Goal: Task Accomplishment & Management: Manage account settings

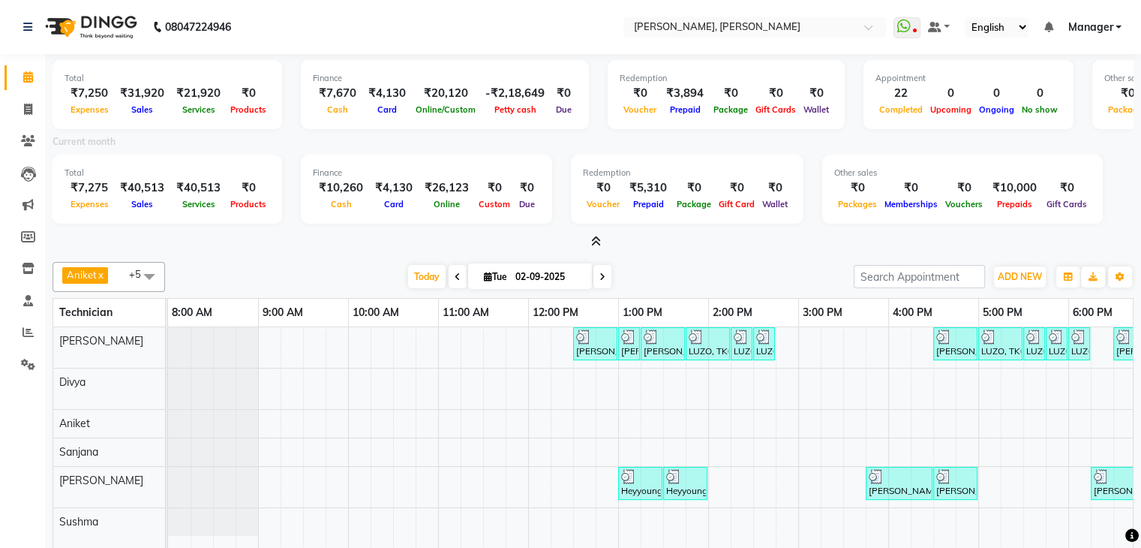
click at [594, 237] on icon at bounding box center [596, 241] width 10 height 11
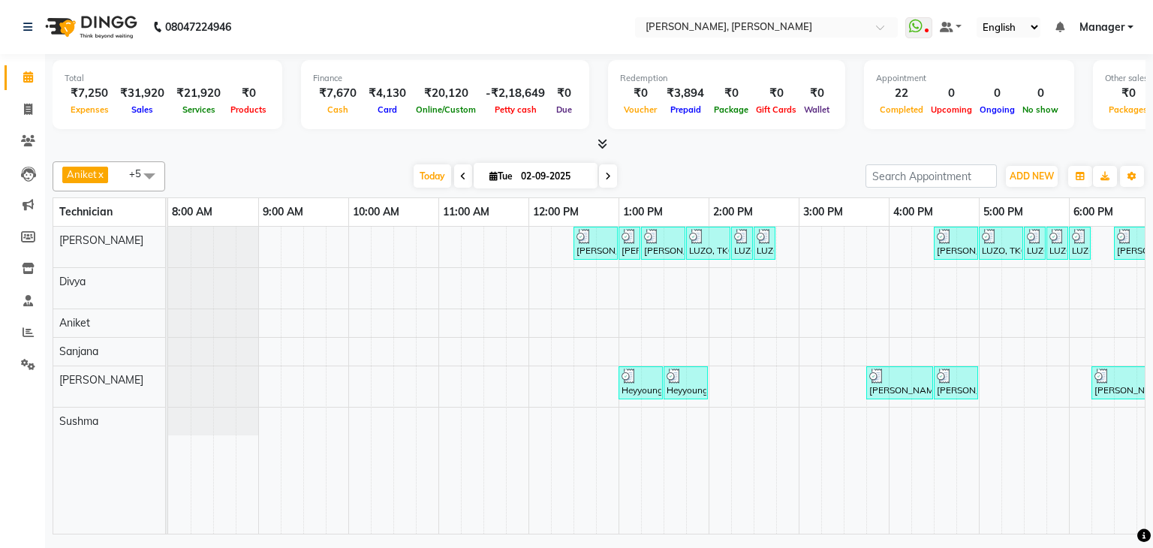
click at [603, 141] on icon at bounding box center [602, 143] width 10 height 11
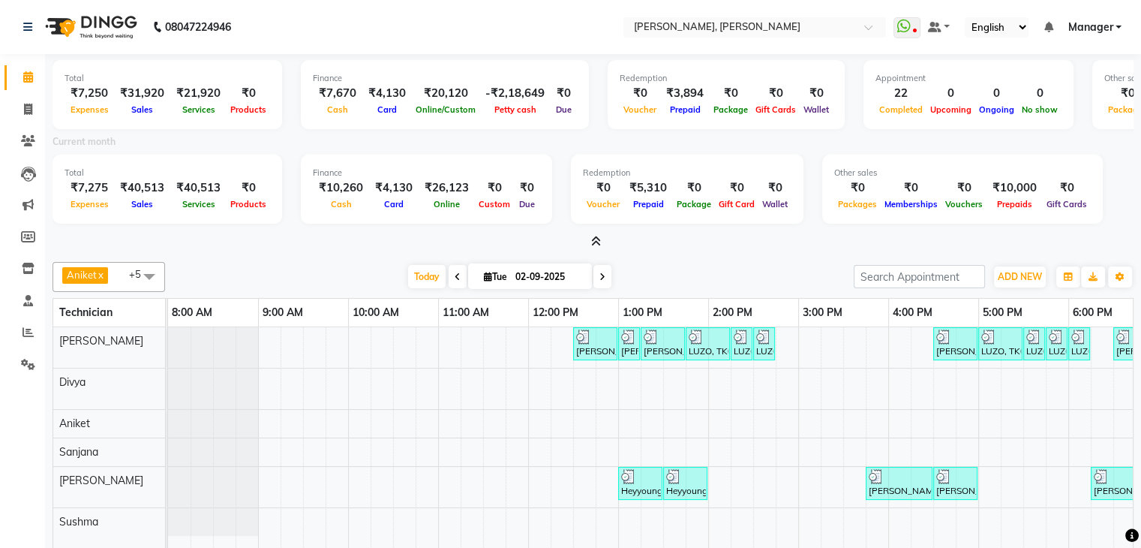
click at [597, 245] on icon at bounding box center [596, 241] width 10 height 11
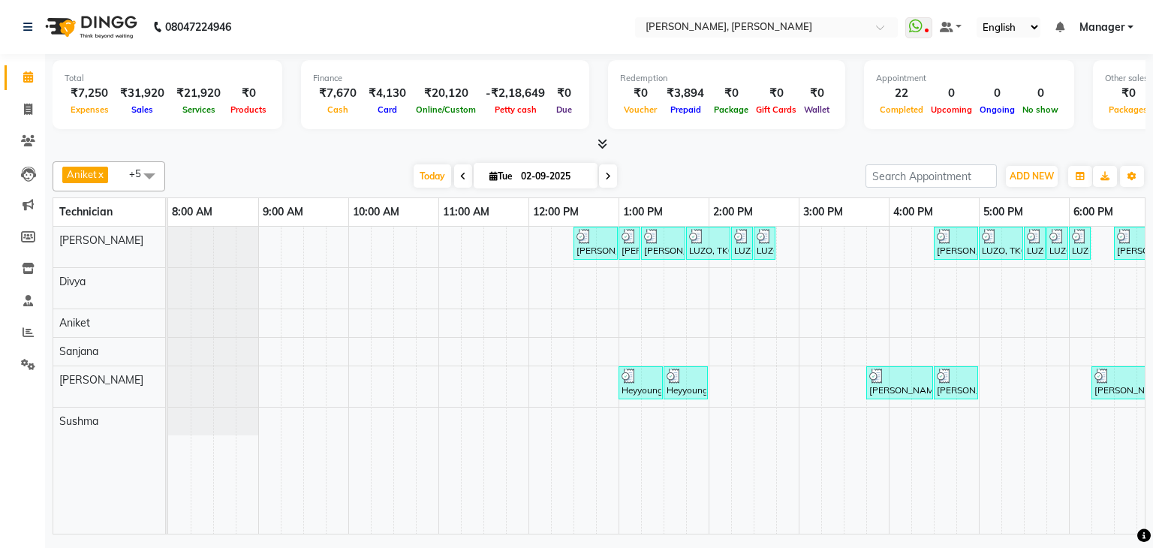
drag, startPoint x: 469, startPoint y: 520, endPoint x: 726, endPoint y: 541, distance: 258.2
click at [726, 541] on div "08047224946 Select Location × Nailashes, [PERSON_NAME] Nagar WhatsApp Status ✕ …" at bounding box center [576, 274] width 1153 height 548
click at [602, 143] on icon at bounding box center [602, 143] width 10 height 11
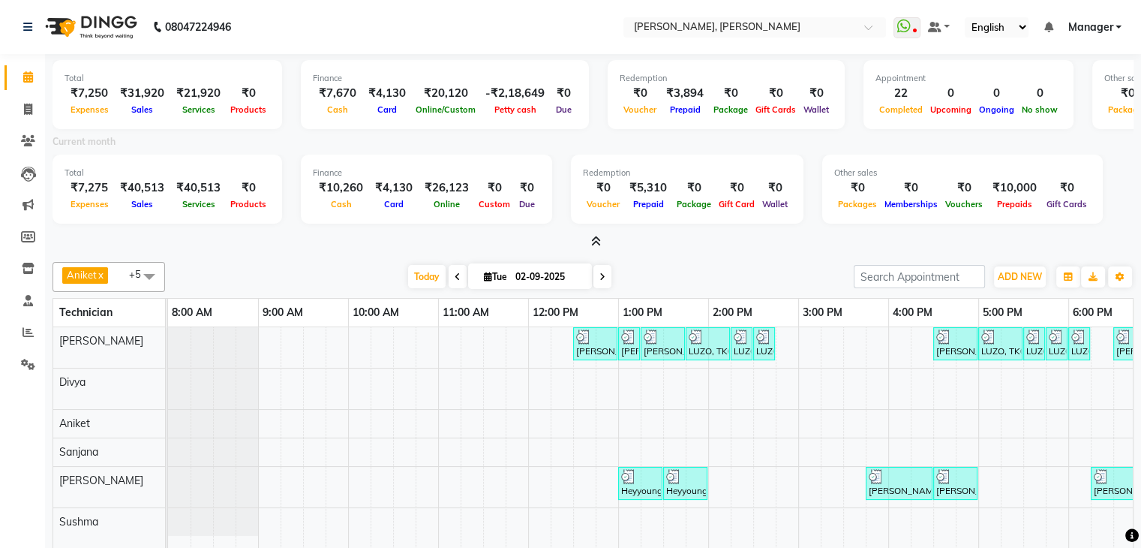
click at [597, 238] on icon at bounding box center [596, 241] width 10 height 11
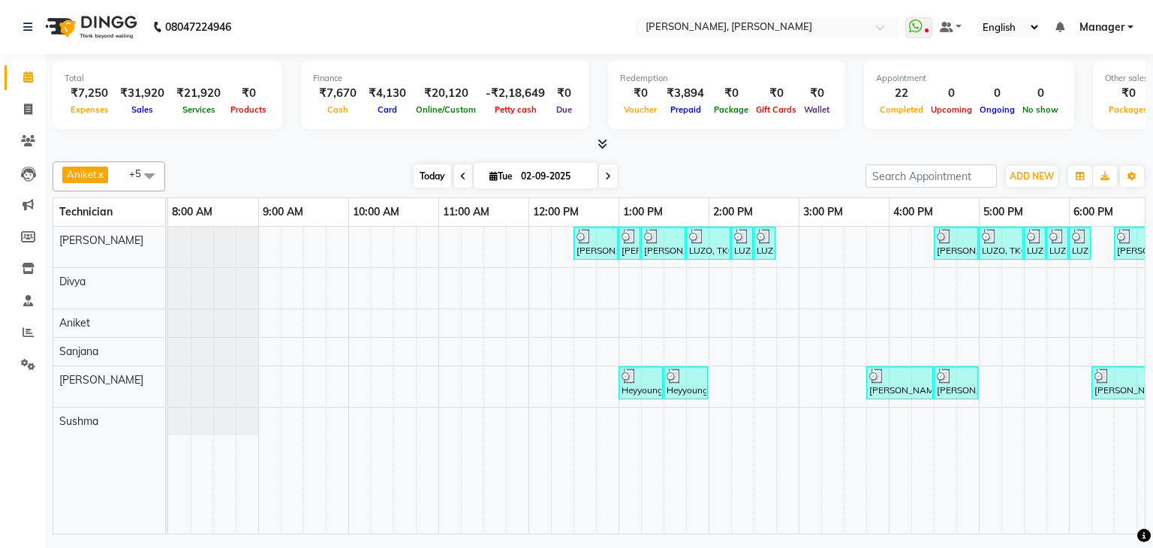
click at [425, 173] on span "Today" at bounding box center [432, 175] width 38 height 23
type input "03-09-2025"
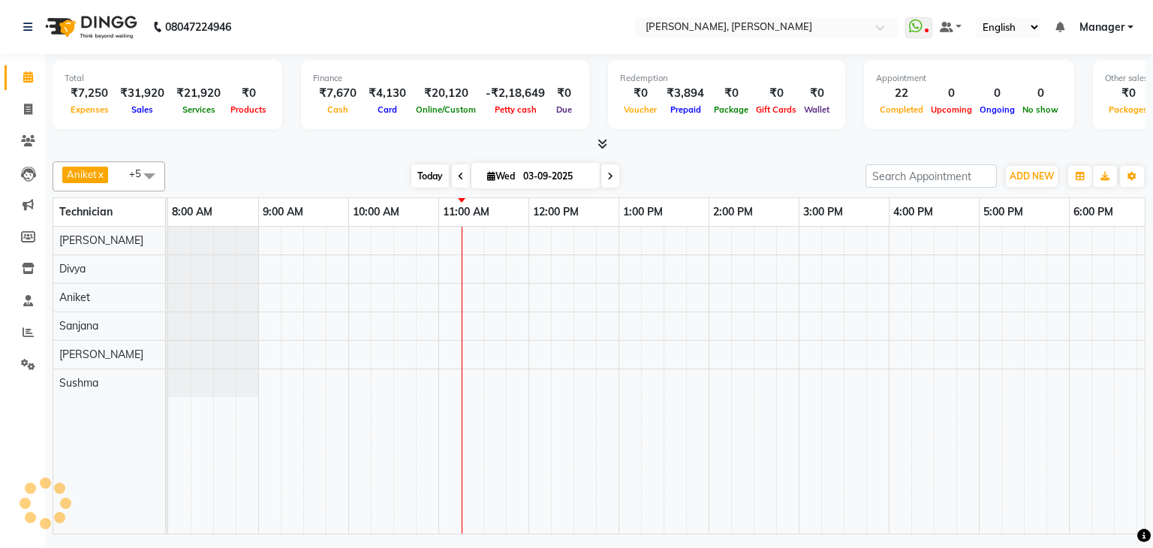
scroll to position [0, 194]
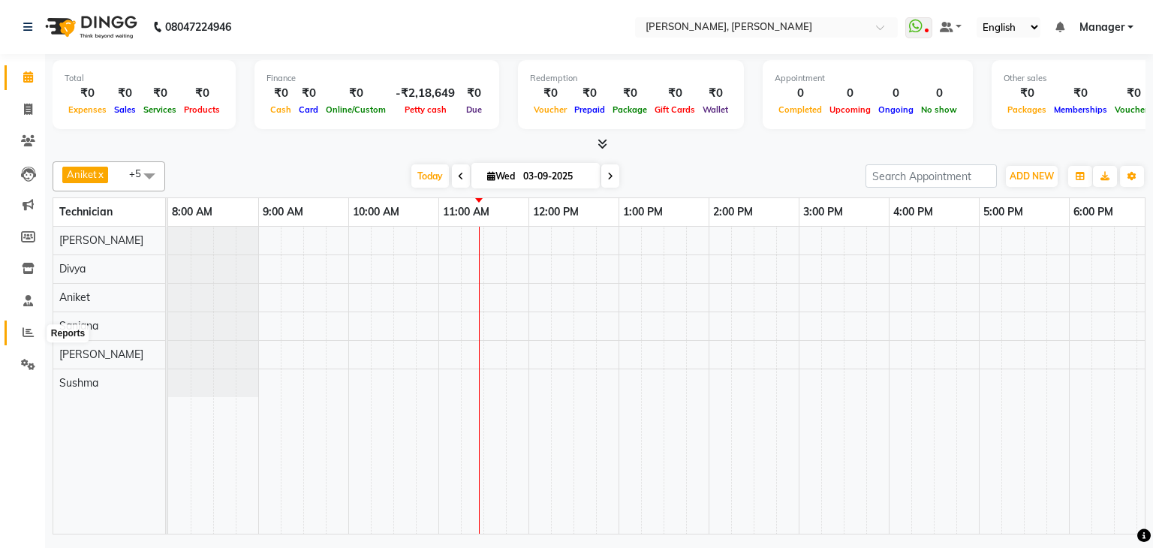
click at [27, 334] on icon at bounding box center [28, 331] width 11 height 11
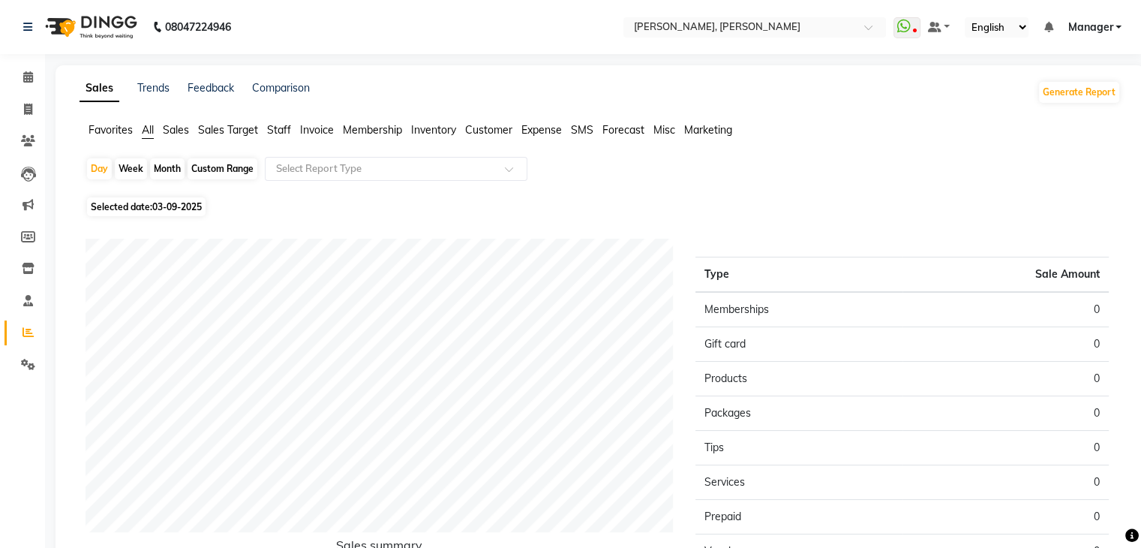
click at [177, 206] on span "03-09-2025" at bounding box center [177, 206] width 50 height 11
select select "9"
select select "2025"
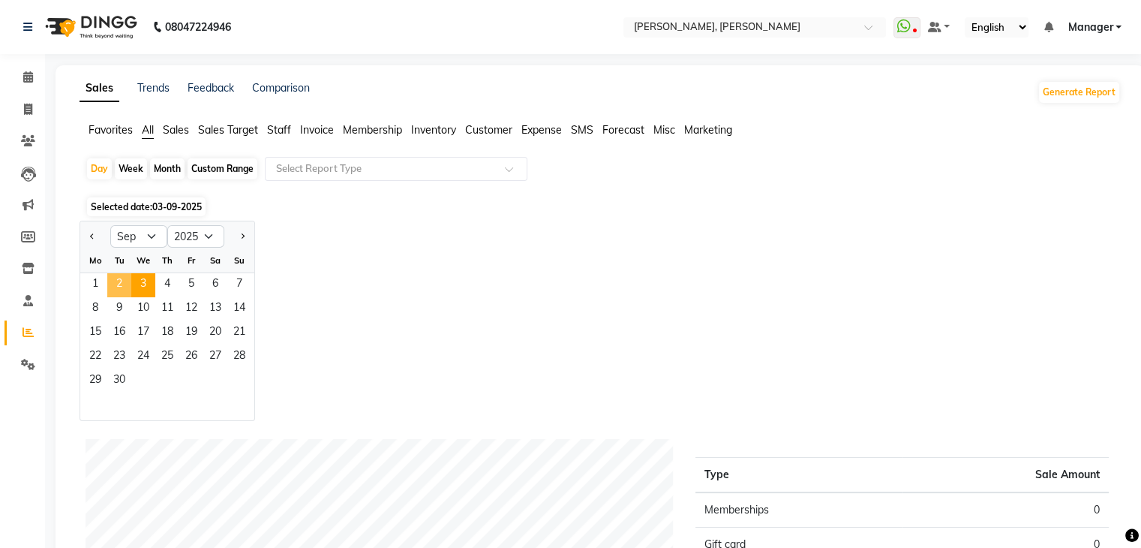
click at [119, 281] on span "2" at bounding box center [119, 285] width 24 height 24
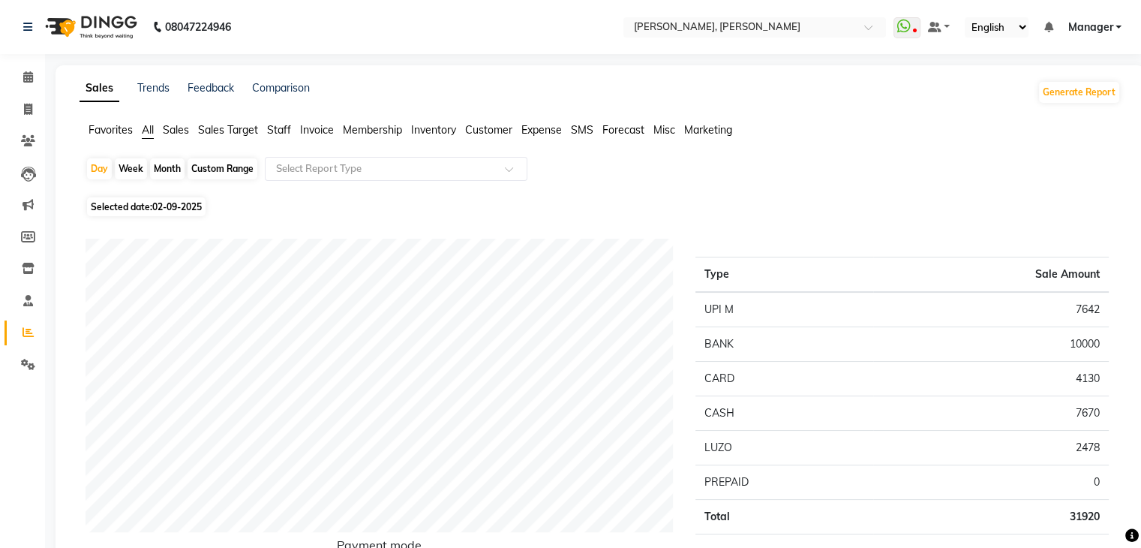
click at [284, 132] on span "Staff" at bounding box center [279, 130] width 24 height 14
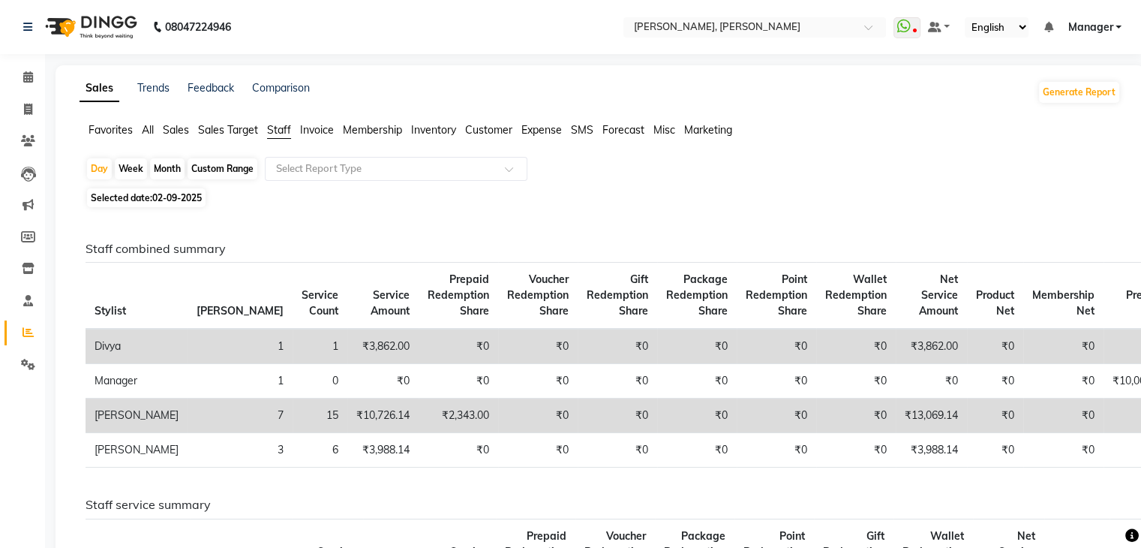
click at [150, 132] on span "All" at bounding box center [148, 130] width 12 height 14
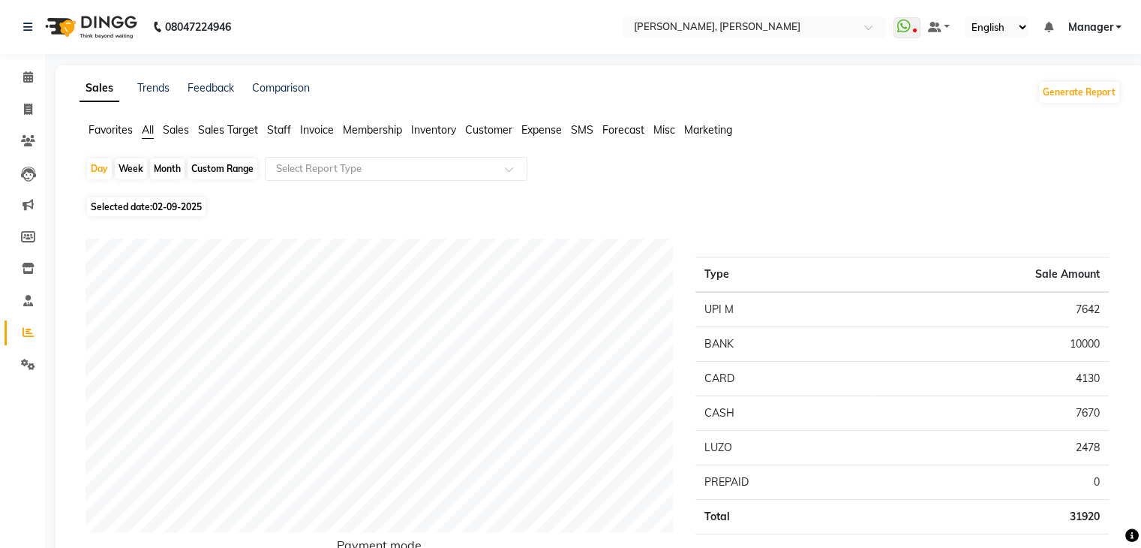
click at [281, 131] on span "Staff" at bounding box center [279, 130] width 24 height 14
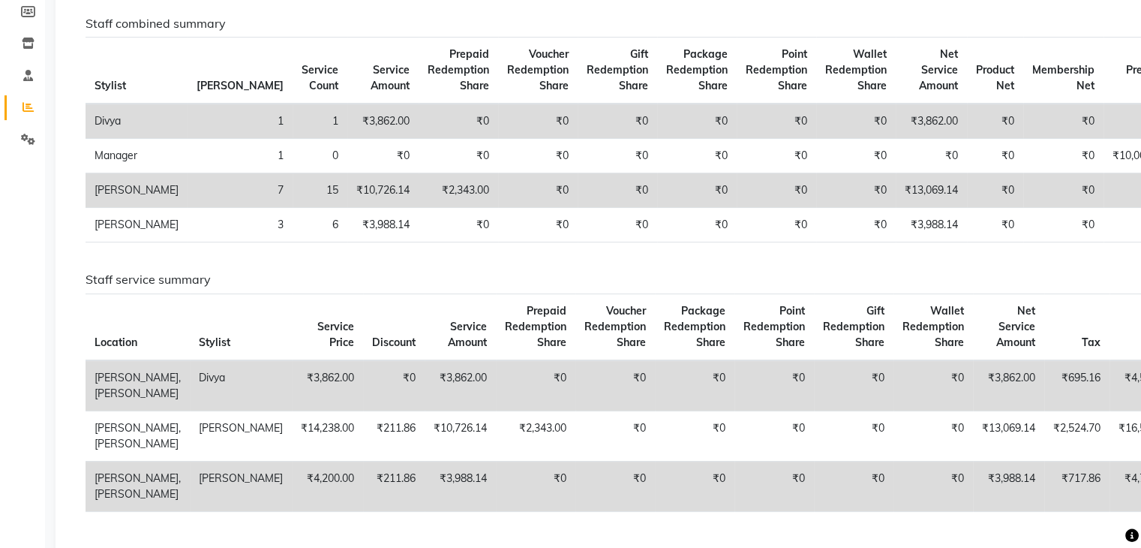
scroll to position [75, 0]
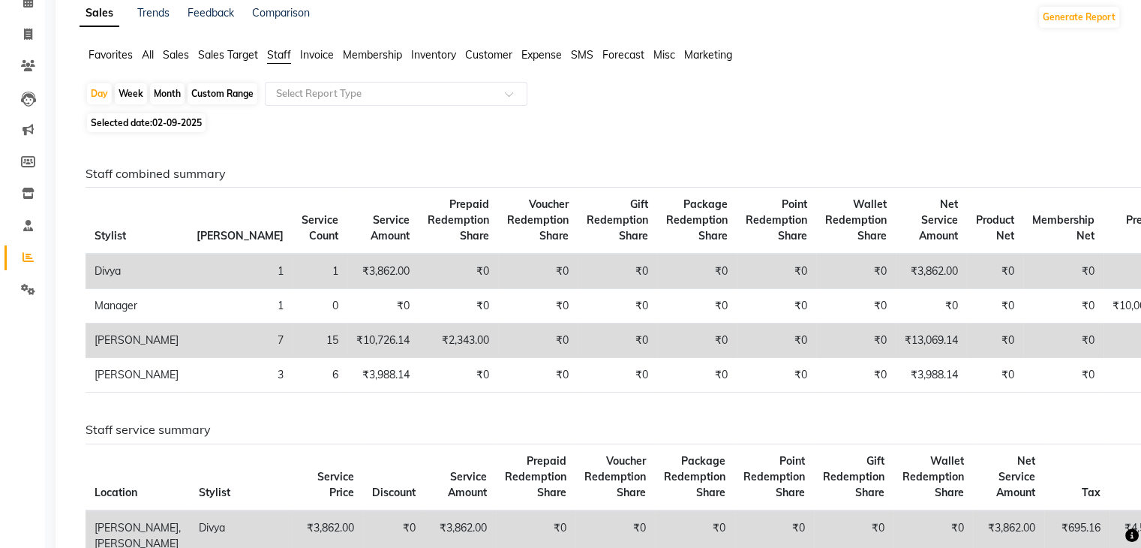
click at [163, 124] on span "02-09-2025" at bounding box center [177, 122] width 50 height 11
select select "9"
select select "2025"
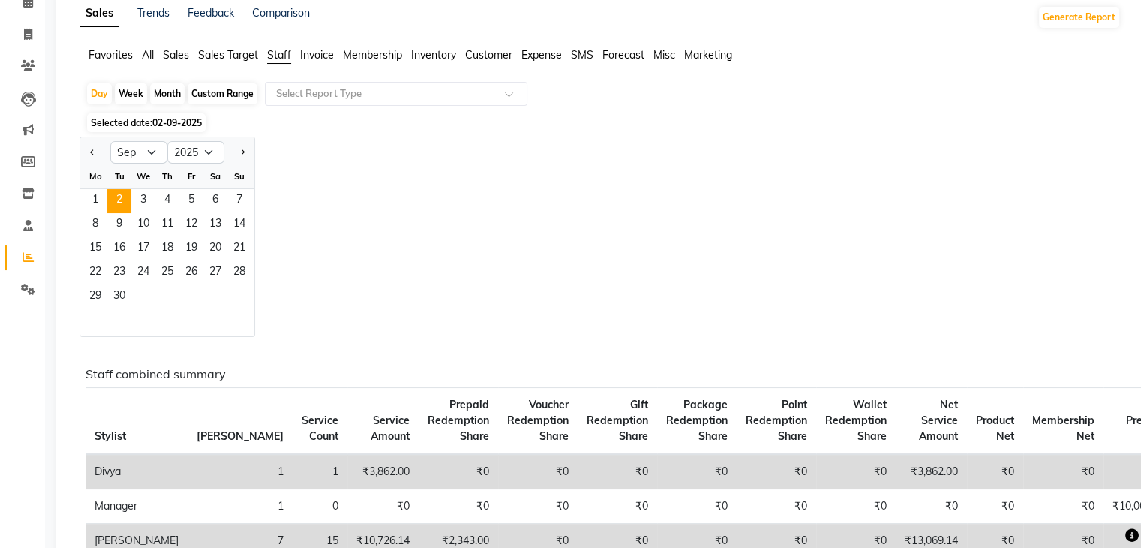
click at [468, 179] on div "Jan Feb Mar Apr May Jun Jul Aug Sep Oct Nov Dec 2015 2016 2017 2018 2019 2020 2…" at bounding box center [600, 237] width 1041 height 200
click at [147, 122] on span "Selected date: 02-09-2025" at bounding box center [146, 122] width 119 height 19
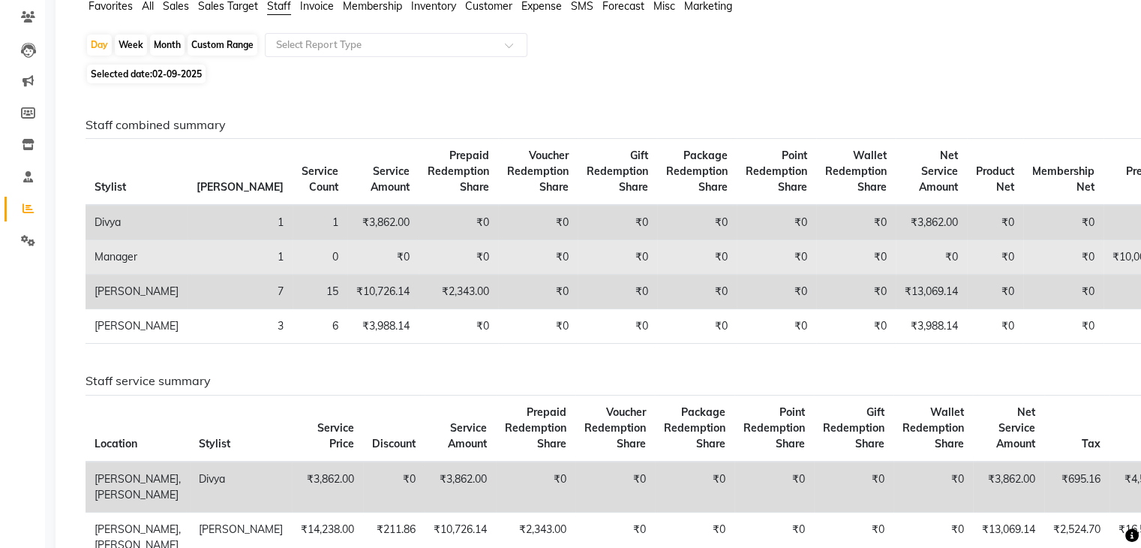
scroll to position [150, 0]
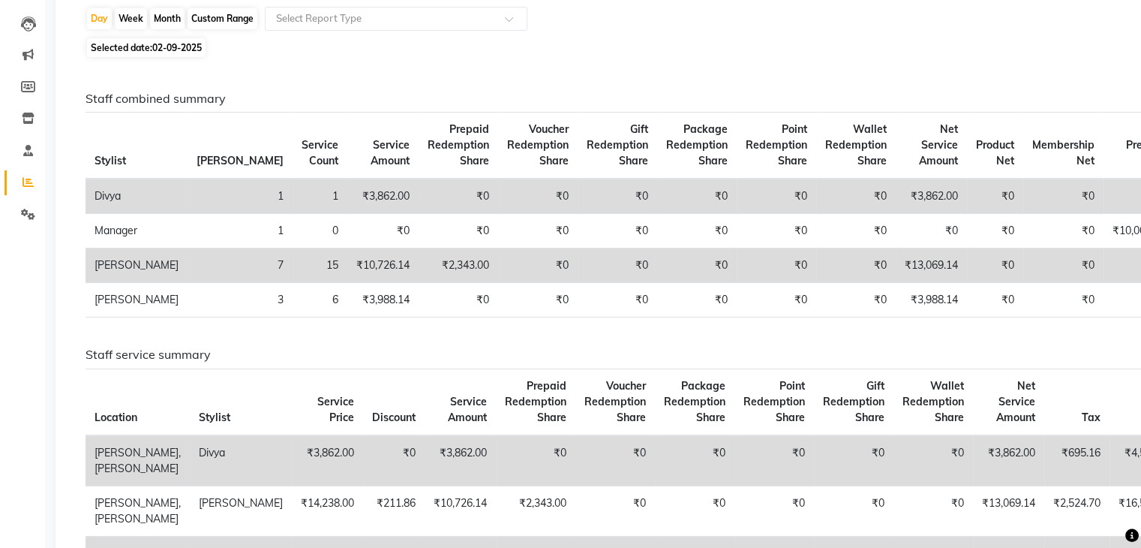
click at [180, 50] on span "02-09-2025" at bounding box center [177, 47] width 50 height 11
select select "9"
select select "2025"
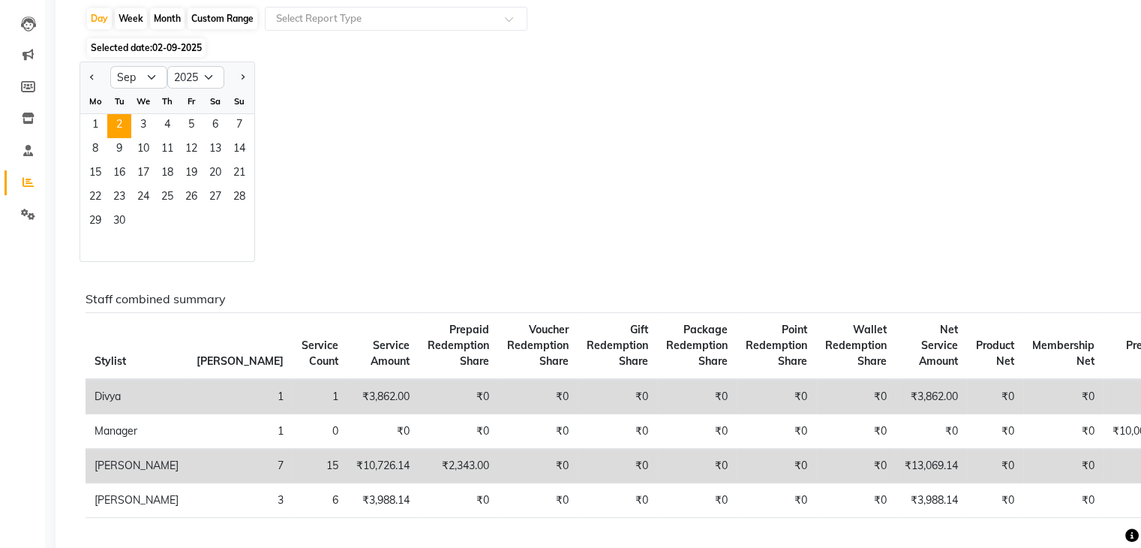
click at [237, 21] on div "Custom Range" at bounding box center [223, 18] width 70 height 21
select select "9"
select select "2025"
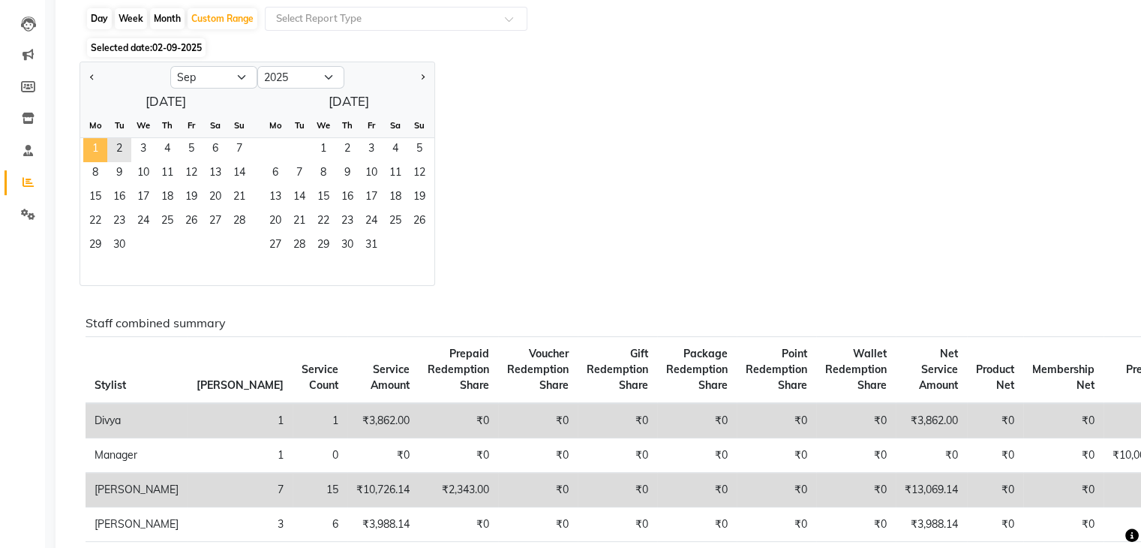
click at [92, 152] on span "1" at bounding box center [95, 150] width 24 height 24
click at [115, 147] on span "2" at bounding box center [119, 150] width 24 height 24
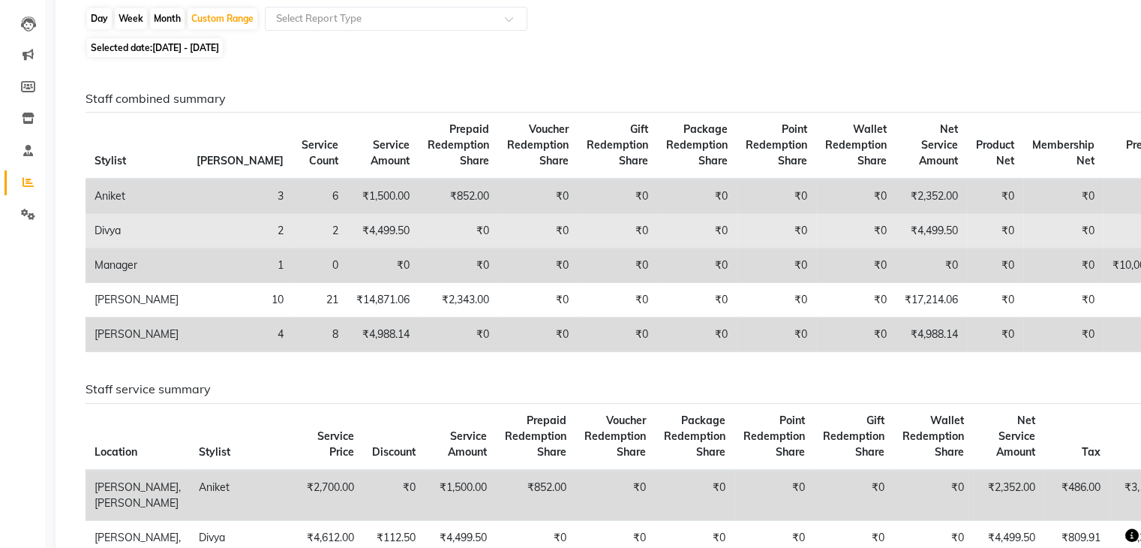
click at [347, 223] on td "₹4,499.50" at bounding box center [382, 231] width 71 height 35
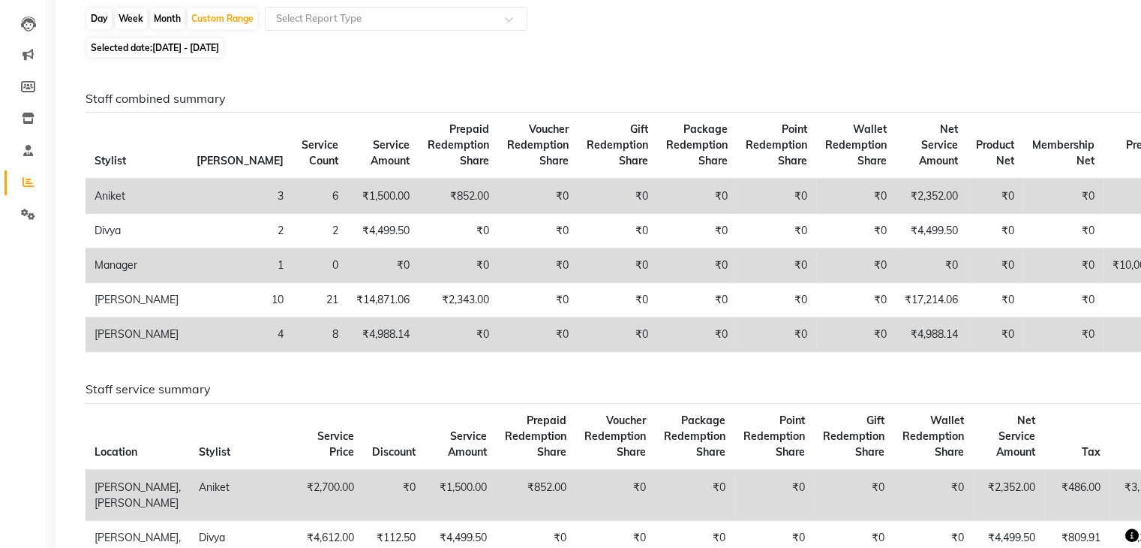
click at [521, 80] on div "Staff combined summary Stylist Bill Count Service Count Service Amount Prepaid …" at bounding box center [597, 500] width 1047 height 876
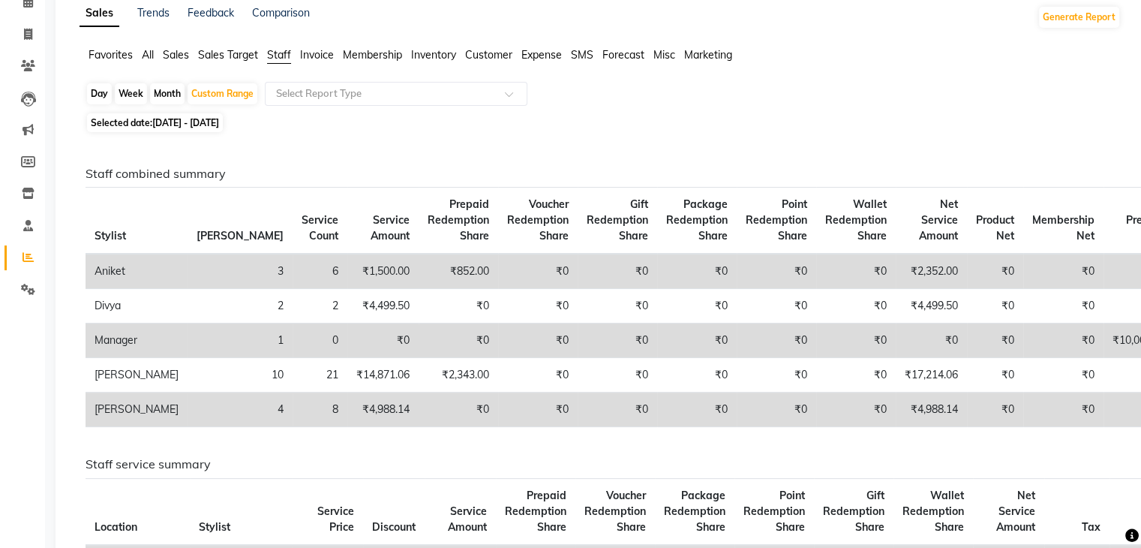
click at [219, 122] on span "01-09-2025 - 02-09-2025" at bounding box center [185, 122] width 67 height 11
select select "9"
select select "2025"
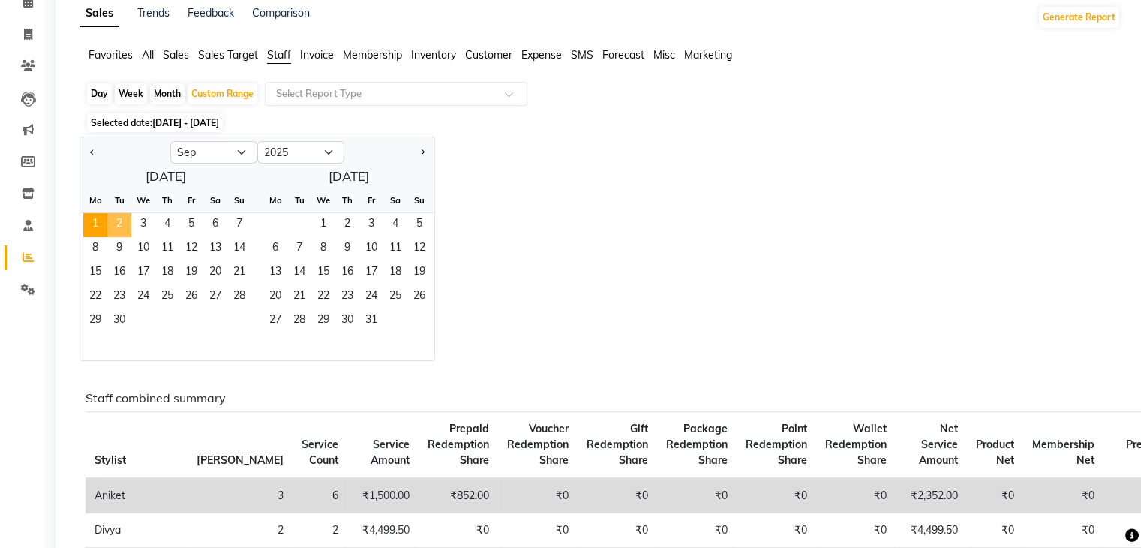
click at [123, 228] on span "2" at bounding box center [119, 225] width 24 height 24
click at [99, 92] on div "Day" at bounding box center [99, 93] width 25 height 21
select select "9"
select select "2025"
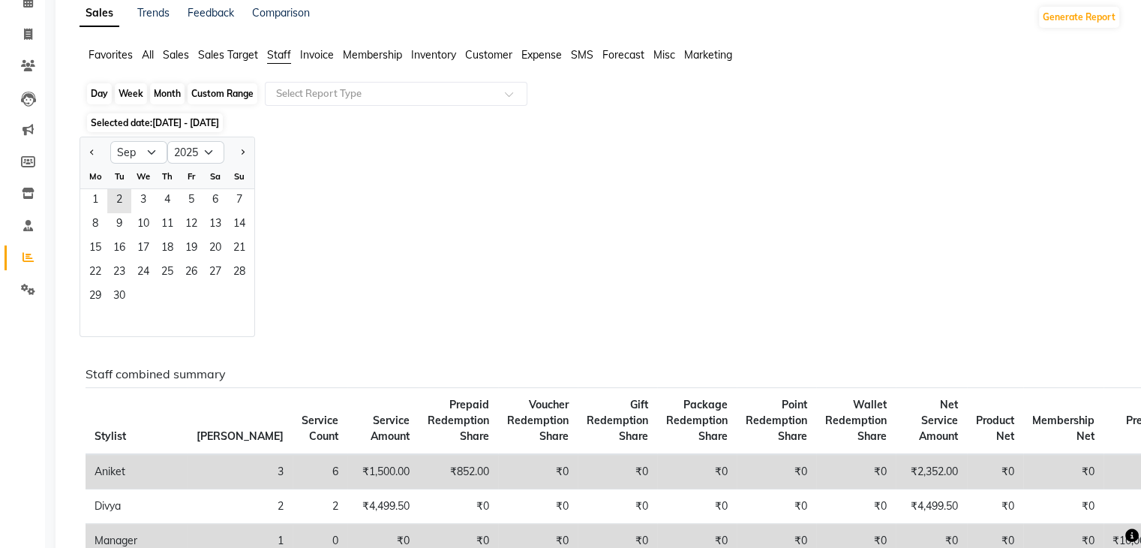
click at [99, 92] on div "Day" at bounding box center [99, 93] width 25 height 21
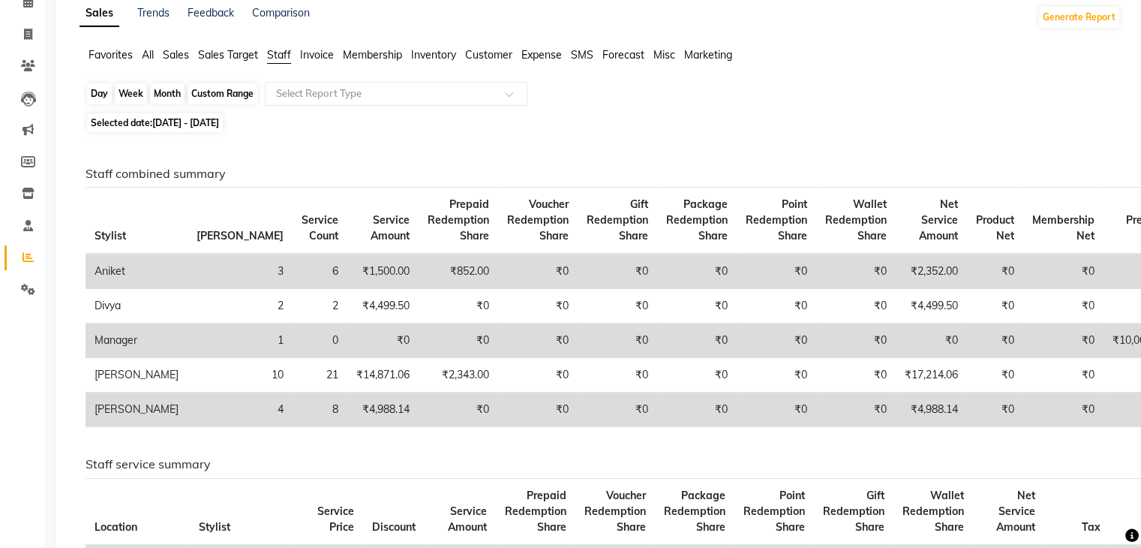
click at [100, 89] on div "Day" at bounding box center [99, 93] width 25 height 21
select select "9"
select select "2025"
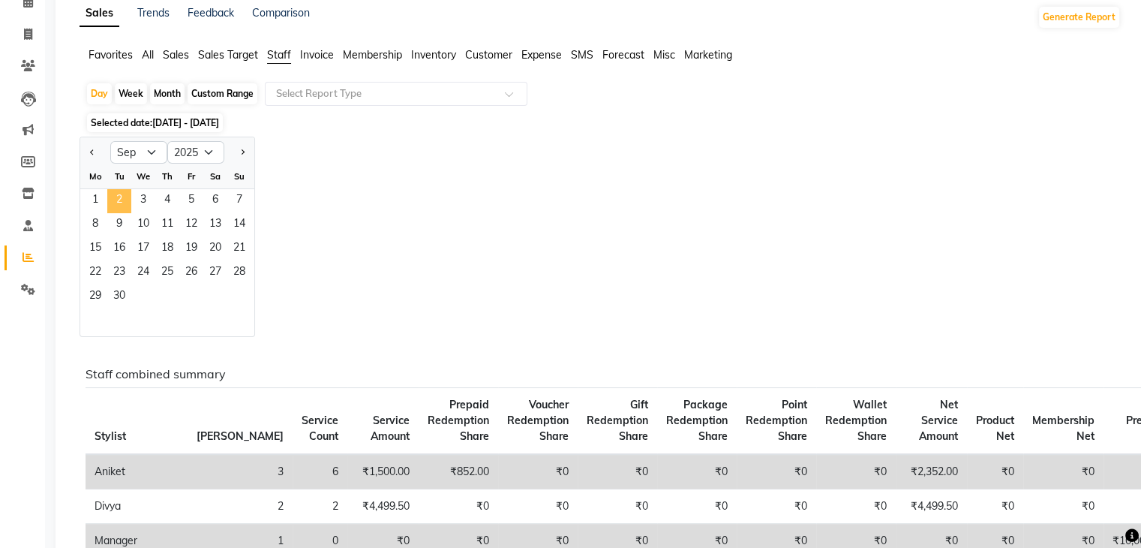
click at [115, 200] on span "2" at bounding box center [119, 201] width 24 height 24
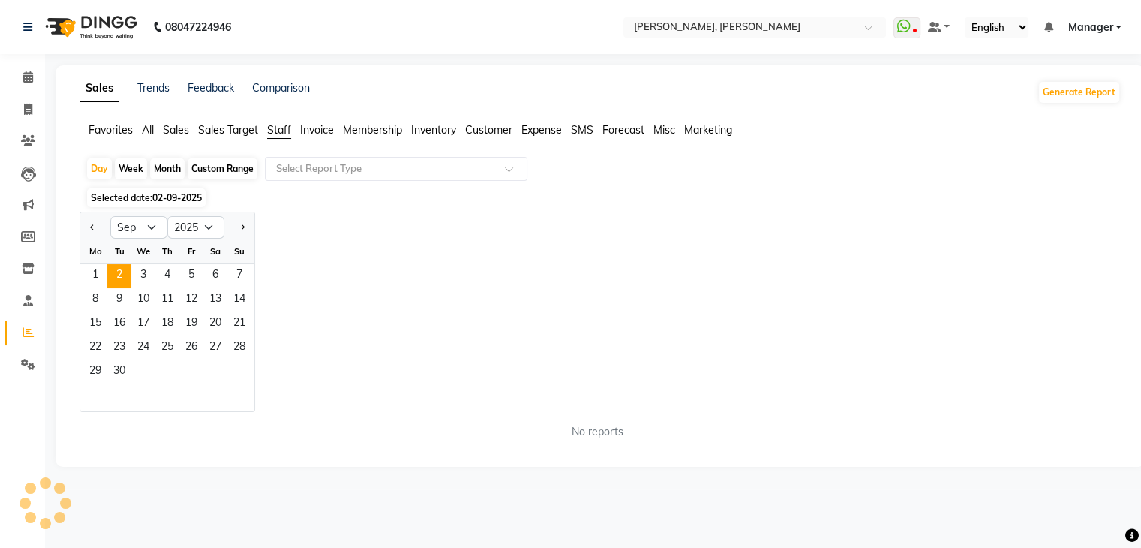
scroll to position [0, 0]
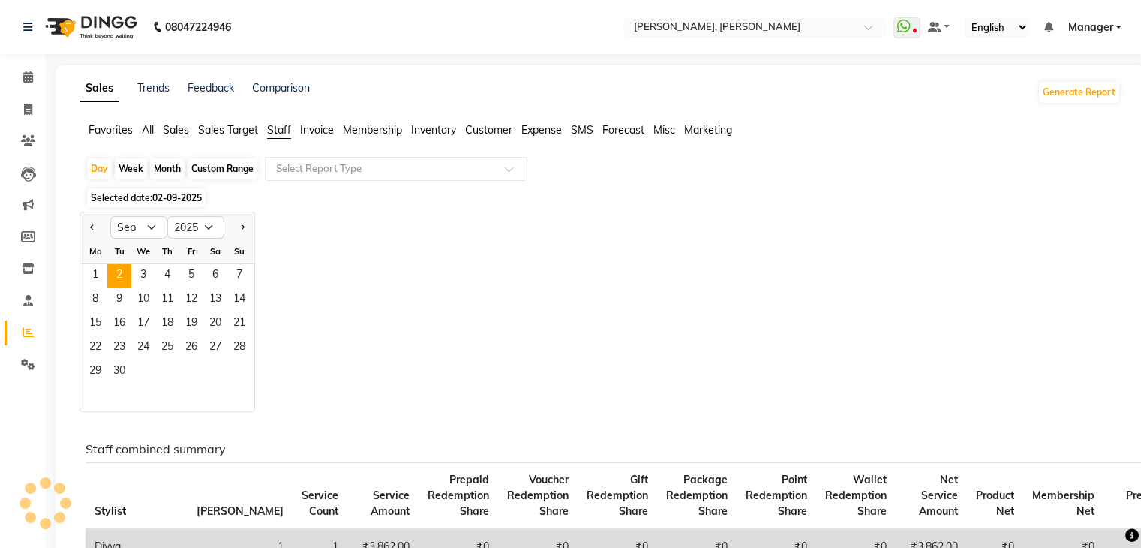
click at [526, 248] on div "Jan Feb Mar Apr May Jun Jul Aug Sep Oct Nov Dec 2015 2016 2017 2018 2019 2020 2…" at bounding box center [600, 312] width 1041 height 200
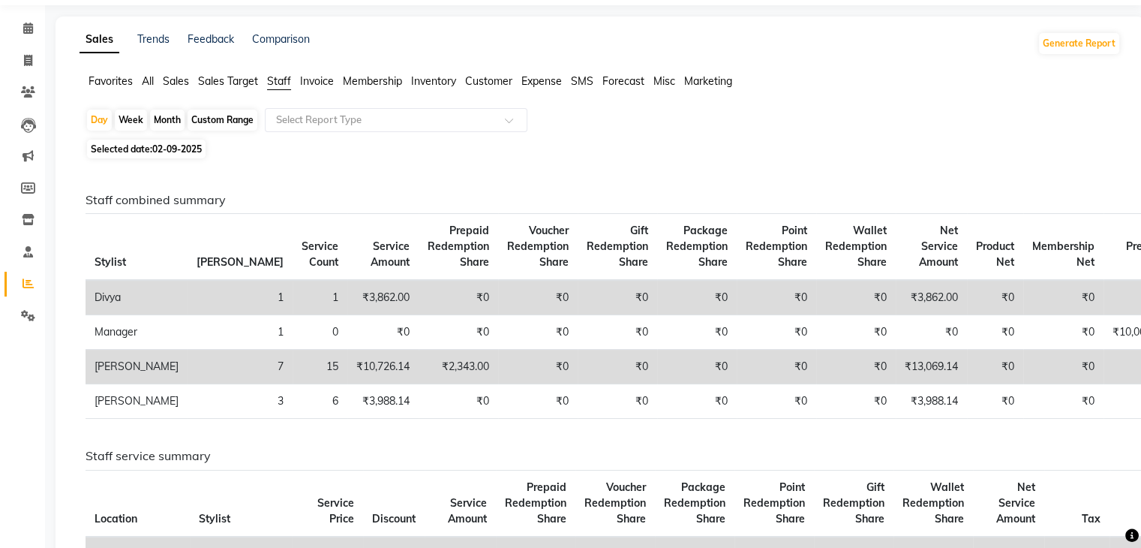
scroll to position [75, 0]
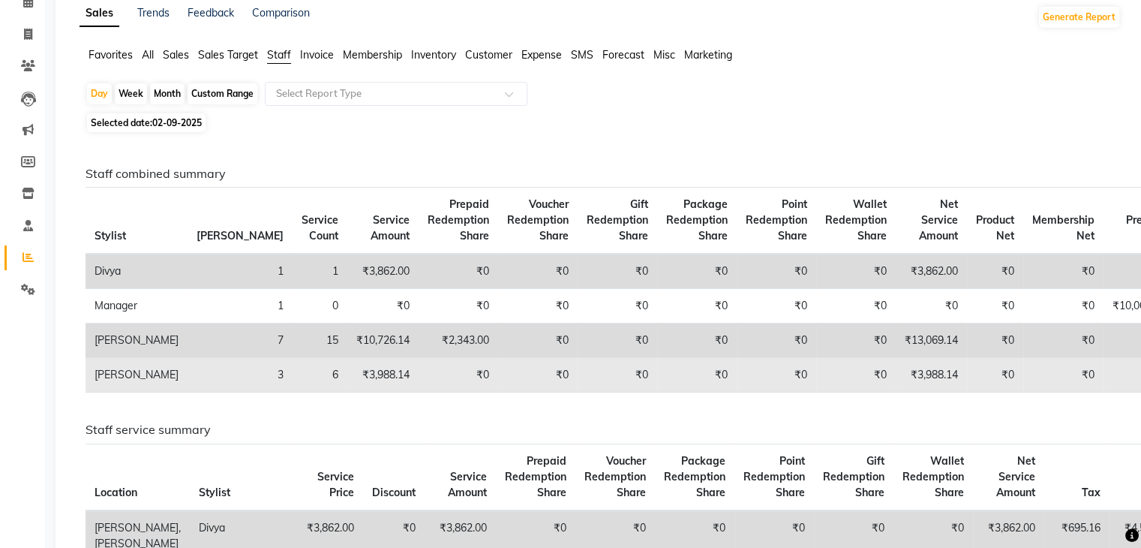
click at [896, 390] on td "₹3,988.14" at bounding box center [931, 375] width 71 height 35
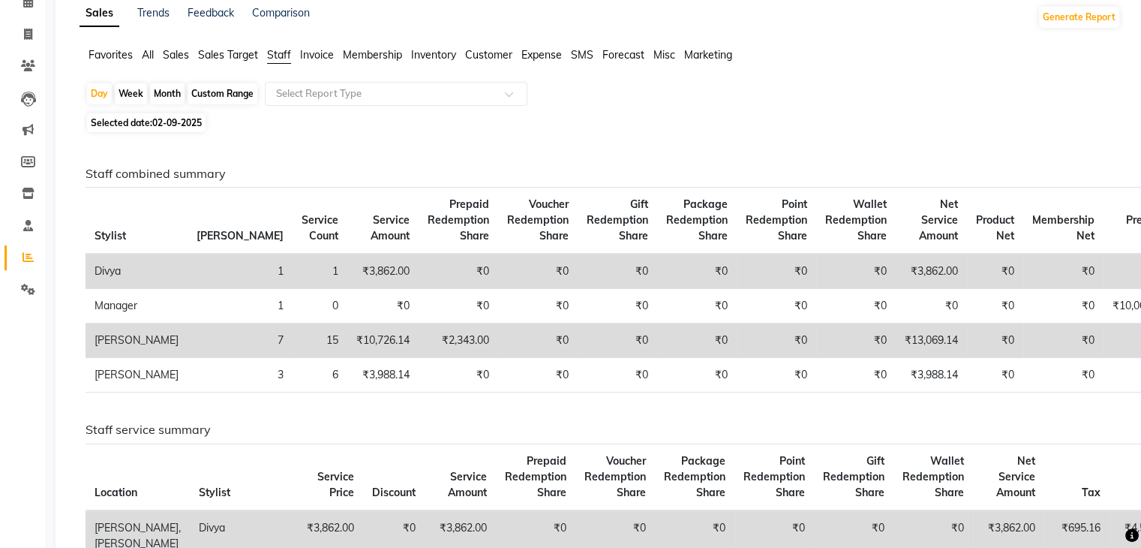
click at [616, 160] on div "Staff combined summary Stylist Bill Count Service Count Service Amount Prepaid …" at bounding box center [597, 533] width 1047 height 792
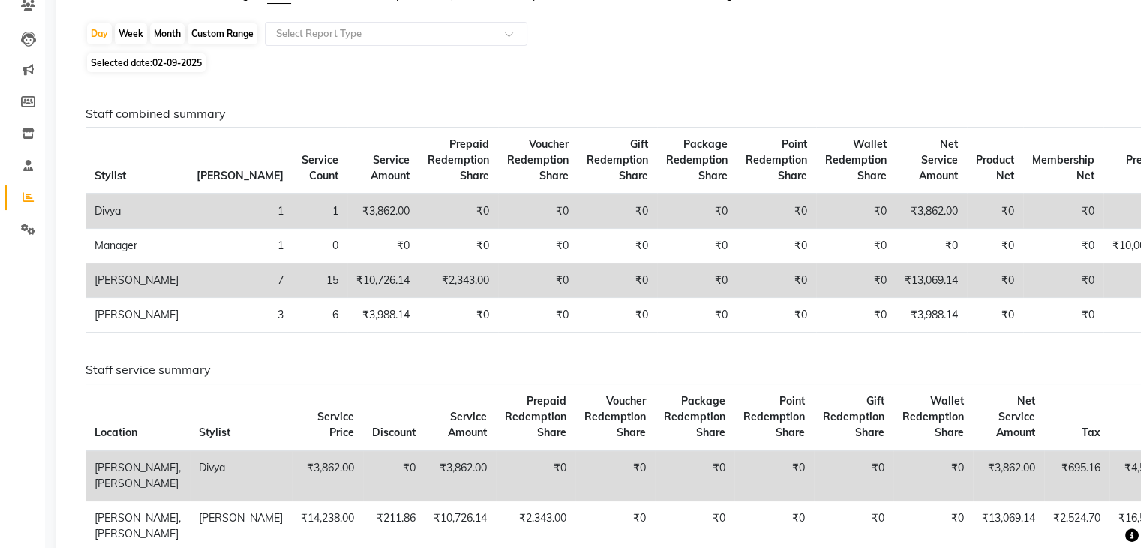
scroll to position [225, 0]
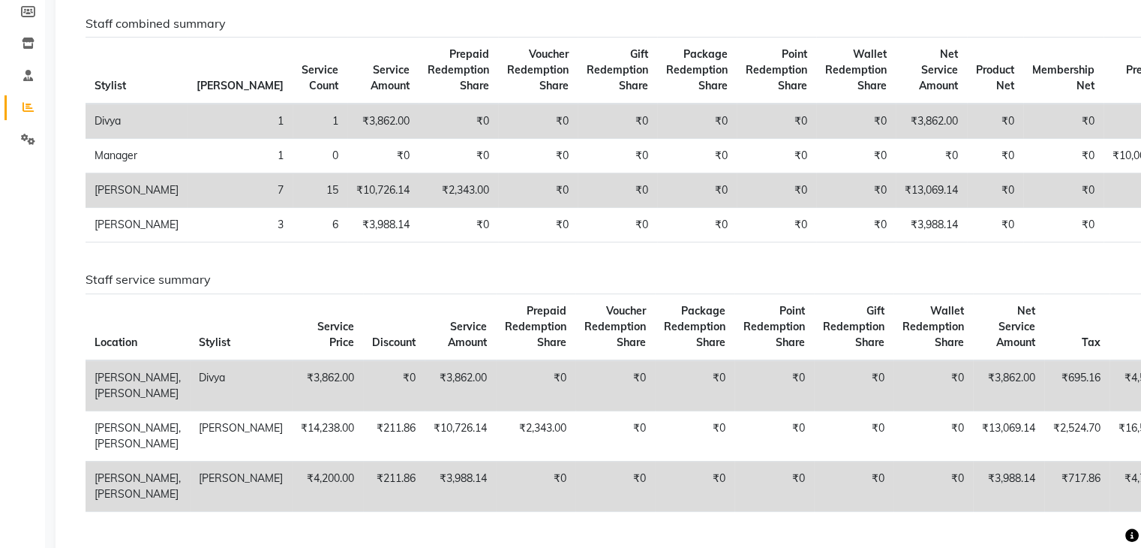
click at [585, 28] on h6 "Staff combined summary" at bounding box center [597, 24] width 1023 height 14
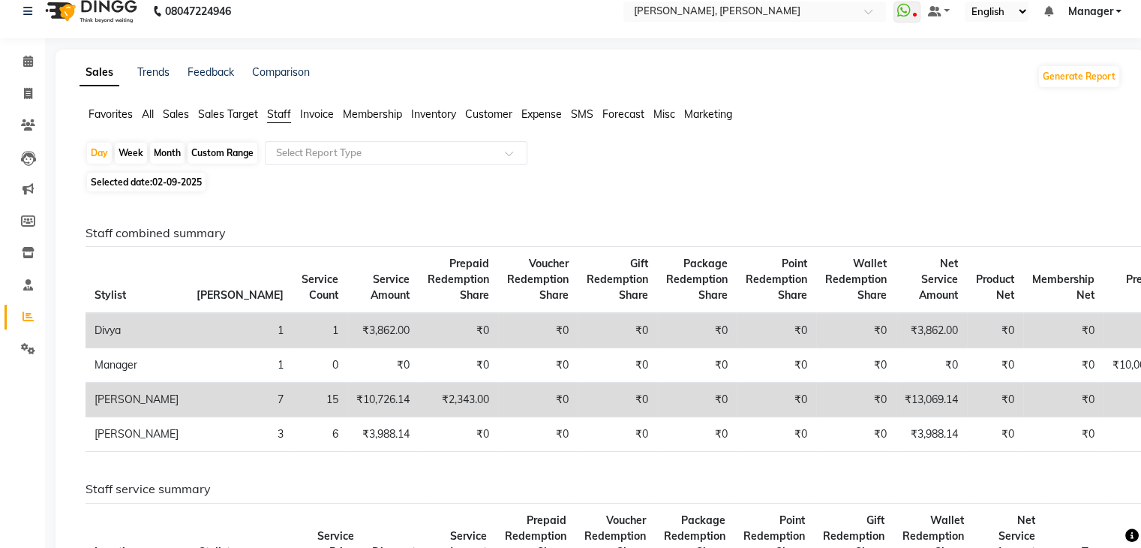
scroll to position [0, 0]
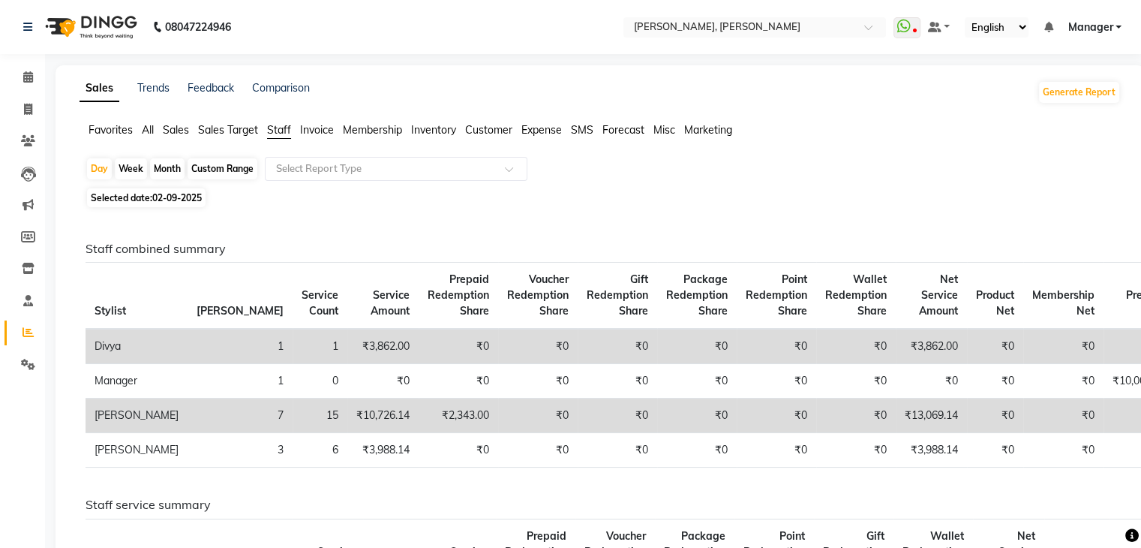
click at [220, 169] on div "Custom Range" at bounding box center [223, 168] width 70 height 21
select select "9"
select select "2025"
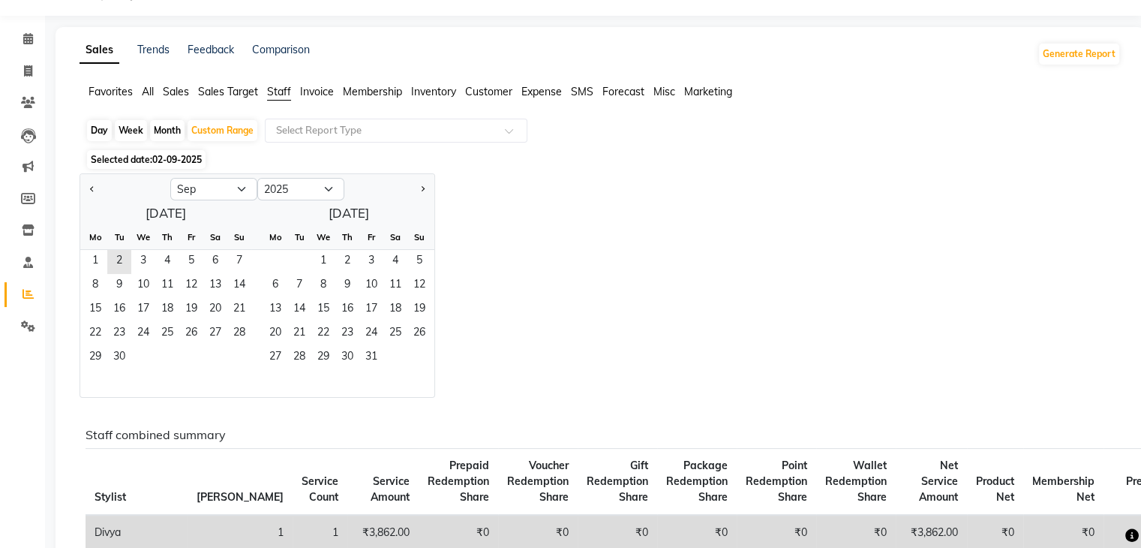
scroll to position [75, 0]
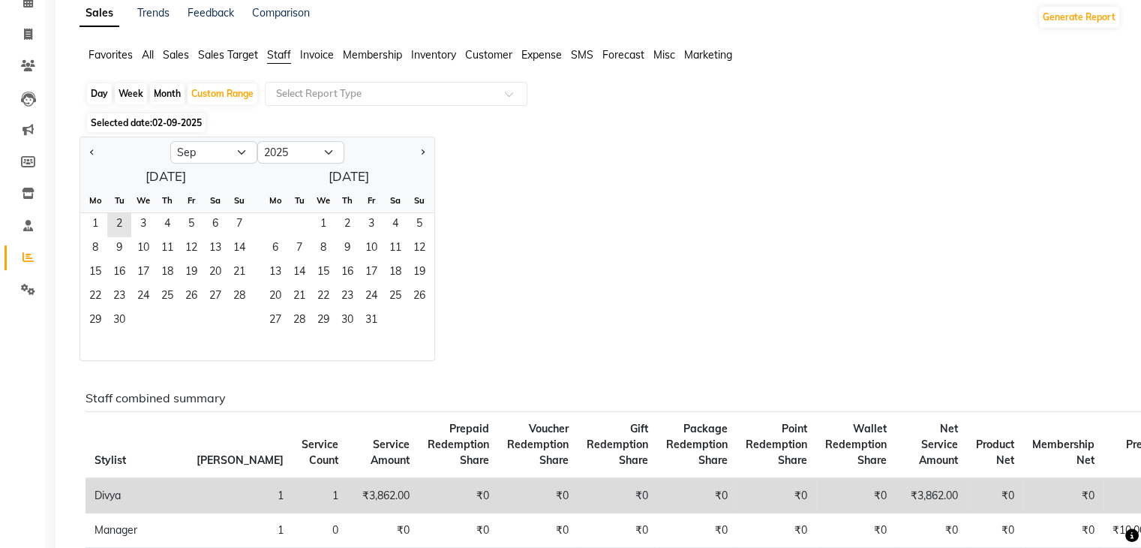
click at [106, 97] on div "Day" at bounding box center [99, 93] width 25 height 21
select select "9"
select select "2025"
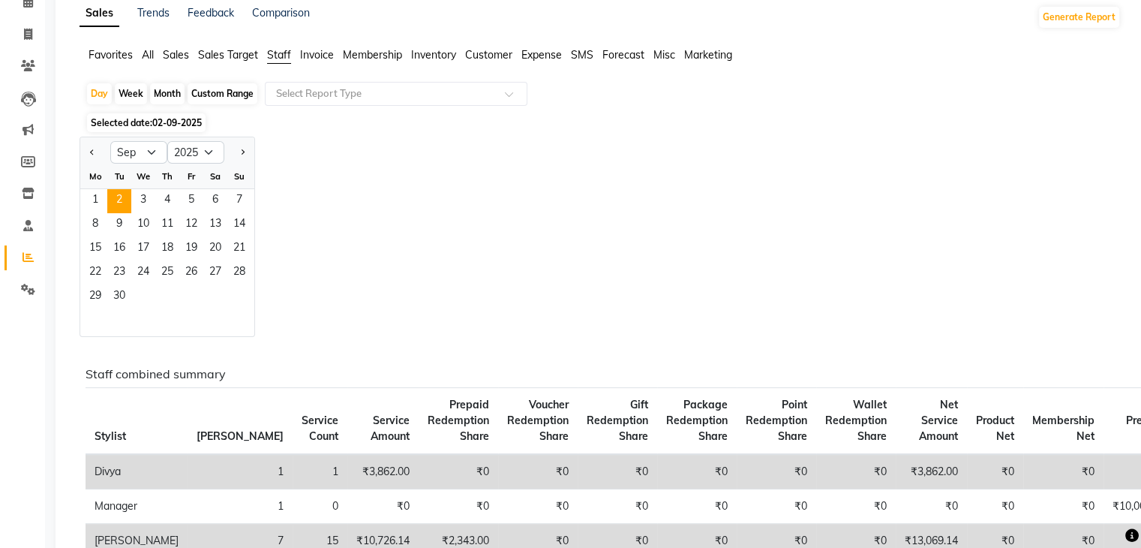
click at [357, 141] on div "Jan Feb Mar Apr May Jun Jul Aug Sep Oct Nov Dec 2015 2016 2017 2018 2019 2020 2…" at bounding box center [600, 237] width 1041 height 200
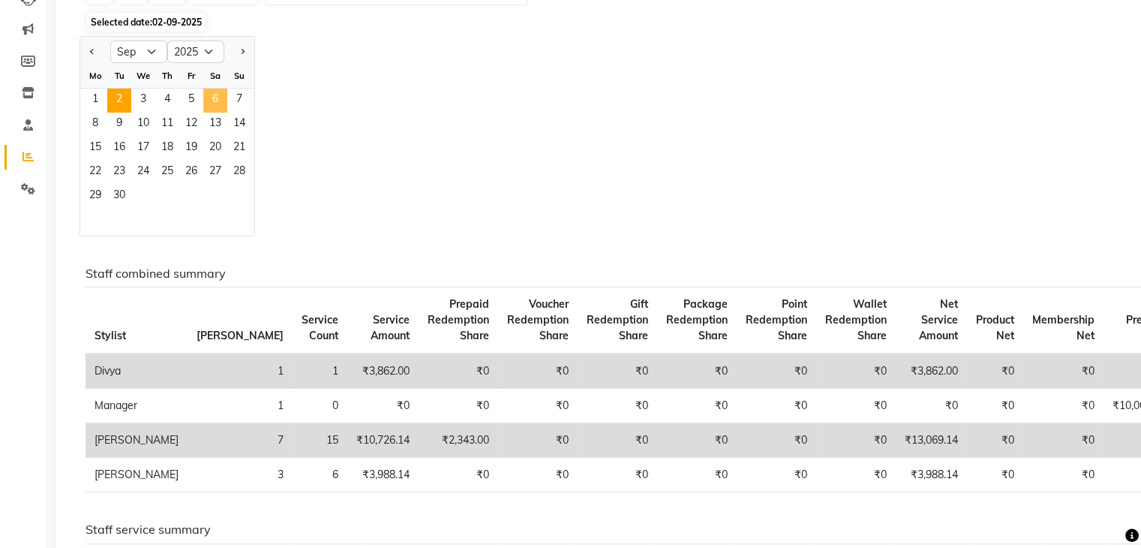
scroll to position [150, 0]
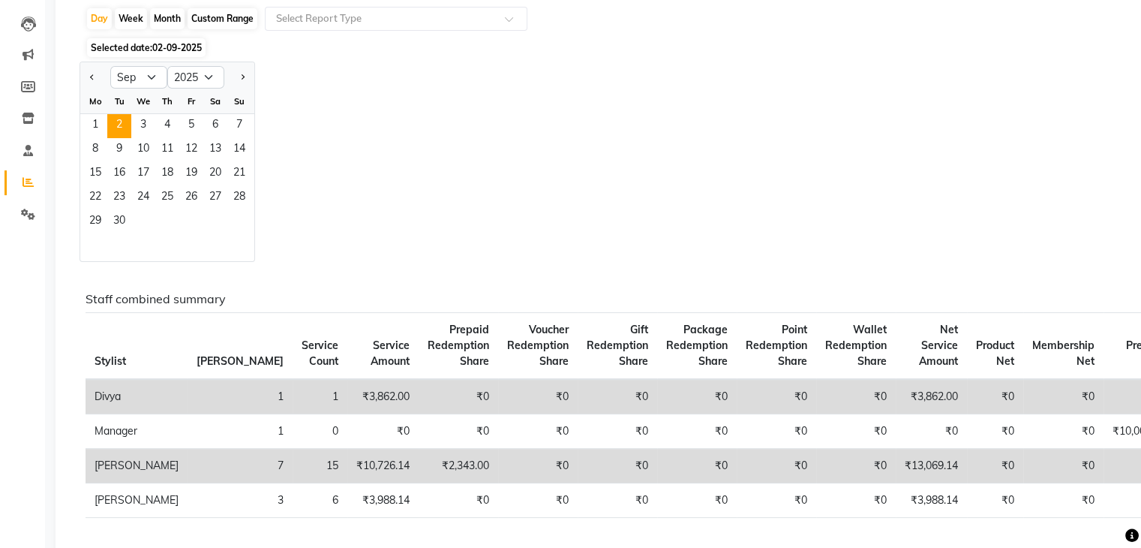
click at [217, 14] on div "Custom Range" at bounding box center [223, 18] width 70 height 21
select select "9"
select select "2025"
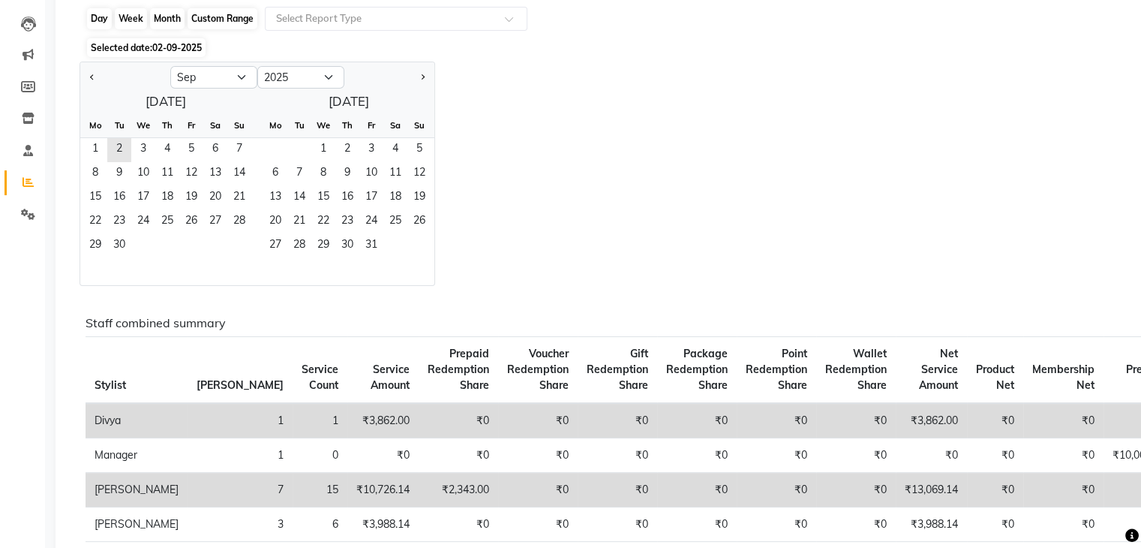
click at [217, 14] on div "Custom Range" at bounding box center [223, 18] width 70 height 21
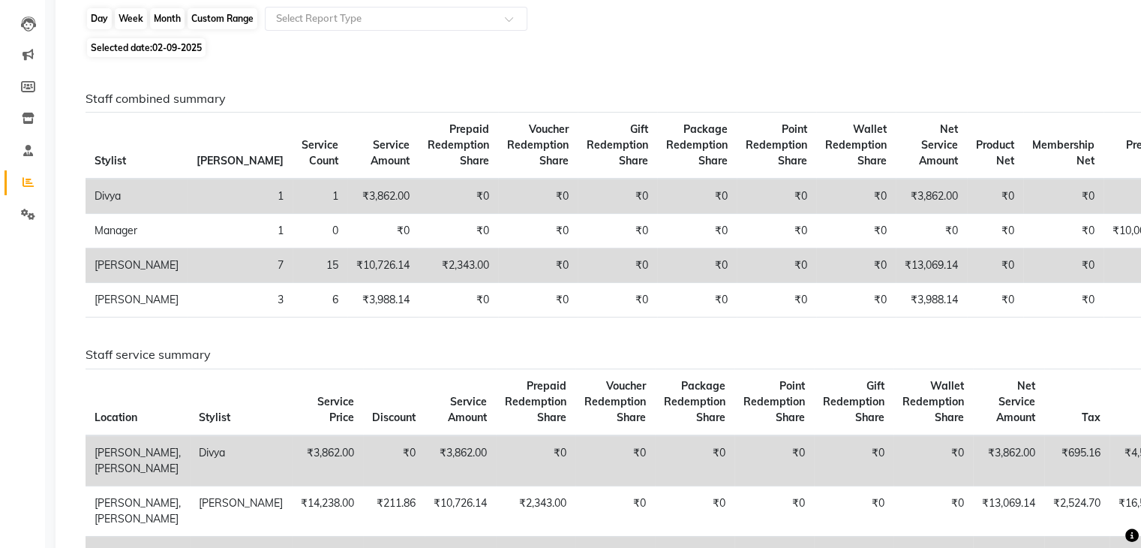
click at [217, 14] on div "Custom Range" at bounding box center [223, 18] width 70 height 21
select select "9"
select select "2025"
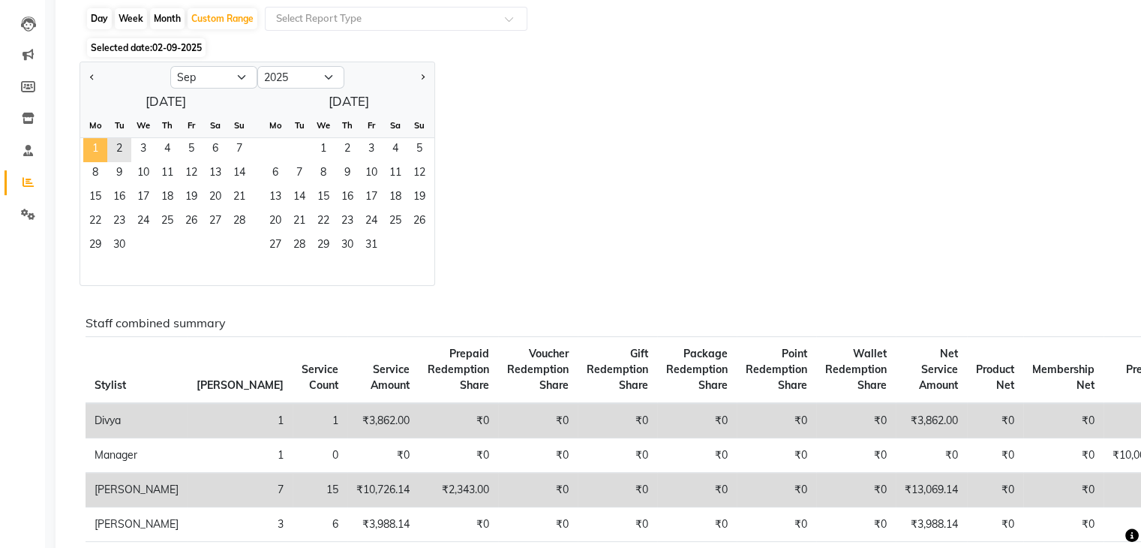
click at [101, 141] on span "1" at bounding box center [95, 150] width 24 height 24
click at [116, 140] on span "2" at bounding box center [119, 150] width 24 height 24
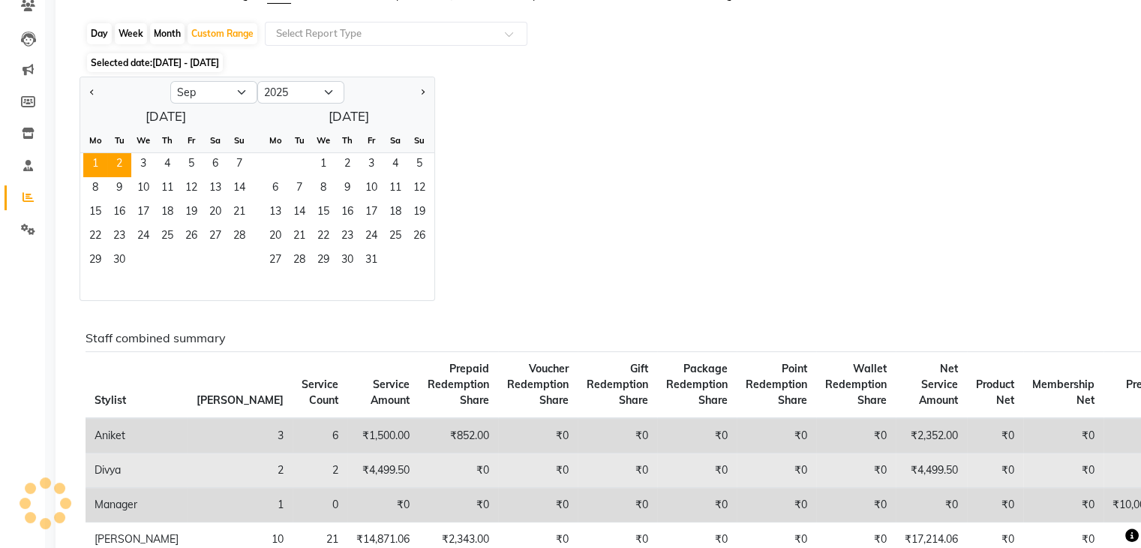
scroll to position [225, 0]
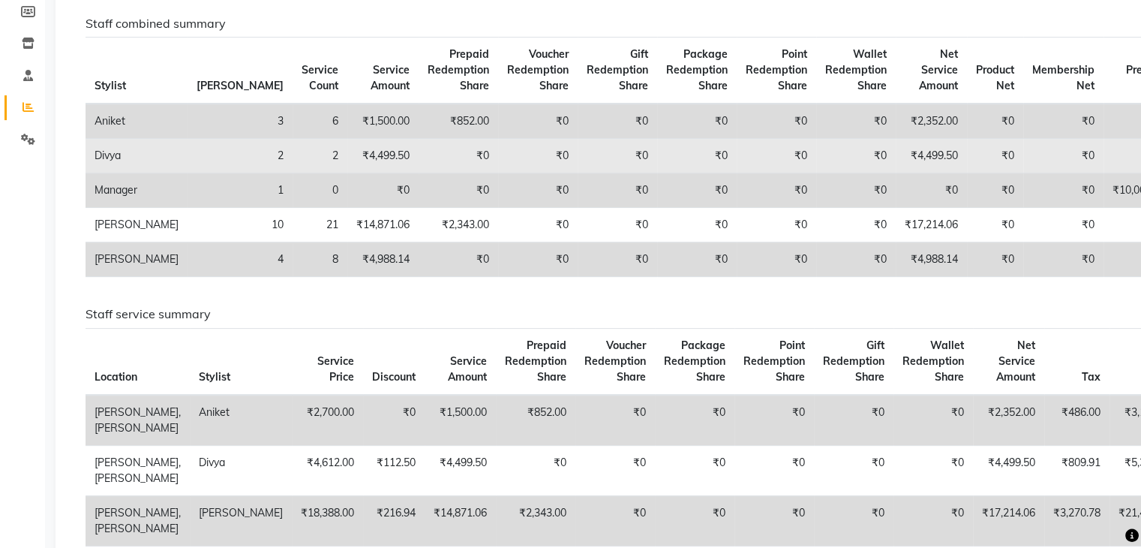
click at [657, 152] on td "₹0" at bounding box center [697, 156] width 80 height 35
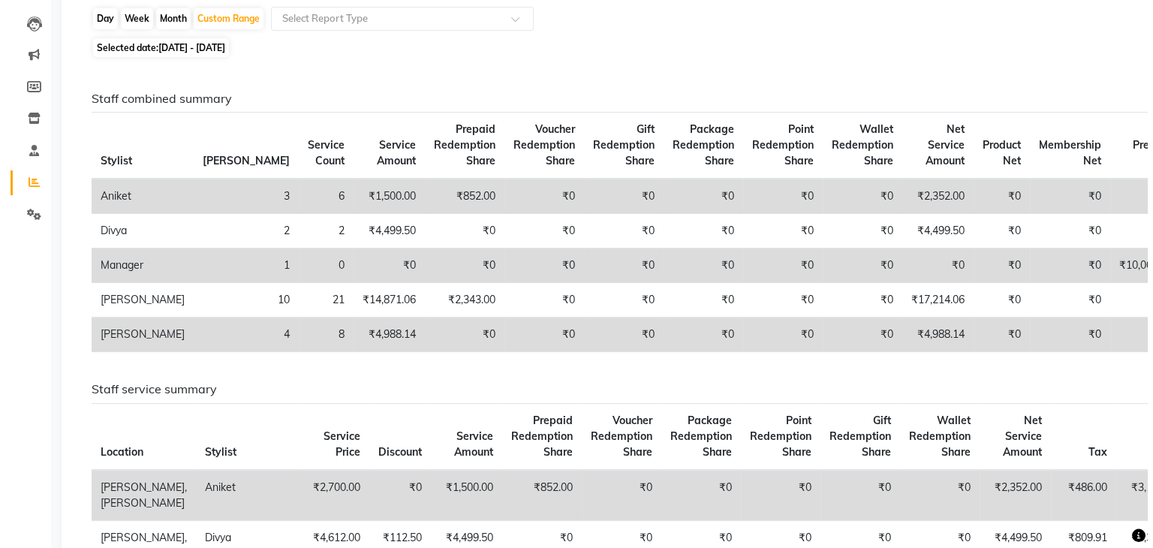
scroll to position [0, 0]
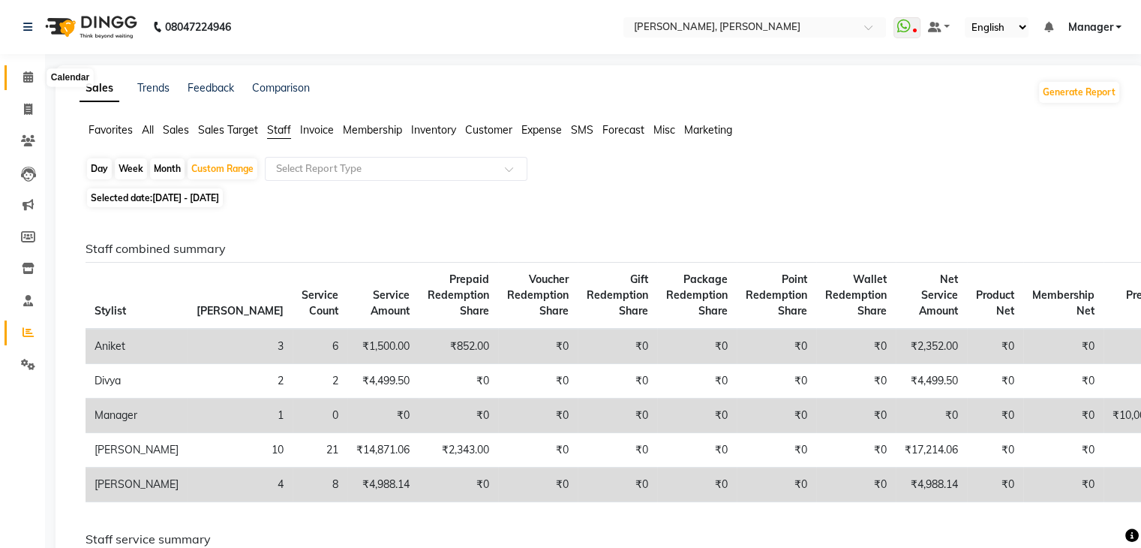
drag, startPoint x: 21, startPoint y: 70, endPoint x: 63, endPoint y: 77, distance: 42.7
click at [21, 70] on span at bounding box center [28, 77] width 26 height 17
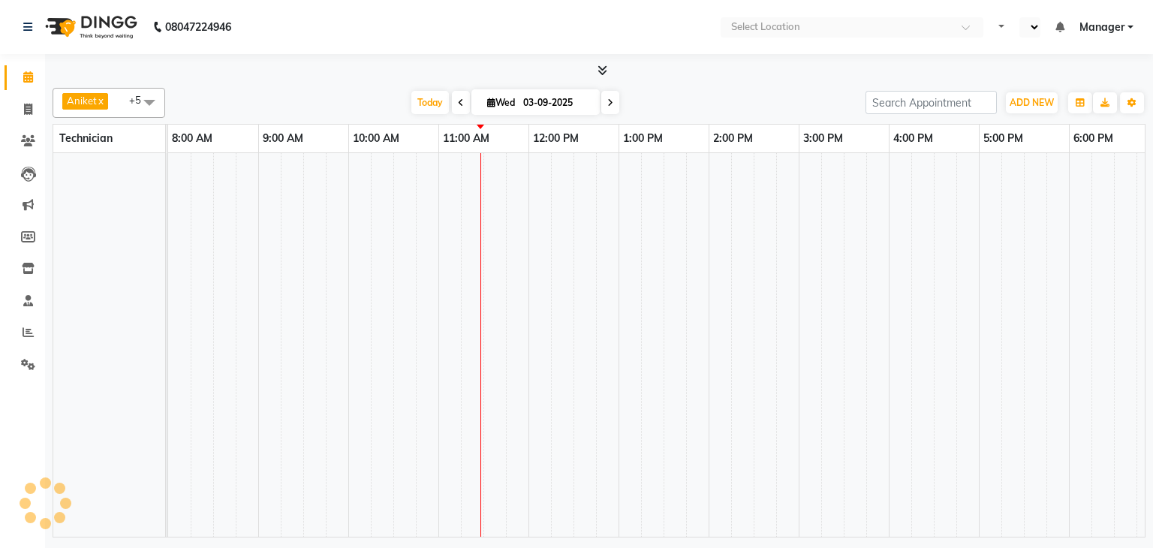
select select "en"
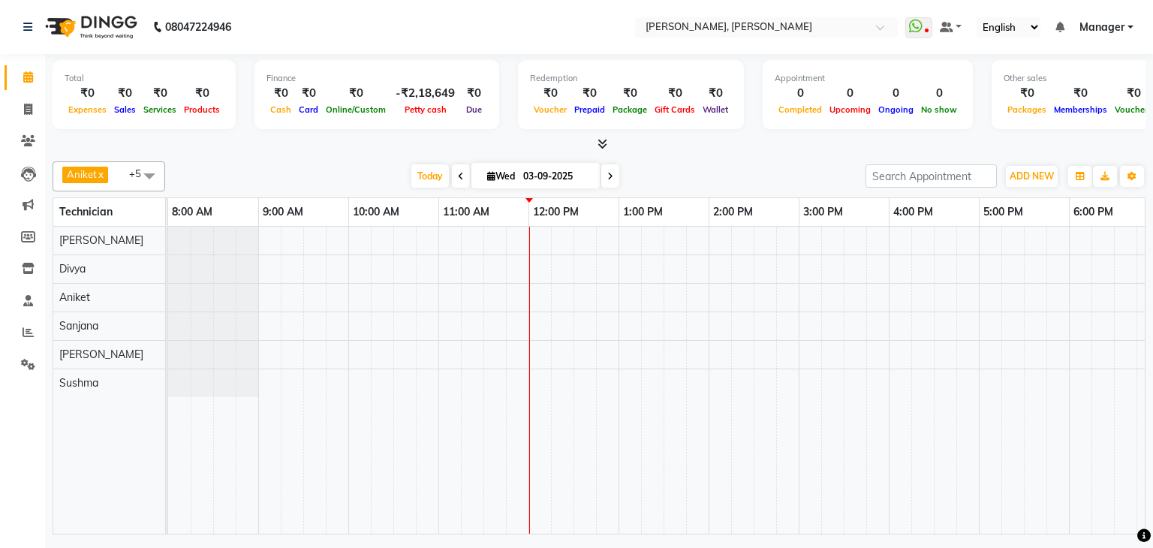
click at [630, 246] on div at bounding box center [753, 380] width 1171 height 307
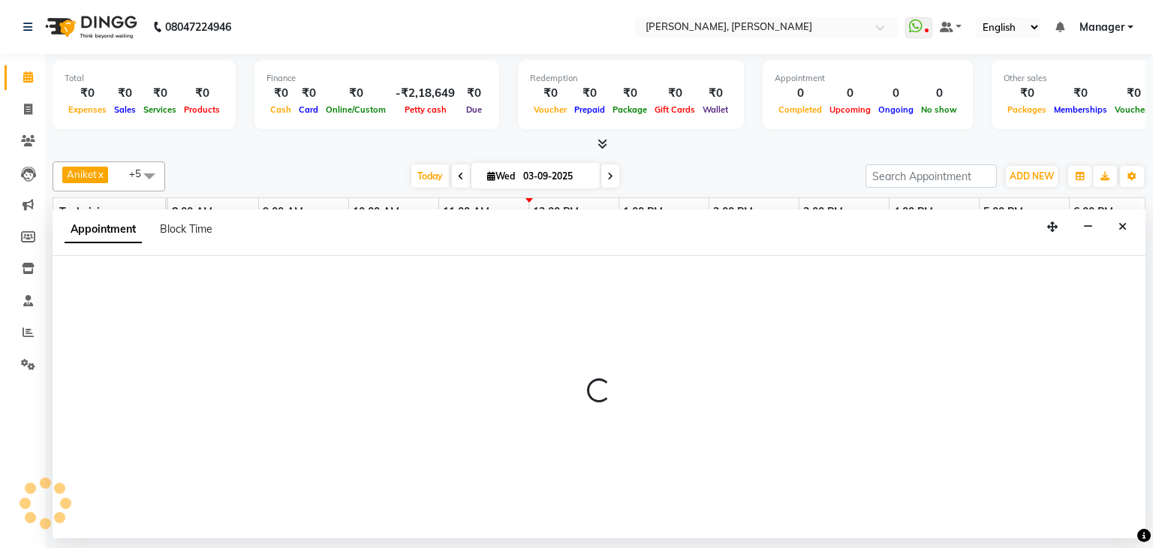
select select "54412"
select select "780"
select select "tentative"
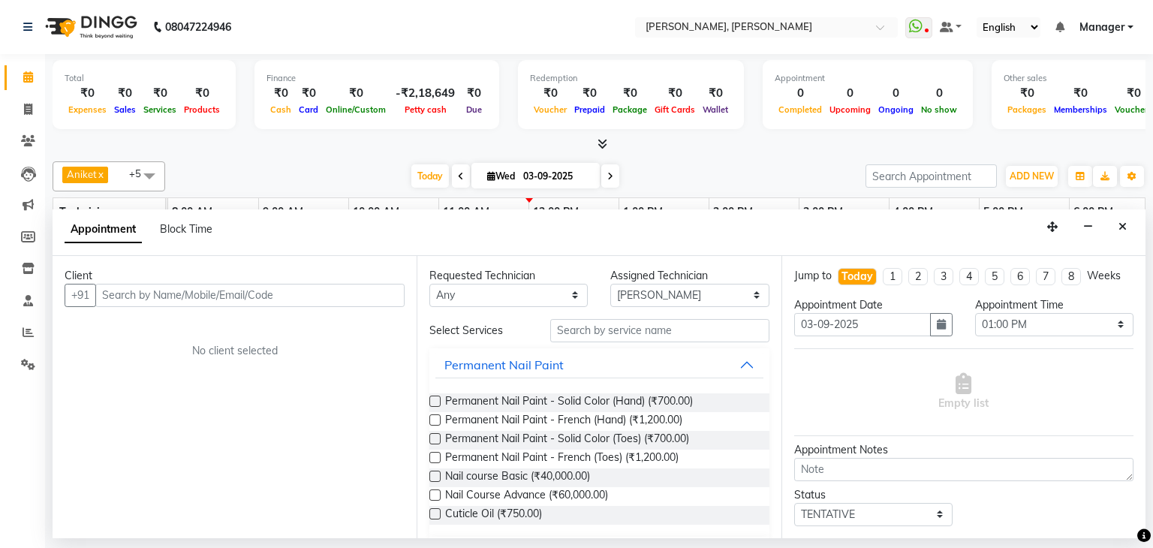
click at [267, 284] on input "text" at bounding box center [249, 295] width 309 height 23
click at [141, 292] on input "78929 13283" at bounding box center [218, 295] width 247 height 23
click at [219, 302] on input "7892913283" at bounding box center [218, 295] width 247 height 23
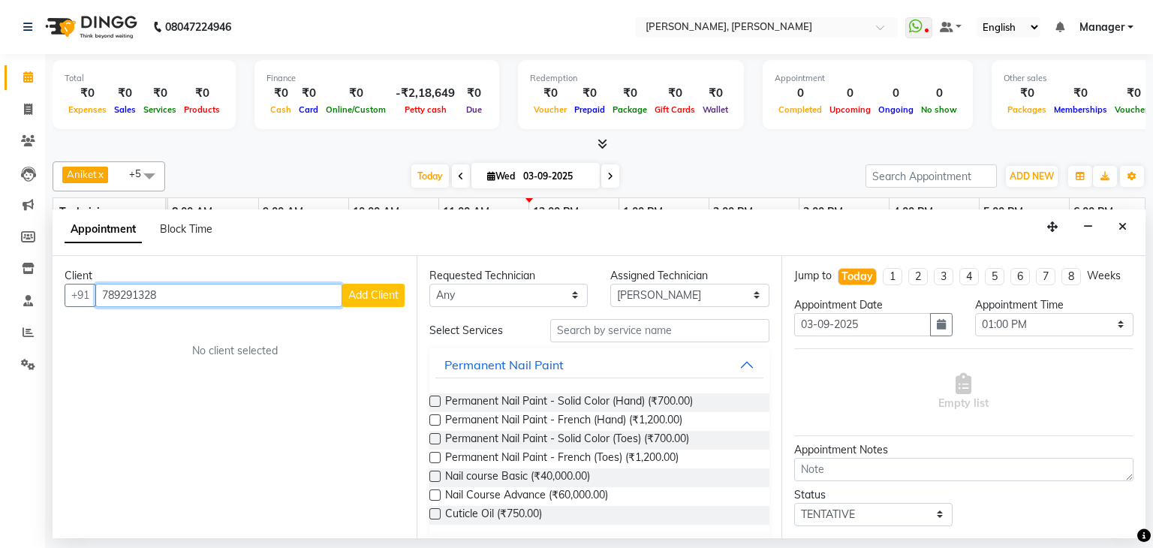
click at [218, 296] on input "789291328" at bounding box center [218, 295] width 247 height 23
paste input "13283"
click at [141, 289] on input "78929 13283" at bounding box center [218, 295] width 247 height 23
click at [194, 296] on input "7892913283" at bounding box center [218, 295] width 247 height 23
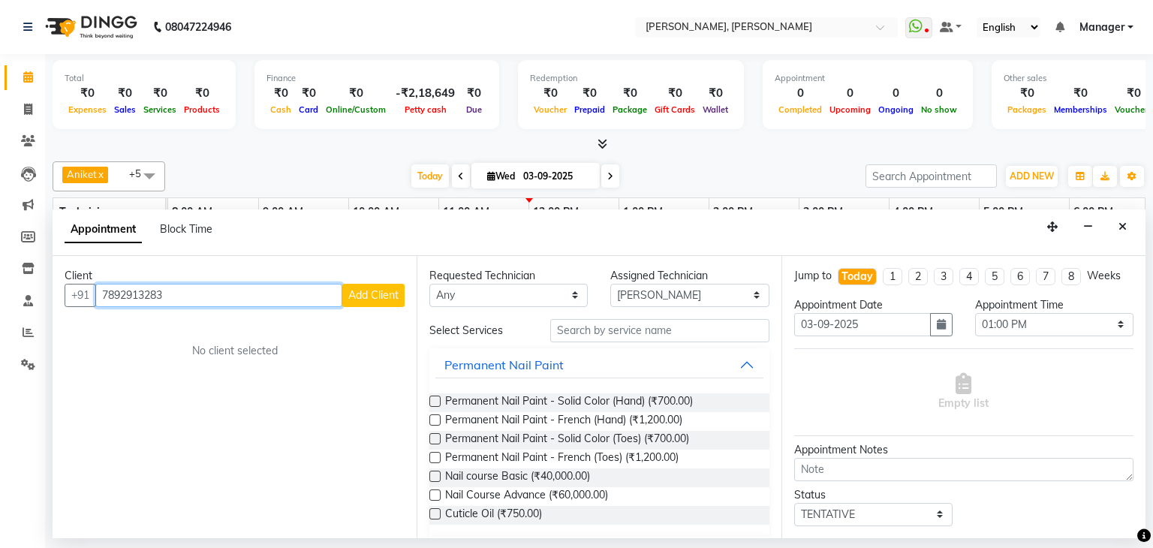
type input "7892913283"
click at [376, 296] on span "Add Client" at bounding box center [373, 295] width 50 height 14
select select "21"
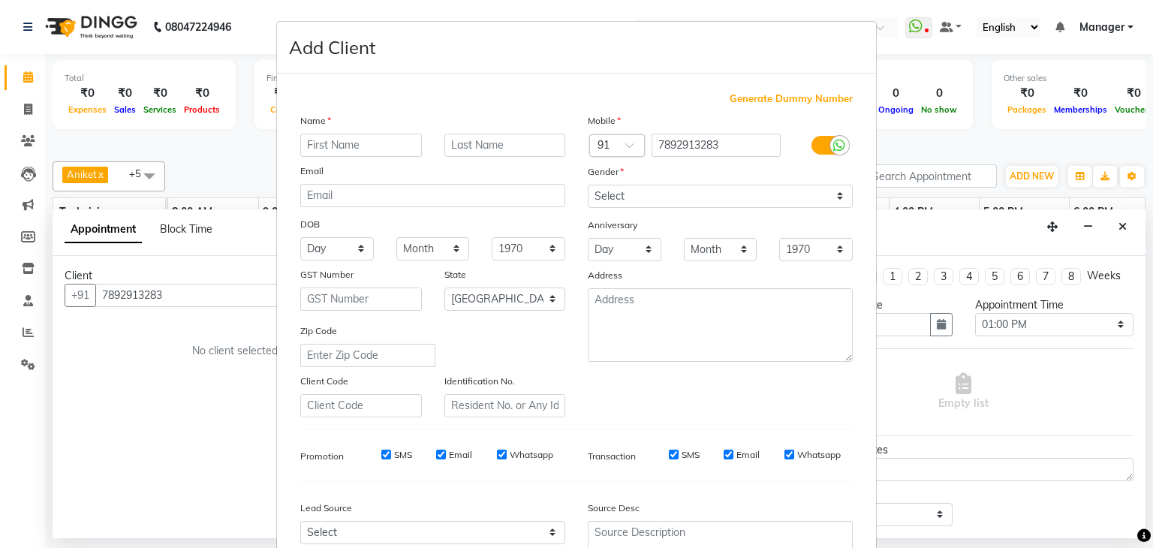
click at [194, 288] on ngb-modal-window "Add Client Generate Dummy Number Name Email DOB Day 01 02 03 04 05 06 07 08 09 …" at bounding box center [576, 274] width 1153 height 548
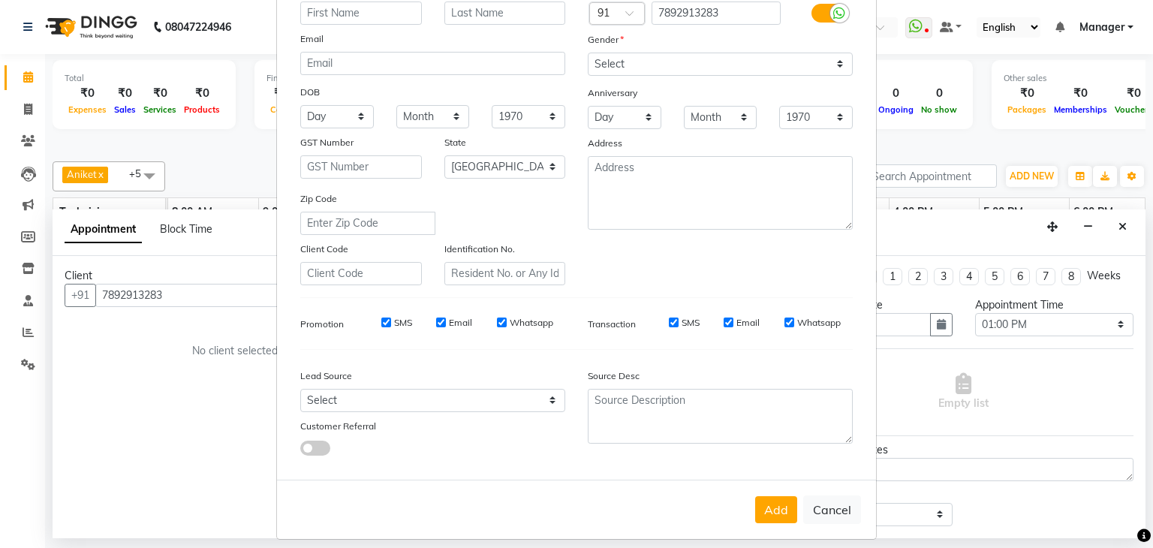
scroll to position [152, 0]
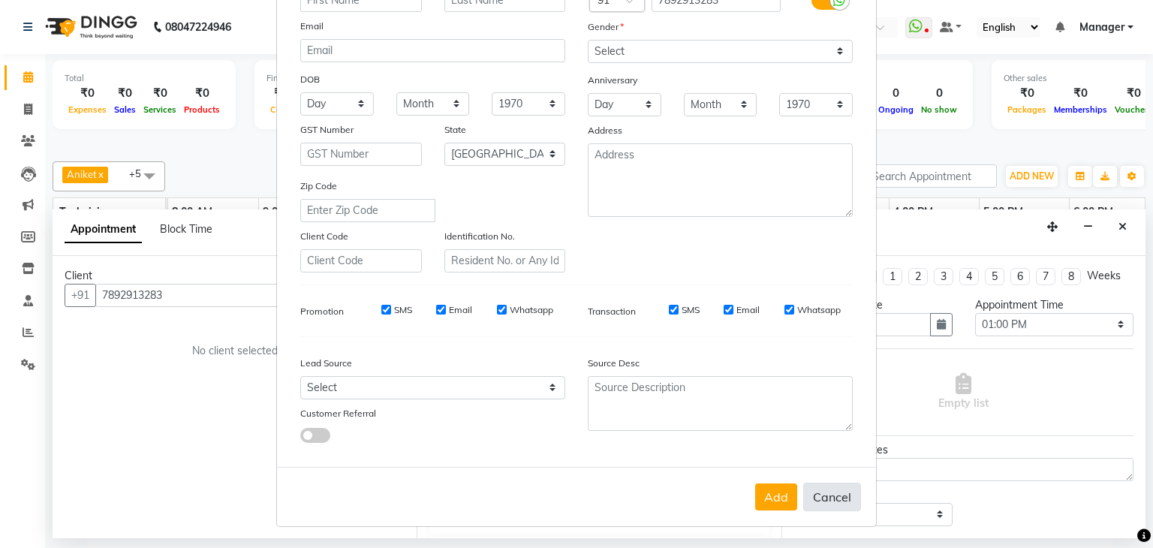
click at [834, 503] on button "Cancel" at bounding box center [832, 496] width 58 height 29
select select
select select "null"
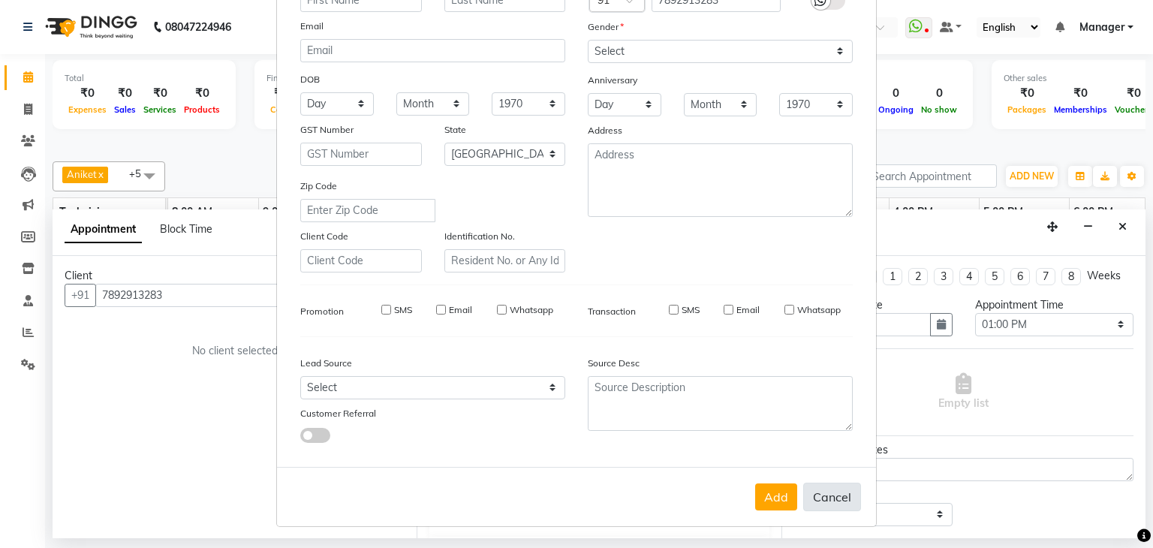
select select
checkbox input "false"
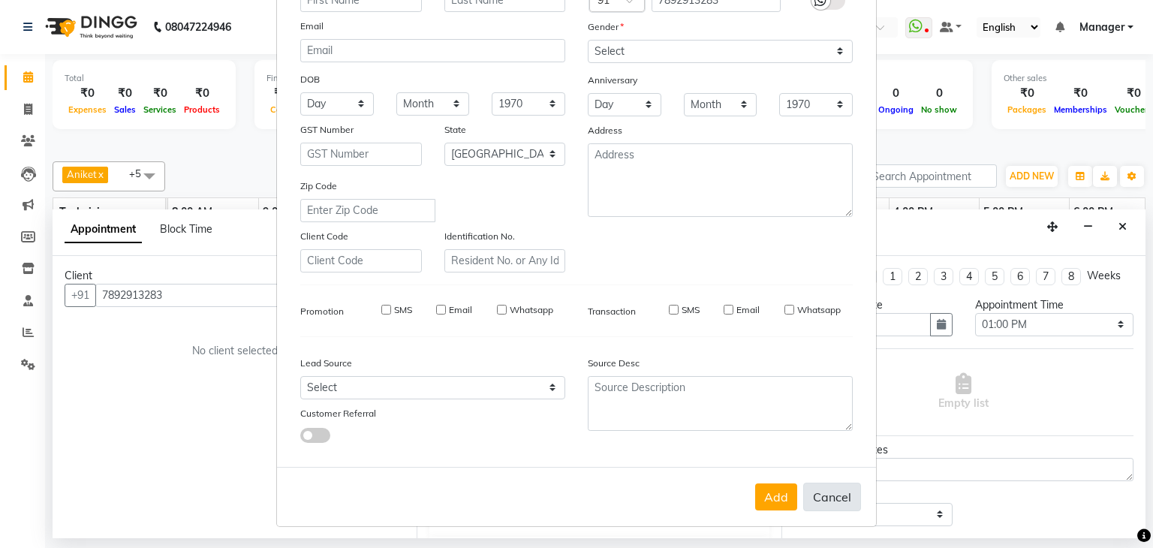
checkbox input "false"
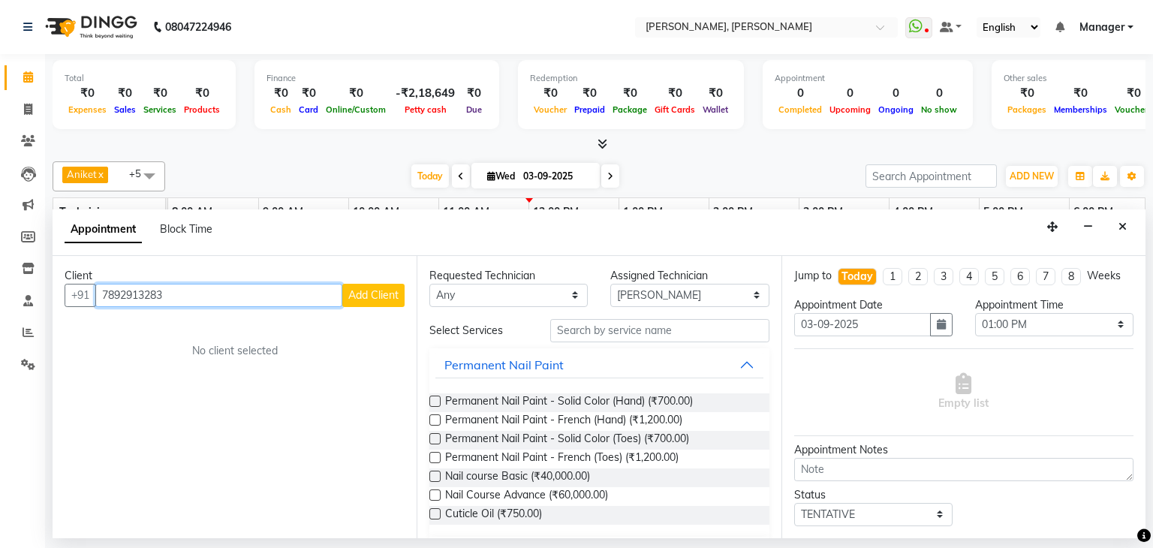
click at [218, 295] on input "7892913283" at bounding box center [218, 295] width 247 height 23
type input "7892913283"
click at [352, 289] on span "Add Client" at bounding box center [373, 295] width 50 height 14
select select "21"
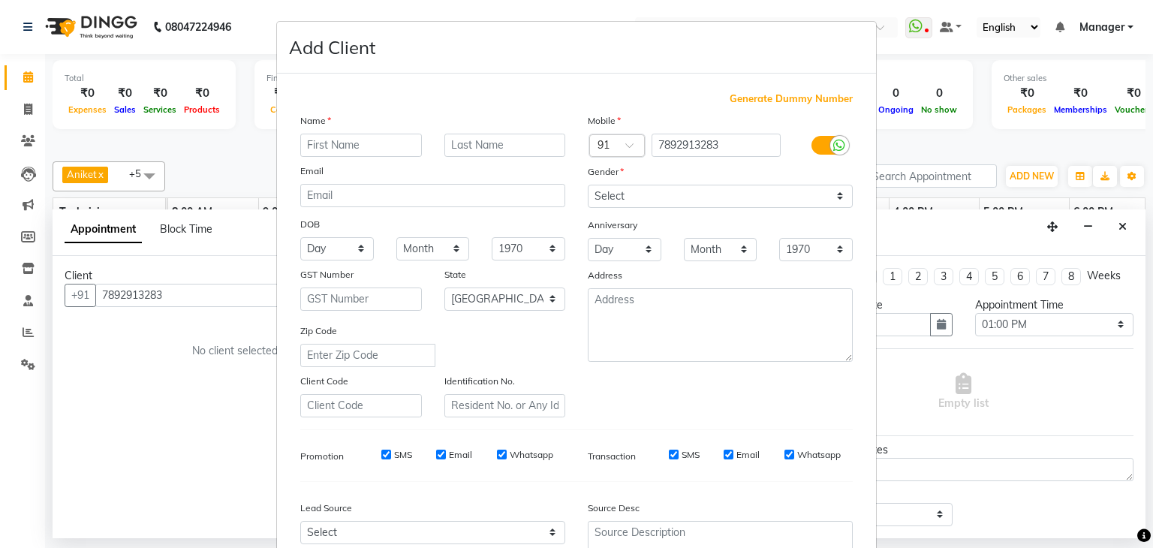
click at [348, 140] on input "text" at bounding box center [361, 145] width 122 height 23
type input "[PERSON_NAME]"
click at [482, 146] on input "text" at bounding box center [505, 145] width 122 height 23
type input "[PERSON_NAME]"
click at [634, 202] on select "Select [DEMOGRAPHIC_DATA] [DEMOGRAPHIC_DATA] Other Prefer Not To Say" at bounding box center [720, 196] width 265 height 23
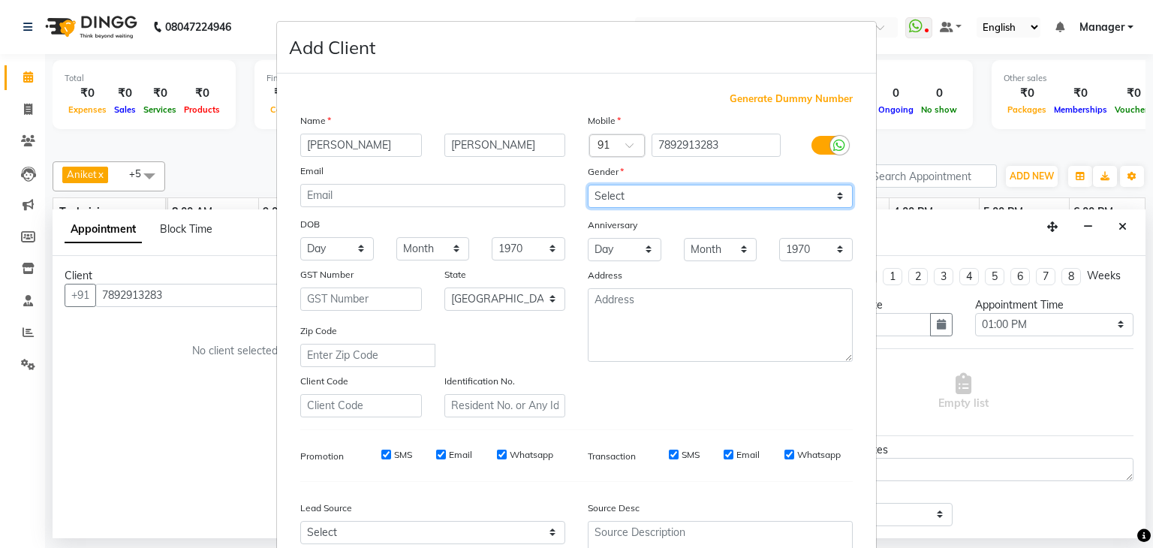
select select "[DEMOGRAPHIC_DATA]"
click at [588, 185] on select "Select [DEMOGRAPHIC_DATA] [DEMOGRAPHIC_DATA] Other Prefer Not To Say" at bounding box center [720, 196] width 265 height 23
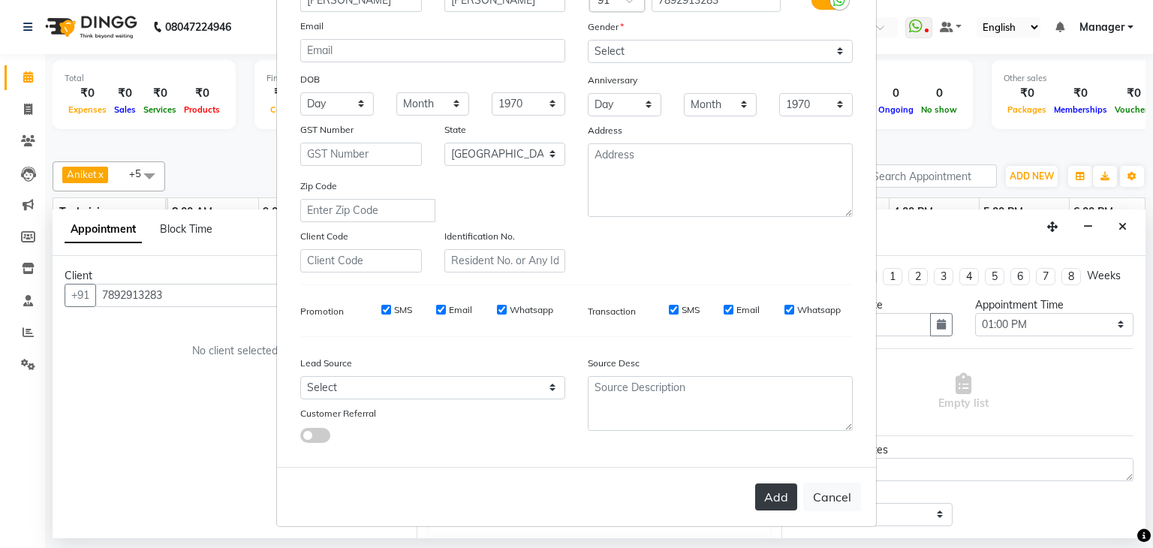
click at [765, 491] on button "Add" at bounding box center [776, 496] width 42 height 27
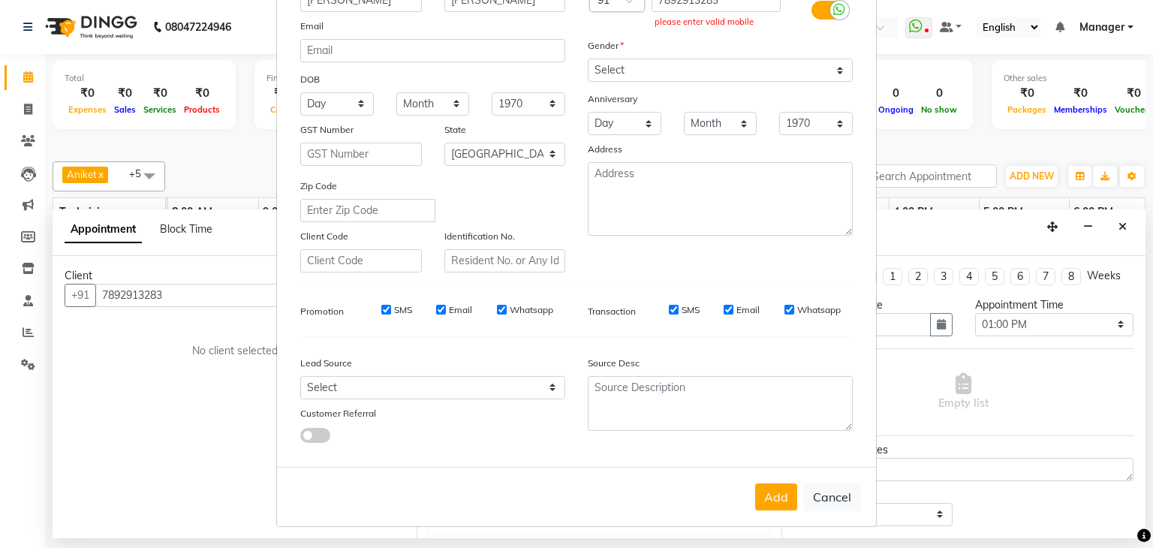
scroll to position [2, 0]
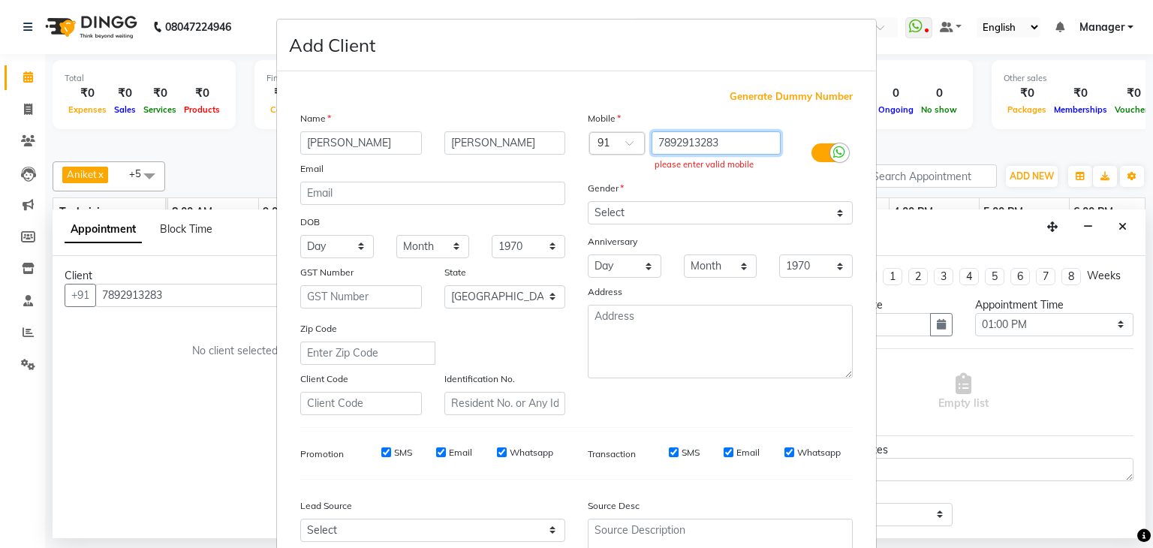
click at [737, 140] on input "7892913283" at bounding box center [716, 142] width 130 height 23
click at [666, 143] on input "7892913283" at bounding box center [716, 142] width 130 height 23
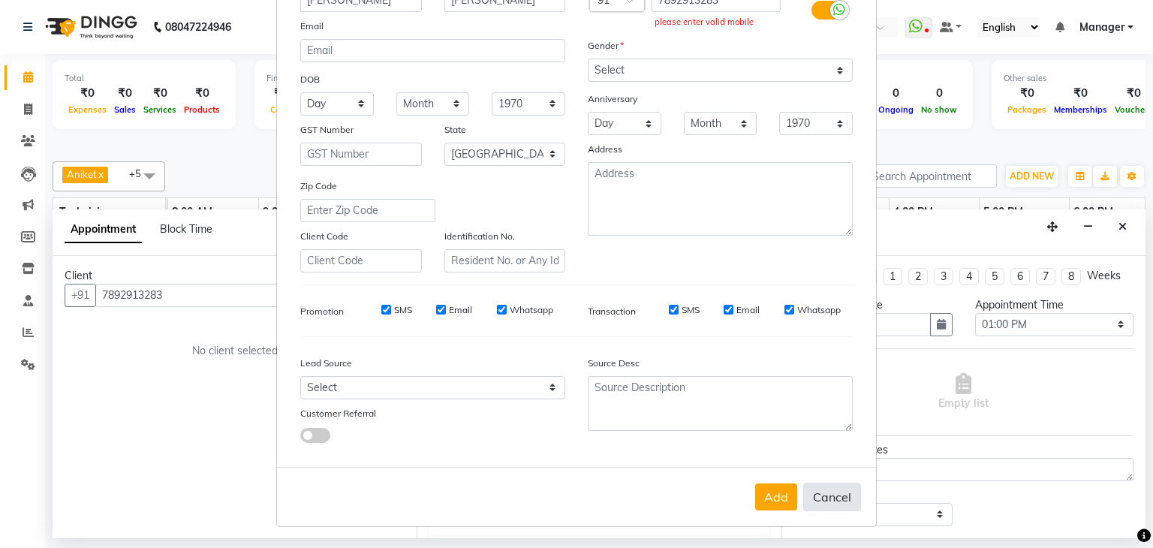
click at [834, 498] on button "Cancel" at bounding box center [832, 496] width 58 height 29
select select
select select "null"
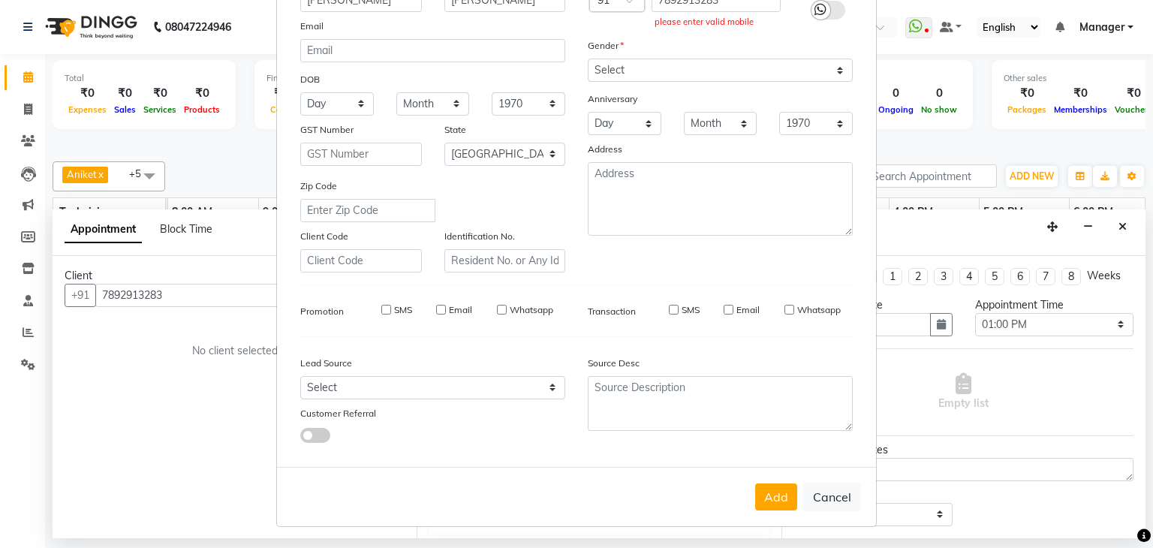
select select
checkbox input "false"
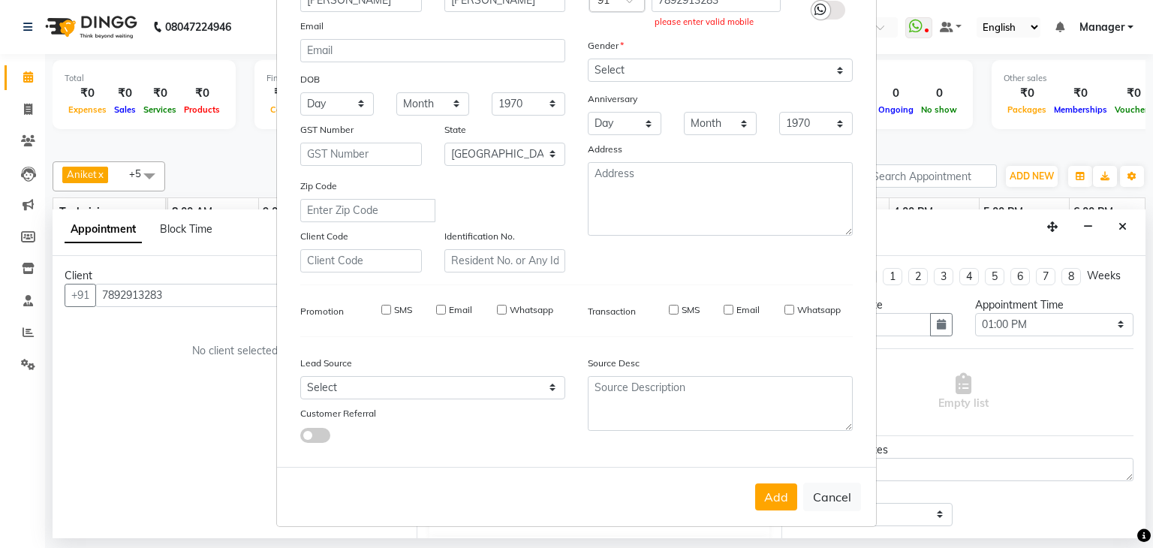
checkbox input "false"
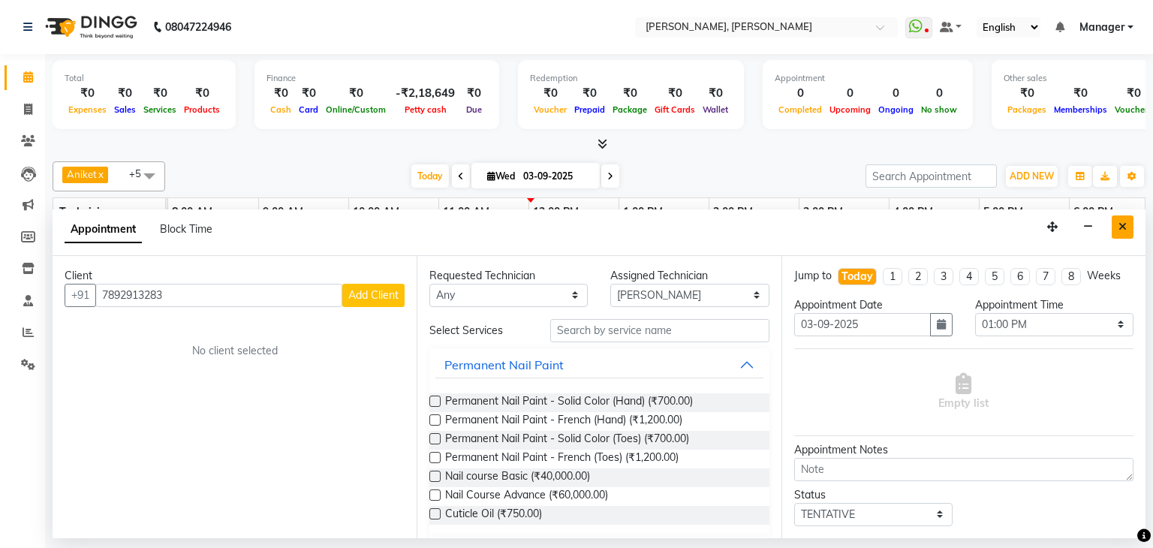
click at [1128, 232] on button "Close" at bounding box center [1122, 226] width 22 height 23
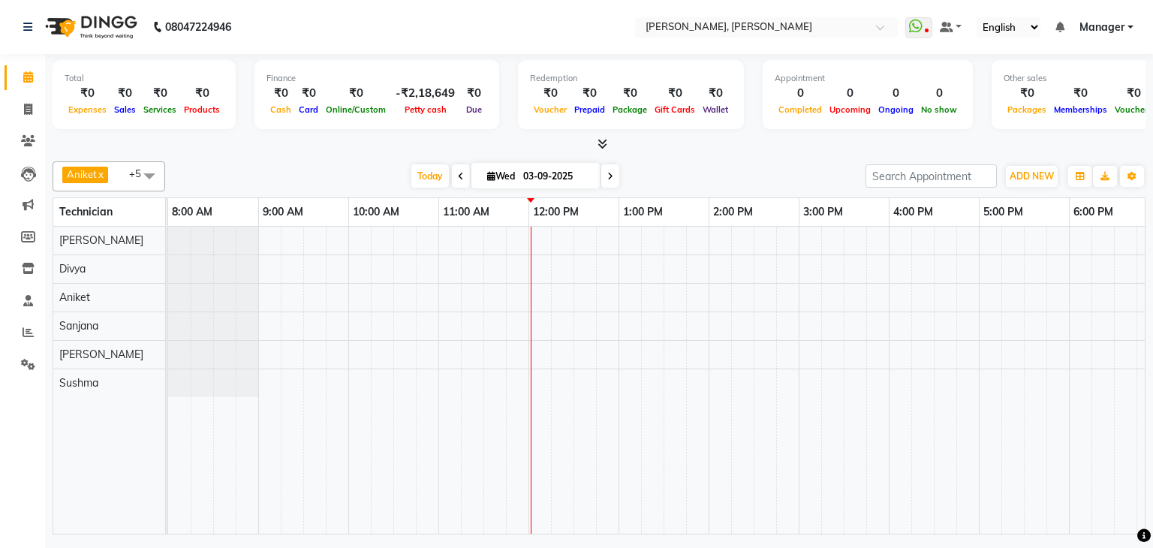
click at [624, 236] on div at bounding box center [753, 380] width 1171 height 307
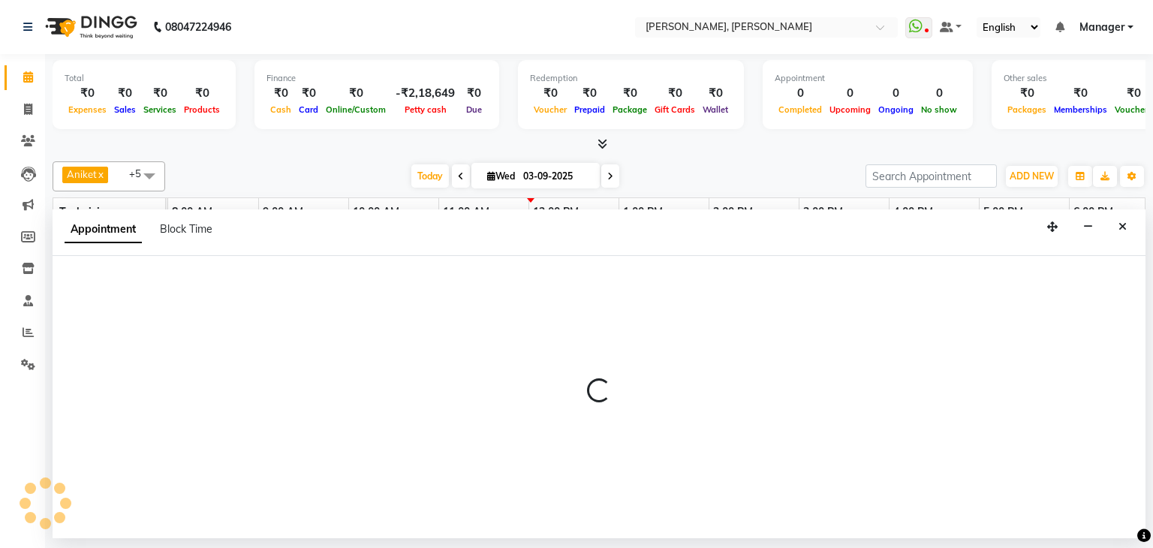
select select "54412"
select select "780"
select select "tentative"
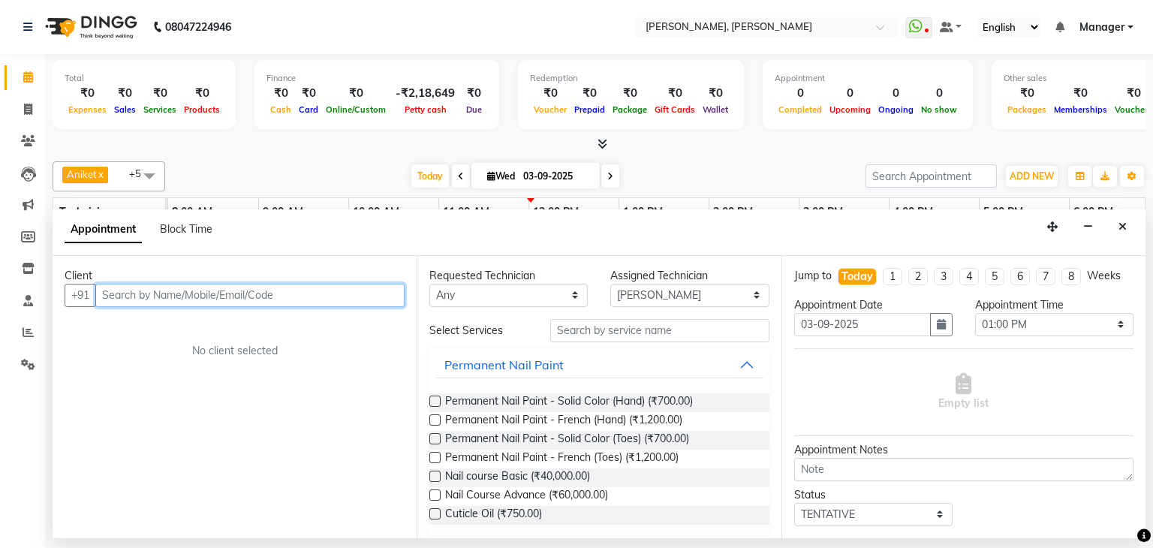
click at [185, 286] on input "text" at bounding box center [249, 295] width 309 height 23
type input "7892913283"
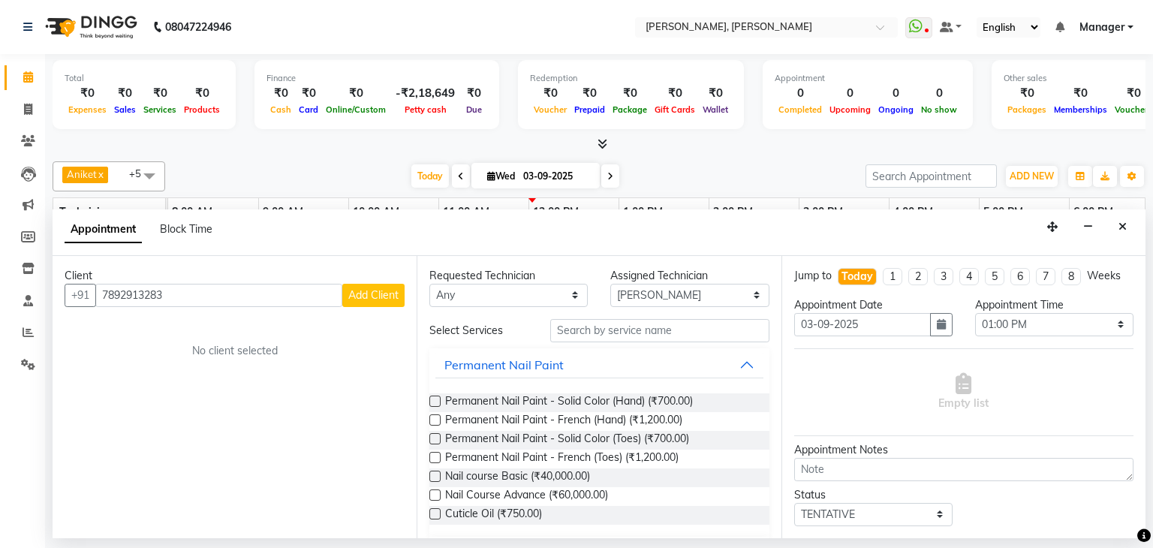
click at [372, 294] on span "Add Client" at bounding box center [373, 295] width 50 height 14
select select "21"
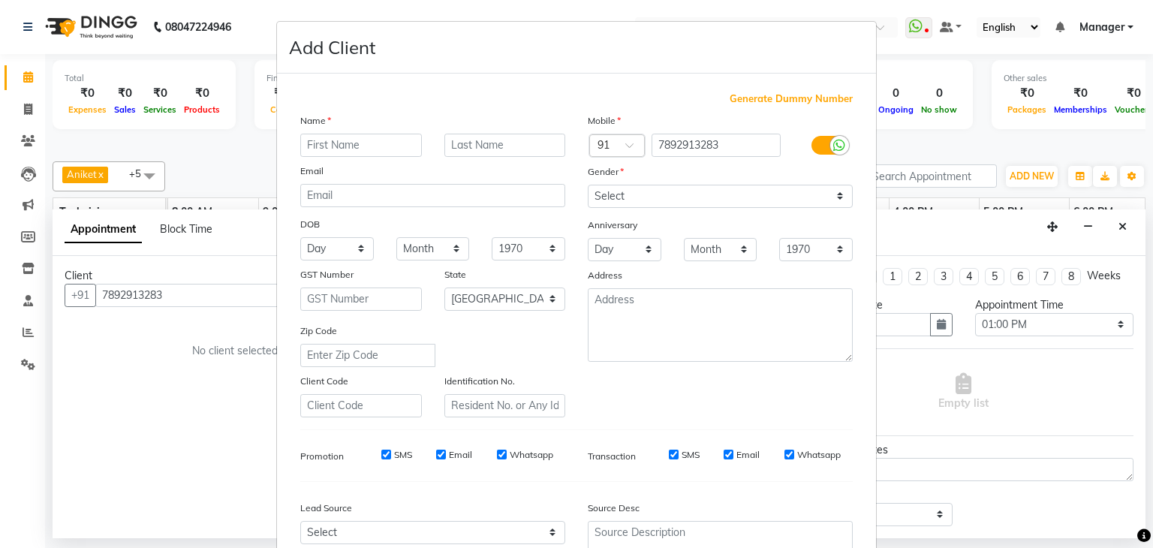
click at [371, 145] on input "text" at bounding box center [361, 145] width 122 height 23
type input "[PERSON_NAME]"
click at [488, 149] on input "text" at bounding box center [505, 145] width 122 height 23
type input "[PERSON_NAME]"
click at [651, 201] on select "Select [DEMOGRAPHIC_DATA] [DEMOGRAPHIC_DATA] Other Prefer Not To Say" at bounding box center [720, 196] width 265 height 23
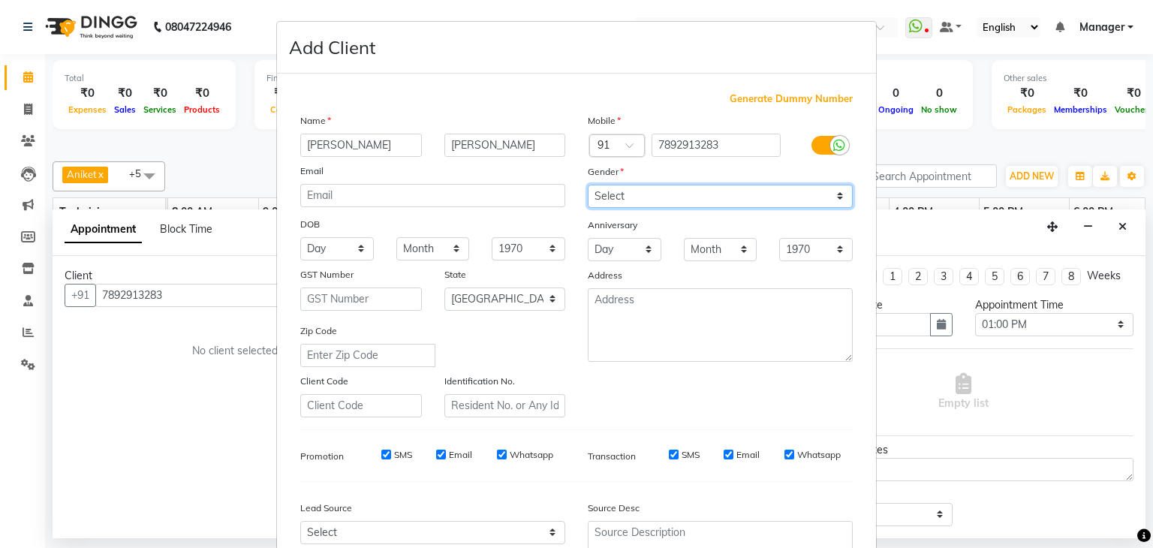
select select "[DEMOGRAPHIC_DATA]"
click at [588, 185] on select "Select [DEMOGRAPHIC_DATA] [DEMOGRAPHIC_DATA] Other Prefer Not To Say" at bounding box center [720, 196] width 265 height 23
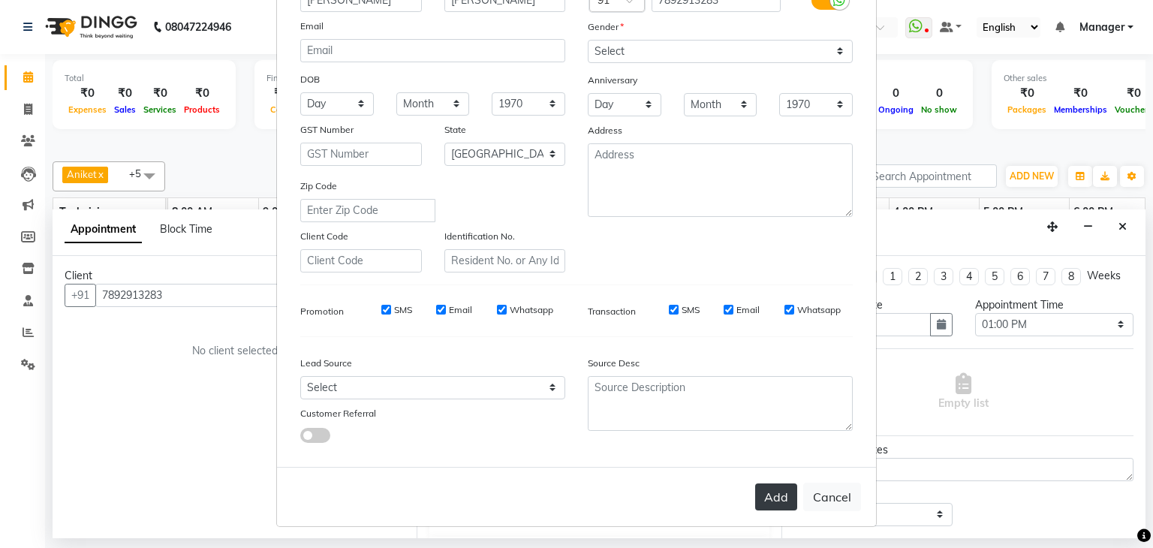
click at [771, 491] on button "Add" at bounding box center [776, 496] width 42 height 27
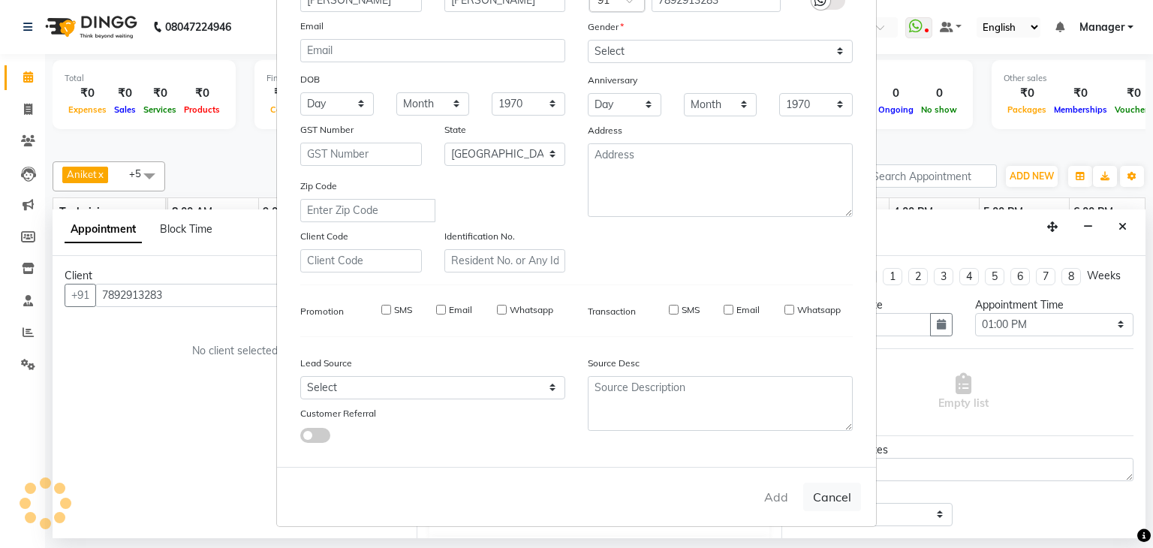
type input "78******83"
select select
select select "null"
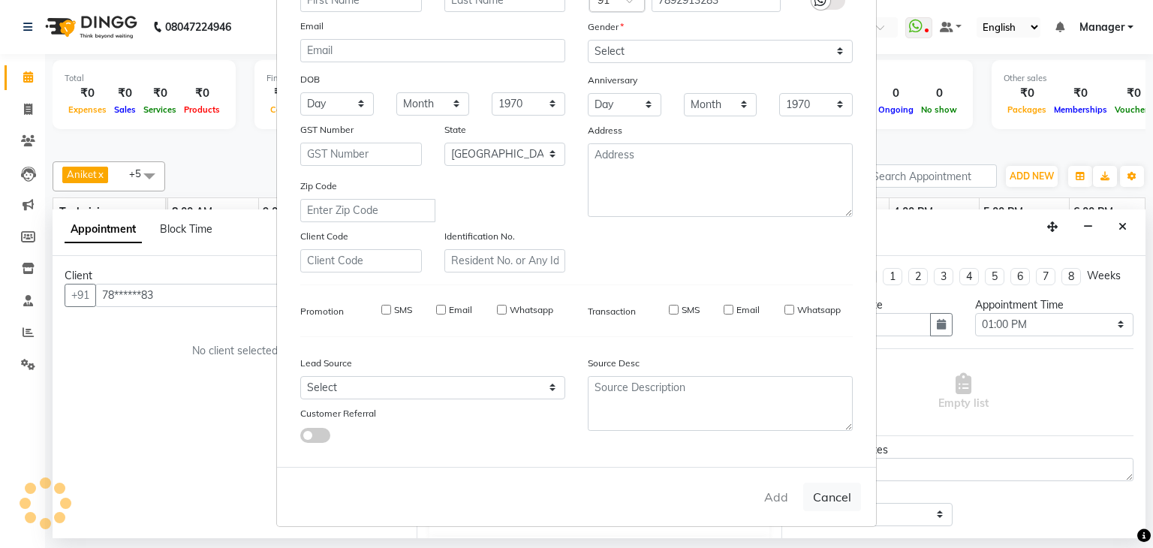
select select
checkbox input "false"
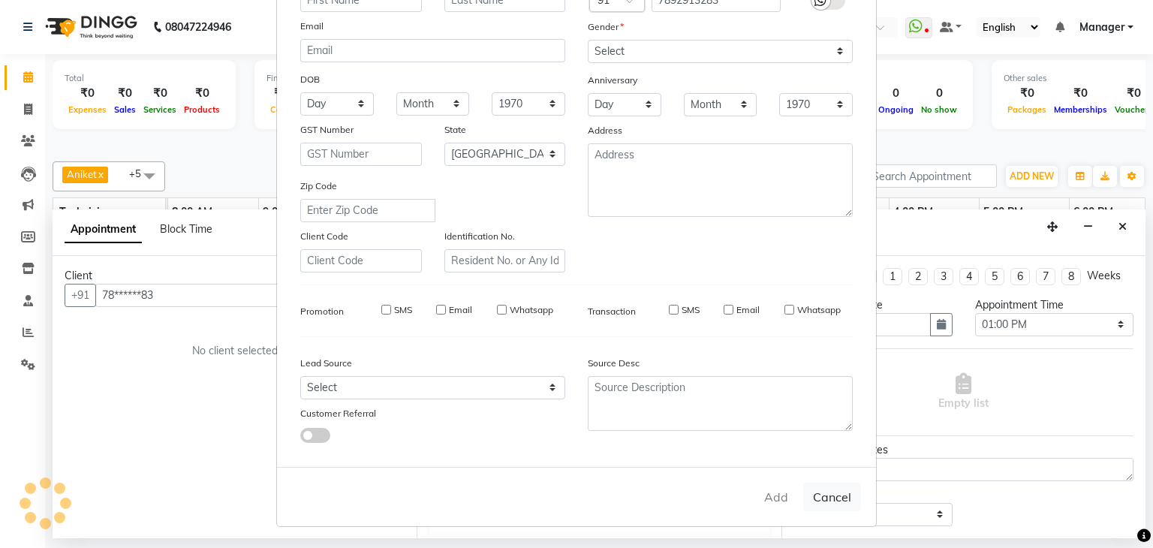
checkbox input "false"
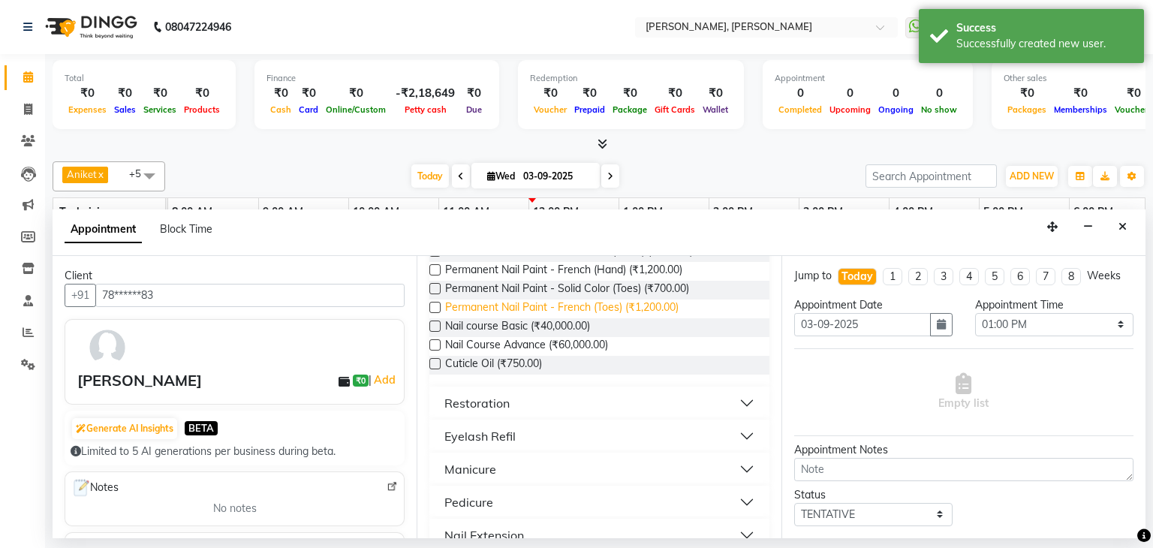
scroll to position [0, 0]
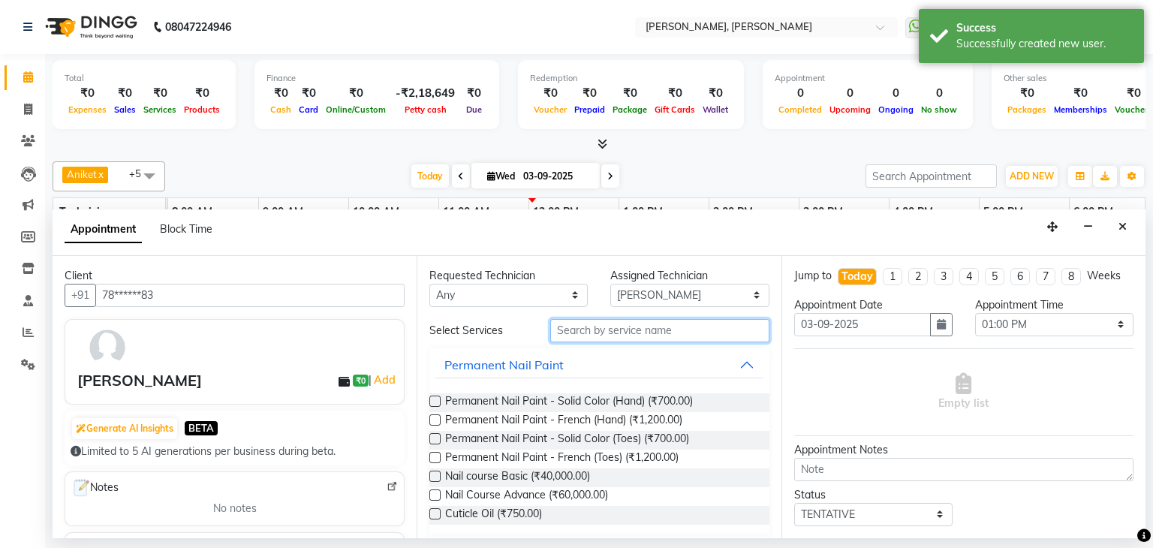
click at [612, 323] on input "text" at bounding box center [659, 330] width 219 height 23
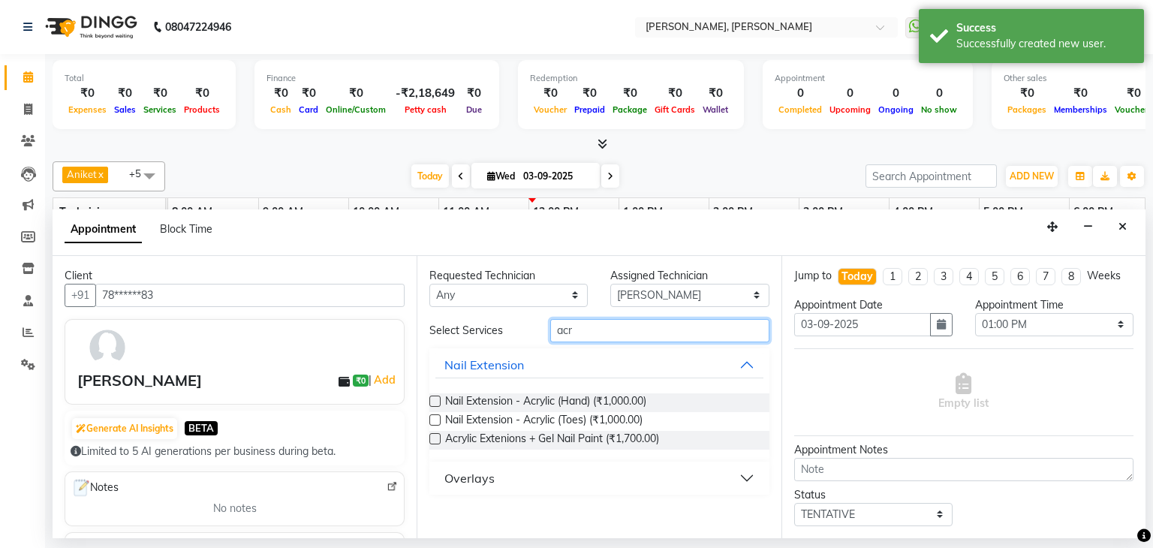
type input "acr"
click at [433, 398] on label at bounding box center [434, 400] width 11 height 11
click at [433, 398] on input "checkbox" at bounding box center [434, 403] width 10 height 10
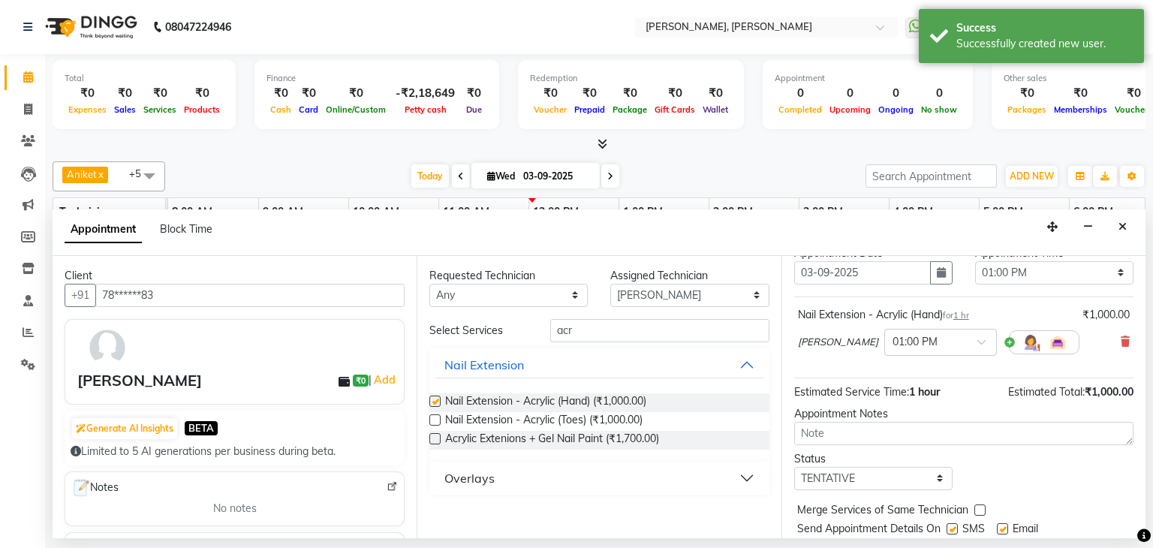
checkbox input "false"
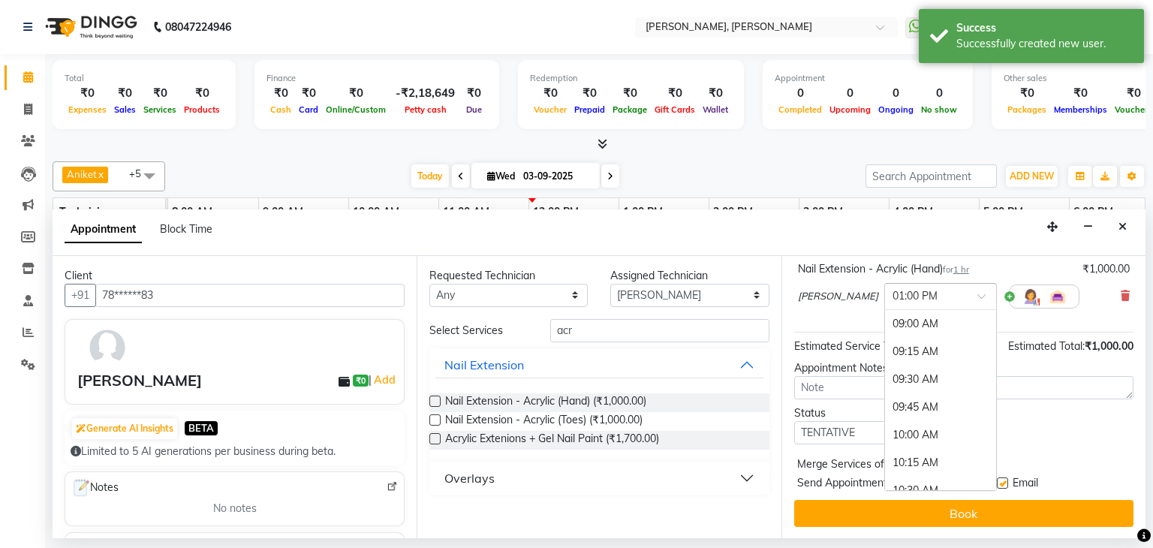
click at [930, 288] on div at bounding box center [940, 295] width 111 height 16
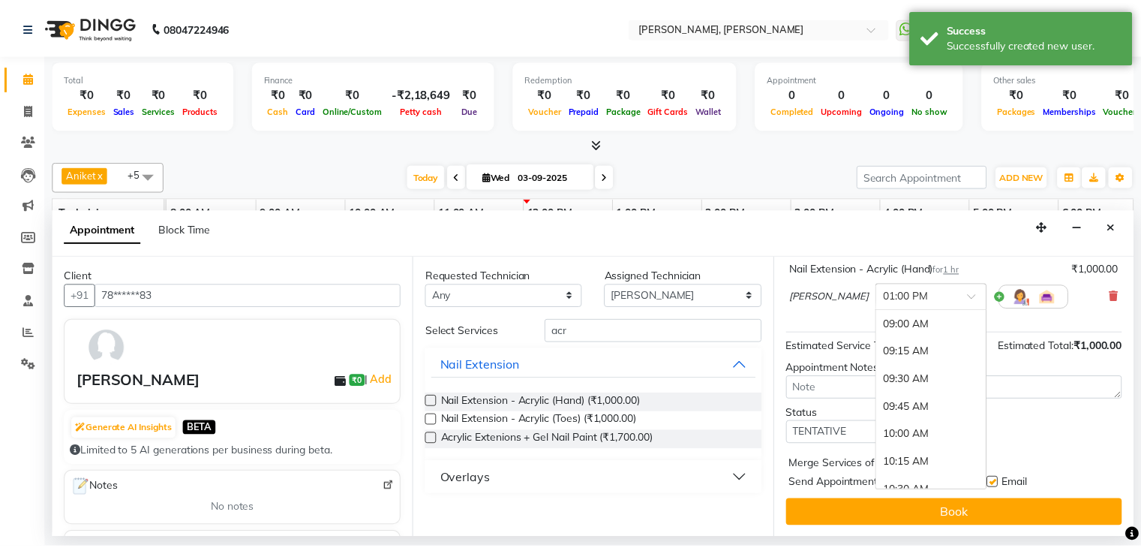
scroll to position [444, 0]
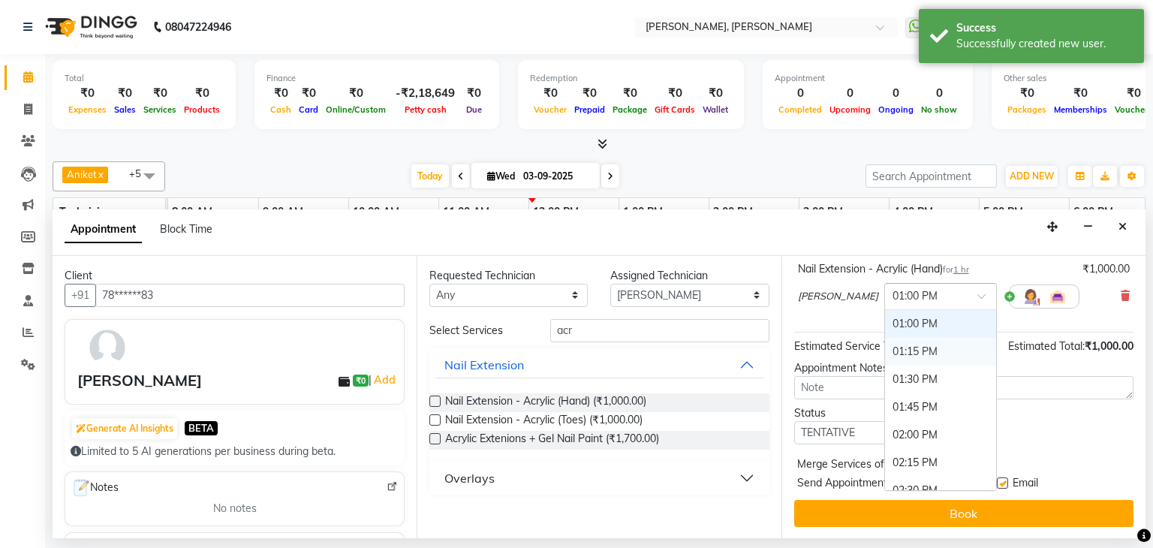
click at [885, 352] on div "01:15 PM" at bounding box center [940, 352] width 111 height 28
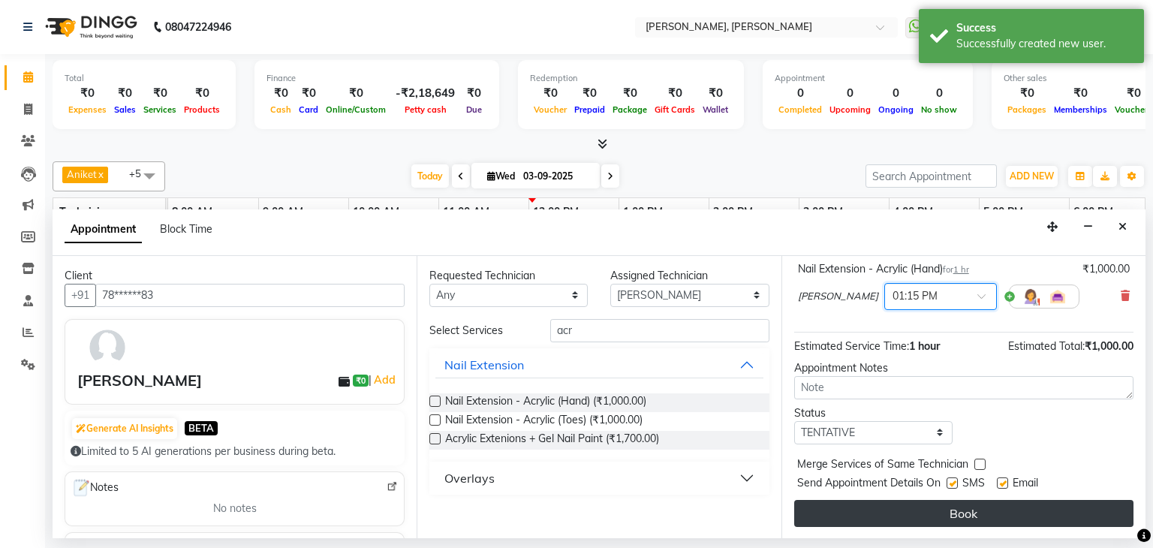
click at [962, 515] on button "Book" at bounding box center [963, 513] width 339 height 27
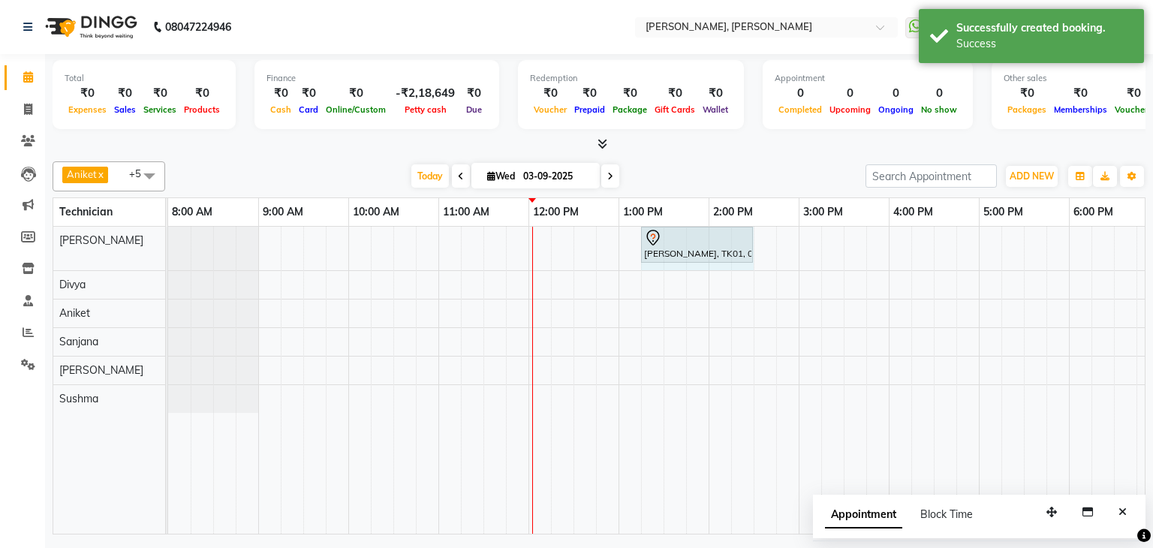
drag, startPoint x: 726, startPoint y: 242, endPoint x: 734, endPoint y: 242, distance: 7.5
click at [168, 241] on div "Anita Fulara, TK01, 01:15 PM-02:15 PM, Nail Extension - Acrylic (Hand) Anita Fu…" at bounding box center [168, 249] width 0 height 44
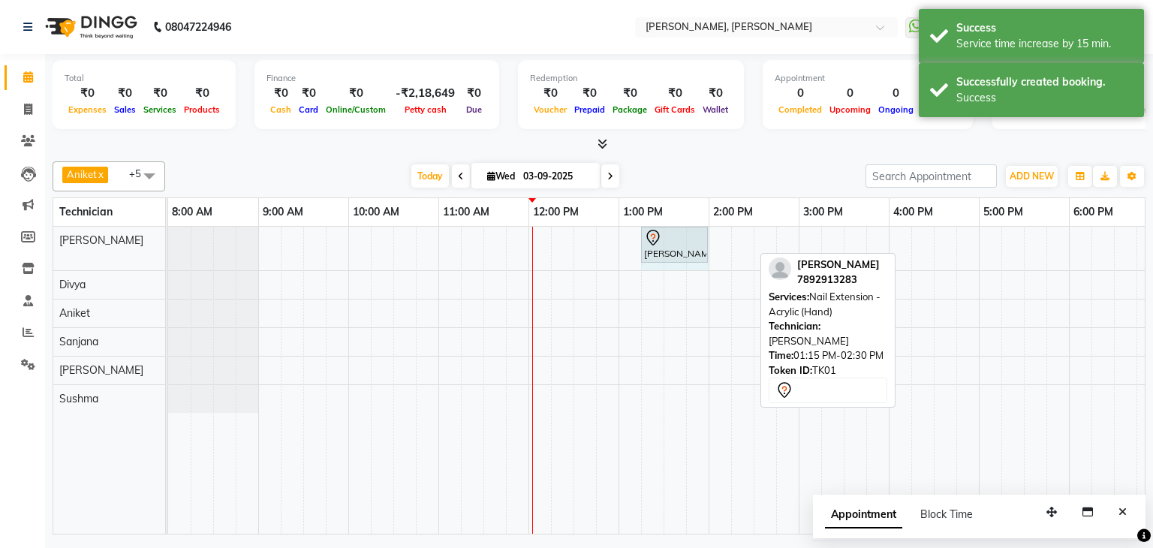
drag, startPoint x: 751, startPoint y: 244, endPoint x: 696, endPoint y: 239, distance: 55.0
click at [168, 239] on div "Anita Fulara, TK01, 01:15 PM-02:30 PM, Nail Extension - Acrylic (Hand) Anita Fu…" at bounding box center [168, 249] width 0 height 44
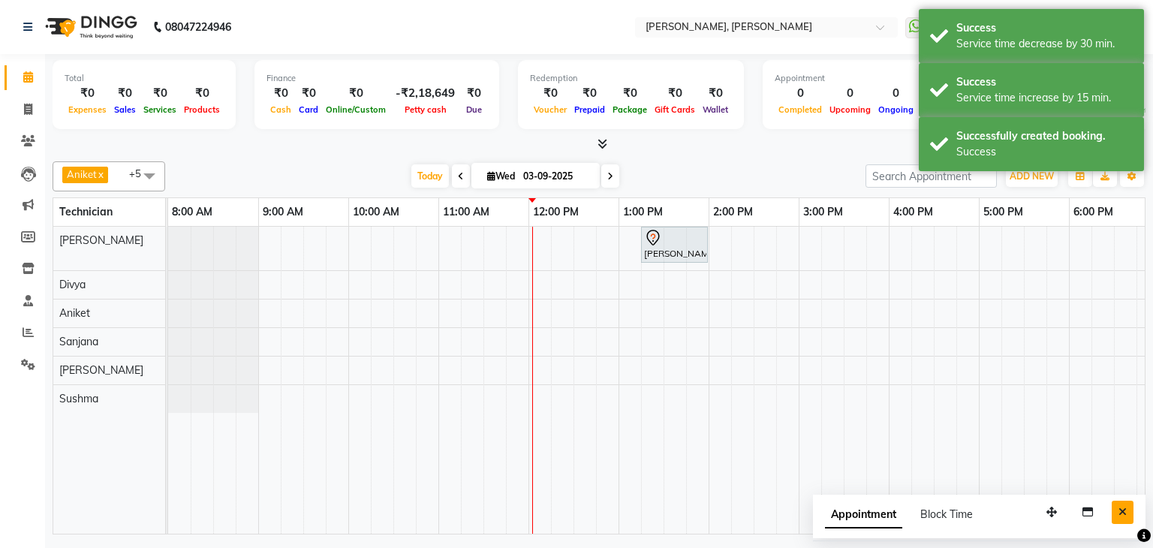
click at [1122, 514] on icon "Close" at bounding box center [1122, 511] width 8 height 11
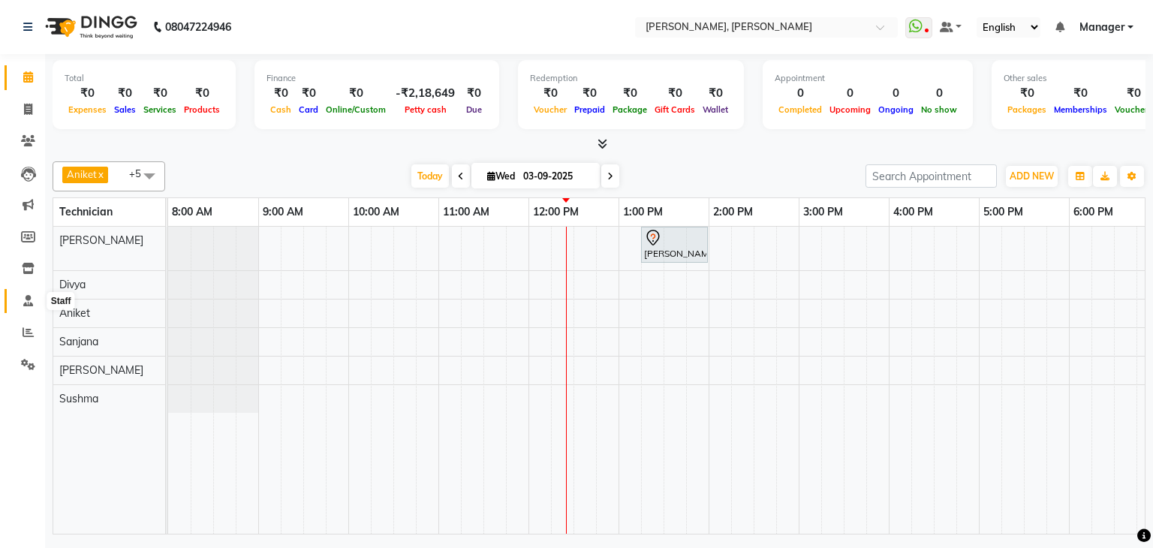
click at [34, 304] on span at bounding box center [28, 301] width 26 height 17
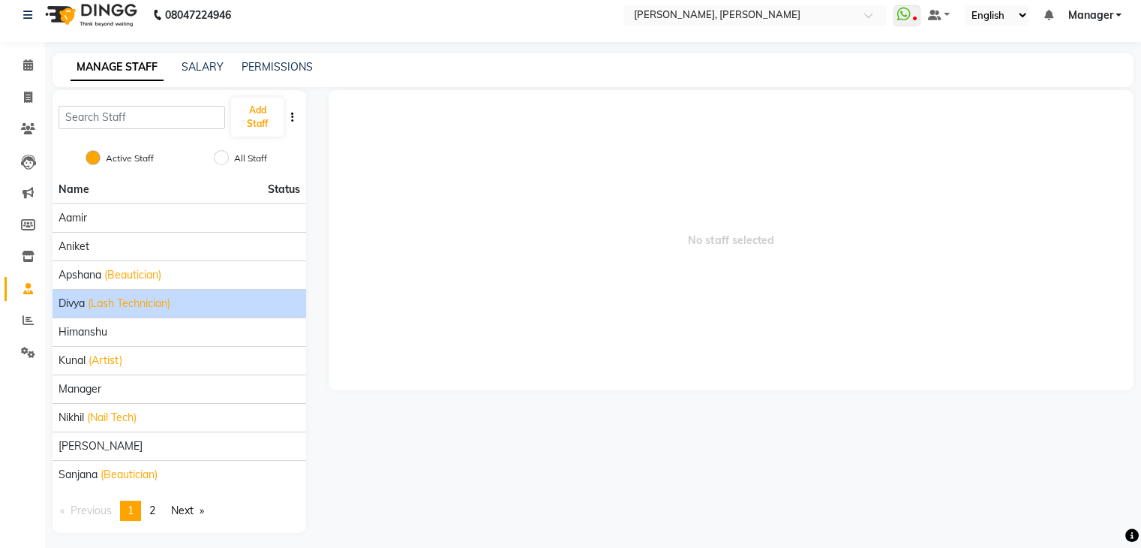
scroll to position [18, 0]
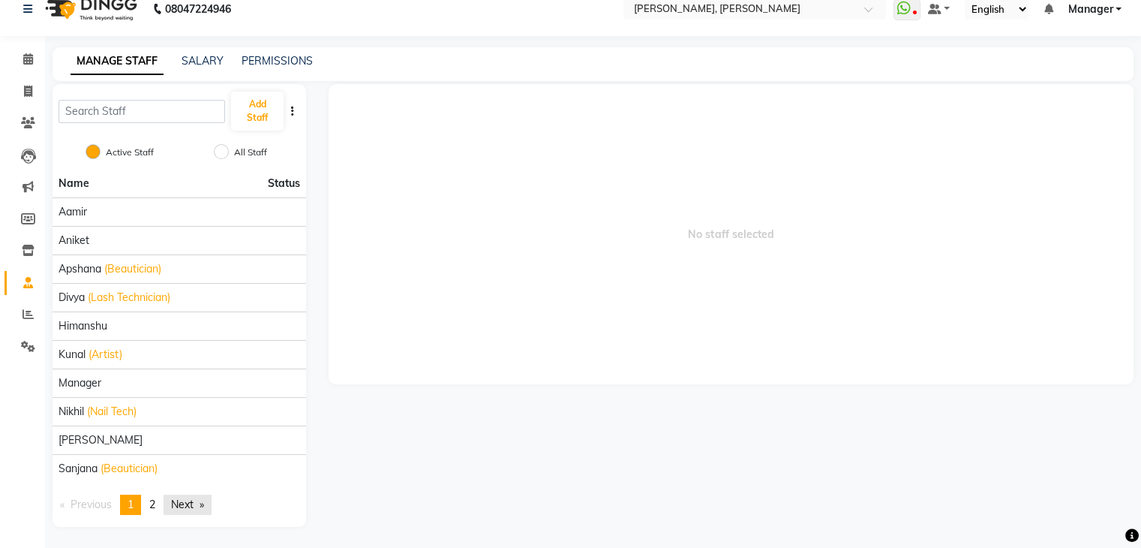
click at [191, 503] on link "Next page" at bounding box center [188, 504] width 48 height 20
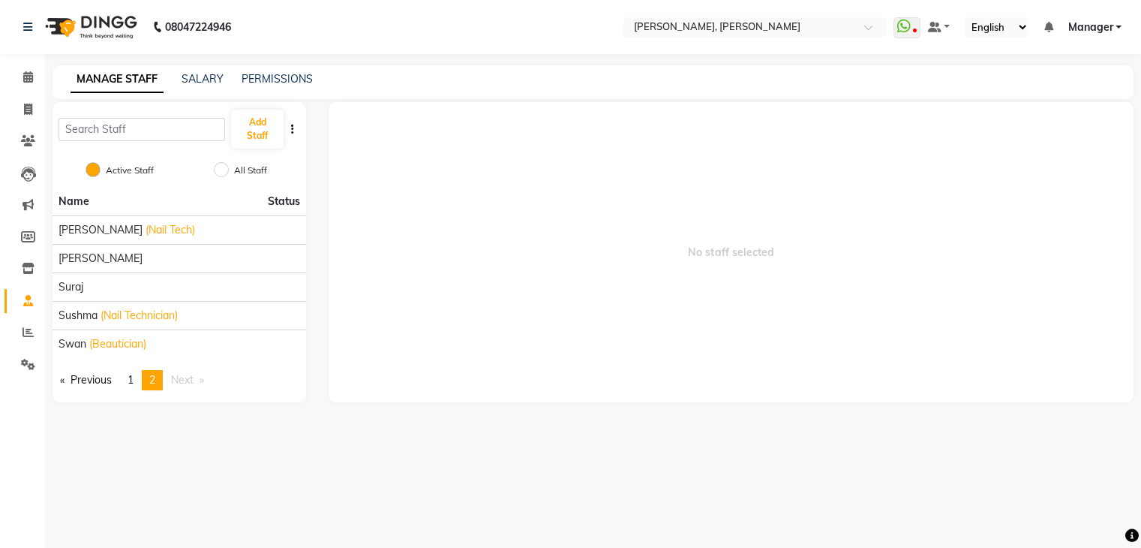
scroll to position [0, 0]
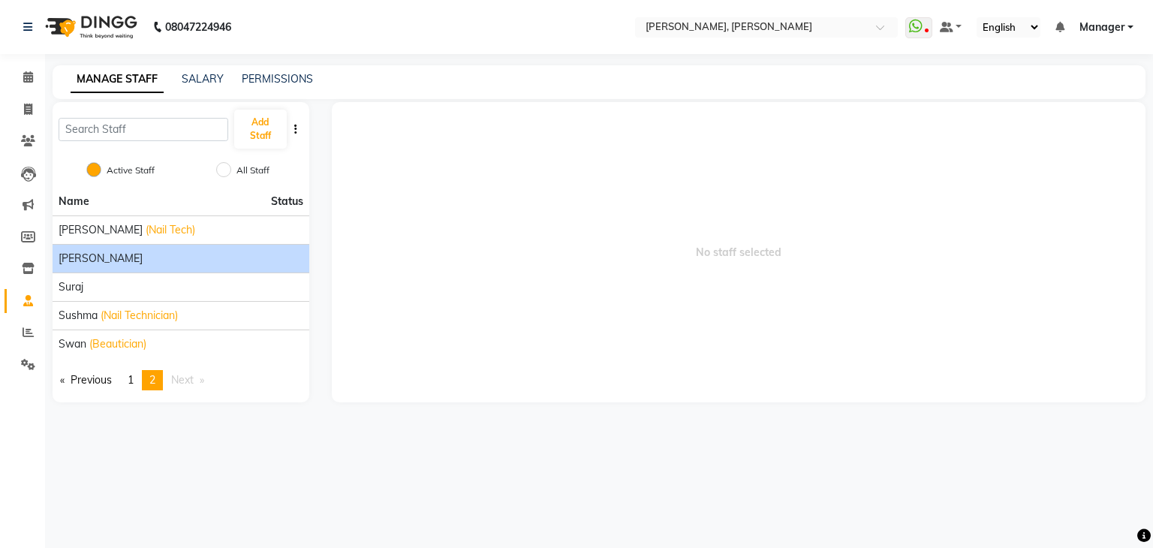
click at [155, 264] on div "[PERSON_NAME]" at bounding box center [181, 259] width 245 height 16
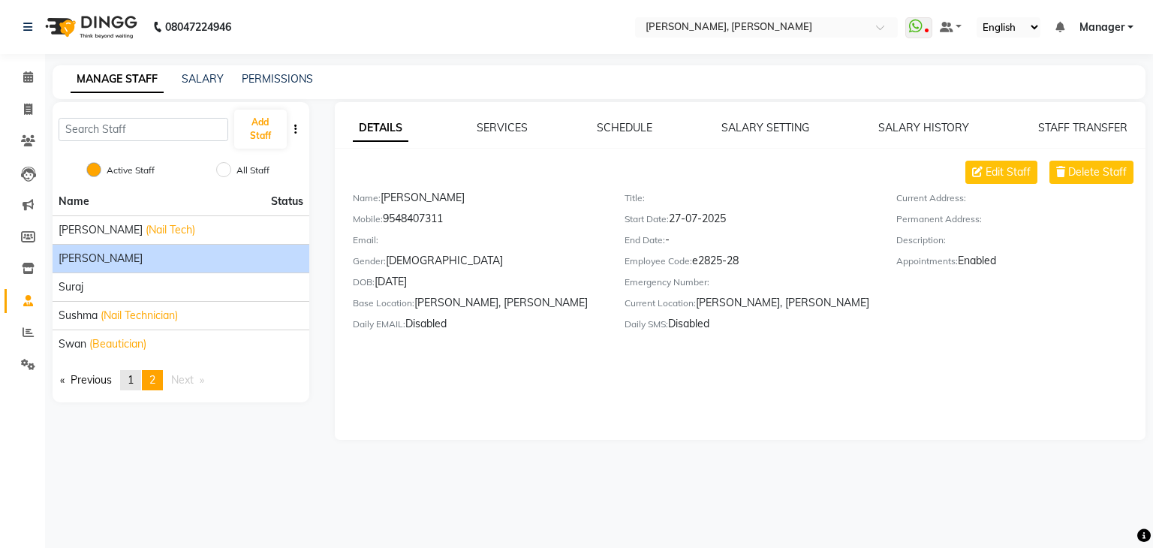
click at [132, 376] on span "1" at bounding box center [131, 380] width 6 height 14
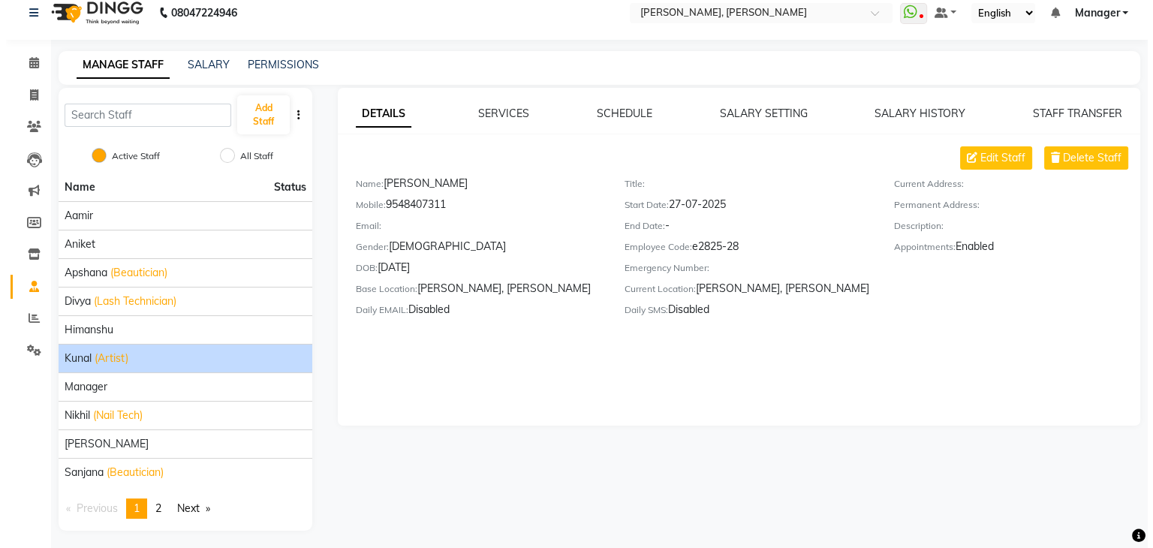
scroll to position [18, 0]
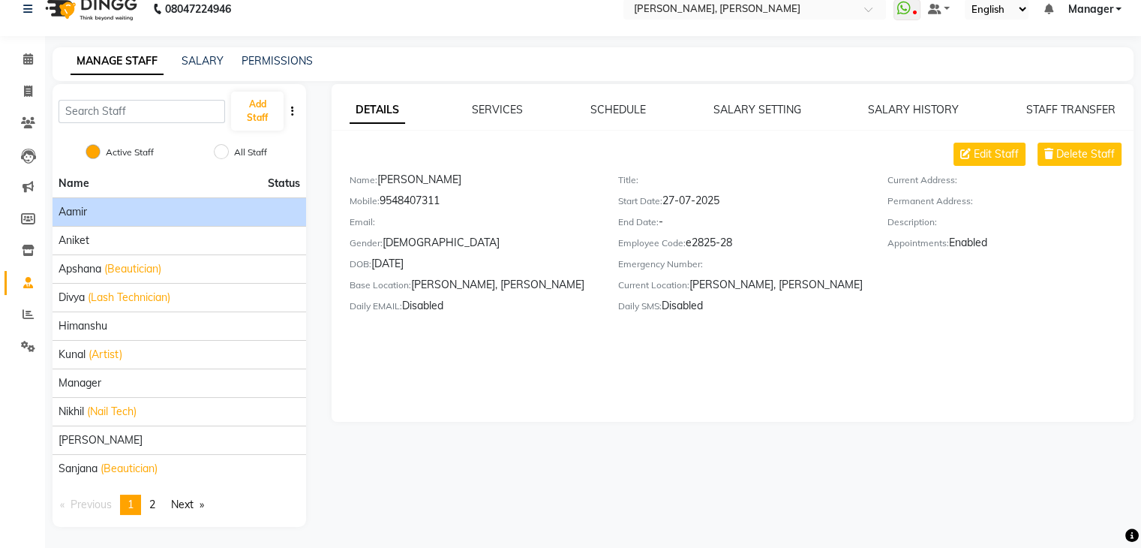
click at [117, 211] on div "Aamir" at bounding box center [180, 212] width 242 height 16
click at [1074, 152] on span "Delete Staff" at bounding box center [1085, 154] width 59 height 16
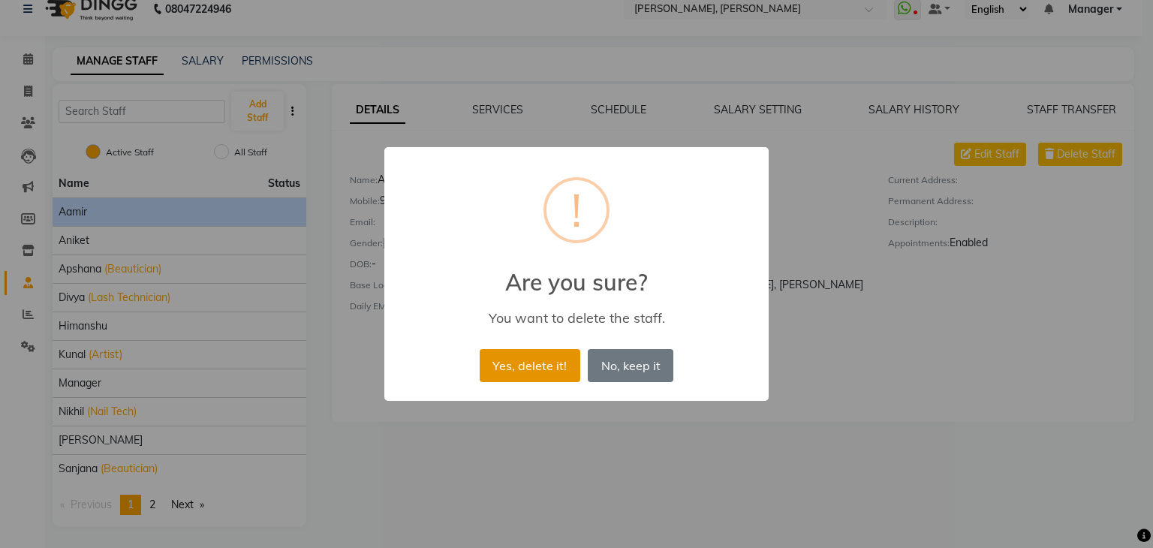
click at [517, 369] on button "Yes, delete it!" at bounding box center [529, 365] width 101 height 33
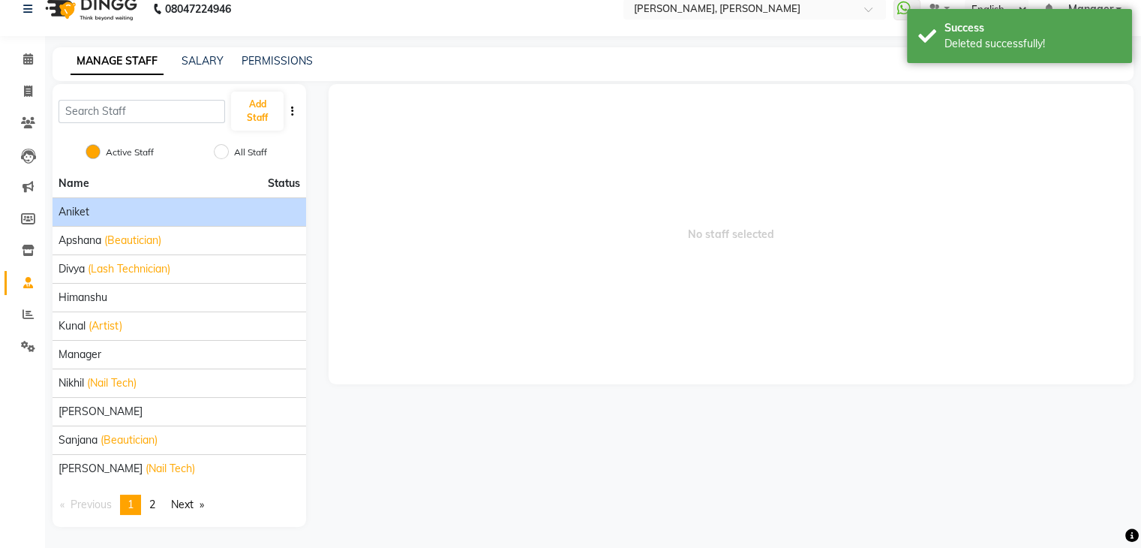
click at [107, 218] on div "Aniket" at bounding box center [180, 212] width 242 height 16
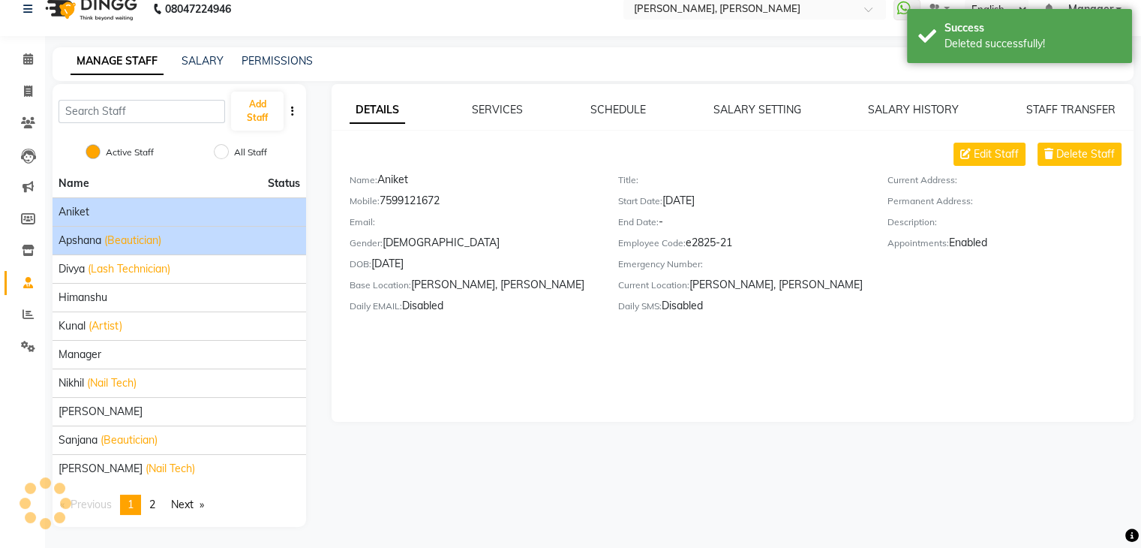
click at [125, 244] on span "(Beautician)" at bounding box center [132, 241] width 57 height 16
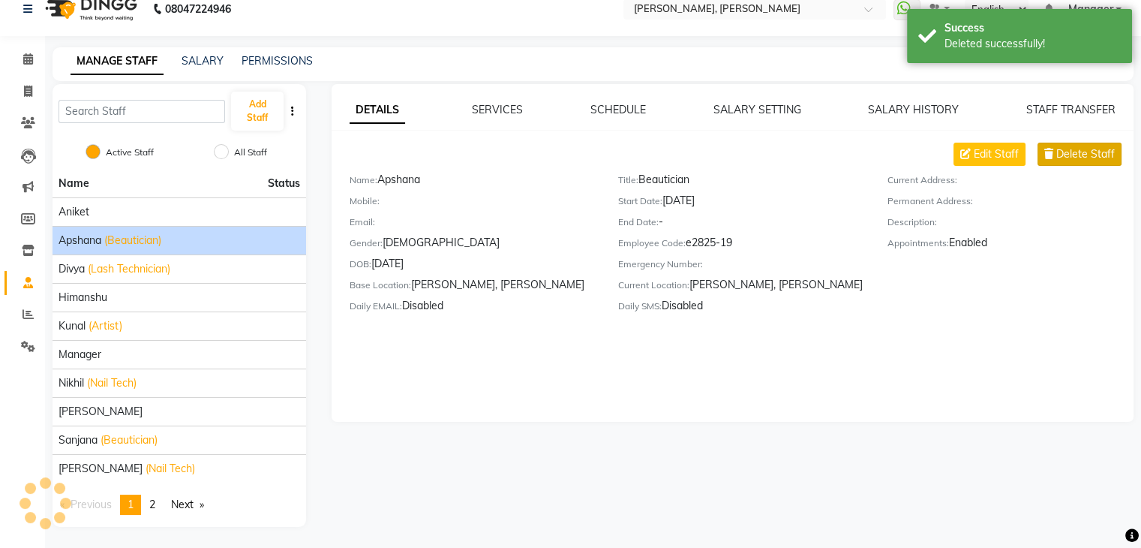
click at [1083, 148] on span "Delete Staff" at bounding box center [1085, 154] width 59 height 16
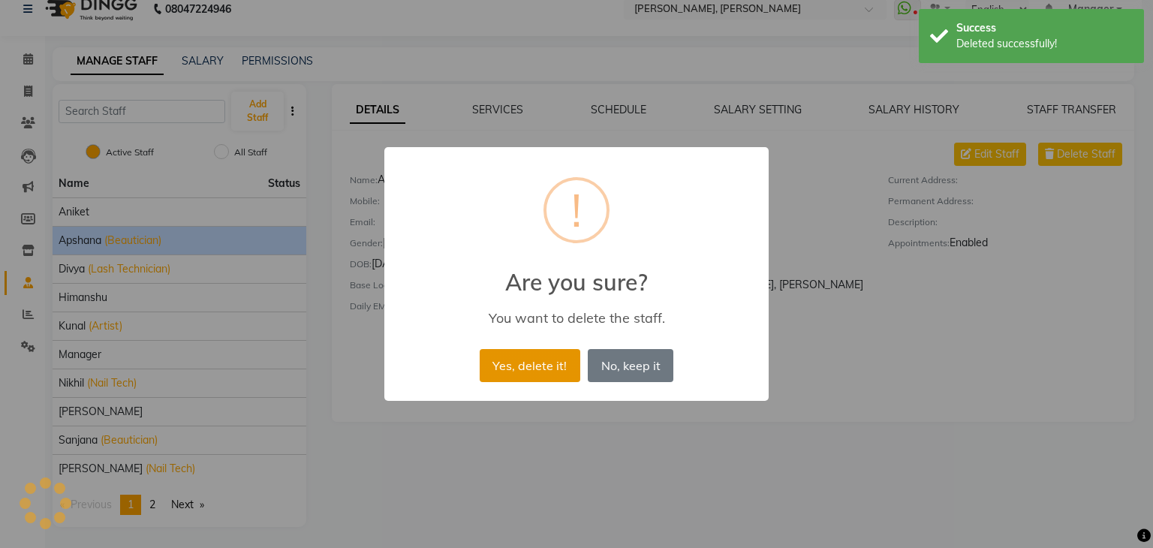
click at [530, 368] on button "Yes, delete it!" at bounding box center [529, 365] width 101 height 33
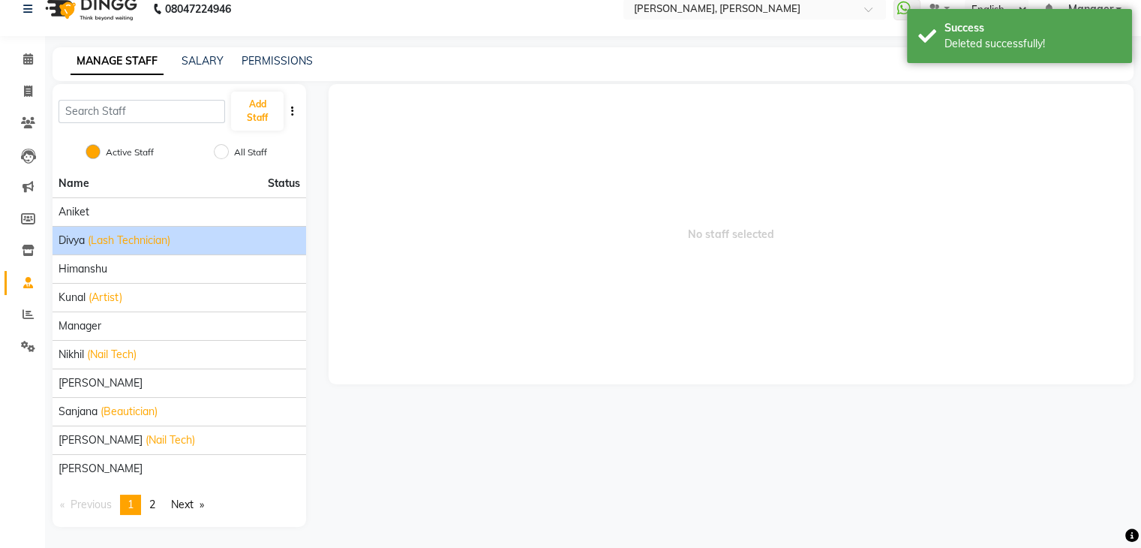
click at [210, 241] on div "Divya (Lash Technician)" at bounding box center [180, 241] width 242 height 16
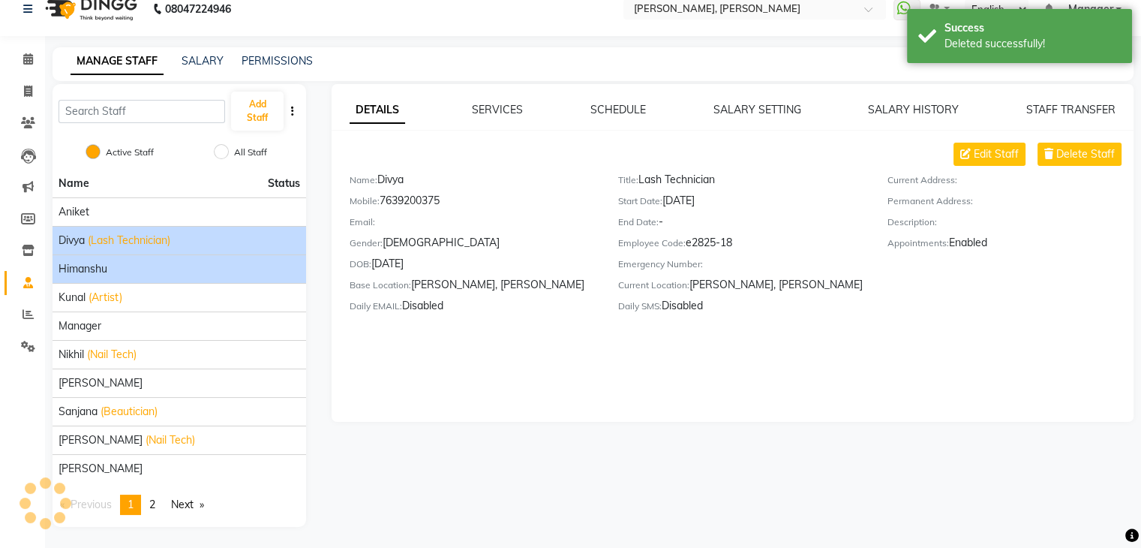
click at [185, 273] on div "Himanshu" at bounding box center [180, 269] width 242 height 16
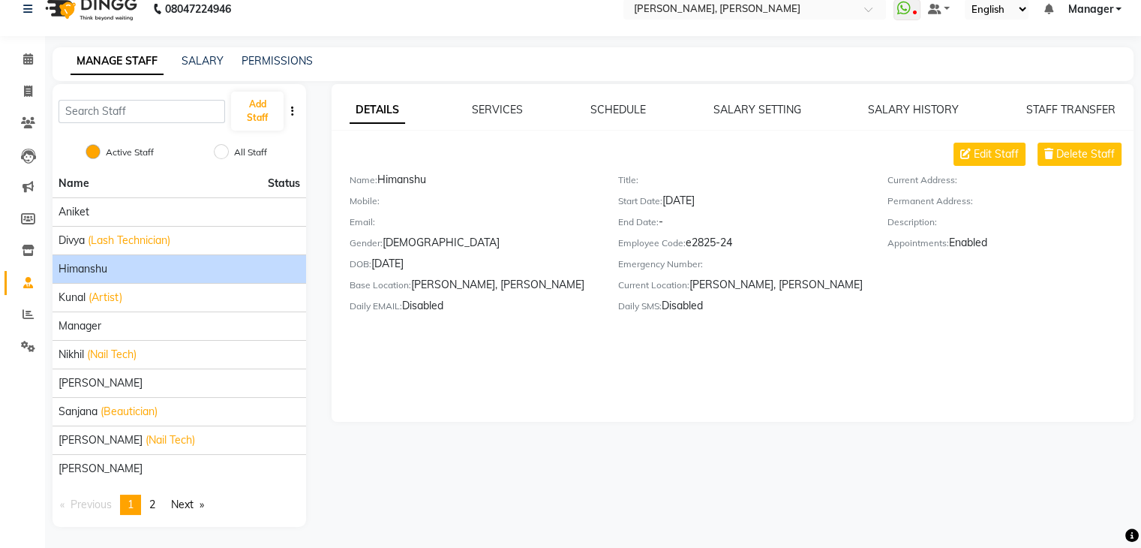
click at [131, 281] on li "Himanshu" at bounding box center [180, 268] width 254 height 29
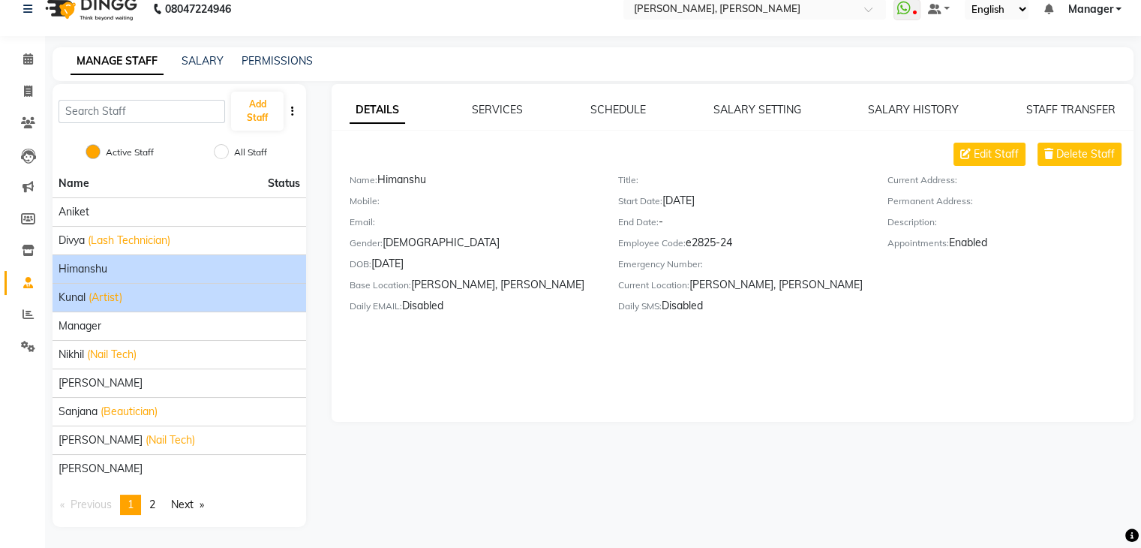
click at [127, 294] on div "Kunal (Artist)" at bounding box center [180, 298] width 242 height 16
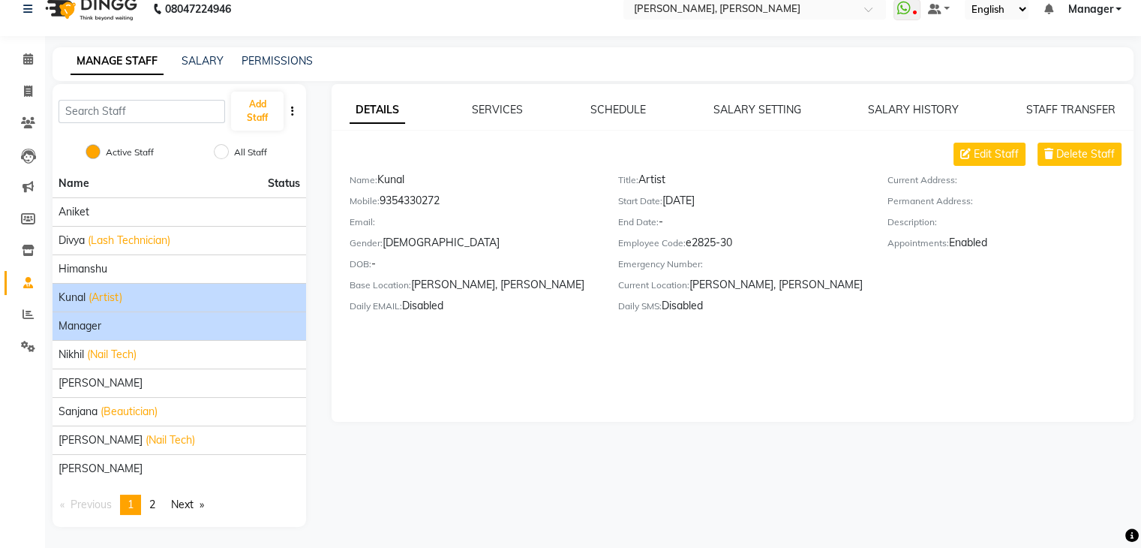
click at [113, 326] on div "Manager" at bounding box center [180, 326] width 242 height 16
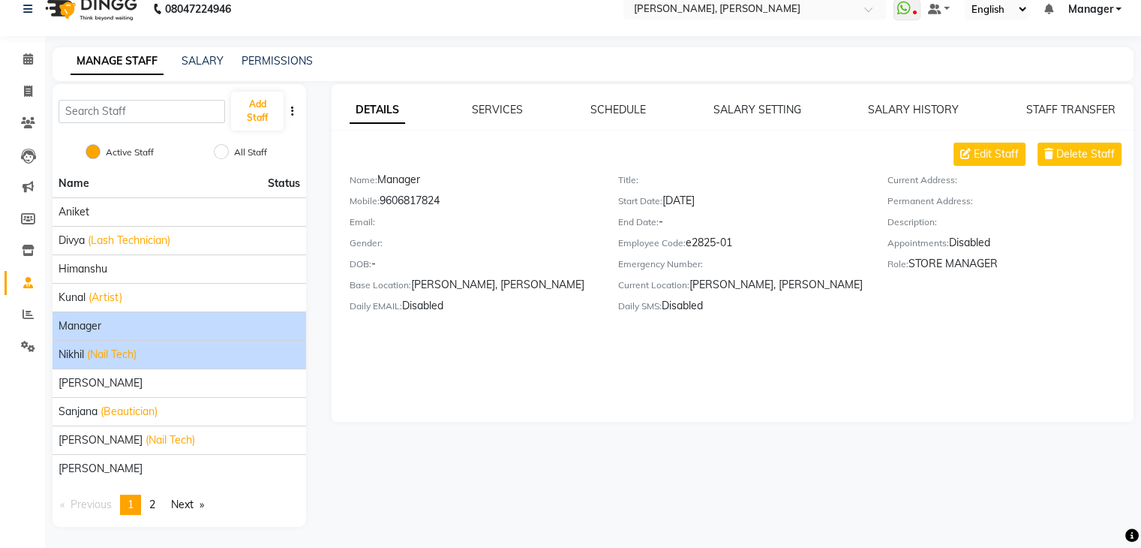
click at [121, 366] on li "Nikhil (Nail Tech)" at bounding box center [180, 354] width 254 height 29
click at [123, 355] on span "(Nail Tech)" at bounding box center [112, 355] width 50 height 16
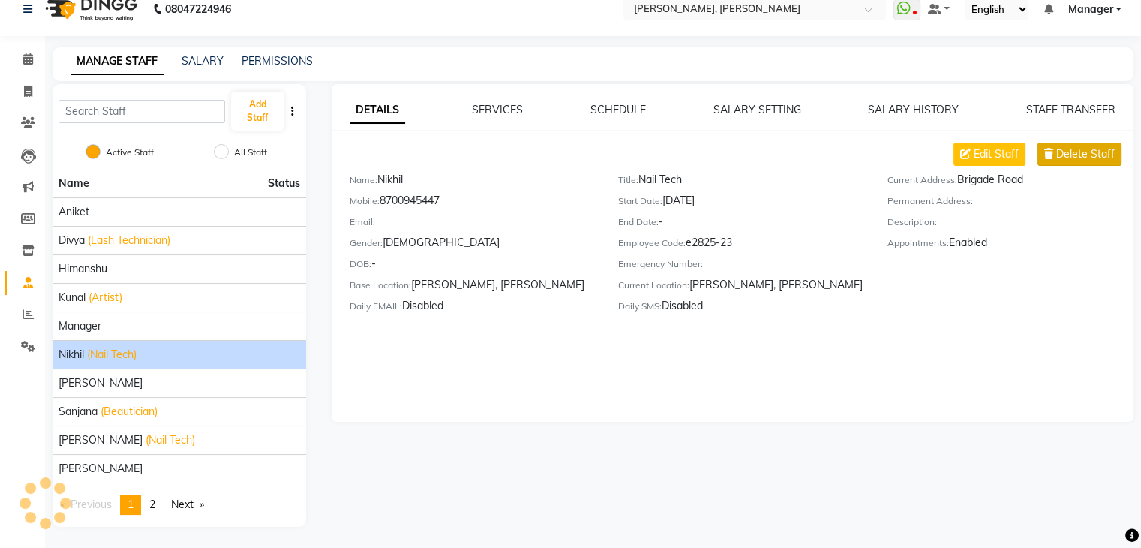
click at [1077, 153] on span "Delete Staff" at bounding box center [1085, 154] width 59 height 16
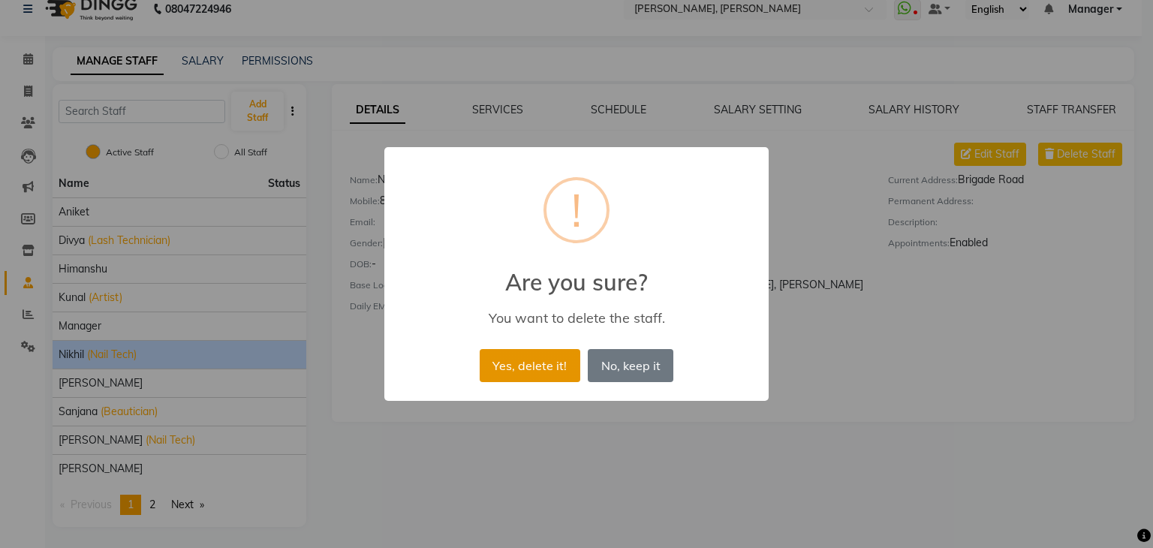
click at [545, 372] on button "Yes, delete it!" at bounding box center [529, 365] width 101 height 33
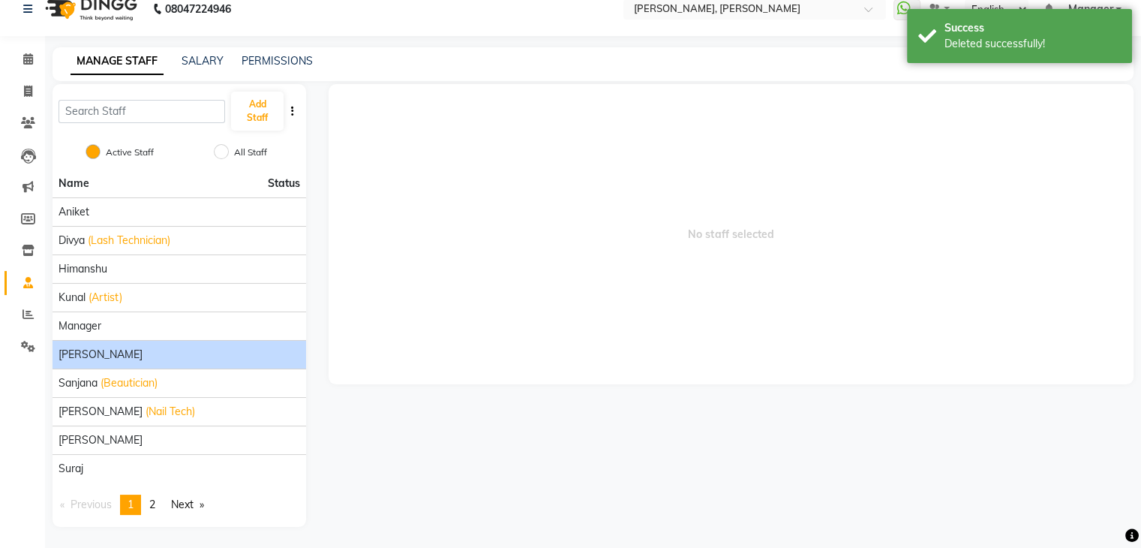
click at [252, 357] on div "[PERSON_NAME]" at bounding box center [180, 355] width 242 height 16
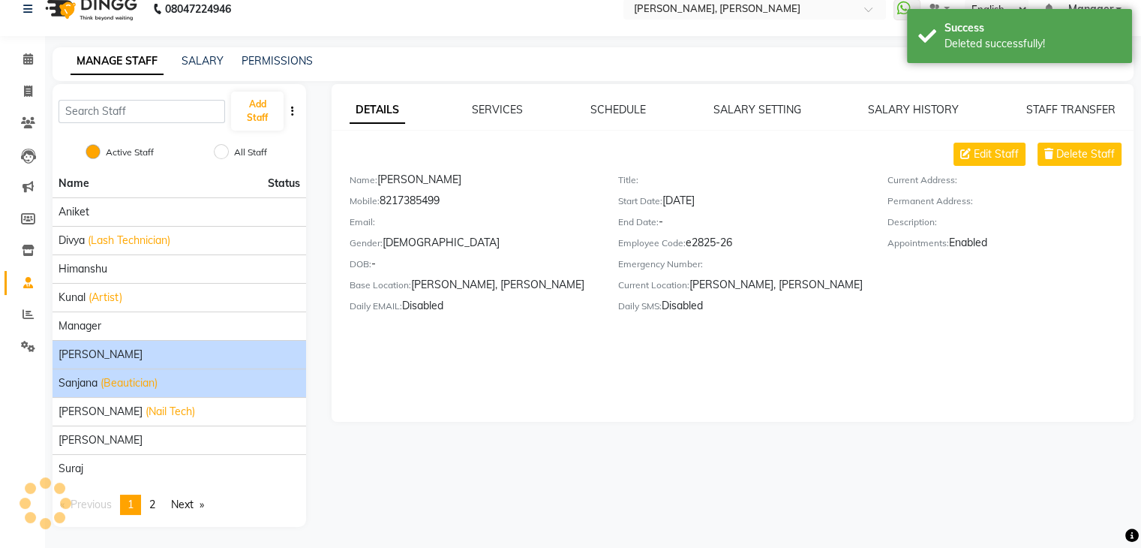
click at [218, 382] on div "[PERSON_NAME] (Beautician)" at bounding box center [180, 383] width 242 height 16
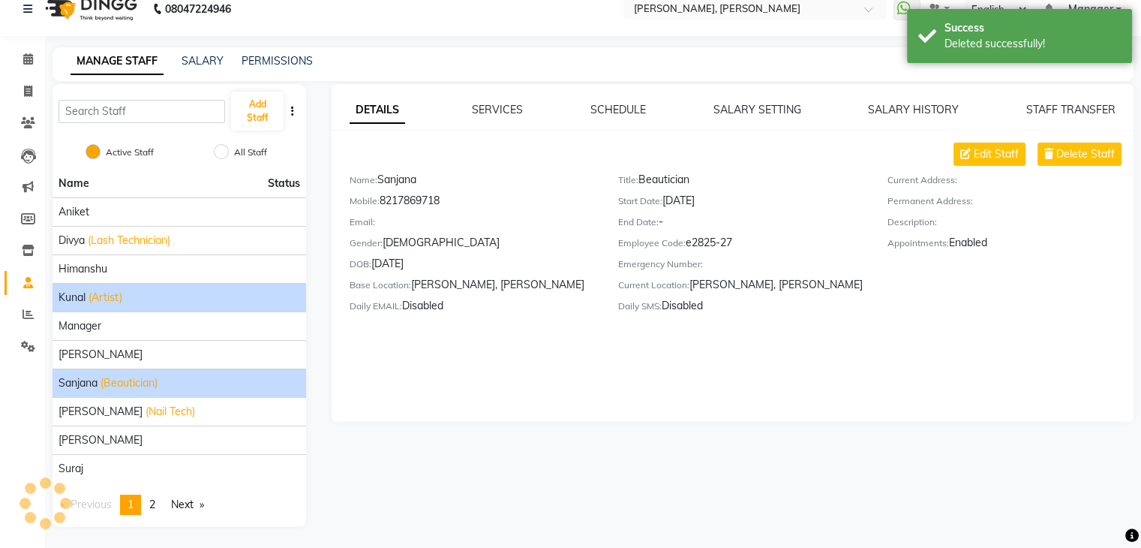
click at [194, 298] on div "Kunal (Artist)" at bounding box center [180, 298] width 242 height 16
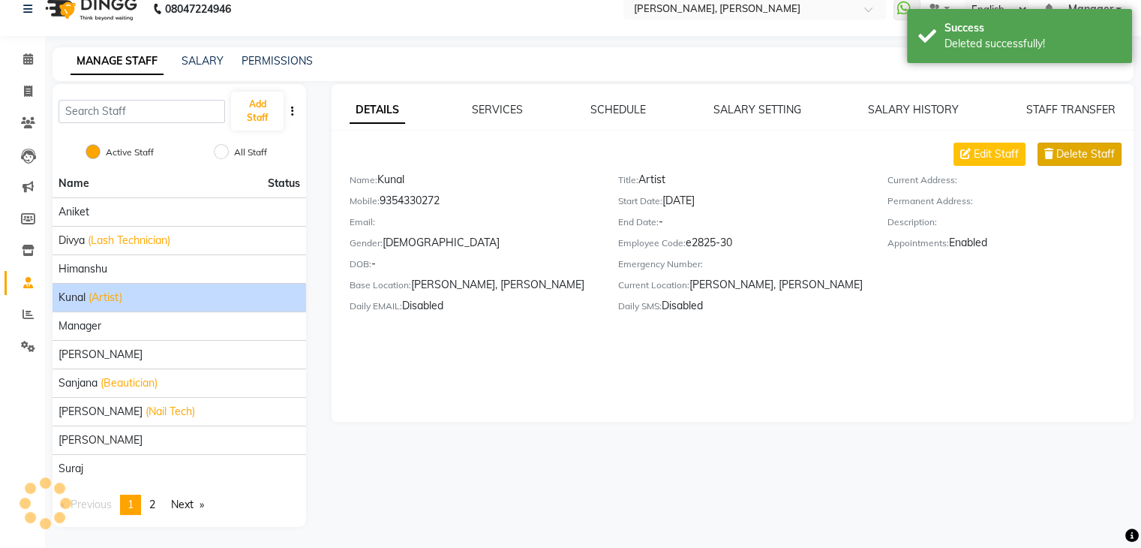
click at [1099, 155] on span "Delete Staff" at bounding box center [1085, 154] width 59 height 16
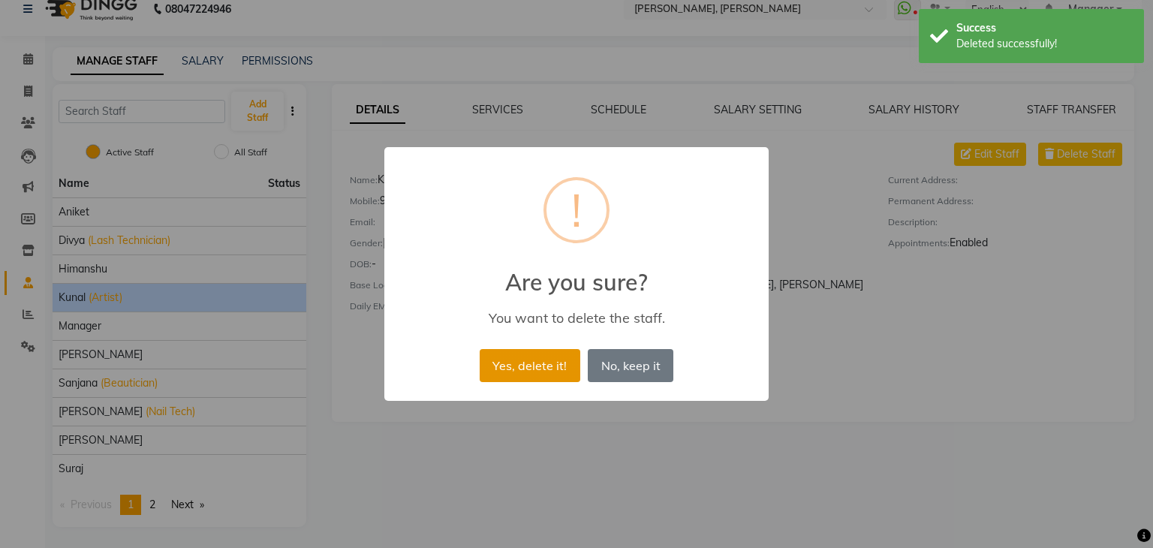
click at [539, 367] on button "Yes, delete it!" at bounding box center [529, 365] width 101 height 33
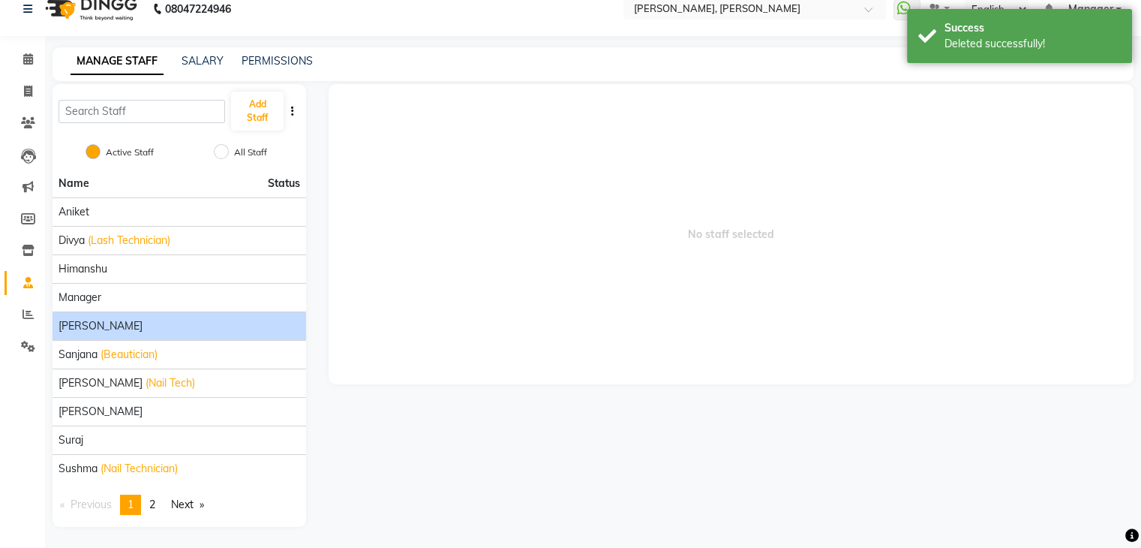
click at [180, 328] on div "[PERSON_NAME]" at bounding box center [180, 326] width 242 height 16
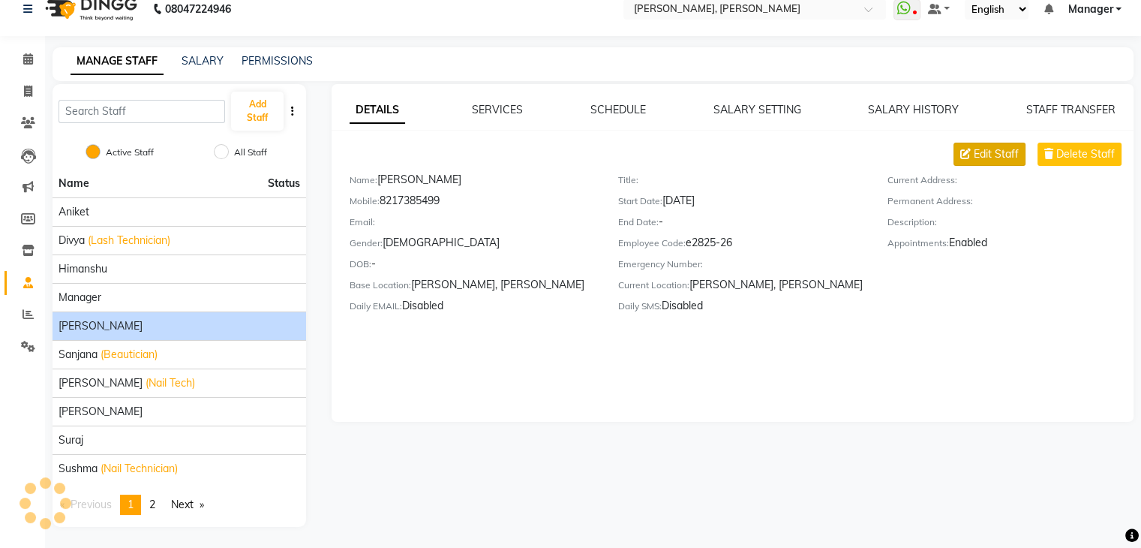
click at [993, 154] on span "Edit Staff" at bounding box center [996, 154] width 45 height 16
select select "[DEMOGRAPHIC_DATA]"
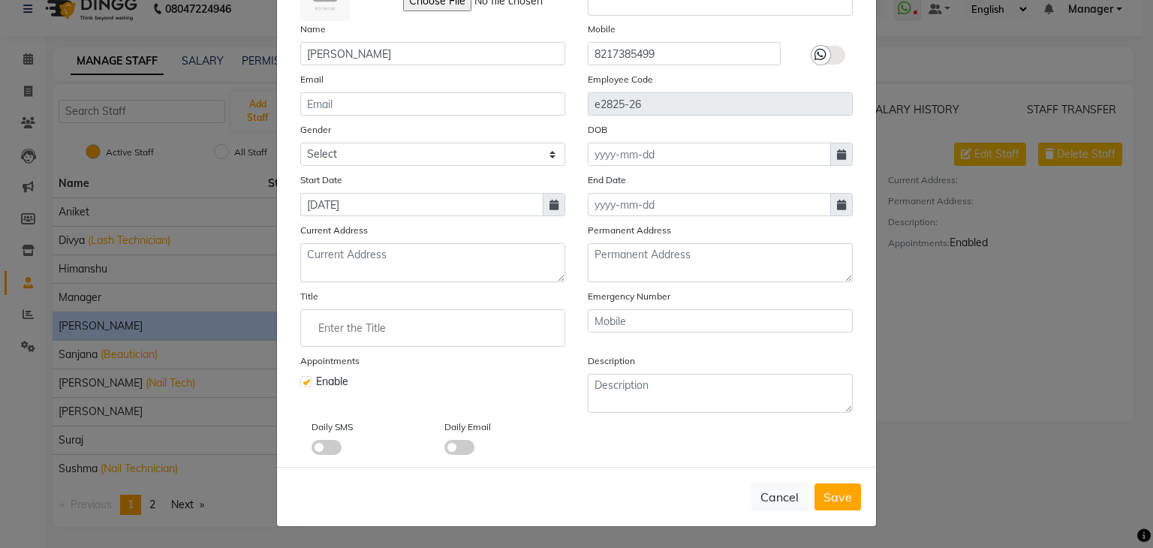
scroll to position [120, 0]
click at [383, 313] on input "Enter the Title" at bounding box center [432, 328] width 251 height 30
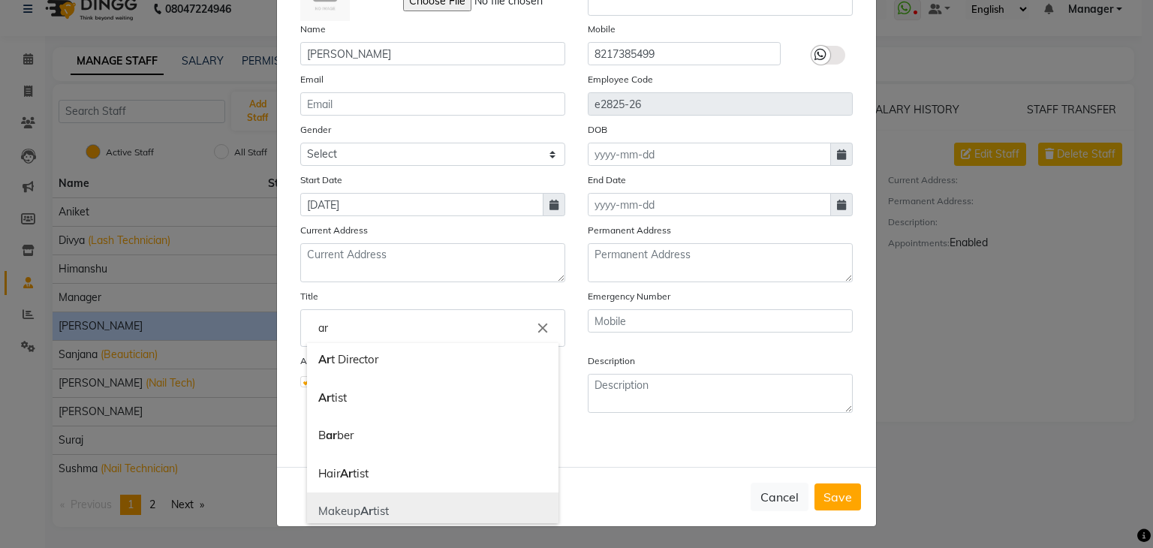
scroll to position [0, 0]
type input "a"
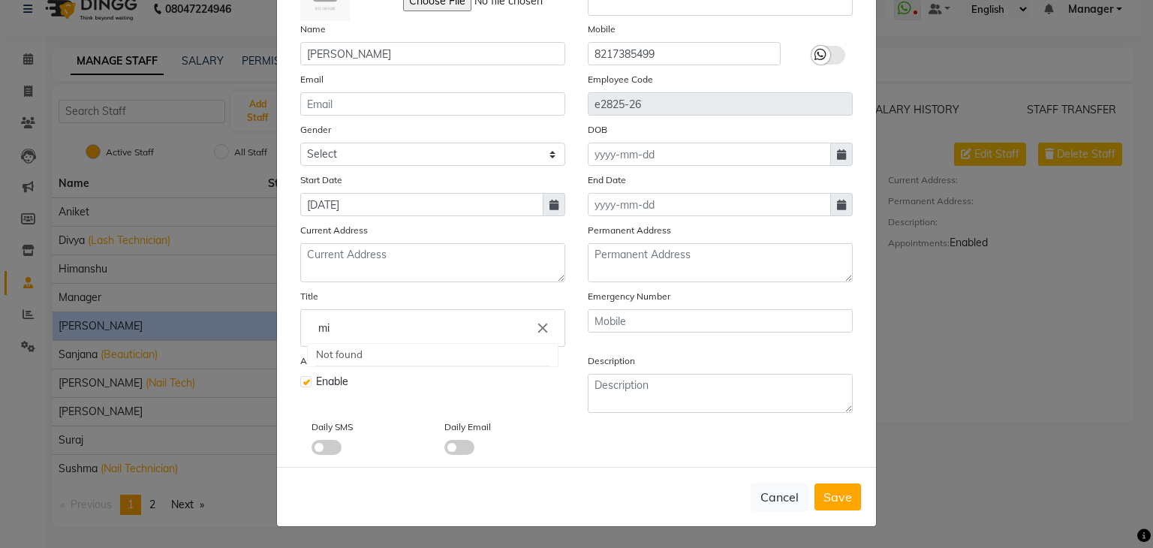
type input "m"
type input "a"
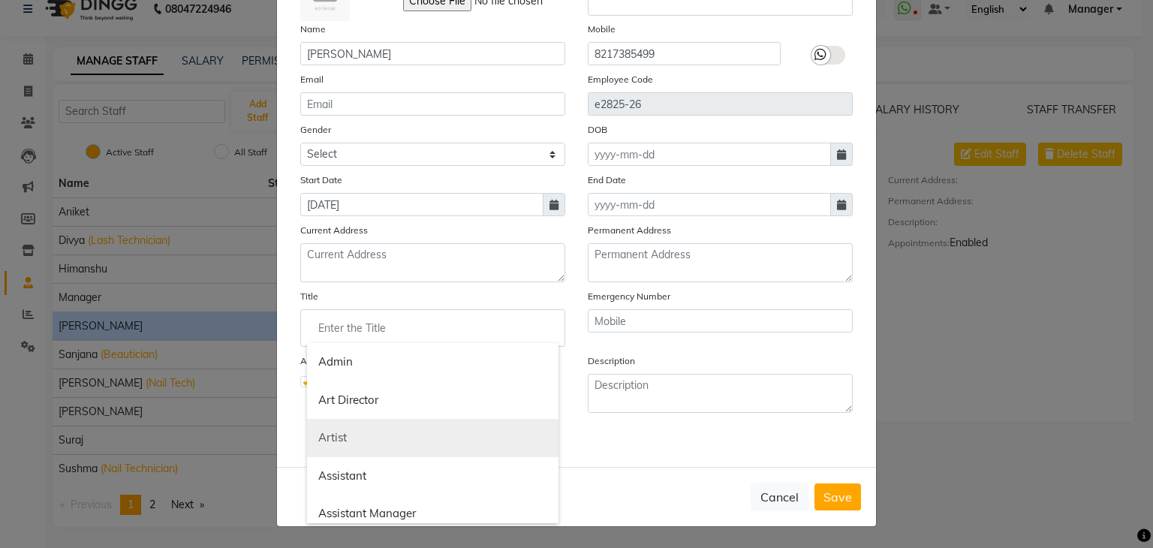
click at [352, 440] on link "Artist" at bounding box center [432, 438] width 251 height 38
type input "Artist"
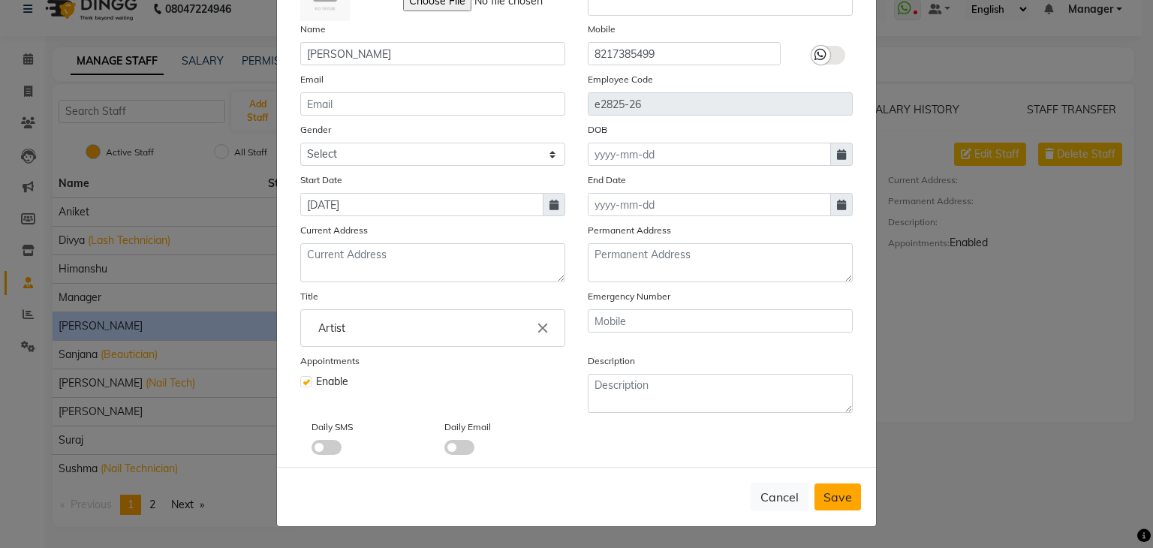
click at [835, 487] on button "Save" at bounding box center [837, 496] width 47 height 27
select select
checkbox input "false"
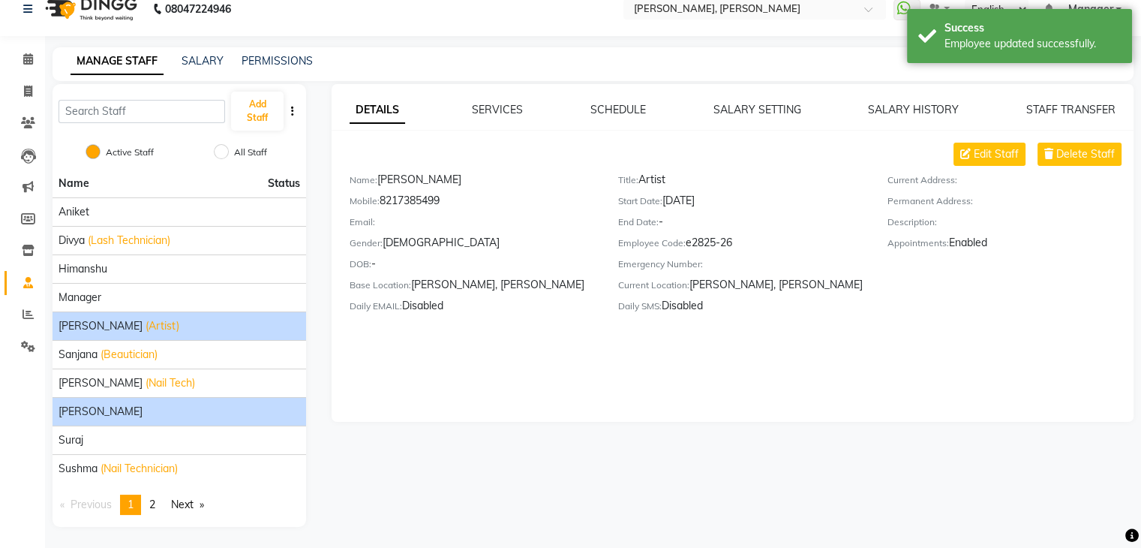
click at [112, 404] on div "[PERSON_NAME]" at bounding box center [180, 412] width 242 height 16
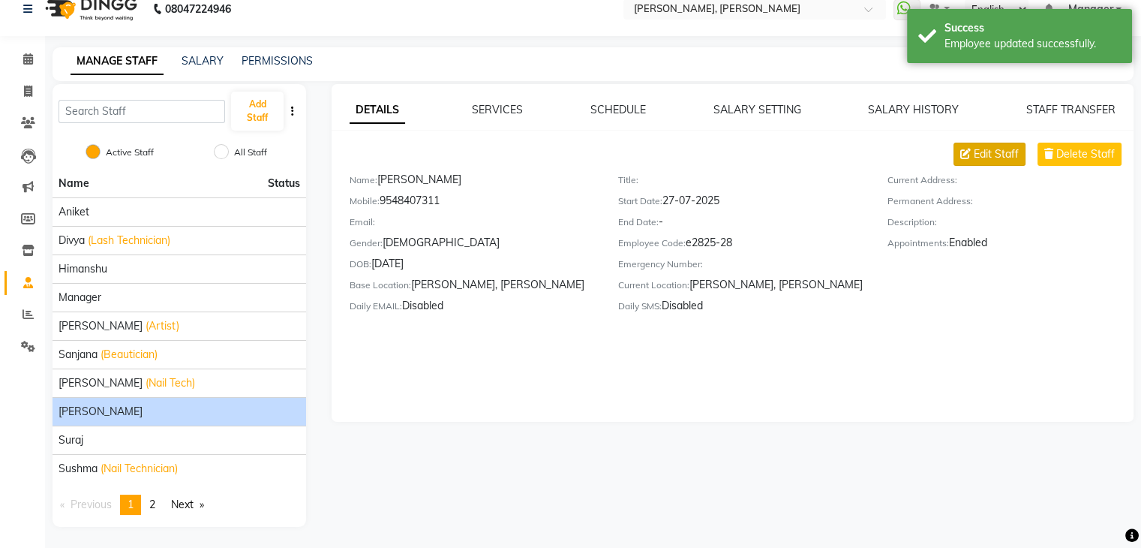
click at [967, 156] on icon at bounding box center [965, 154] width 11 height 11
select select "[DEMOGRAPHIC_DATA]"
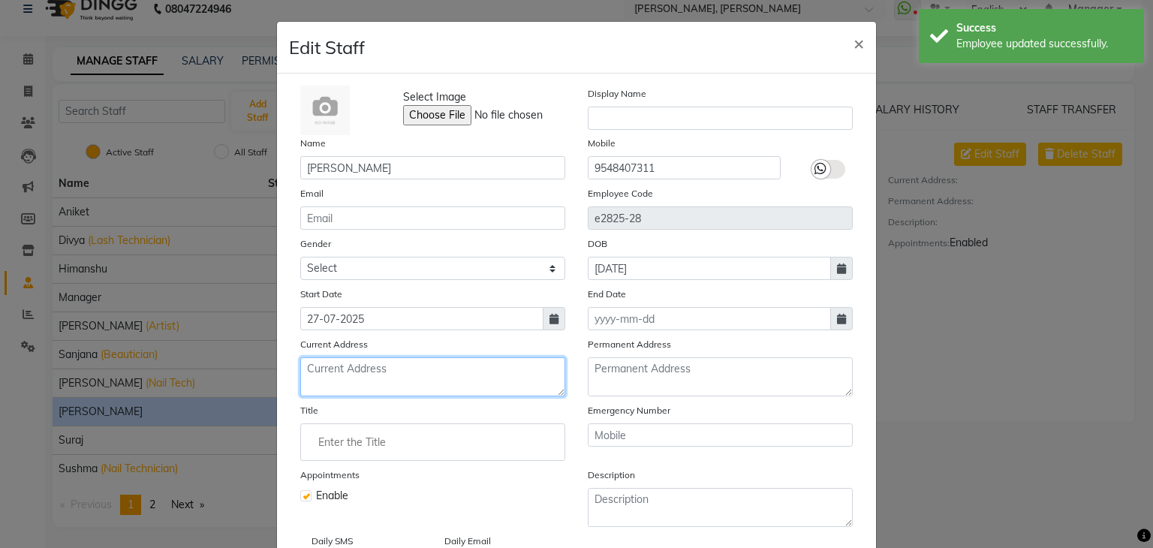
click at [364, 385] on textarea at bounding box center [432, 376] width 265 height 39
click at [357, 440] on input "Enter the Title" at bounding box center [432, 442] width 251 height 30
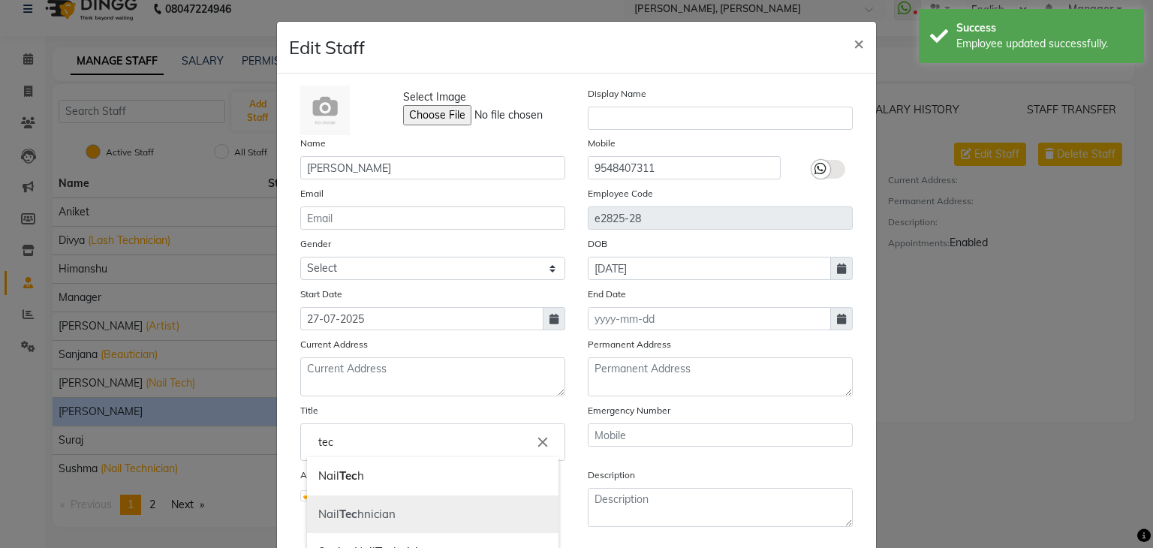
click at [386, 517] on link "Nail Tec hnician" at bounding box center [432, 514] width 251 height 38
type input "Nail Technician"
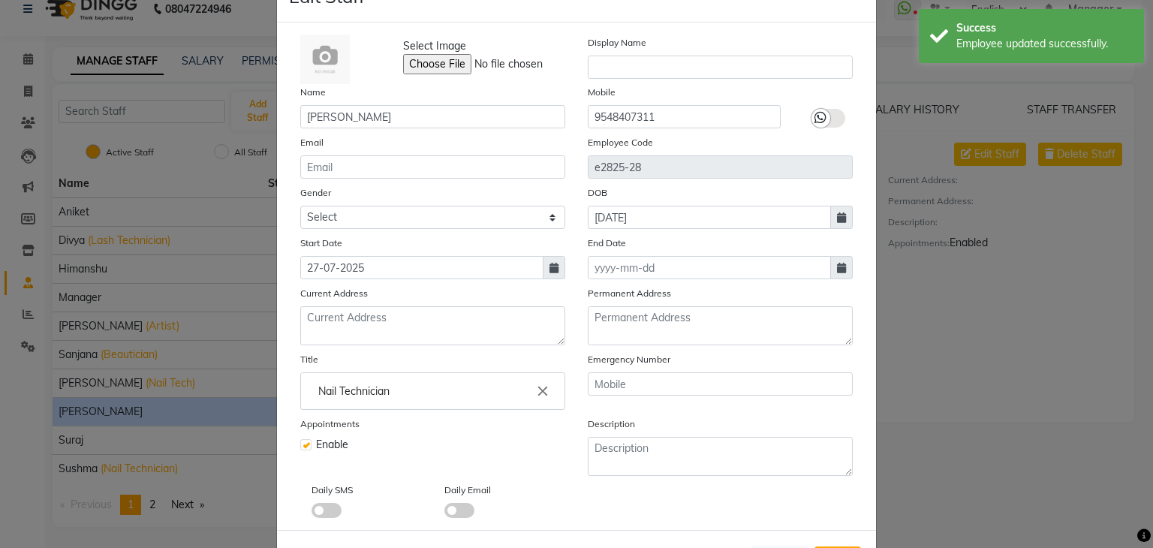
scroll to position [120, 0]
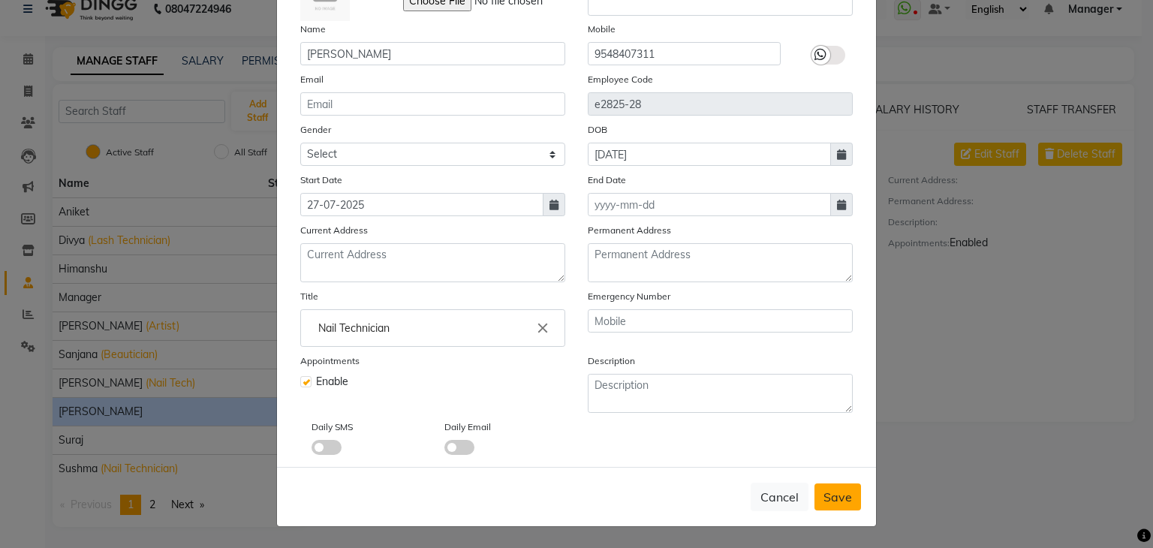
click at [843, 491] on span "Save" at bounding box center [837, 496] width 29 height 15
select select
checkbox input "false"
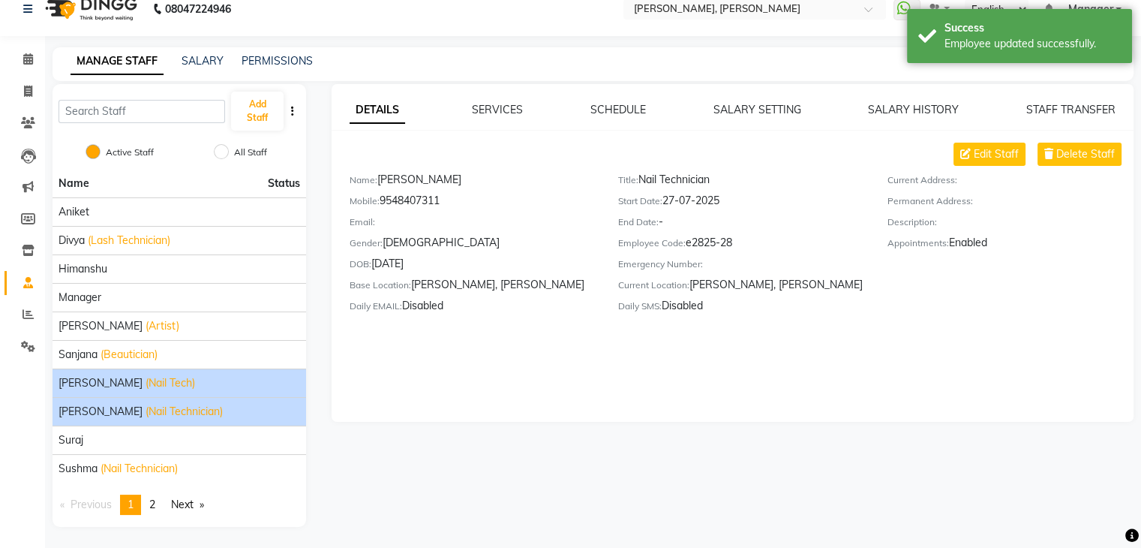
click at [167, 385] on div "Shanu (Nail Tech)" at bounding box center [180, 383] width 242 height 16
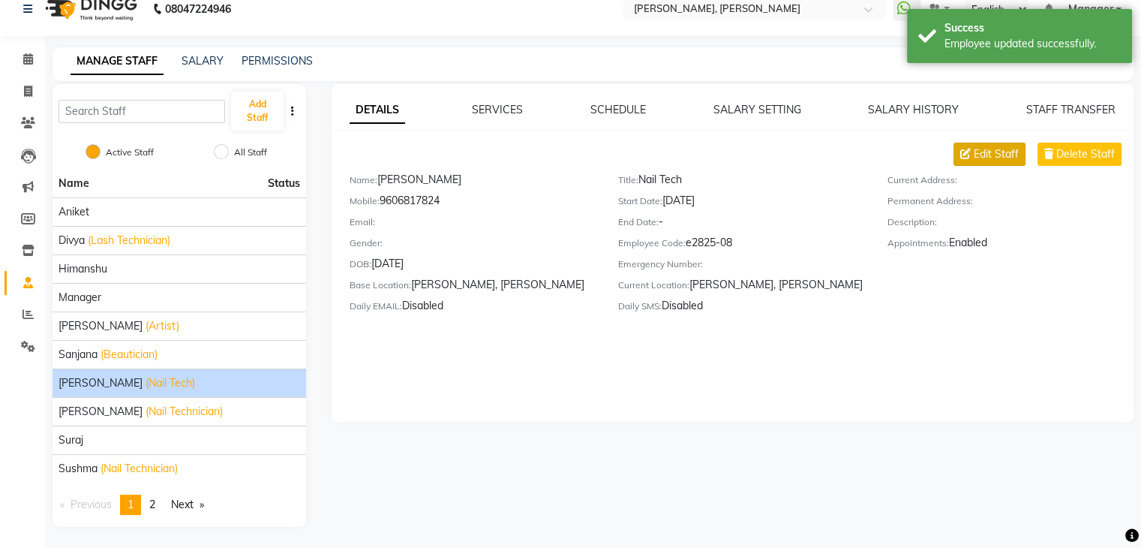
click at [991, 147] on span "Edit Staff" at bounding box center [996, 154] width 45 height 16
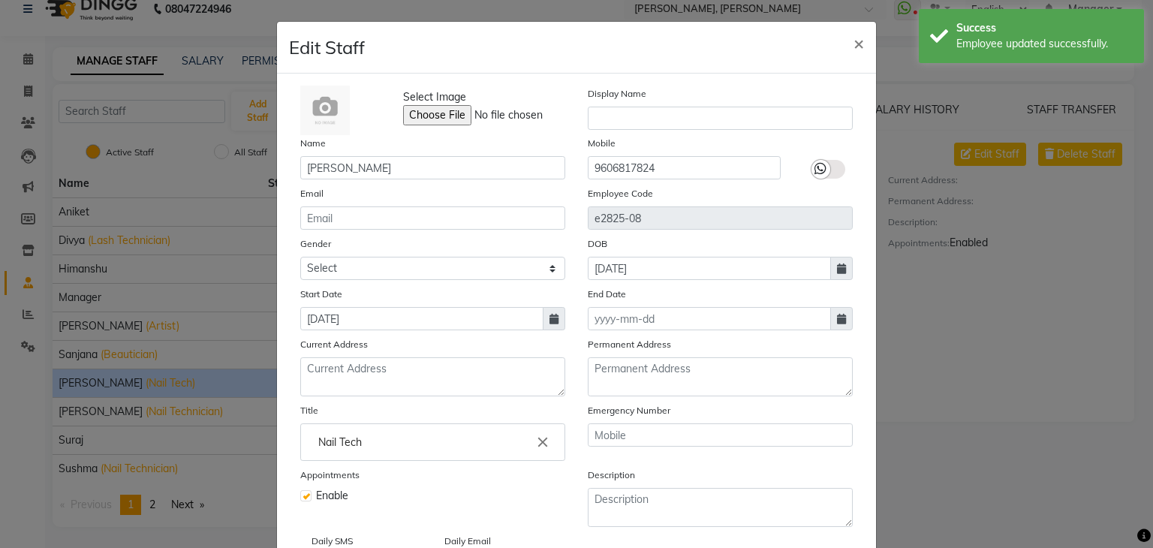
click at [395, 448] on input "Nail Tech" at bounding box center [432, 442] width 251 height 30
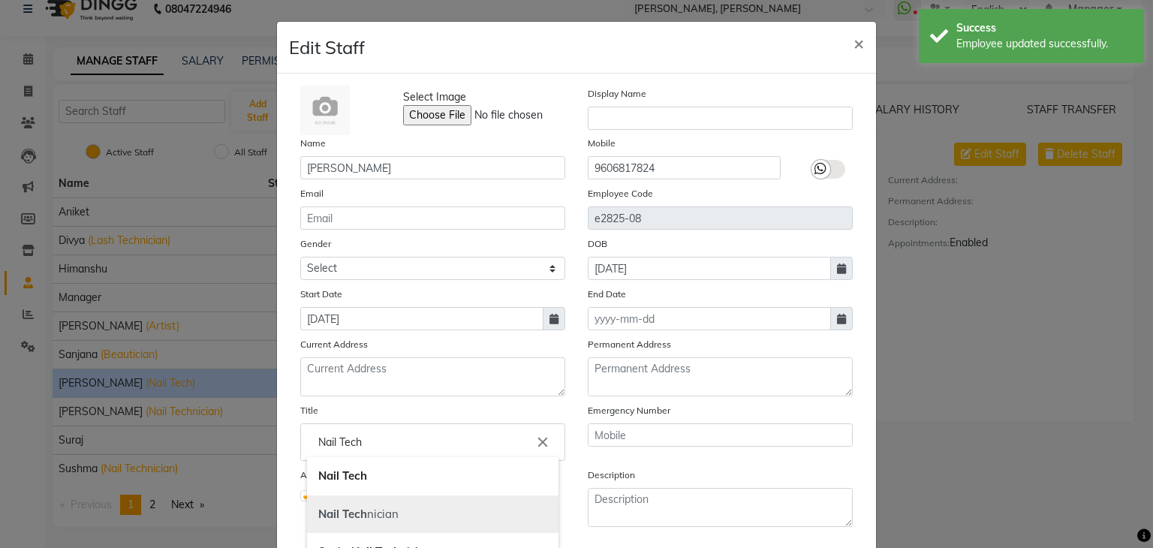
click at [376, 524] on link "Nail Tech nician" at bounding box center [432, 514] width 251 height 38
type input "Nail Technician"
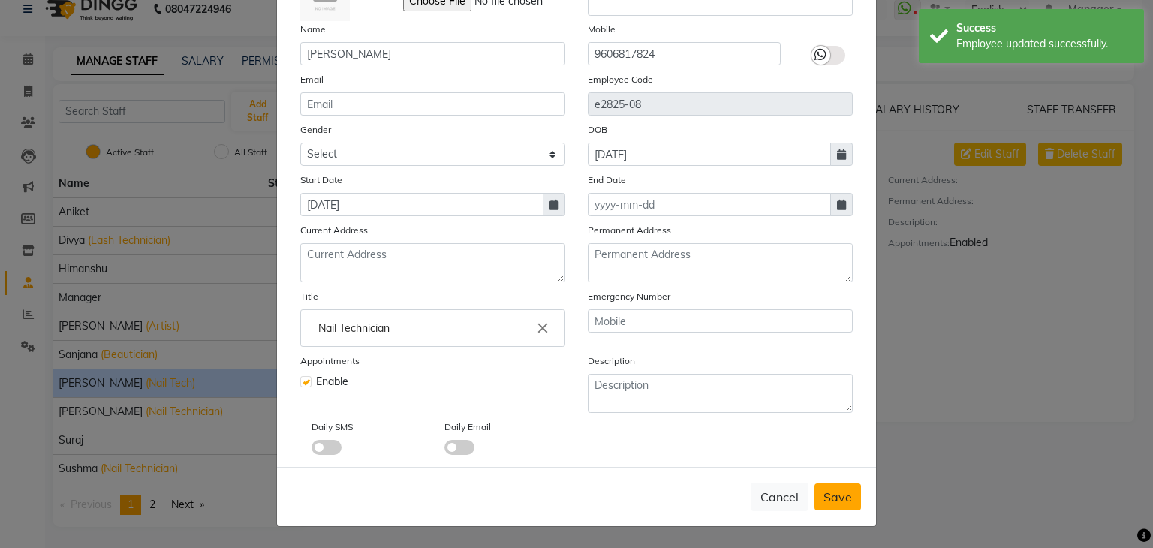
click at [843, 501] on span "Save" at bounding box center [837, 496] width 29 height 15
checkbox input "false"
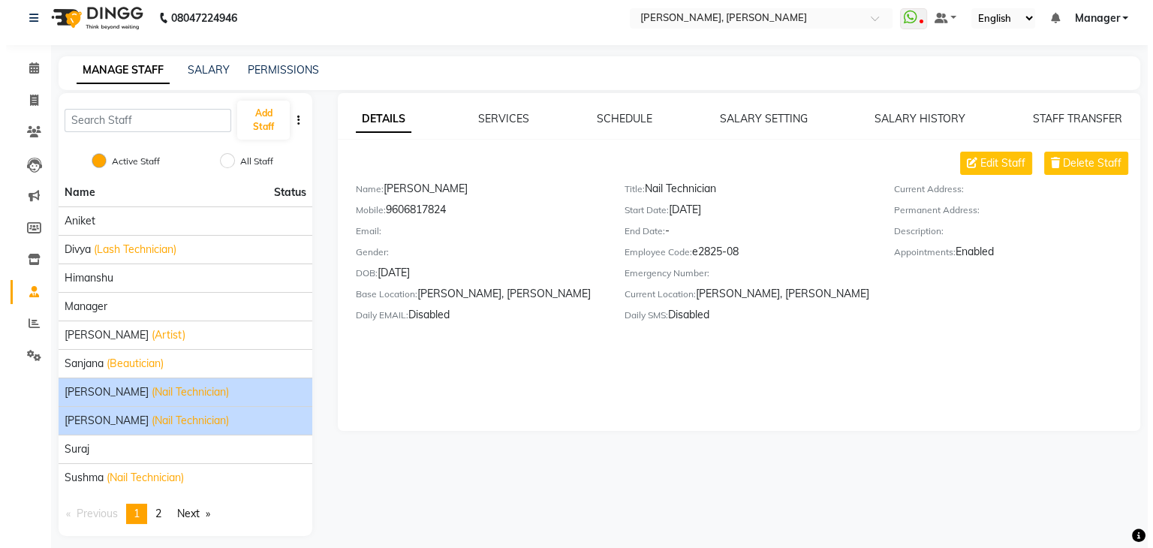
scroll to position [18, 0]
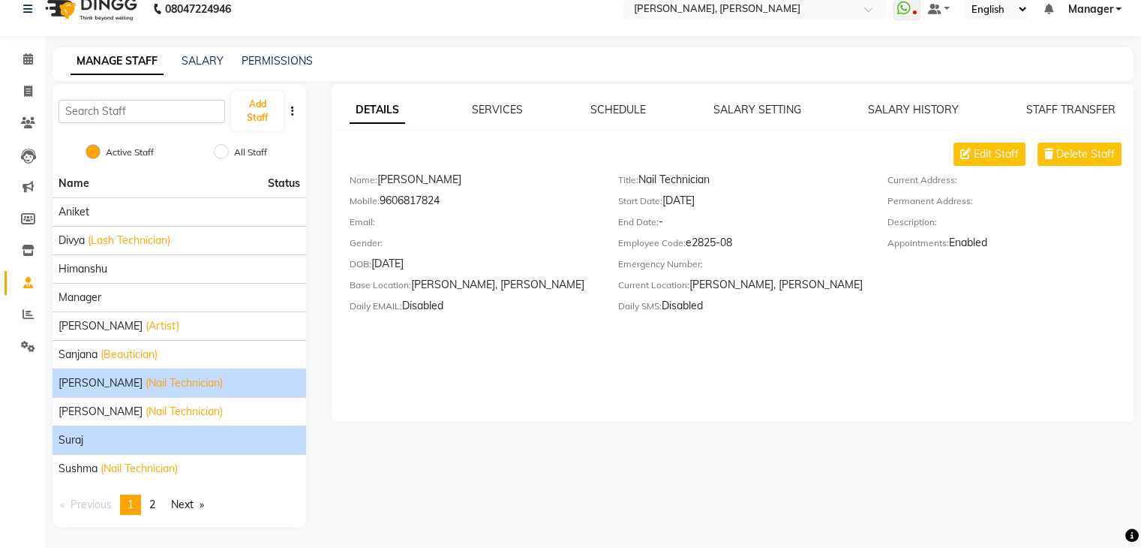
click at [156, 442] on div "Suraj" at bounding box center [180, 440] width 242 height 16
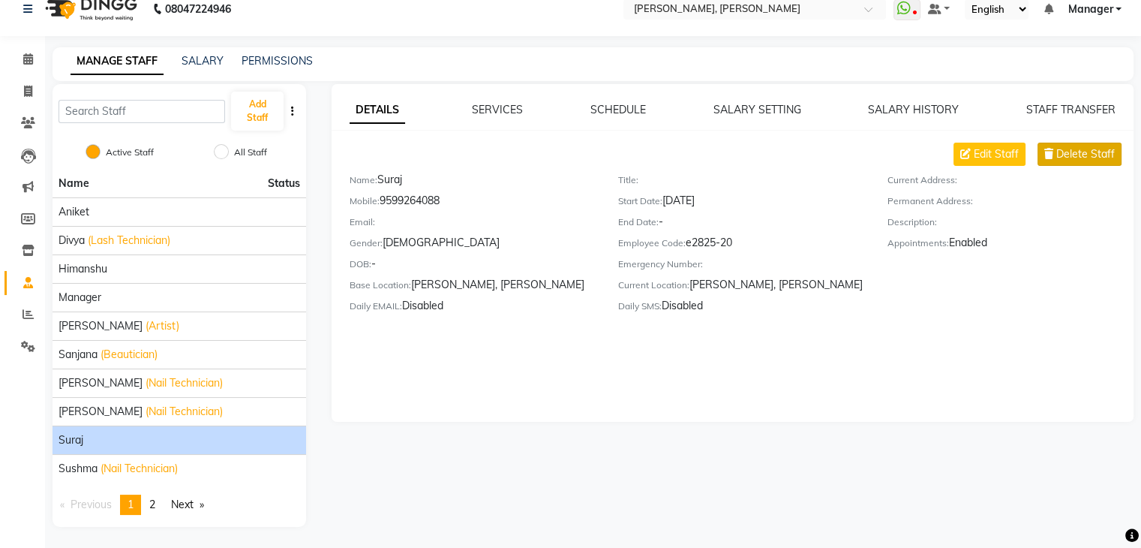
click at [1081, 148] on span "Delete Staff" at bounding box center [1085, 154] width 59 height 16
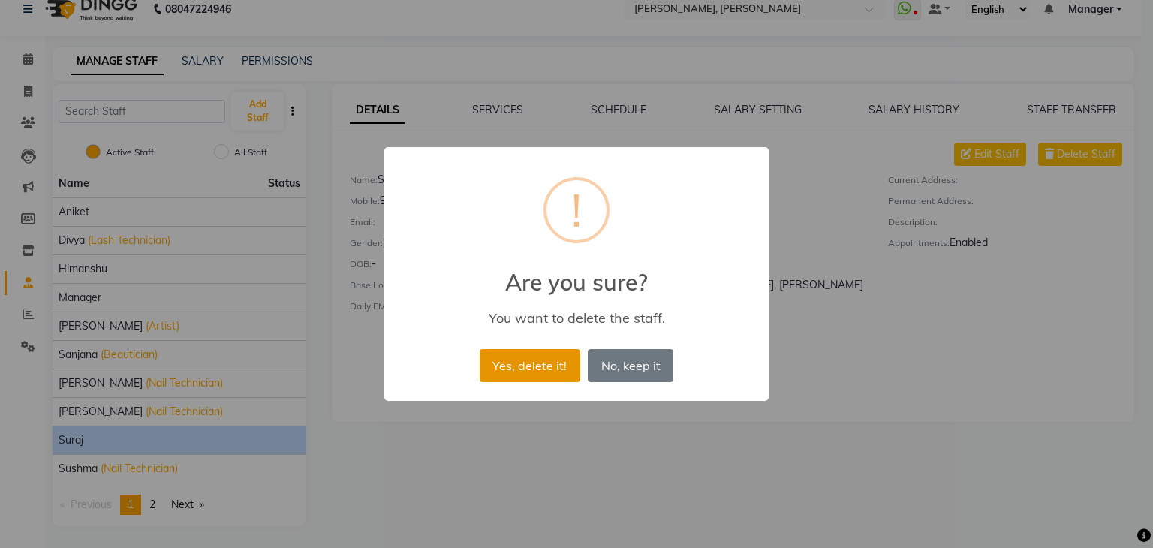
click at [518, 364] on button "Yes, delete it!" at bounding box center [529, 365] width 101 height 33
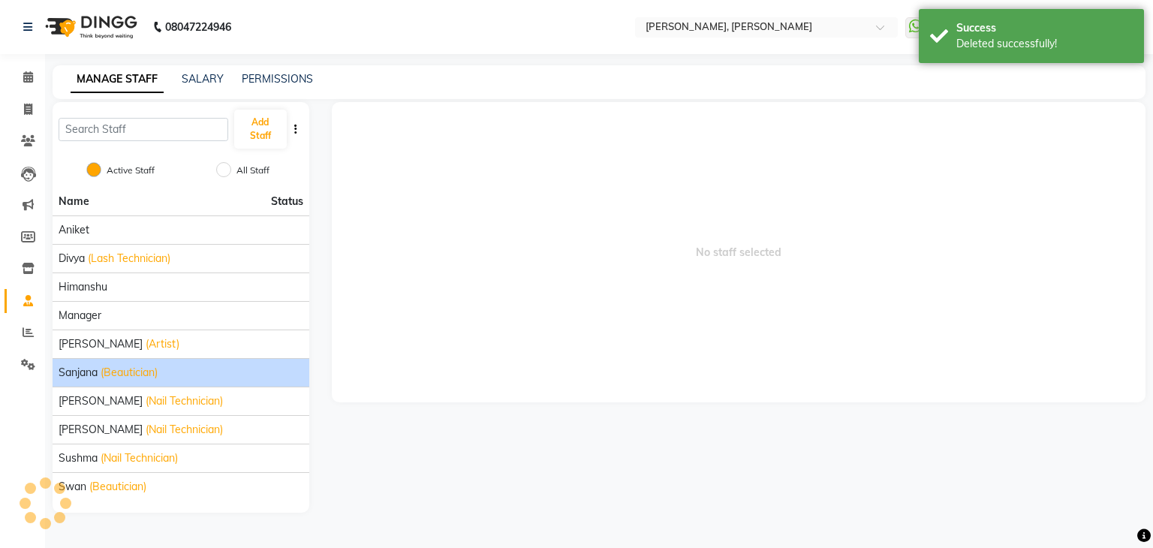
scroll to position [0, 0]
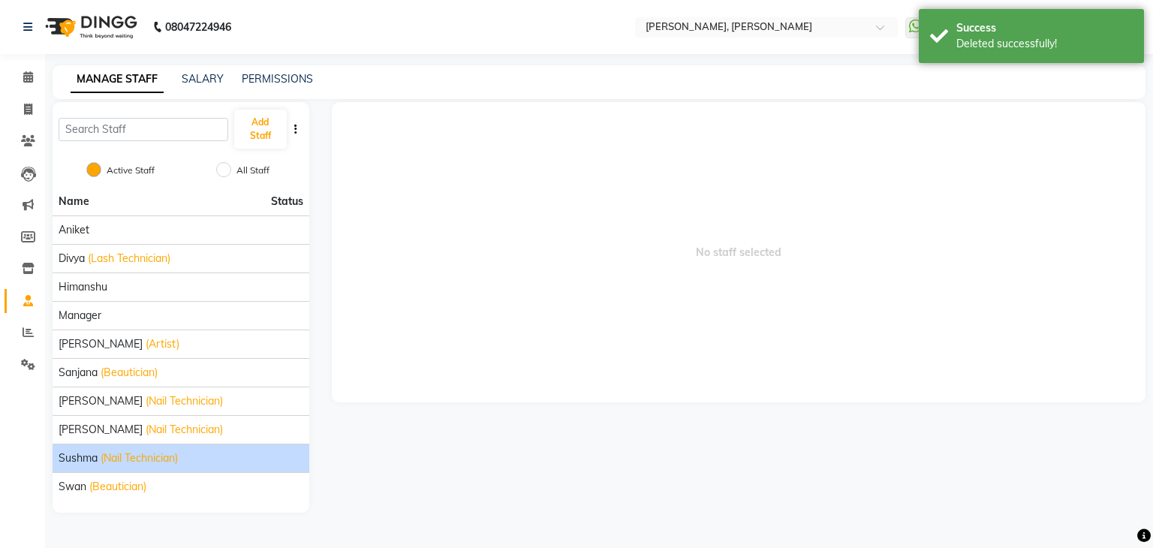
click at [166, 460] on span "(Nail Technician)" at bounding box center [139, 458] width 77 height 16
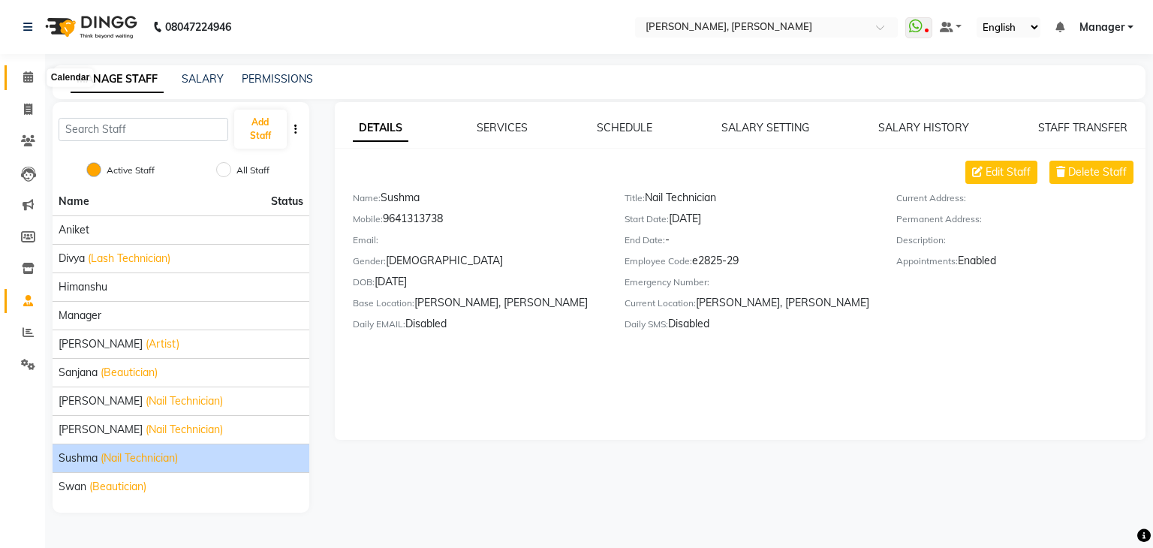
click at [30, 70] on span at bounding box center [28, 77] width 26 height 17
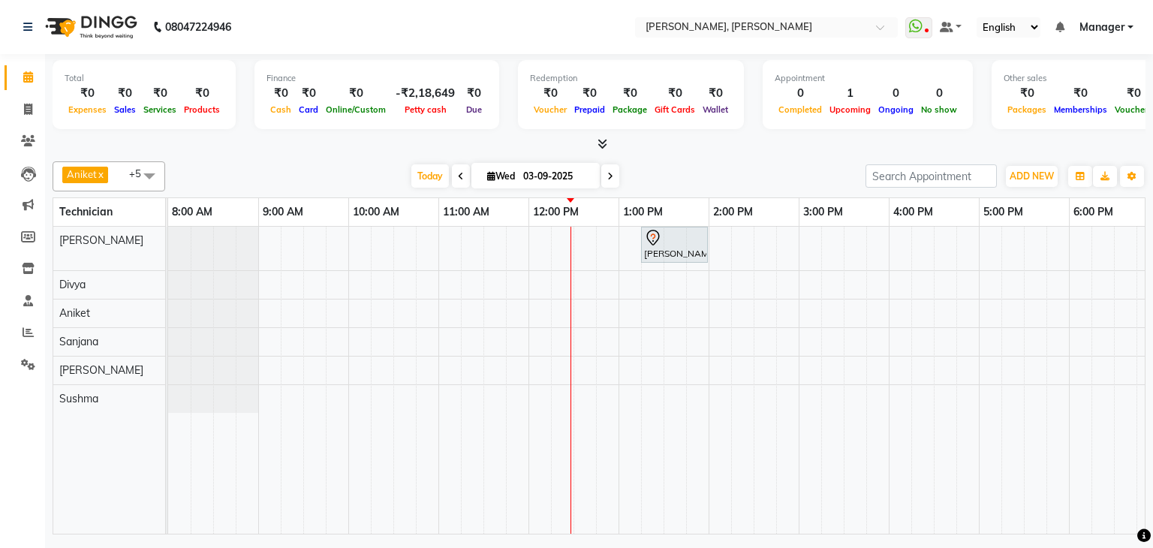
click at [149, 168] on span at bounding box center [149, 175] width 30 height 29
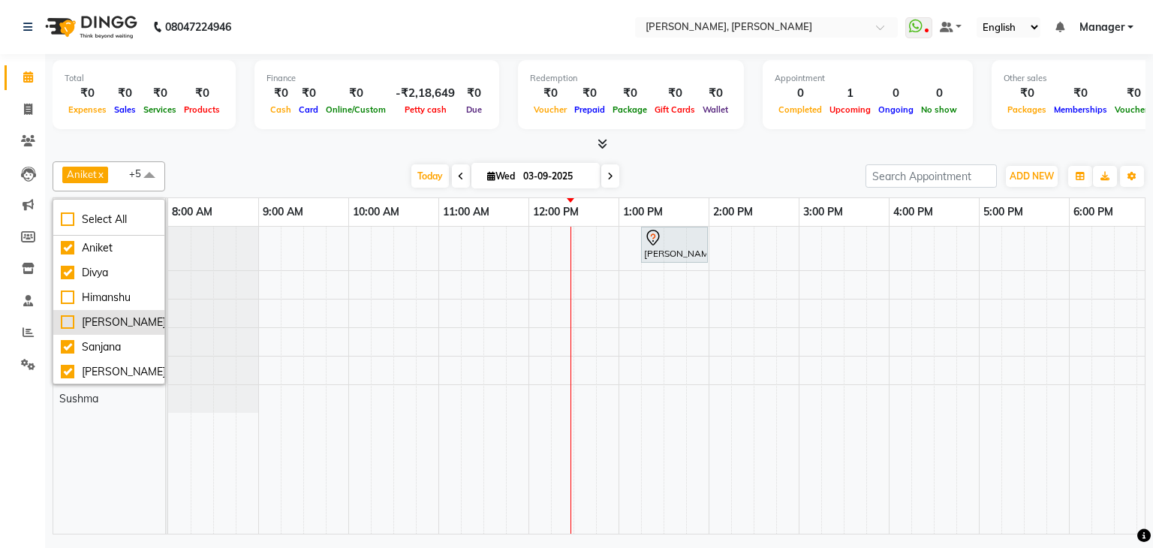
scroll to position [75, 0]
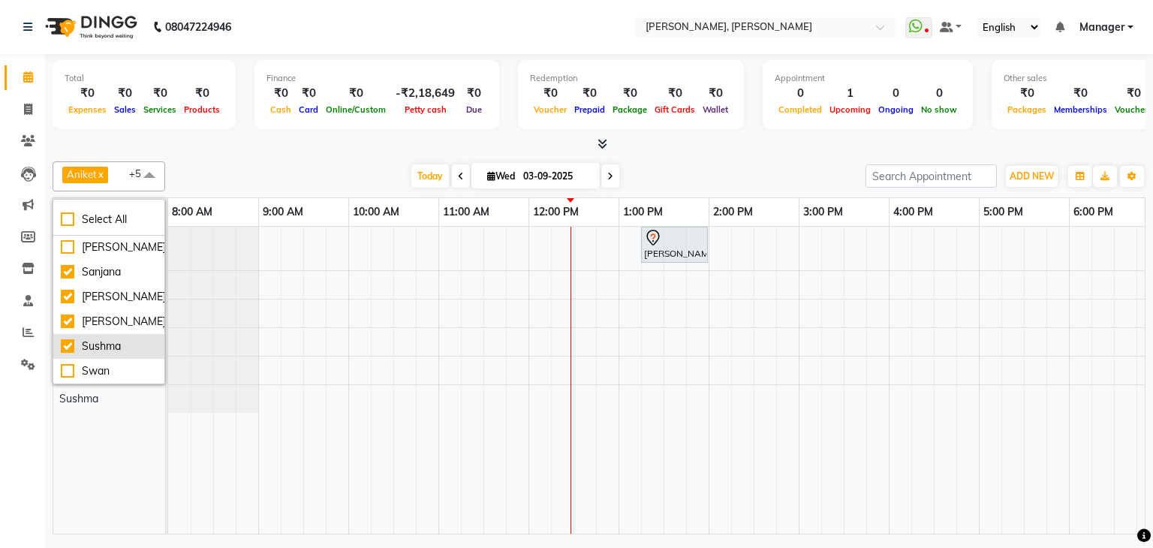
click at [113, 342] on div "Sushma" at bounding box center [109, 346] width 96 height 16
checkbox input "false"
click at [324, 170] on div "Today Wed 03-09-2025" at bounding box center [515, 176] width 685 height 23
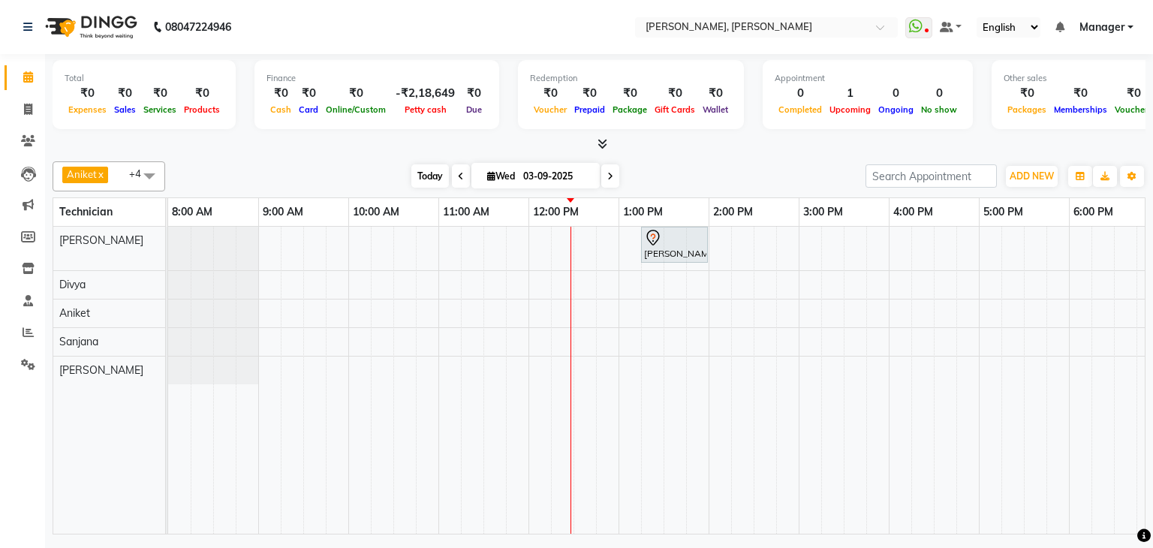
click at [422, 173] on span "Today" at bounding box center [430, 175] width 38 height 23
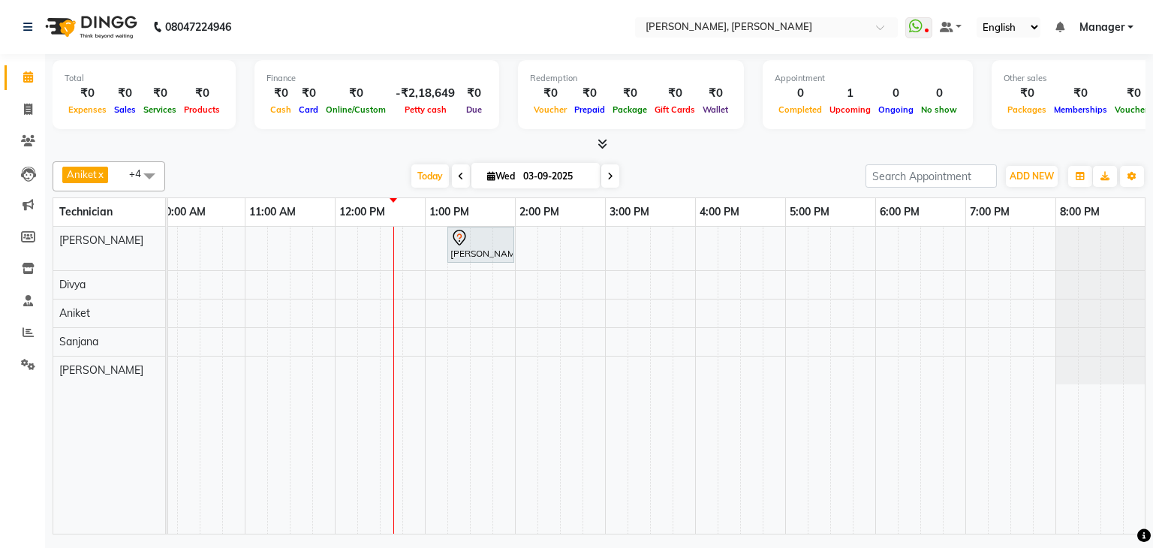
click at [773, 182] on div "Today Wed 03-09-2025" at bounding box center [515, 176] width 685 height 23
click at [886, 240] on div "Anita Fulara, TK01, 01:15 PM-02:00 PM, Nail Extension - Acrylic (Hand)" at bounding box center [559, 380] width 1171 height 307
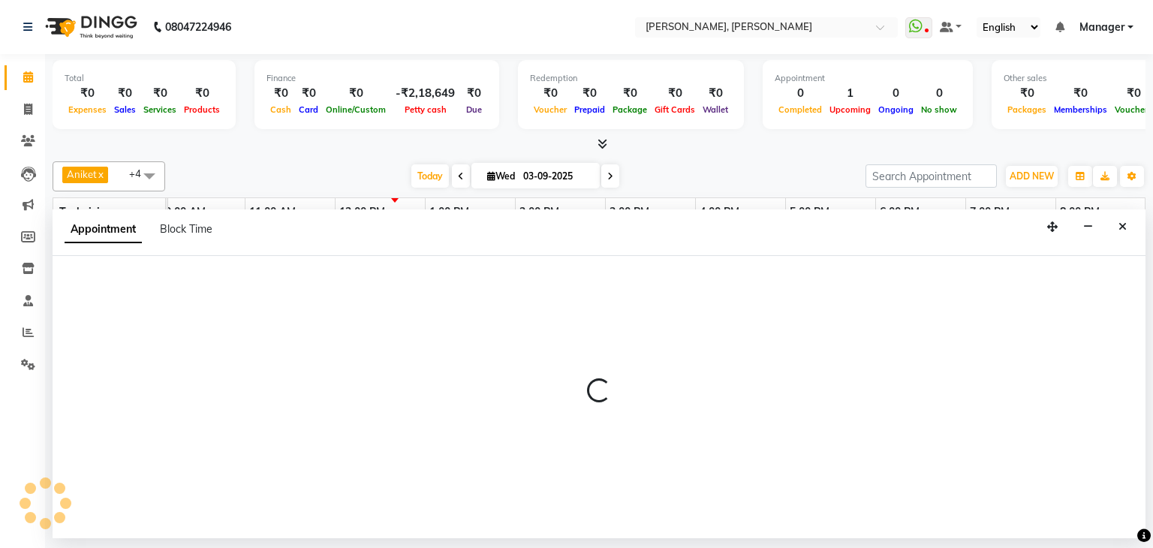
select select "54412"
select select "1080"
select select "tentative"
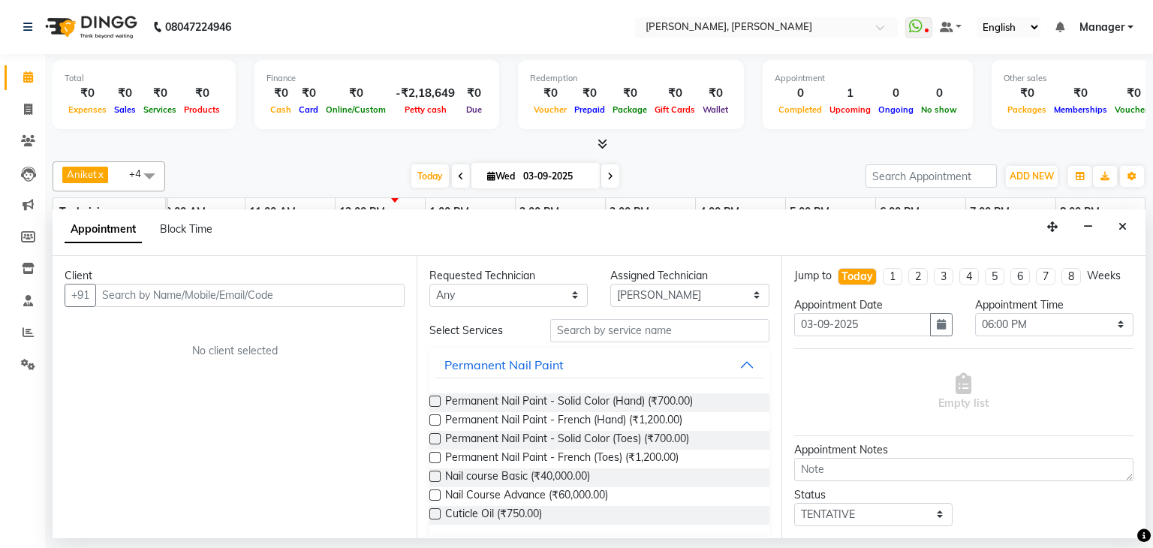
click at [268, 293] on input "text" at bounding box center [249, 295] width 309 height 23
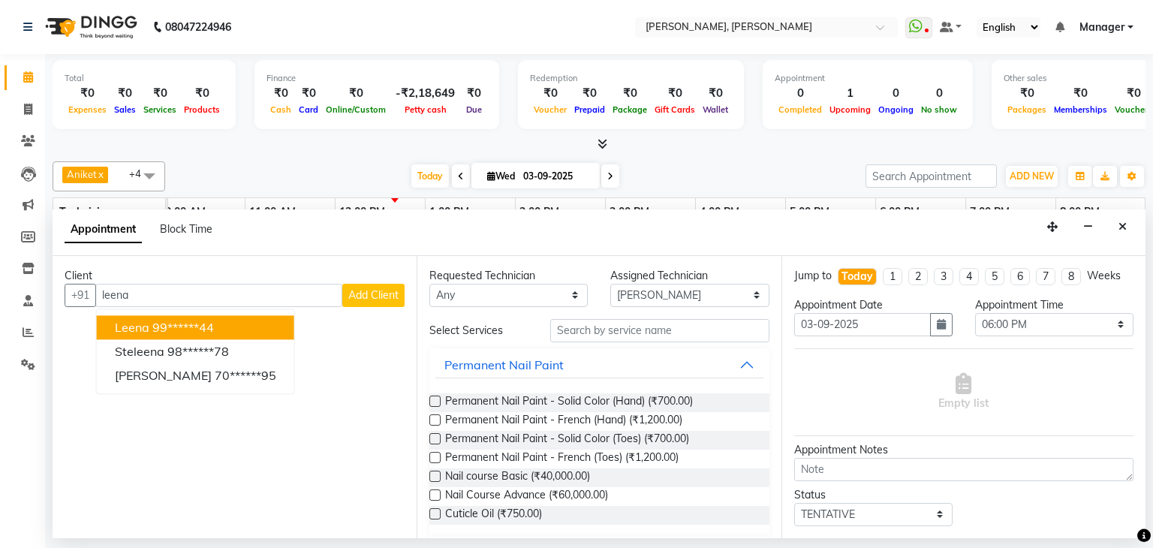
click at [252, 316] on button "leena 99******44" at bounding box center [195, 327] width 197 height 24
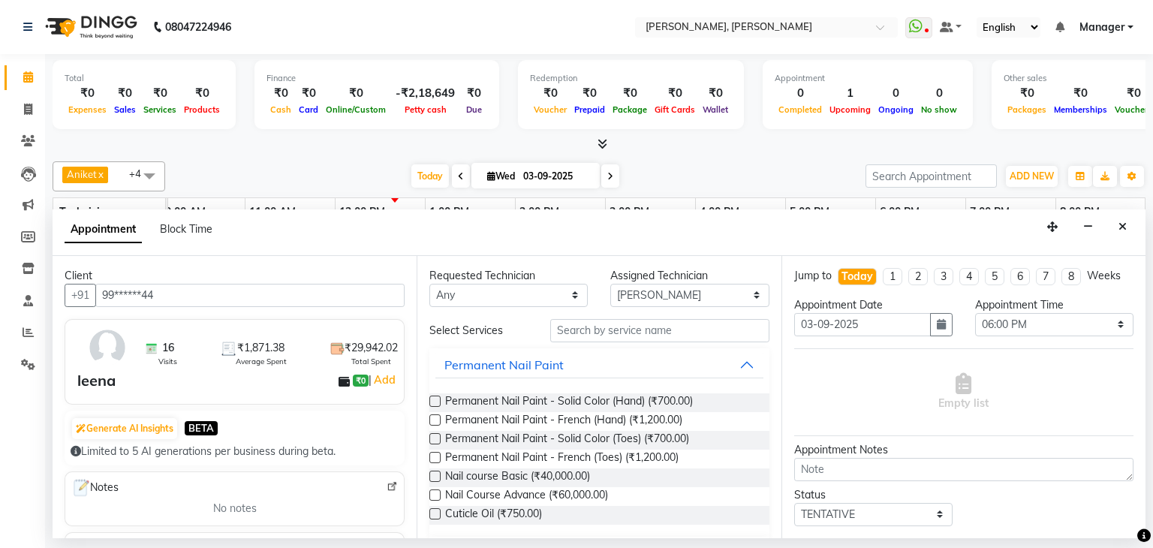
type input "99******44"
drag, startPoint x: 627, startPoint y: 329, endPoint x: 647, endPoint y: 332, distance: 19.6
click at [627, 331] on input "text" at bounding box center [659, 330] width 219 height 23
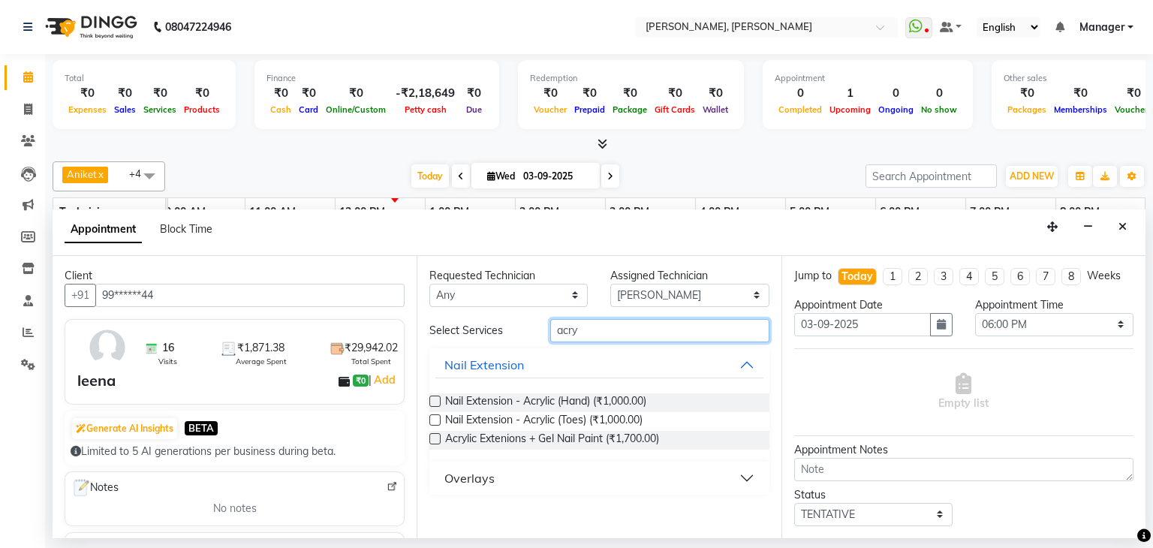
type input "acry"
click at [435, 438] on label at bounding box center [434, 438] width 11 height 11
click at [435, 438] on input "checkbox" at bounding box center [434, 440] width 10 height 10
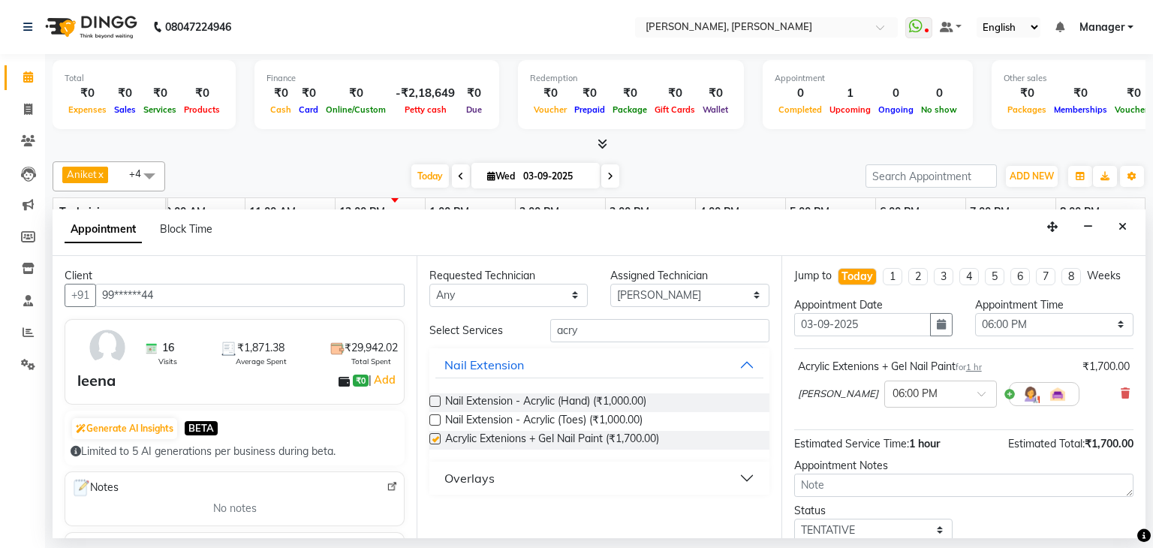
checkbox input "false"
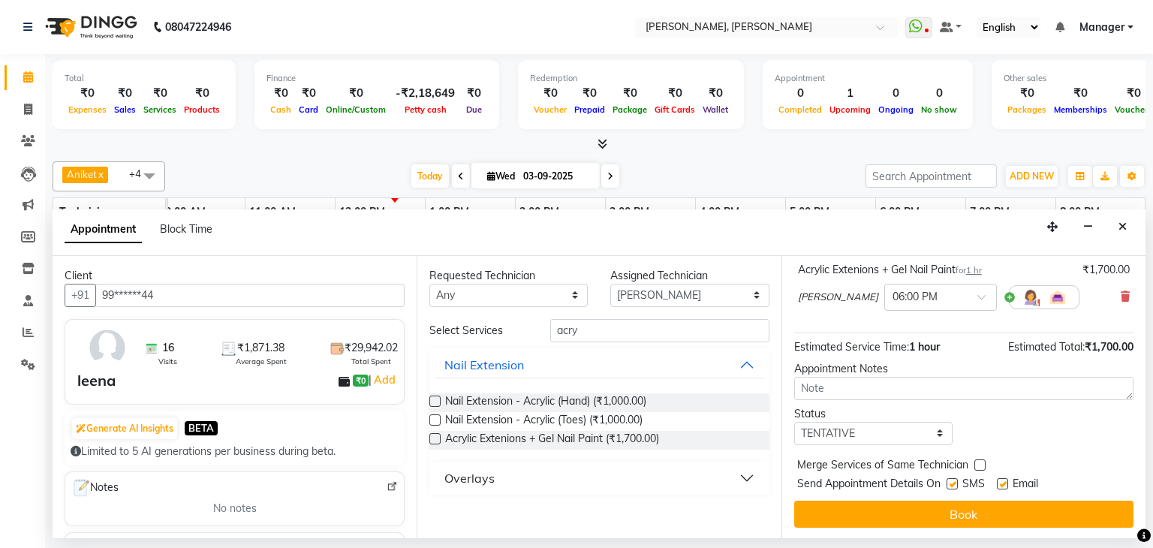
scroll to position [98, 0]
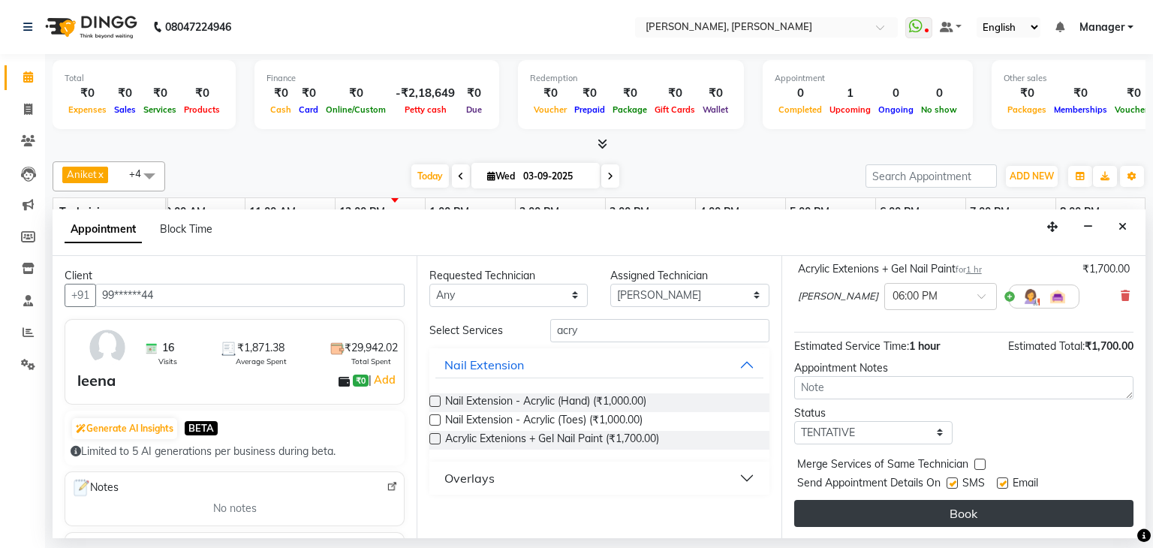
click at [966, 503] on button "Book" at bounding box center [963, 513] width 339 height 27
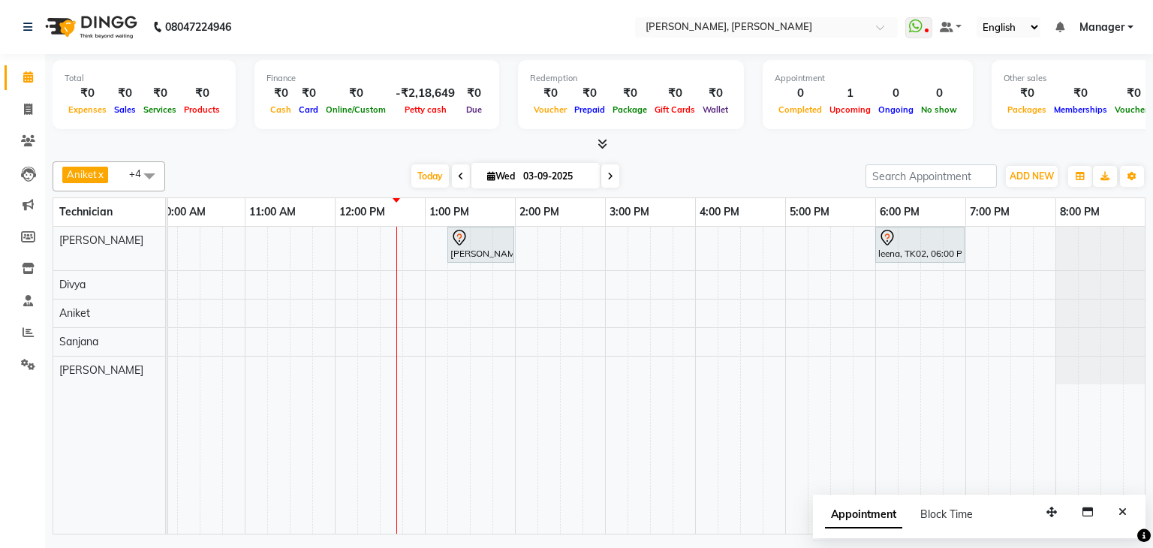
click at [557, 11] on nav "08047224946 Select Location × Nailashes, Sahakara Nagar WhatsApp Status ✕ Statu…" at bounding box center [576, 27] width 1153 height 54
click at [702, 178] on div "Today Wed 03-09-2025" at bounding box center [515, 176] width 685 height 23
click at [777, 167] on div "Today Wed 03-09-2025" at bounding box center [515, 176] width 685 height 23
click at [726, 165] on div "Today Wed 03-09-2025" at bounding box center [515, 176] width 685 height 23
click at [771, 175] on div "Today Wed 03-09-2025" at bounding box center [515, 176] width 685 height 23
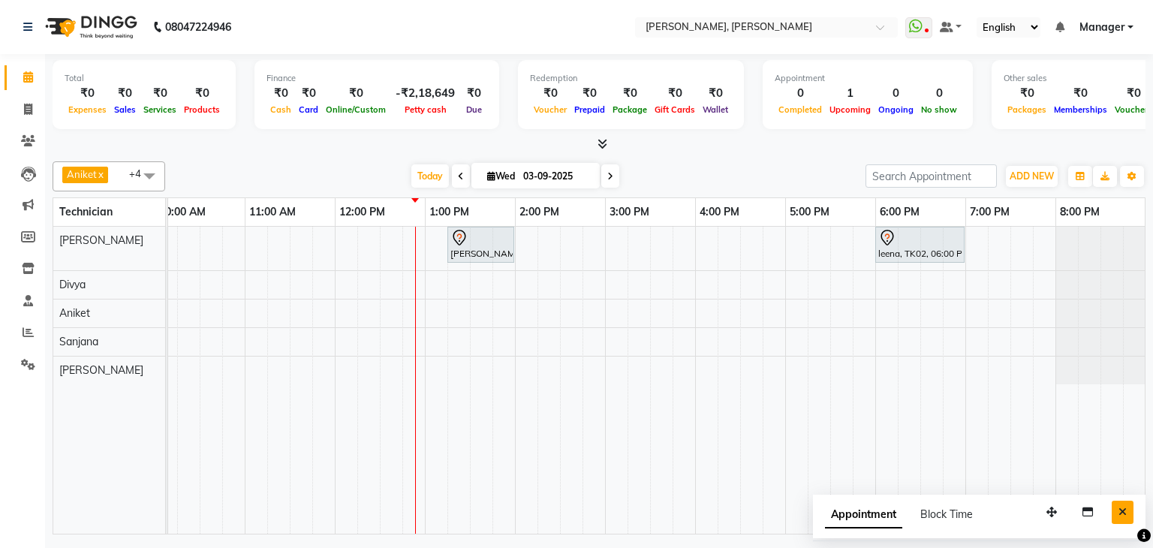
click at [1124, 511] on icon "Close" at bounding box center [1122, 511] width 8 height 11
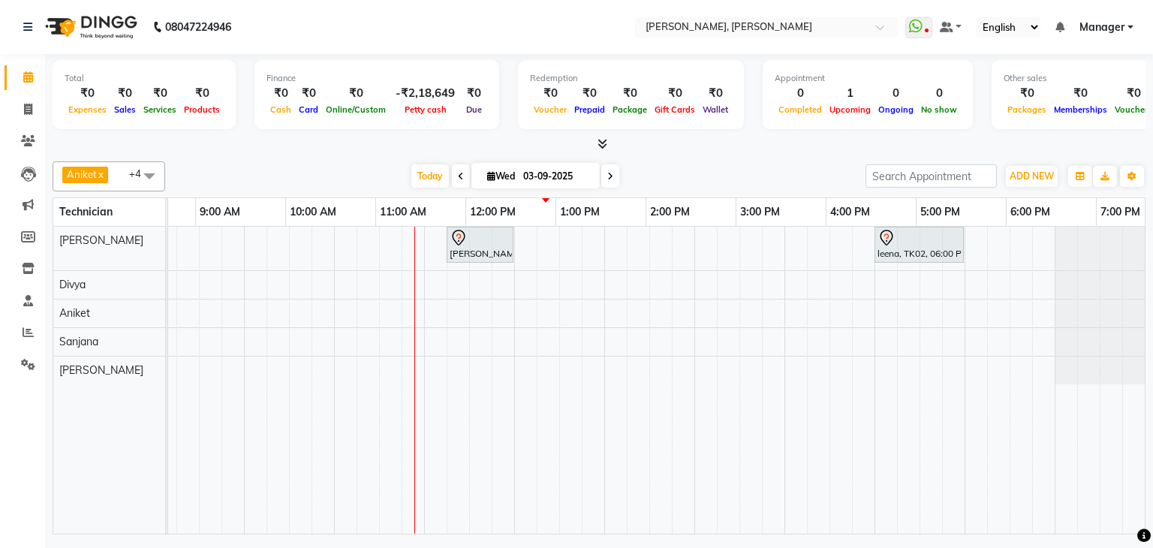
scroll to position [0, 194]
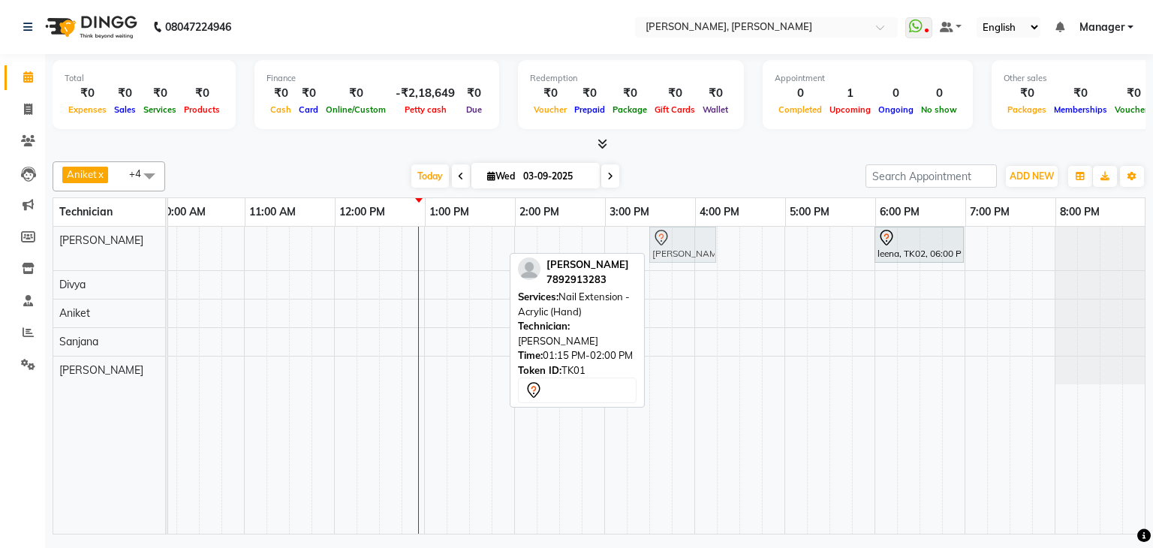
drag, startPoint x: 449, startPoint y: 236, endPoint x: 653, endPoint y: 257, distance: 205.2
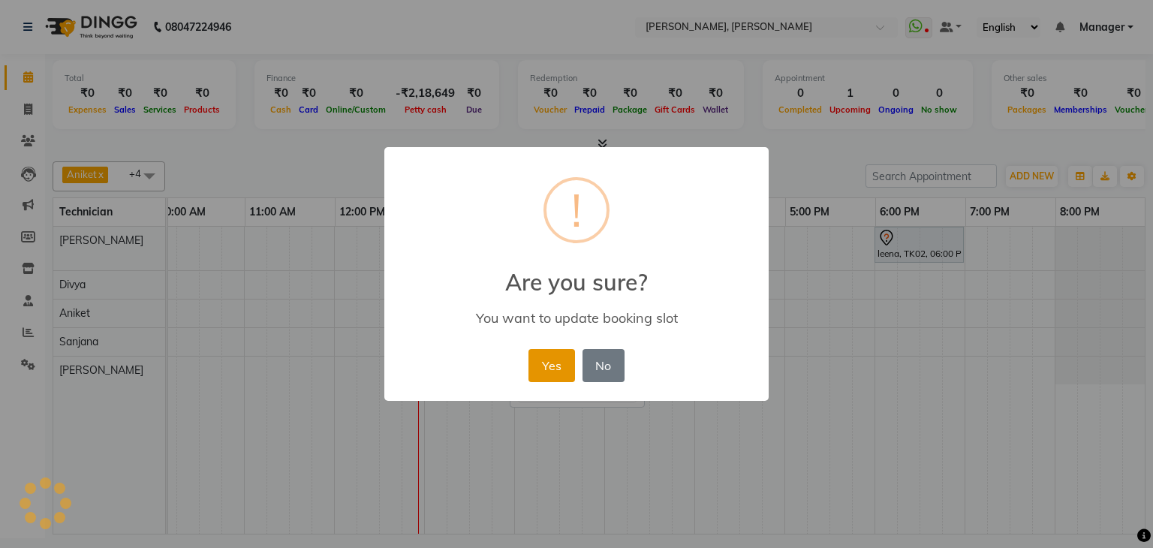
click at [553, 364] on button "Yes" at bounding box center [551, 365] width 46 height 33
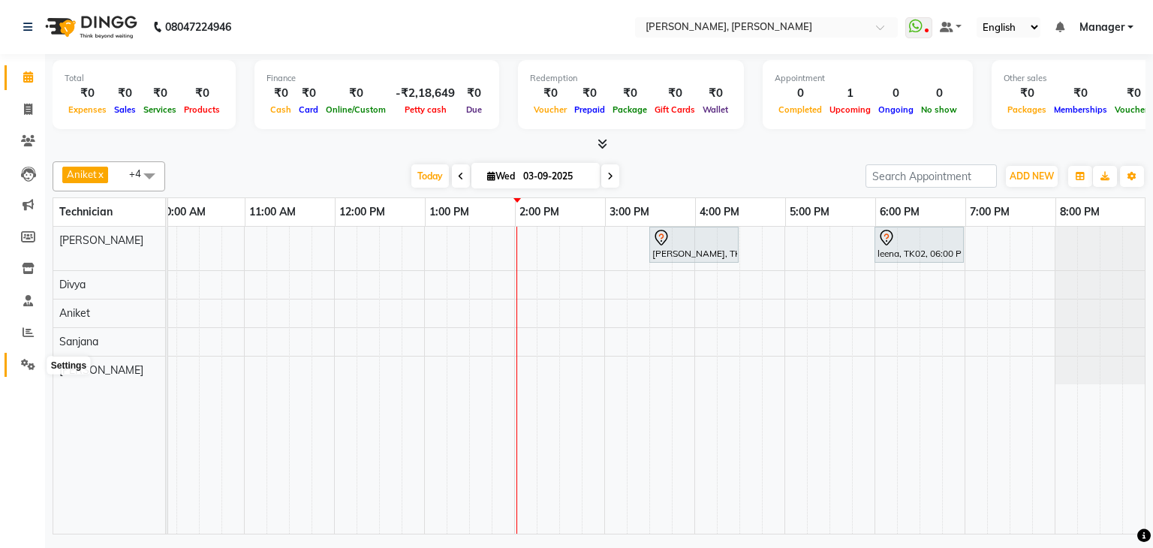
click at [28, 365] on icon at bounding box center [28, 364] width 14 height 11
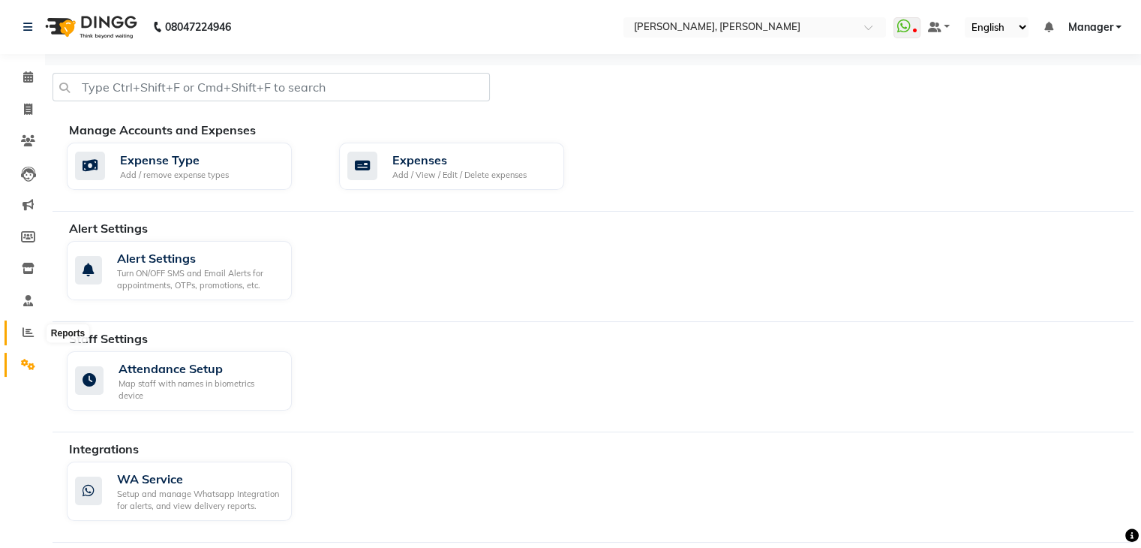
click at [31, 329] on icon at bounding box center [28, 331] width 11 height 11
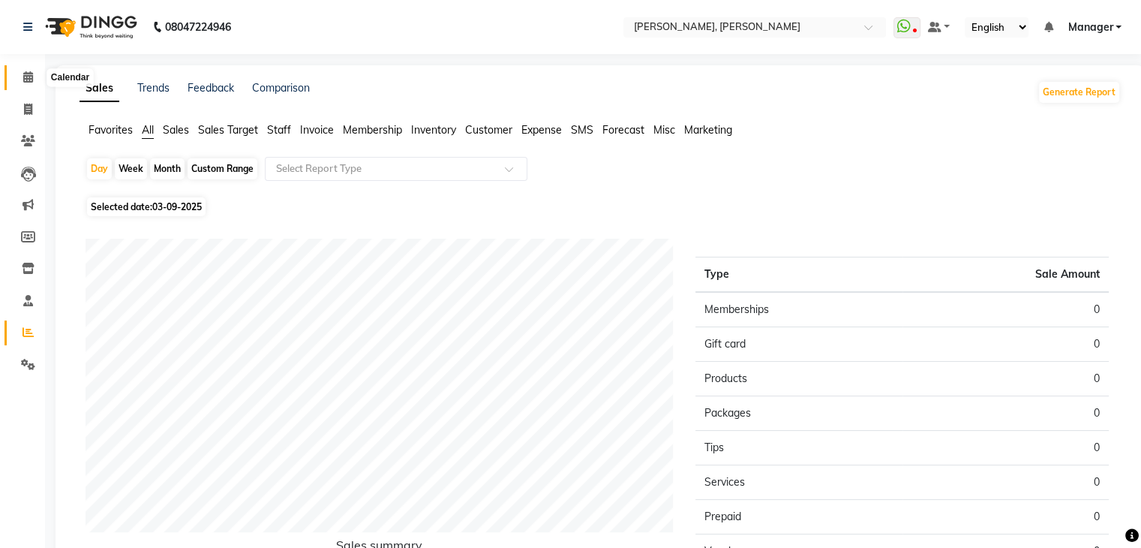
click at [30, 80] on icon at bounding box center [28, 76] width 10 height 11
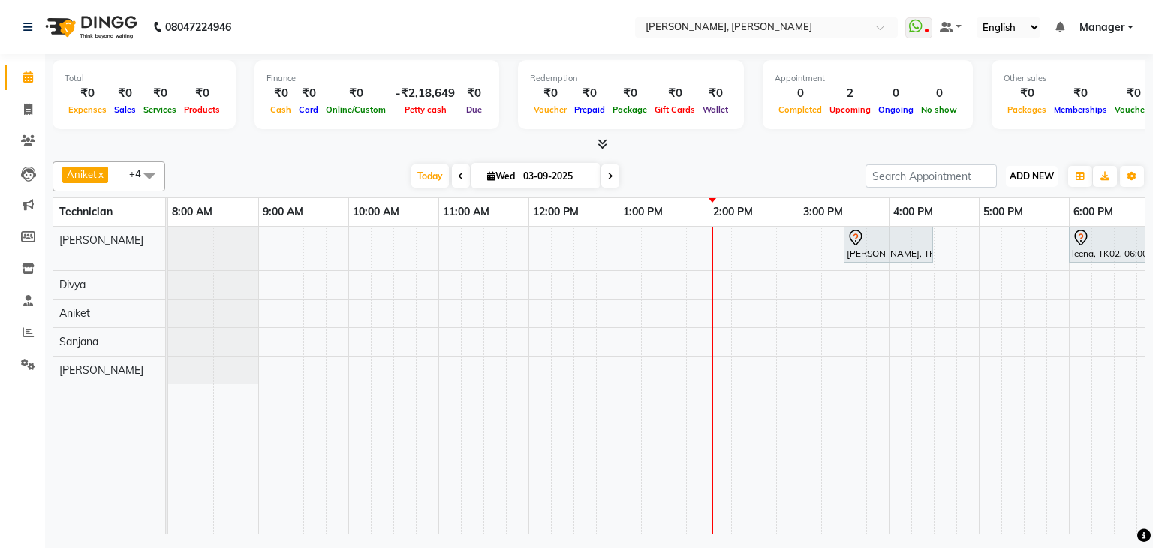
click at [1019, 178] on span "ADD NEW" at bounding box center [1031, 175] width 44 height 11
click at [987, 244] on link "Add Expense" at bounding box center [997, 243] width 119 height 20
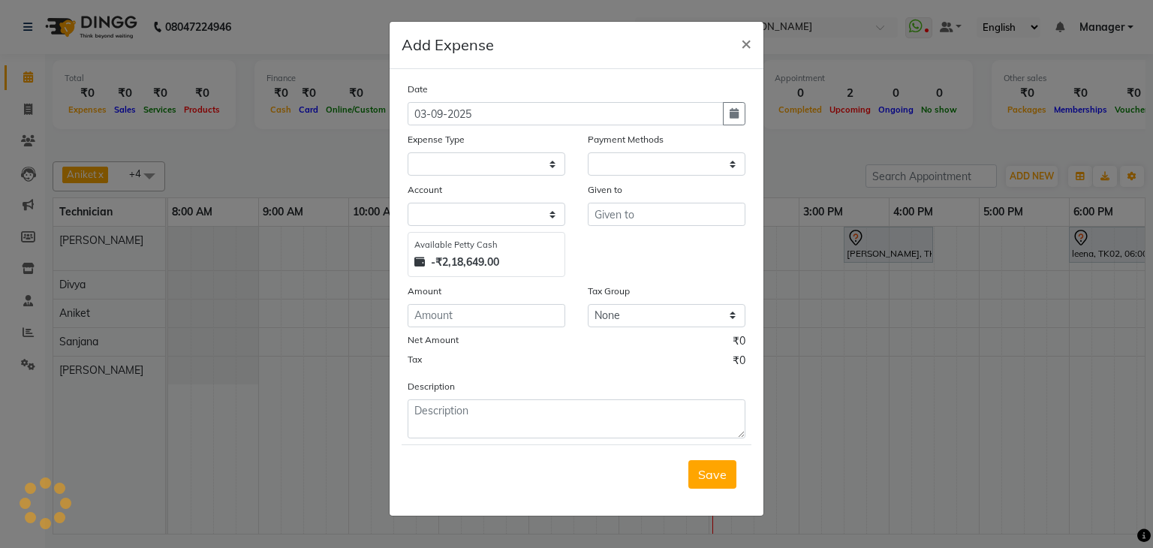
select select "1"
select select "5476"
click at [494, 167] on select "Select acetone Advance Salary bank deposite BBMP Beauty products Bed charges BI…" at bounding box center [486, 163] width 158 height 23
select select "23919"
click at [407, 154] on select "Select acetone Advance Salary bank deposite BBMP Beauty products Bed charges BI…" at bounding box center [486, 163] width 158 height 23
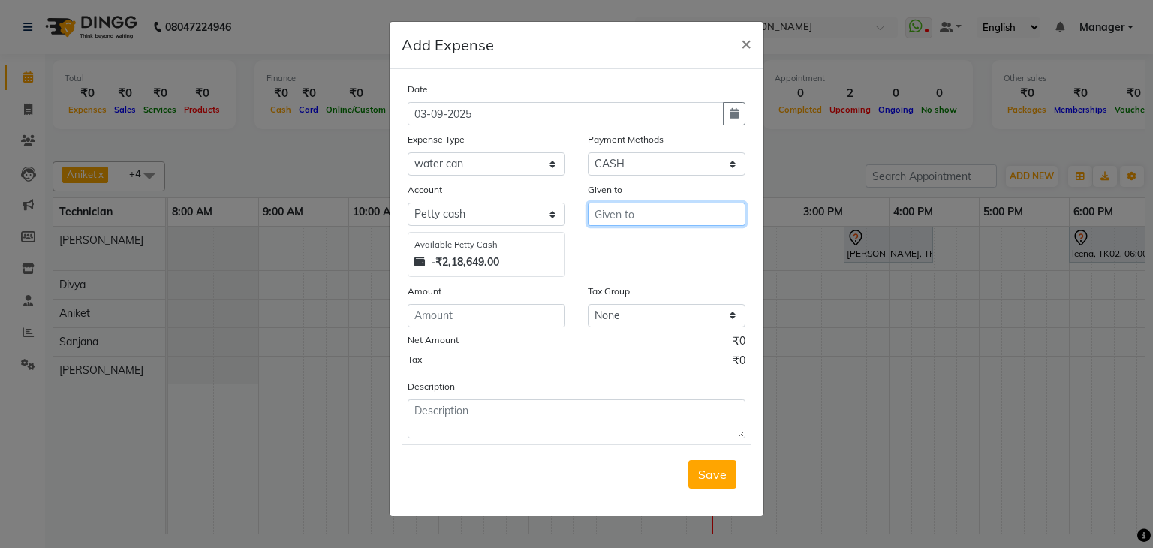
click at [639, 214] on input "text" at bounding box center [667, 214] width 158 height 23
type input "Water Cane"
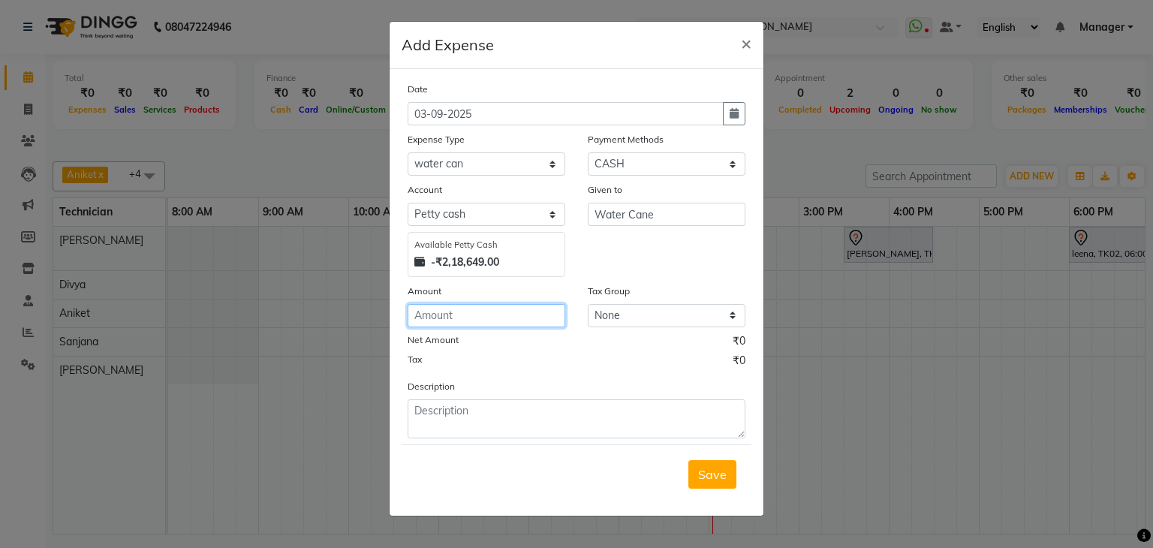
click at [429, 327] on input "number" at bounding box center [486, 315] width 158 height 23
click at [435, 326] on input "number" at bounding box center [486, 315] width 158 height 23
type input "990"
click at [444, 399] on div "Description" at bounding box center [576, 408] width 360 height 60
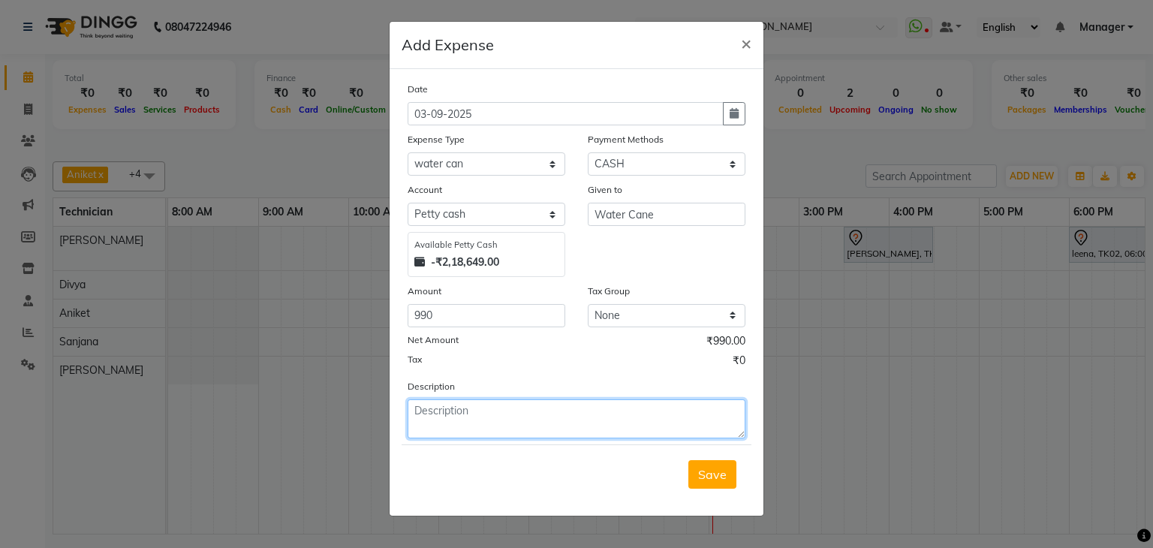
click at [443, 416] on textarea at bounding box center [576, 418] width 338 height 39
click at [422, 413] on textarea "9 Bisleri Cane" at bounding box center [576, 418] width 338 height 39
click at [502, 419] on textarea "9 Bisleri Cane" at bounding box center [576, 418] width 338 height 39
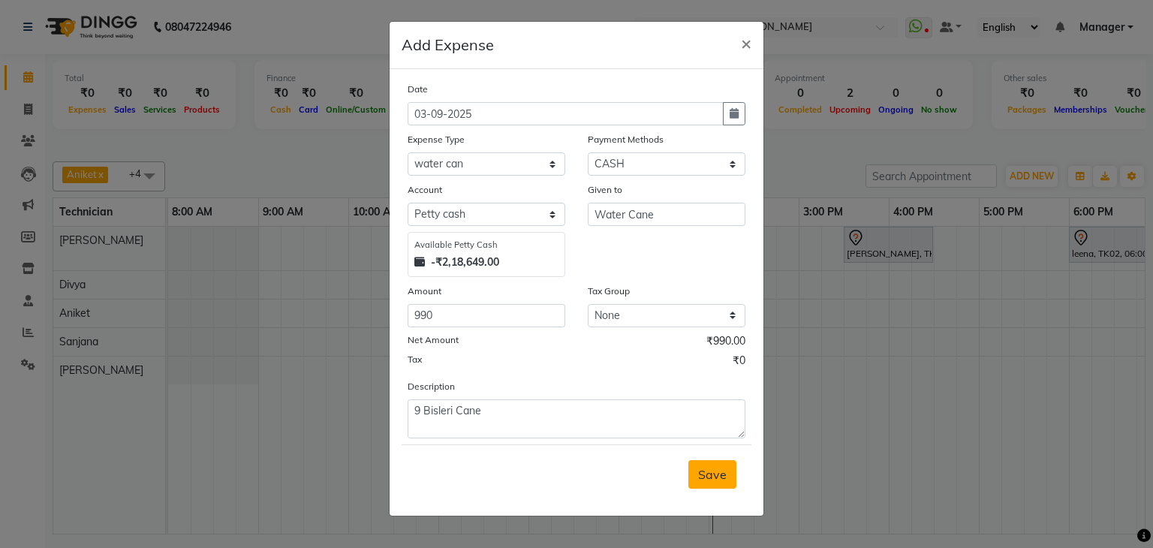
click at [717, 479] on span "Save" at bounding box center [712, 474] width 29 height 15
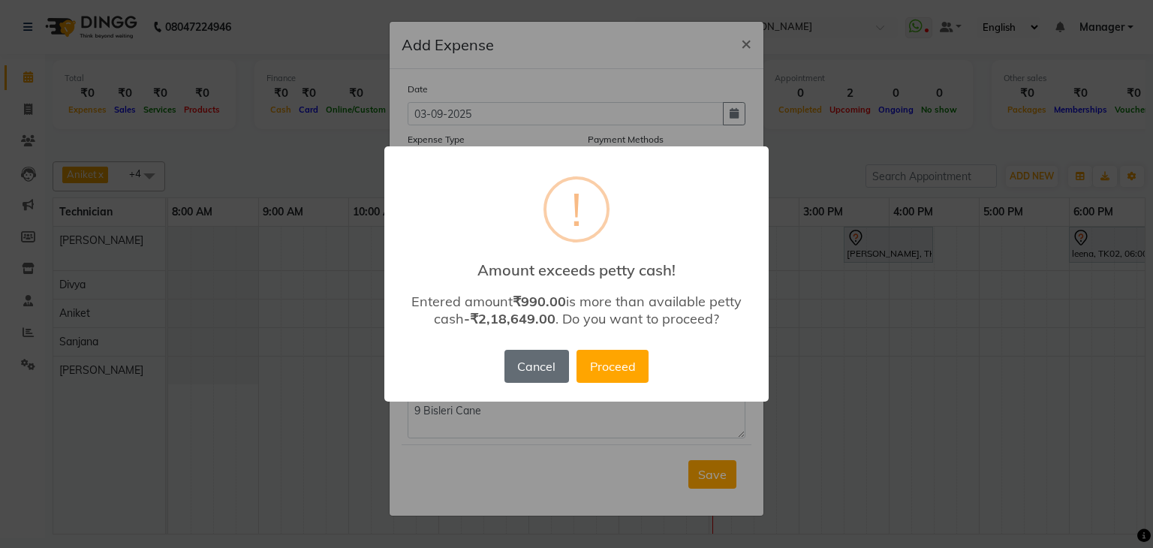
click at [544, 365] on button "Cancel" at bounding box center [536, 366] width 65 height 33
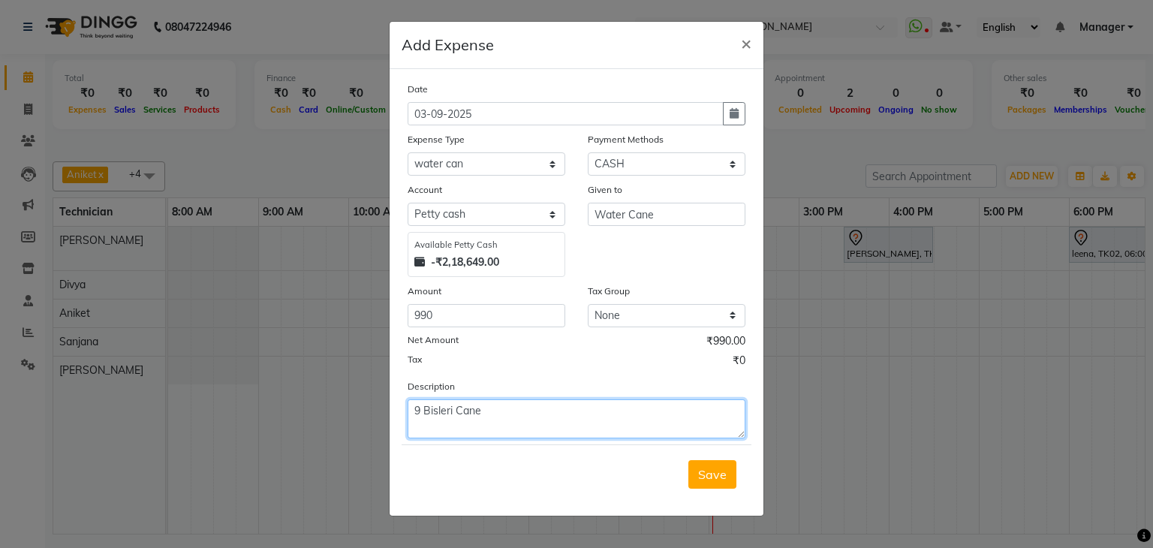
click at [412, 412] on textarea "9 Bisleri Cane" at bounding box center [576, 418] width 338 height 39
type textarea "Paid for 9 Bisleri Cane"
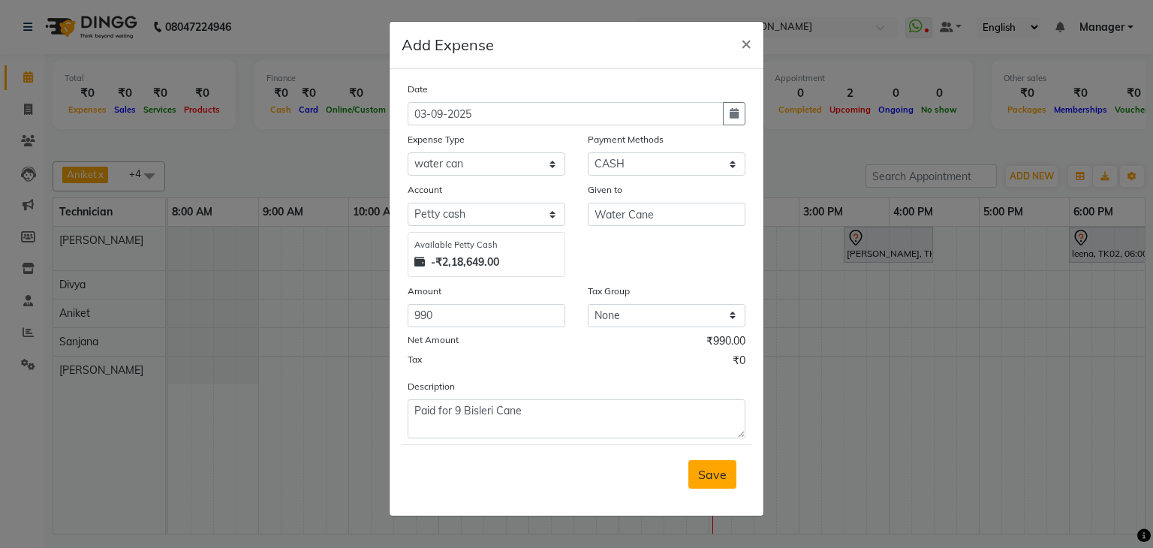
click at [702, 471] on span "Save" at bounding box center [712, 474] width 29 height 15
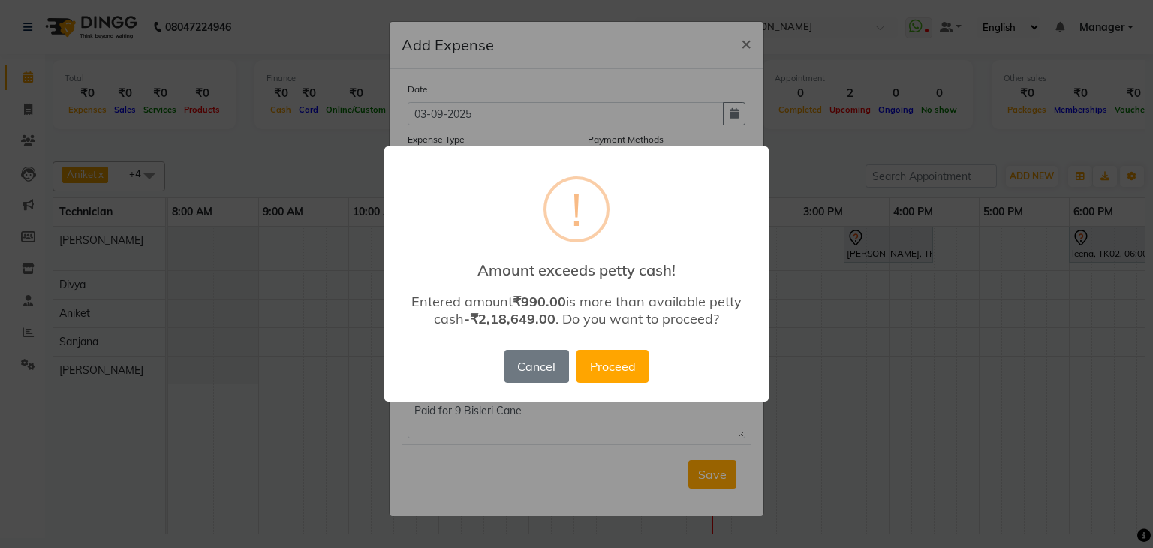
drag, startPoint x: 597, startPoint y: 363, endPoint x: 624, endPoint y: 378, distance: 30.9
click at [598, 363] on button "Proceed" at bounding box center [612, 366] width 72 height 33
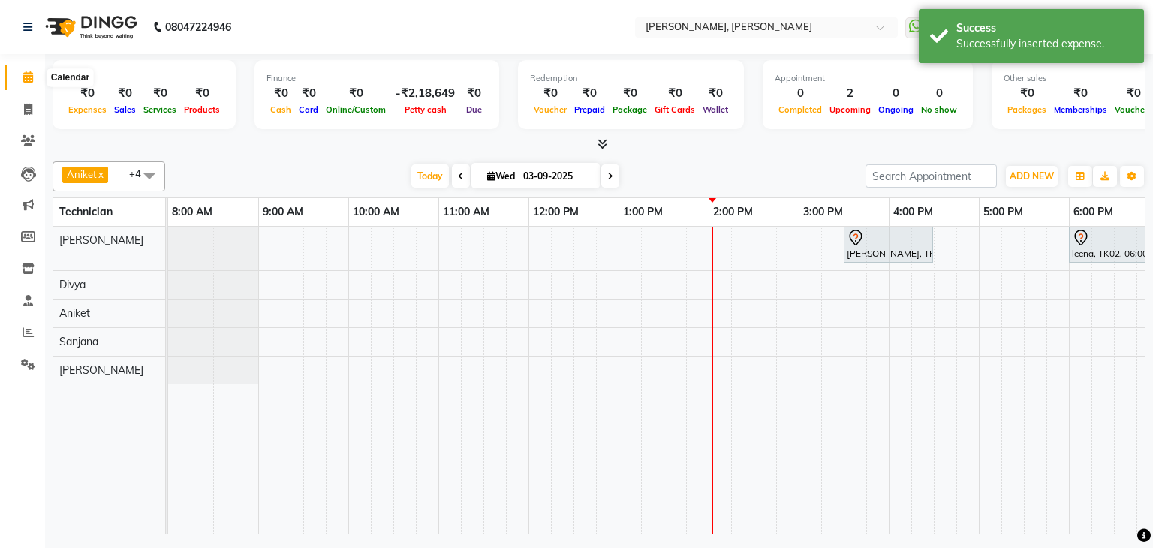
click at [32, 76] on icon at bounding box center [28, 76] width 10 height 11
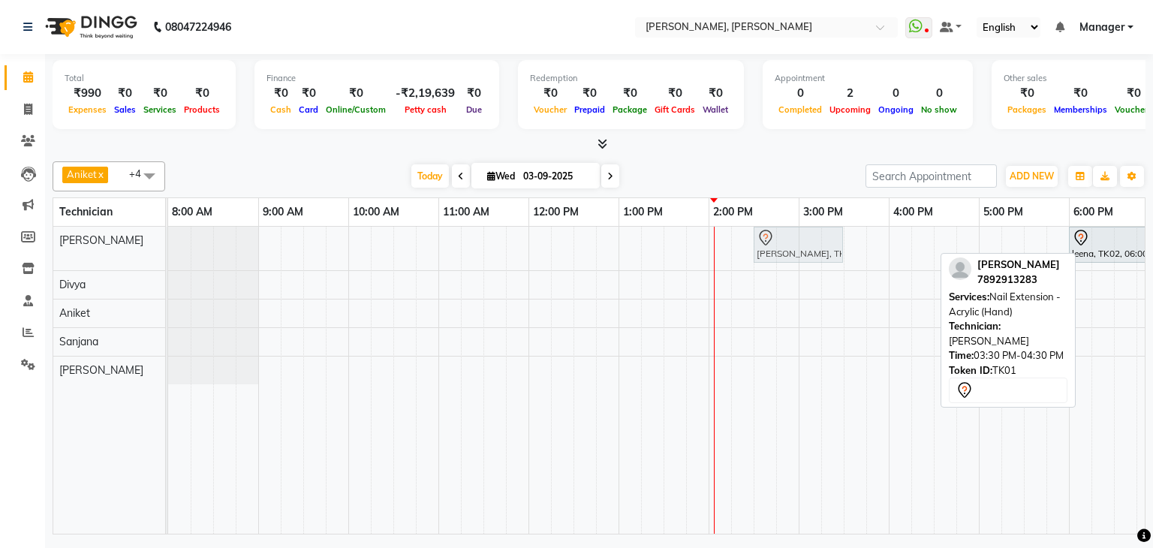
click at [168, 233] on div "Anita Fulara, TK01, 03:30 PM-04:30 PM, Nail Extension - Acrylic (Hand) leena, T…" at bounding box center [168, 249] width 0 height 44
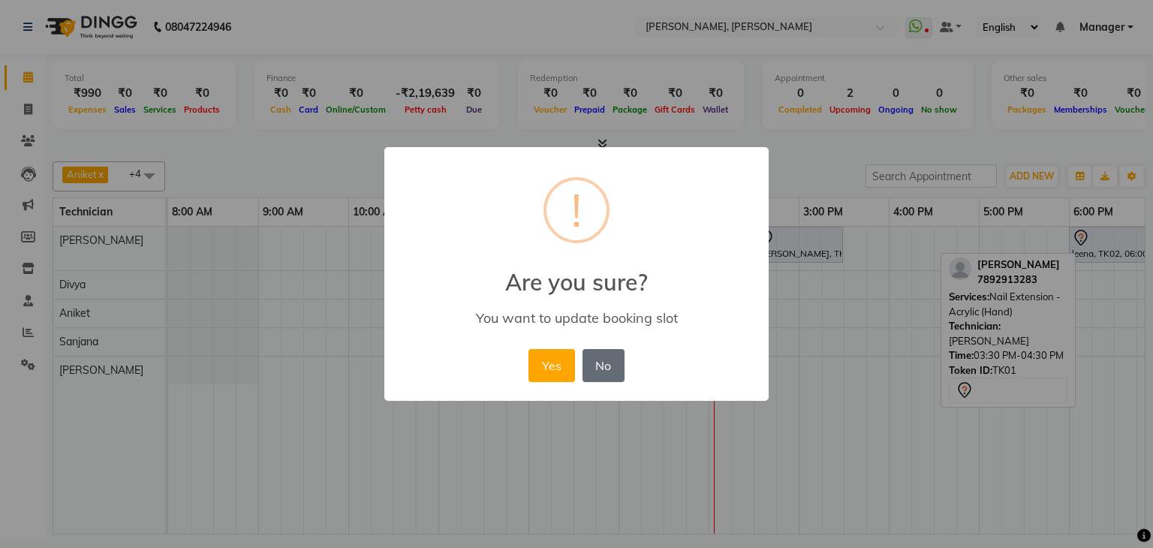
drag, startPoint x: 599, startPoint y: 356, endPoint x: 790, endPoint y: 267, distance: 210.8
click at [606, 355] on button "No" at bounding box center [603, 365] width 42 height 33
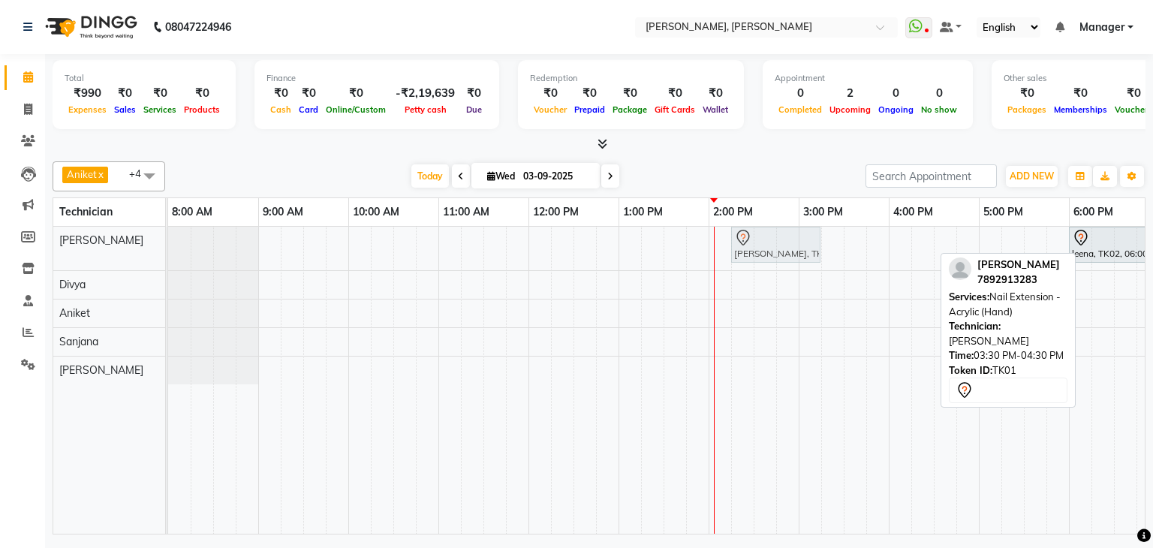
drag, startPoint x: 864, startPoint y: 239, endPoint x: 767, endPoint y: 248, distance: 98.0
click at [168, 246] on div "Anita Fulara, TK01, 03:30 PM-04:30 PM, Nail Extension - Acrylic (Hand) leena, T…" at bounding box center [168, 249] width 0 height 44
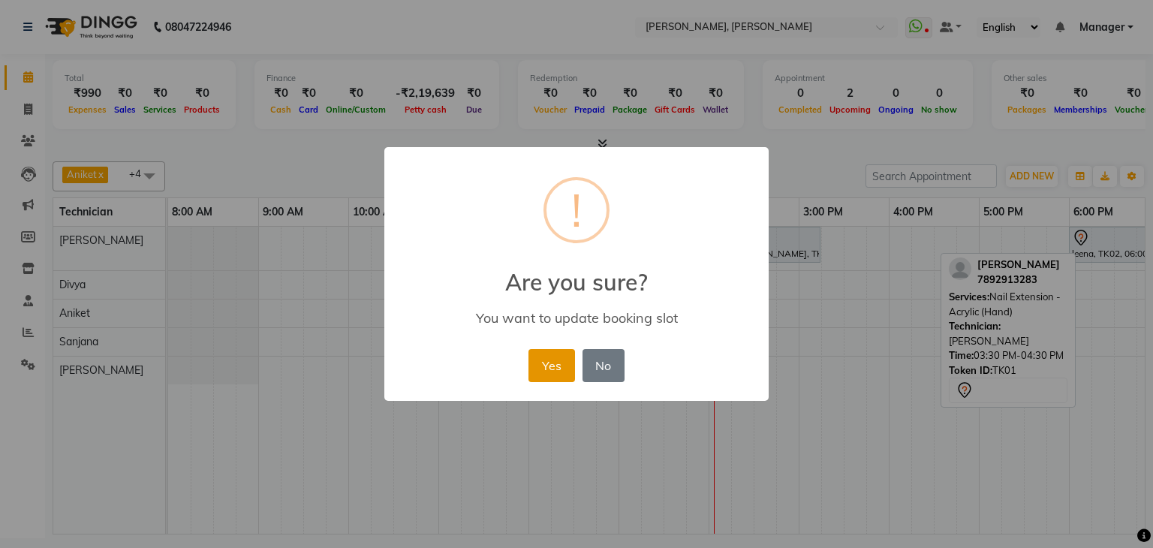
click at [537, 367] on button "Yes" at bounding box center [551, 365] width 46 height 33
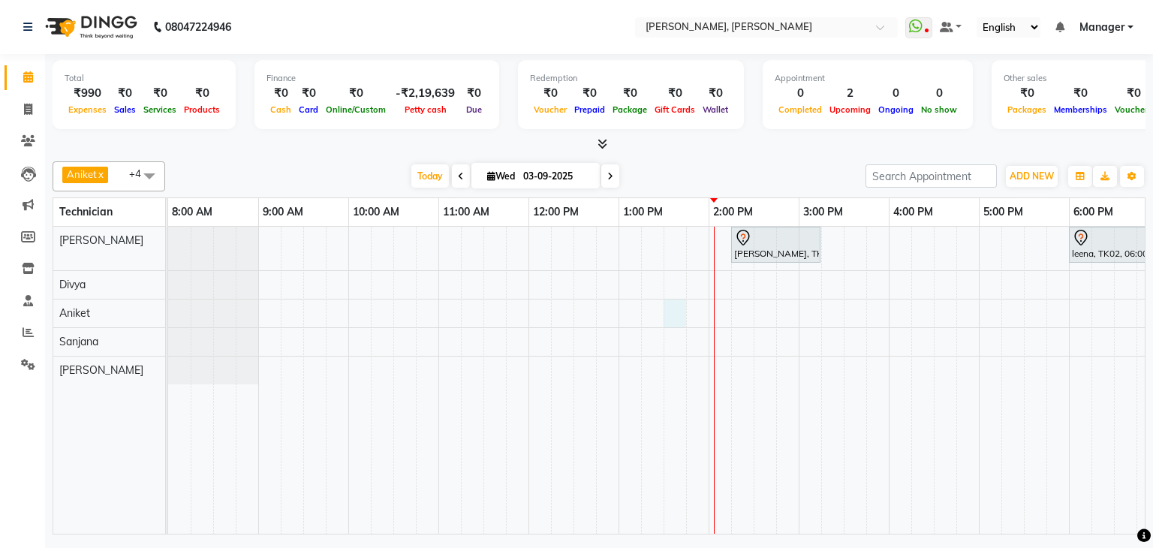
click at [681, 314] on div "Anita Fulara, TK01, 02:15 PM-03:15 PM, Nail Extension - Acrylic (Hand) leena, T…" at bounding box center [753, 380] width 1171 height 307
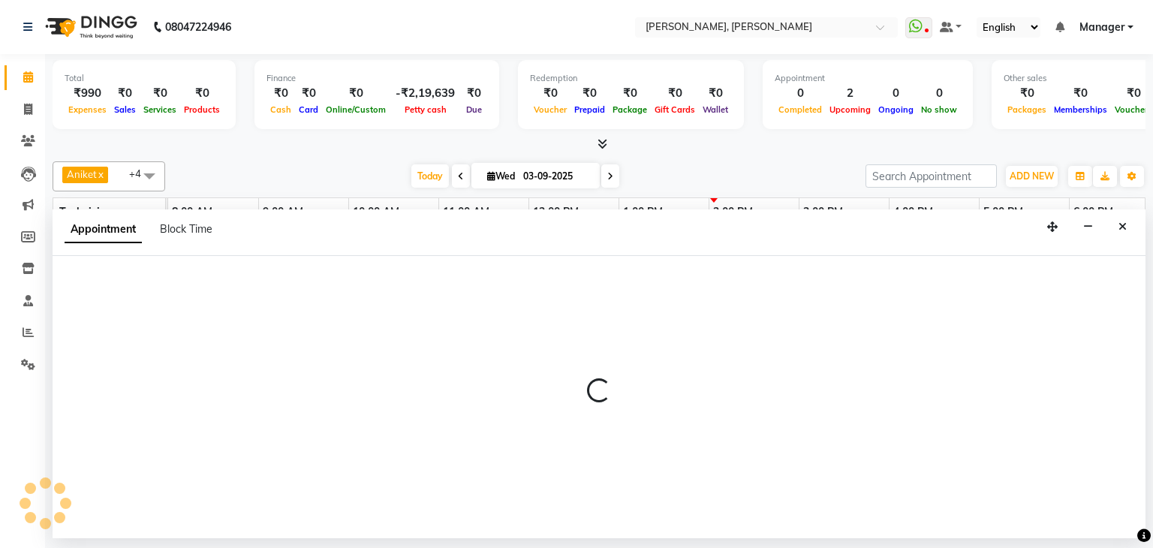
select select "81777"
select select "810"
select select "tentative"
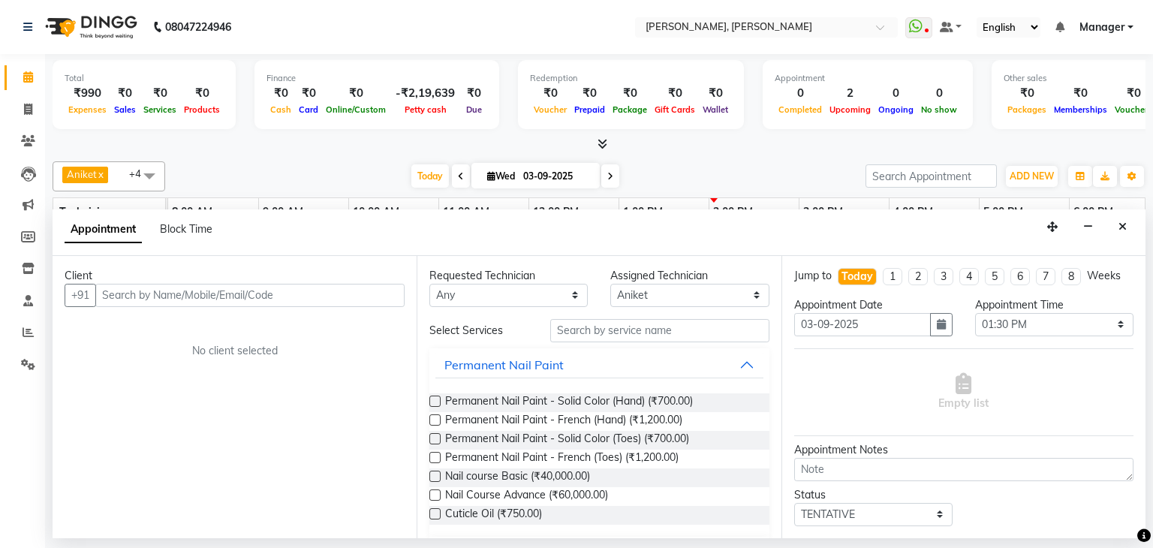
click at [270, 290] on input "text" at bounding box center [249, 295] width 309 height 23
type input "7795166316"
click at [386, 295] on span "Add Client" at bounding box center [373, 295] width 50 height 14
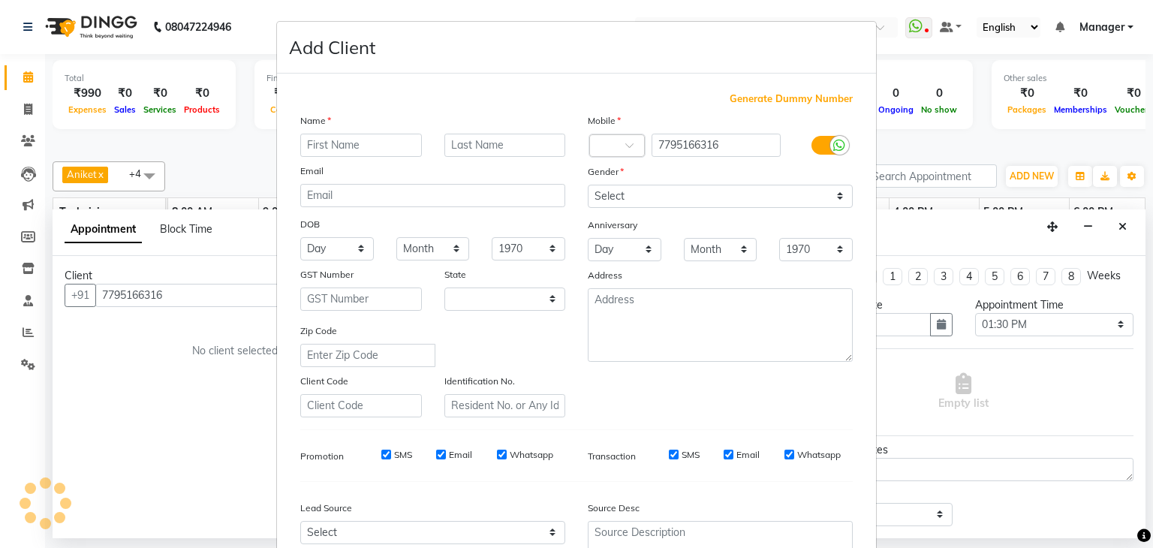
select select "21"
click at [318, 143] on input "text" at bounding box center [361, 145] width 122 height 23
type input "Krupa"
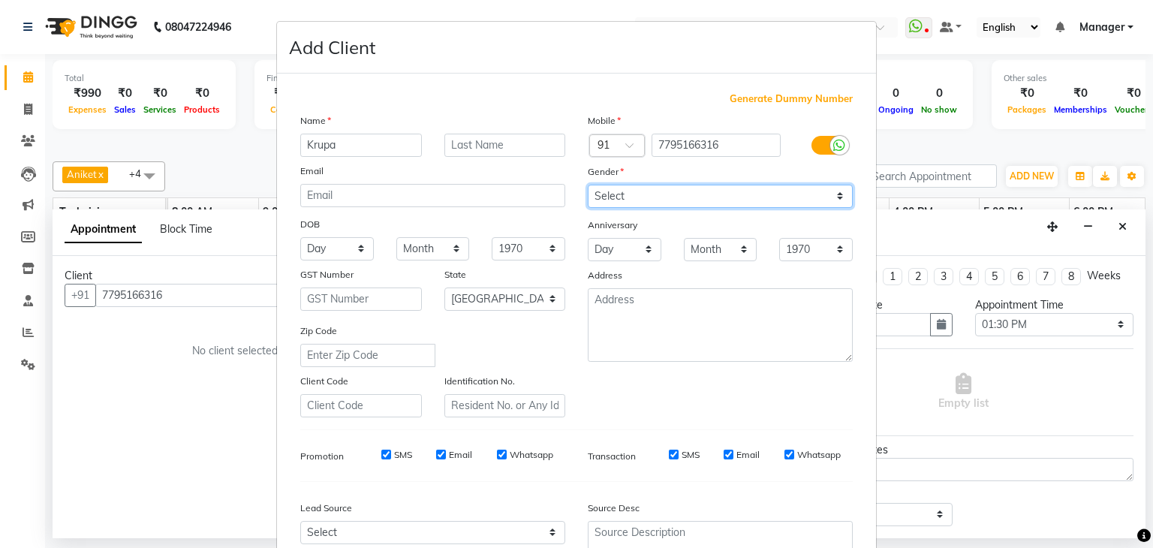
click at [667, 196] on select "Select Male Female Other Prefer Not To Say" at bounding box center [720, 196] width 265 height 23
select select "female"
click at [588, 185] on select "Select Male Female Other Prefer Not To Say" at bounding box center [720, 196] width 265 height 23
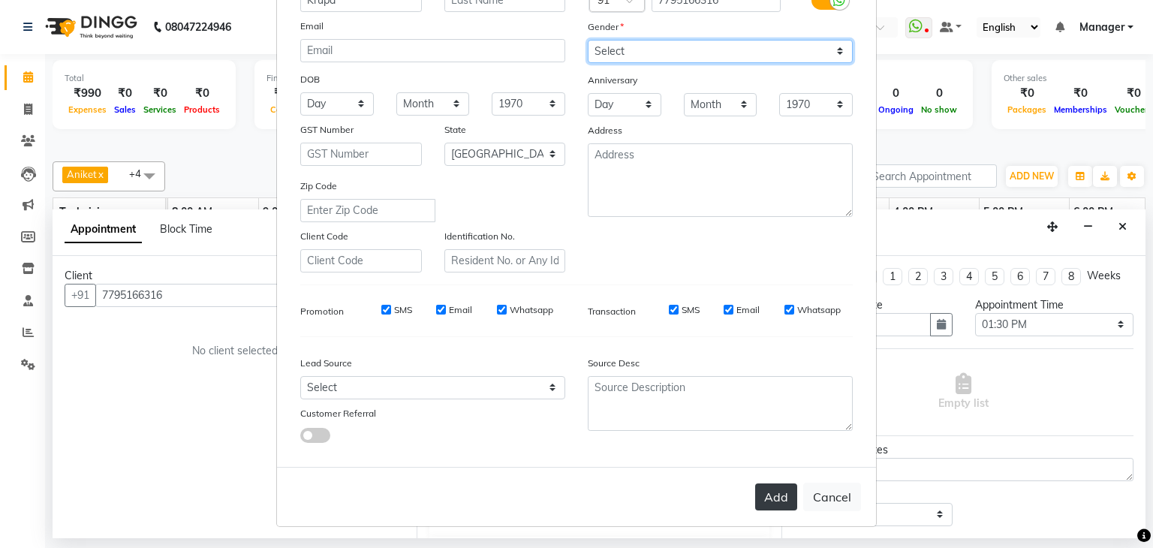
scroll to position [152, 0]
click at [772, 494] on button "Add" at bounding box center [776, 496] width 42 height 27
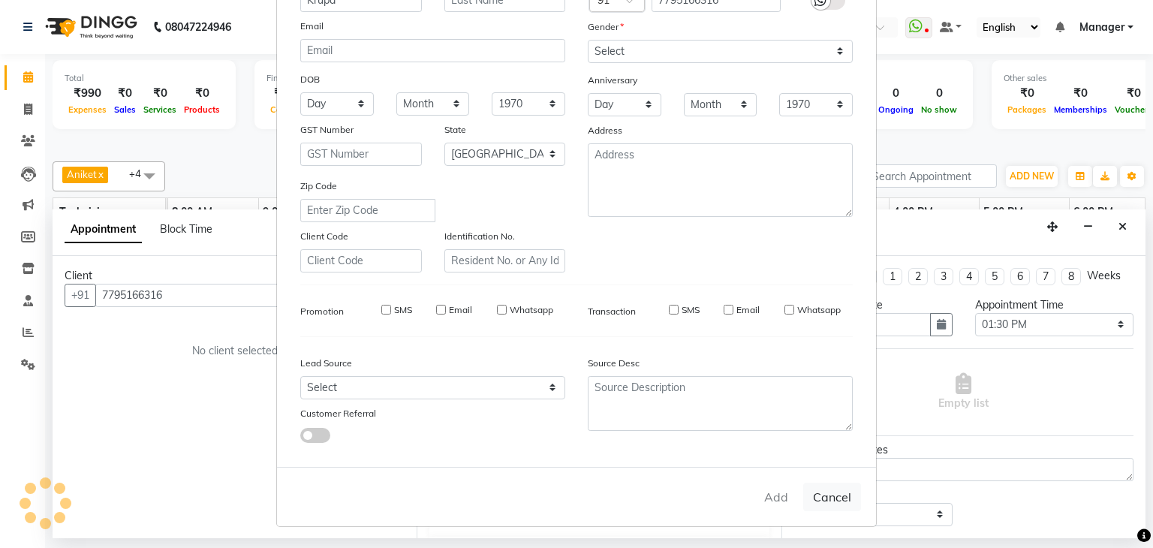
type input "77******16"
select select
select select "null"
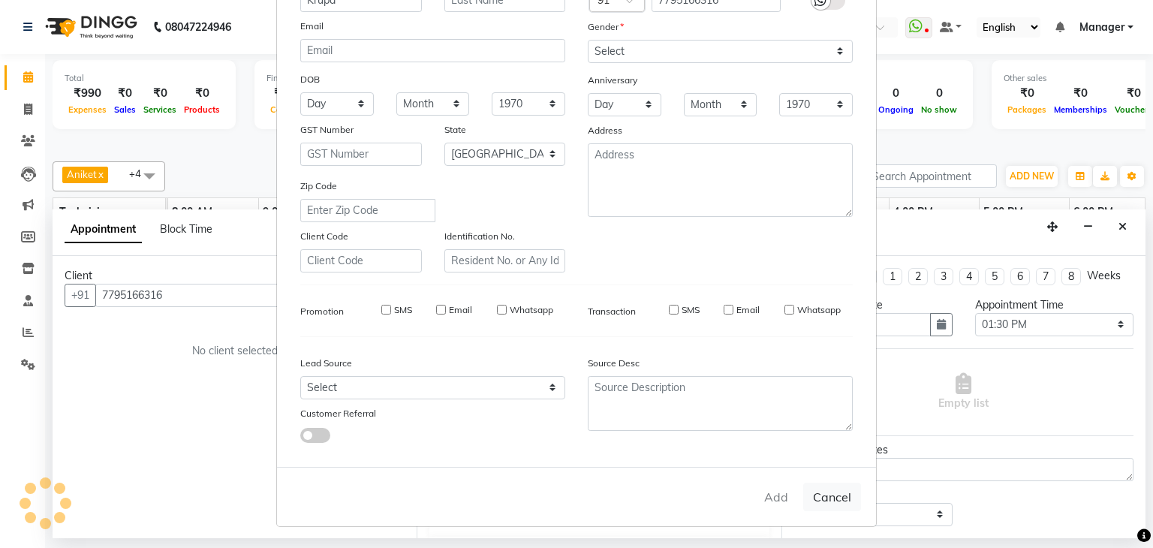
select select
checkbox input "false"
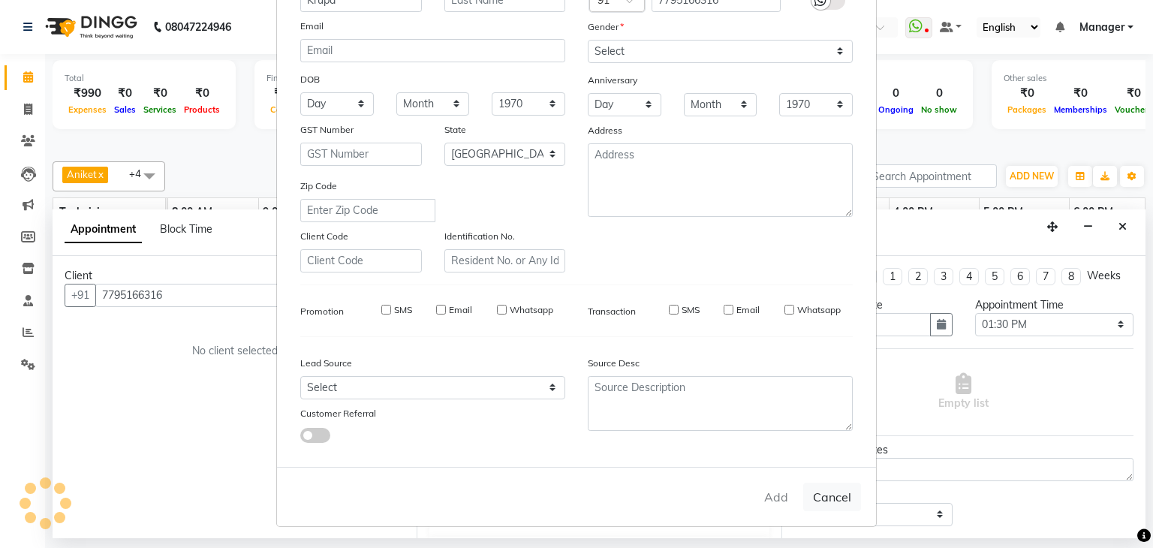
checkbox input "false"
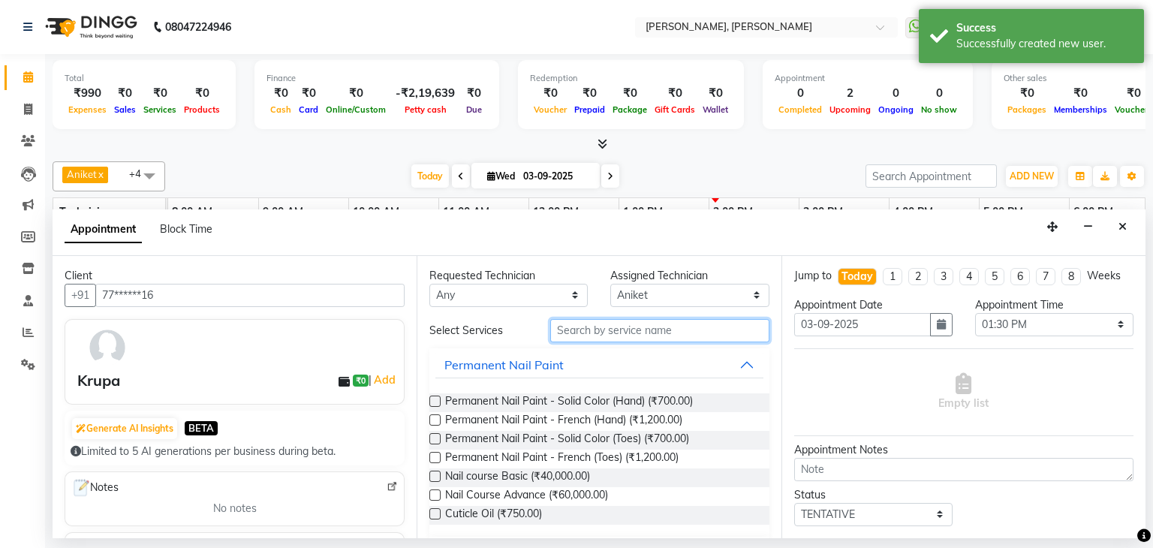
click at [624, 330] on input "text" at bounding box center [659, 330] width 219 height 23
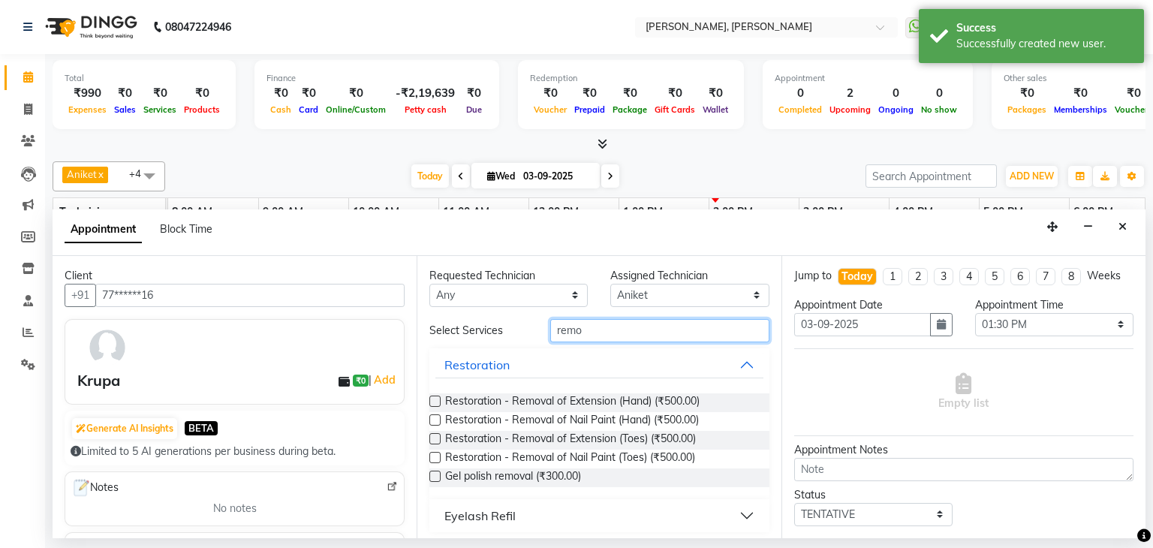
type input "remo"
click at [433, 470] on label at bounding box center [434, 475] width 11 height 11
click at [433, 473] on input "checkbox" at bounding box center [434, 478] width 10 height 10
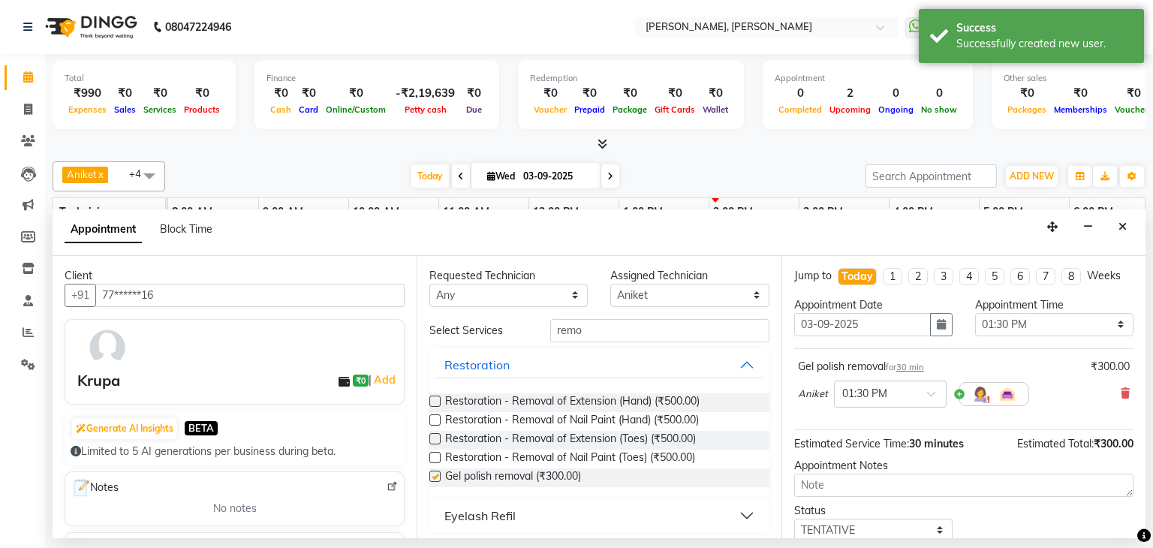
checkbox input "false"
click at [598, 329] on input "remo" at bounding box center [659, 330] width 219 height 23
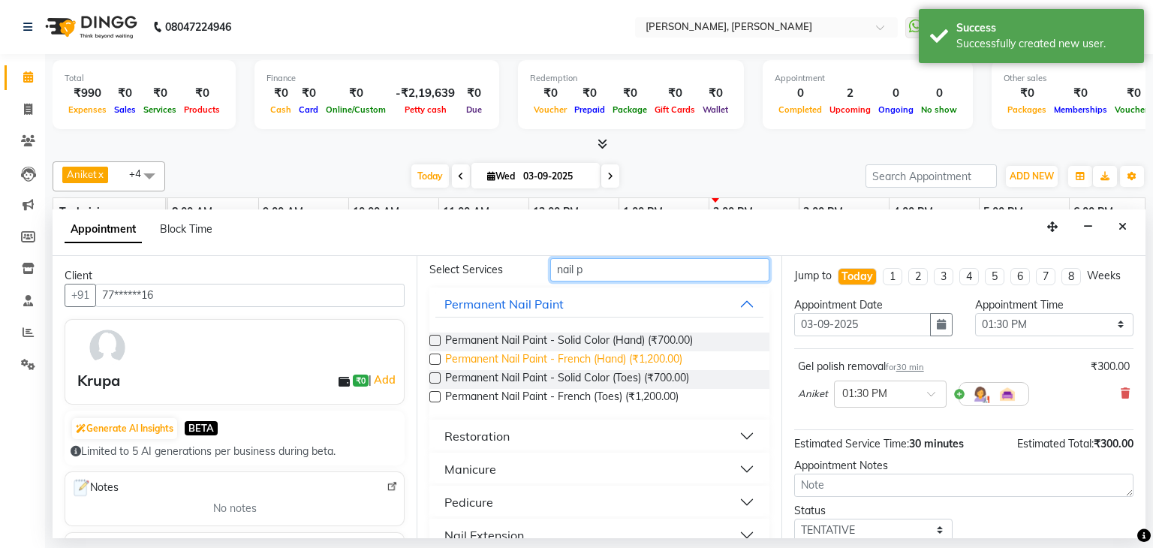
scroll to position [119, 0]
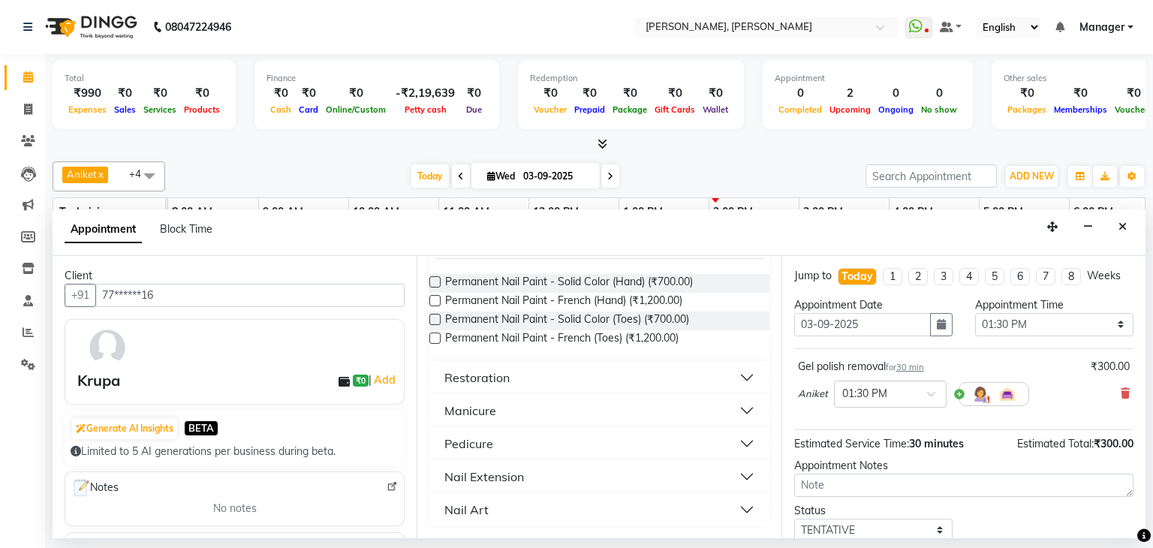
type input "nail p"
click at [497, 406] on button "Manicure" at bounding box center [598, 410] width 327 height 27
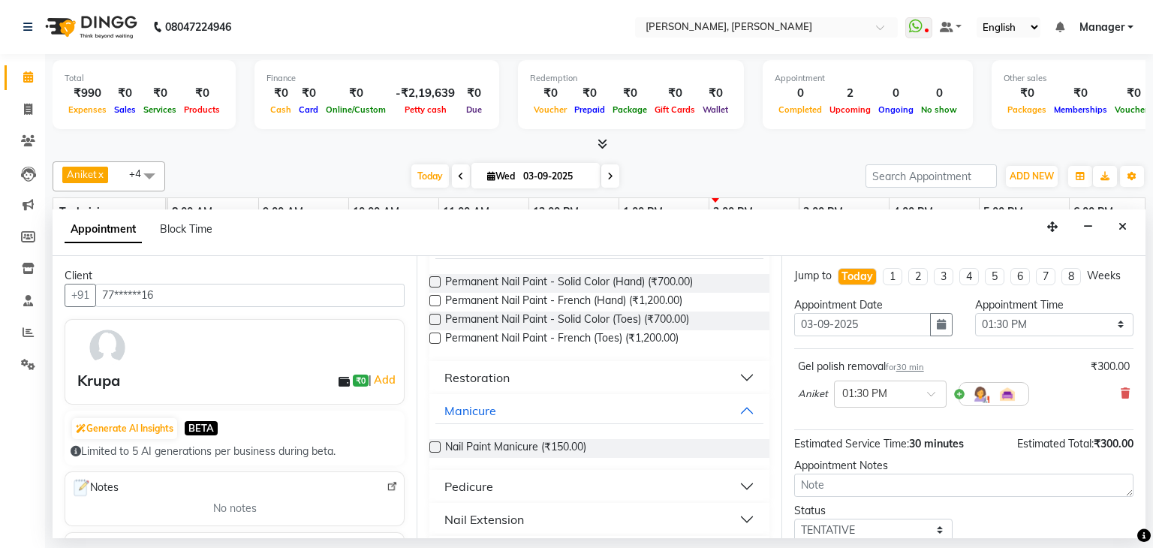
click at [434, 445] on label at bounding box center [434, 446] width 11 height 11
click at [434, 445] on input "checkbox" at bounding box center [434, 448] width 10 height 10
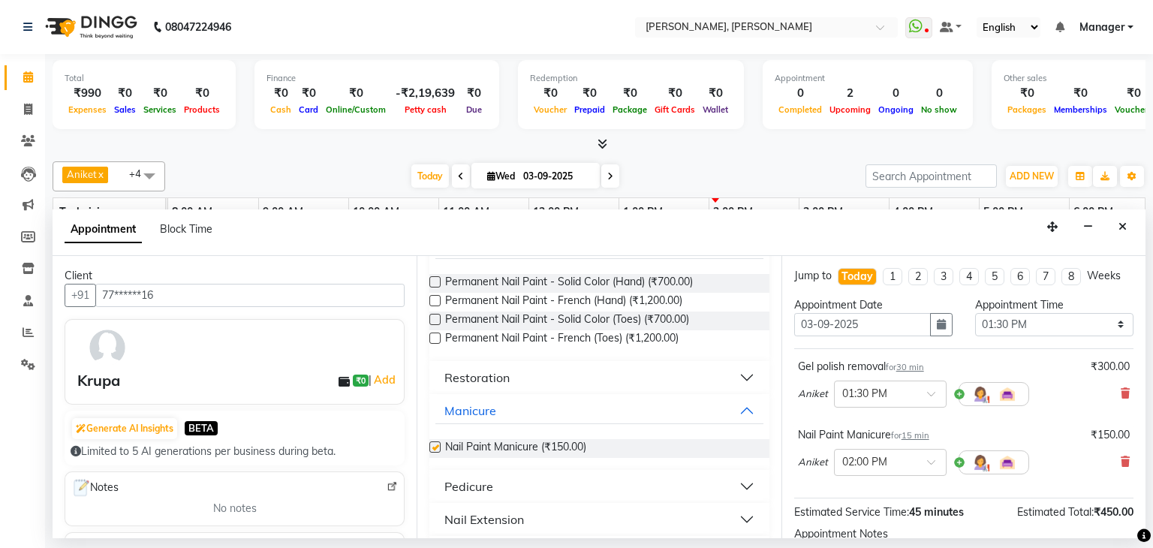
checkbox input "false"
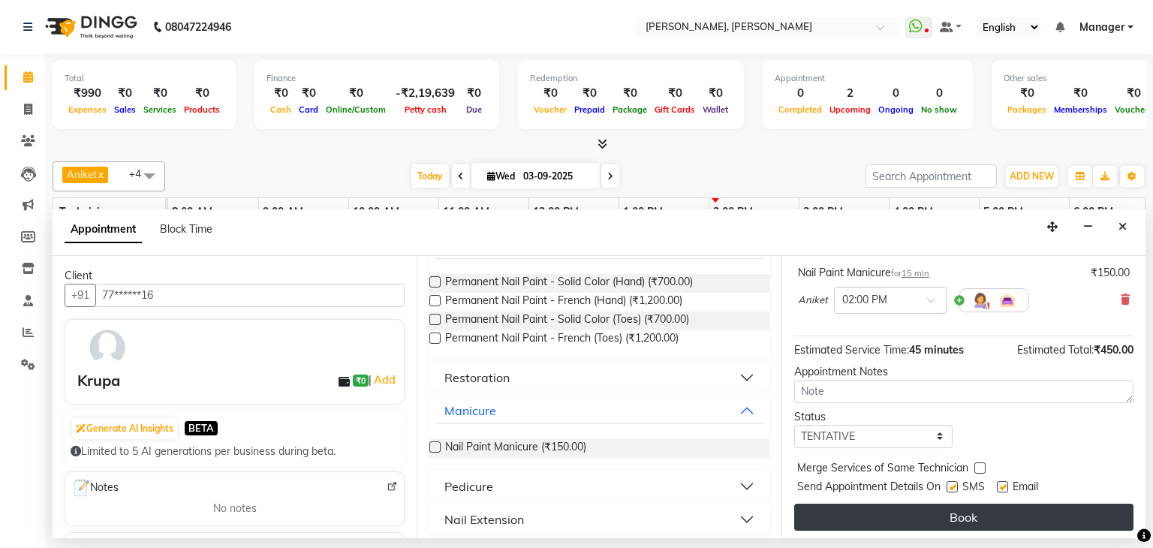
scroll to position [165, 0]
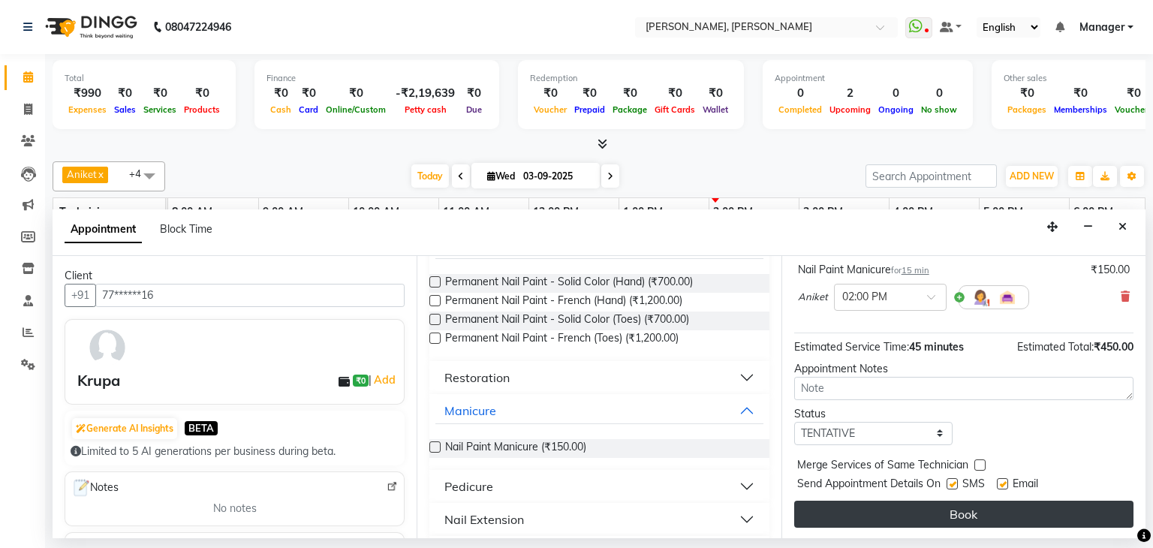
click at [936, 514] on button "Book" at bounding box center [963, 513] width 339 height 27
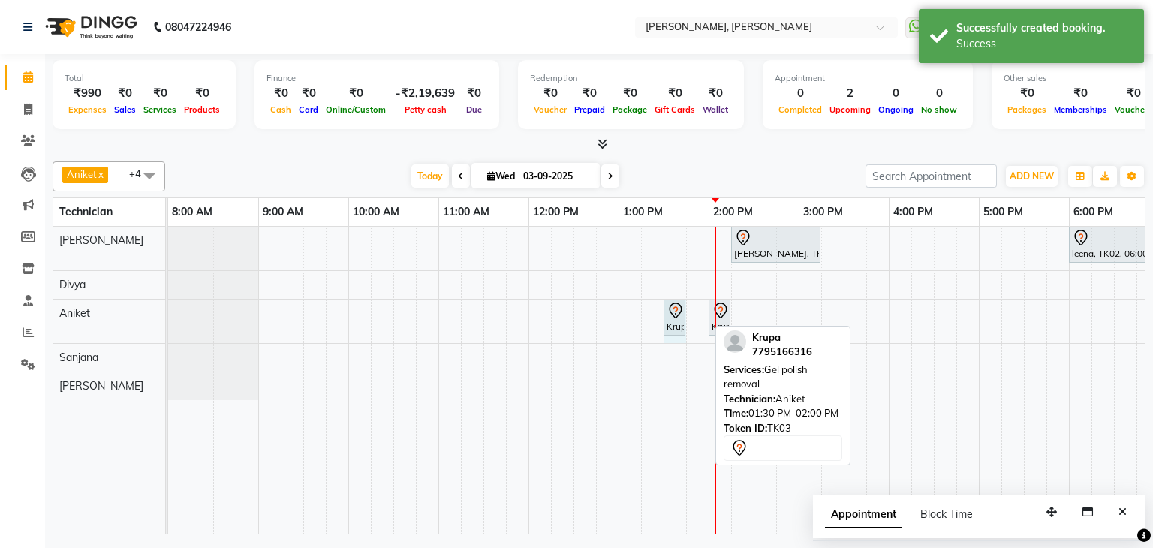
drag, startPoint x: 706, startPoint y: 312, endPoint x: 693, endPoint y: 312, distance: 13.5
click at [168, 312] on div "Krupa, TK03, 01:30 PM-02:00 PM, Gel polish removal Krupa, TK03, 02:00 PM-02:15 …" at bounding box center [168, 321] width 0 height 44
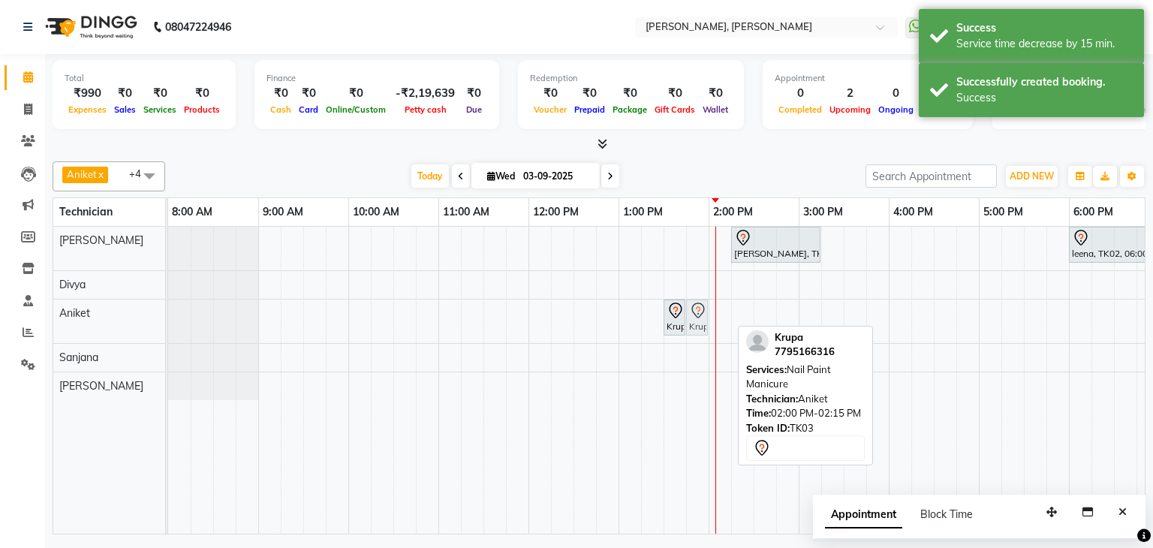
drag, startPoint x: 717, startPoint y: 314, endPoint x: 702, endPoint y: 319, distance: 15.9
click at [168, 321] on div "Krupa, TK03, 01:30 PM-01:45 PM, Gel polish removal Krupa, TK03, 02:00 PM-02:15 …" at bounding box center [168, 321] width 0 height 44
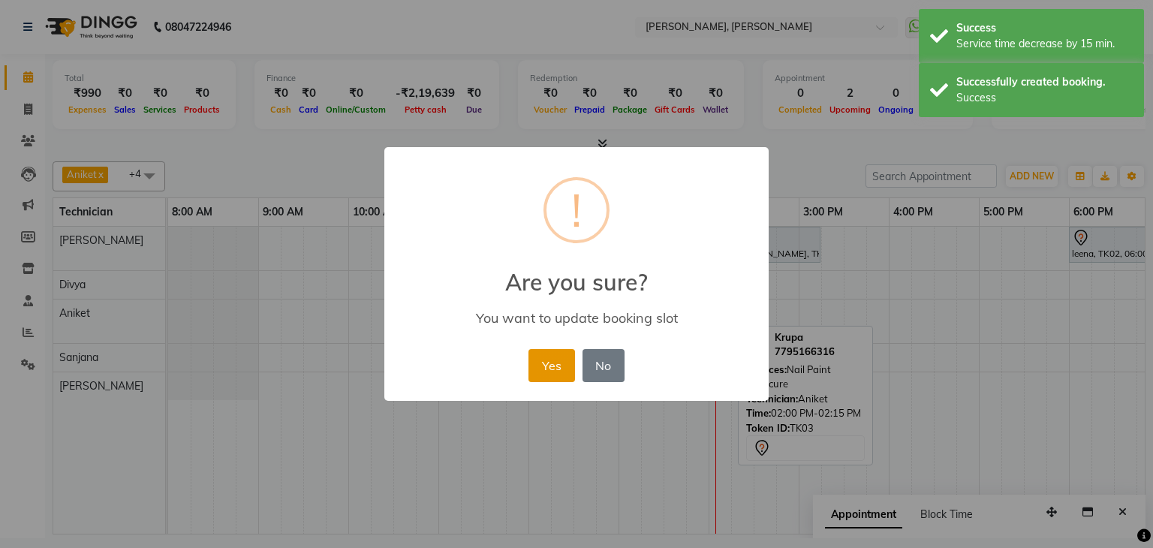
click at [548, 364] on button "Yes" at bounding box center [551, 365] width 46 height 33
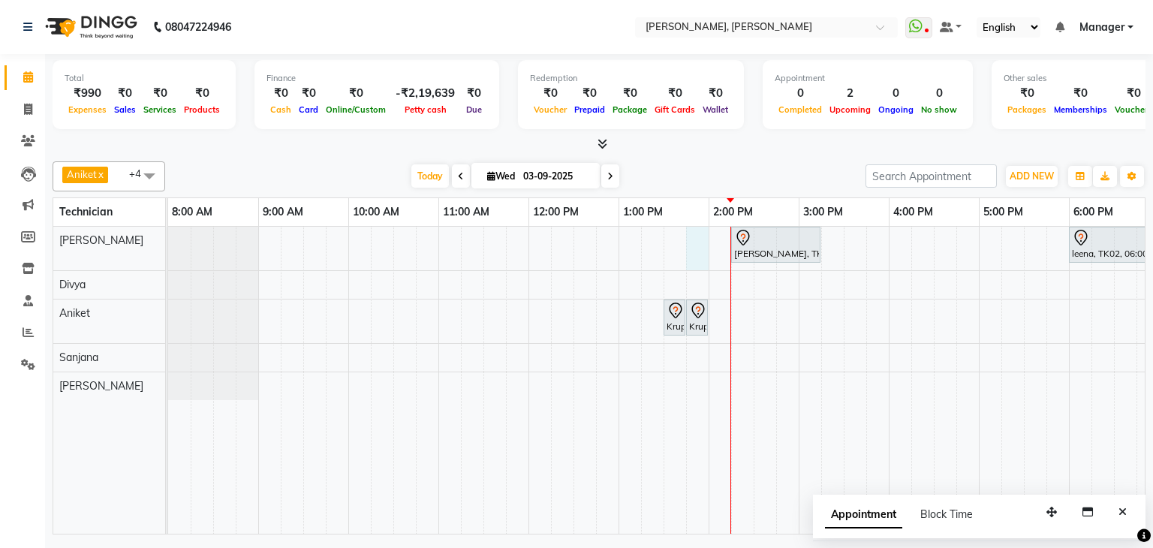
click at [694, 241] on div "Anita Fulara, TK01, 02:15 PM-03:15 PM, Nail Extension - Acrylic (Hand) leena, T…" at bounding box center [753, 380] width 1171 height 307
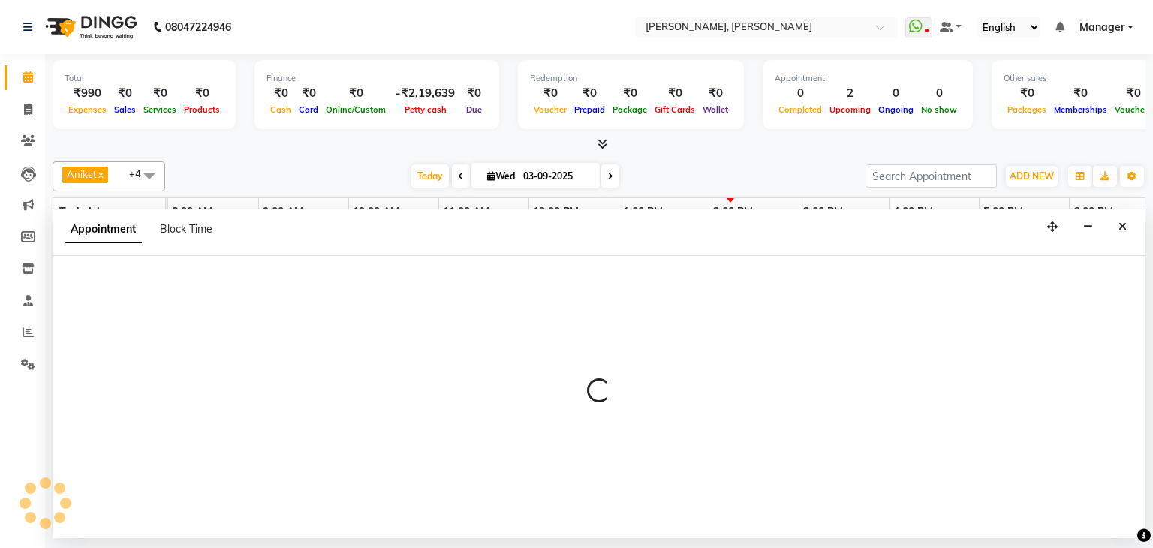
select select "54412"
select select "825"
select select "tentative"
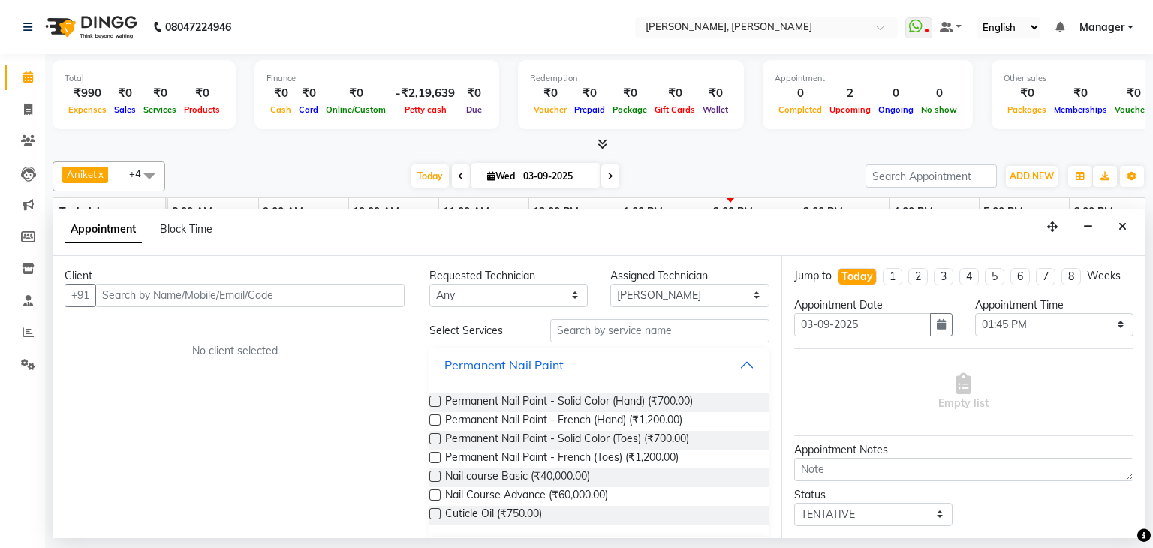
click at [248, 289] on input "text" at bounding box center [249, 295] width 309 height 23
click at [249, 288] on input "text" at bounding box center [249, 295] width 309 height 23
click at [270, 295] on input "text" at bounding box center [249, 295] width 309 height 23
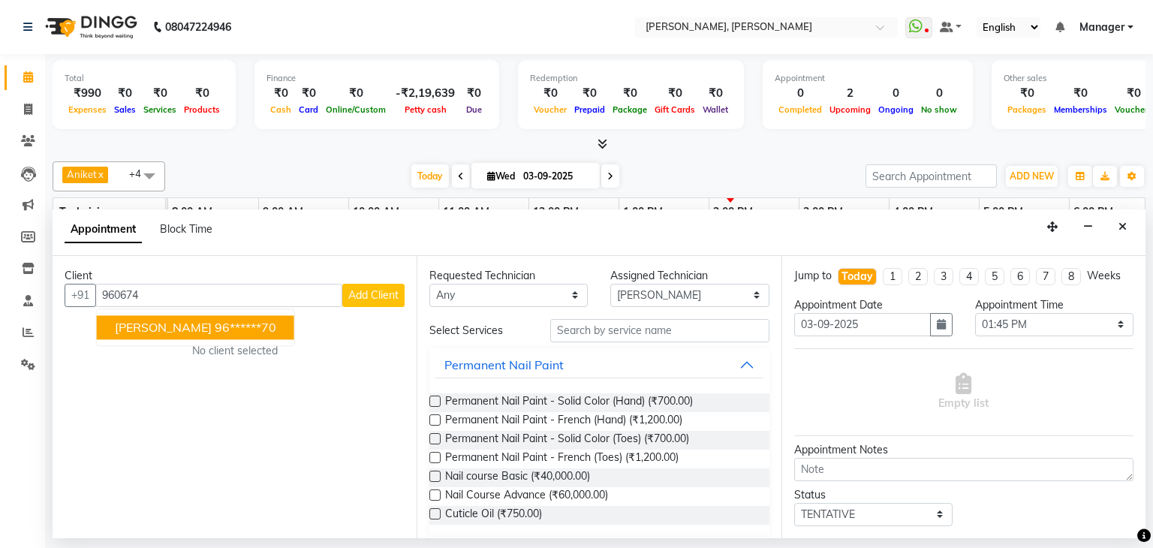
click at [174, 324] on span "[PERSON_NAME]" at bounding box center [163, 327] width 97 height 15
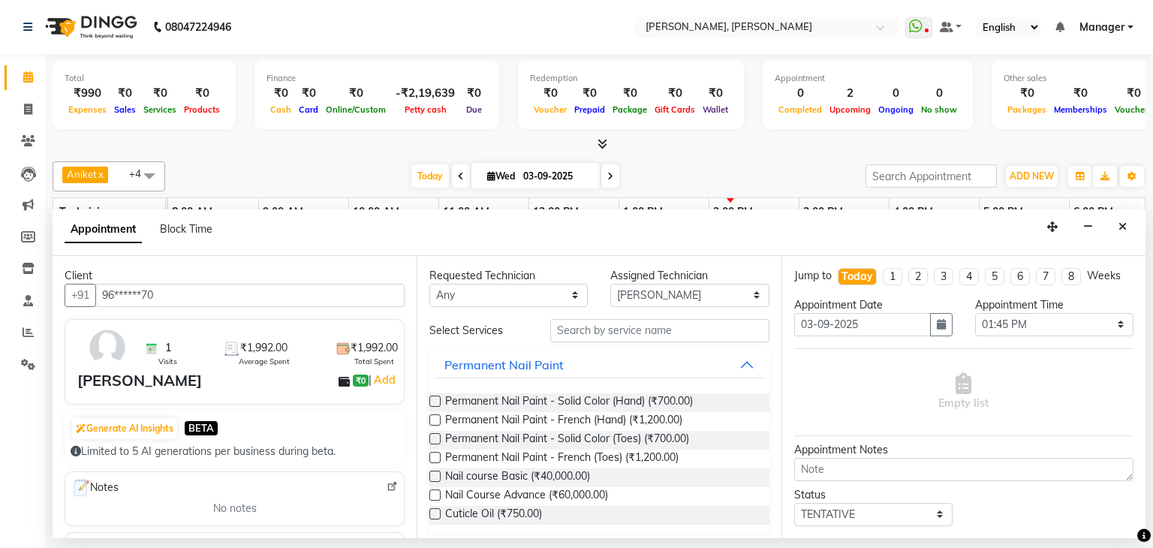
type input "96******70"
click at [608, 323] on input "text" at bounding box center [659, 330] width 219 height 23
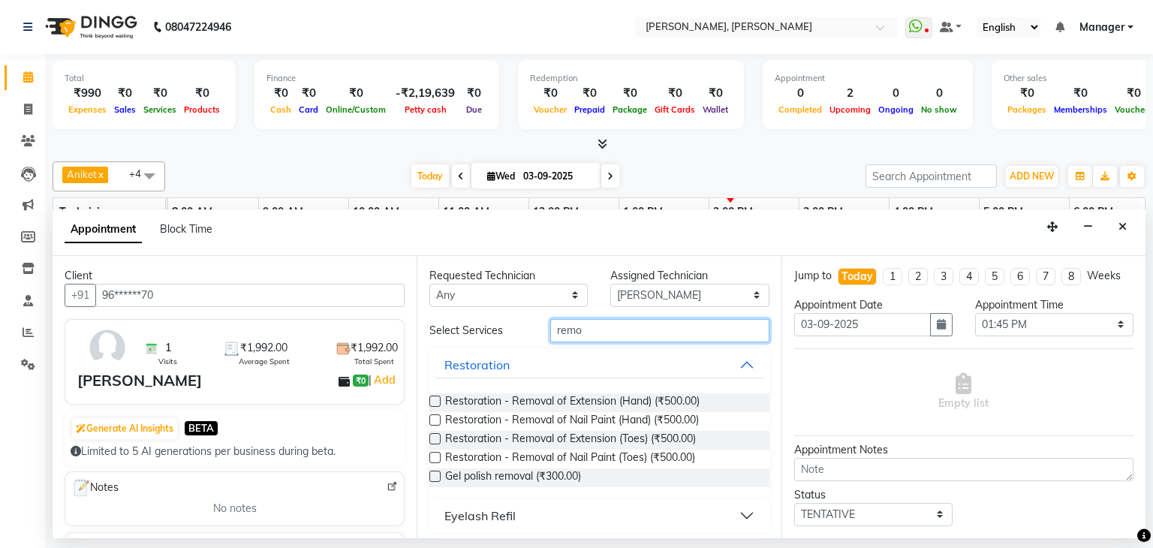
type input "remo"
click at [434, 397] on label at bounding box center [434, 400] width 11 height 11
click at [434, 398] on input "checkbox" at bounding box center [434, 403] width 10 height 10
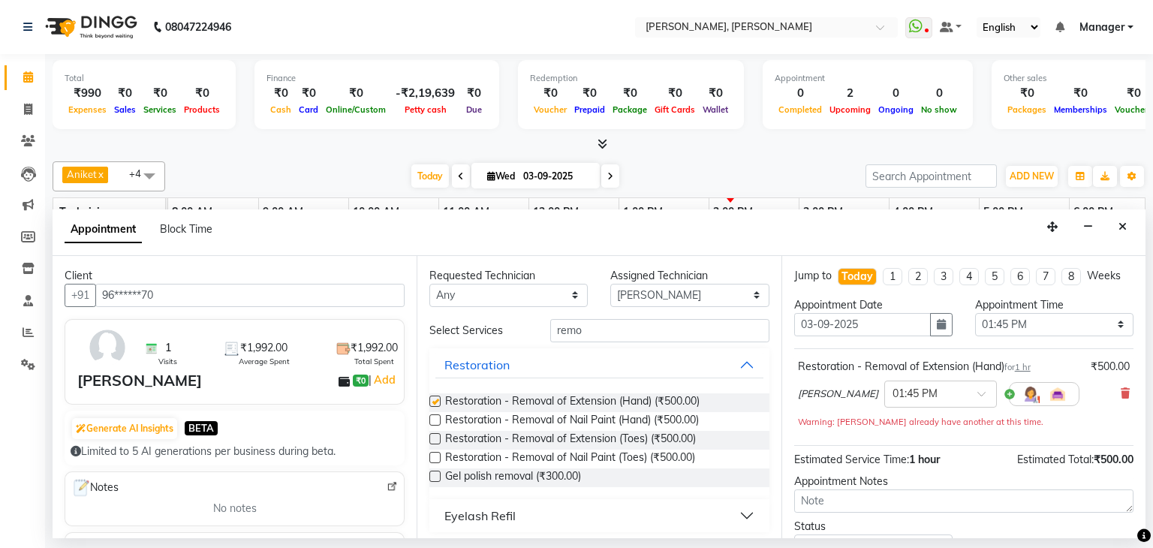
checkbox input "false"
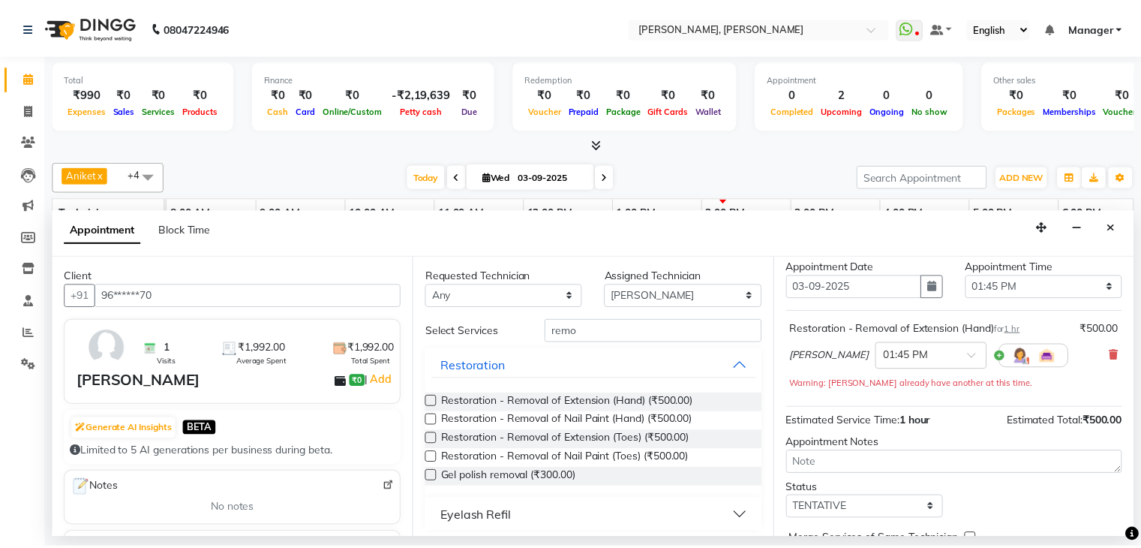
scroll to position [113, 0]
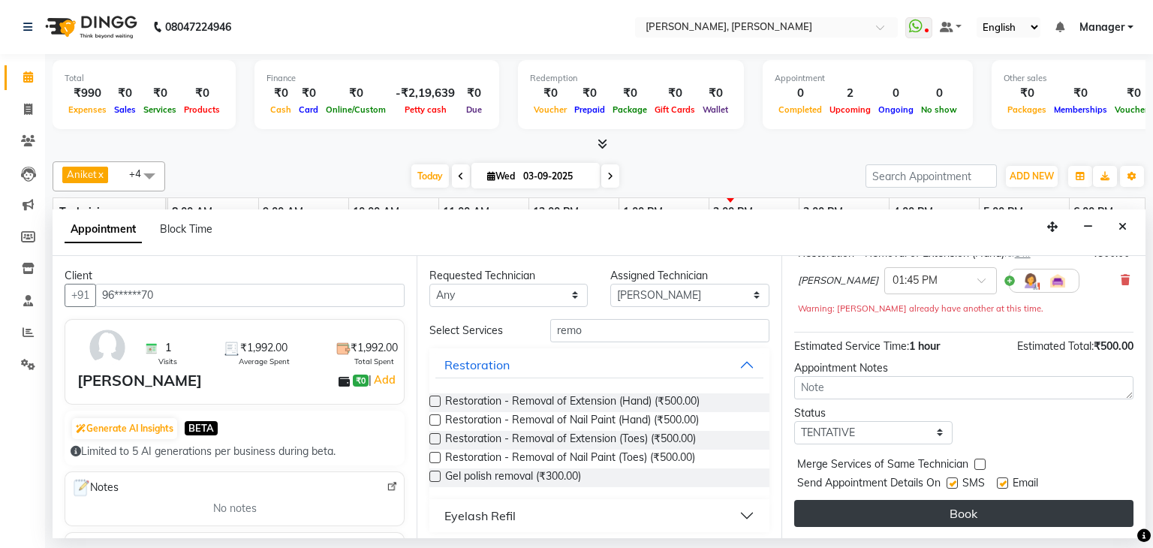
click at [971, 509] on button "Book" at bounding box center [963, 513] width 339 height 27
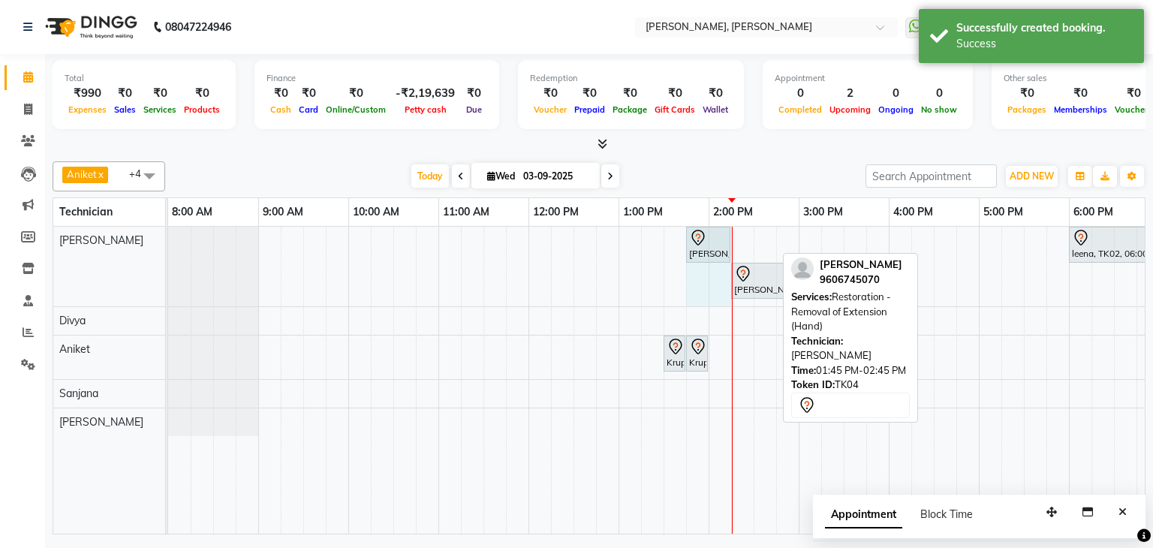
drag, startPoint x: 774, startPoint y: 238, endPoint x: 640, endPoint y: 359, distance: 180.6
click at [168, 247] on div "Sheethal Shetty, TK04, 01:45 PM-02:45 PM, Restoration - Removal of Extension (H…" at bounding box center [168, 267] width 0 height 80
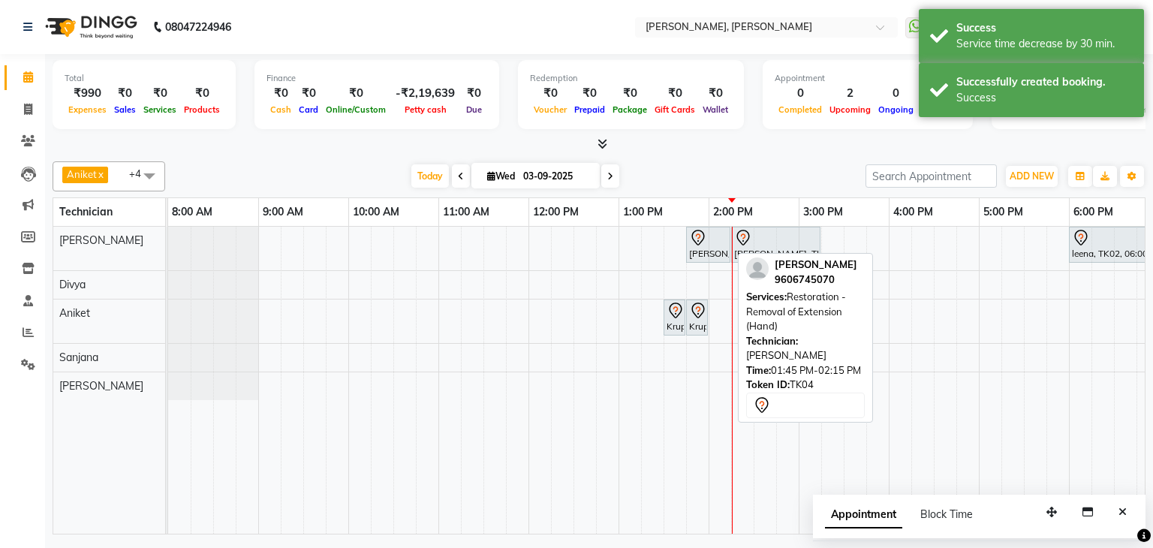
click at [707, 234] on div at bounding box center [708, 238] width 38 height 18
select select "7"
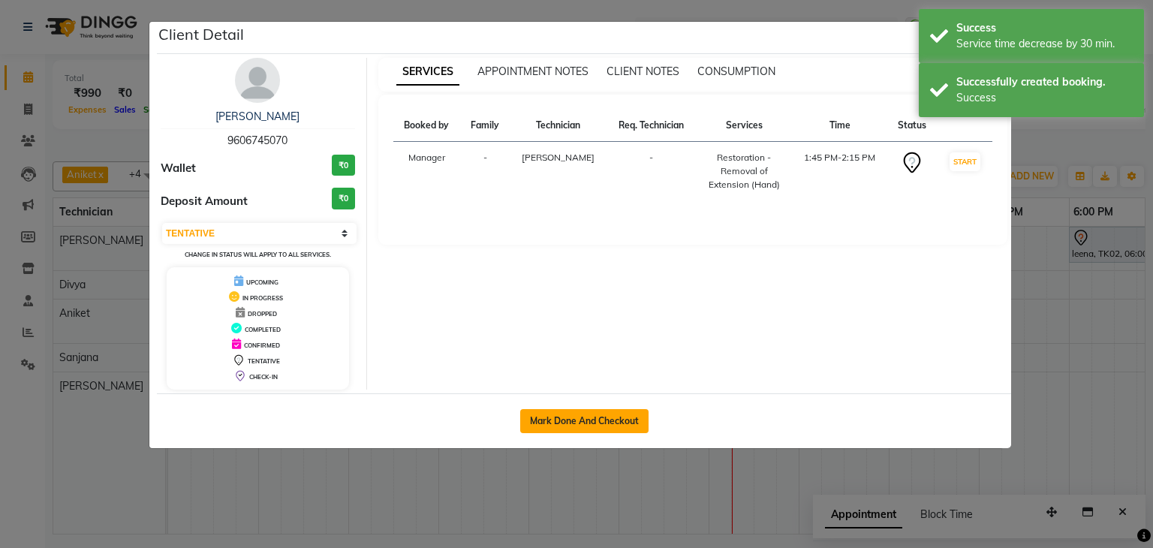
click at [570, 409] on button "Mark Done And Checkout" at bounding box center [584, 421] width 128 height 24
select select "service"
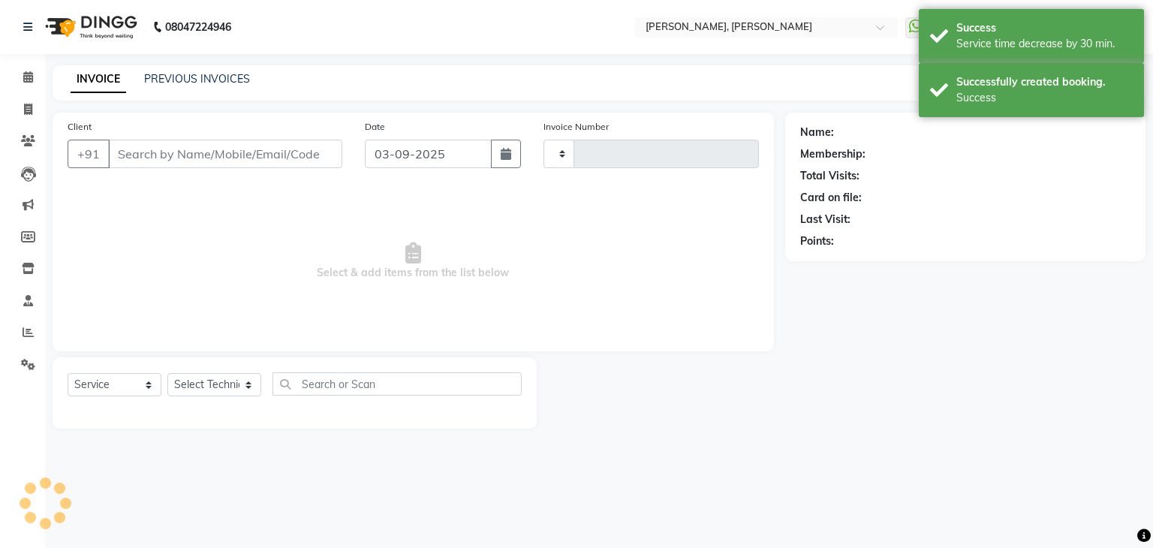
type input "1140"
select select "6455"
type input "96******70"
select select "54412"
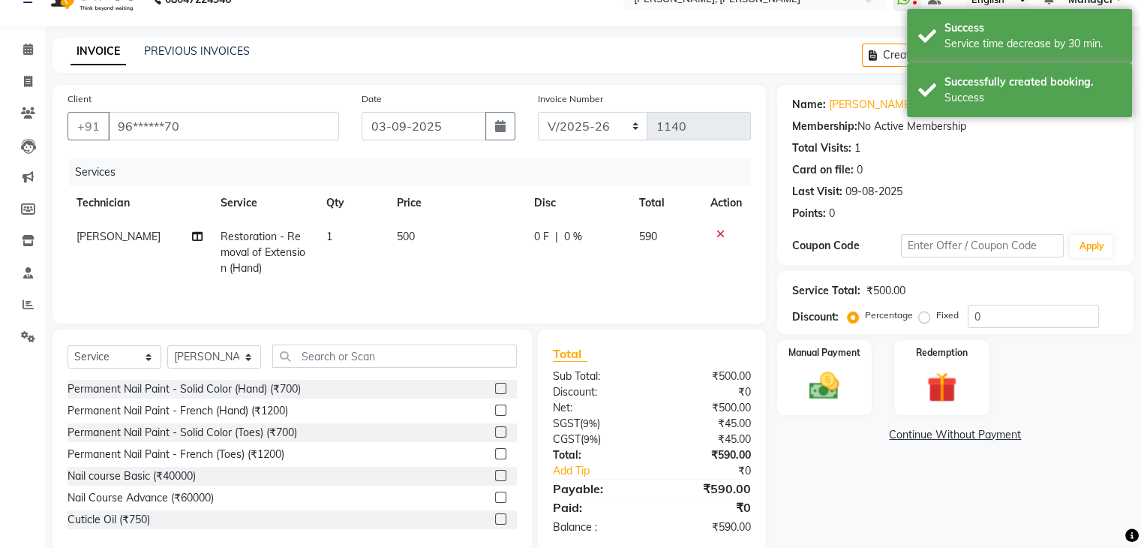
scroll to position [54, 0]
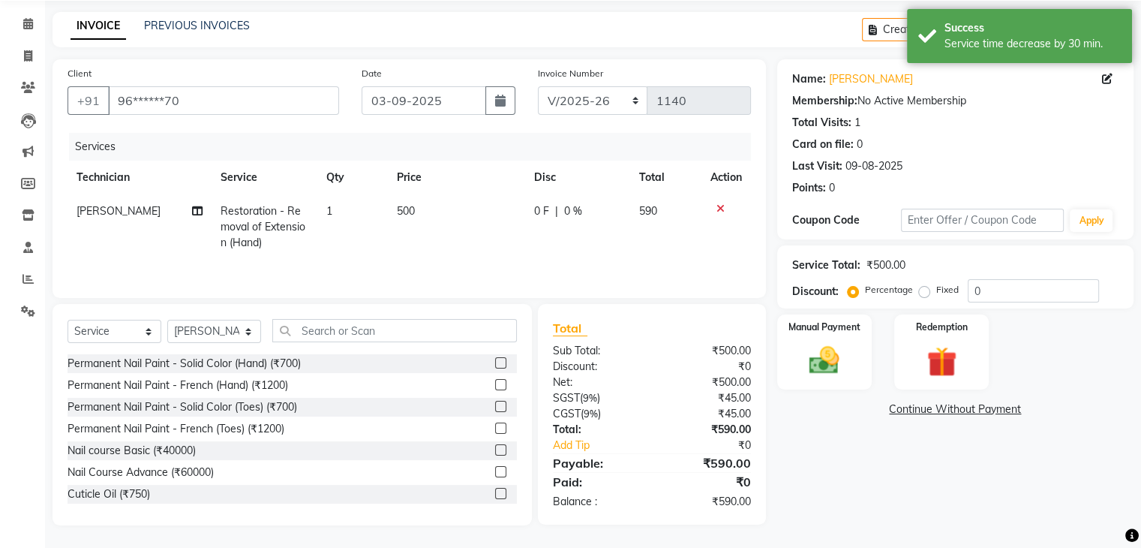
click at [936, 288] on label "Fixed" at bounding box center [947, 290] width 23 height 14
click at [925, 288] on input "Fixed" at bounding box center [927, 289] width 11 height 11
radio input "true"
click at [1000, 287] on input "0" at bounding box center [1033, 290] width 131 height 23
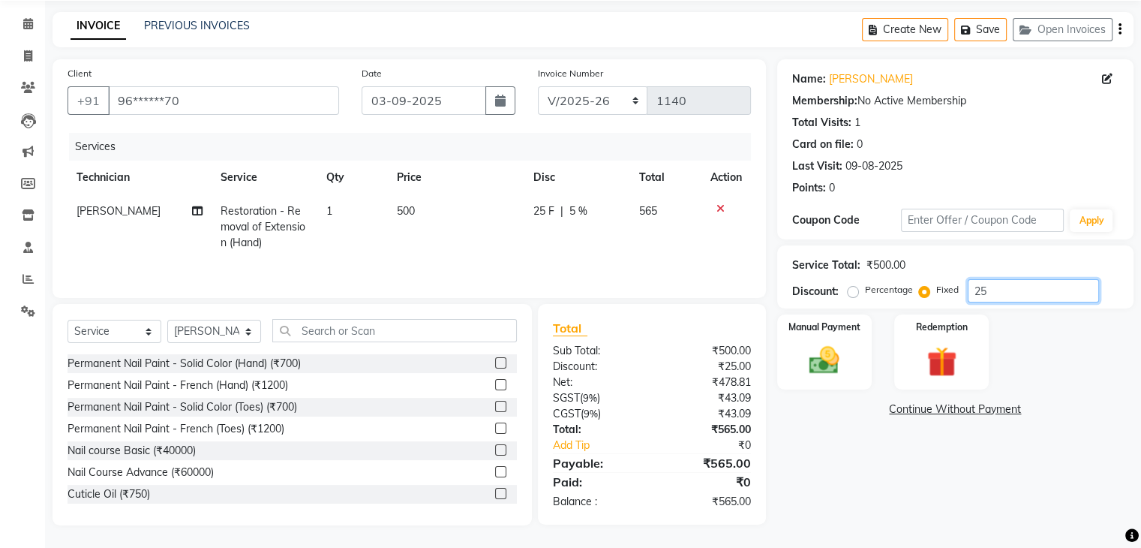
type input "2"
type input "250"
click at [870, 433] on div "Name: Sheethal Shetty Membership: No Active Membership Total Visits: 1 Card on …" at bounding box center [961, 292] width 368 height 466
click at [845, 353] on img at bounding box center [824, 361] width 50 height 36
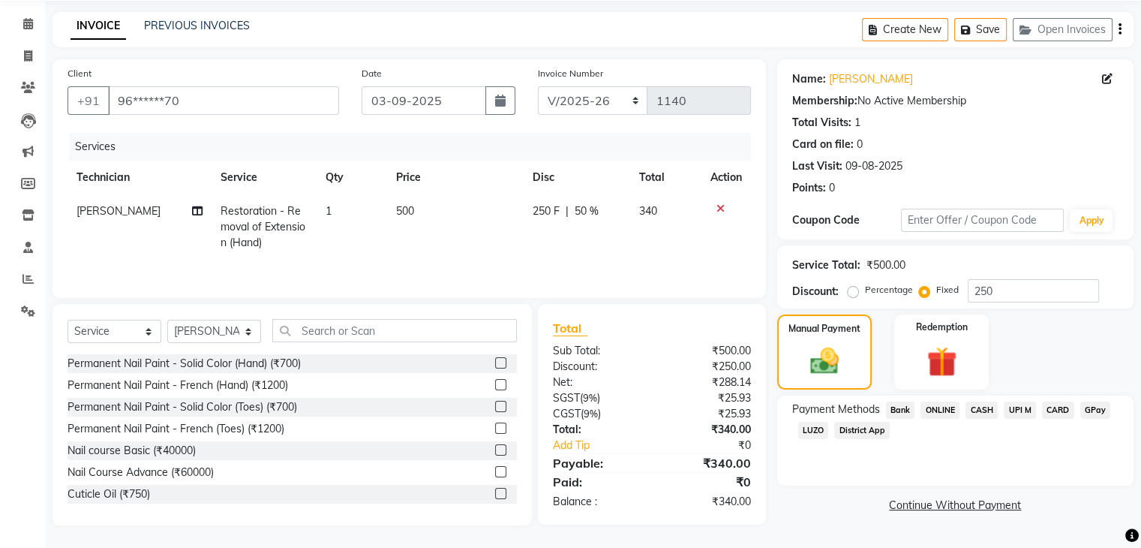
click at [1024, 412] on span "UPI M" at bounding box center [1020, 409] width 32 height 17
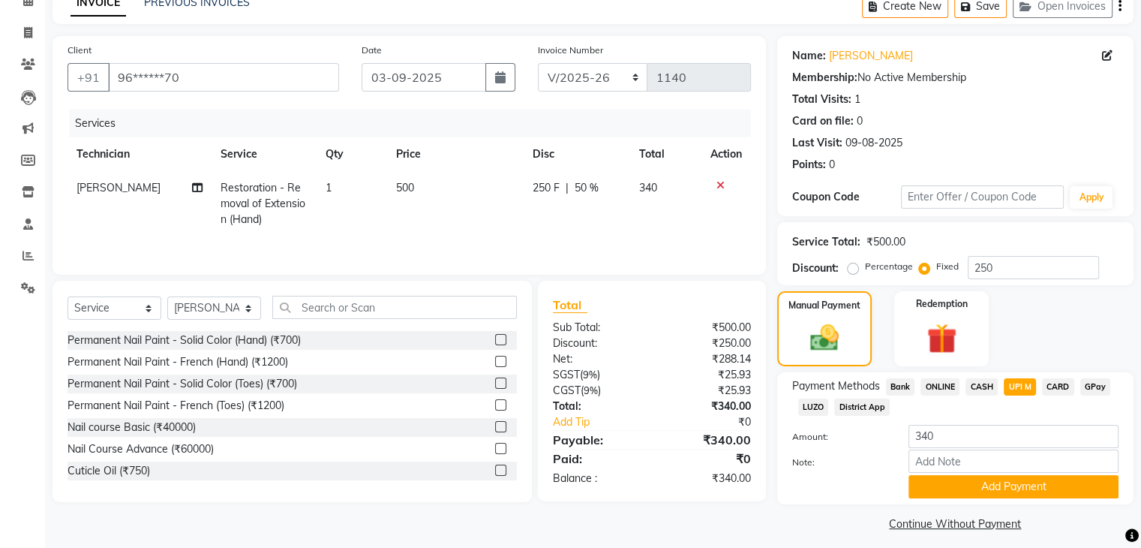
scroll to position [88, 0]
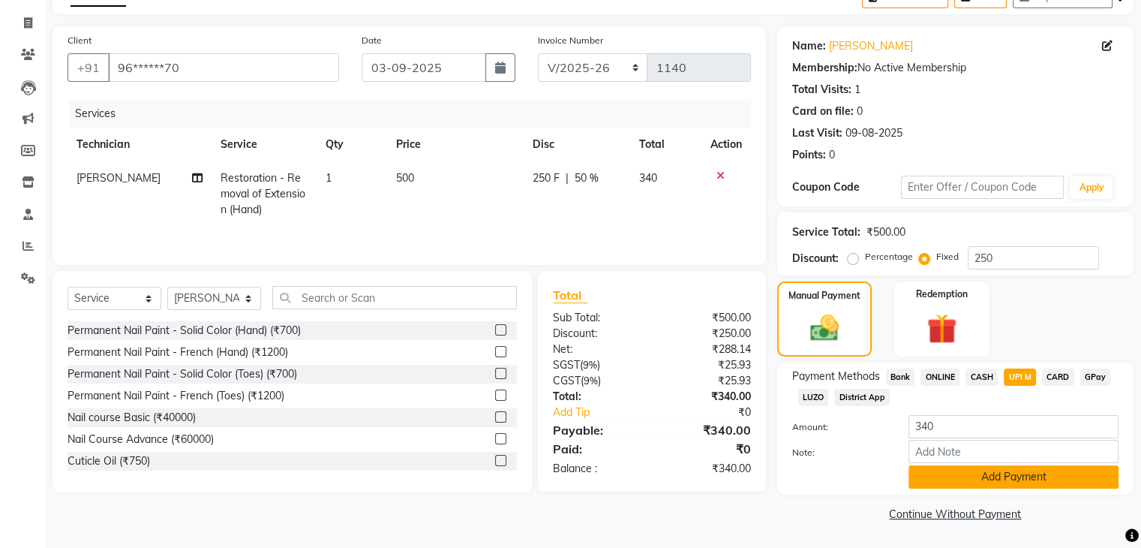
click at [990, 478] on button "Add Payment" at bounding box center [1014, 476] width 210 height 23
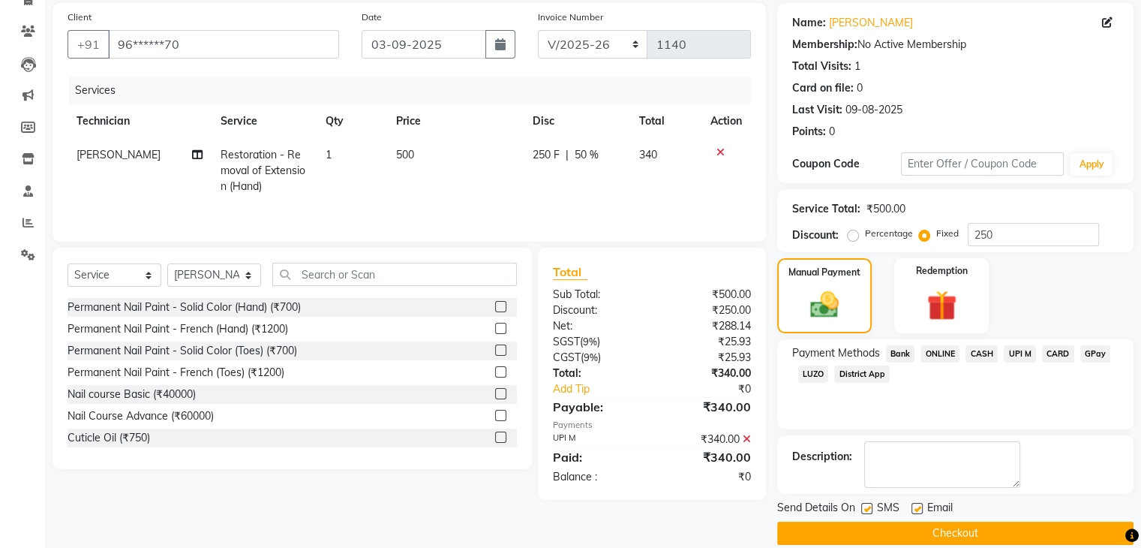
scroll to position [128, 0]
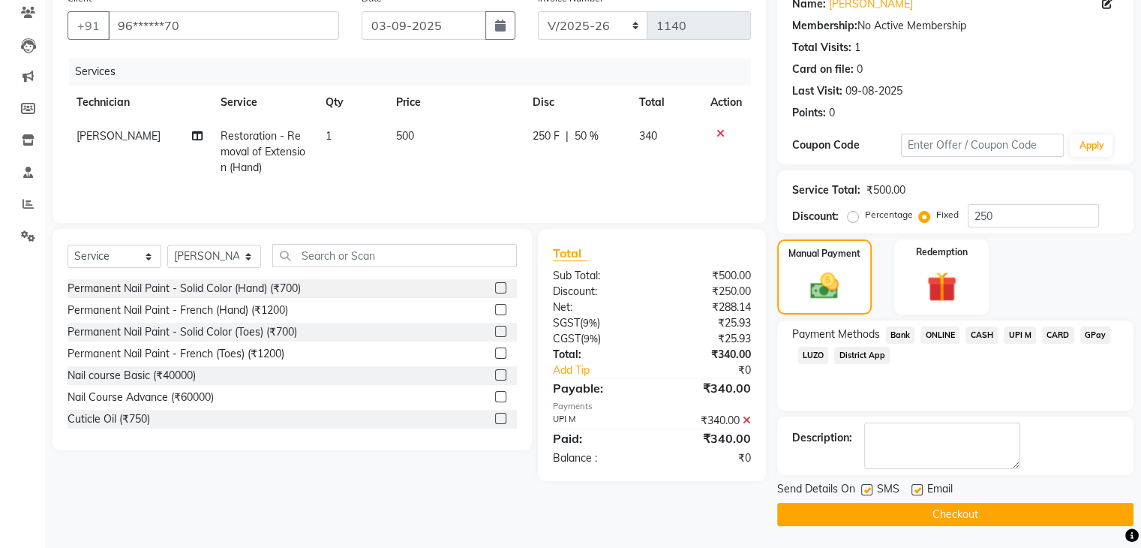
click at [953, 517] on button "Checkout" at bounding box center [955, 514] width 356 height 23
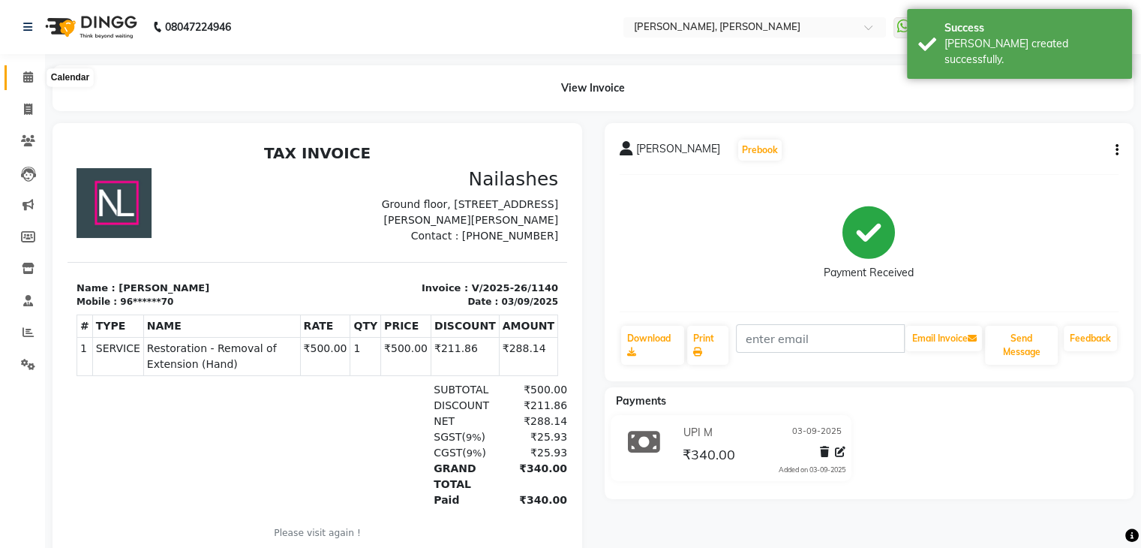
click at [29, 73] on icon at bounding box center [28, 76] width 10 height 11
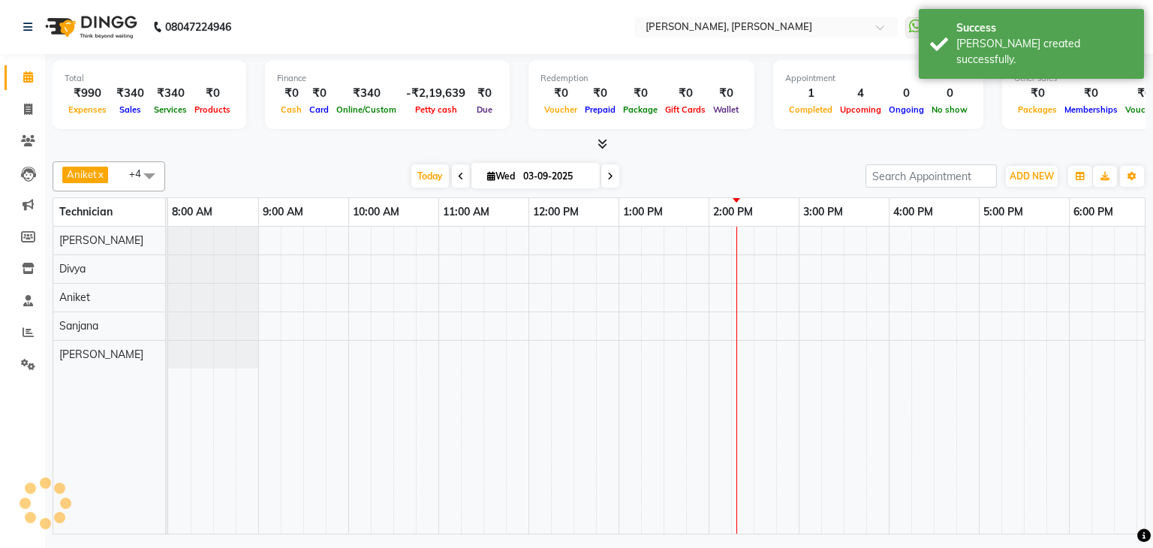
click at [674, 152] on div "Total ₹990 Expenses ₹340 Sales ₹340 Services ₹0 Products Finance ₹0 Cash ₹0 Car…" at bounding box center [598, 296] width 1107 height 484
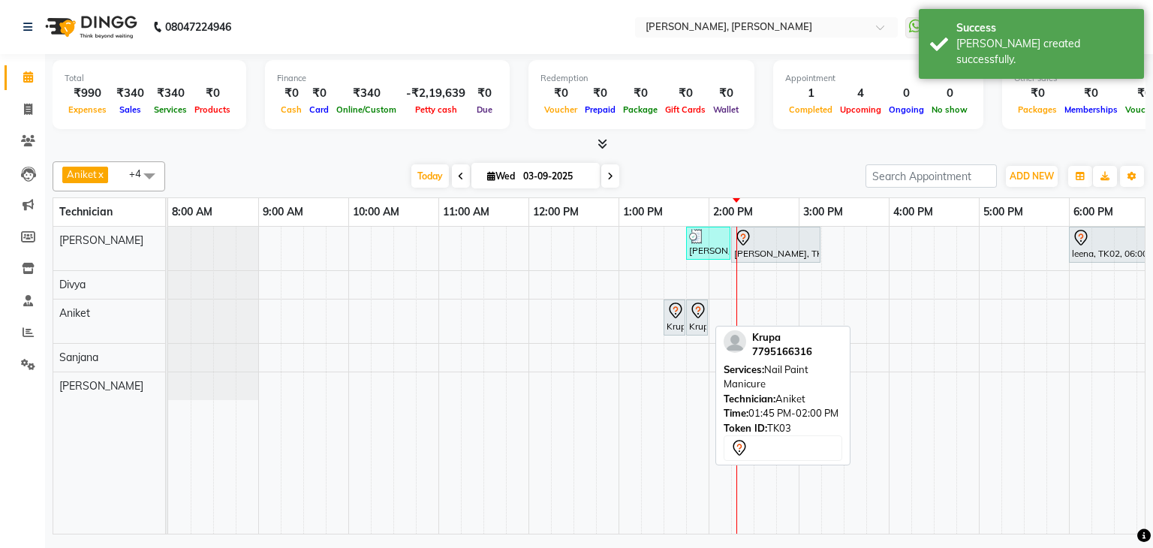
click at [697, 316] on icon at bounding box center [698, 311] width 18 height 18
select select "7"
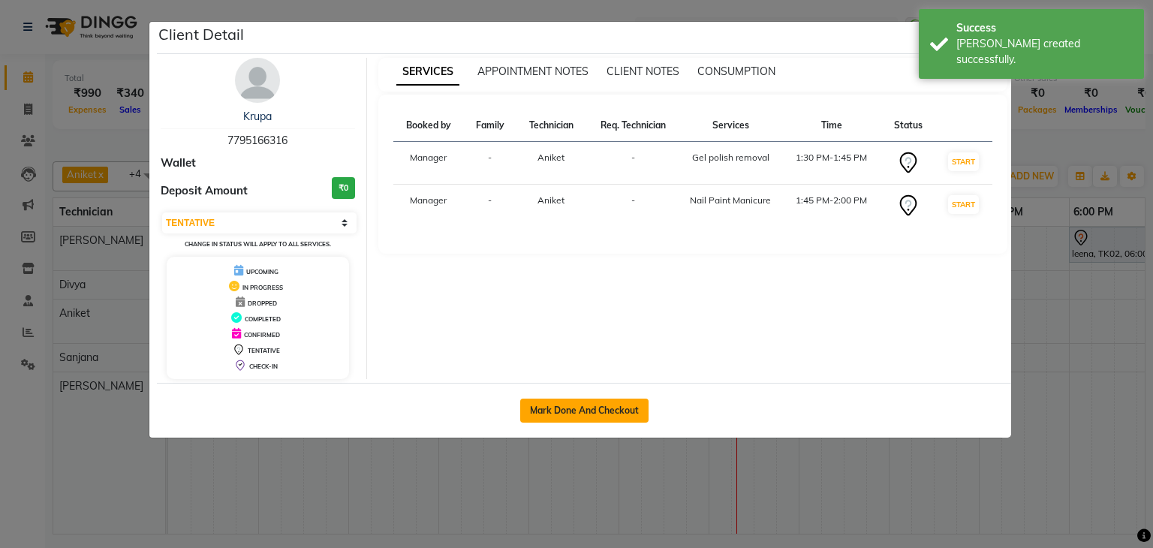
click at [597, 401] on button "Mark Done And Checkout" at bounding box center [584, 410] width 128 height 24
select select "6455"
select select "service"
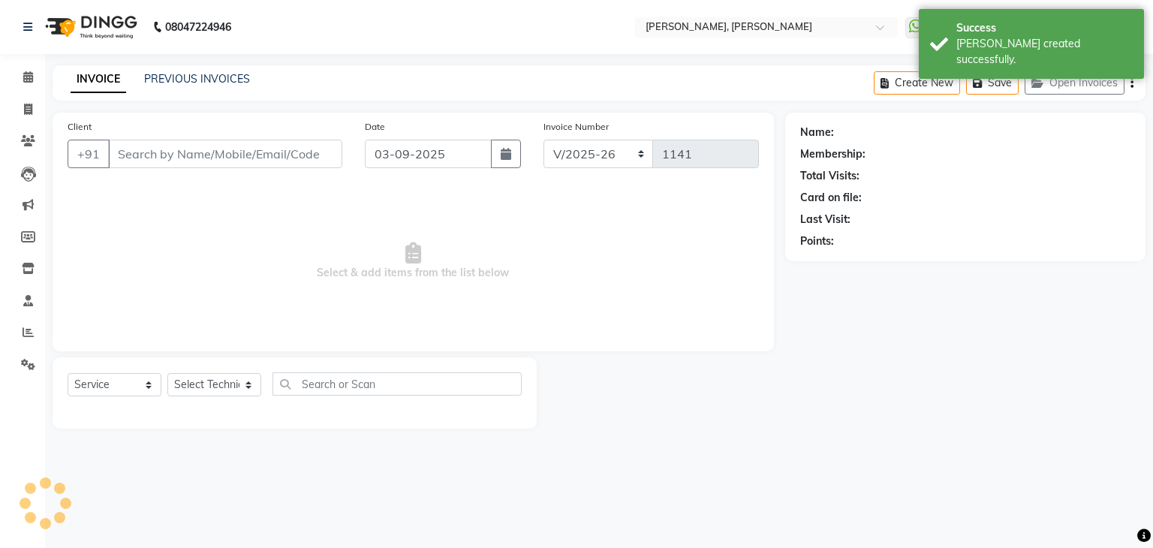
type input "77******16"
select select "81777"
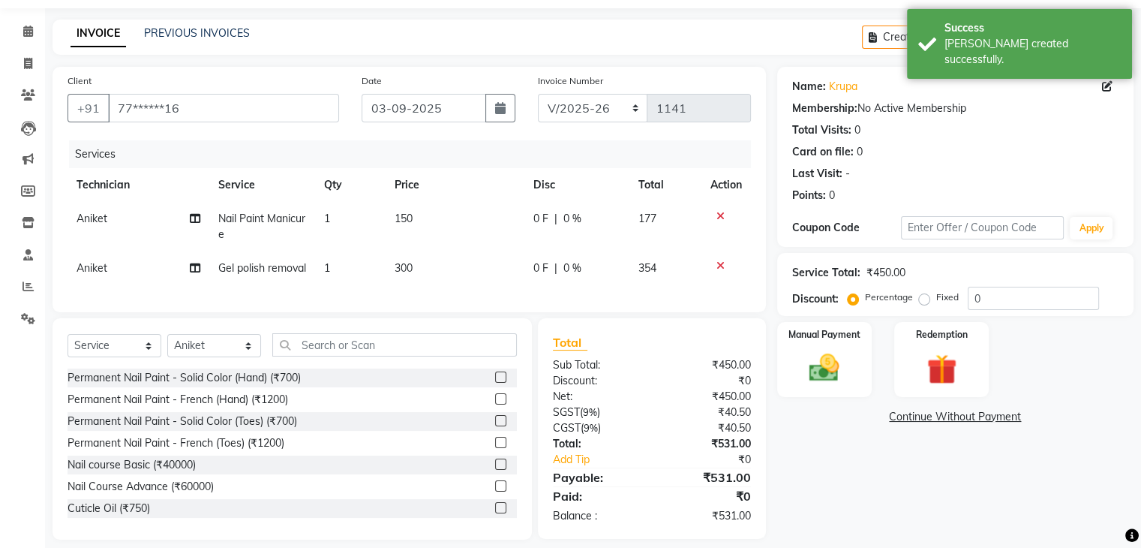
scroll to position [88, 0]
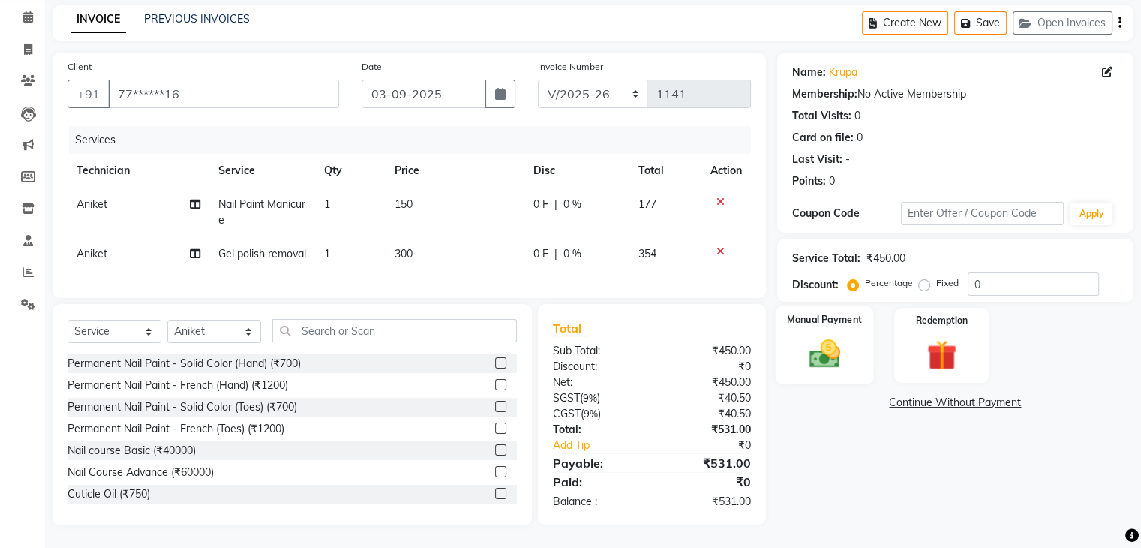
click at [849, 336] on img at bounding box center [824, 354] width 50 height 36
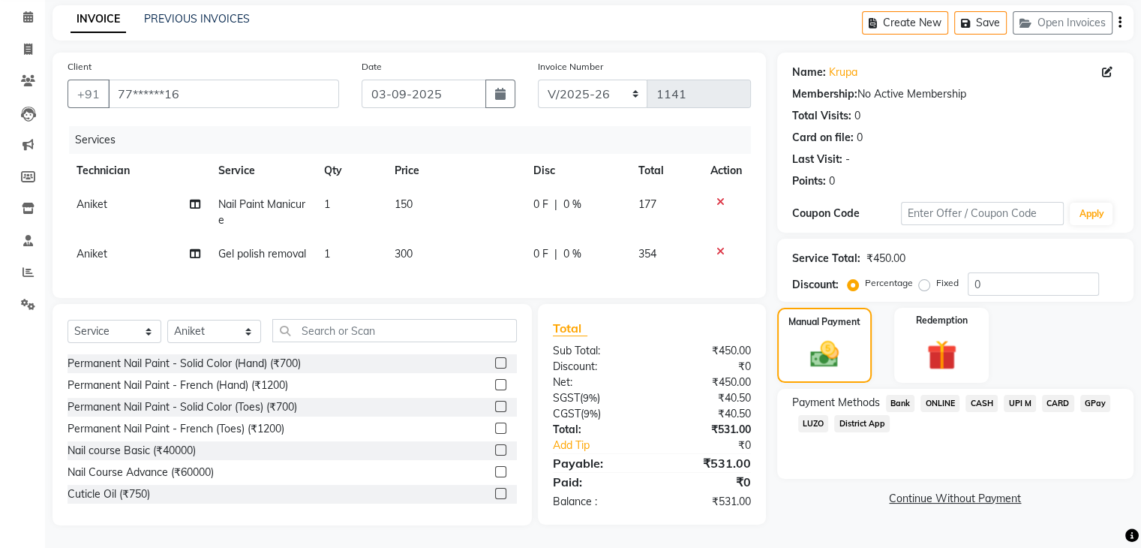
click at [1021, 395] on span "UPI M" at bounding box center [1020, 403] width 32 height 17
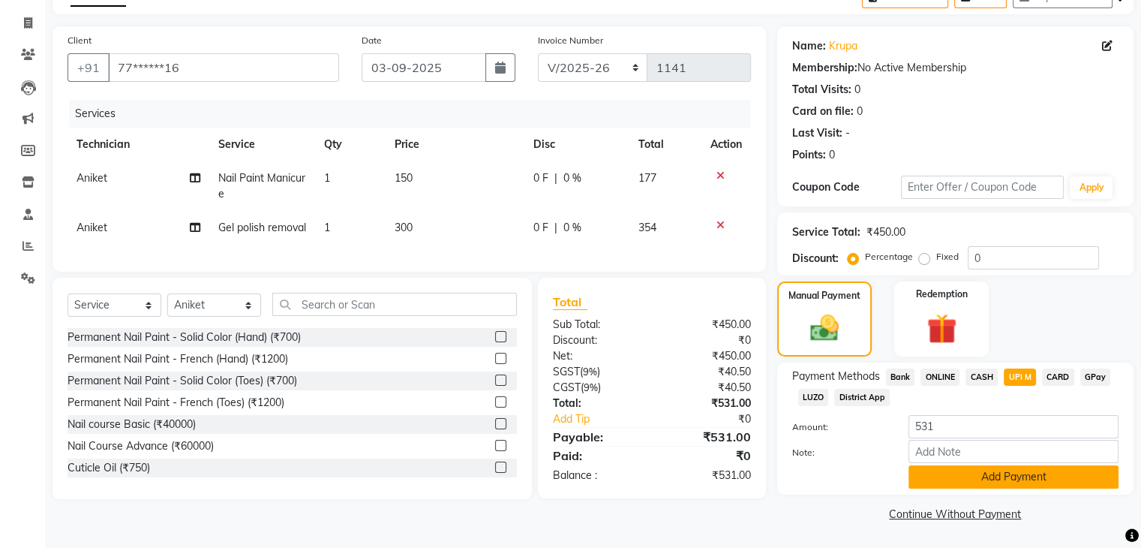
click at [987, 478] on button "Add Payment" at bounding box center [1014, 476] width 210 height 23
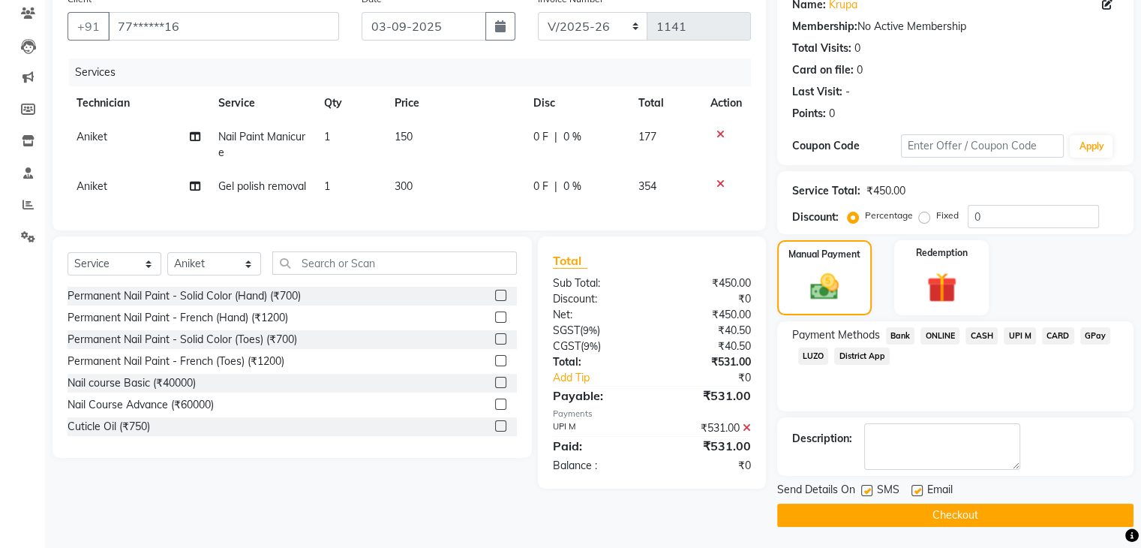
scroll to position [128, 0]
click at [952, 513] on button "Checkout" at bounding box center [955, 514] width 356 height 23
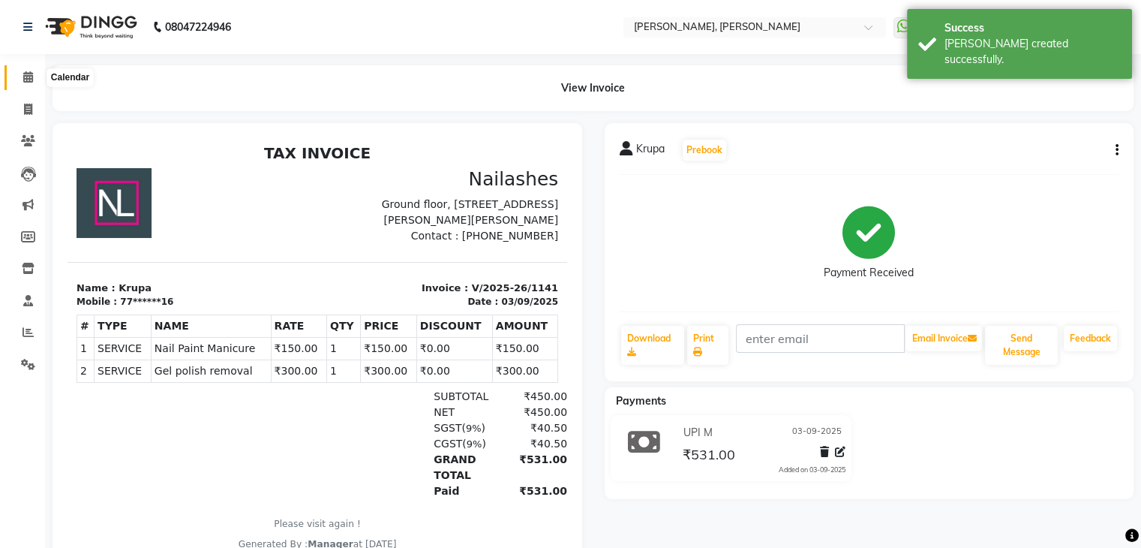
click at [24, 78] on icon at bounding box center [28, 76] width 10 height 11
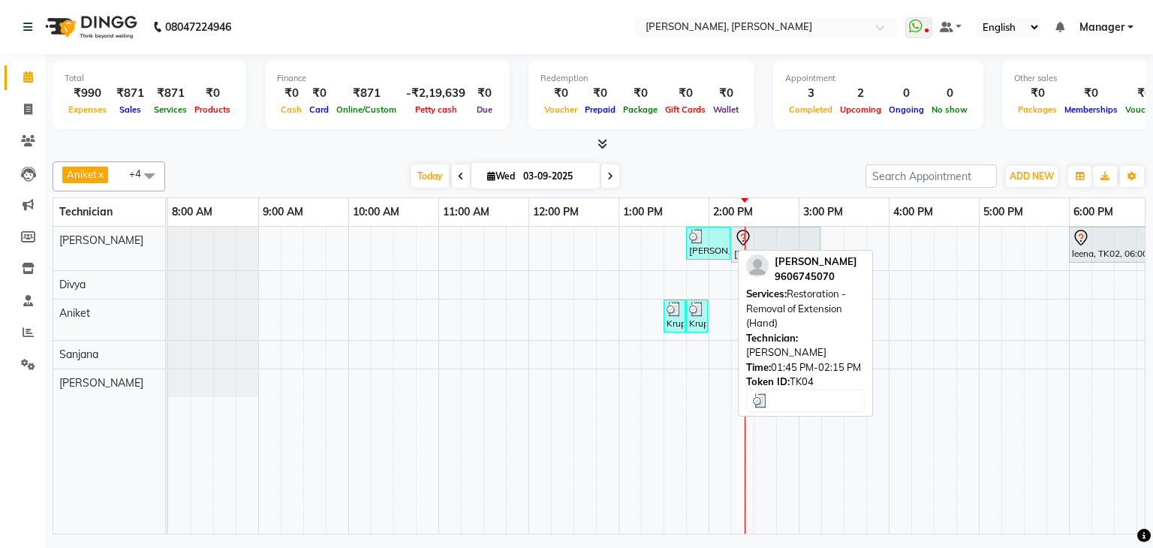
click at [711, 245] on div "[PERSON_NAME], TK04, 01:45 PM-02:15 PM, Restoration - Removal of Extension (Han…" at bounding box center [707, 243] width 41 height 29
select select "3"
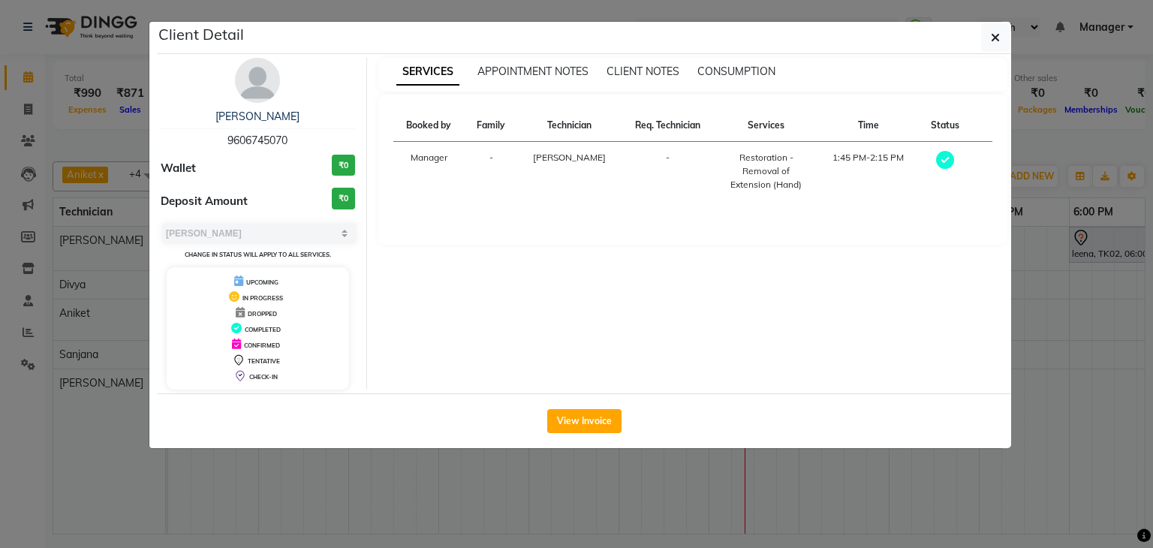
click at [270, 140] on span "9606745070" at bounding box center [257, 141] width 60 height 14
copy span "9606745070"
click at [994, 34] on icon "button" at bounding box center [994, 38] width 9 height 12
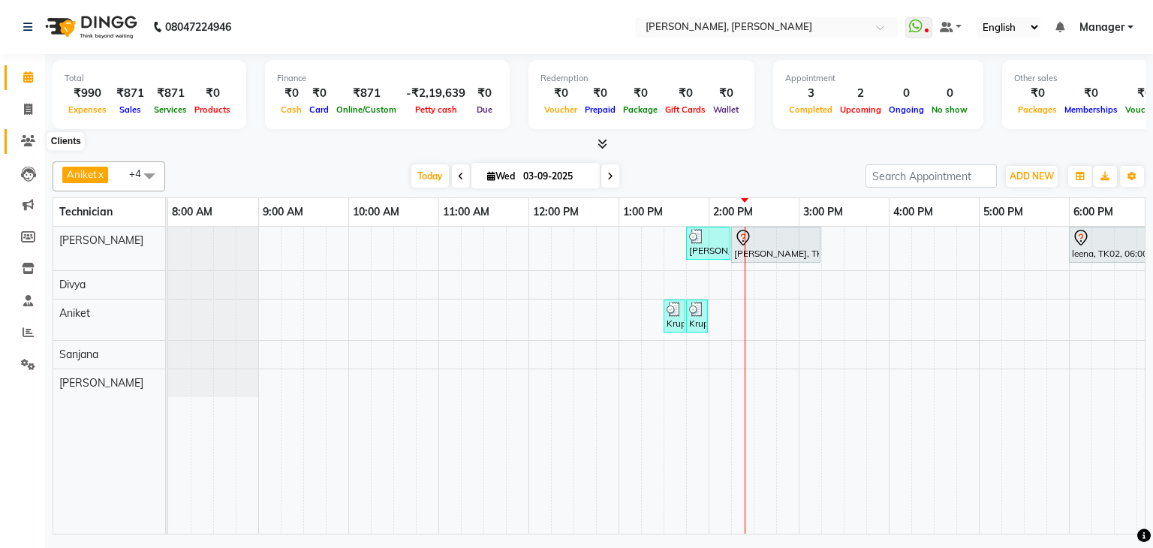
click at [29, 145] on icon at bounding box center [28, 140] width 14 height 11
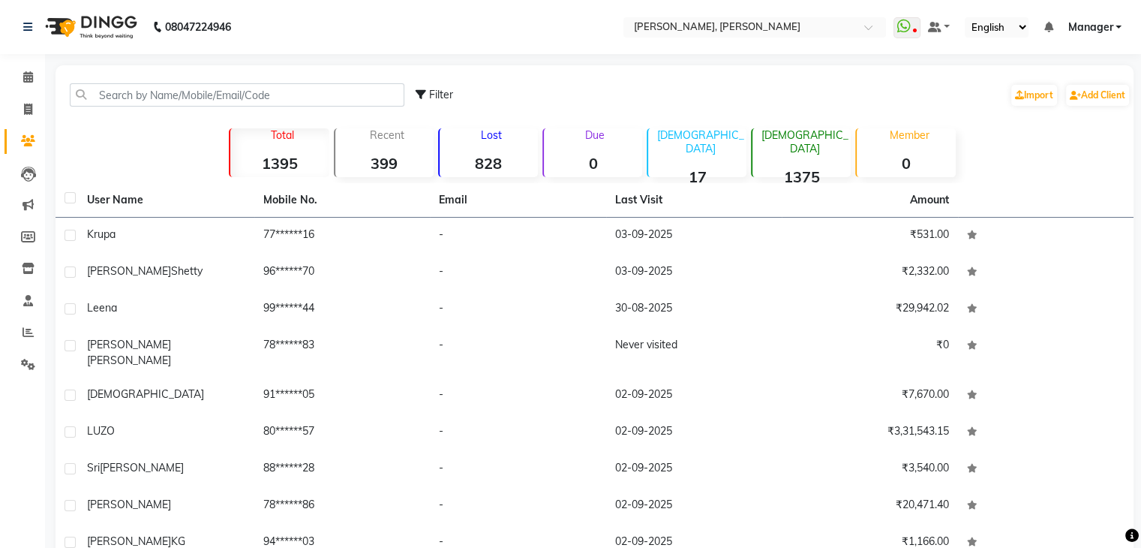
click at [264, 82] on div "Filter Import Add Client" at bounding box center [595, 94] width 1072 height 47
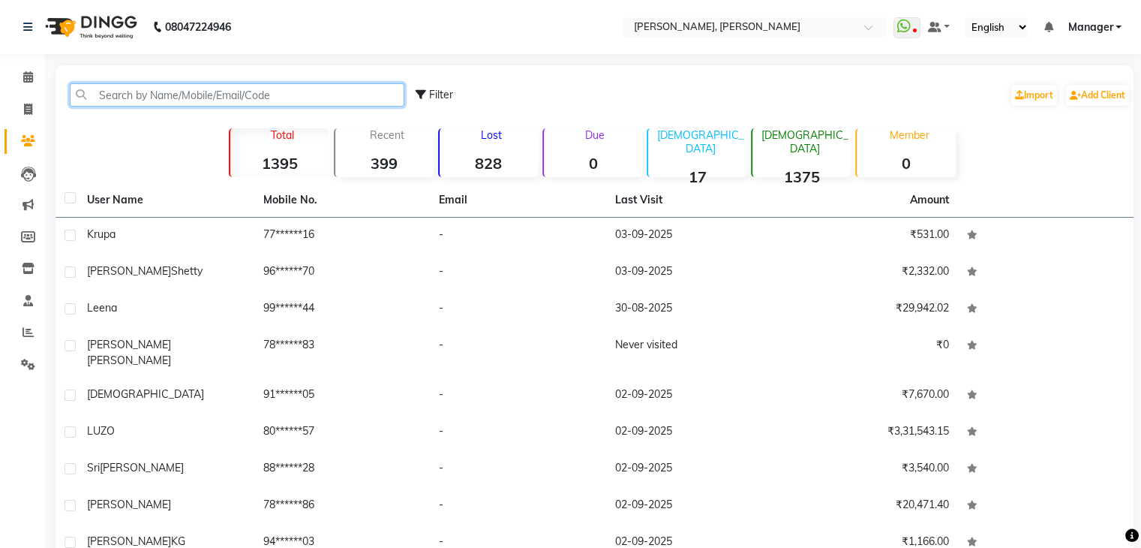
drag, startPoint x: 260, startPoint y: 87, endPoint x: 279, endPoint y: 74, distance: 22.7
click at [260, 87] on input "text" at bounding box center [237, 94] width 335 height 23
paste input "9606745070"
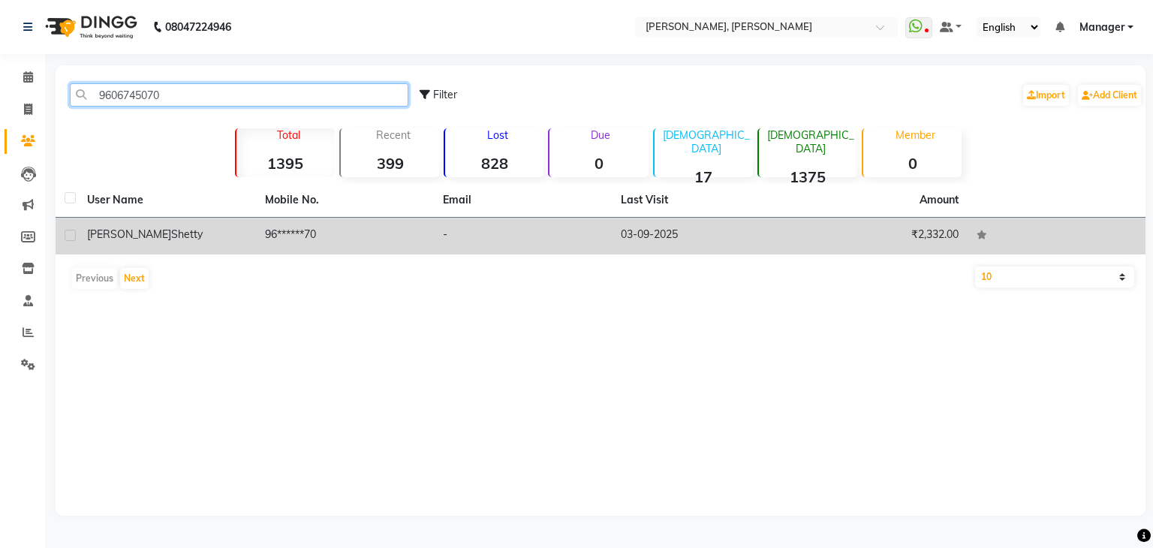
type input "9606745070"
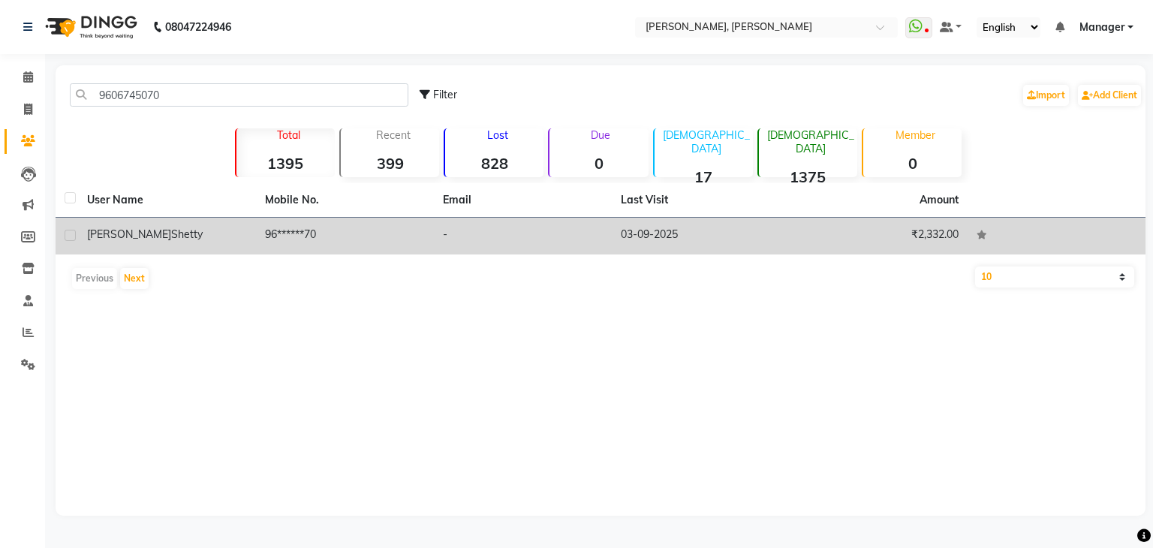
click at [296, 249] on td "96******70" at bounding box center [345, 236] width 178 height 37
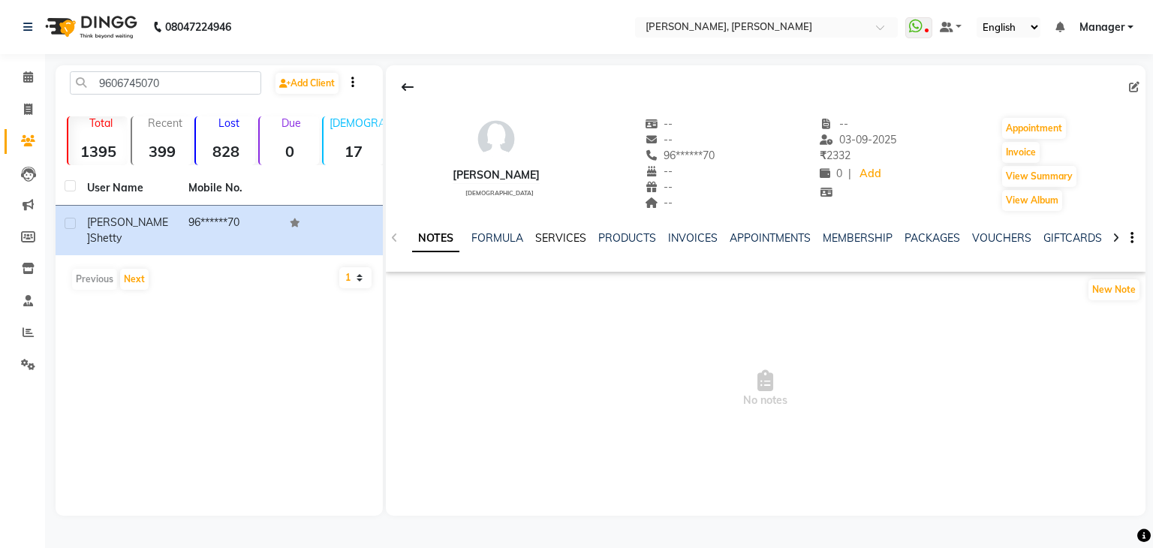
click at [579, 242] on link "SERVICES" at bounding box center [560, 238] width 51 height 14
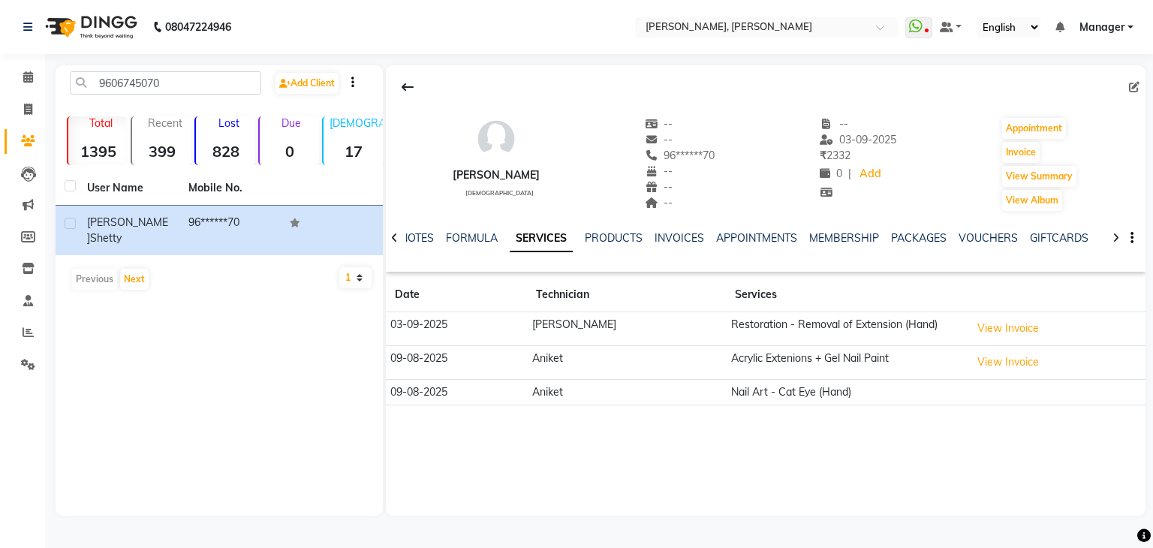
click at [972, 341] on td "View Invoice" at bounding box center [1055, 329] width 180 height 34
click at [978, 359] on button "View Invoice" at bounding box center [1007, 361] width 75 height 23
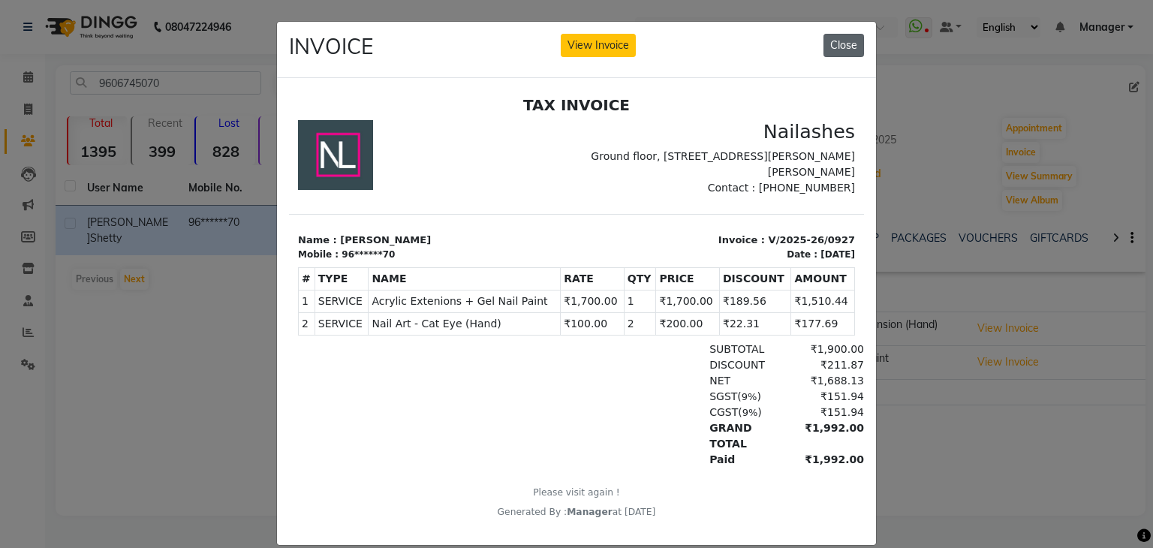
click at [837, 41] on button "Close" at bounding box center [843, 45] width 41 height 23
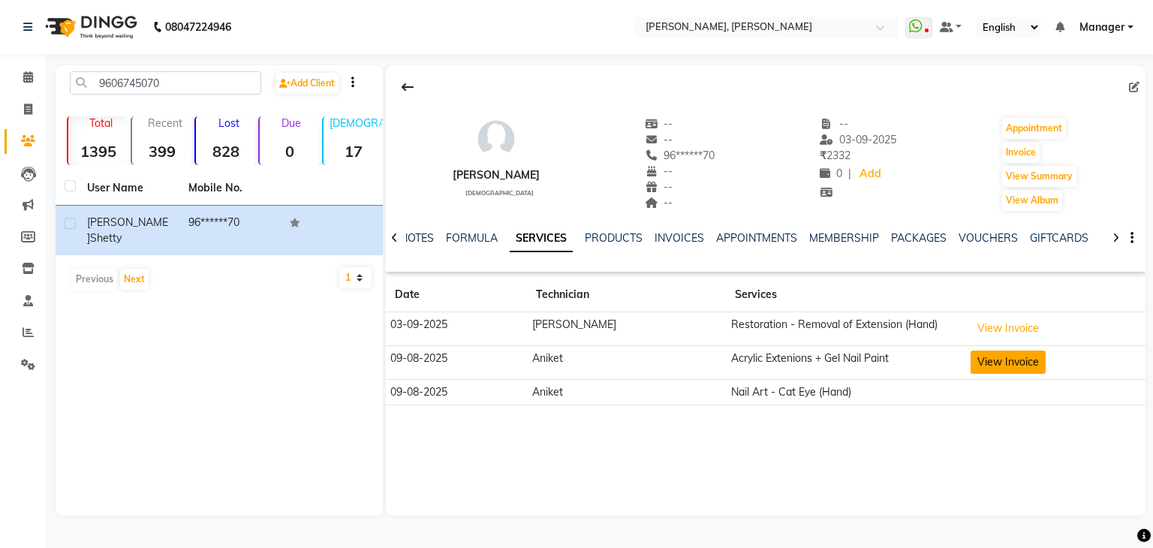
click at [1014, 362] on button "View Invoice" at bounding box center [1007, 361] width 75 height 23
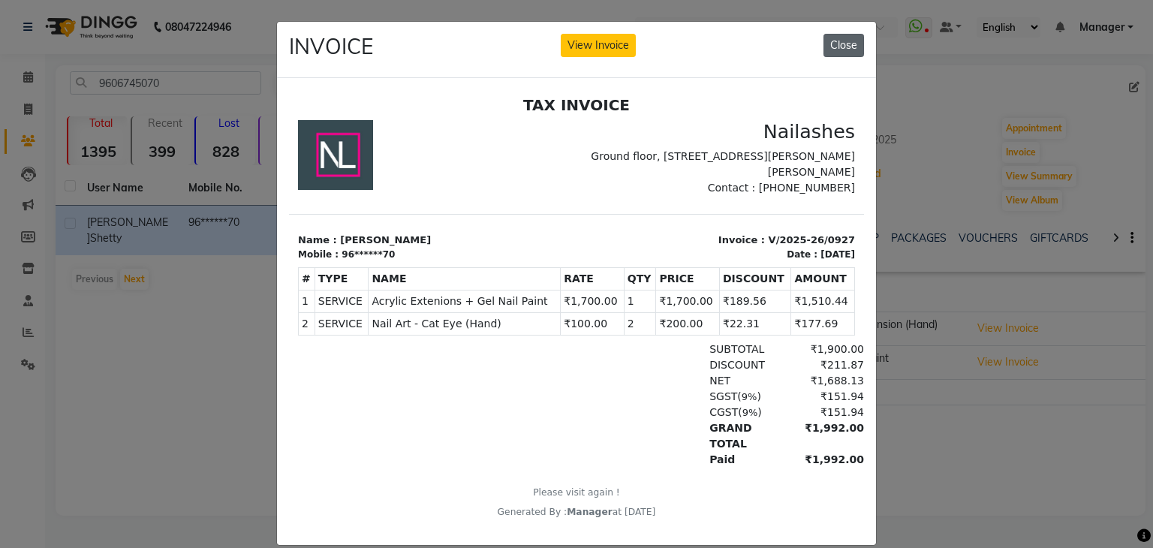
click at [841, 44] on button "Close" at bounding box center [843, 45] width 41 height 23
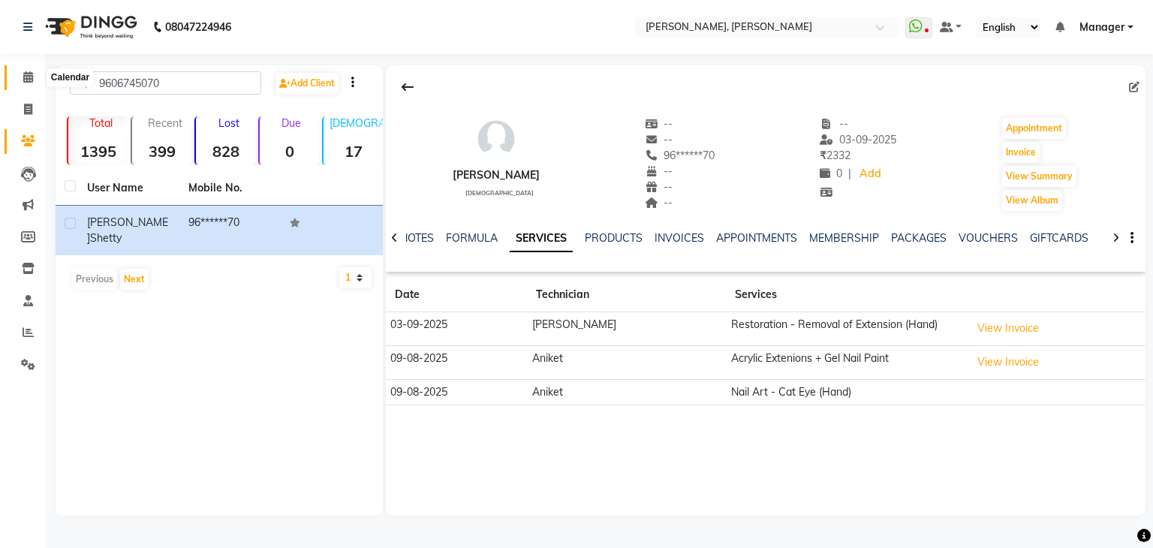
click at [33, 76] on span at bounding box center [28, 77] width 26 height 17
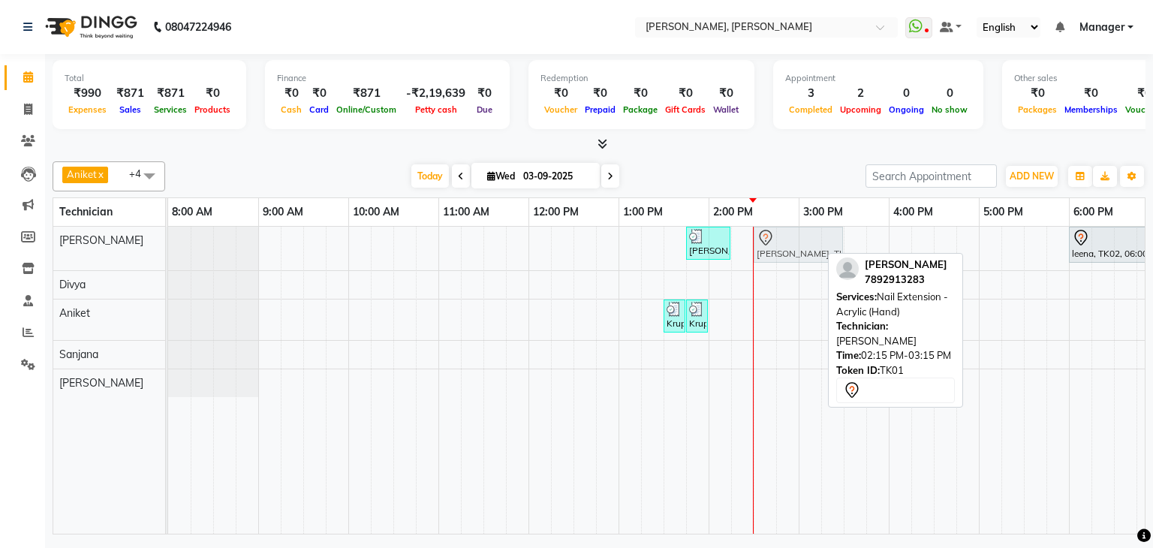
drag, startPoint x: 774, startPoint y: 239, endPoint x: 798, endPoint y: 241, distance: 24.1
click at [168, 241] on div "Sheethal Shetty, TK04, 01:45 PM-02:15 PM, Restoration - Removal of Extension (H…" at bounding box center [168, 249] width 0 height 44
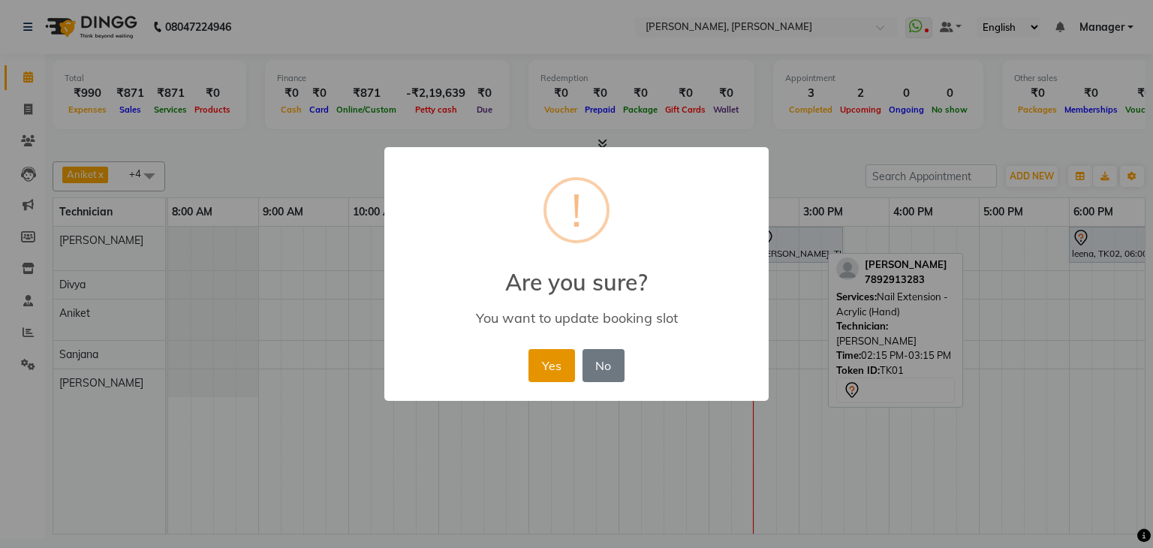
drag, startPoint x: 551, startPoint y: 367, endPoint x: 819, endPoint y: 252, distance: 291.4
click at [552, 367] on button "Yes" at bounding box center [551, 365] width 46 height 33
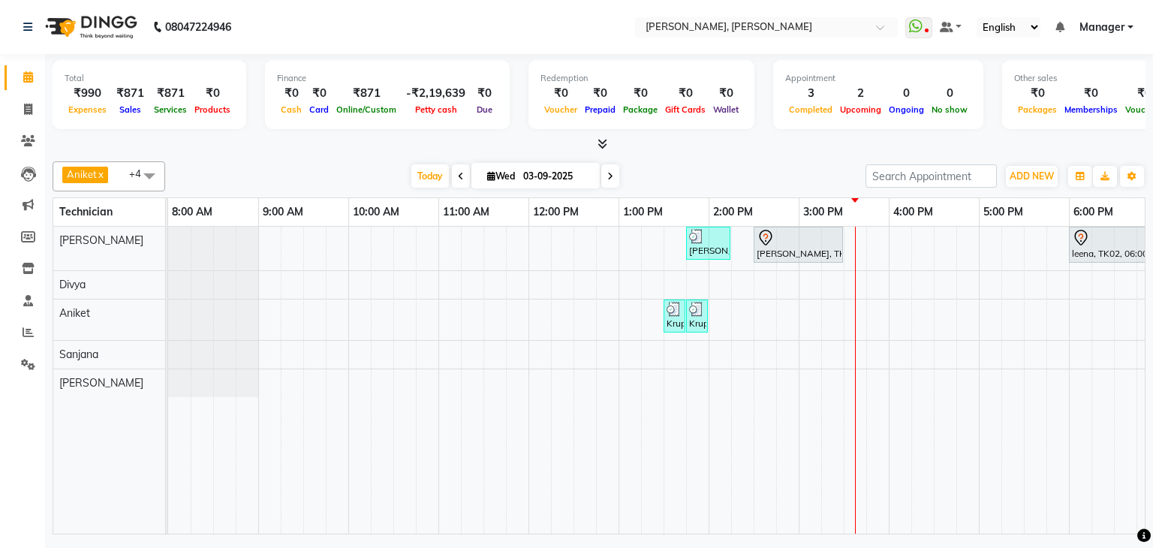
scroll to position [0, 194]
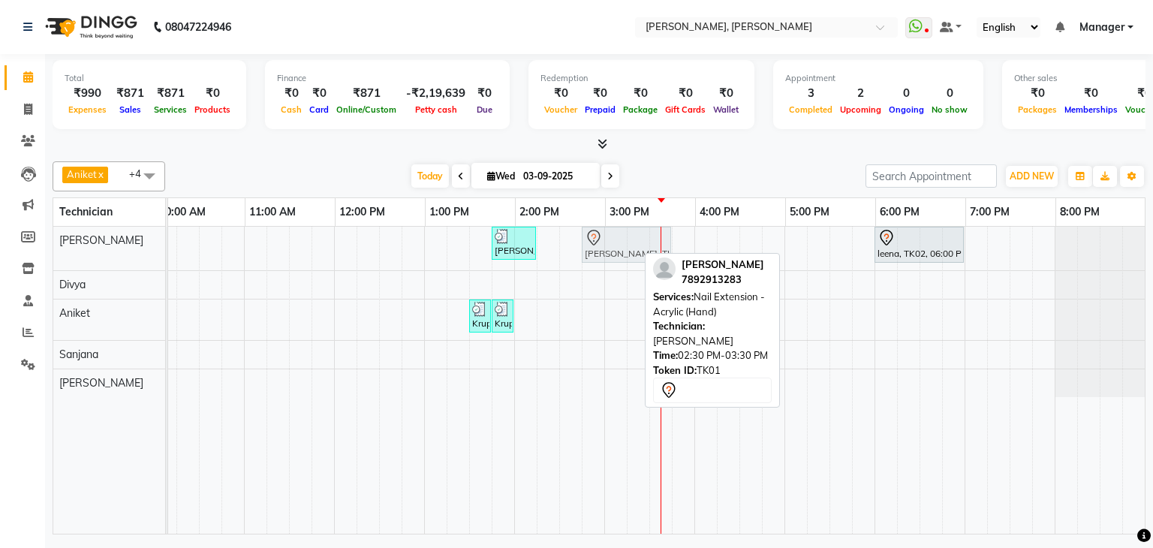
drag, startPoint x: 579, startPoint y: 240, endPoint x: 609, endPoint y: 239, distance: 30.1
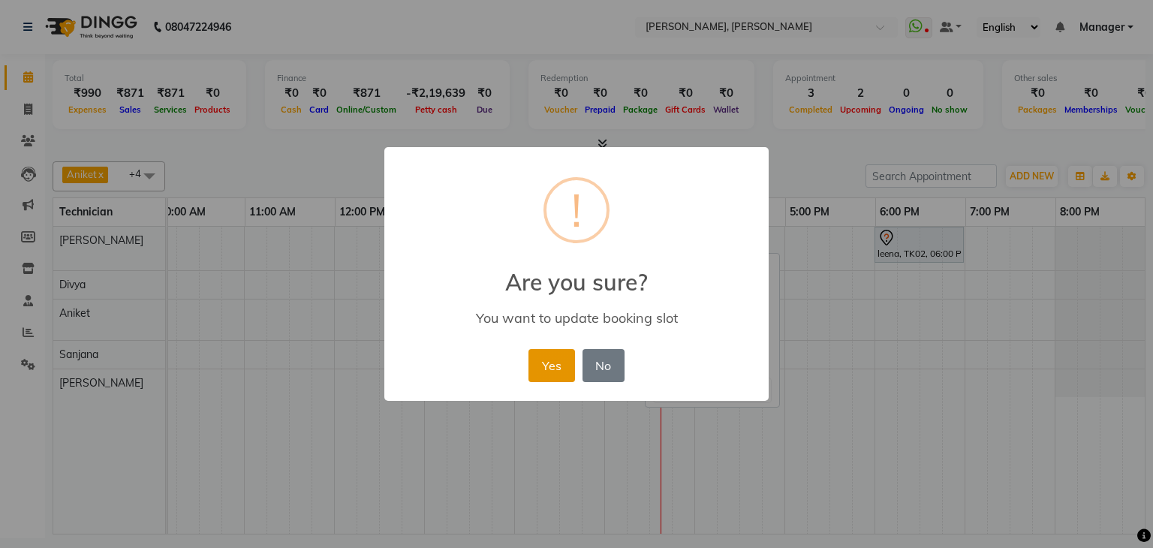
click at [551, 354] on button "Yes" at bounding box center [551, 365] width 46 height 33
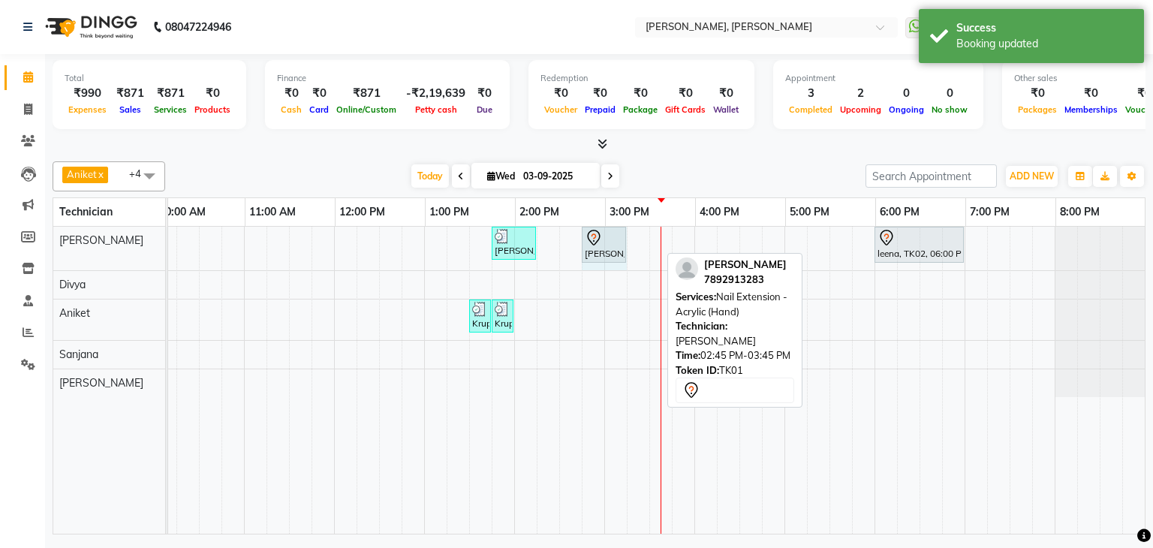
drag, startPoint x: 660, startPoint y: 237, endPoint x: 609, endPoint y: 247, distance: 51.9
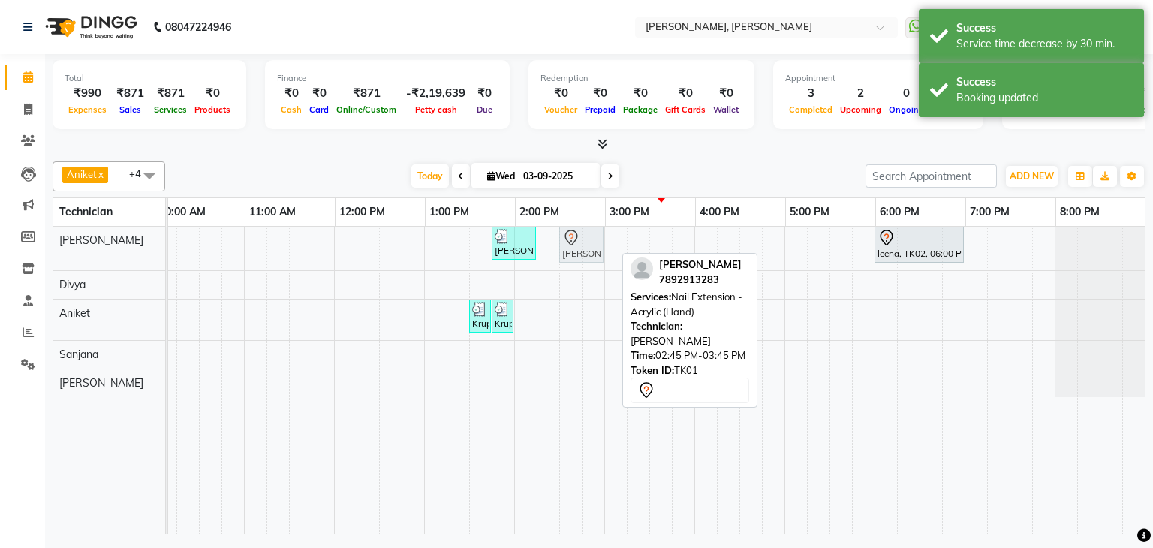
drag, startPoint x: 591, startPoint y: 242, endPoint x: 573, endPoint y: 245, distance: 18.4
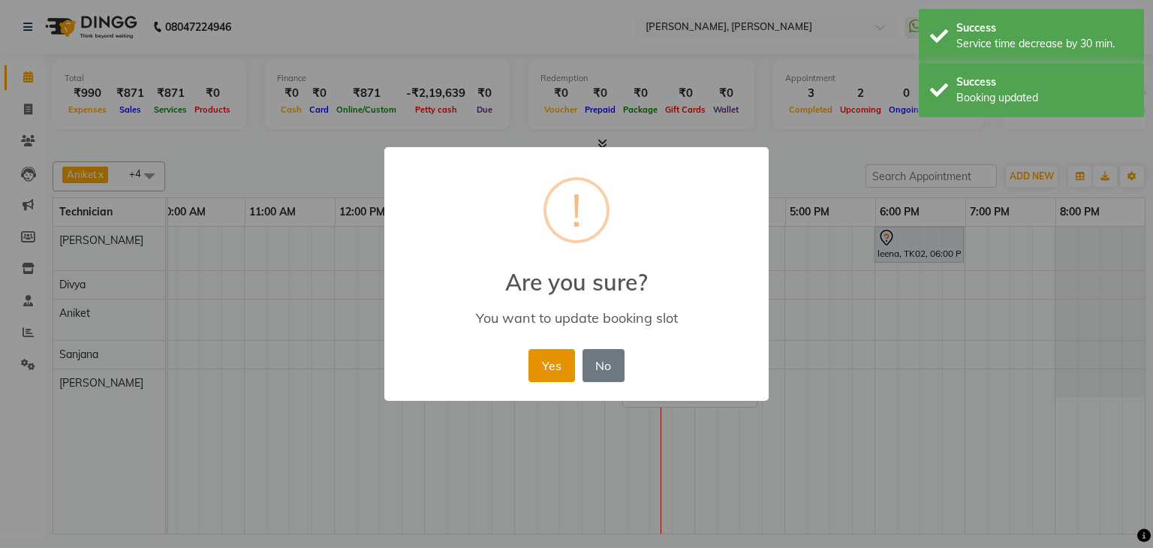
click at [541, 365] on button "Yes" at bounding box center [551, 365] width 46 height 33
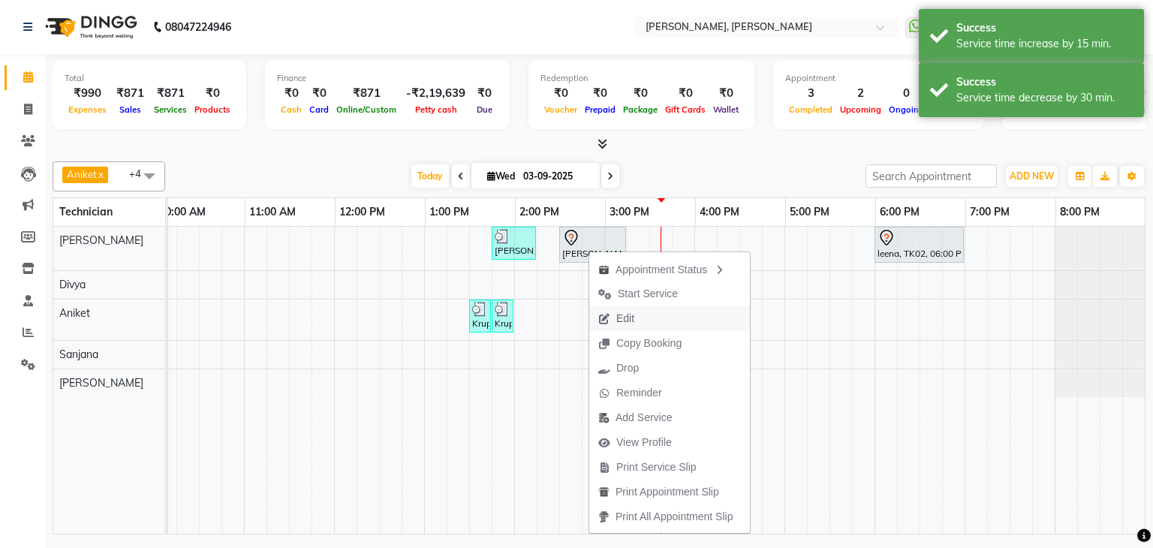
click at [621, 319] on span "Edit" at bounding box center [625, 319] width 18 height 16
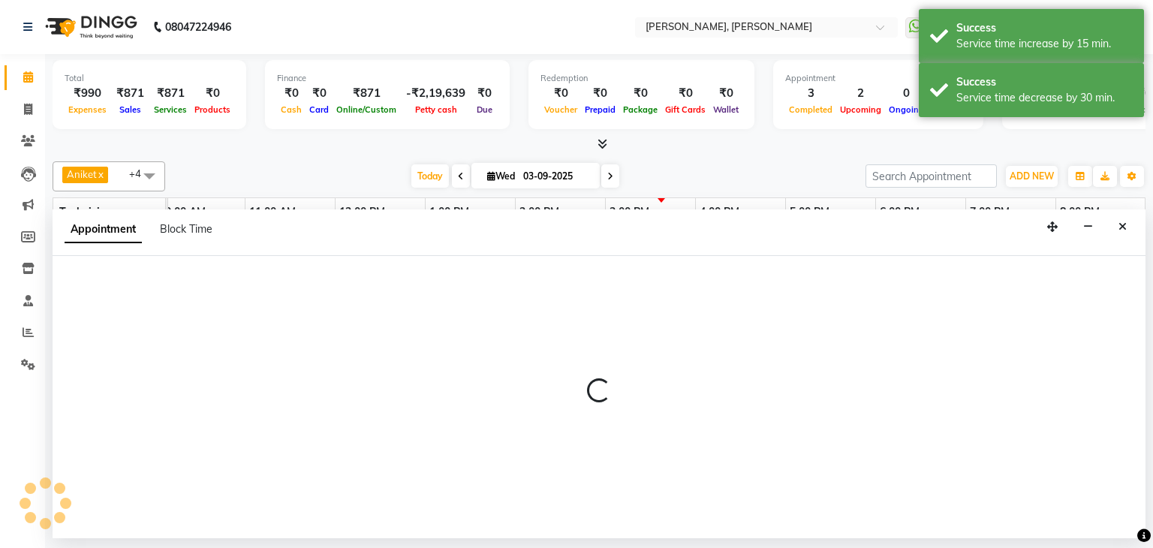
select select "870"
select select "tentative"
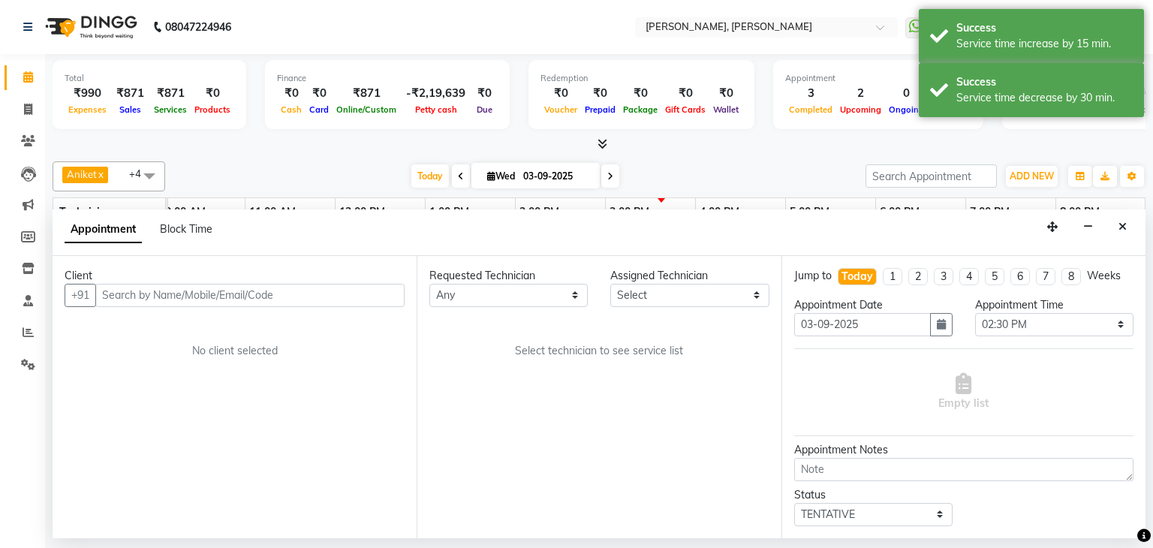
select select "54412"
select select "3204"
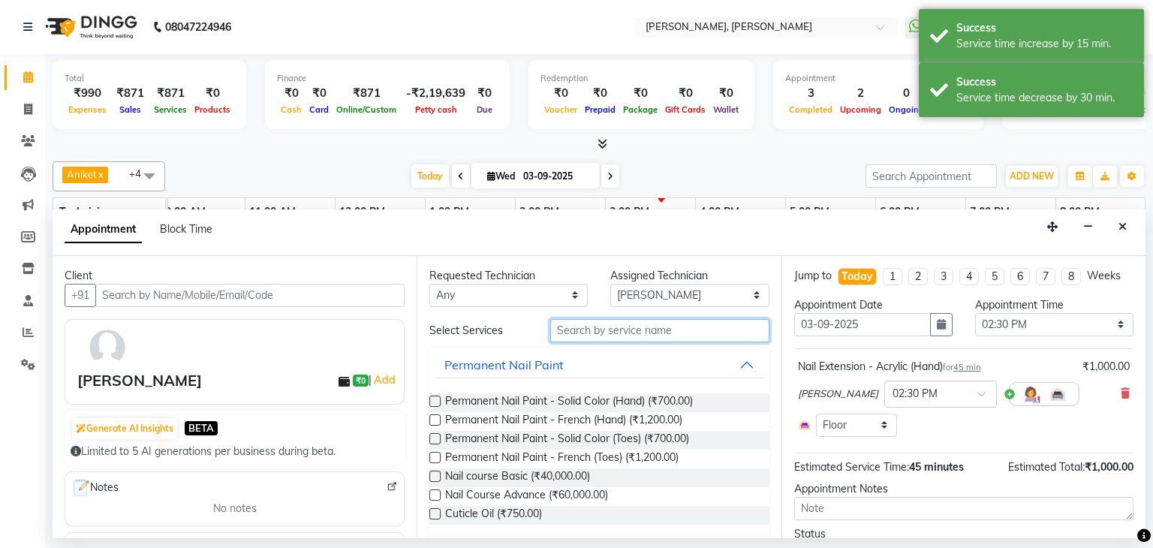
click at [618, 328] on input "text" at bounding box center [659, 330] width 219 height 23
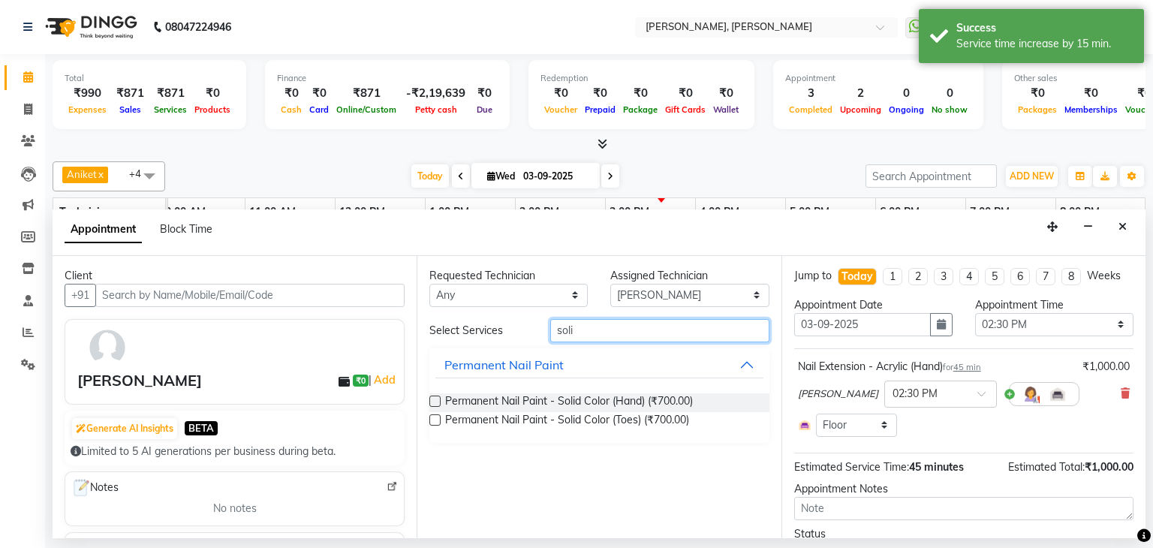
type input "soli"
click at [437, 399] on label at bounding box center [434, 400] width 11 height 11
click at [437, 399] on input "checkbox" at bounding box center [434, 403] width 10 height 10
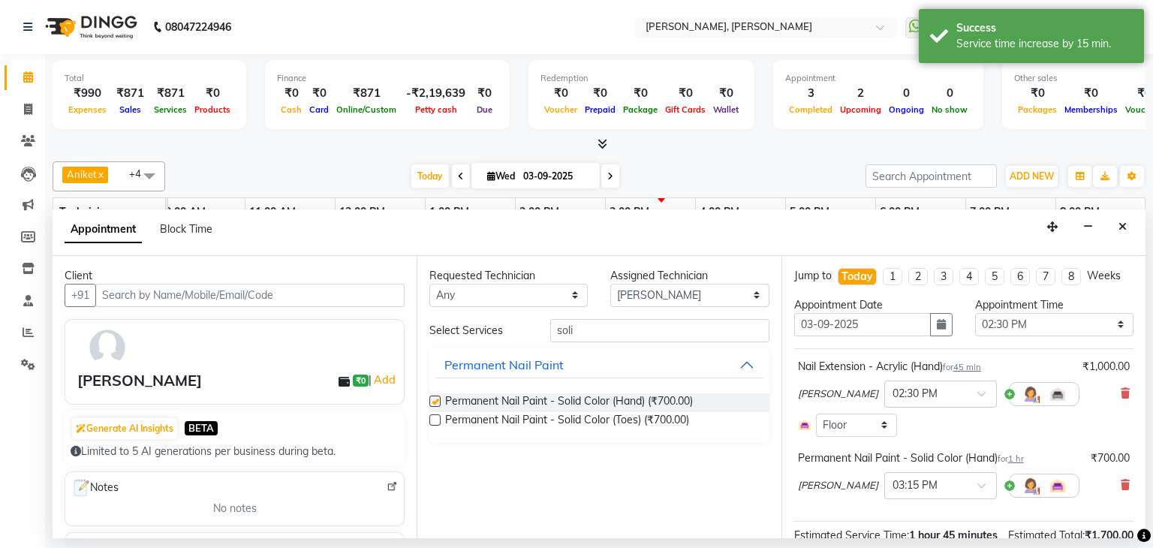
checkbox input "false"
click at [639, 324] on input "soli" at bounding box center [659, 330] width 219 height 23
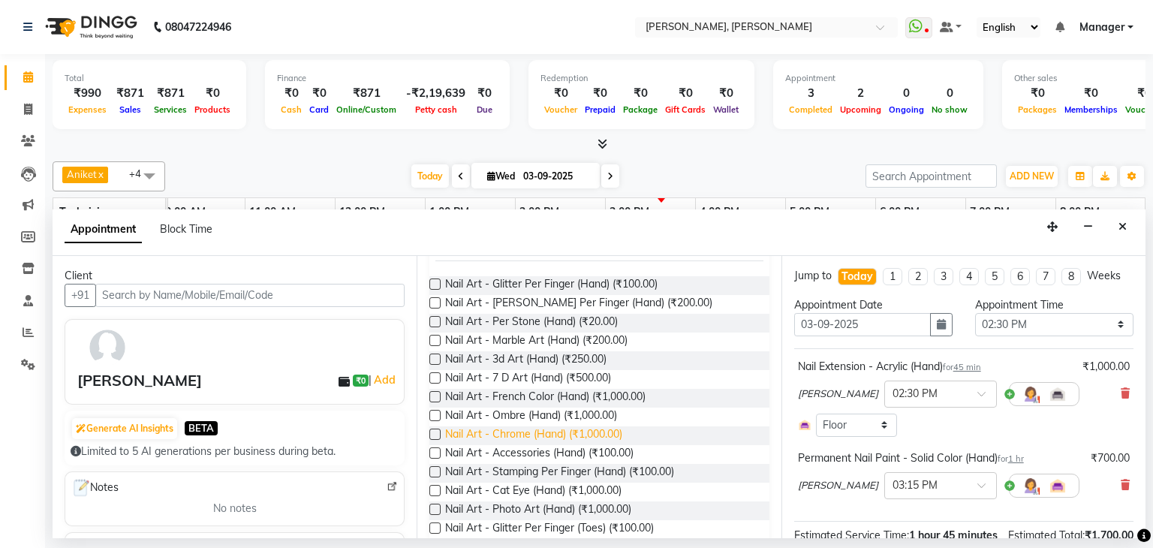
scroll to position [150, 0]
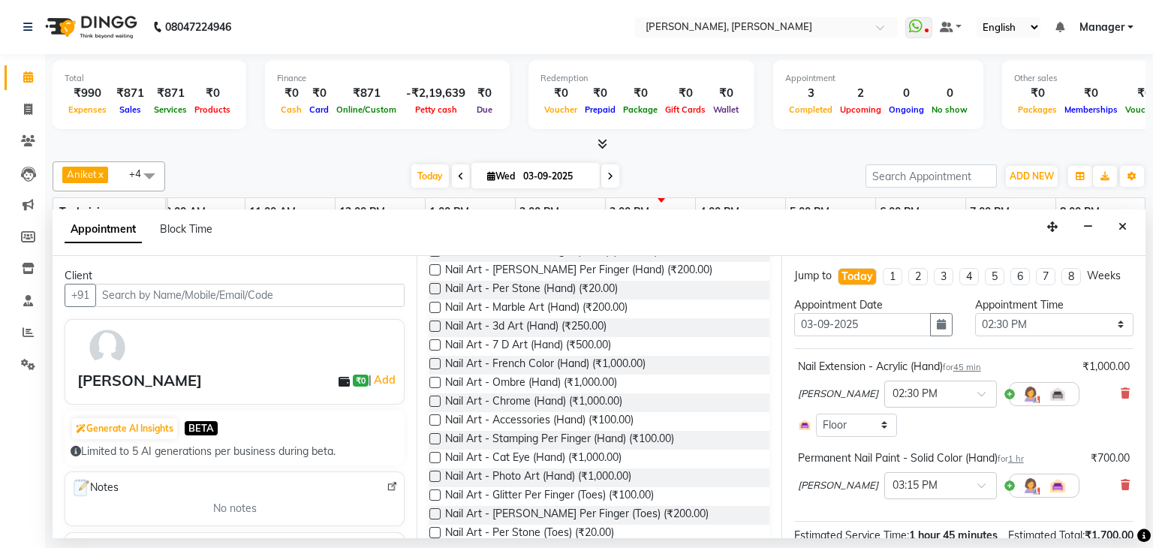
type input "art"
click at [434, 437] on label at bounding box center [434, 438] width 11 height 11
click at [434, 437] on input "checkbox" at bounding box center [434, 440] width 10 height 10
checkbox input "false"
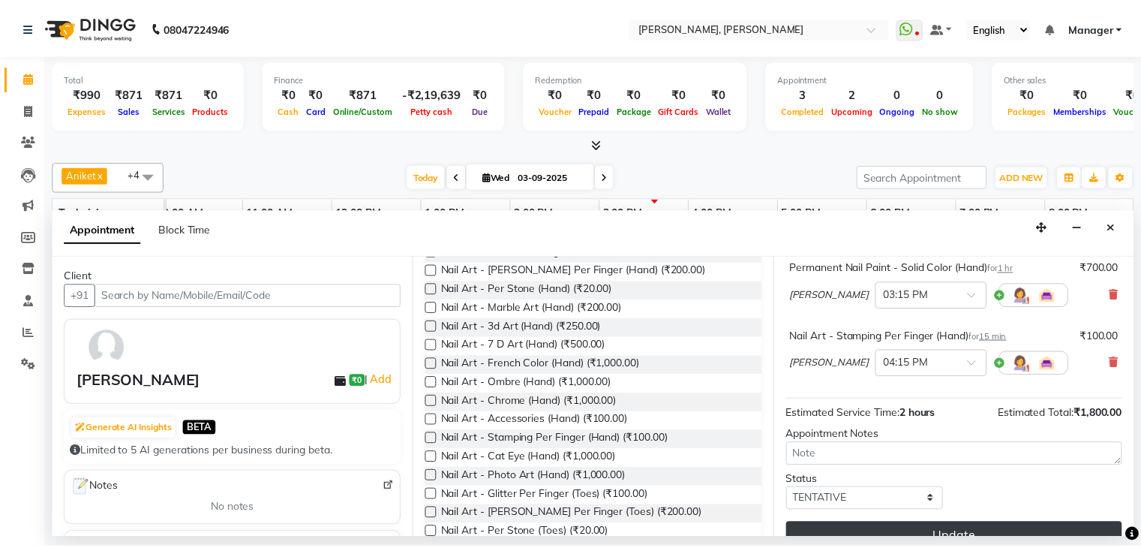
scroll to position [213, 0]
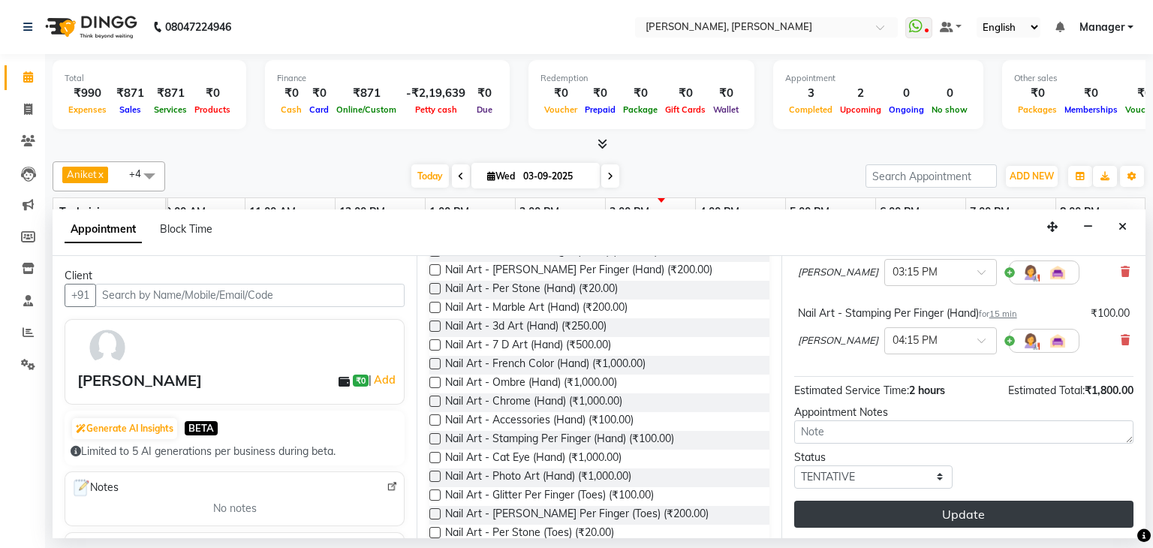
click at [942, 515] on button "Update" at bounding box center [963, 513] width 339 height 27
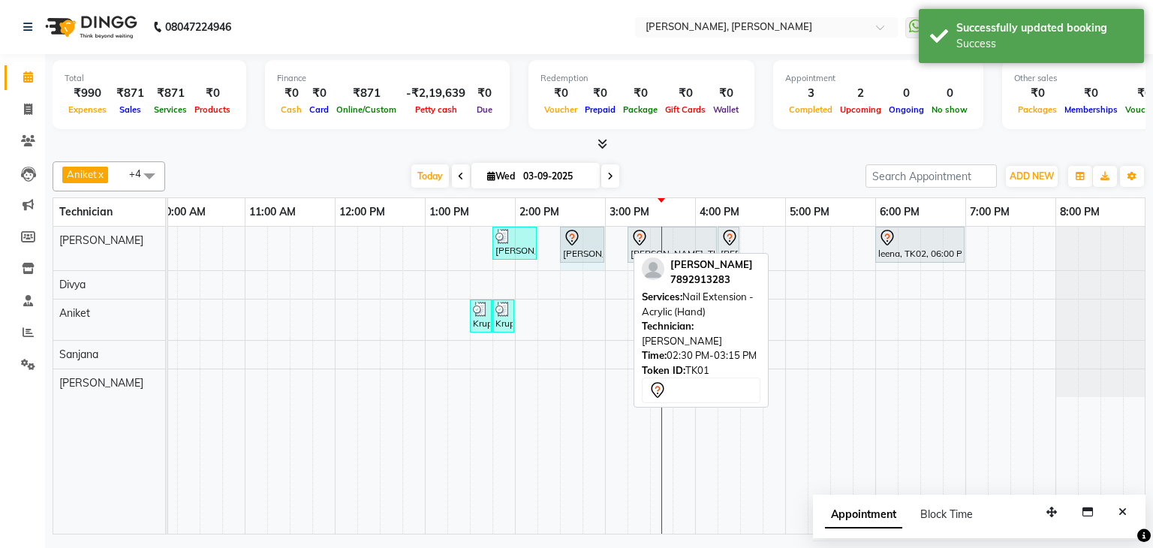
drag, startPoint x: 626, startPoint y: 238, endPoint x: 599, endPoint y: 243, distance: 27.5
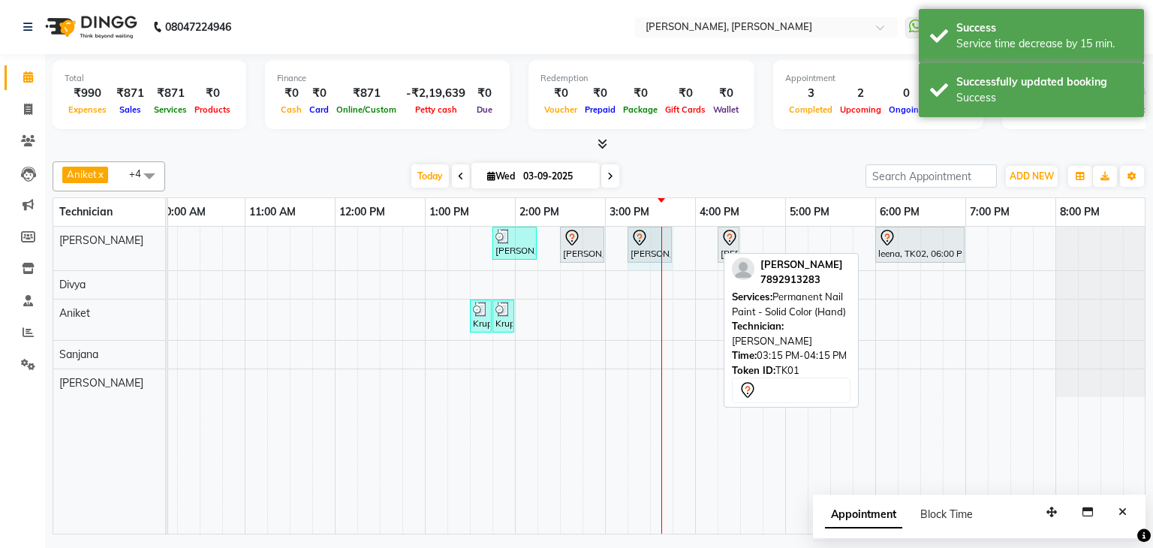
drag, startPoint x: 714, startPoint y: 241, endPoint x: 659, endPoint y: 243, distance: 55.6
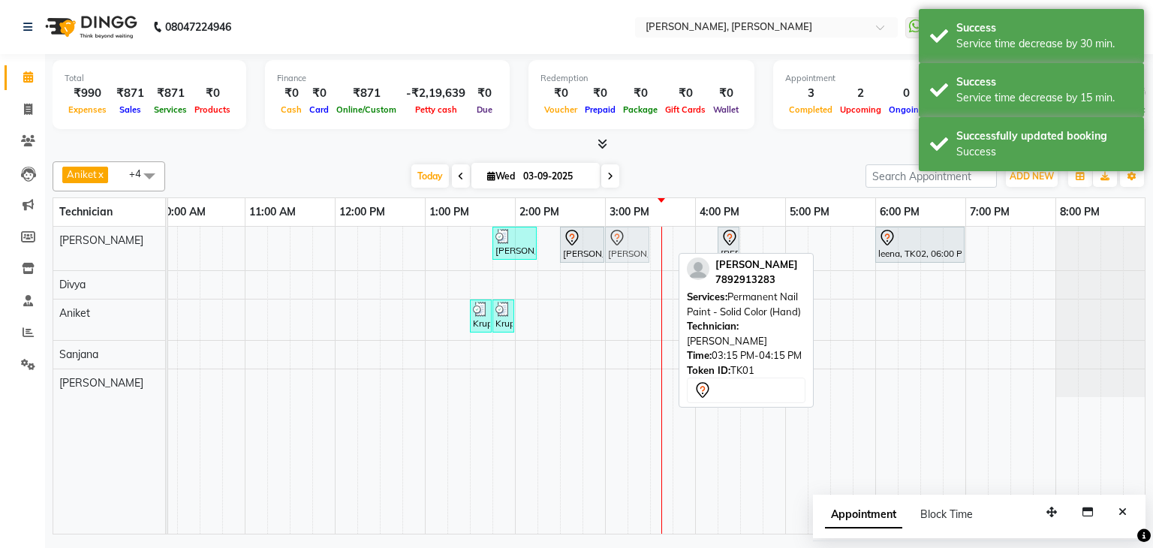
drag, startPoint x: 651, startPoint y: 243, endPoint x: 633, endPoint y: 247, distance: 19.1
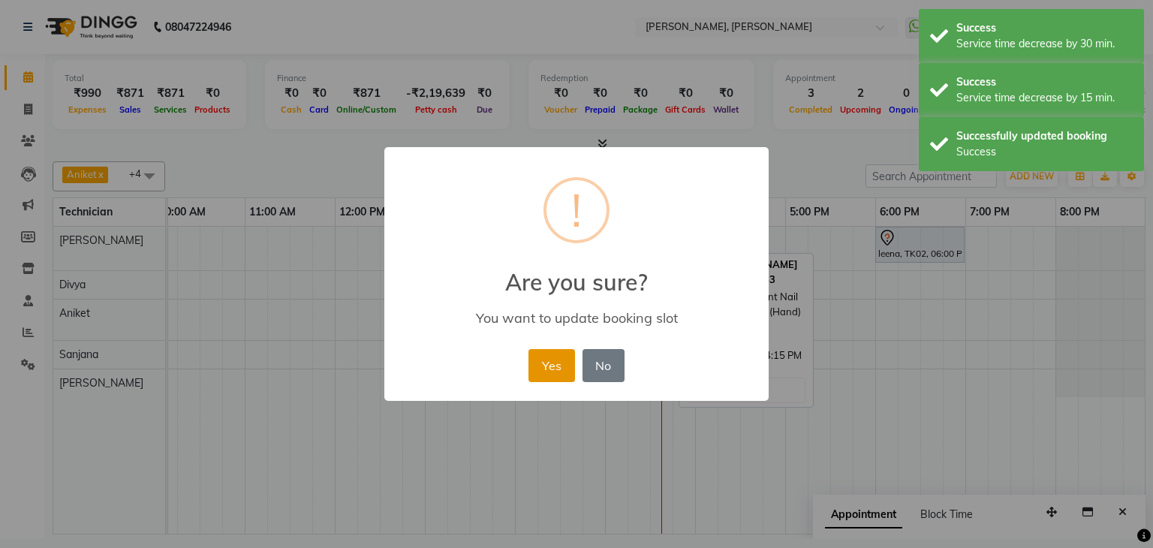
click at [560, 353] on button "Yes" at bounding box center [551, 365] width 46 height 33
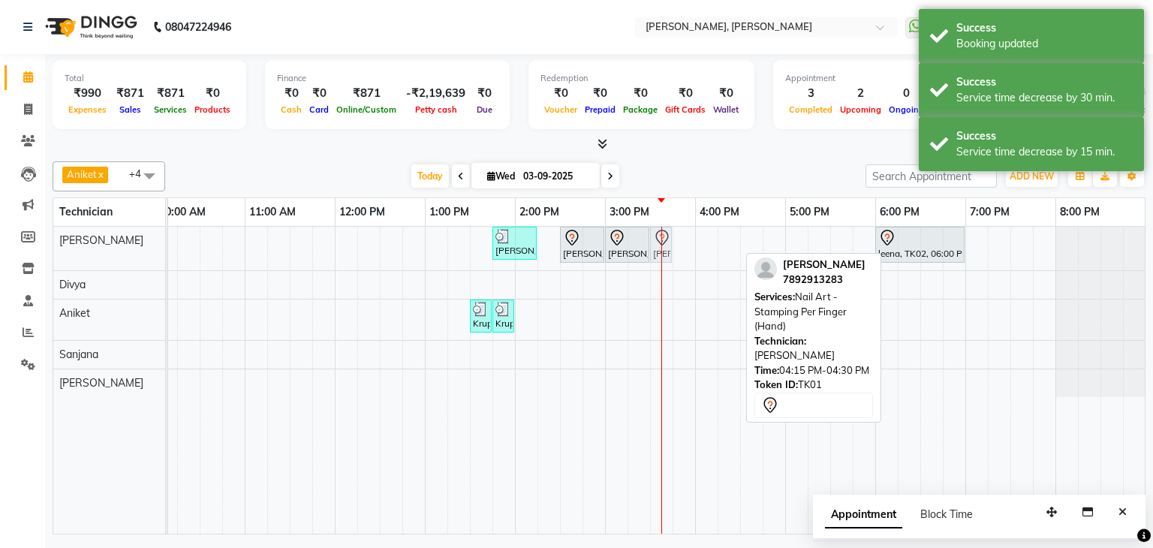
drag, startPoint x: 731, startPoint y: 240, endPoint x: 669, endPoint y: 244, distance: 62.4
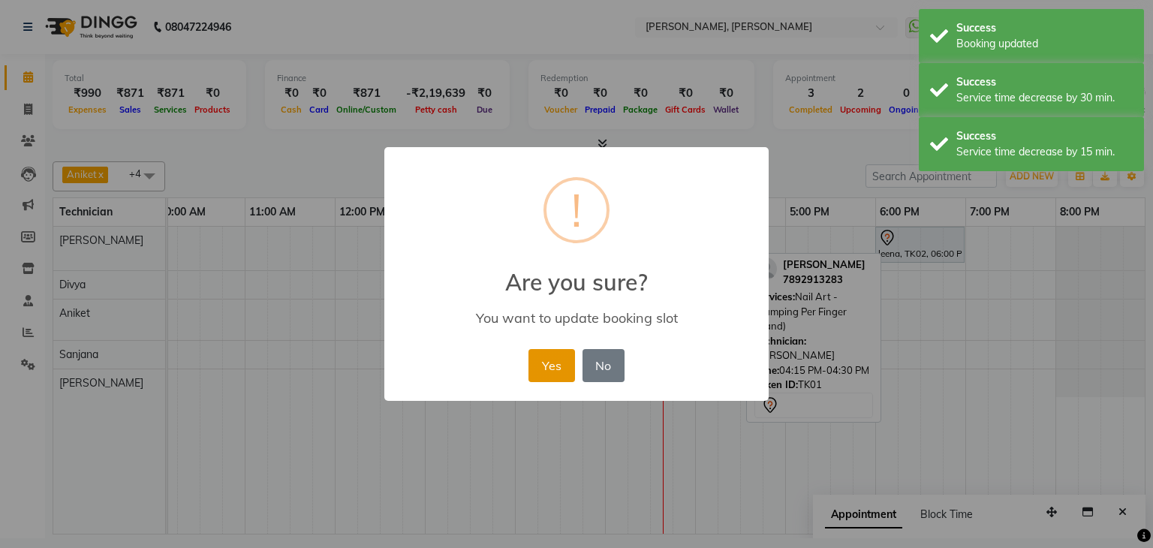
click at [557, 362] on button "Yes" at bounding box center [551, 365] width 46 height 33
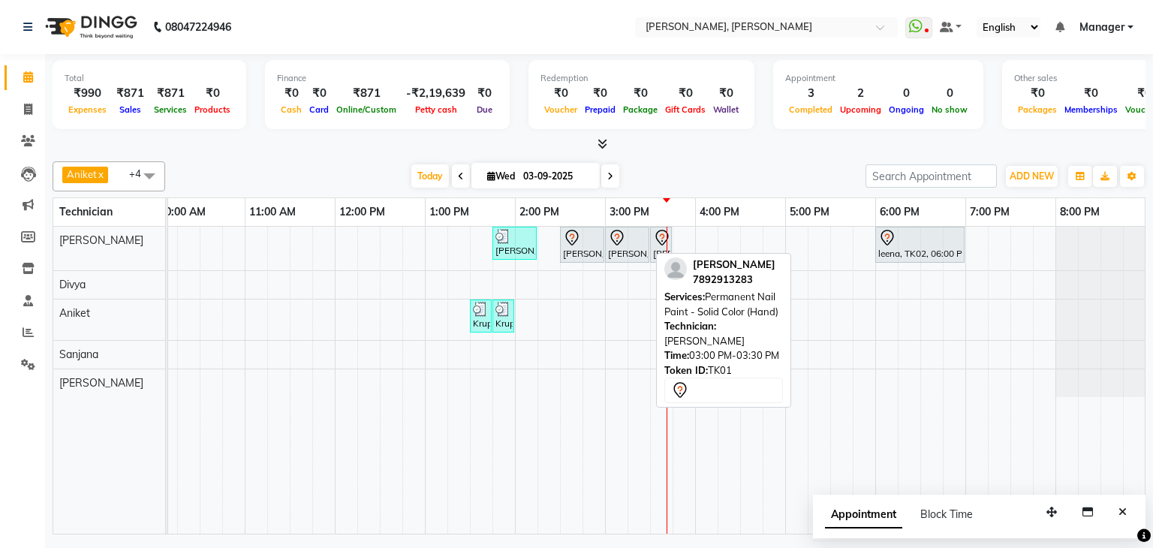
click at [636, 240] on div at bounding box center [627, 238] width 38 height 18
select select "7"
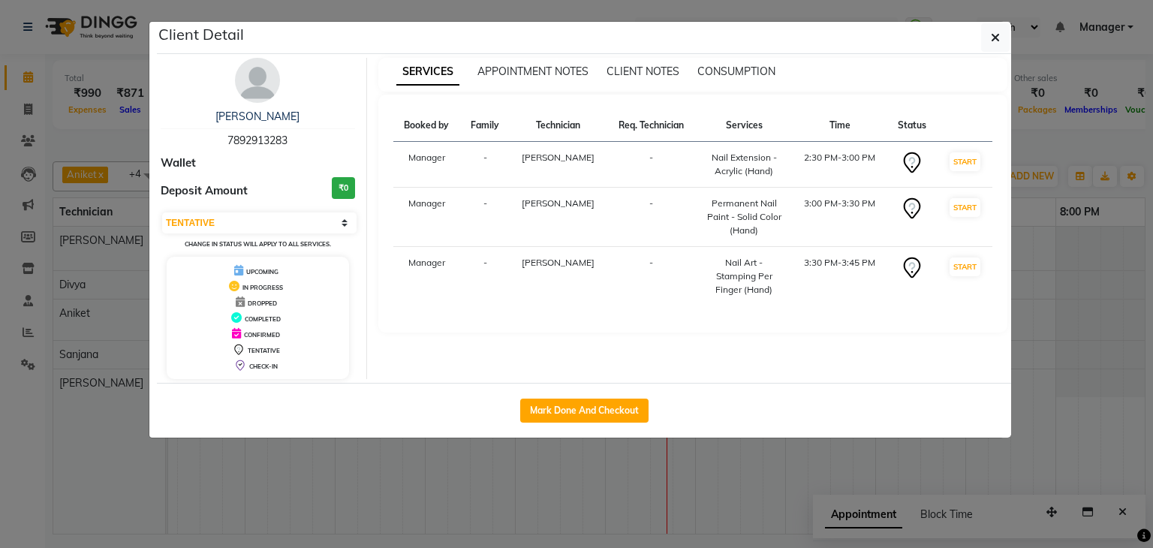
click at [584, 395] on div "Mark Done And Checkout" at bounding box center [584, 410] width 854 height 55
click at [581, 407] on button "Mark Done And Checkout" at bounding box center [584, 410] width 128 height 24
select select "service"
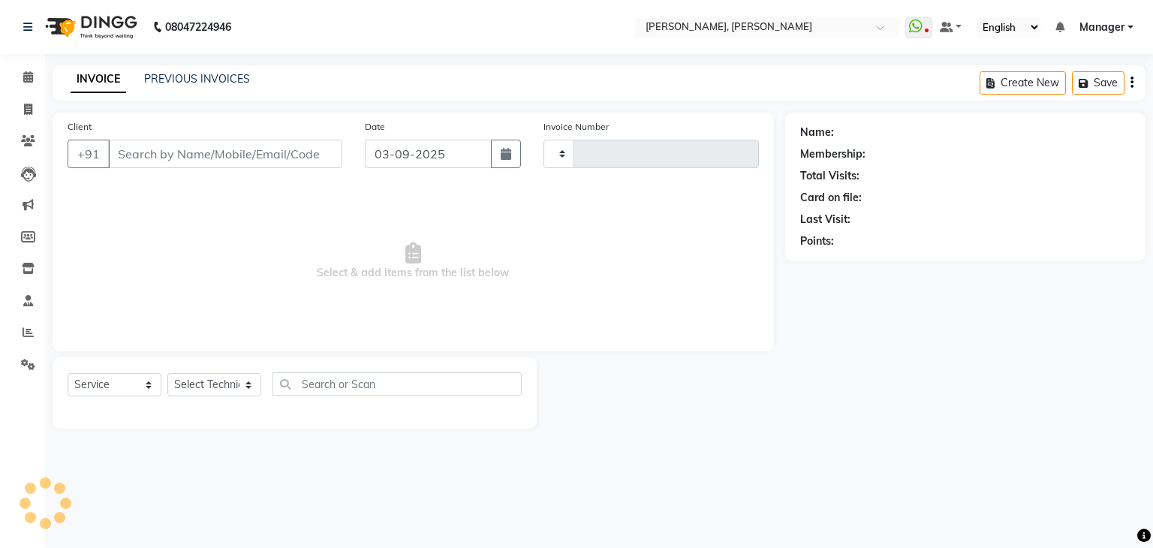
type input "1142"
select select "6455"
type input "78******83"
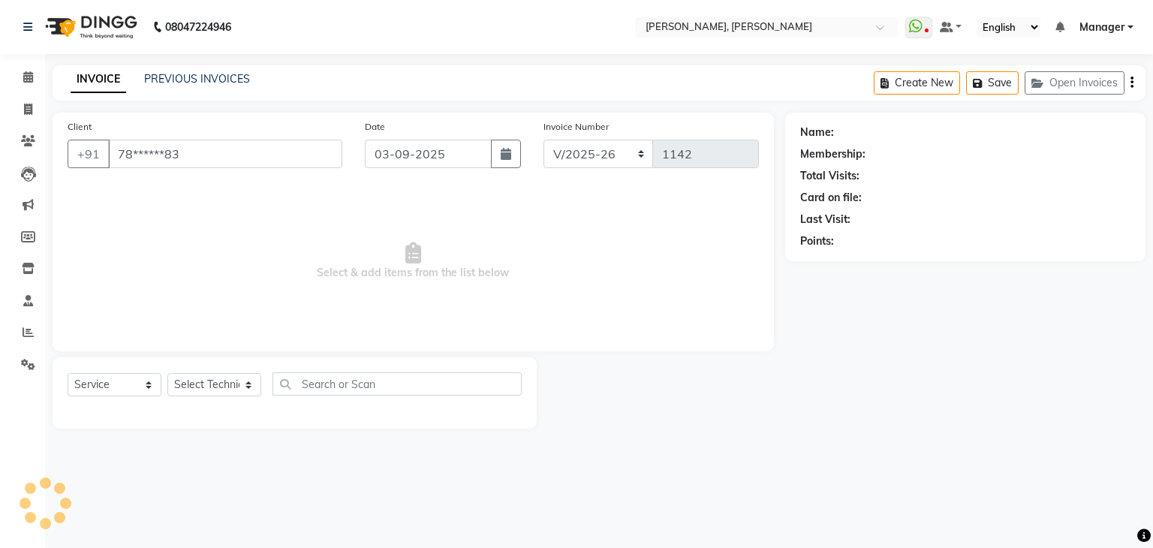
select select "54412"
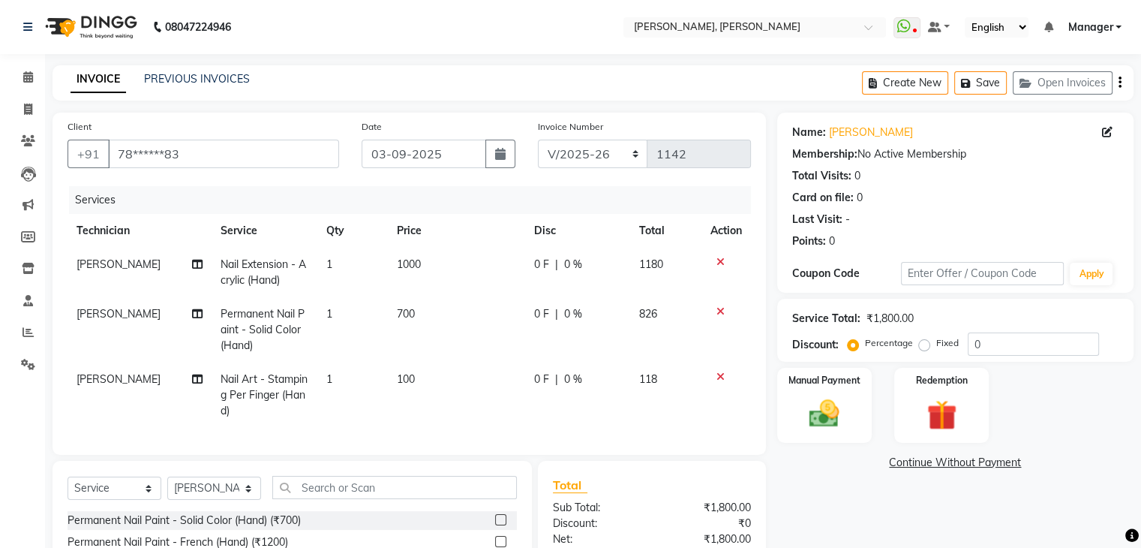
click at [347, 374] on td "1" at bounding box center [352, 394] width 71 height 65
select select "54412"
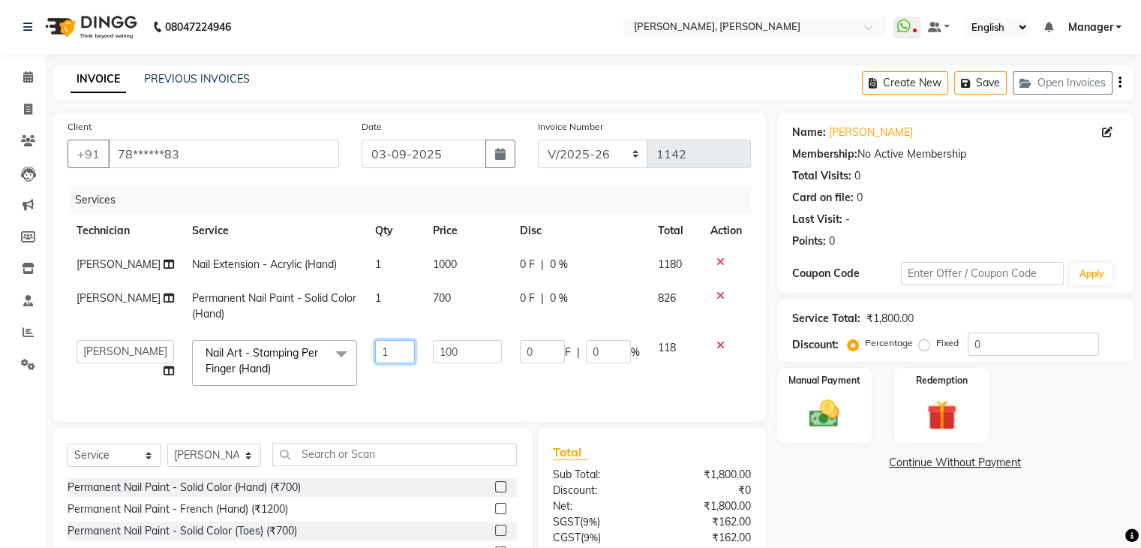
click at [382, 349] on input "1" at bounding box center [395, 351] width 41 height 23
type input "4"
click at [858, 469] on link "Continue Without Payment" at bounding box center [955, 463] width 350 height 16
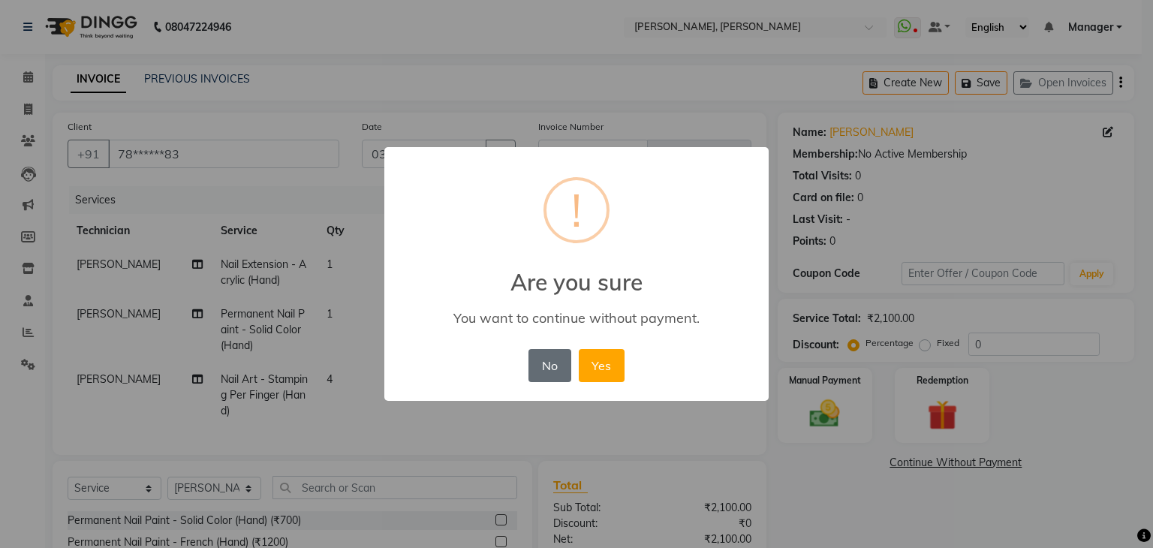
click at [557, 362] on button "No" at bounding box center [549, 365] width 42 height 33
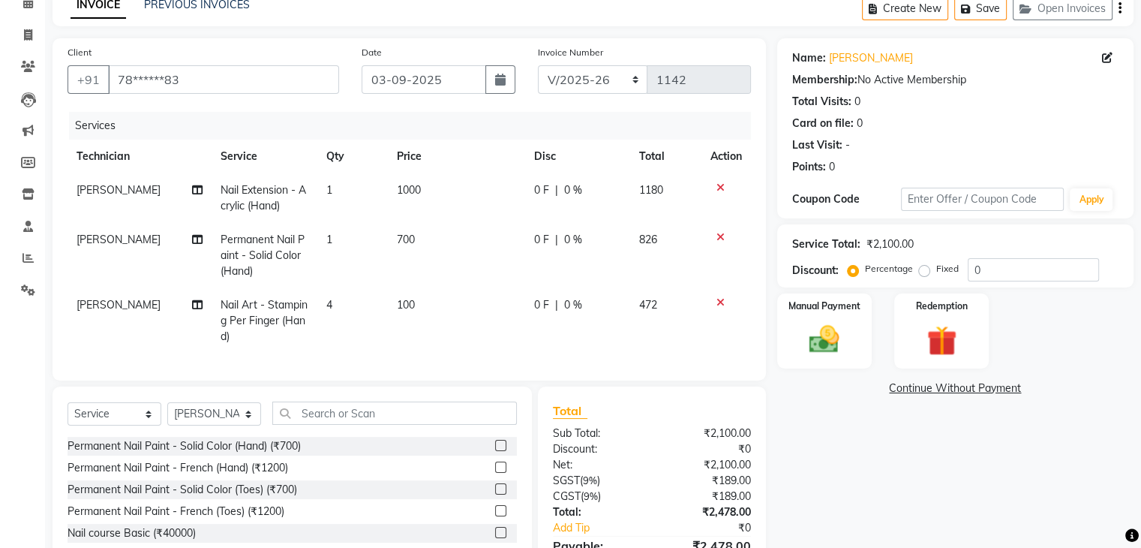
scroll to position [169, 0]
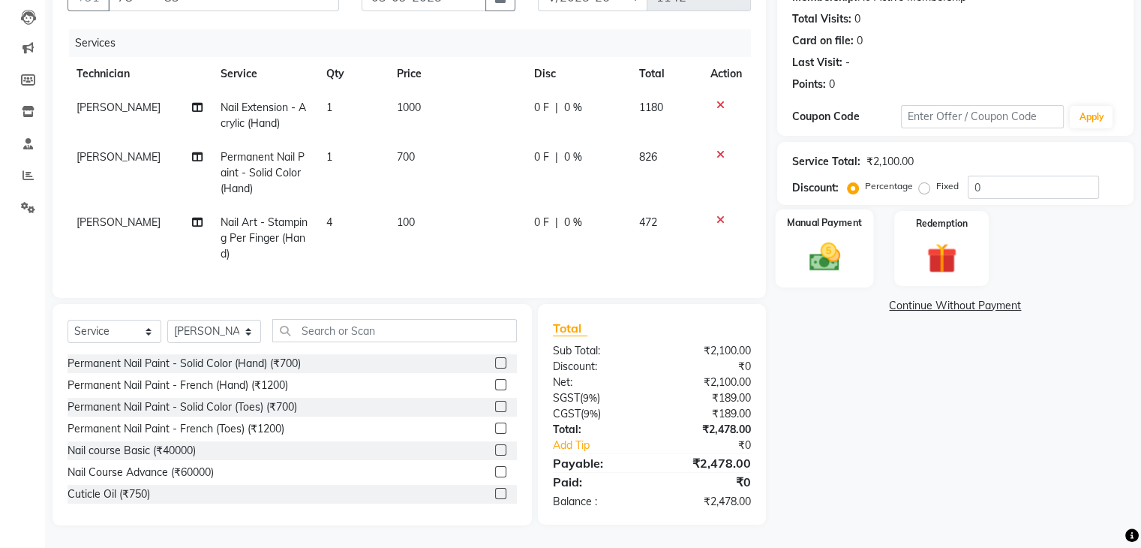
click at [829, 217] on div "Manual Payment" at bounding box center [824, 247] width 98 height 77
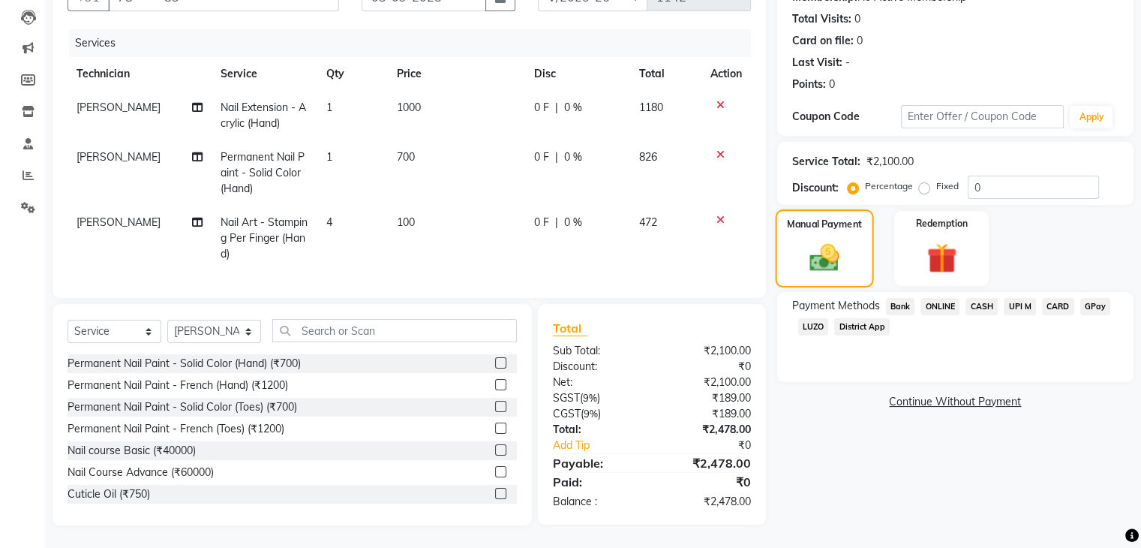
click at [828, 241] on img at bounding box center [825, 258] width 48 height 35
click at [987, 298] on span "CASH" at bounding box center [982, 306] width 32 height 17
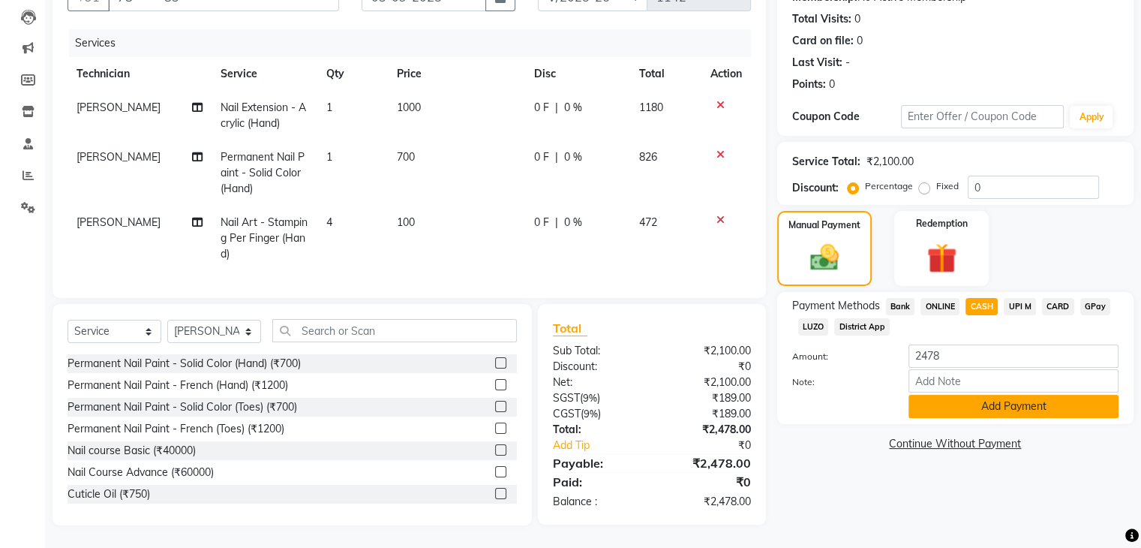
click at [987, 399] on button "Add Payment" at bounding box center [1014, 406] width 210 height 23
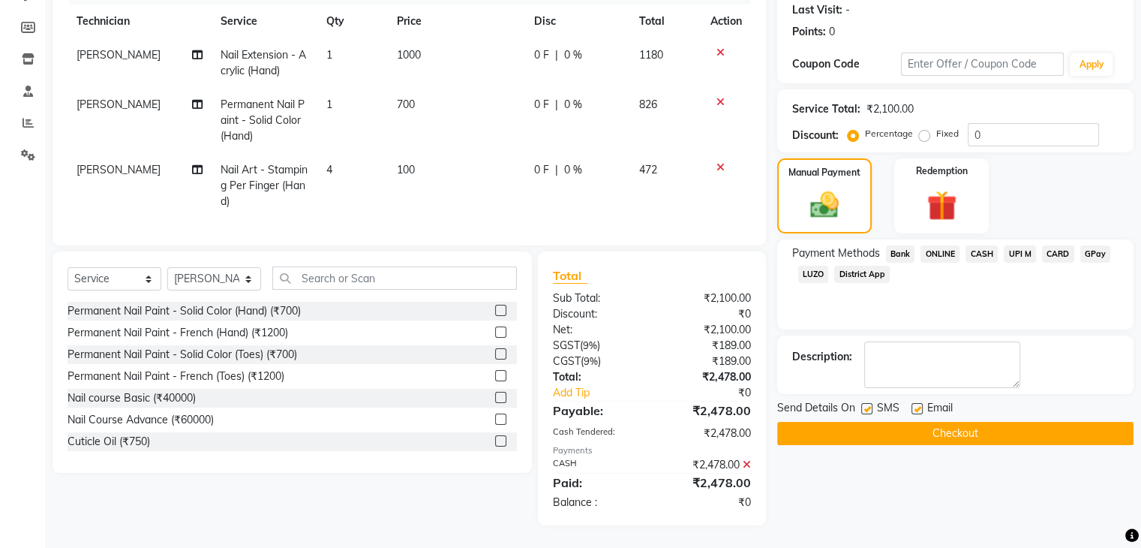
scroll to position [221, 0]
click at [945, 422] on button "Checkout" at bounding box center [955, 433] width 356 height 23
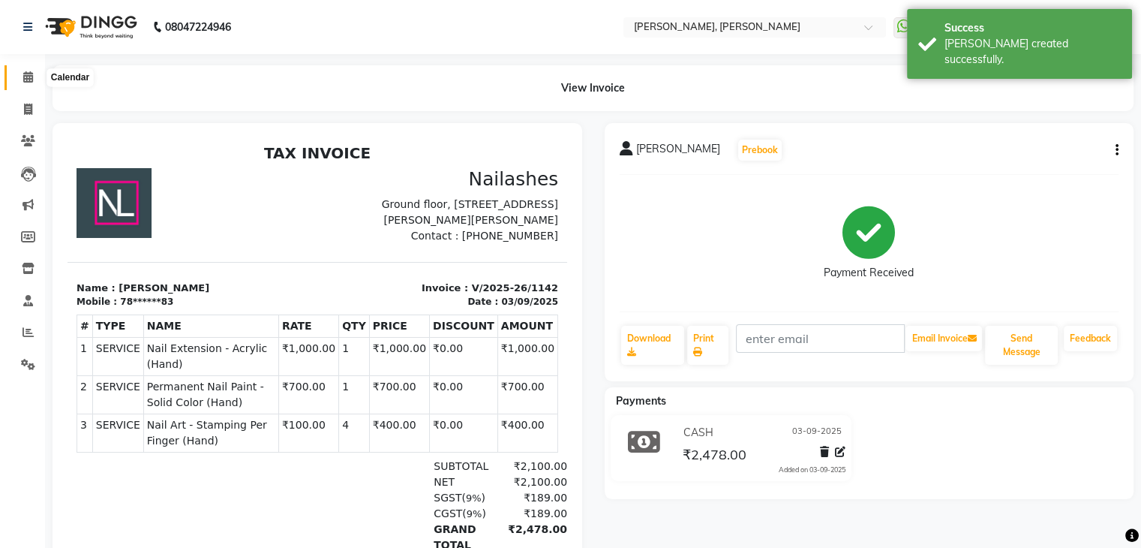
click at [24, 73] on icon at bounding box center [28, 76] width 10 height 11
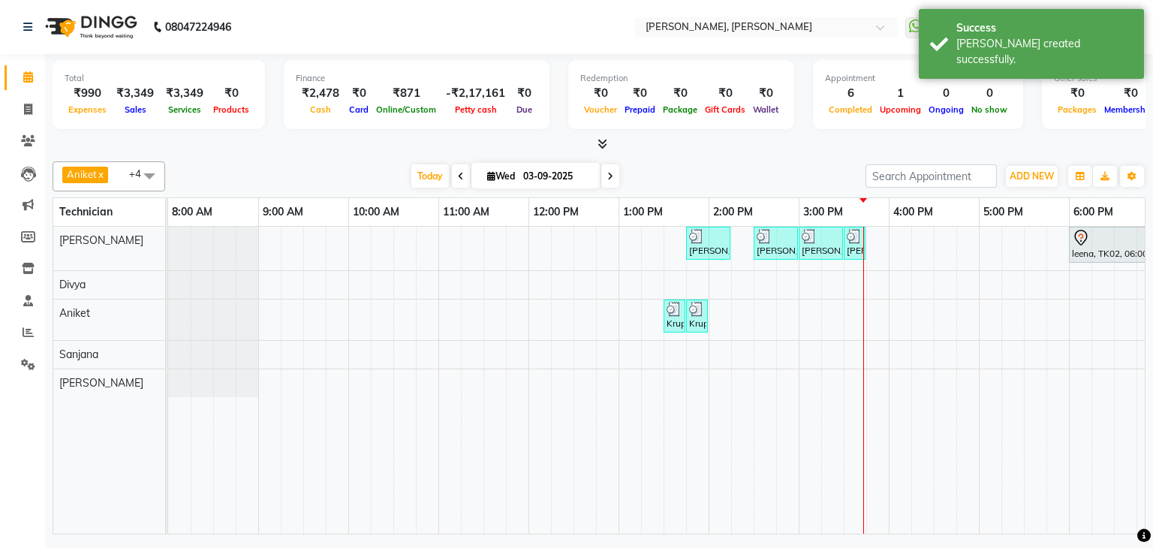
scroll to position [0, 194]
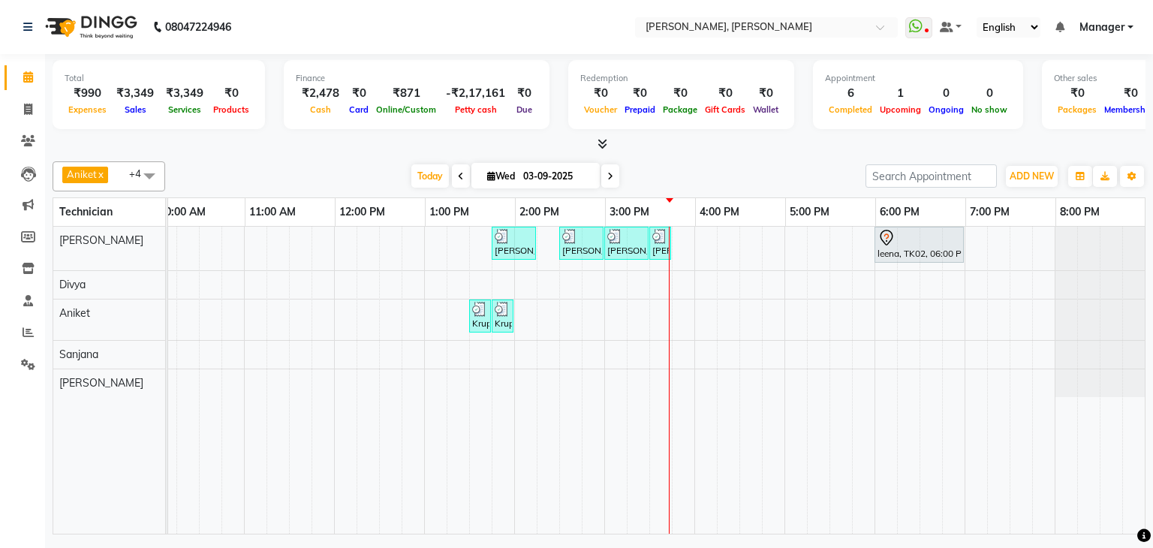
click at [625, 371] on div "Sheethal Shetty, TK04, 01:45 PM-02:15 PM, Restoration - Removal of Extension (H…" at bounding box center [559, 380] width 1171 height 307
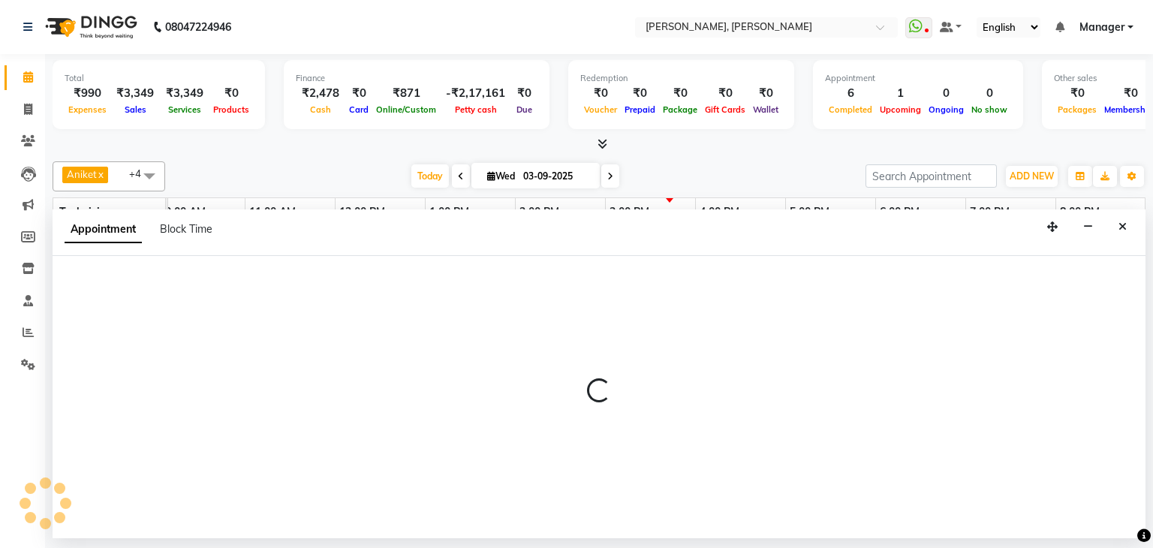
select select "87862"
select select "915"
select select "tentative"
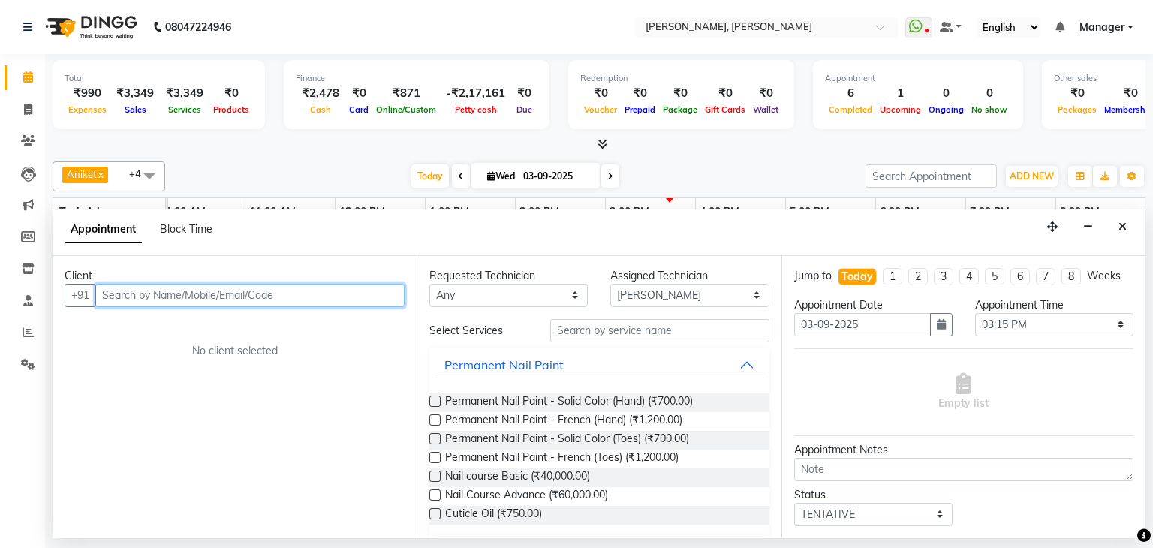
click at [267, 293] on input "text" at bounding box center [249, 295] width 309 height 23
type input "7624839355"
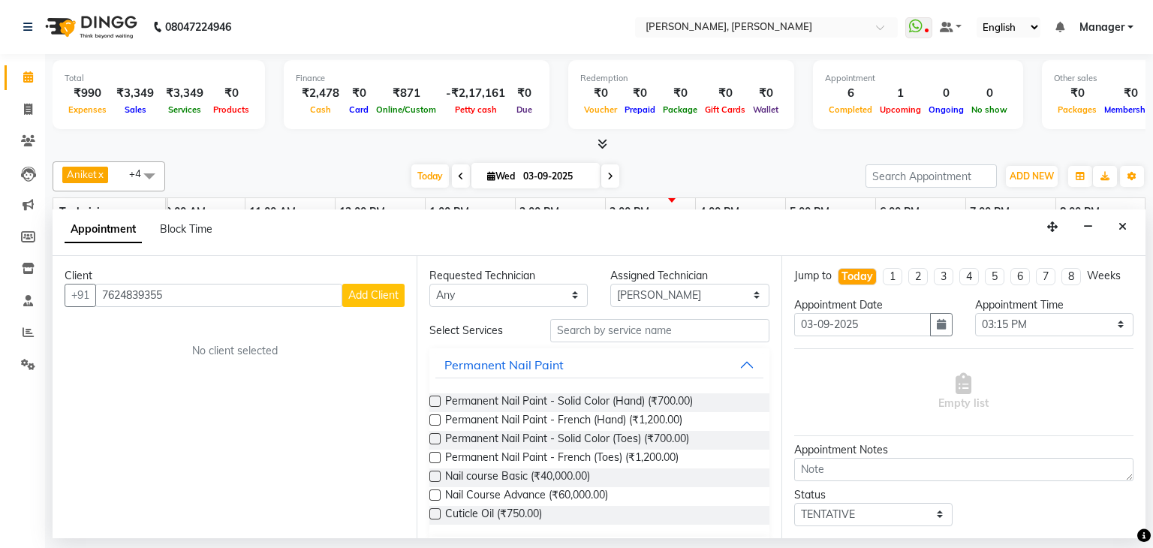
click at [375, 293] on span "Add Client" at bounding box center [373, 295] width 50 height 14
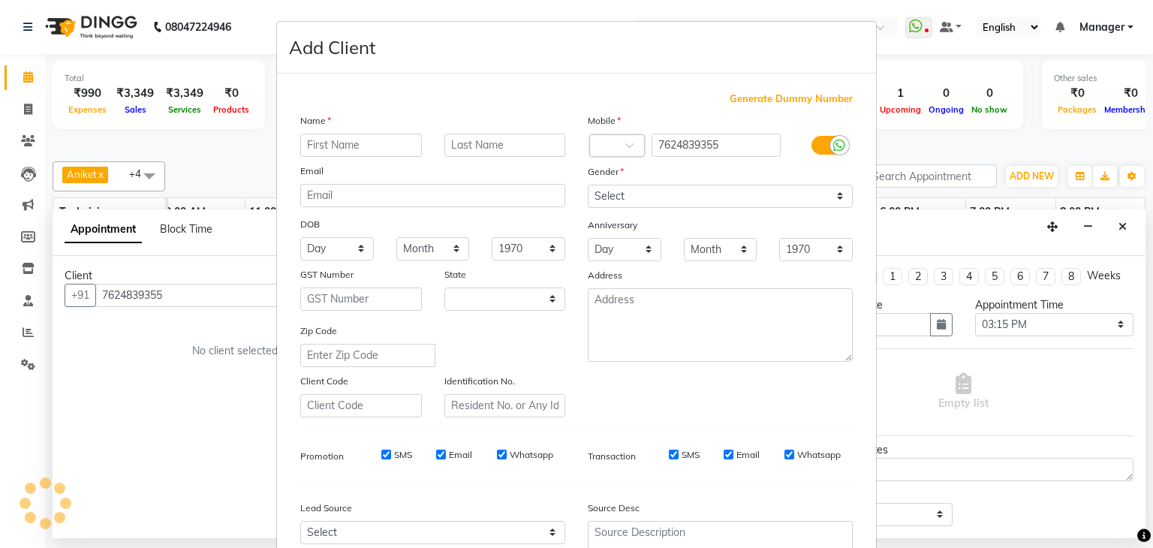
select select "21"
click at [344, 142] on input "text" at bounding box center [361, 145] width 122 height 23
type input "[PERSON_NAME]"
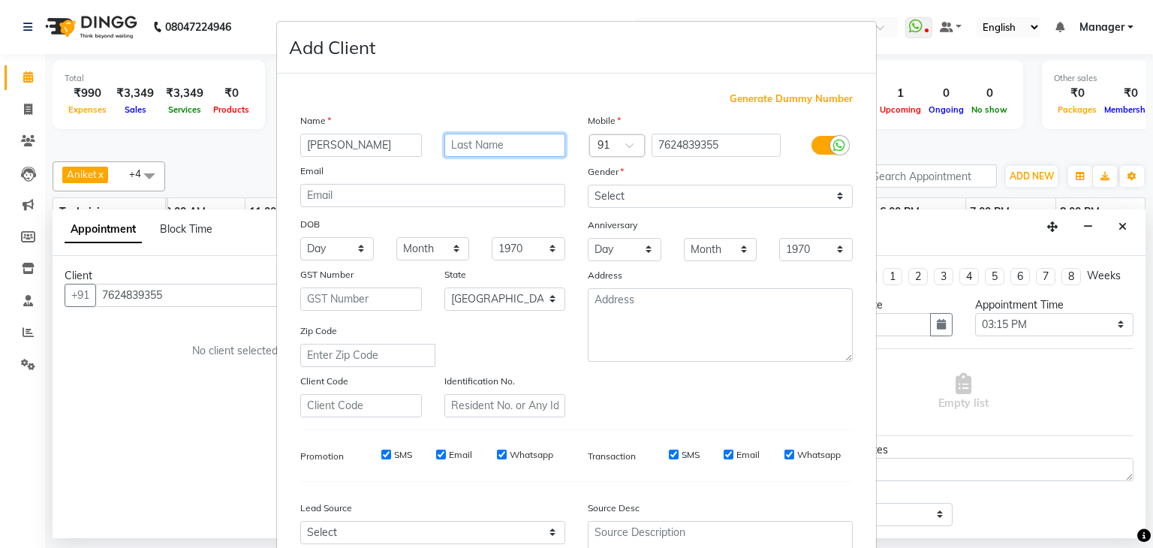
click at [467, 138] on input "text" at bounding box center [505, 145] width 122 height 23
type input "b"
type input "Bandi"
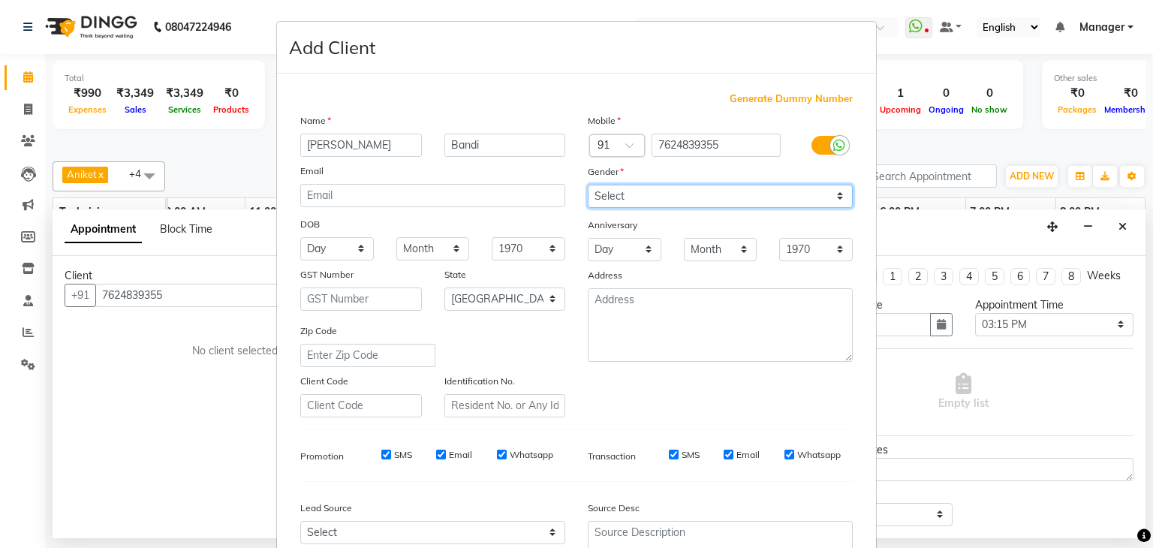
click at [639, 199] on select "Select [DEMOGRAPHIC_DATA] [DEMOGRAPHIC_DATA] Other Prefer Not To Say" at bounding box center [720, 196] width 265 height 23
select select "[DEMOGRAPHIC_DATA]"
click at [588, 185] on select "Select [DEMOGRAPHIC_DATA] [DEMOGRAPHIC_DATA] Other Prefer Not To Say" at bounding box center [720, 196] width 265 height 23
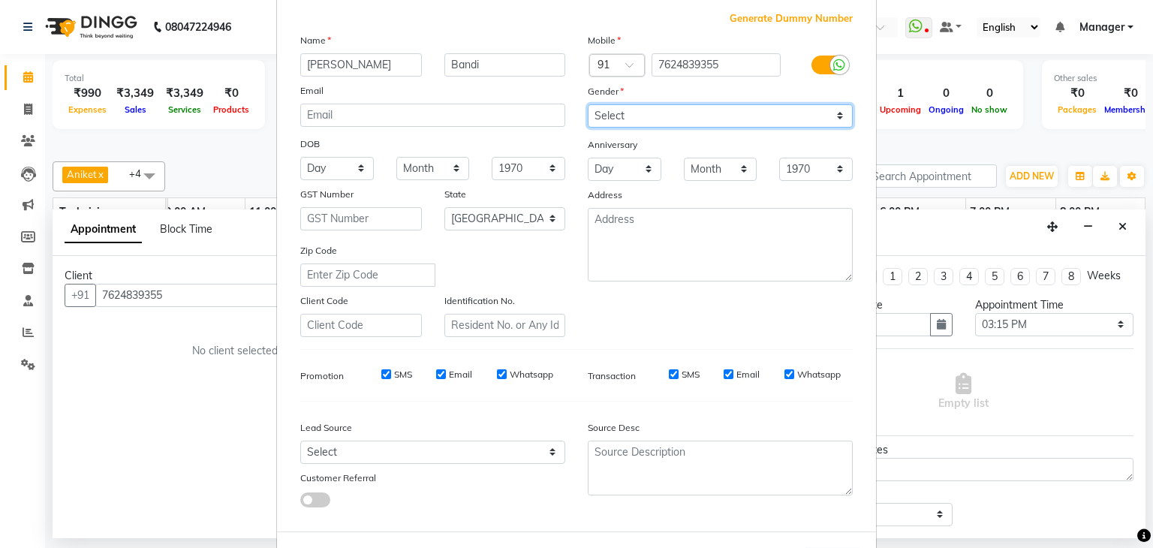
scroll to position [150, 0]
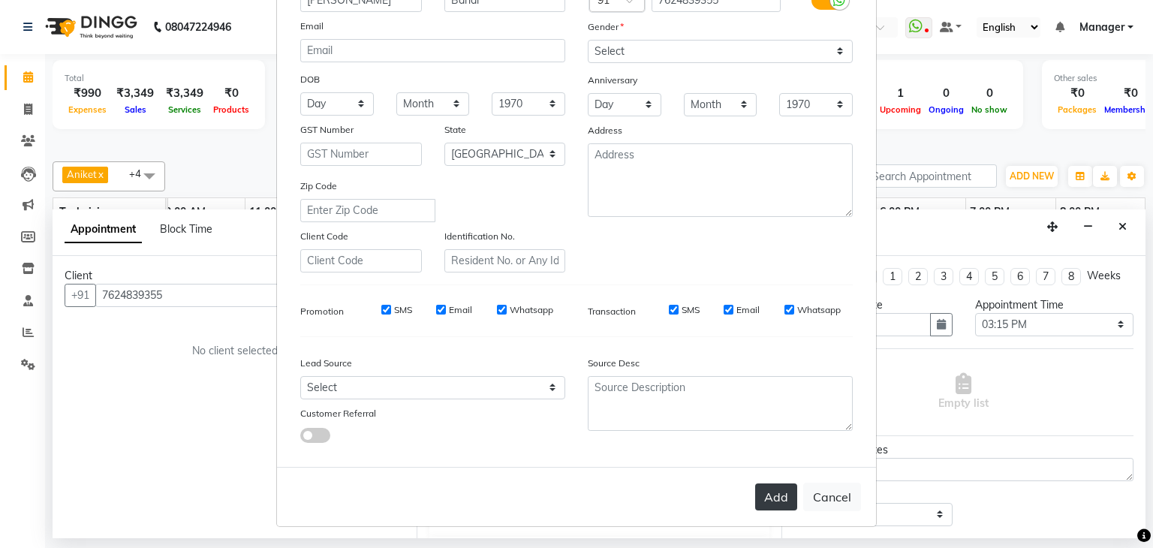
click at [771, 497] on button "Add" at bounding box center [776, 496] width 42 height 27
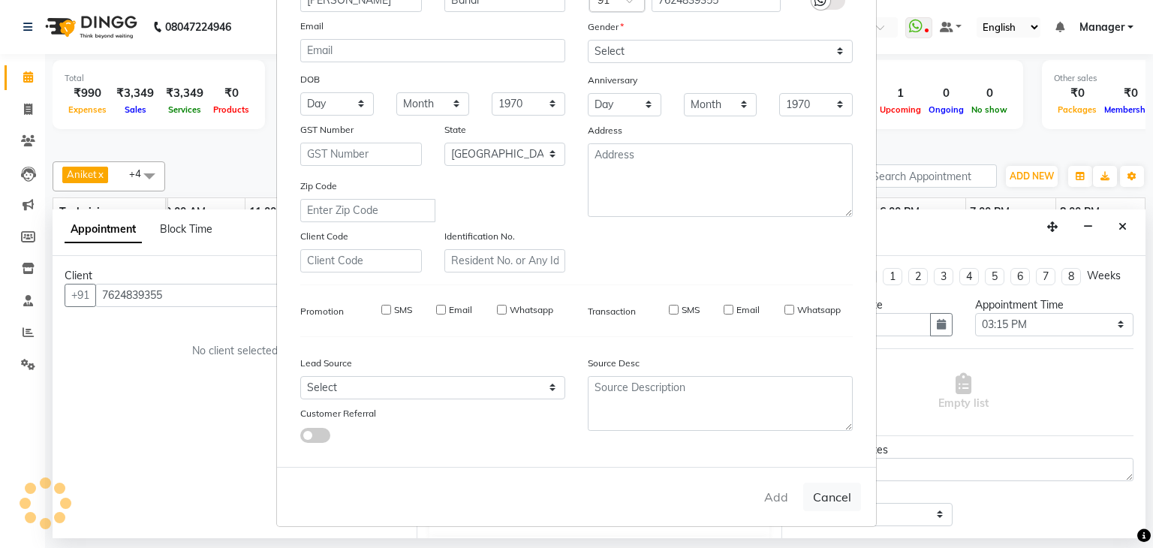
type input "76******55"
select select
select select "null"
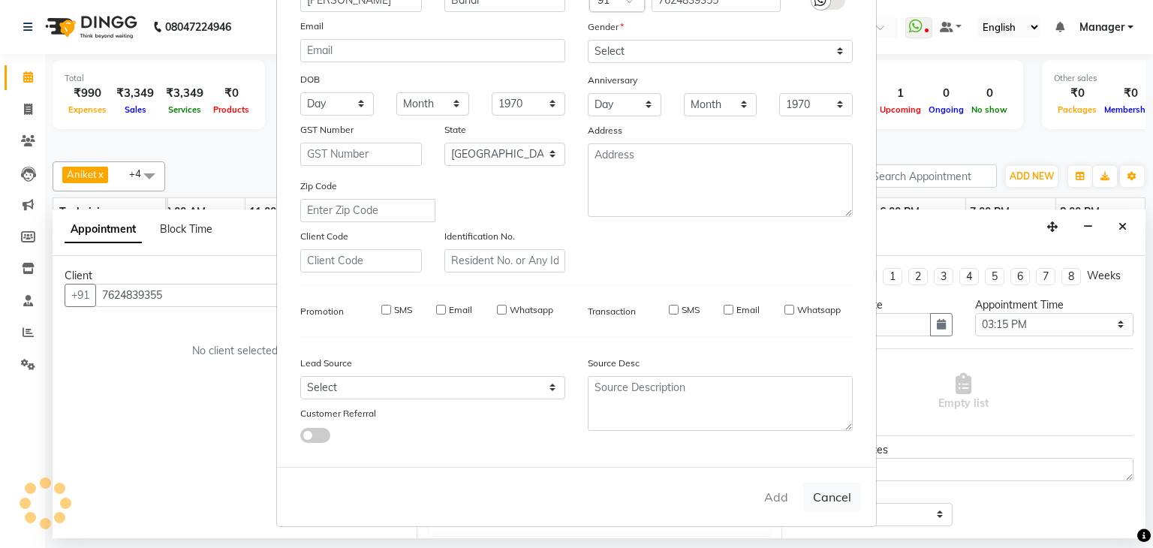
select select
checkbox input "false"
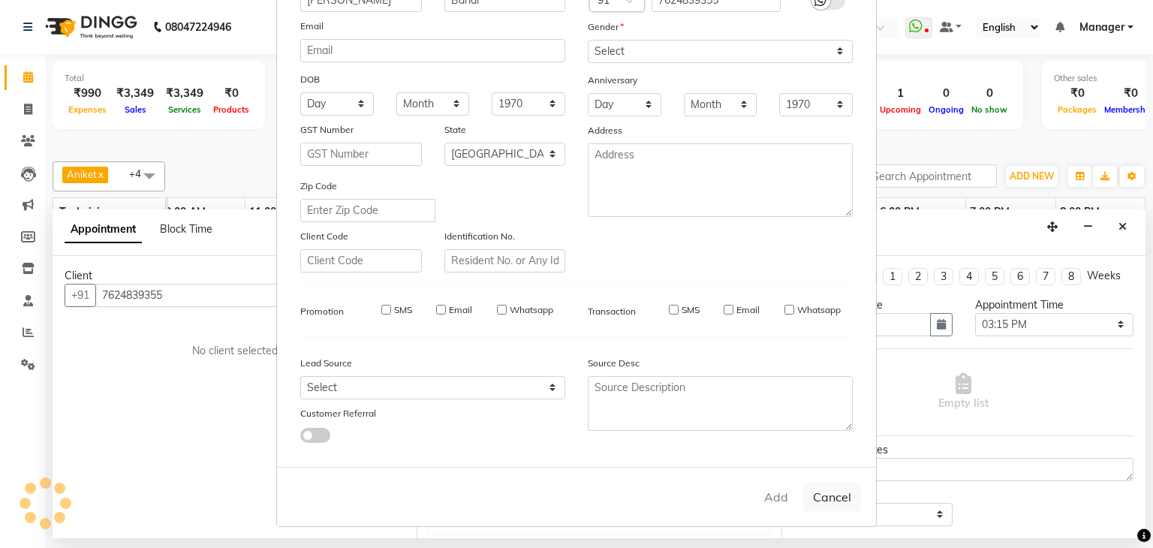
checkbox input "false"
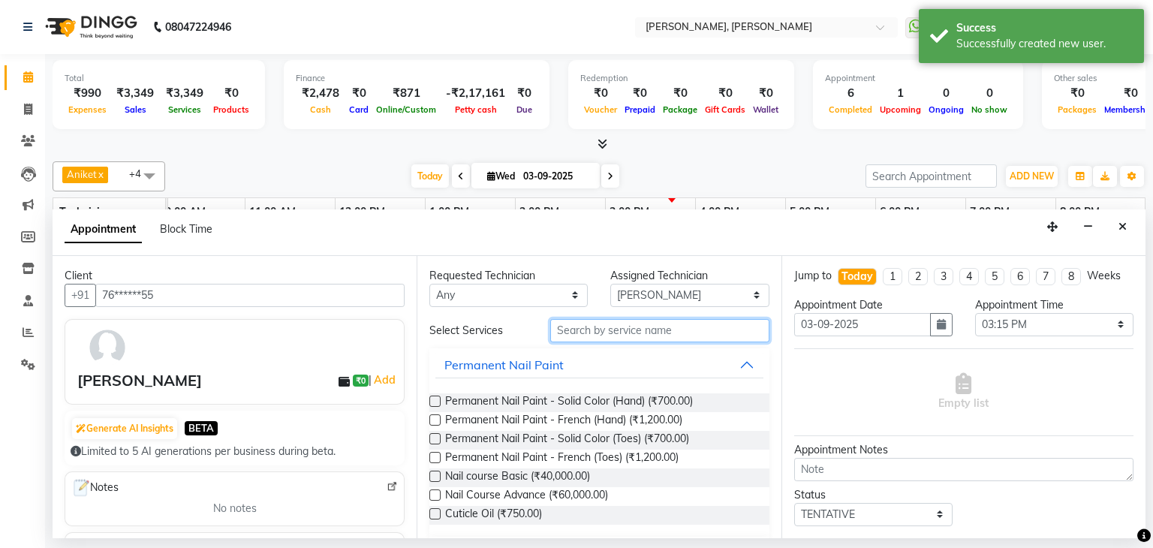
click at [640, 322] on input "text" at bounding box center [659, 330] width 219 height 23
click at [636, 333] on input "text" at bounding box center [659, 330] width 219 height 23
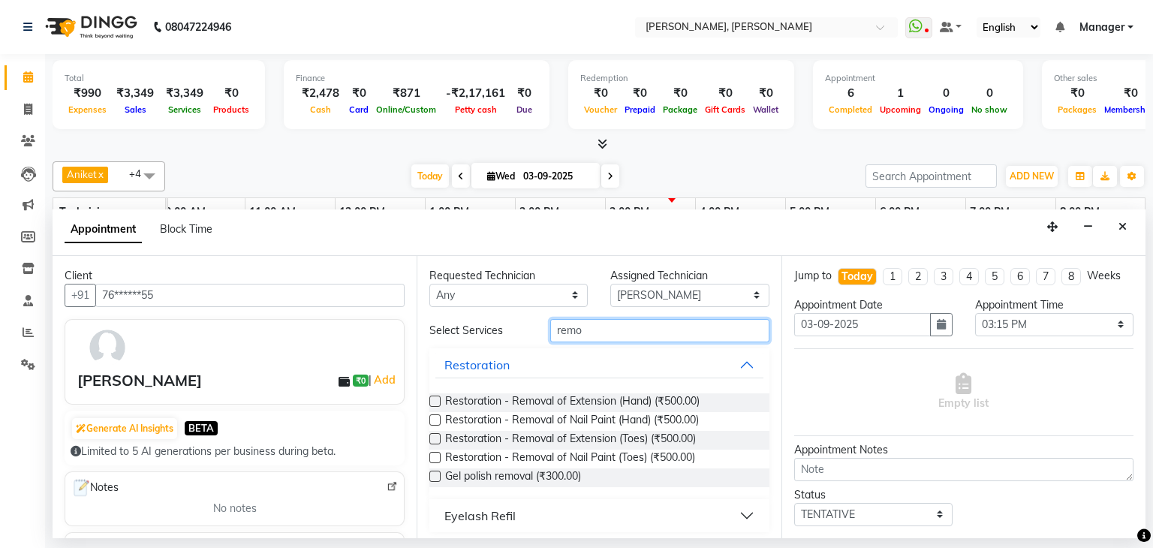
type input "remo"
click at [435, 477] on label at bounding box center [434, 475] width 11 height 11
click at [435, 477] on input "checkbox" at bounding box center [434, 478] width 10 height 10
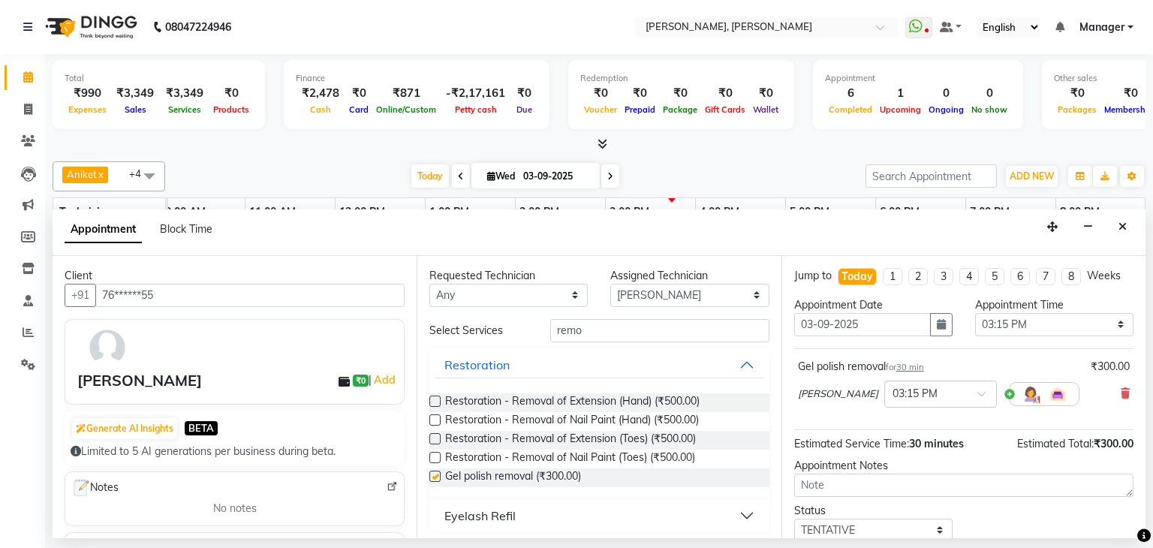
checkbox input "false"
click at [615, 332] on input "remo" at bounding box center [659, 330] width 219 height 23
click at [615, 333] on input "remo" at bounding box center [659, 330] width 219 height 23
type input "r"
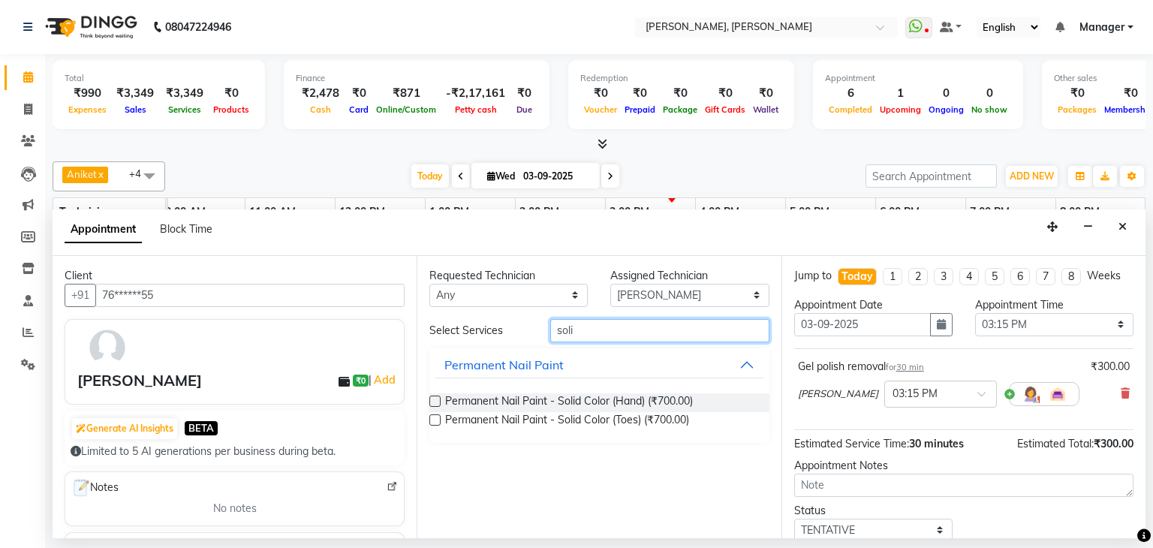
type input "soli"
click at [434, 400] on label at bounding box center [434, 400] width 11 height 11
click at [434, 400] on input "checkbox" at bounding box center [434, 403] width 10 height 10
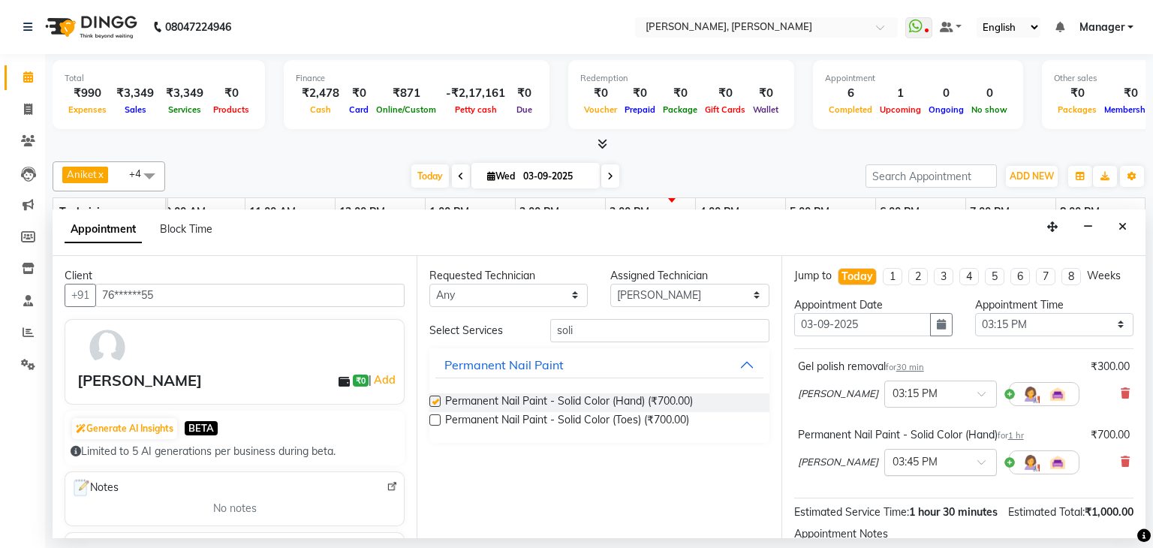
checkbox input "false"
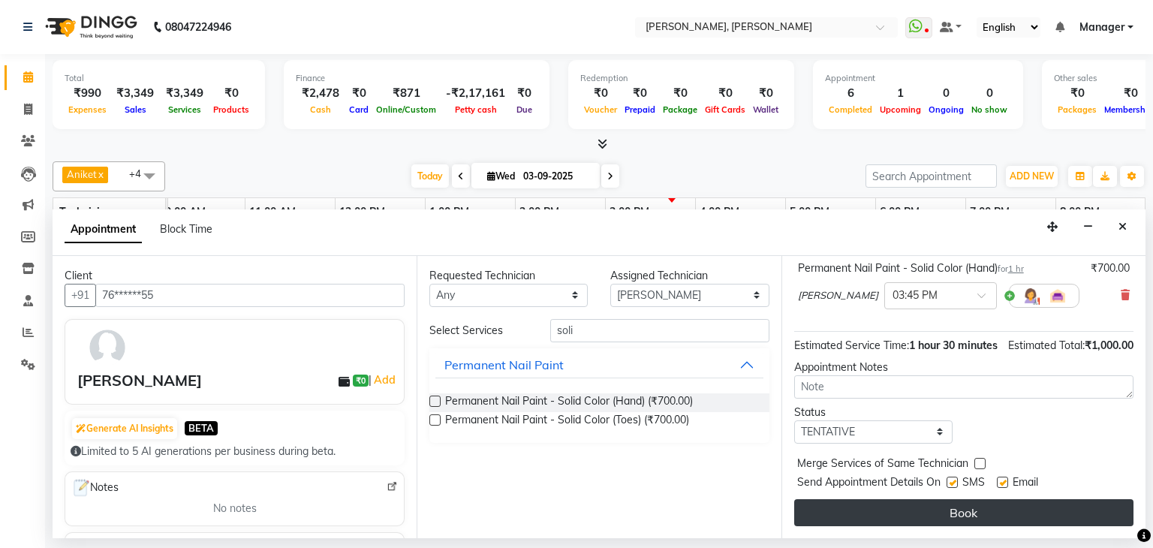
scroll to position [182, 0]
click at [924, 512] on button "Book" at bounding box center [963, 512] width 339 height 27
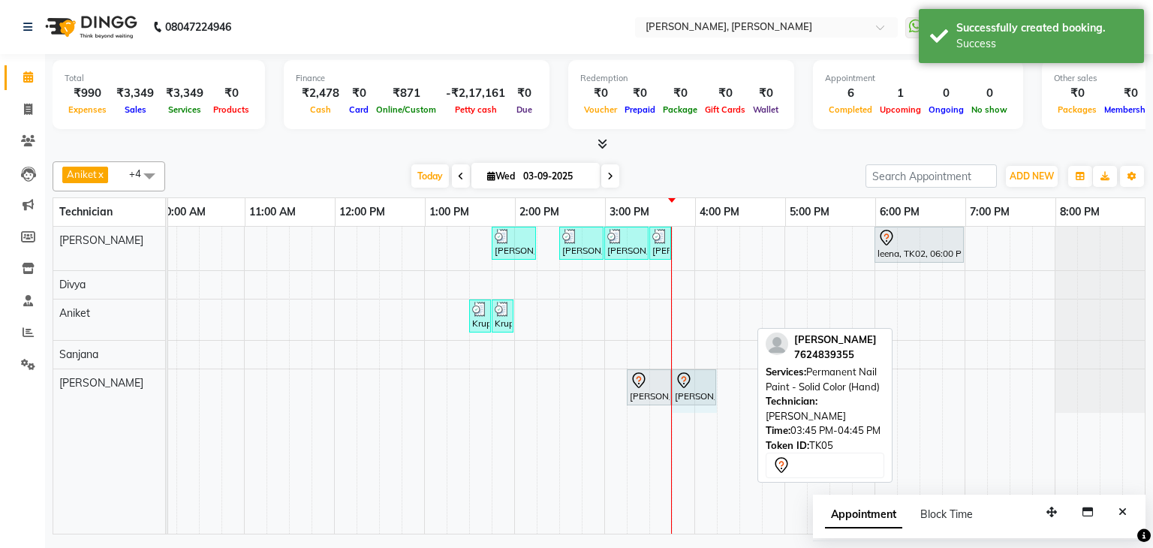
drag, startPoint x: 748, startPoint y: 377, endPoint x: 700, endPoint y: 379, distance: 48.0
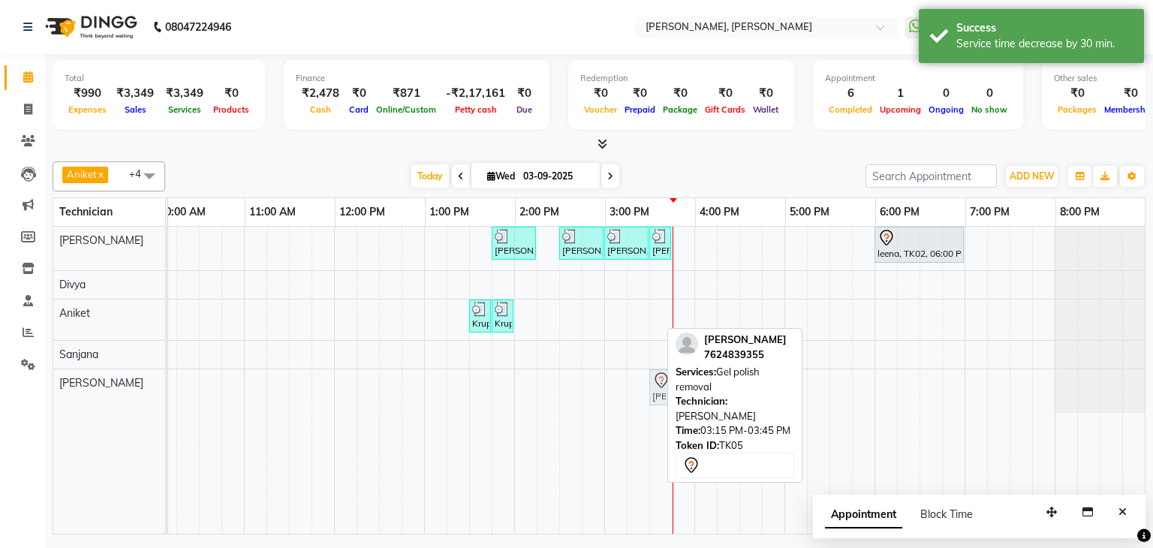
drag, startPoint x: 636, startPoint y: 386, endPoint x: 654, endPoint y: 385, distance: 18.1
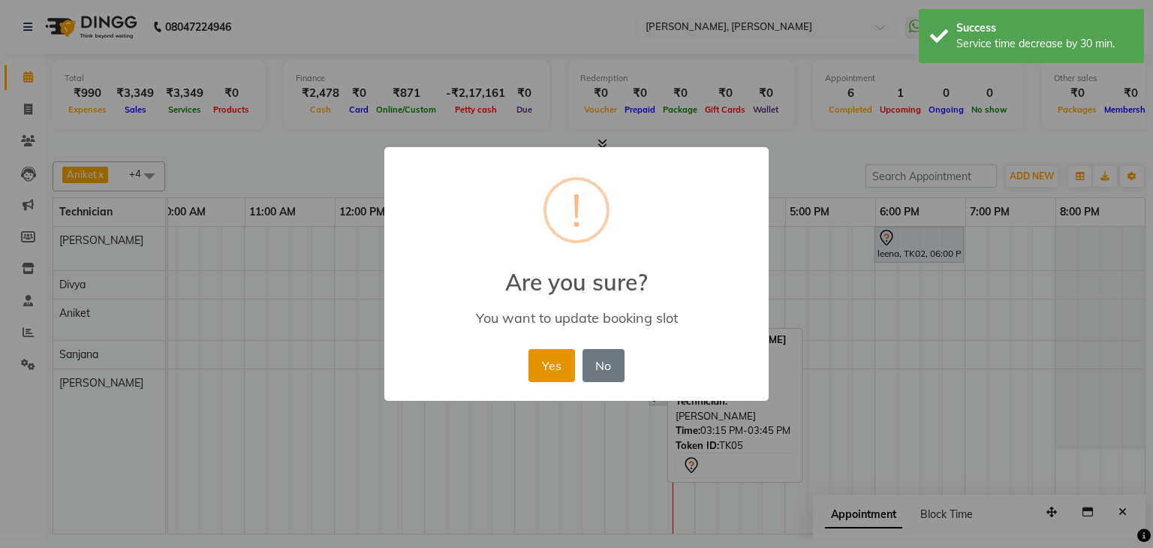
click at [561, 365] on button "Yes" at bounding box center [551, 365] width 46 height 33
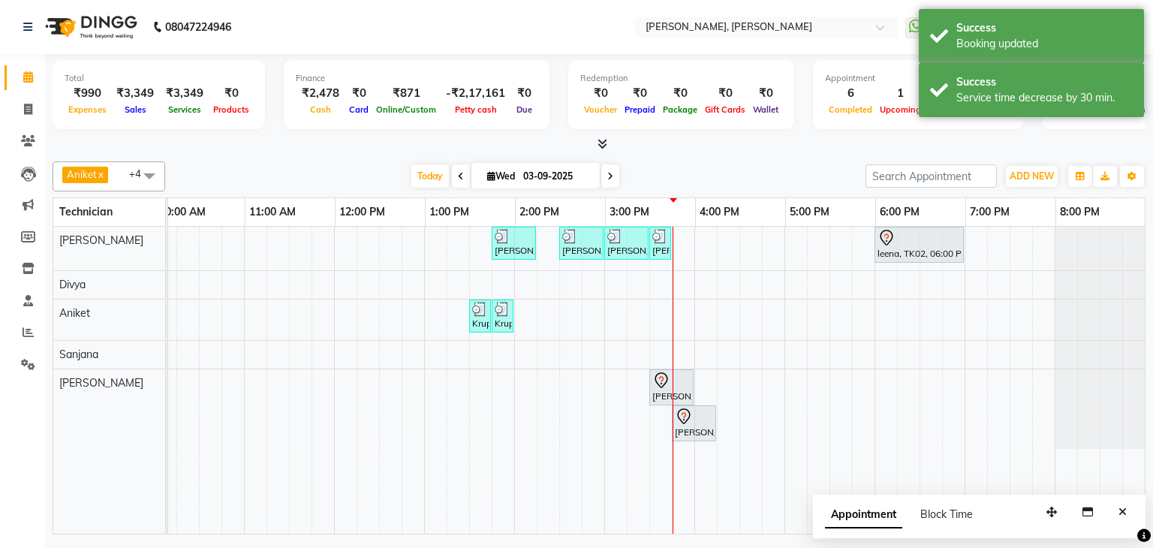
click at [789, 165] on div "Today Wed 03-09-2025" at bounding box center [515, 176] width 685 height 23
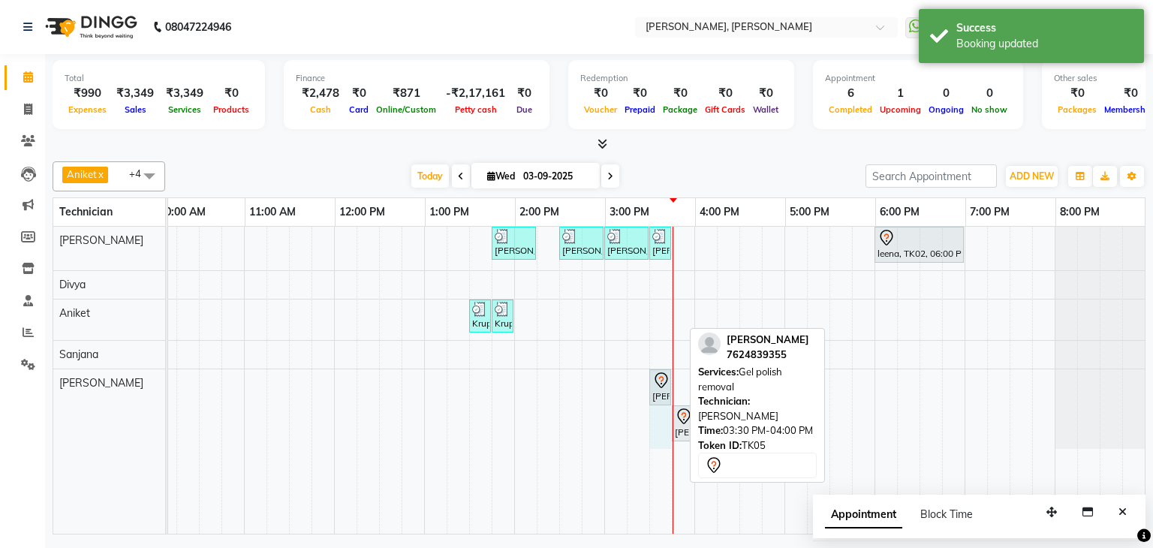
drag, startPoint x: 681, startPoint y: 386, endPoint x: 648, endPoint y: 400, distance: 35.3
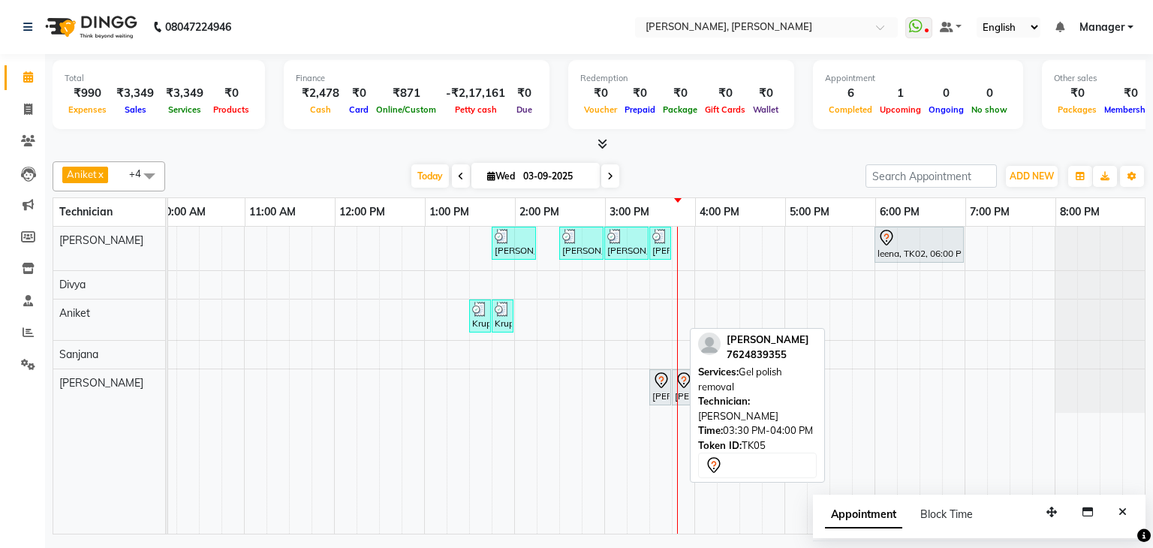
click at [494, 170] on span "Wed" at bounding box center [500, 175] width 35 height 11
select select "9"
select select "2025"
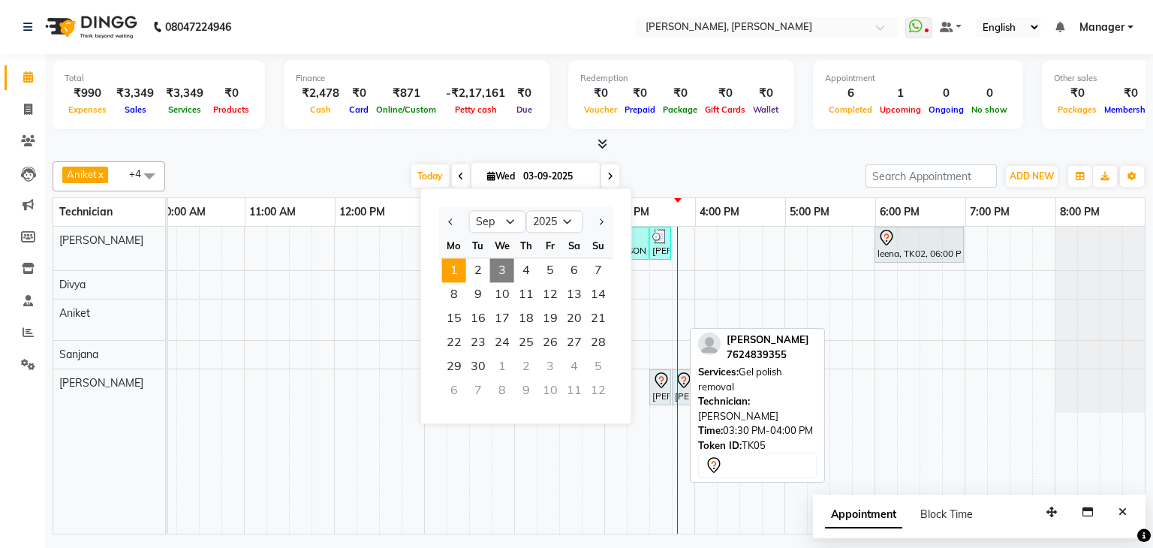
click at [450, 263] on span "1" at bounding box center [454, 270] width 24 height 24
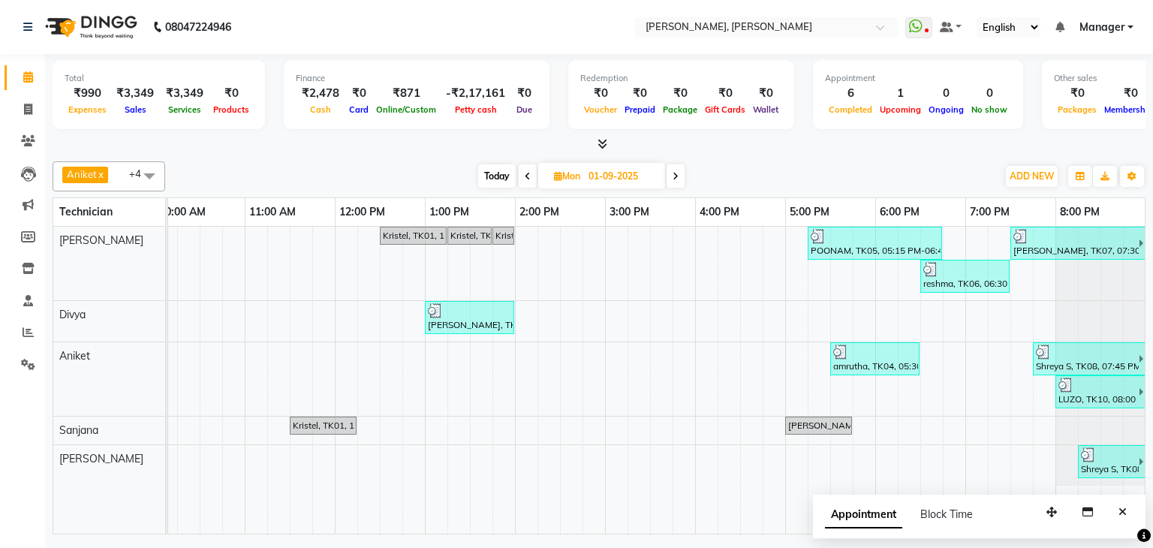
scroll to position [0, 205]
click at [528, 178] on span at bounding box center [527, 175] width 18 height 23
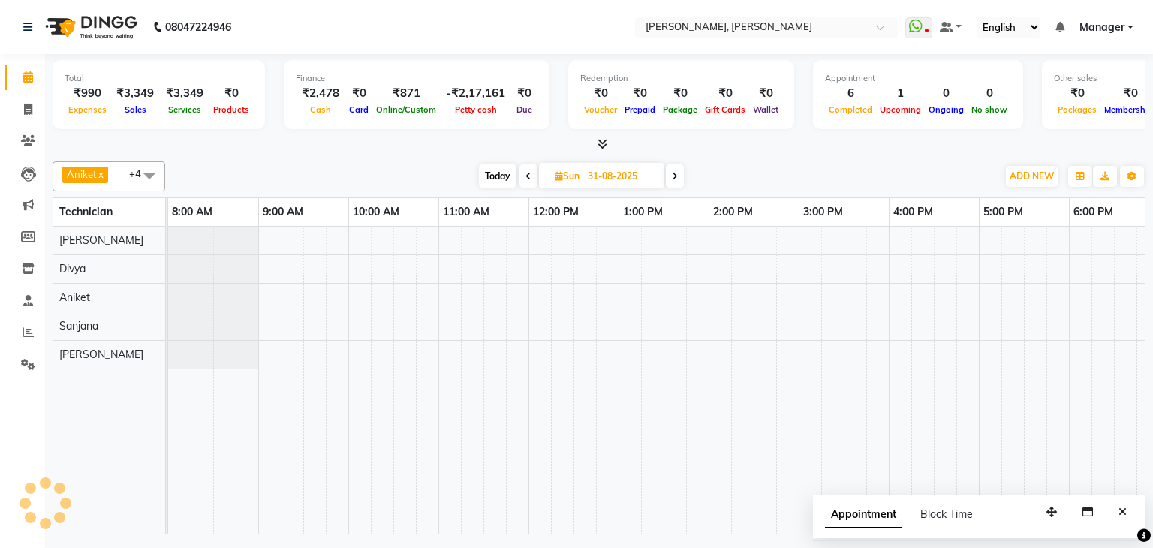
scroll to position [0, 194]
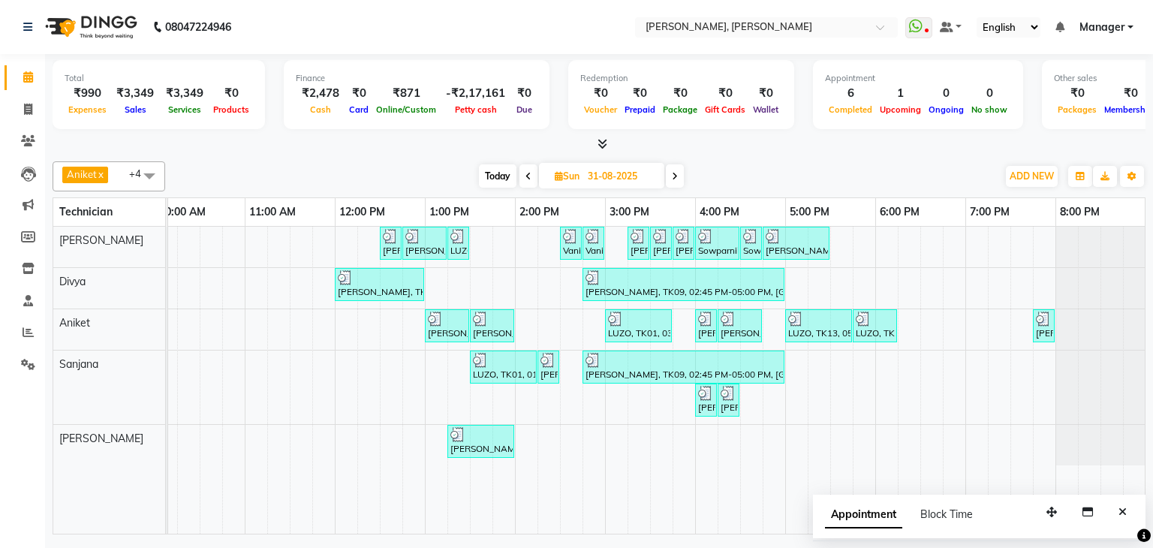
click at [673, 173] on icon at bounding box center [675, 176] width 6 height 9
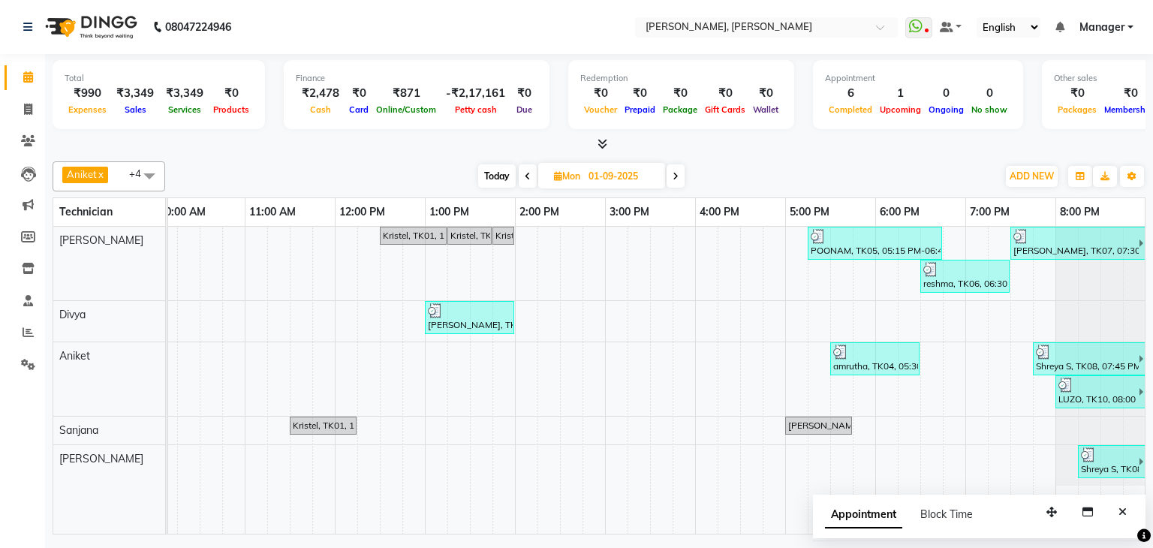
click at [493, 170] on span "Today" at bounding box center [497, 175] width 38 height 23
type input "03-09-2025"
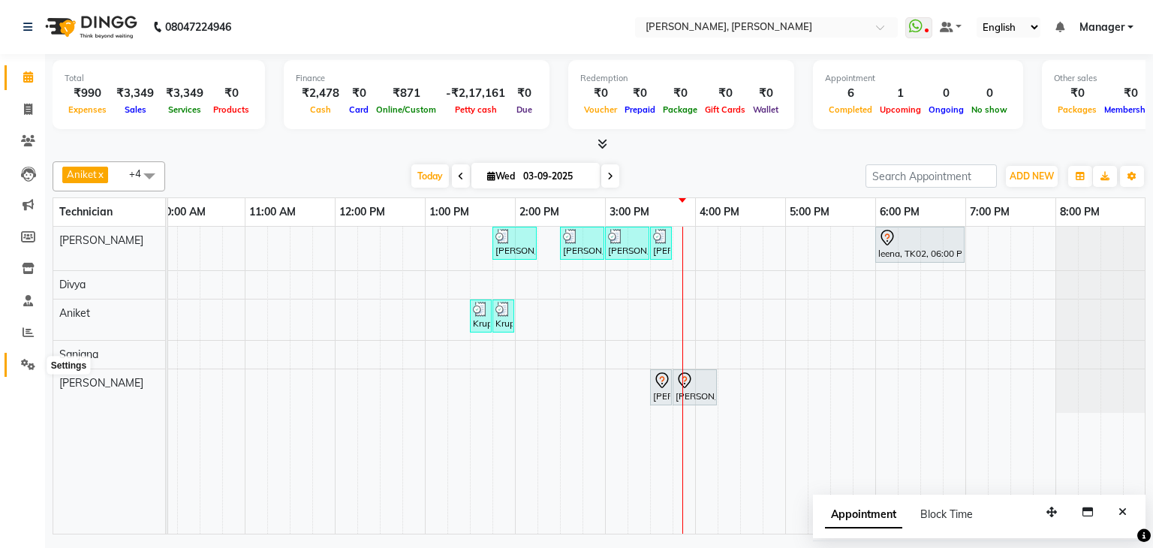
click at [27, 367] on icon at bounding box center [28, 364] width 14 height 11
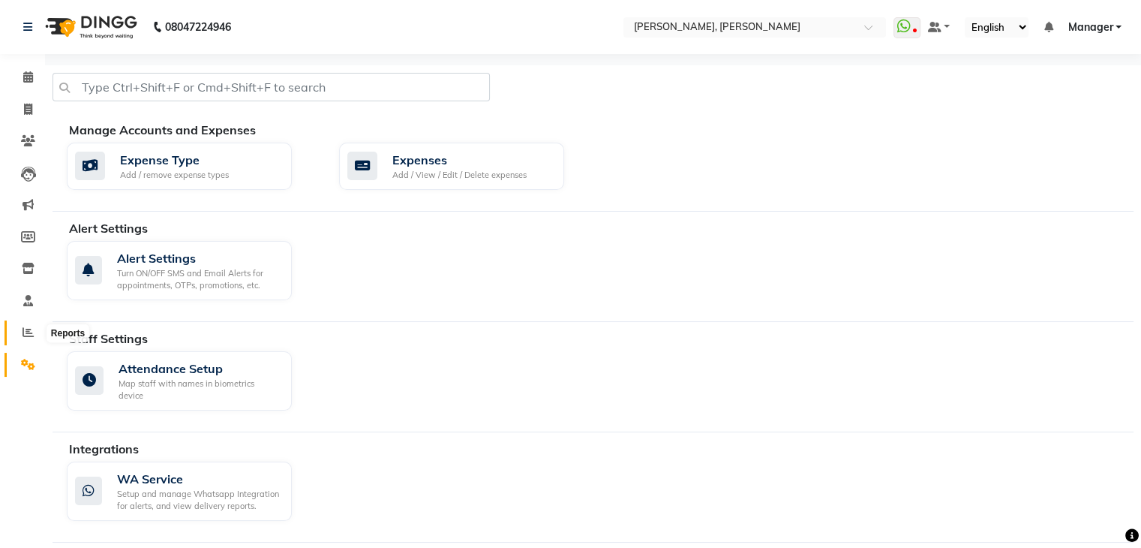
click at [23, 327] on icon at bounding box center [28, 331] width 11 height 11
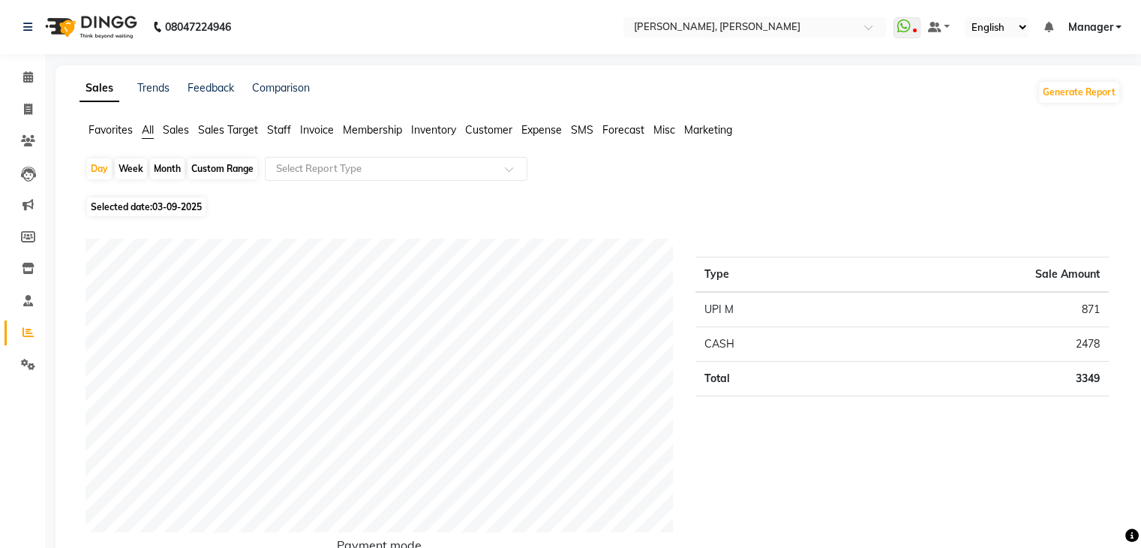
click at [181, 208] on span "03-09-2025" at bounding box center [177, 206] width 50 height 11
select select "9"
select select "2025"
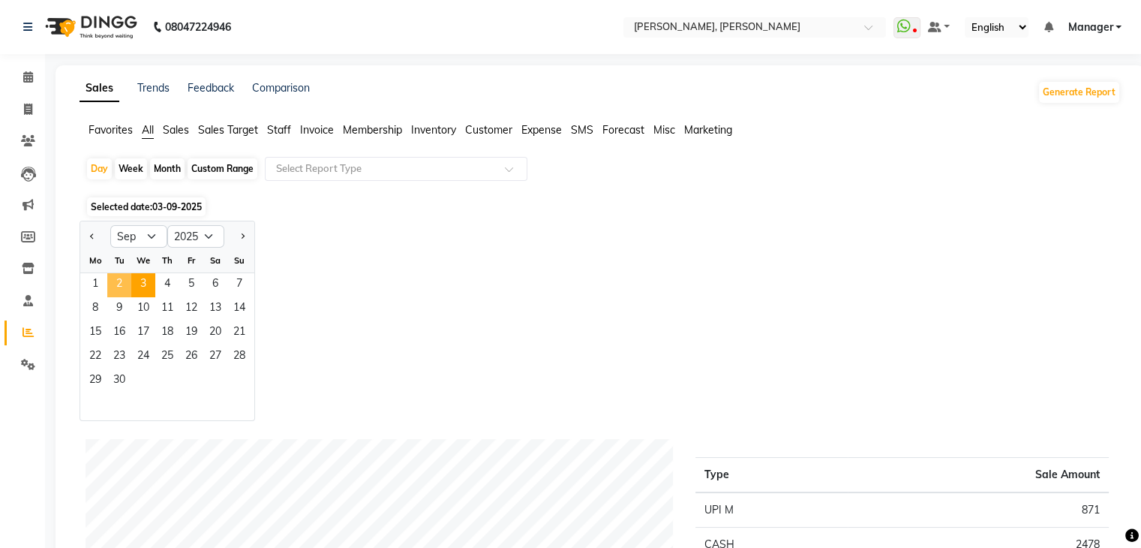
click at [117, 291] on span "2" at bounding box center [119, 285] width 24 height 24
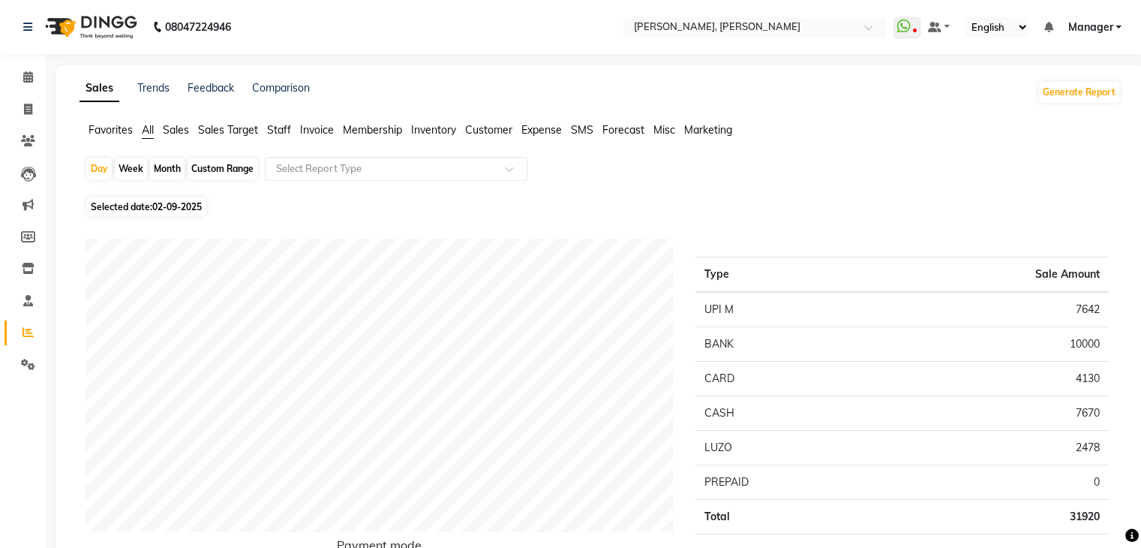
scroll to position [75, 0]
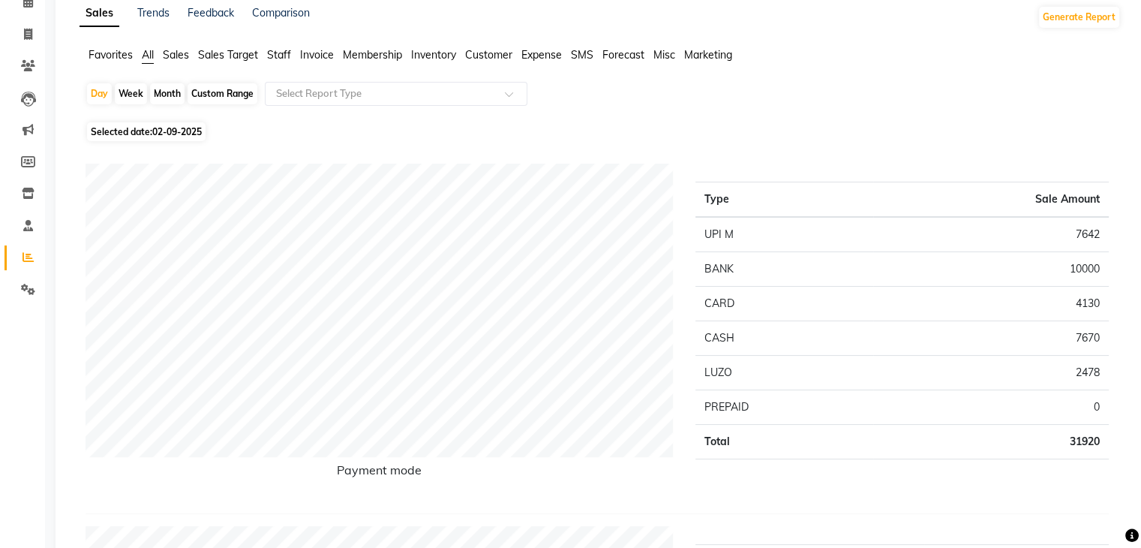
click at [290, 47] on li "Staff" at bounding box center [279, 55] width 24 height 16
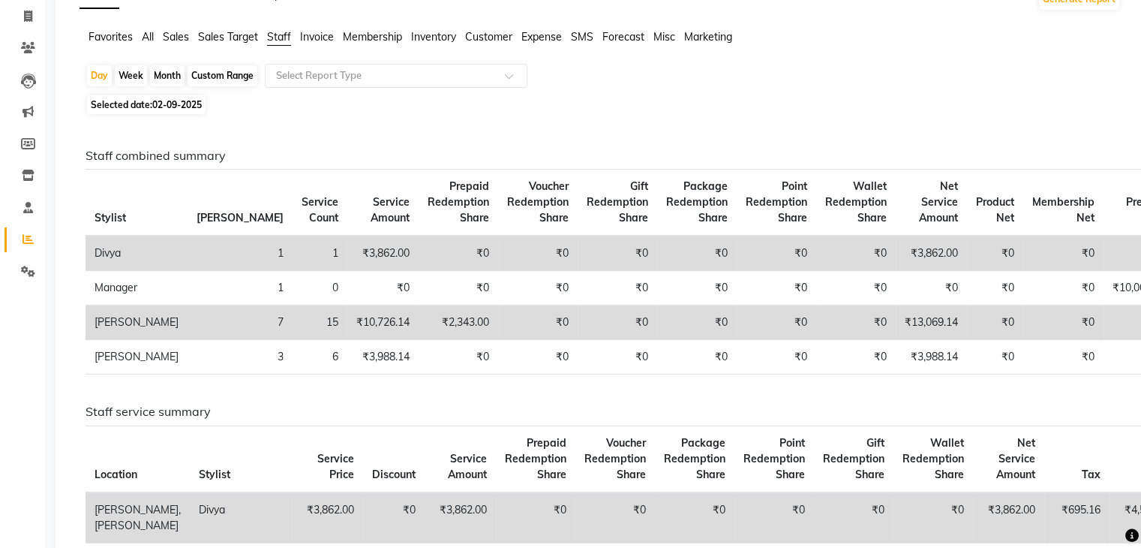
scroll to position [150, 0]
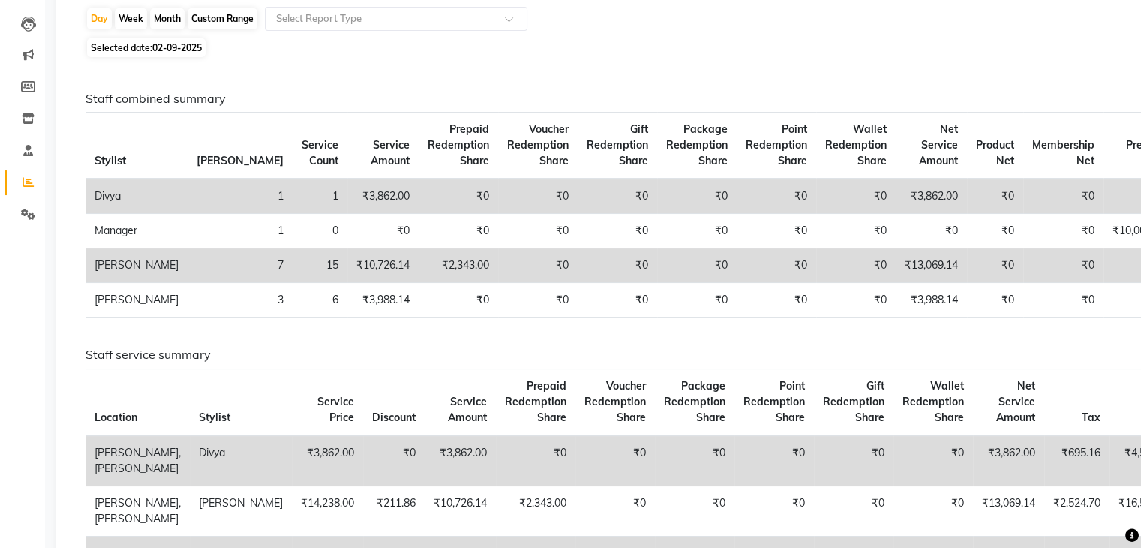
click at [182, 47] on span "02-09-2025" at bounding box center [177, 47] width 50 height 11
select select "9"
select select "2025"
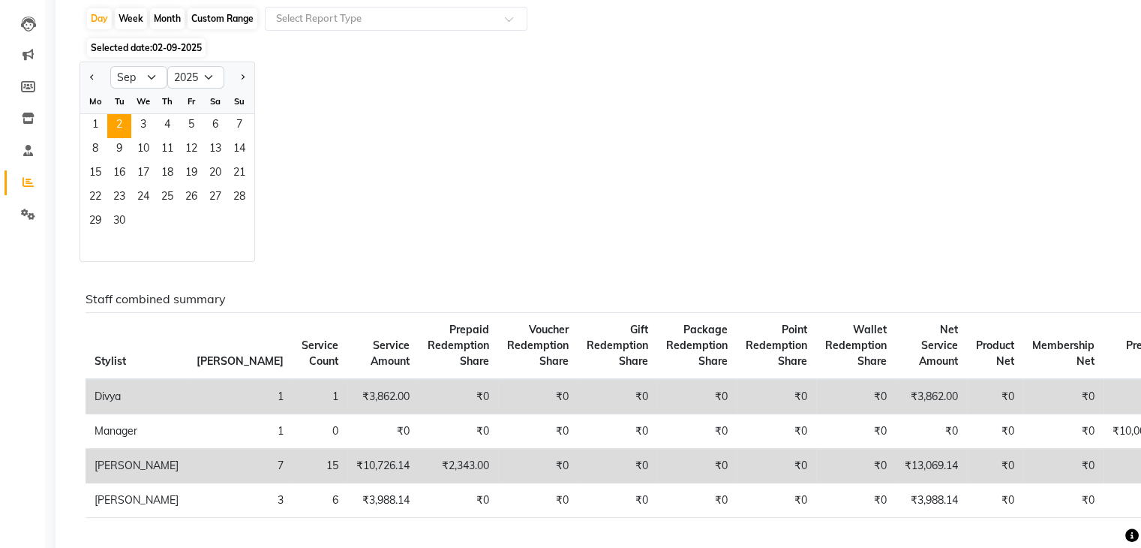
click at [206, 13] on div "Custom Range" at bounding box center [223, 18] width 70 height 21
select select "9"
select select "2025"
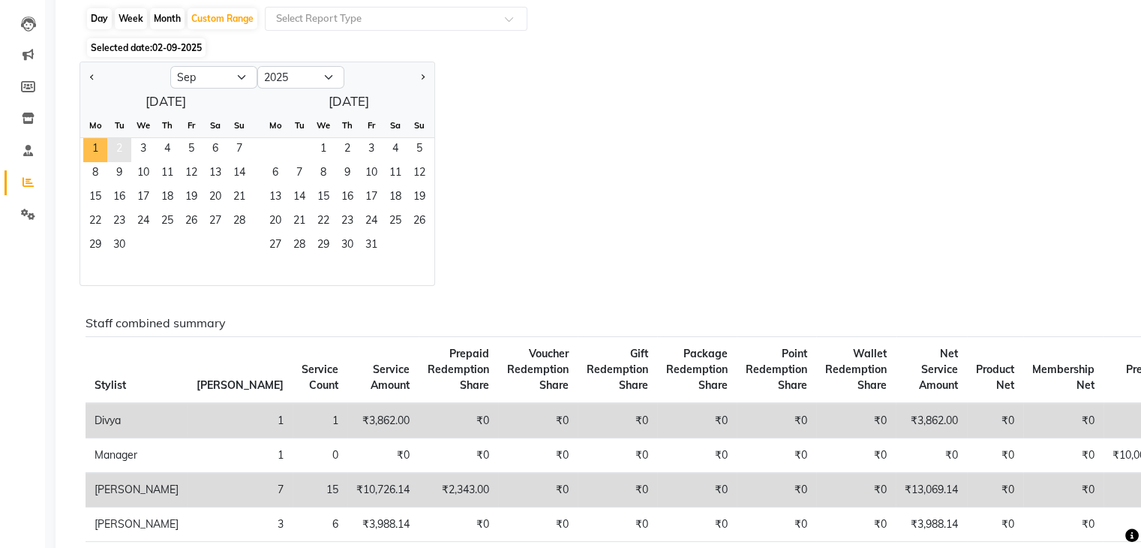
drag, startPoint x: 90, startPoint y: 146, endPoint x: 120, endPoint y: 150, distance: 30.2
click at [92, 151] on span "1" at bounding box center [95, 150] width 24 height 24
click at [123, 148] on span "2" at bounding box center [119, 150] width 24 height 24
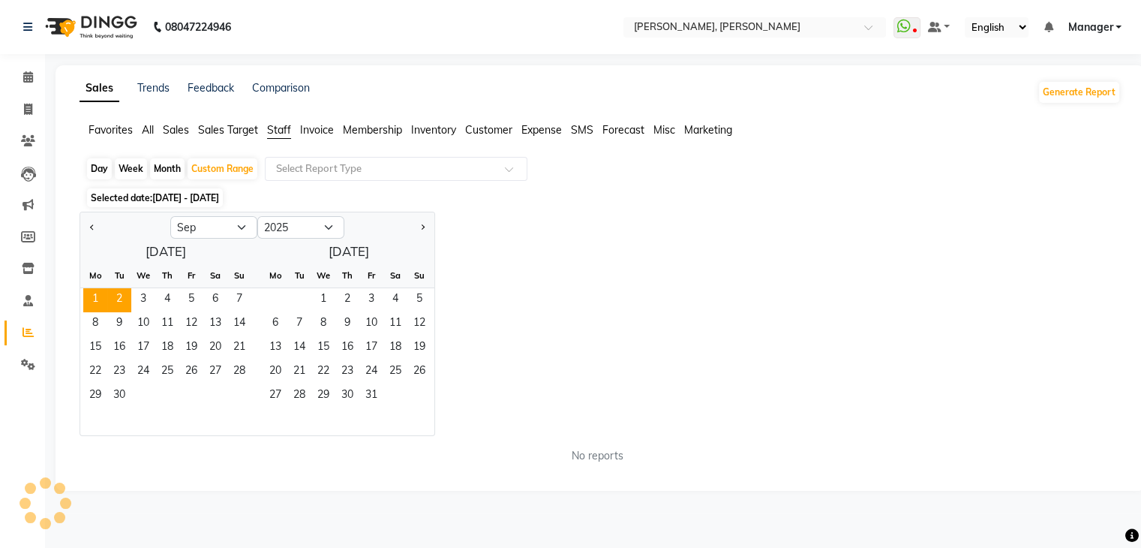
scroll to position [0, 0]
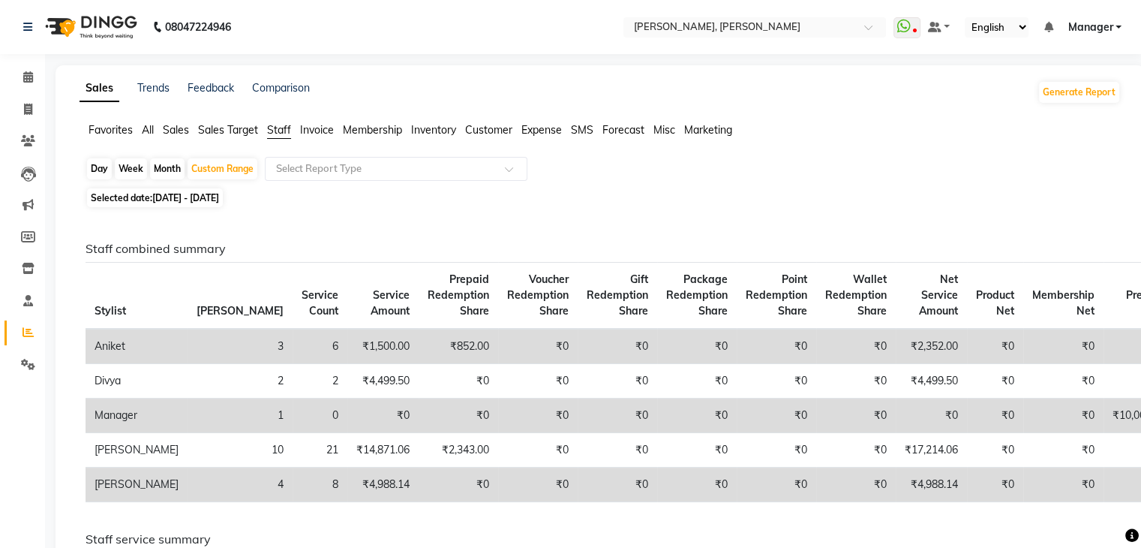
click at [105, 167] on div "Day" at bounding box center [99, 168] width 25 height 21
select select "9"
select select "2025"
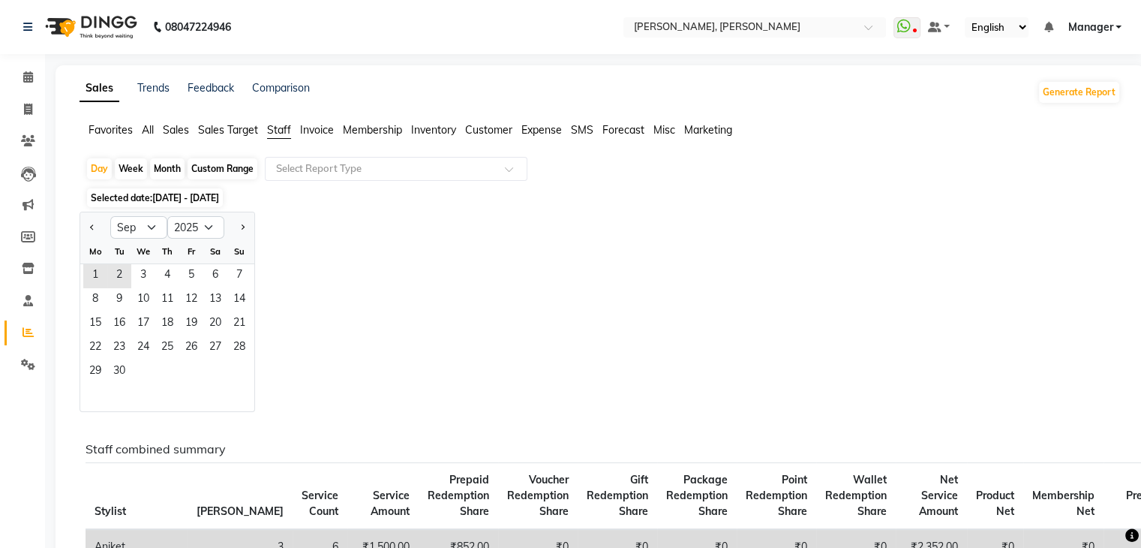
click at [209, 197] on span "01-09-2025 - 02-09-2025" at bounding box center [185, 197] width 67 height 11
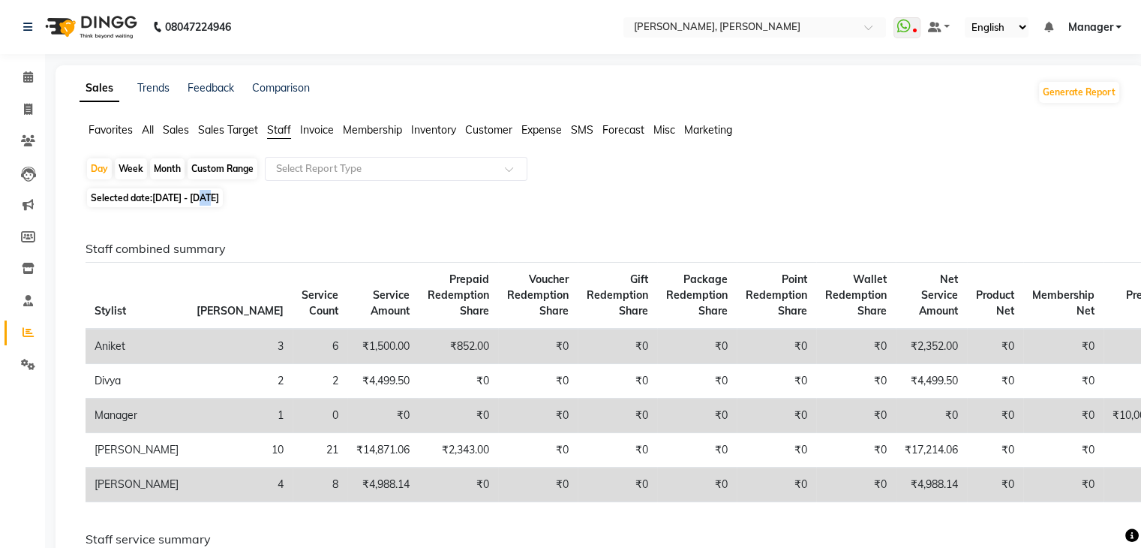
click at [209, 197] on span "01-09-2025 - 02-09-2025" at bounding box center [185, 197] width 67 height 11
select select "9"
select select "2025"
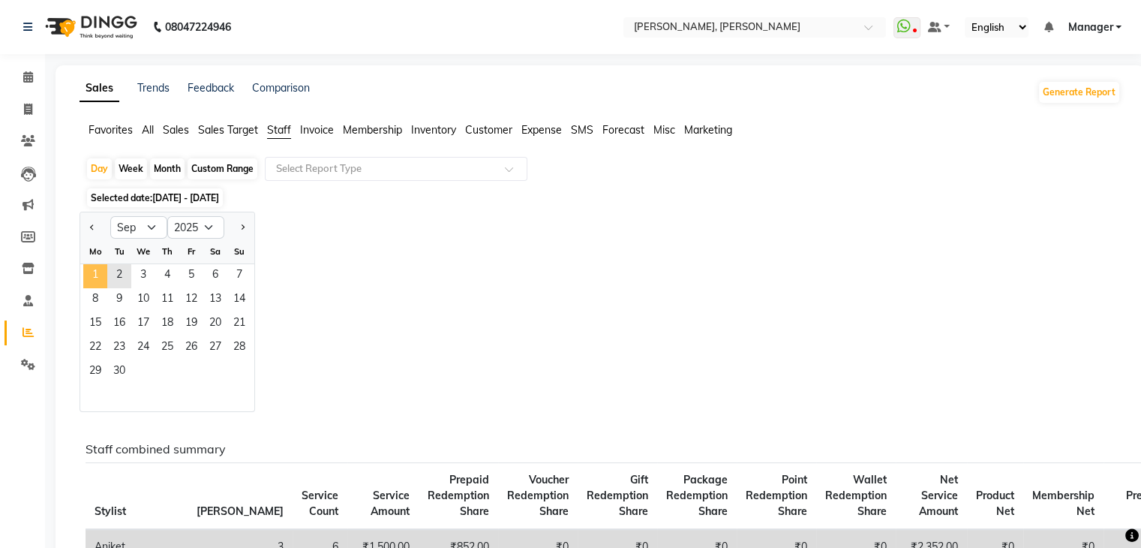
click at [101, 272] on span "1" at bounding box center [95, 276] width 24 height 24
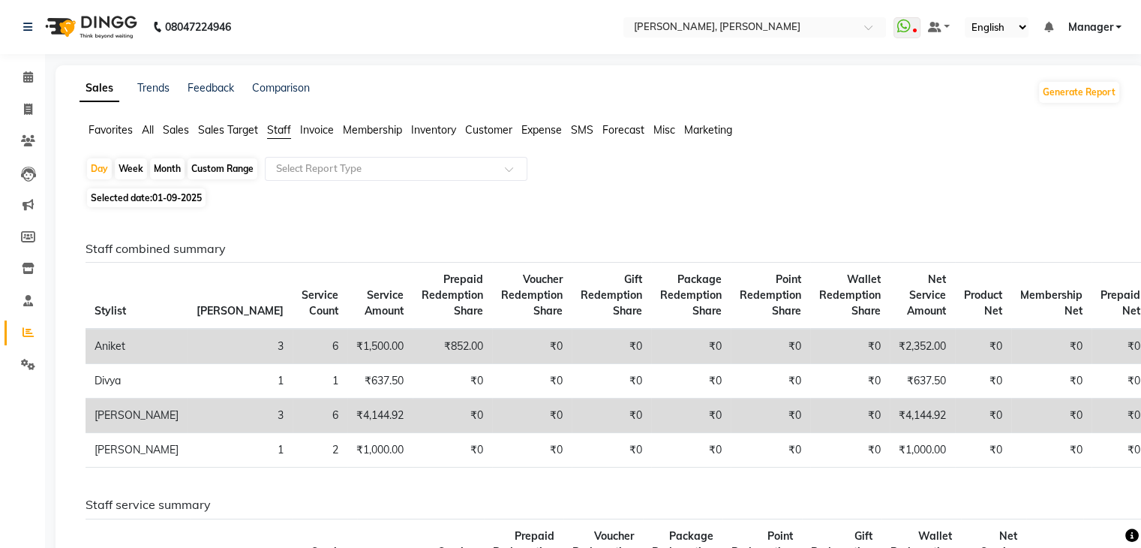
click at [731, 266] on th "Point Redemption Share" at bounding box center [771, 296] width 80 height 67
click at [168, 197] on span "01-09-2025" at bounding box center [177, 197] width 50 height 11
select select "9"
select select "2025"
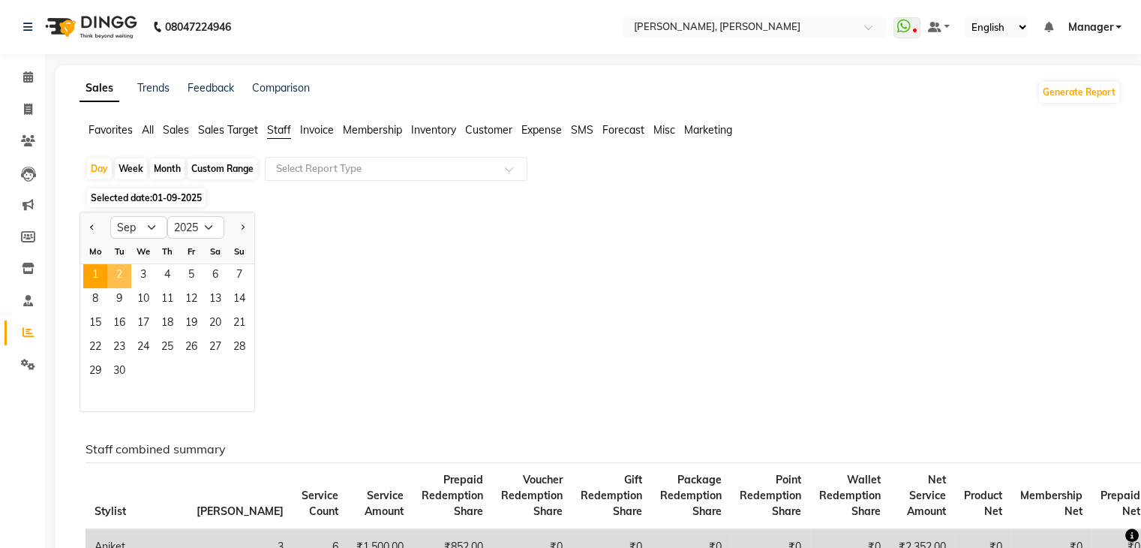
click at [111, 280] on span "2" at bounding box center [119, 276] width 24 height 24
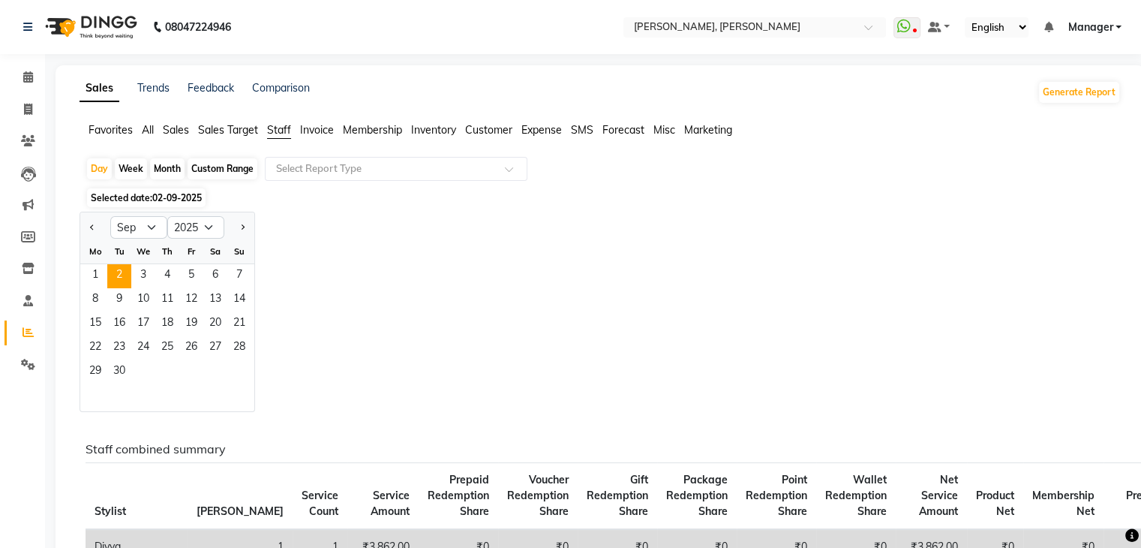
click at [477, 241] on div "Jan Feb Mar Apr May Jun Jul Aug Sep Oct Nov Dec 2015 2016 2017 2018 2019 2020 2…" at bounding box center [600, 312] width 1041 height 200
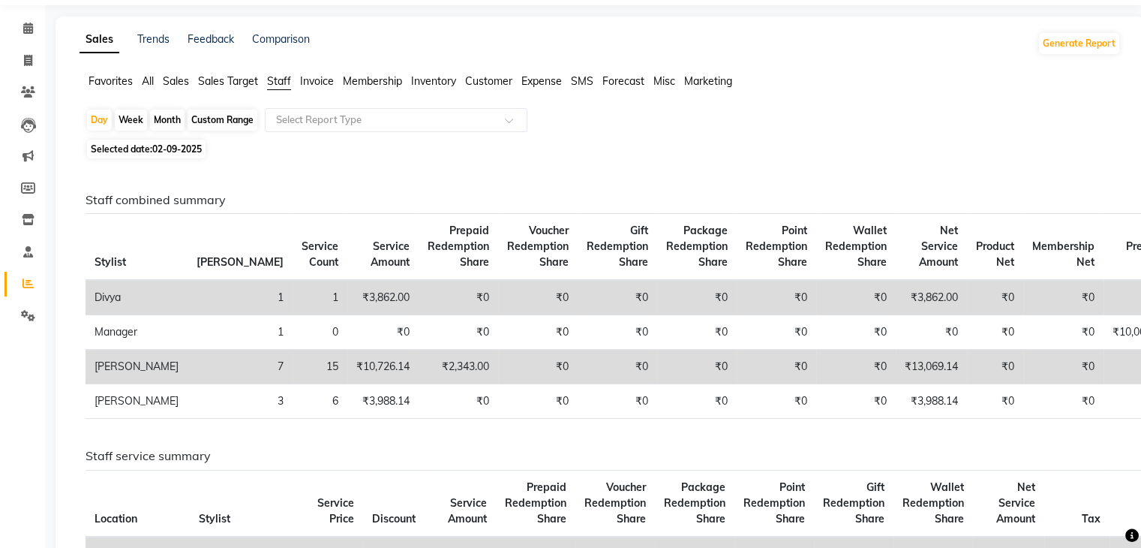
scroll to position [75, 0]
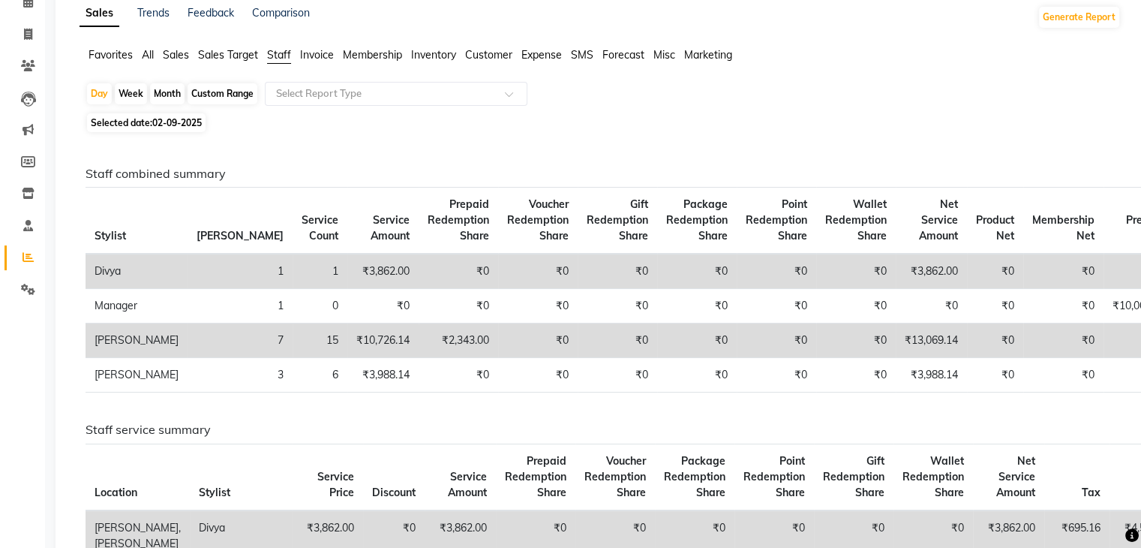
click at [185, 125] on span "02-09-2025" at bounding box center [177, 122] width 50 height 11
select select "9"
select select "2025"
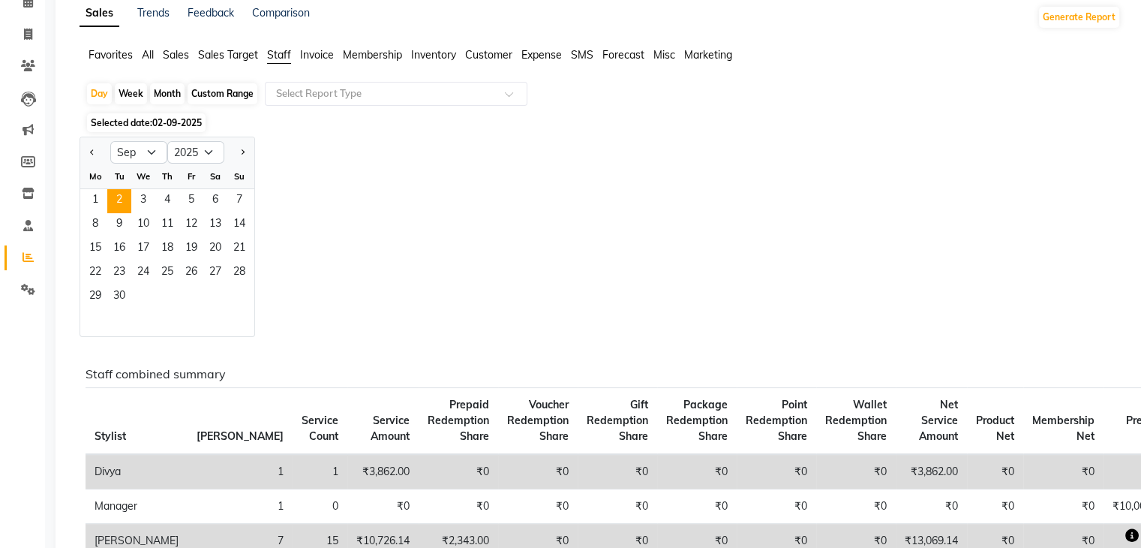
click at [214, 89] on div "Custom Range" at bounding box center [223, 93] width 70 height 21
select select "9"
select select "2025"
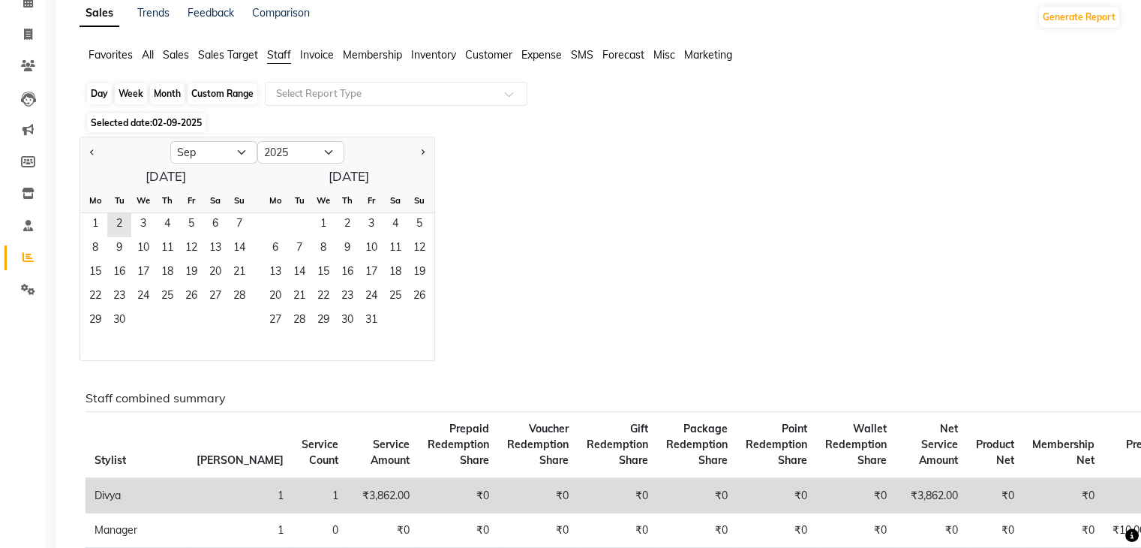
click at [214, 89] on div "Custom Range" at bounding box center [223, 93] width 70 height 21
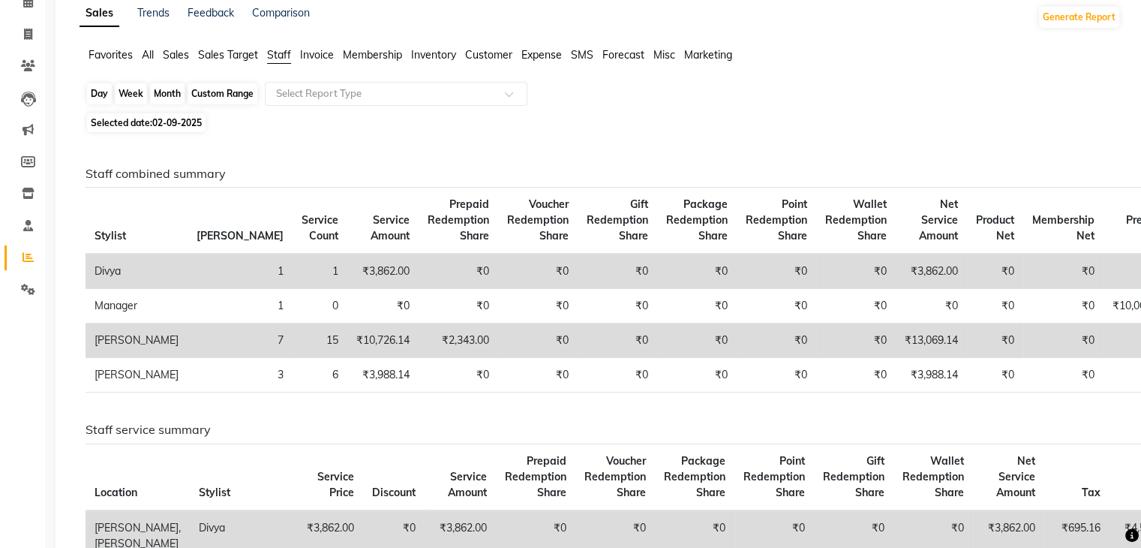
click at [214, 89] on div "Custom Range" at bounding box center [223, 93] width 70 height 21
select select "9"
select select "2025"
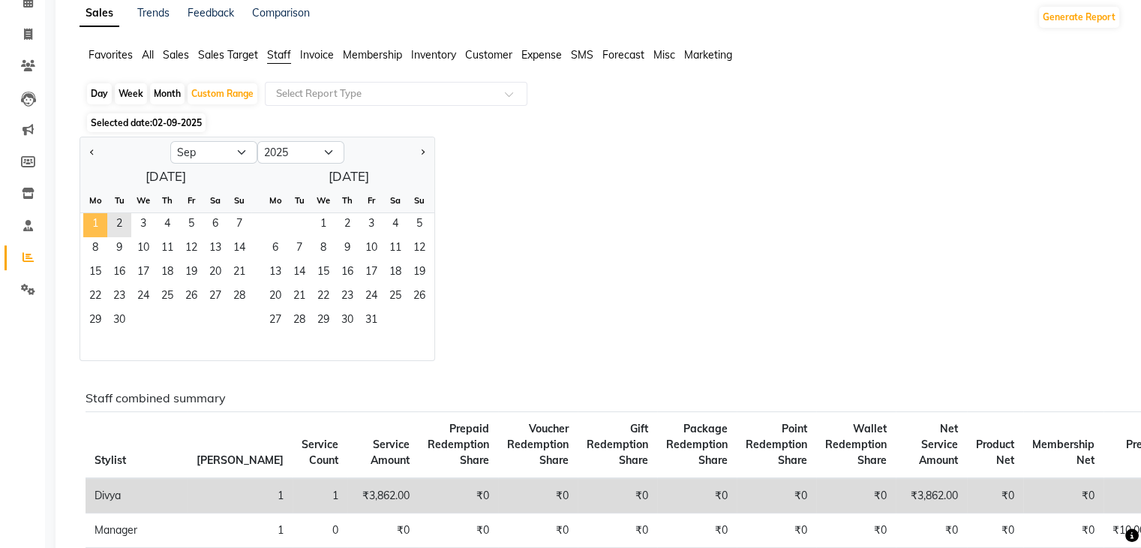
click at [97, 223] on span "1" at bounding box center [95, 225] width 24 height 24
click at [107, 223] on span "1" at bounding box center [95, 225] width 24 height 24
click at [124, 227] on span "2" at bounding box center [119, 225] width 24 height 24
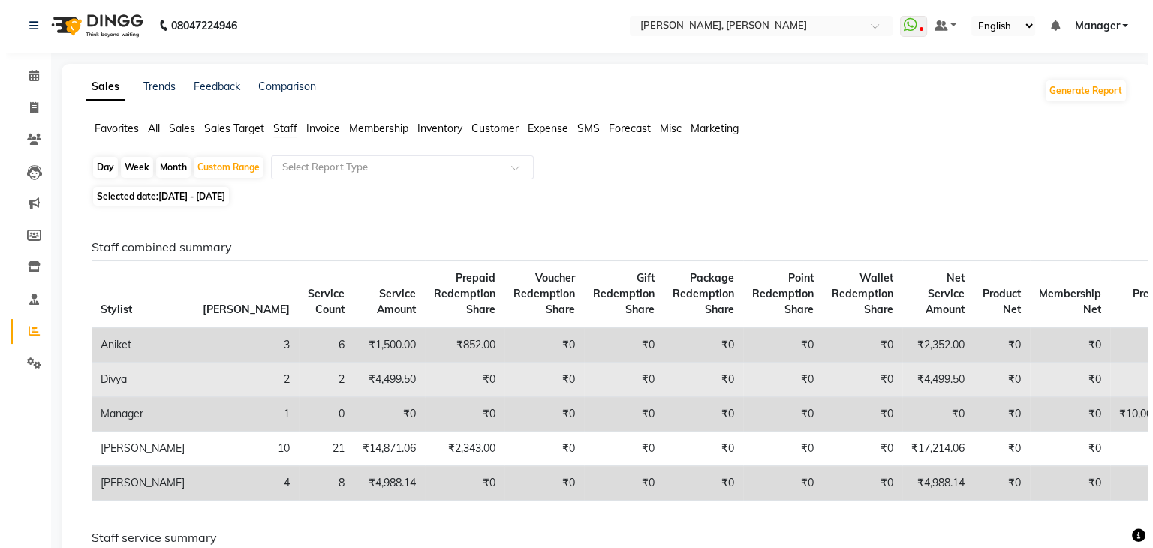
scroll to position [0, 0]
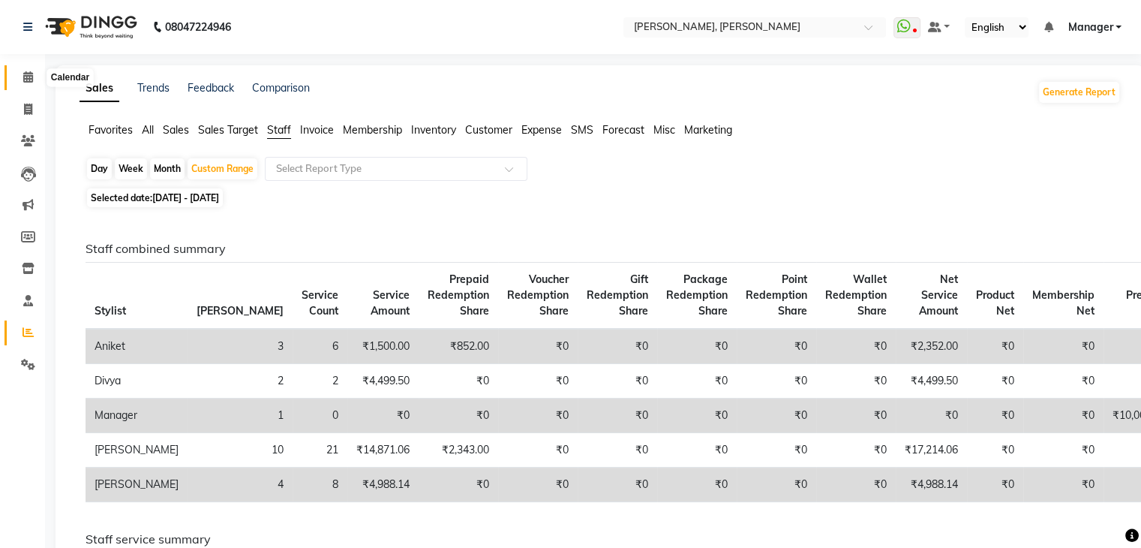
click at [32, 83] on span at bounding box center [28, 77] width 26 height 17
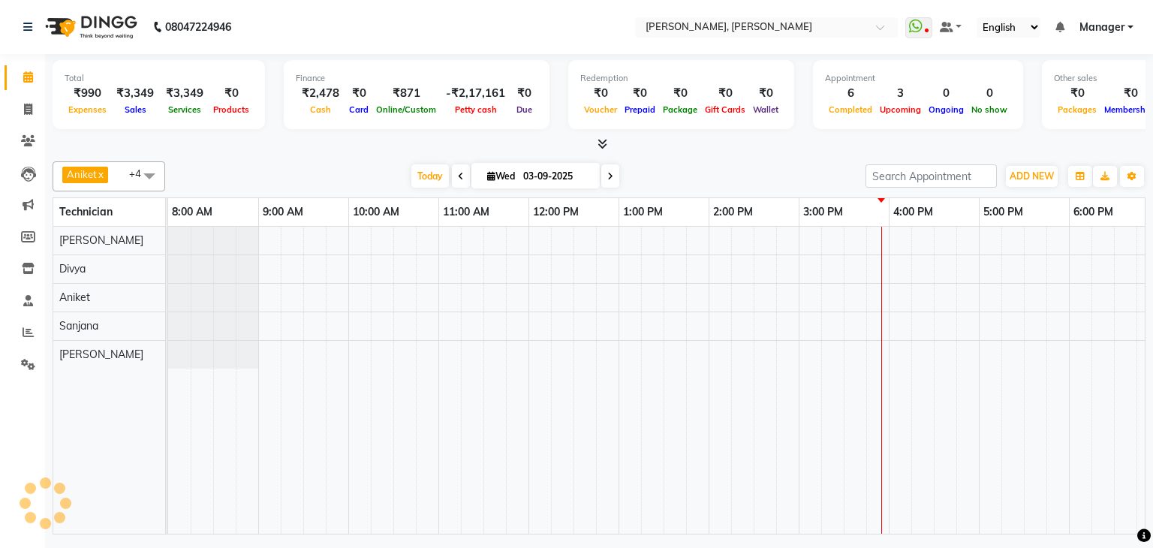
scroll to position [0, 194]
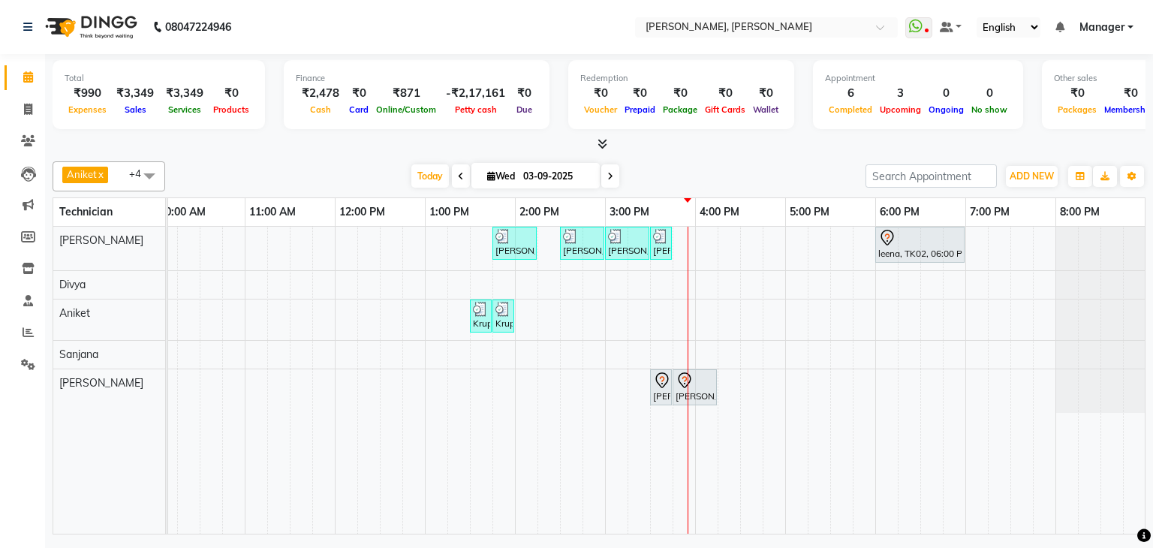
click at [452, 170] on span at bounding box center [461, 175] width 18 height 23
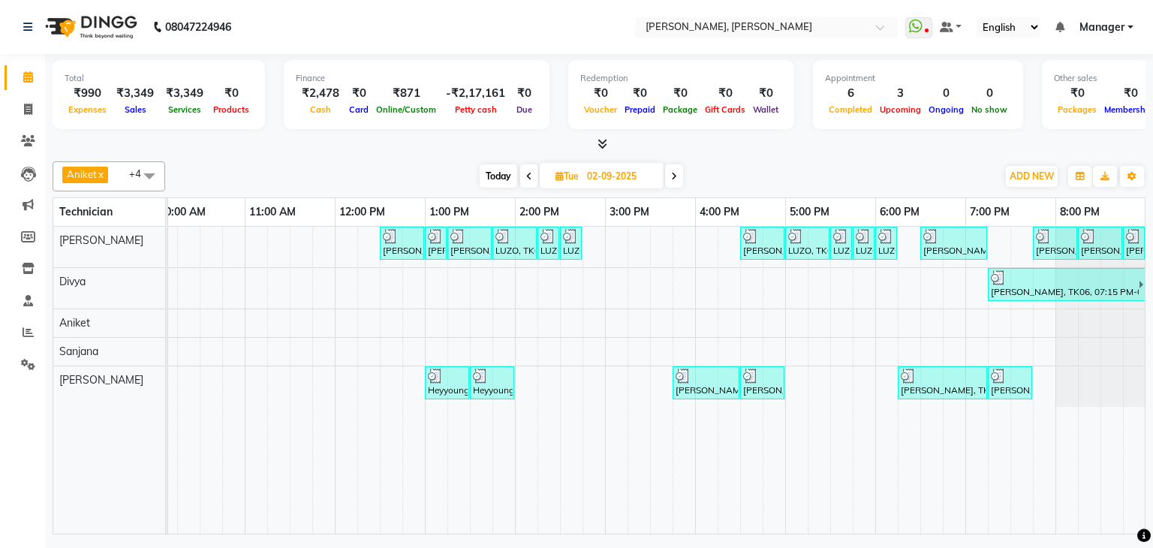
click at [526, 174] on icon at bounding box center [529, 176] width 6 height 9
type input "01-09-2025"
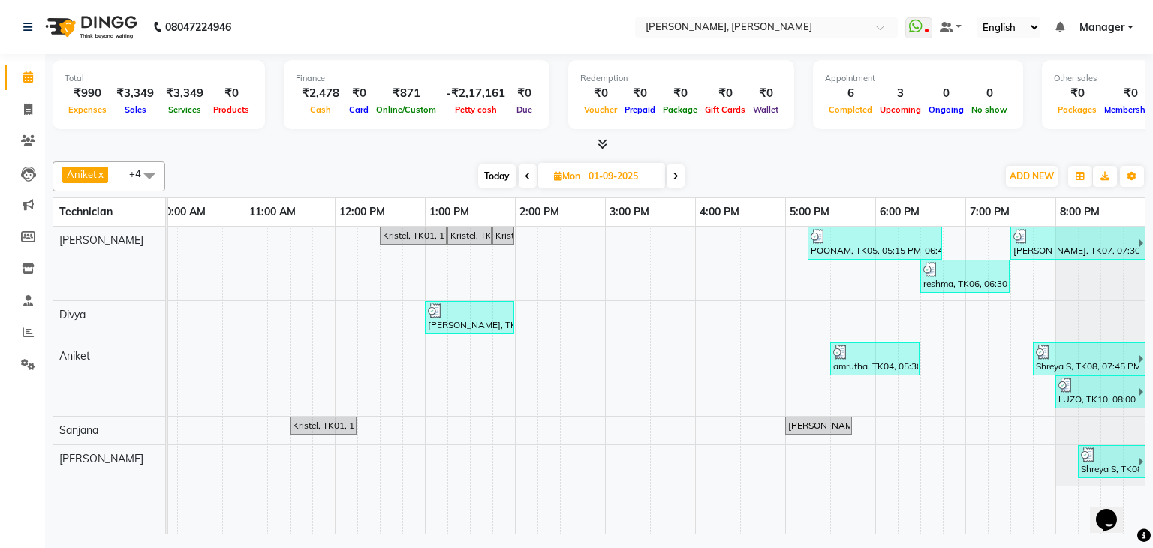
scroll to position [0, 0]
click at [23, 335] on icon at bounding box center [28, 331] width 11 height 11
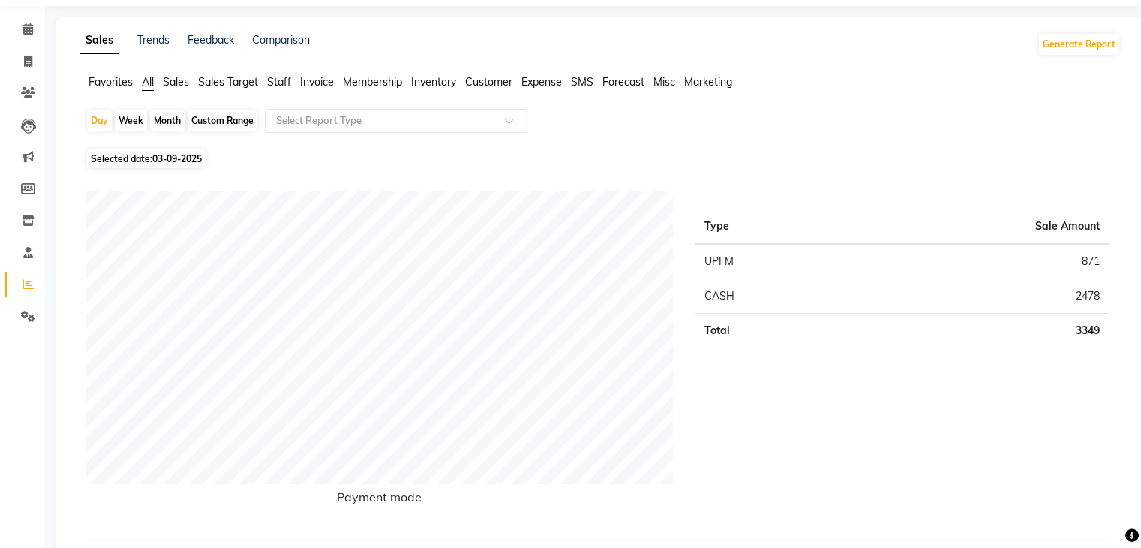
scroll to position [75, 0]
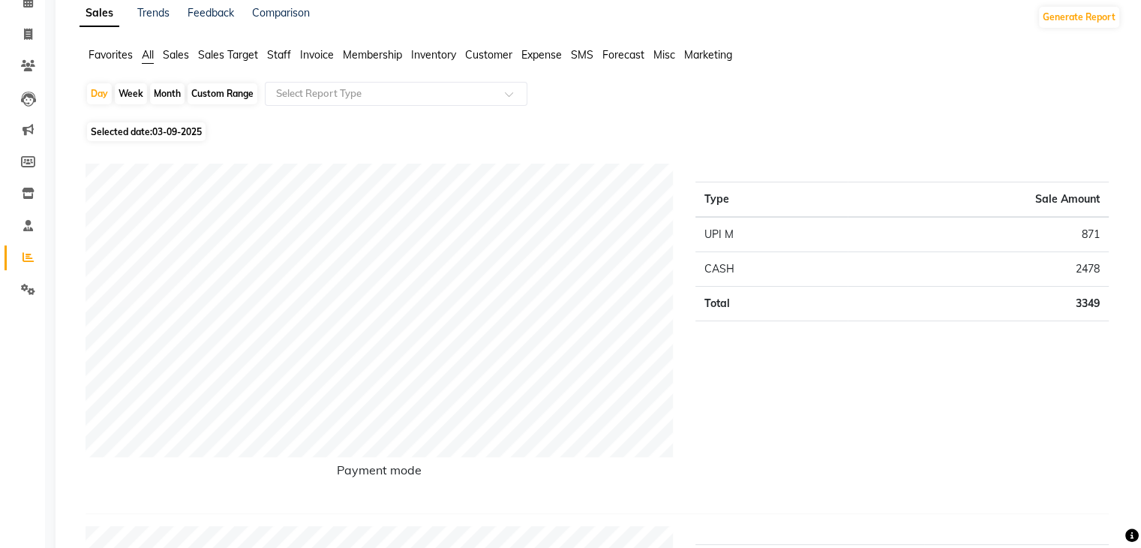
click at [176, 128] on span "03-09-2025" at bounding box center [177, 131] width 50 height 11
select select "9"
select select "2025"
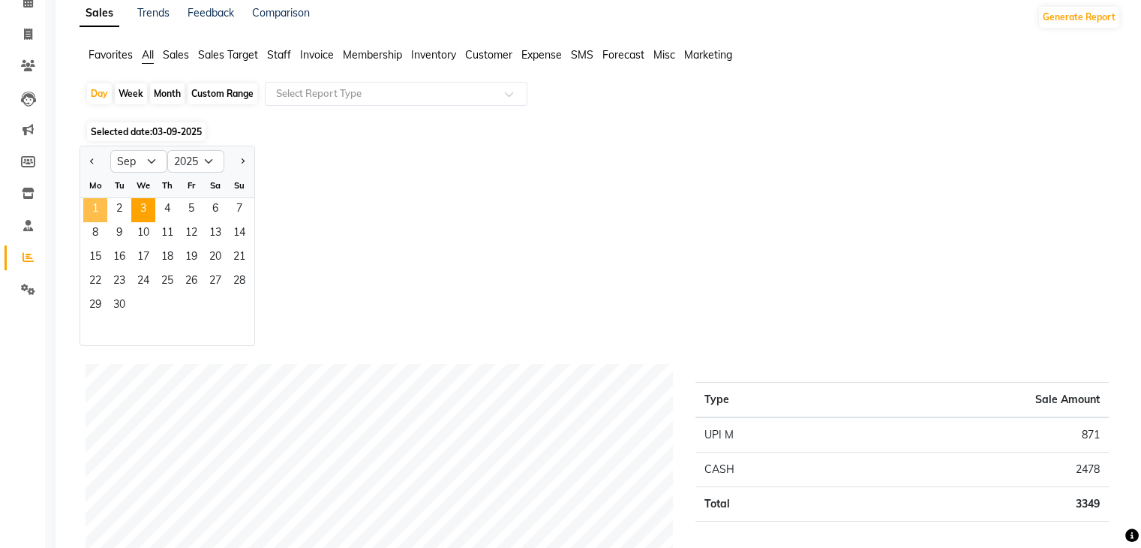
click at [89, 213] on span "1" at bounding box center [95, 210] width 24 height 24
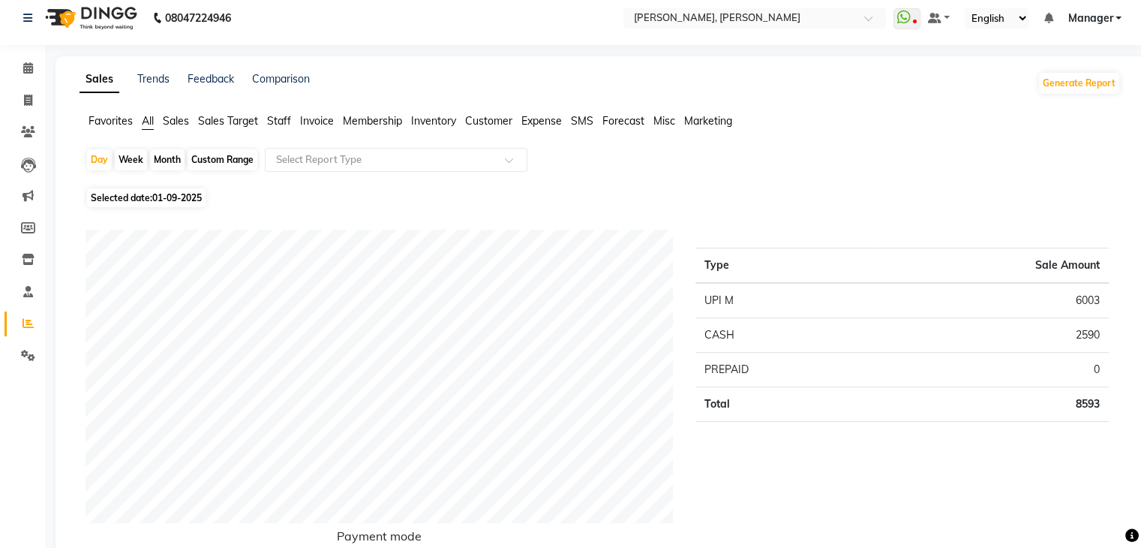
scroll to position [0, 0]
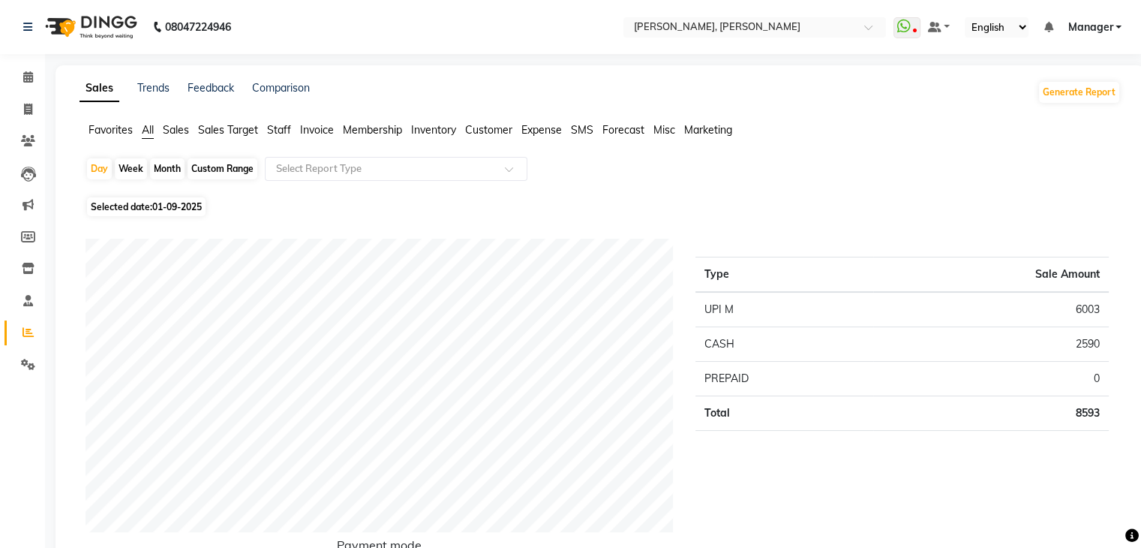
click at [173, 203] on span "01-09-2025" at bounding box center [177, 206] width 50 height 11
select select "9"
select select "2025"
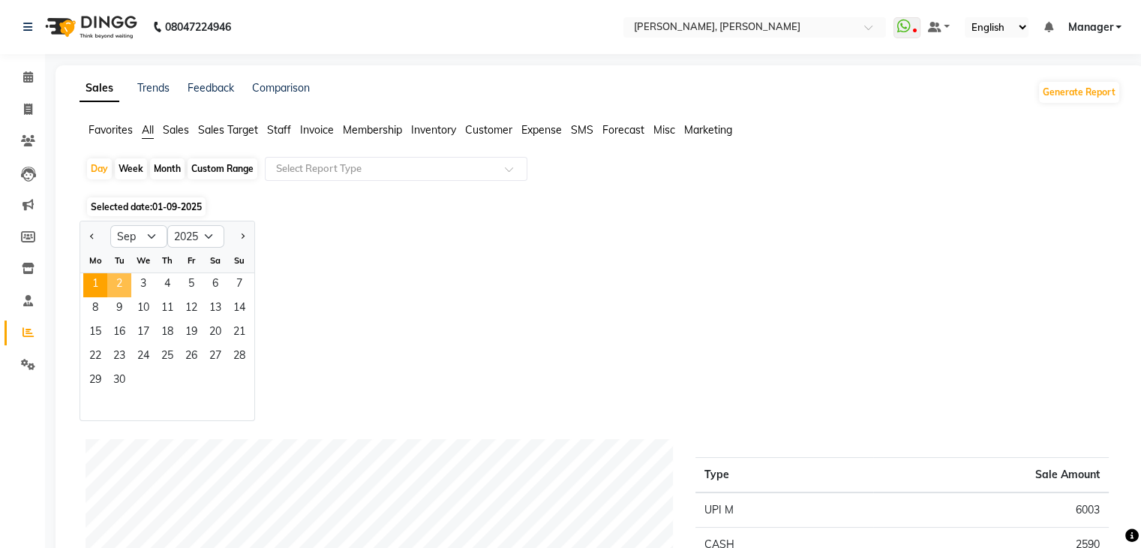
click at [110, 289] on span "2" at bounding box center [119, 285] width 24 height 24
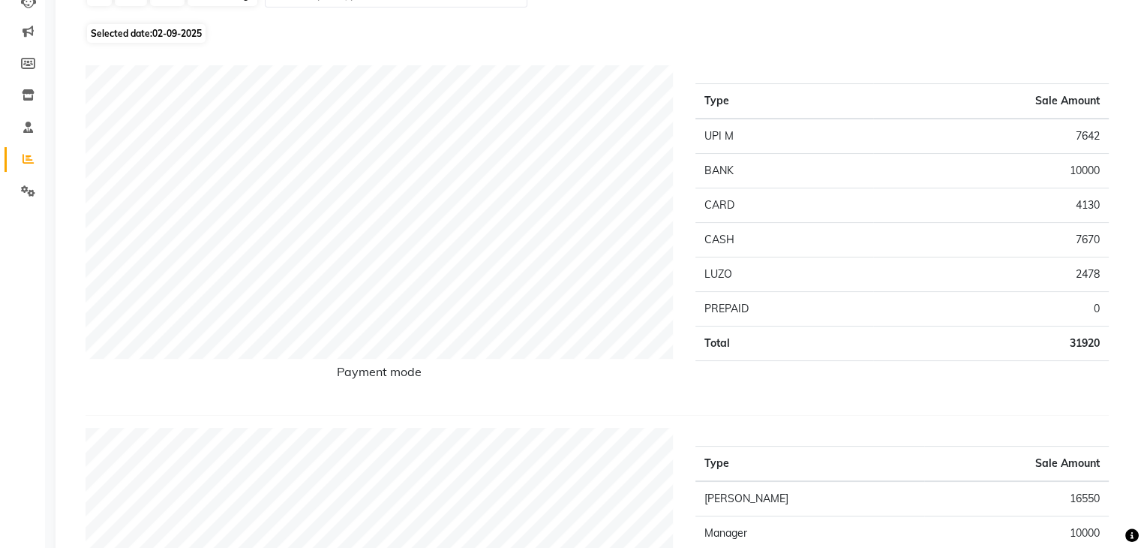
scroll to position [150, 0]
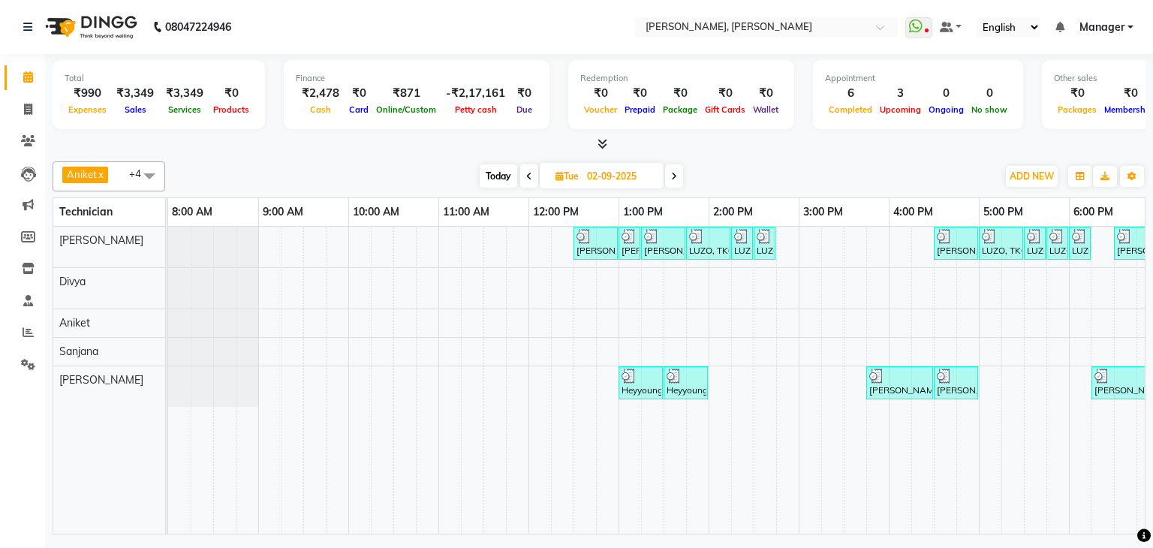
click at [526, 172] on icon at bounding box center [529, 176] width 6 height 9
type input "01-09-2025"
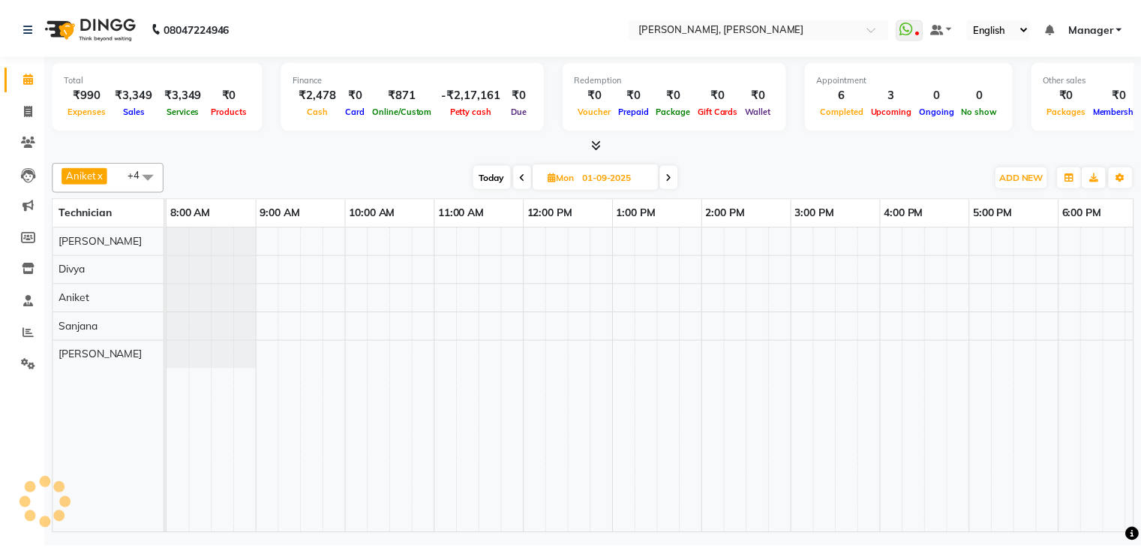
scroll to position [0, 194]
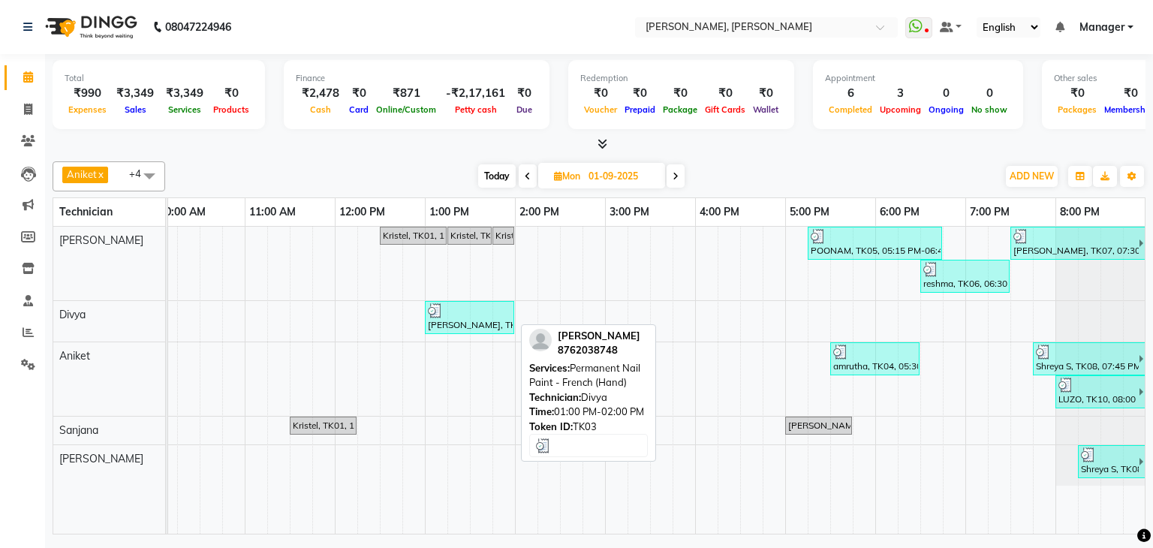
click at [473, 316] on div "stuti, TK03, 01:00 PM-02:00 PM, Permanent Nail Paint - French (Hand)" at bounding box center [469, 317] width 86 height 29
select select "3"
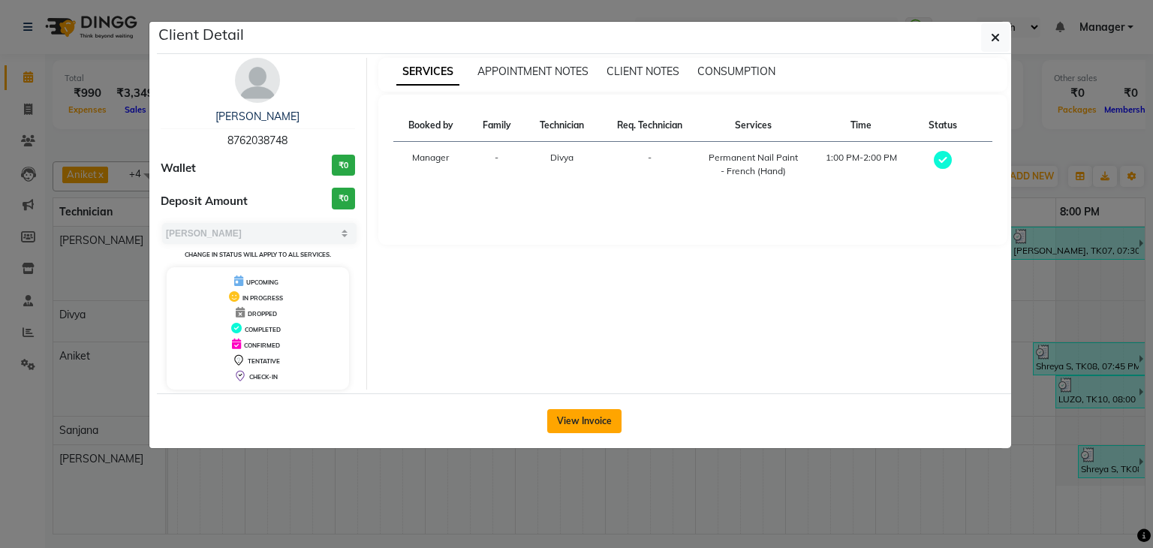
click at [597, 413] on button "View Invoice" at bounding box center [584, 421] width 74 height 24
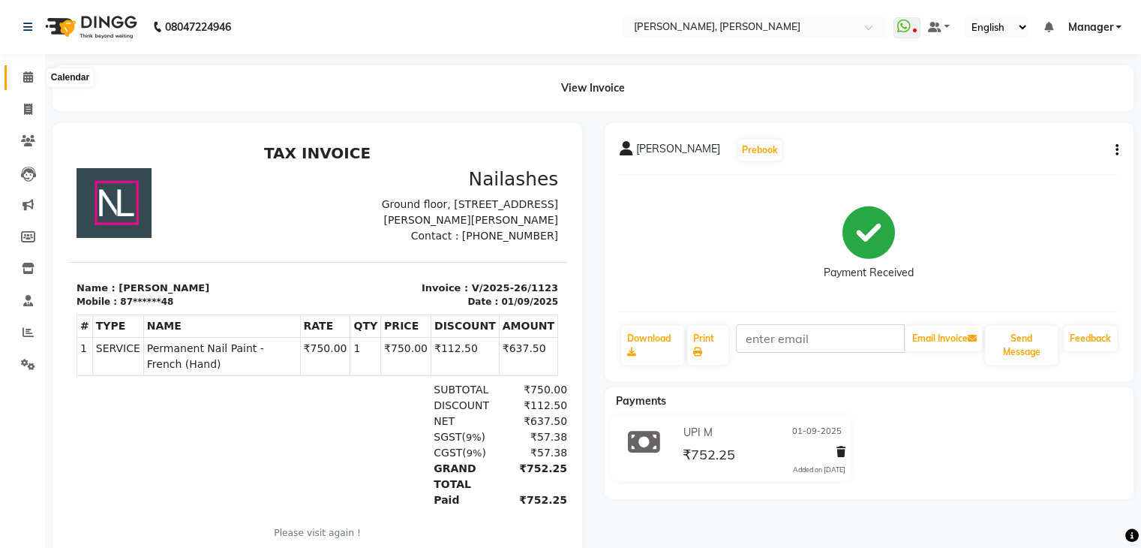
click at [31, 77] on icon at bounding box center [28, 76] width 10 height 11
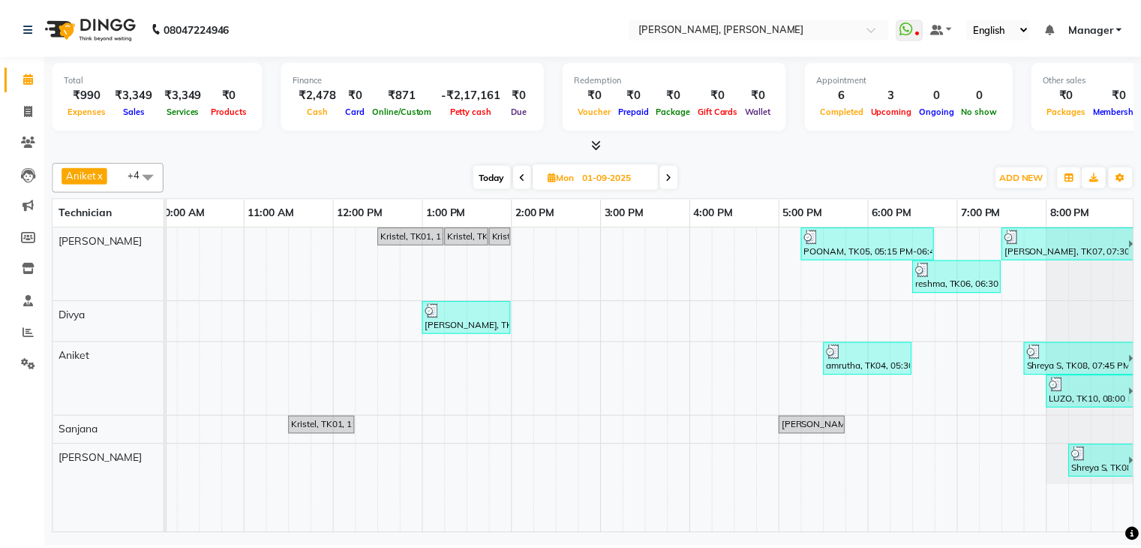
scroll to position [0, 194]
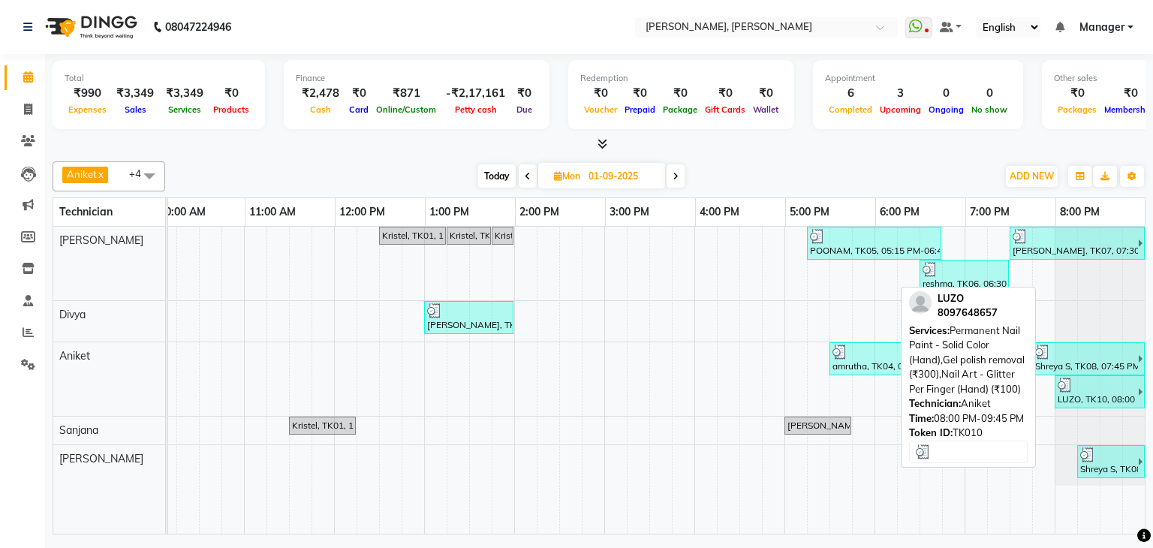
click at [1095, 383] on div at bounding box center [1096, 384] width 79 height 15
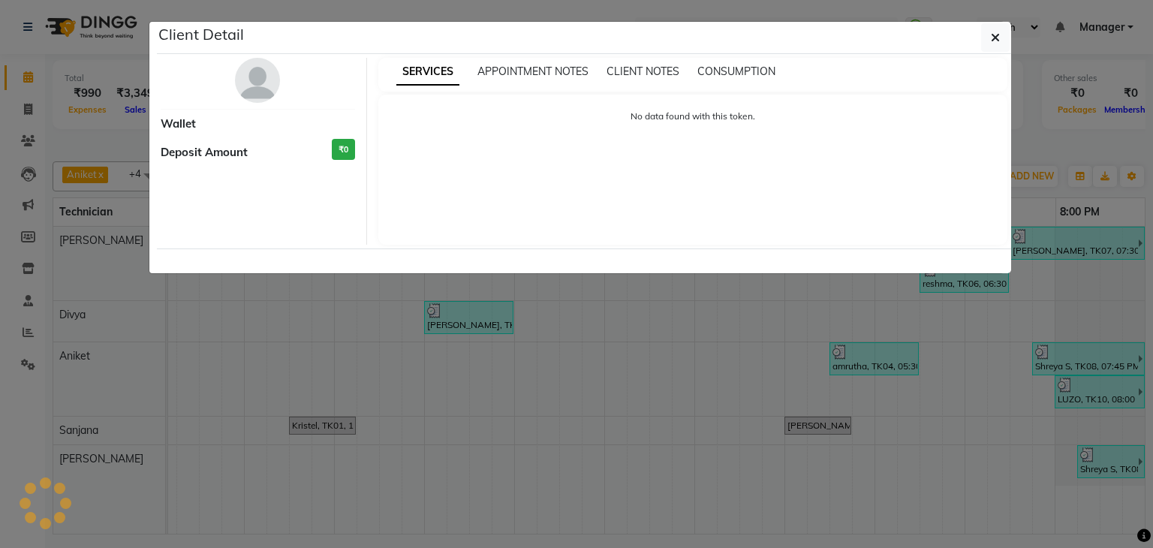
select select "3"
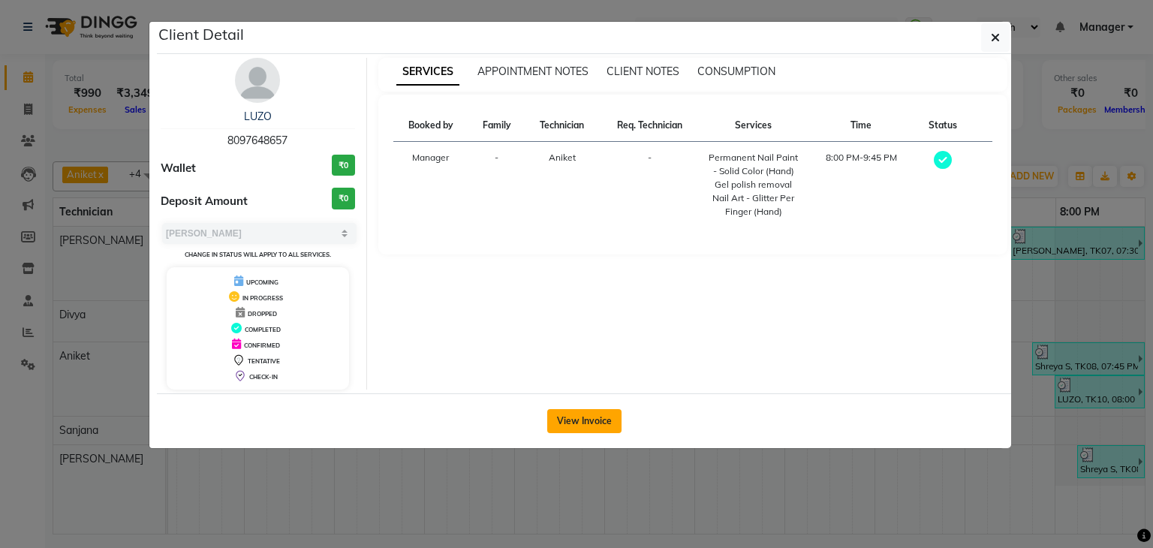
click at [579, 419] on button "View Invoice" at bounding box center [584, 421] width 74 height 24
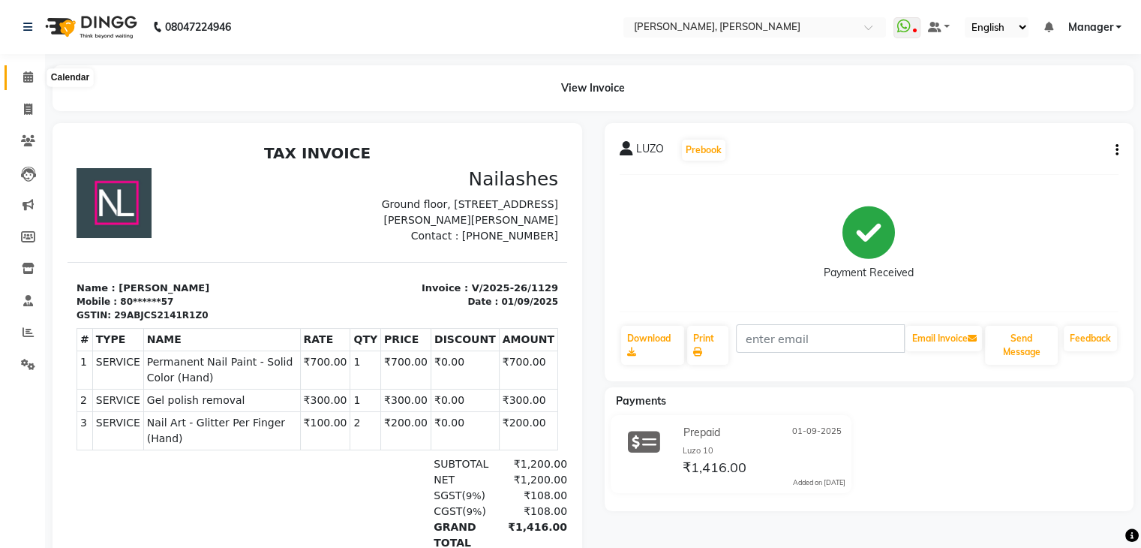
click at [27, 77] on icon at bounding box center [28, 76] width 10 height 11
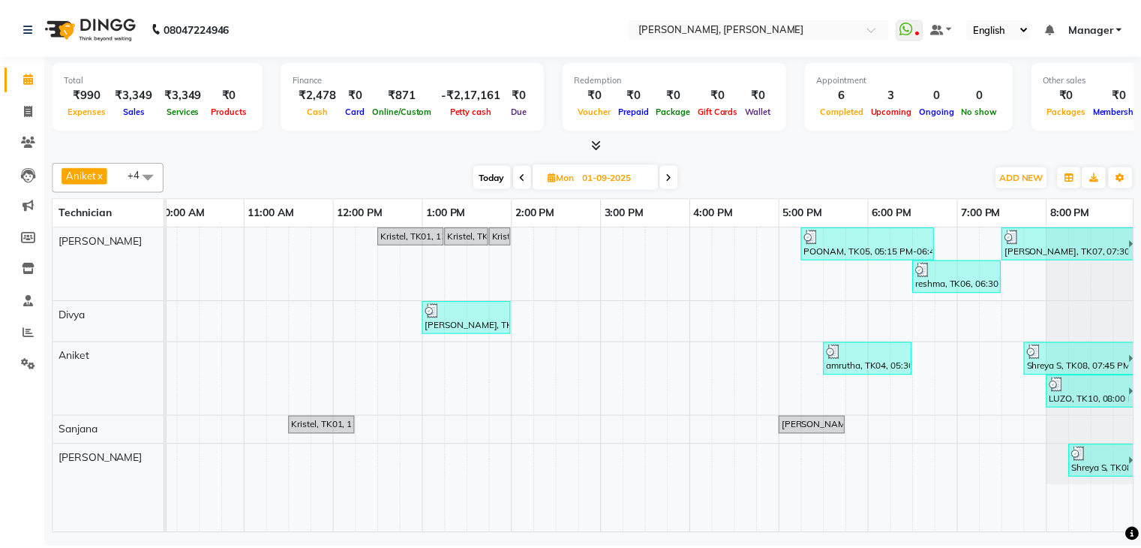
scroll to position [0, 194]
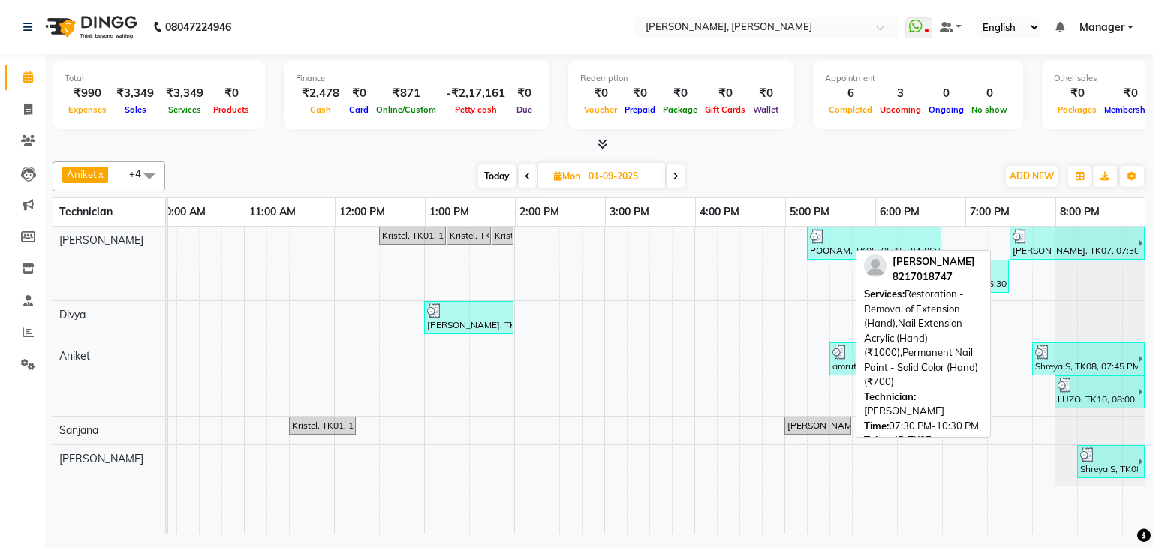
click at [1030, 244] on div "Swati Pandey, TK07, 07:30 PM-10:30 PM, Restoration - Removal of Extension (Hand…" at bounding box center [1074, 243] width 127 height 29
select select "3"
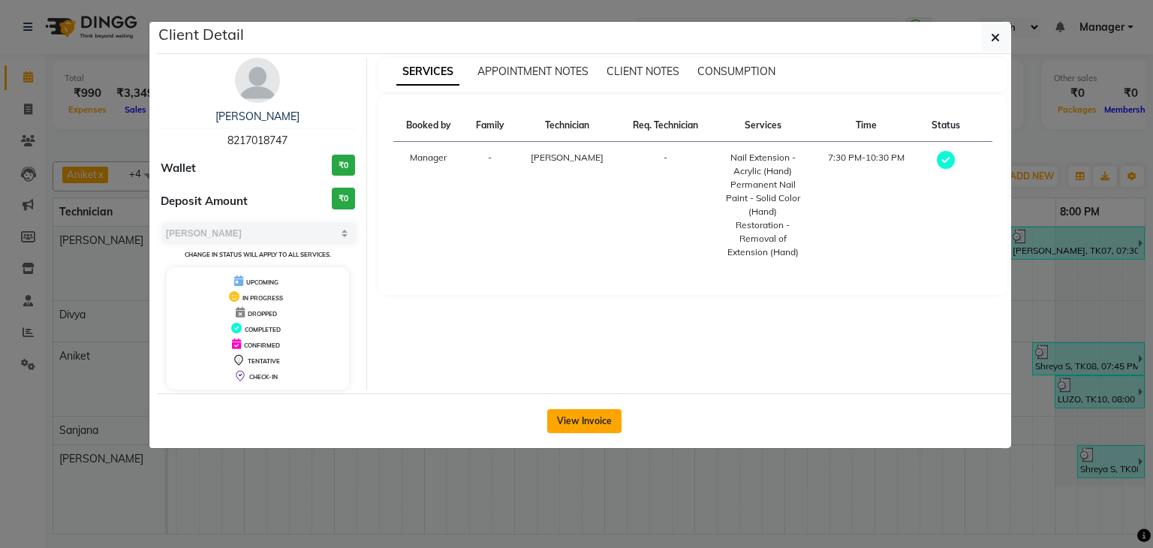
click at [590, 419] on button "View Invoice" at bounding box center [584, 421] width 74 height 24
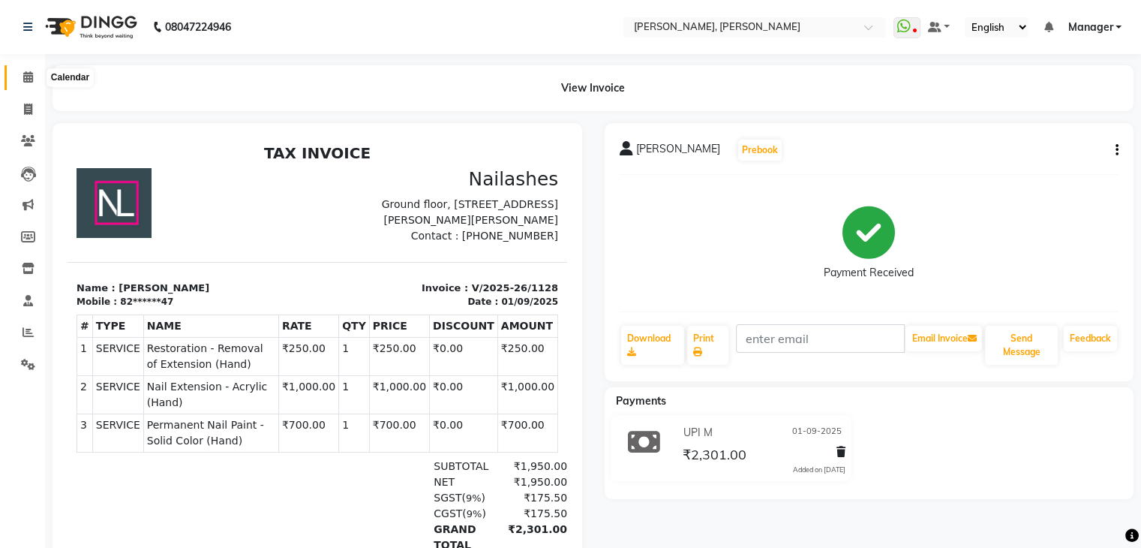
click at [32, 82] on icon at bounding box center [28, 76] width 10 height 11
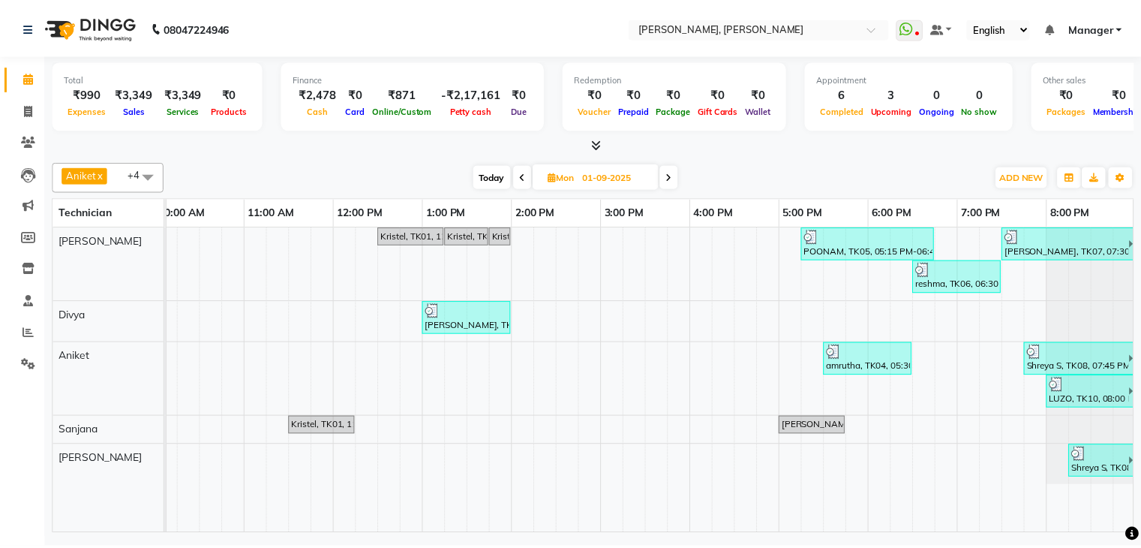
scroll to position [0, 194]
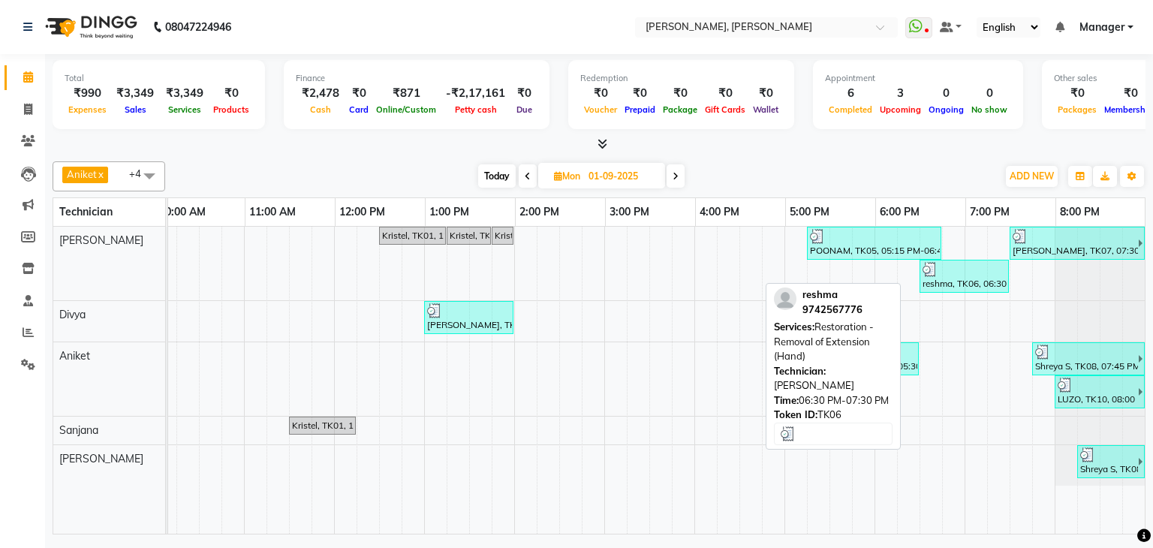
click at [967, 280] on div "reshma, TK06, 06:30 PM-07:30 PM, Restoration - Removal of Extension (Hand)" at bounding box center [964, 276] width 86 height 29
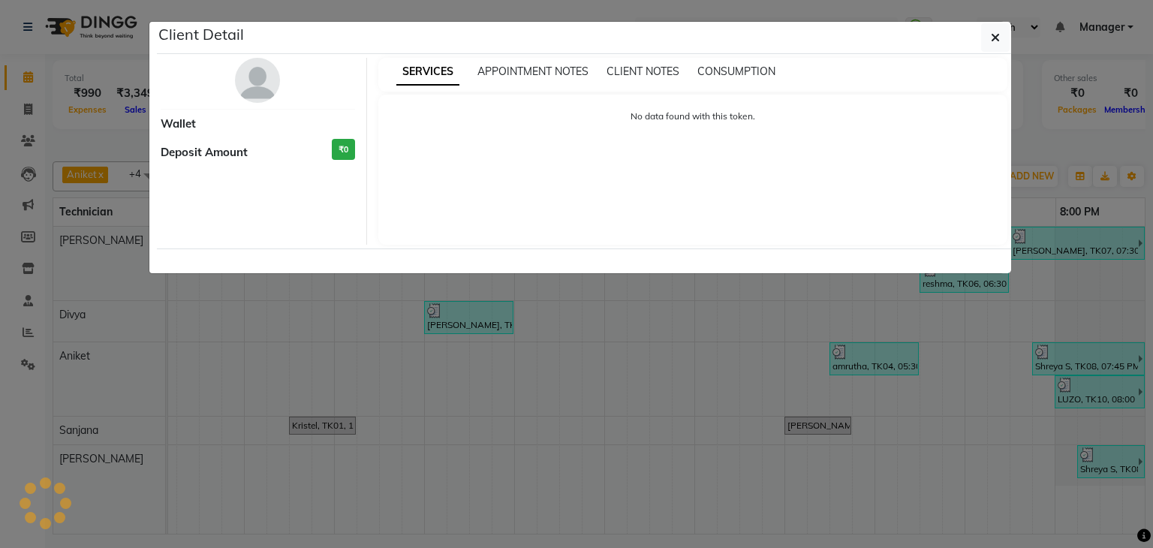
select select "3"
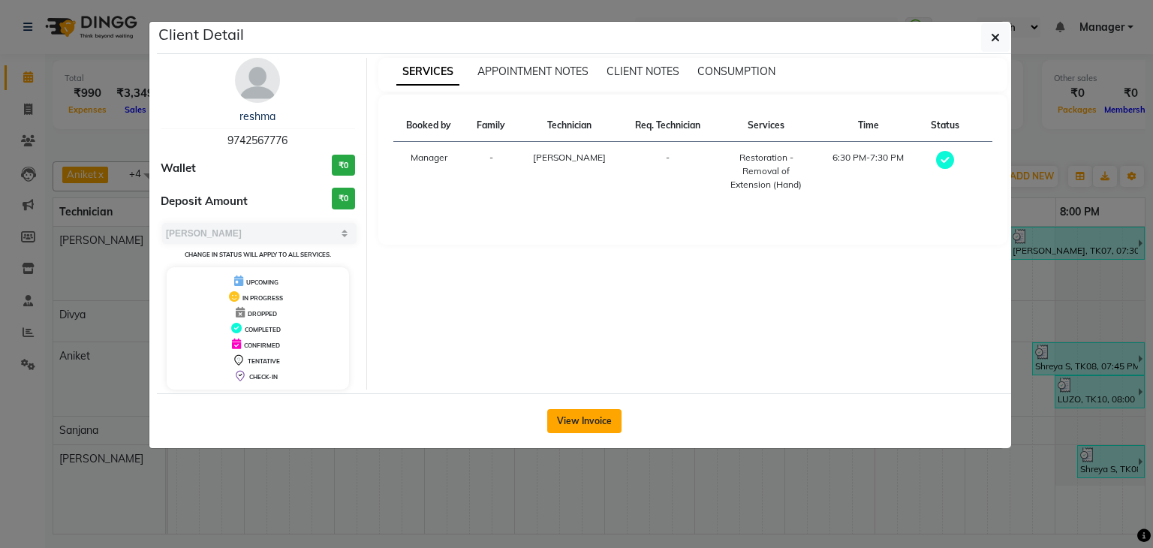
click at [570, 417] on button "View Invoice" at bounding box center [584, 421] width 74 height 24
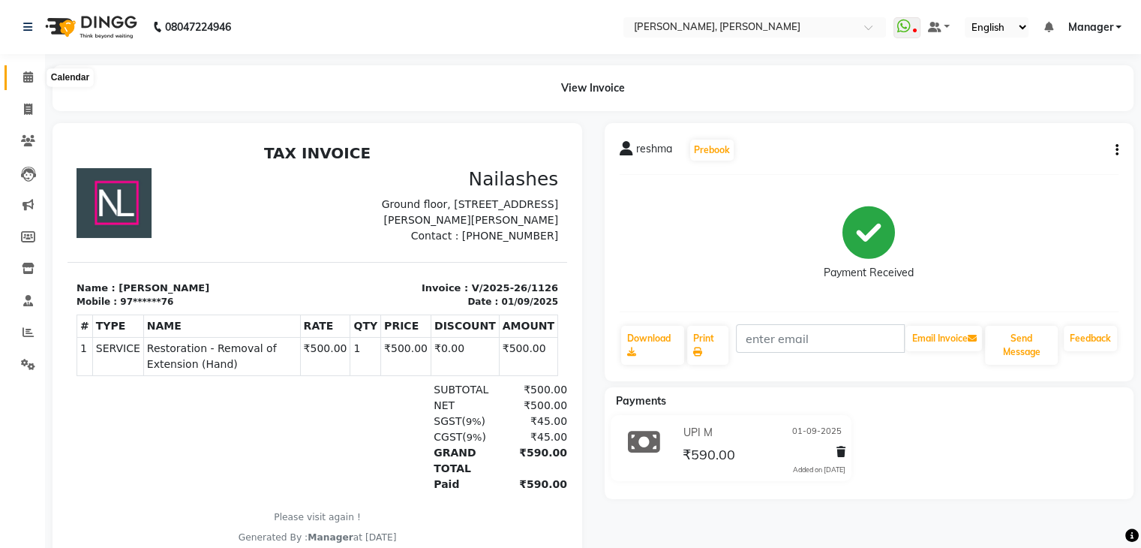
click at [26, 79] on icon at bounding box center [28, 76] width 10 height 11
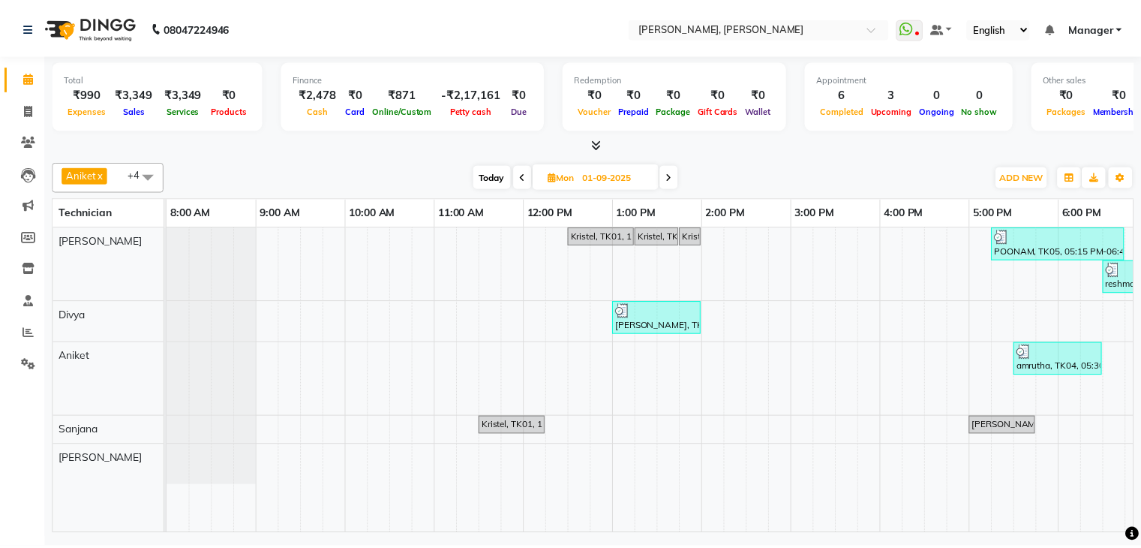
scroll to position [0, 194]
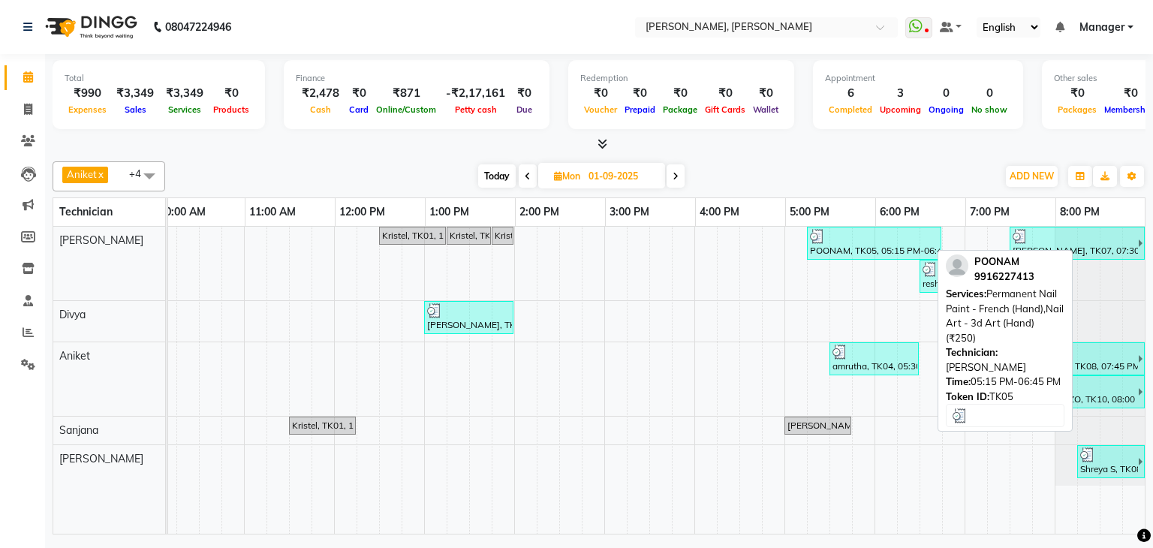
click at [855, 242] on div "POONAM, TK05, 05:15 PM-06:45 PM, Permanent Nail Paint - French (Hand),Nail Art …" at bounding box center [873, 243] width 131 height 29
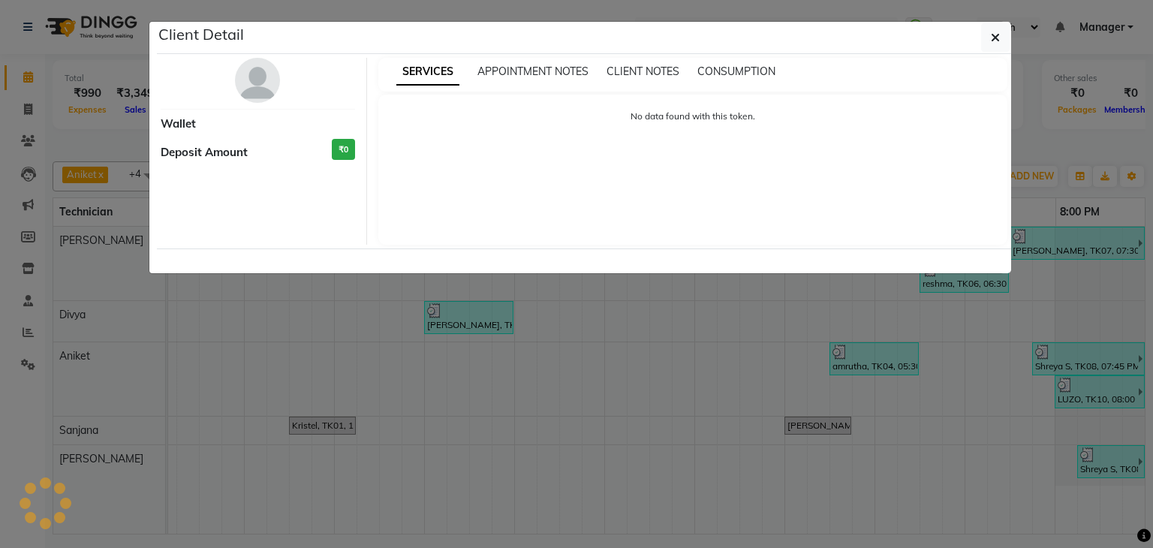
select select "3"
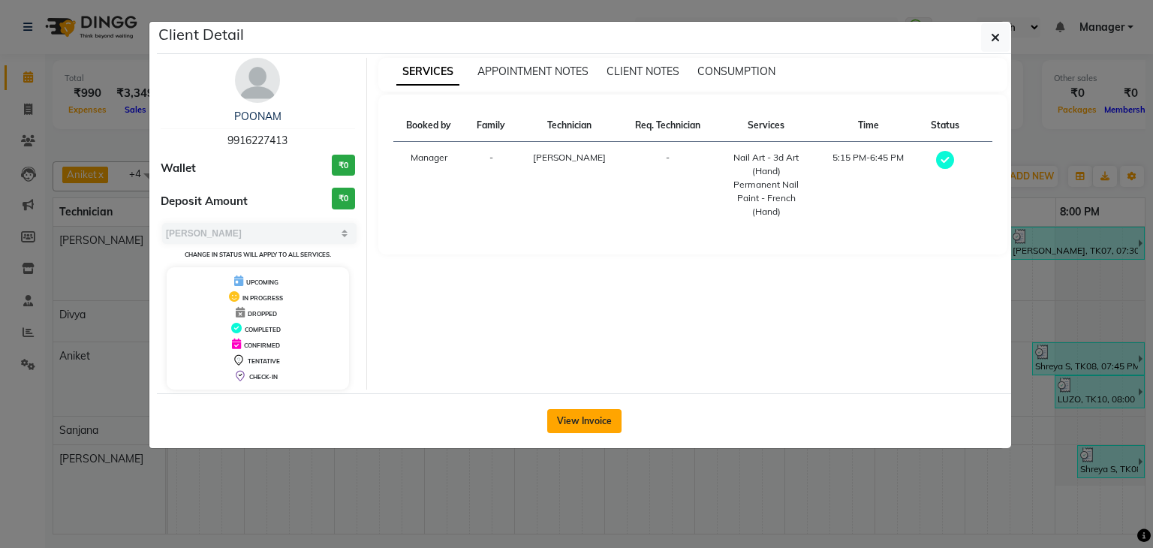
click at [566, 422] on button "View Invoice" at bounding box center [584, 421] width 74 height 24
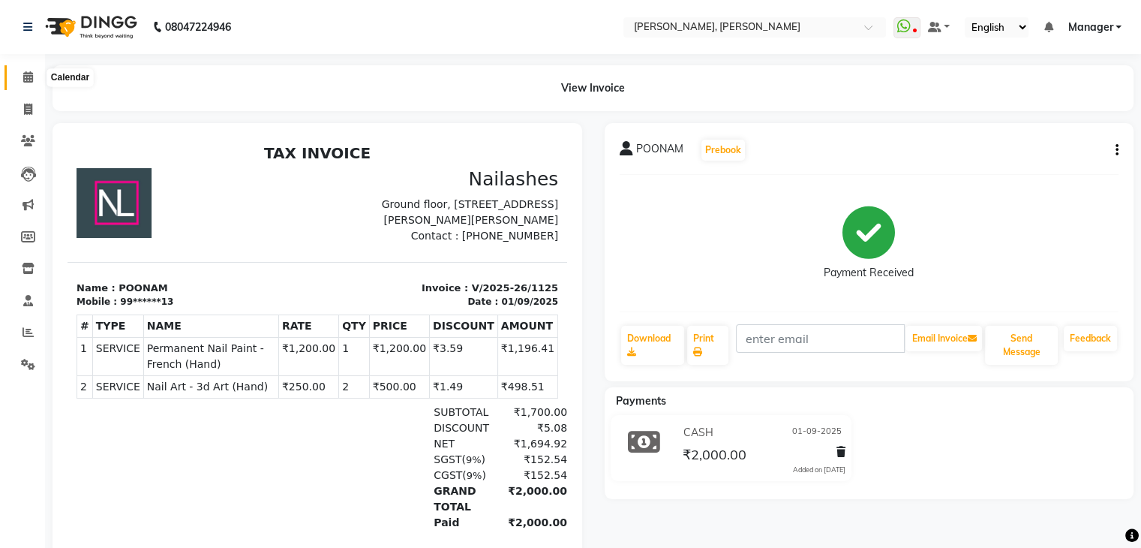
click at [30, 80] on icon at bounding box center [28, 76] width 10 height 11
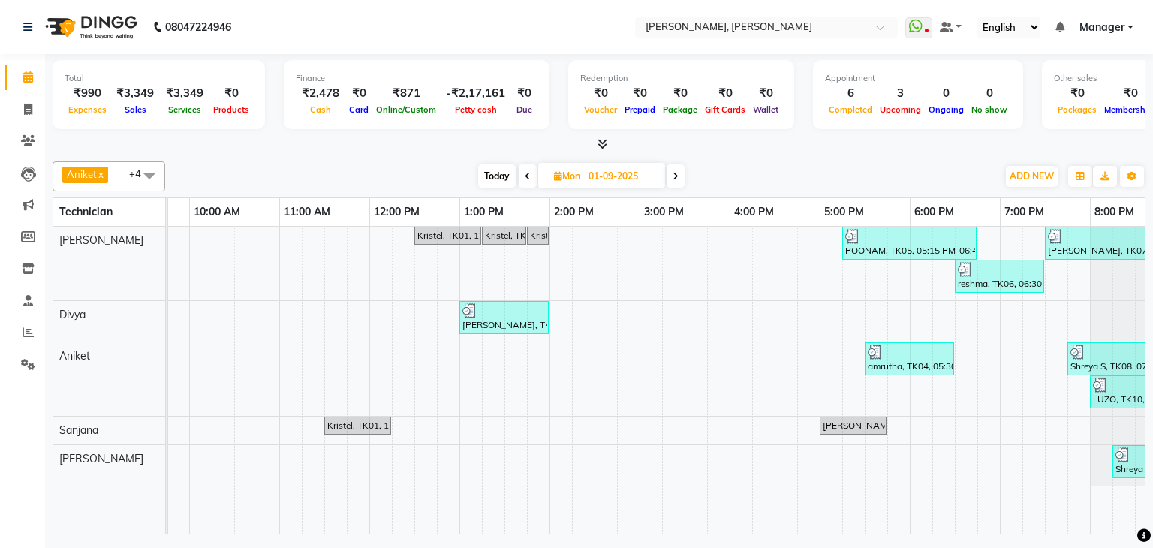
scroll to position [0, 194]
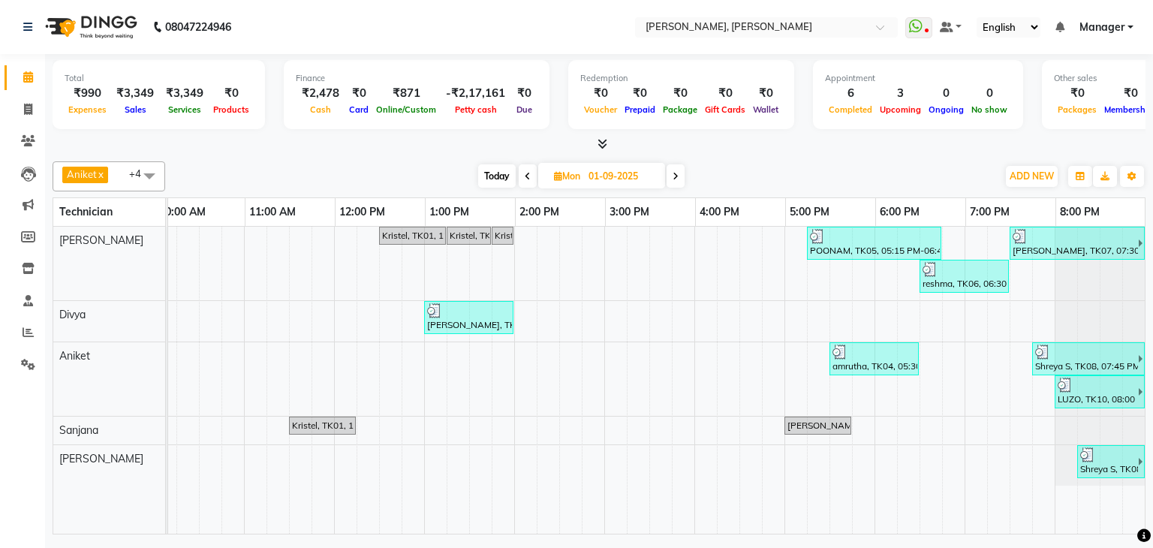
click at [666, 178] on div "Today Mon 01-09-2025" at bounding box center [580, 176] width 209 height 23
click at [669, 177] on span at bounding box center [675, 175] width 18 height 23
type input "02-09-2025"
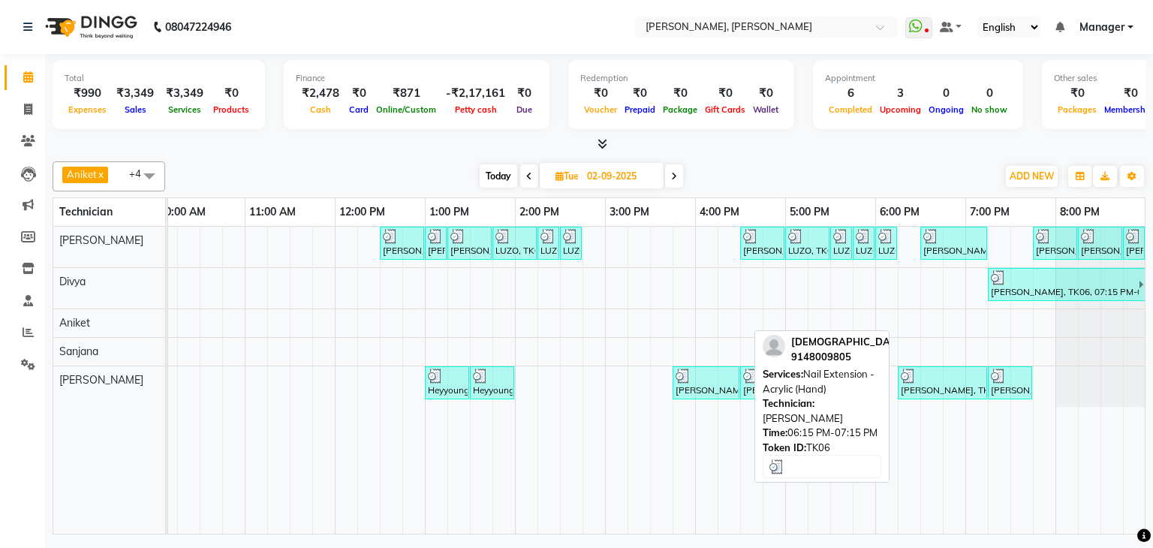
click at [945, 389] on div "Shiva, TK06, 06:15 PM-07:15 PM, Nail Extension - Acrylic (Hand)" at bounding box center [942, 382] width 86 height 29
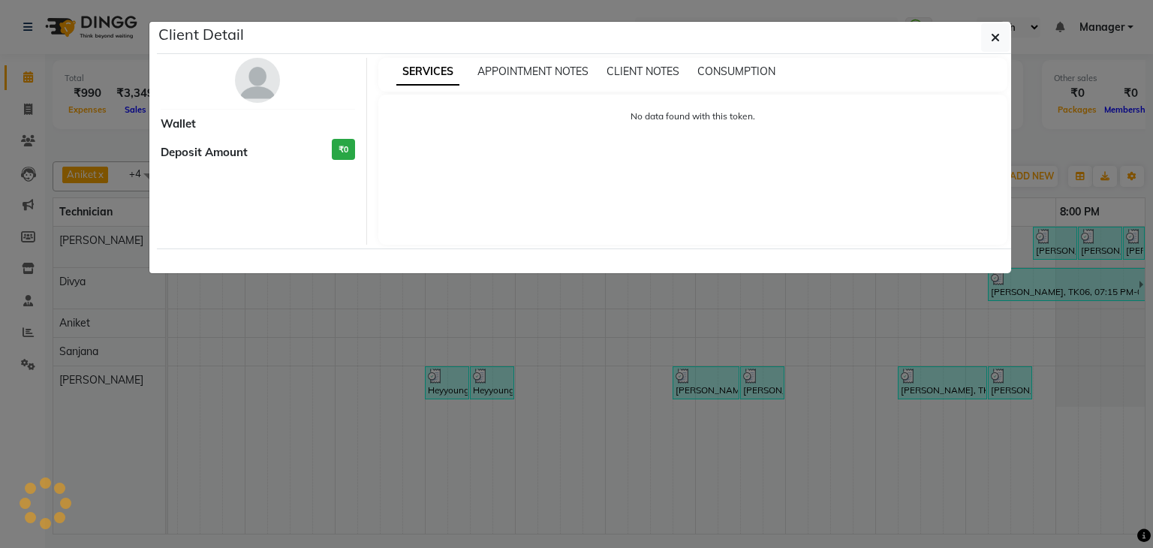
select select "3"
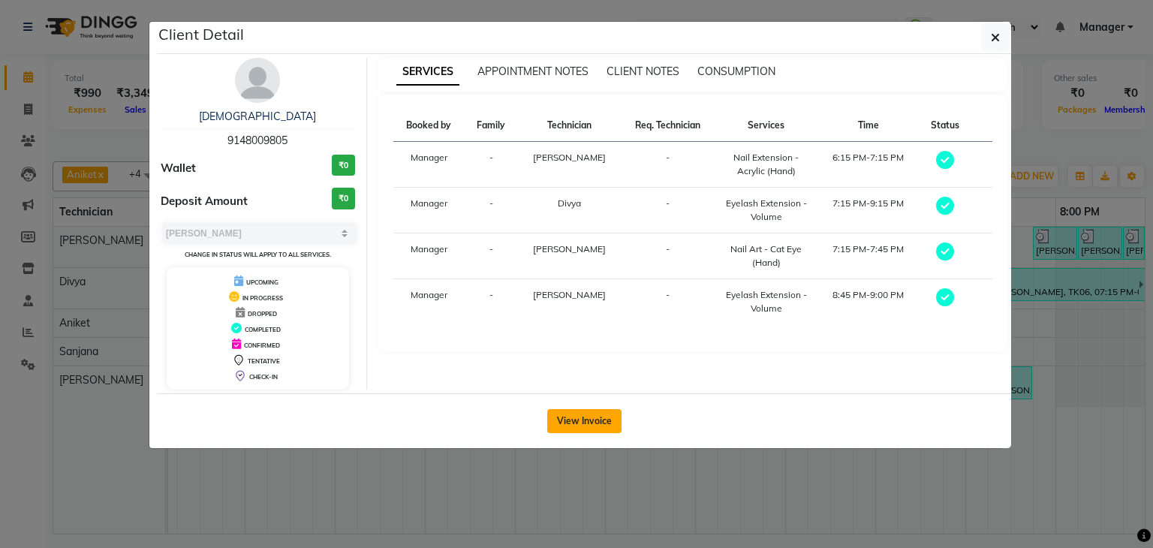
click at [584, 415] on button "View Invoice" at bounding box center [584, 421] width 74 height 24
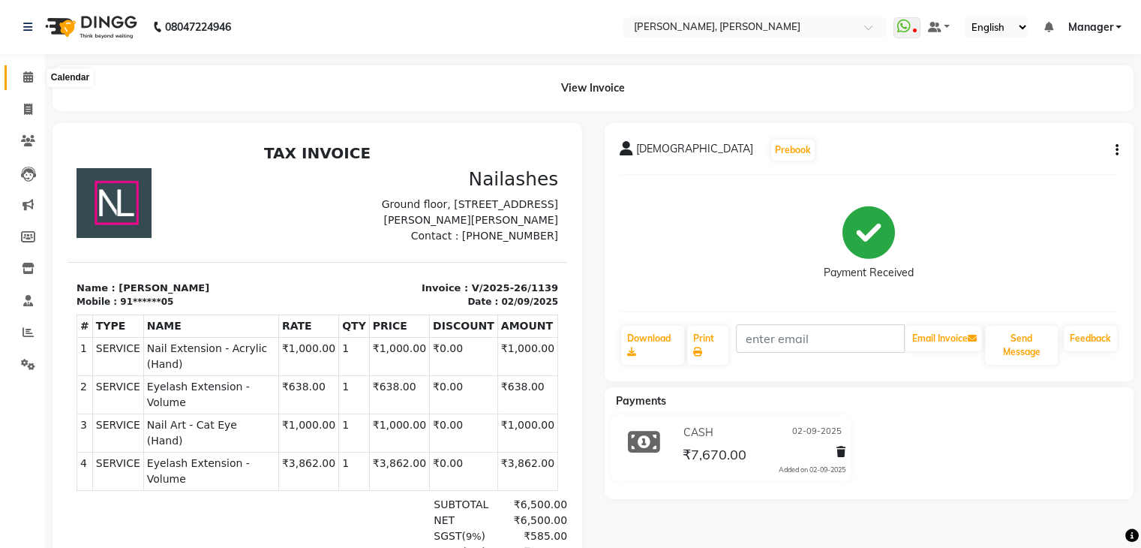
click at [34, 82] on span at bounding box center [28, 77] width 26 height 17
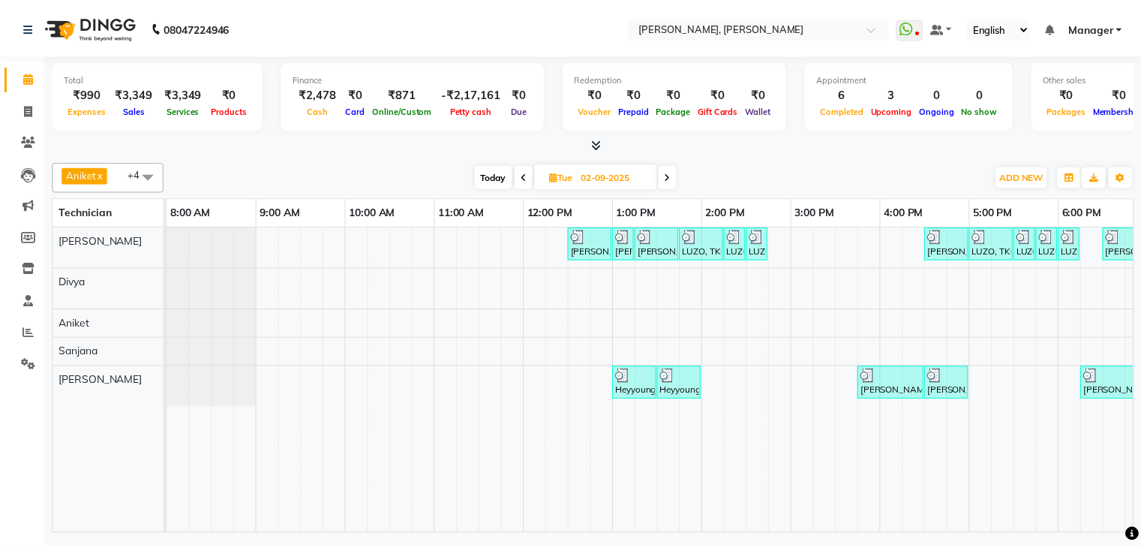
scroll to position [0, 194]
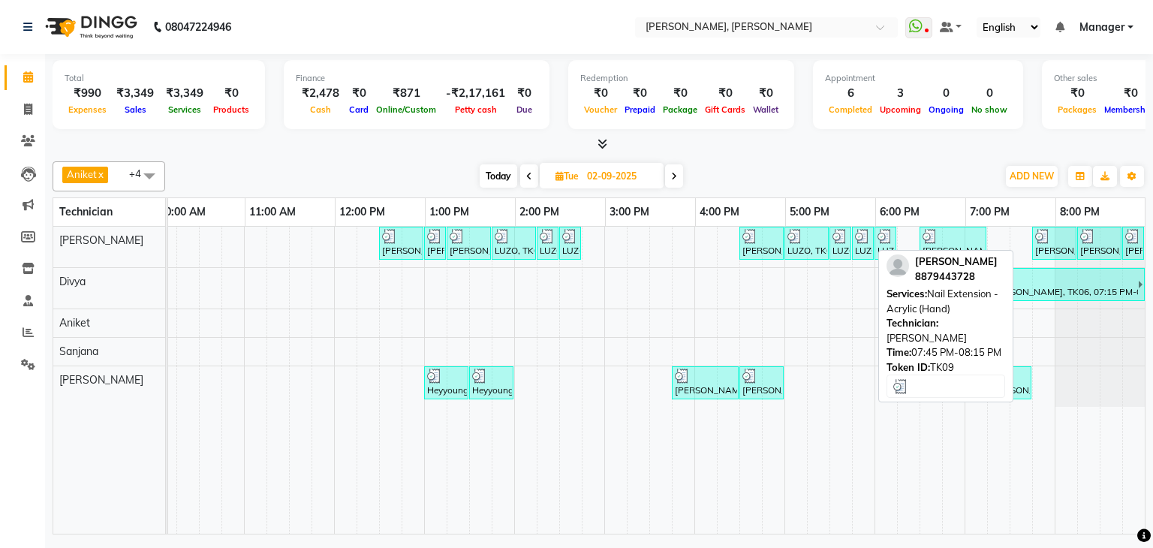
click at [1058, 242] on div "Sri Ranjani, TK09, 07:45 PM-08:15 PM, Nail Extension - Acrylic (Hand)" at bounding box center [1053, 243] width 41 height 29
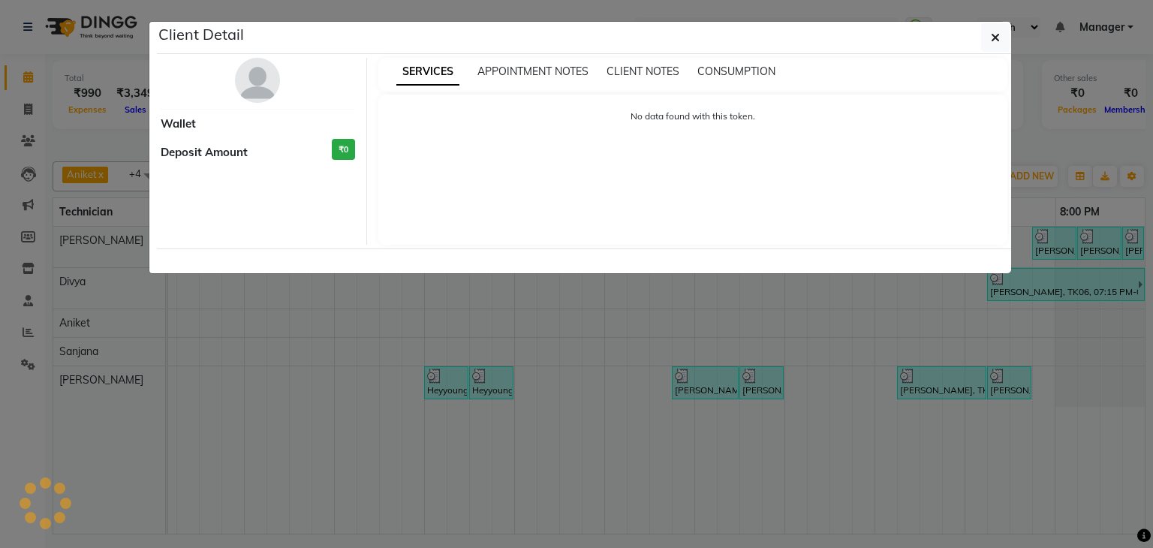
select select "3"
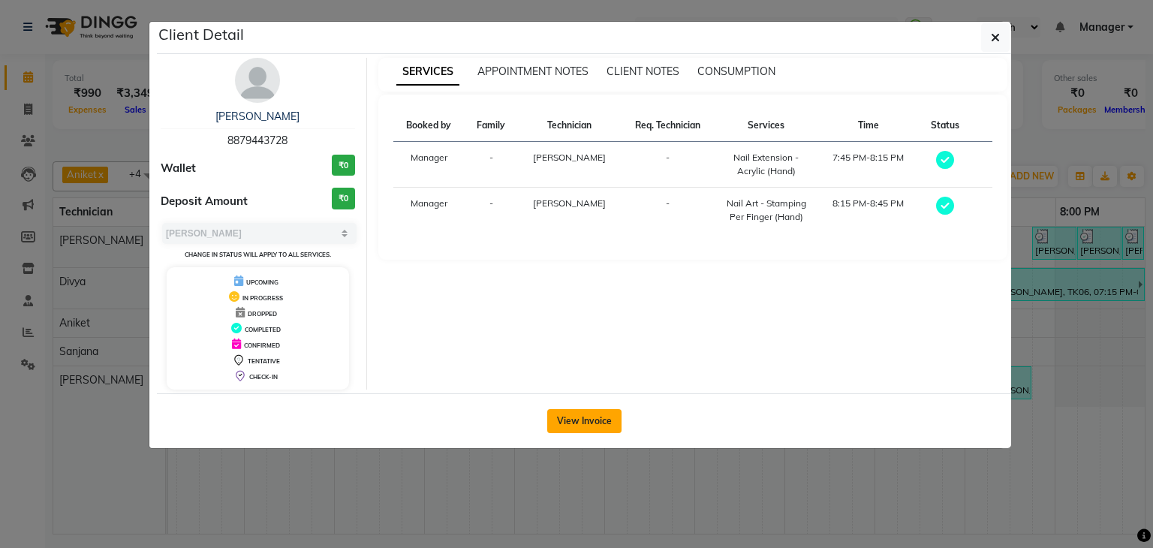
click at [567, 421] on button "View Invoice" at bounding box center [584, 421] width 74 height 24
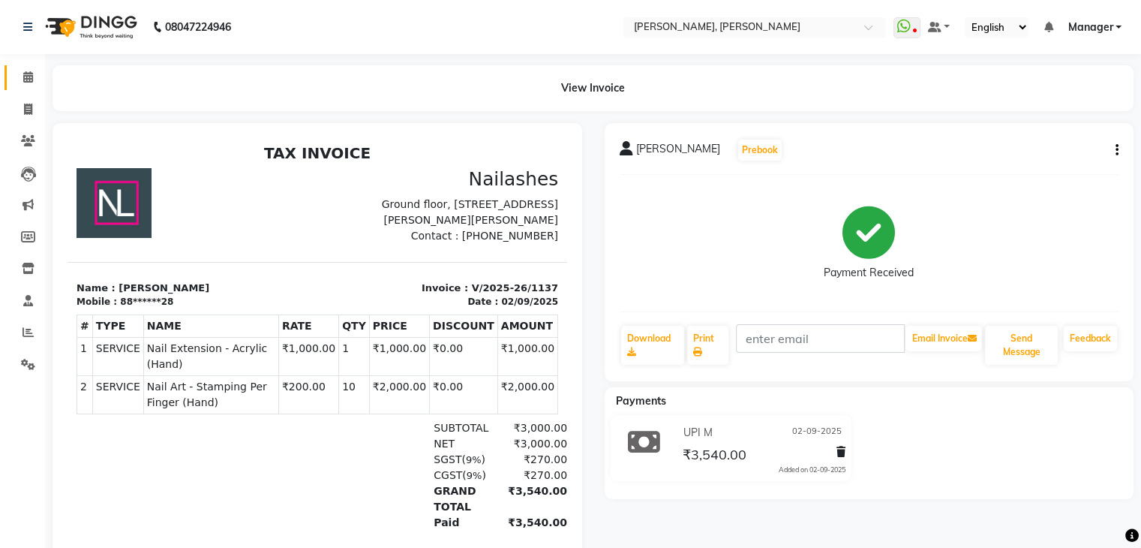
click at [31, 82] on icon at bounding box center [28, 76] width 10 height 11
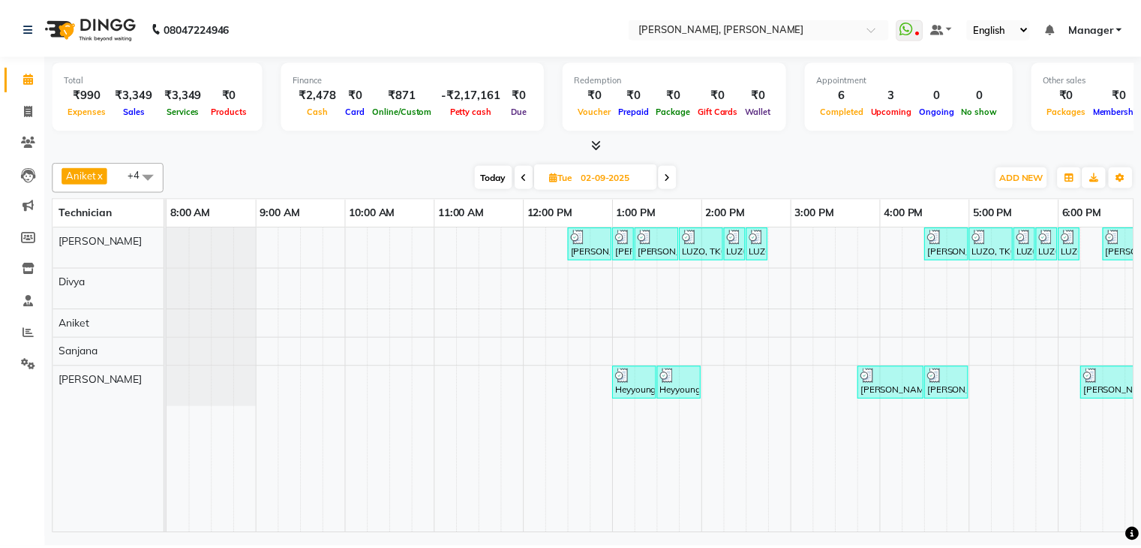
scroll to position [0, 188]
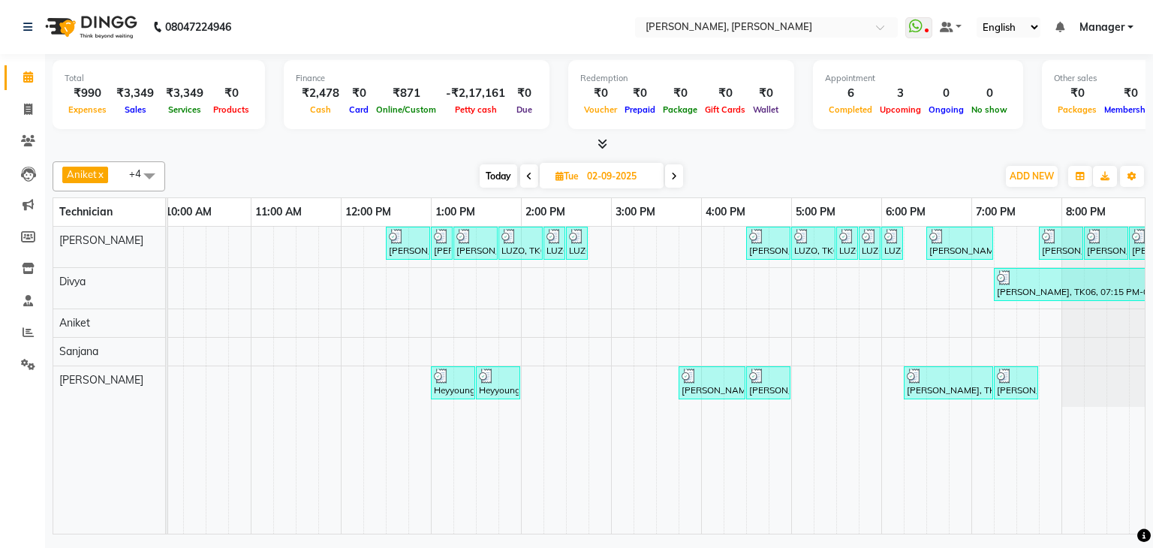
drag, startPoint x: 883, startPoint y: 520, endPoint x: 1000, endPoint y: 519, distance: 117.1
click at [1000, 519] on tr at bounding box center [565, 380] width 1171 height 307
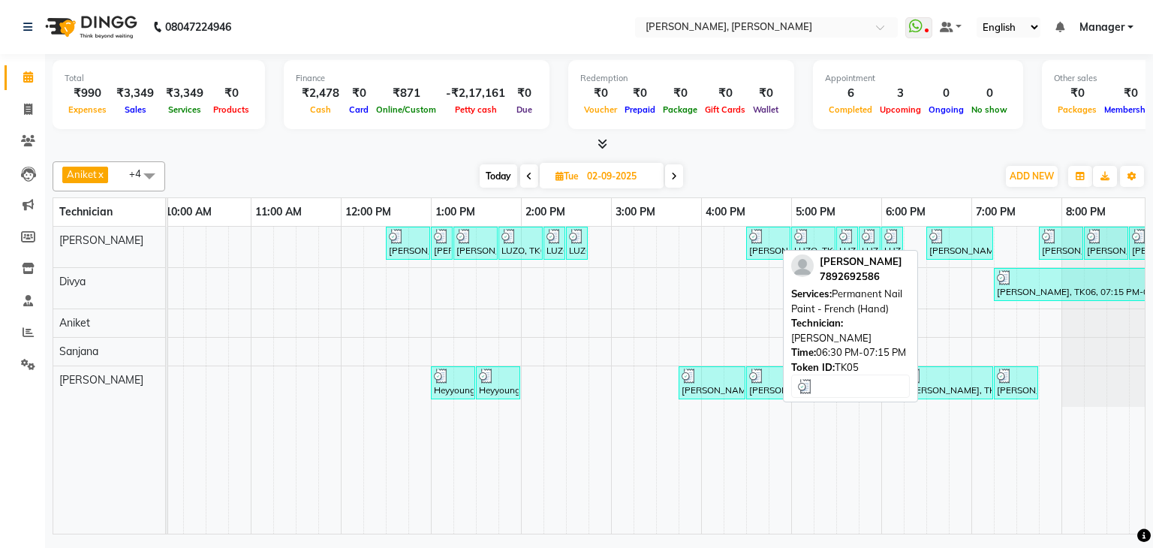
click at [963, 246] on div "sowmya, TK05, 06:30 PM-07:15 PM, Permanent Nail Paint - French (Hand)" at bounding box center [959, 243] width 64 height 29
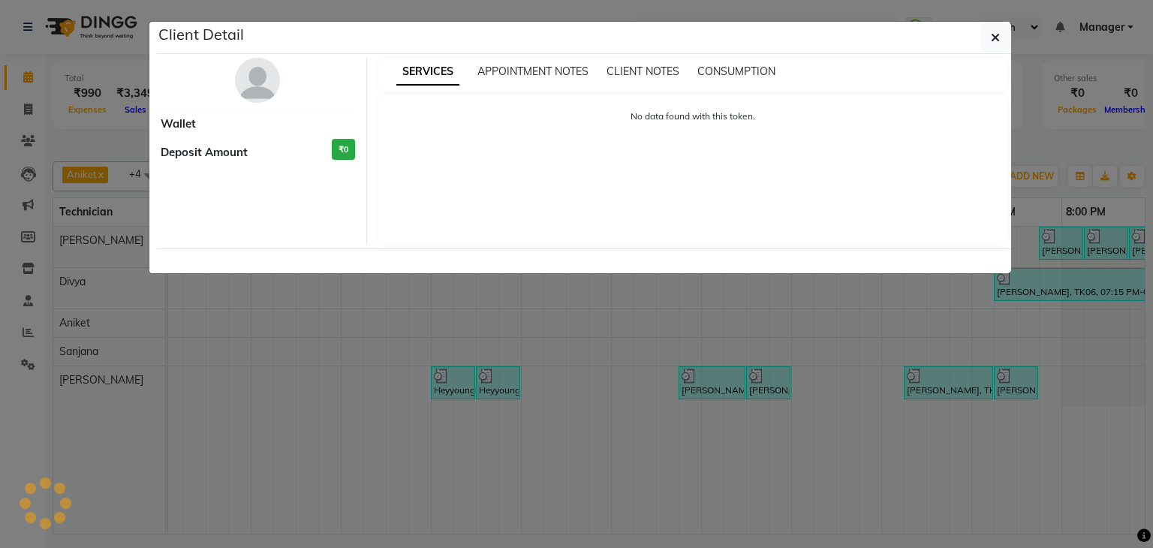
select select "3"
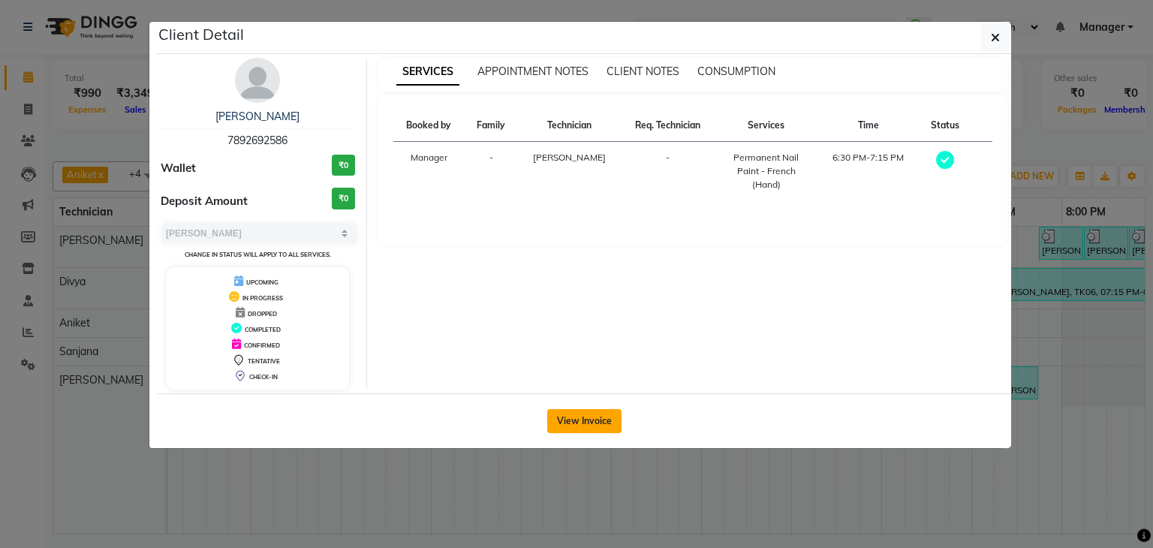
click at [579, 422] on button "View Invoice" at bounding box center [584, 421] width 74 height 24
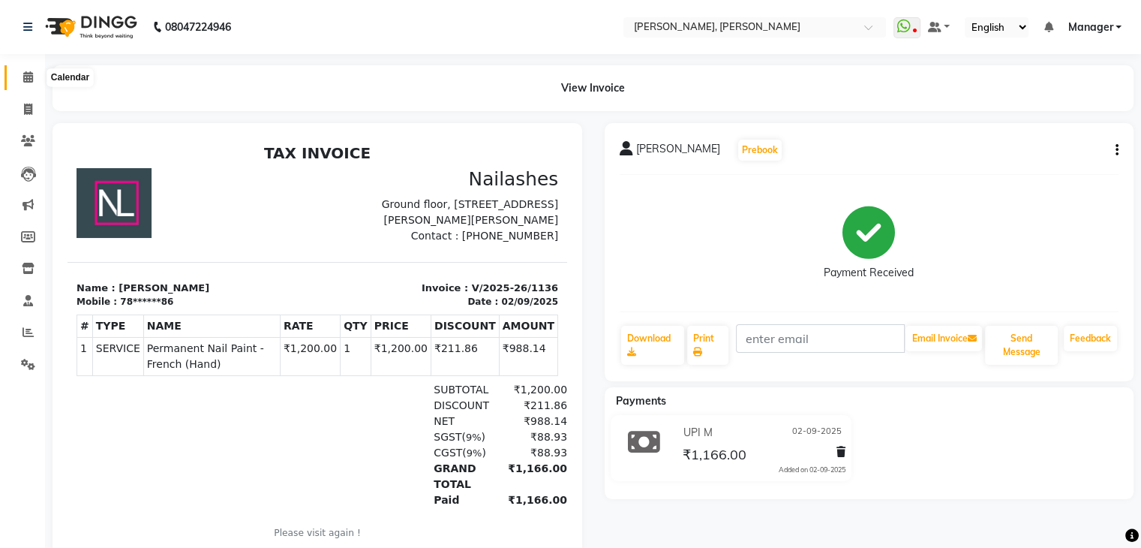
click at [15, 78] on span at bounding box center [28, 77] width 26 height 17
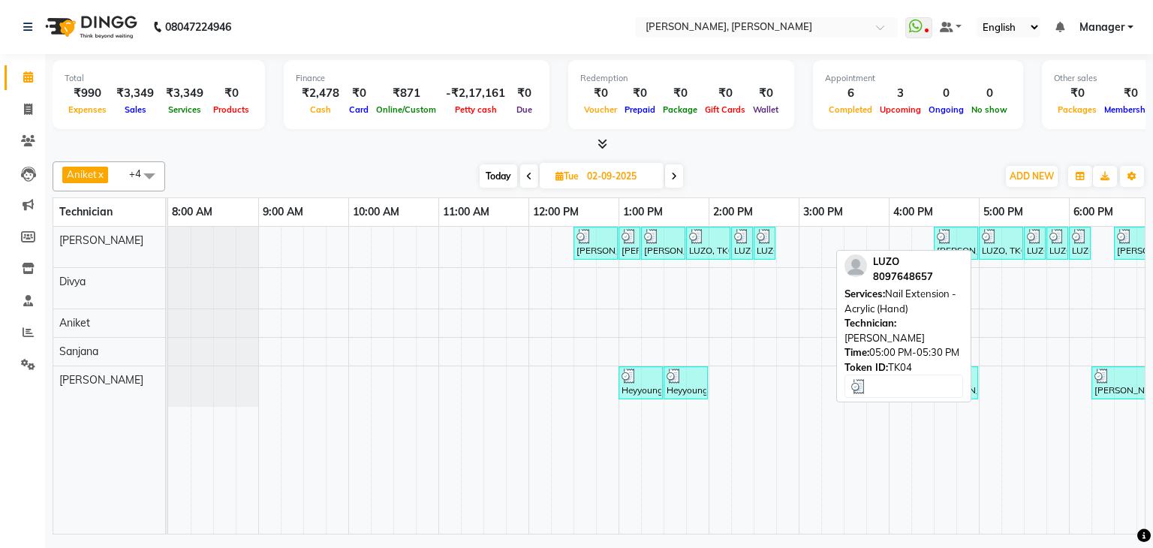
click at [1020, 240] on div "LUZO, TK04, 05:00 PM-05:30 PM, Nail Extension - Acrylic (Hand)" at bounding box center [1000, 243] width 41 height 29
select select "3"
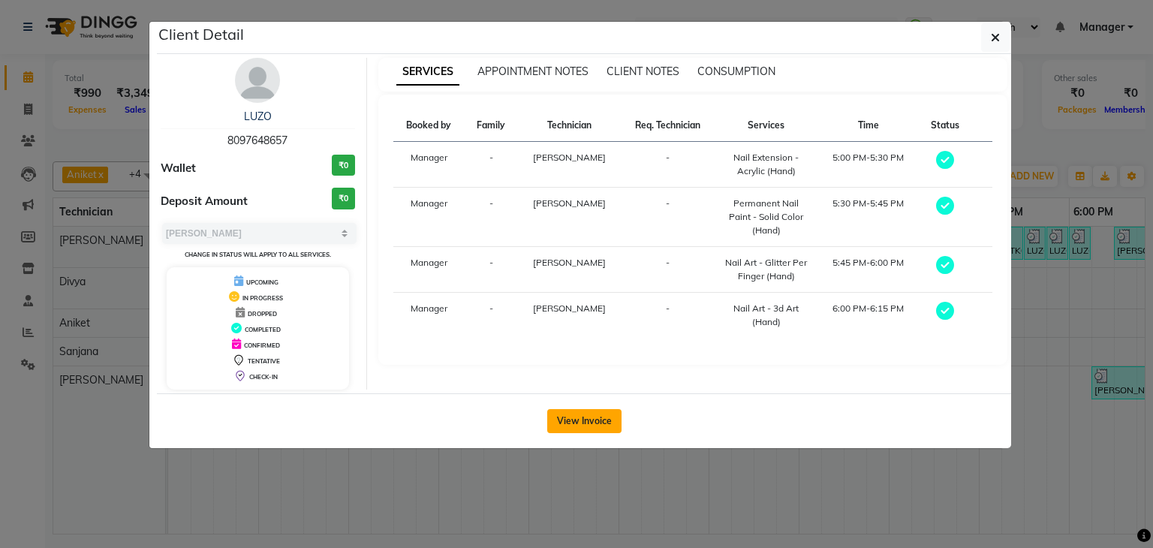
click at [591, 418] on button "View Invoice" at bounding box center [584, 421] width 74 height 24
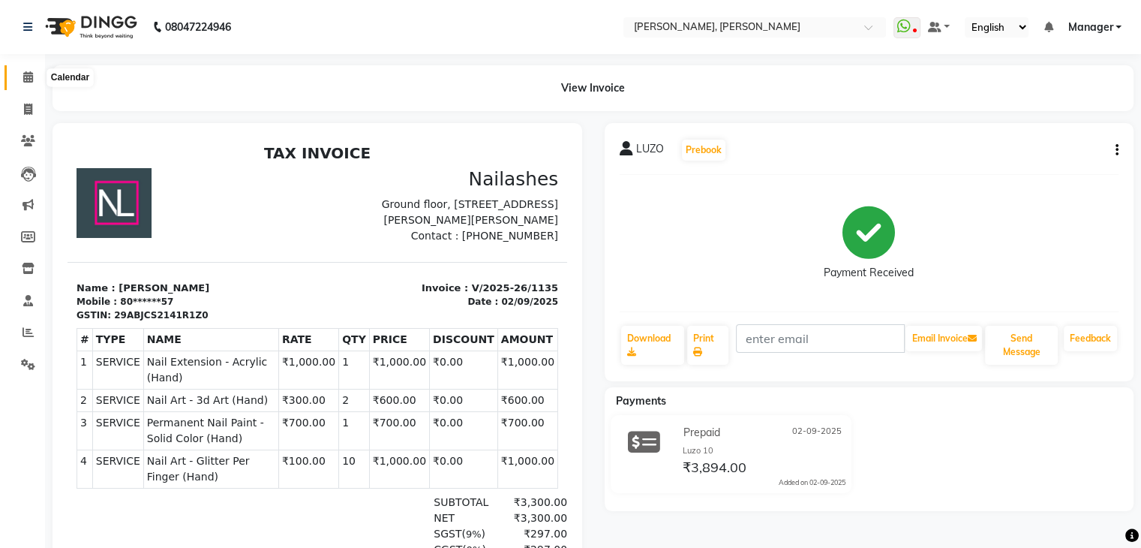
click at [27, 75] on icon at bounding box center [28, 76] width 10 height 11
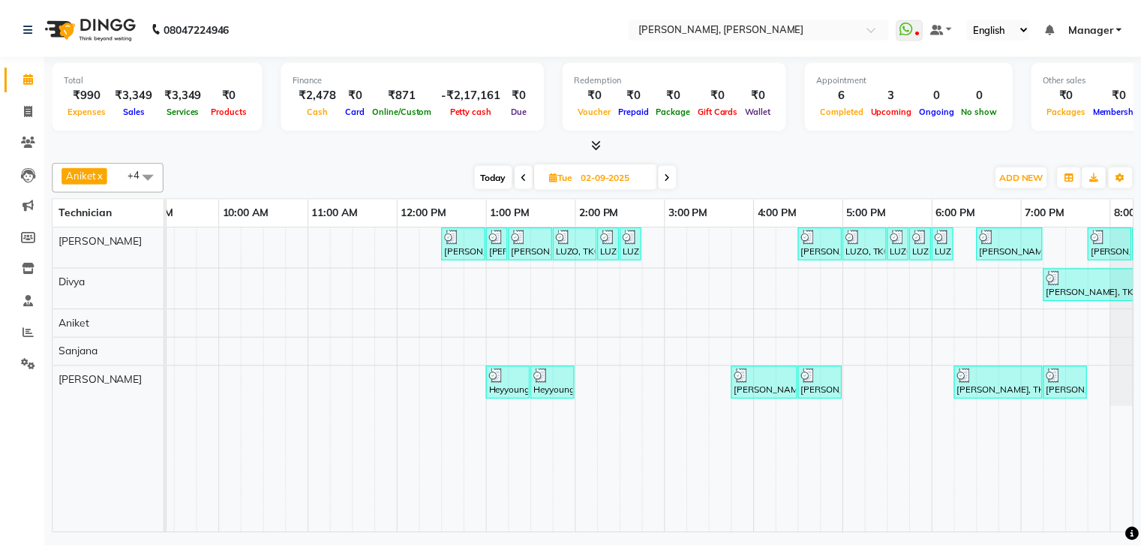
scroll to position [0, 132]
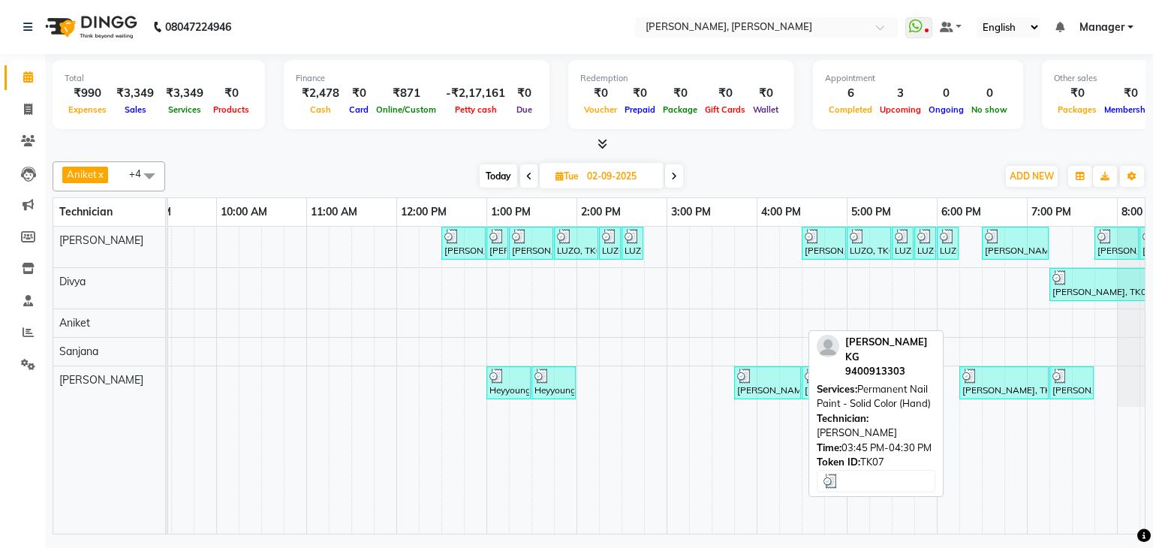
click at [772, 394] on div "Sreeja KG, TK07, 03:45 PM-04:30 PM, Permanent Nail Paint - Solid Color (Hand)" at bounding box center [767, 382] width 64 height 29
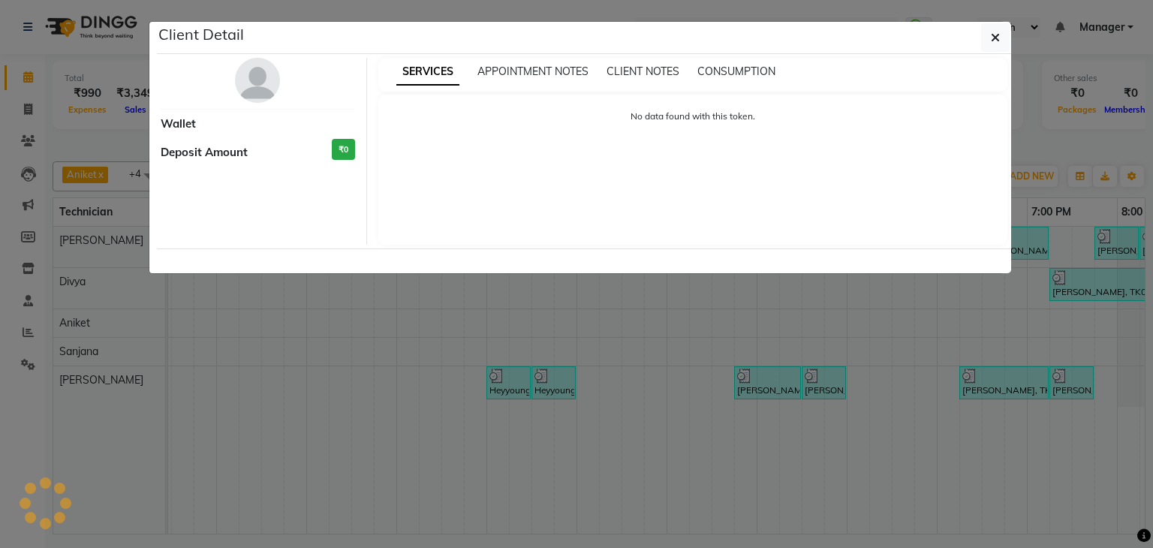
select select "3"
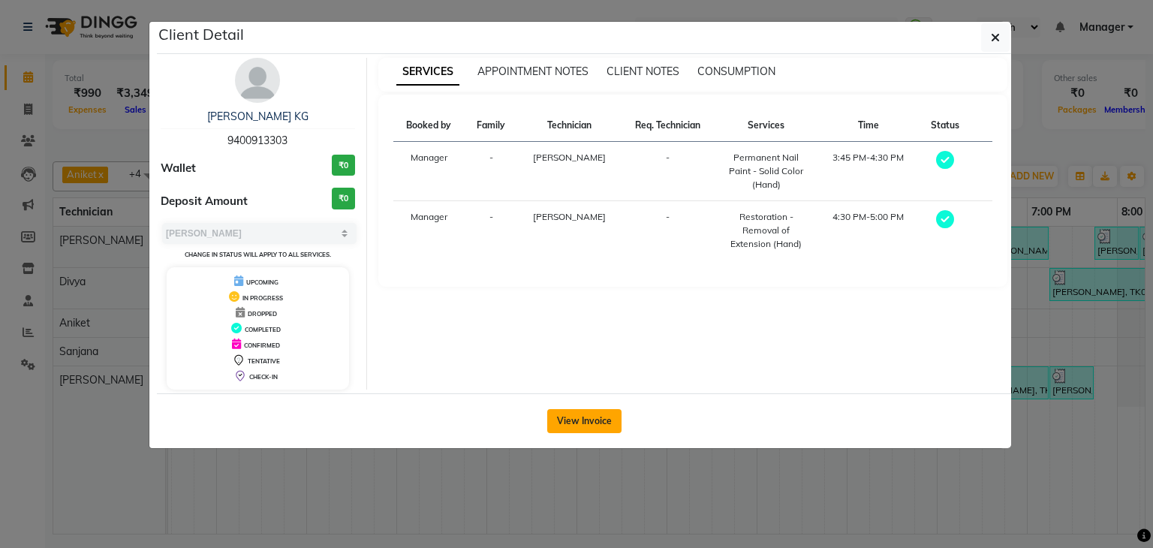
click at [585, 416] on button "View Invoice" at bounding box center [584, 421] width 74 height 24
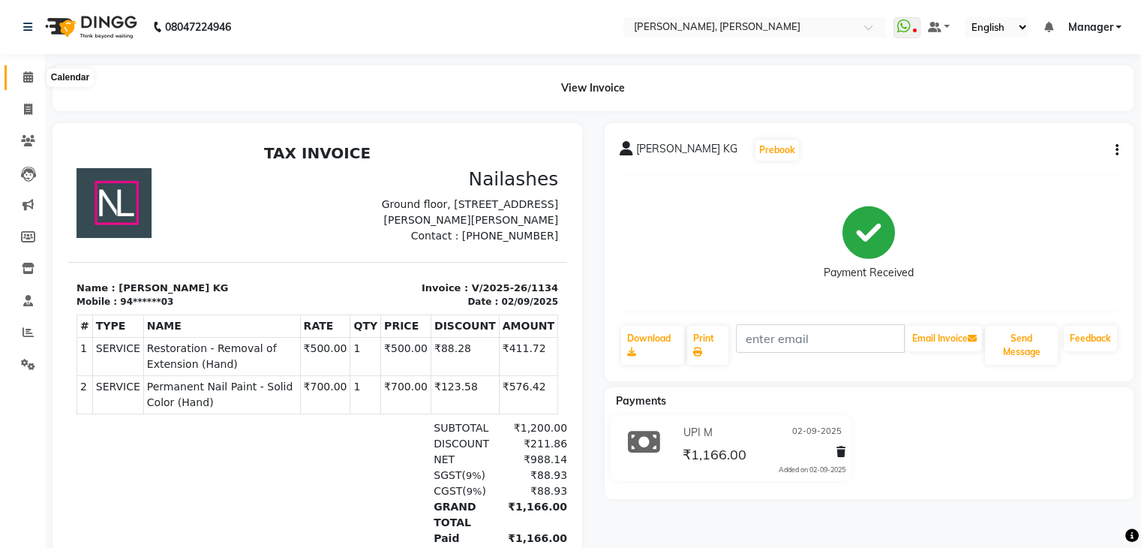
click at [27, 70] on span at bounding box center [28, 77] width 26 height 17
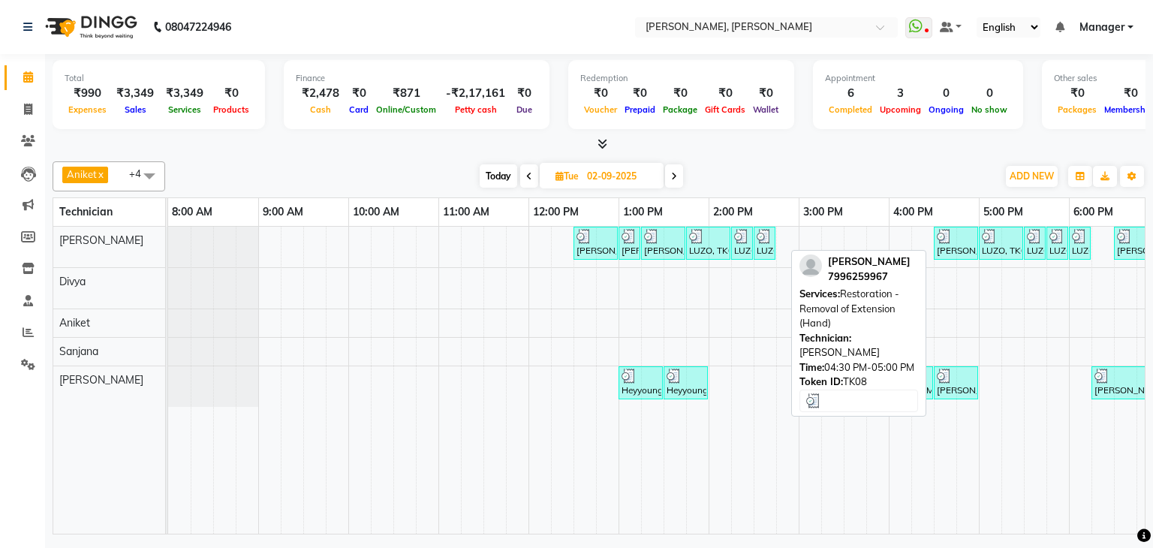
click at [957, 239] on div at bounding box center [955, 236] width 38 height 15
select select "3"
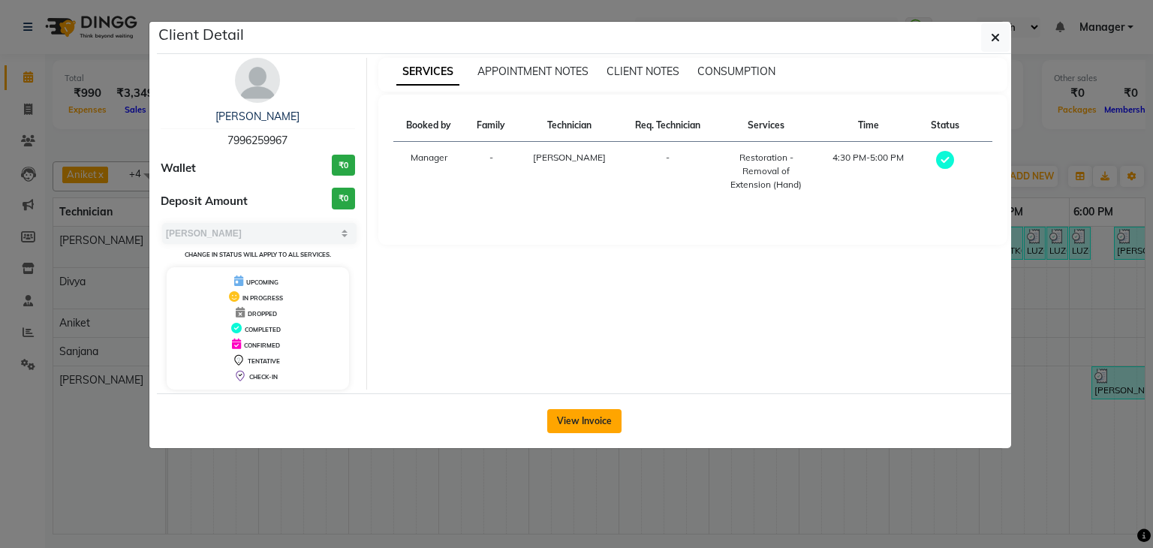
click at [588, 418] on button "View Invoice" at bounding box center [584, 421] width 74 height 24
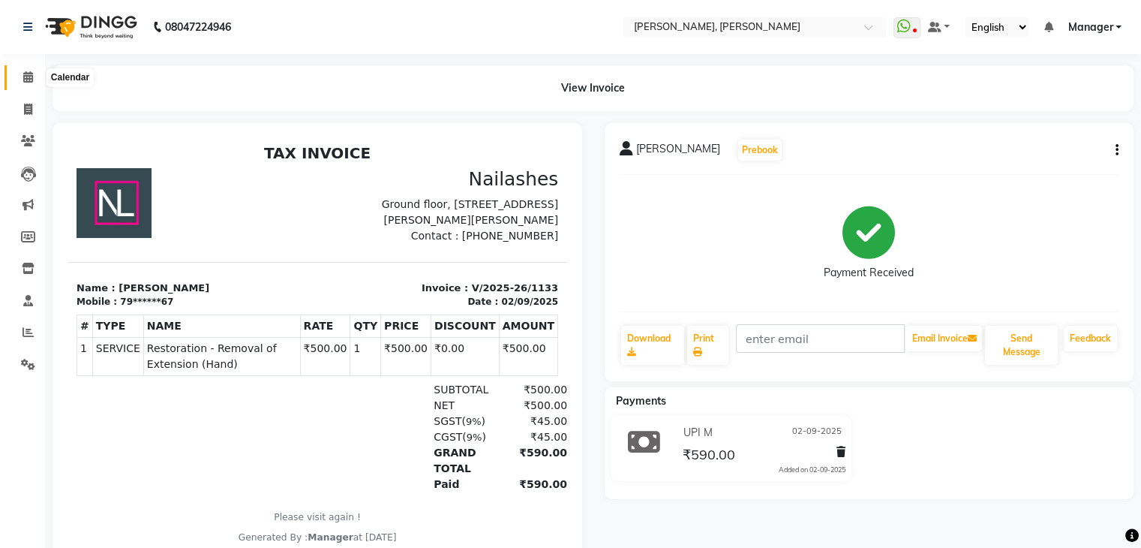
click at [37, 77] on span at bounding box center [28, 77] width 26 height 17
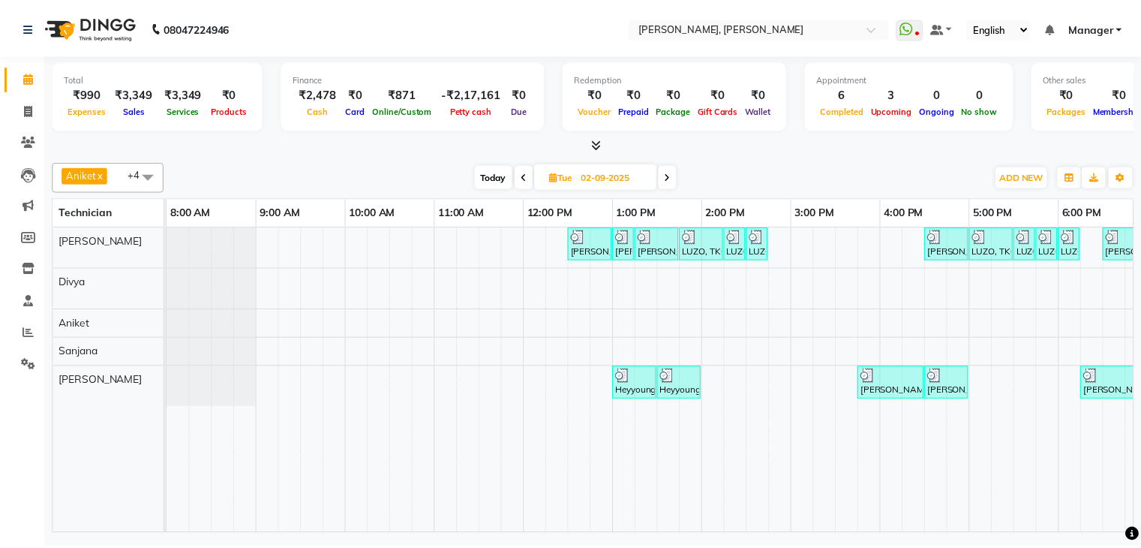
scroll to position [0, 194]
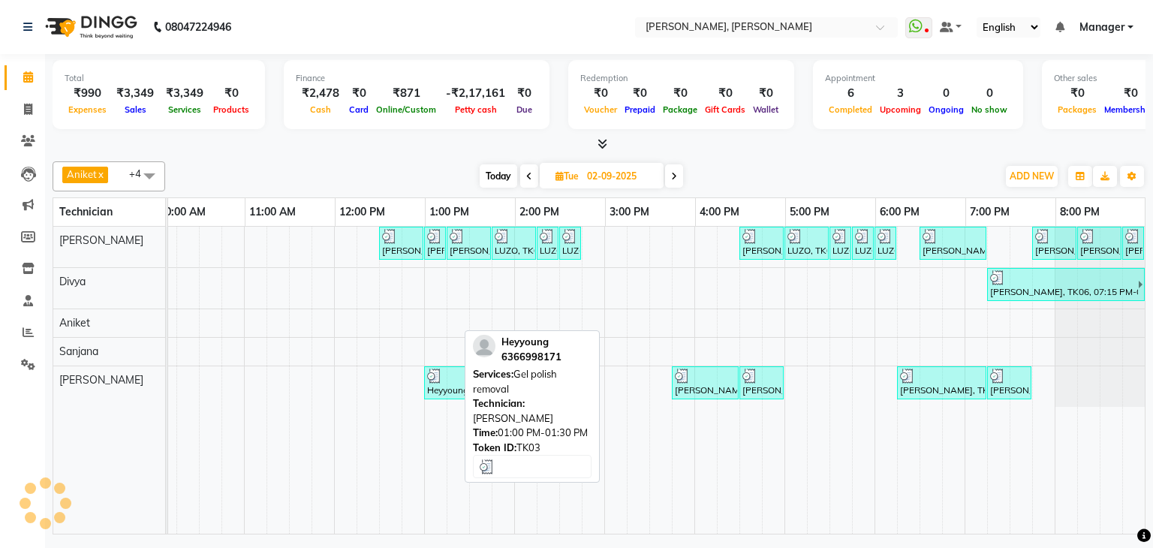
click at [441, 376] on div at bounding box center [446, 375] width 38 height 15
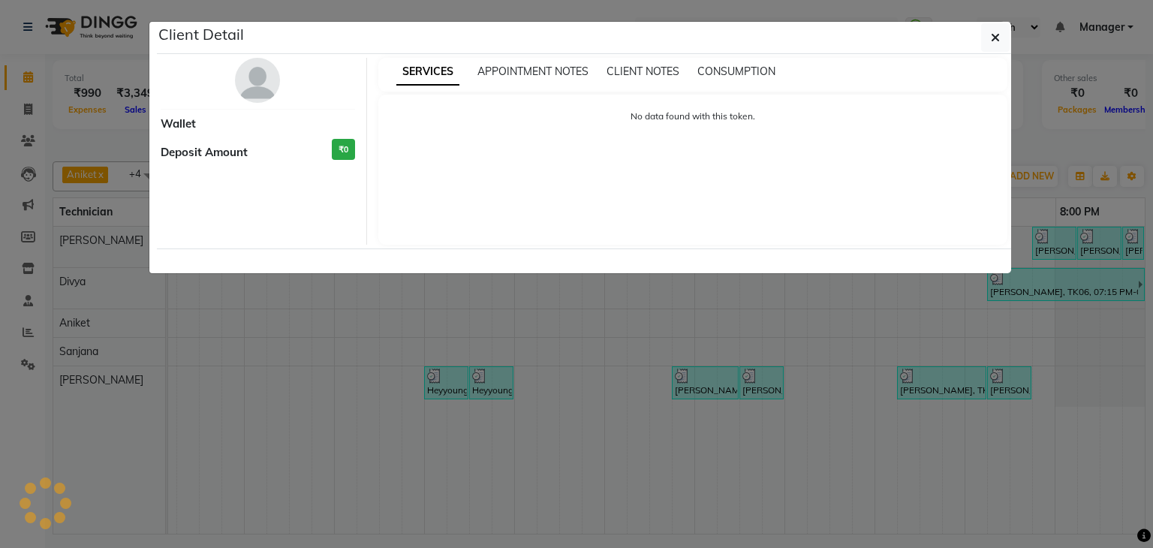
select select "3"
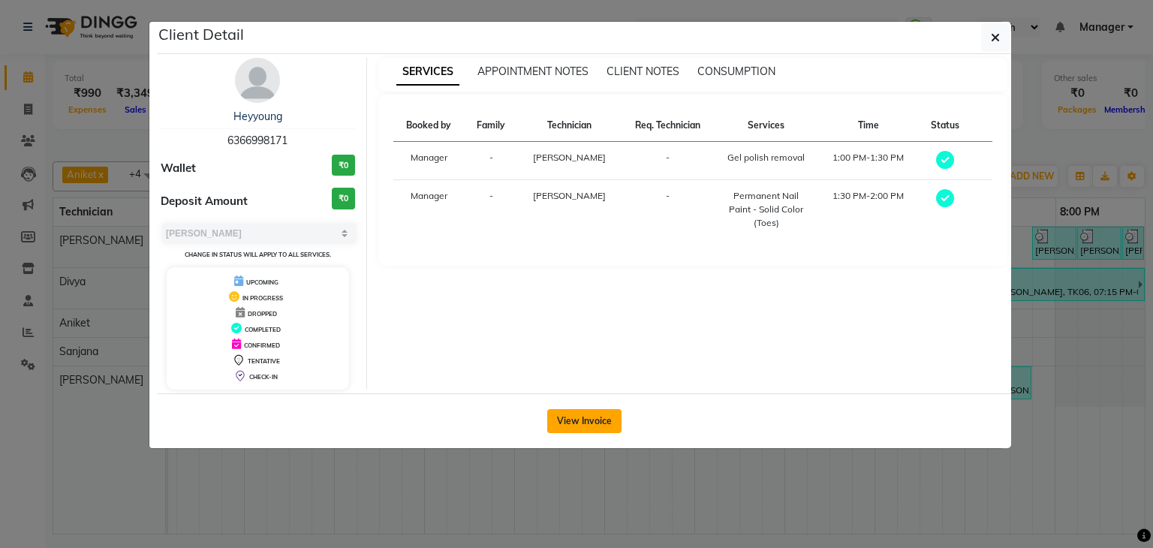
click at [598, 416] on button "View Invoice" at bounding box center [584, 421] width 74 height 24
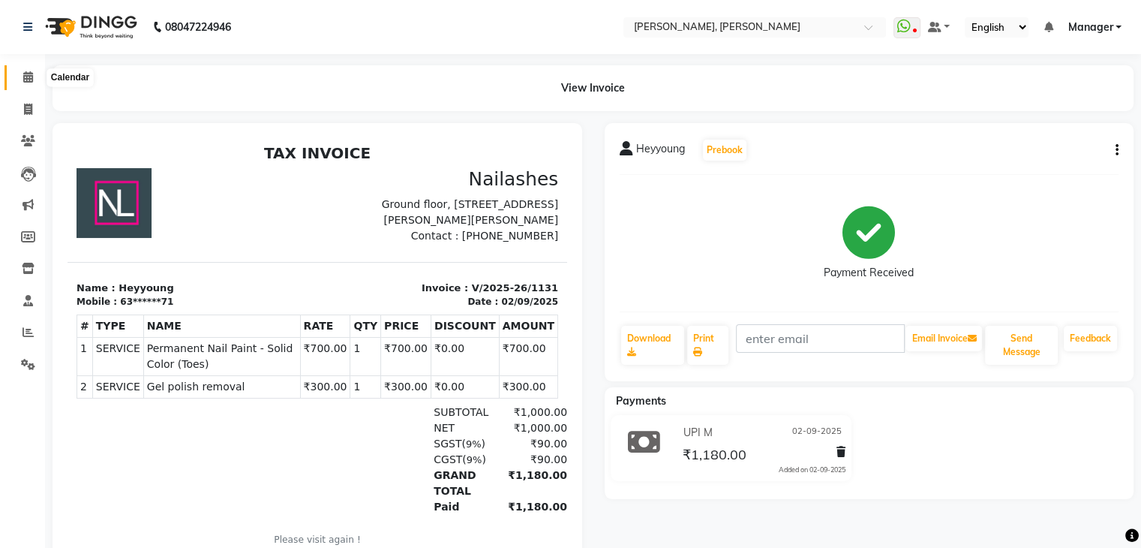
click at [23, 71] on icon at bounding box center [28, 76] width 10 height 11
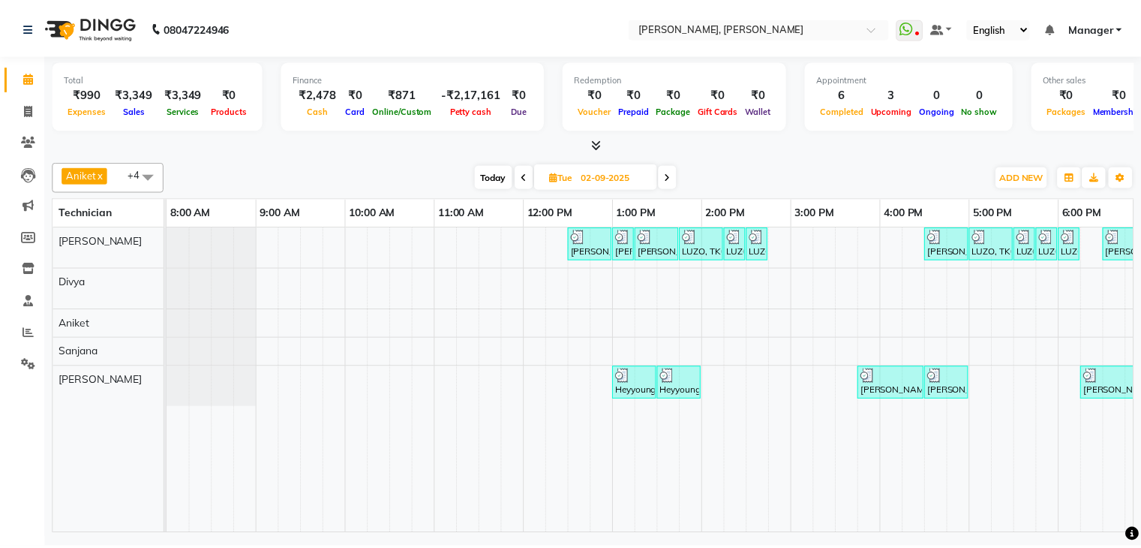
scroll to position [0, 194]
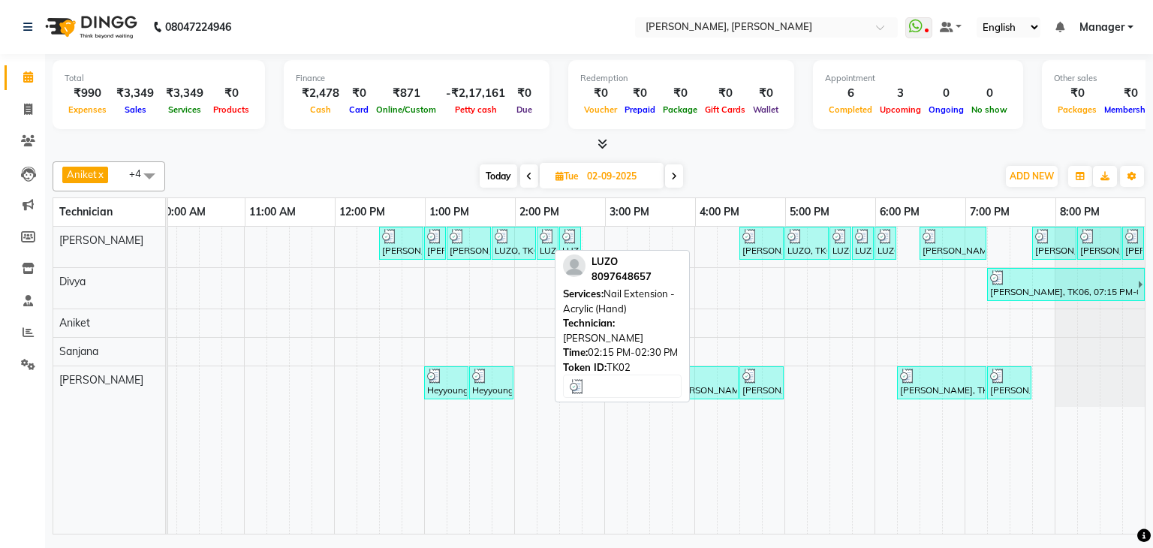
click at [538, 250] on div "LUZO, TK02, 02:15 PM-02:30 PM, Nail Extension - Acrylic (Hand)" at bounding box center [547, 243] width 19 height 29
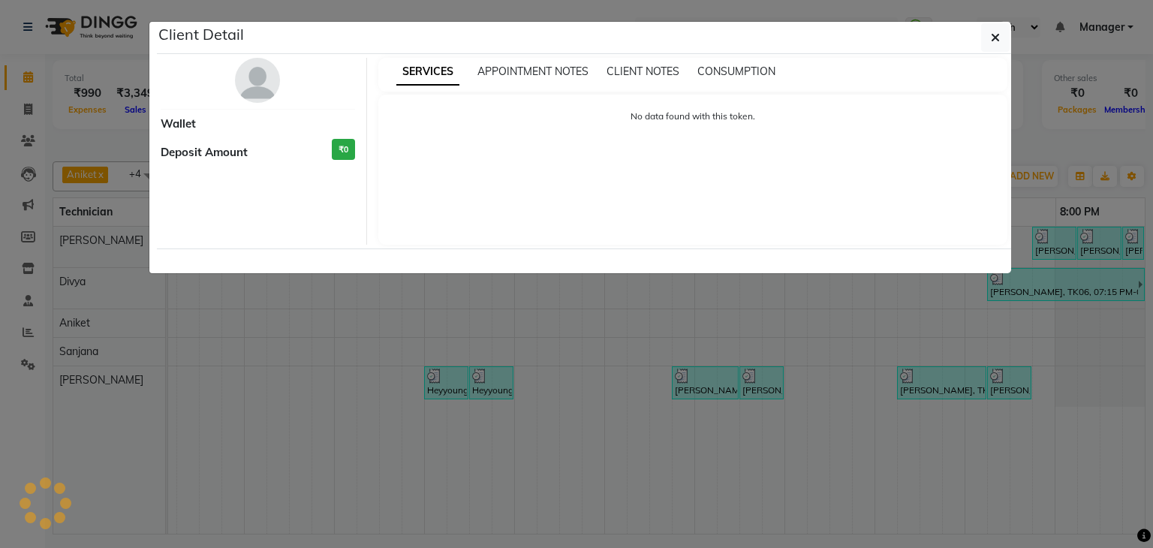
select select "3"
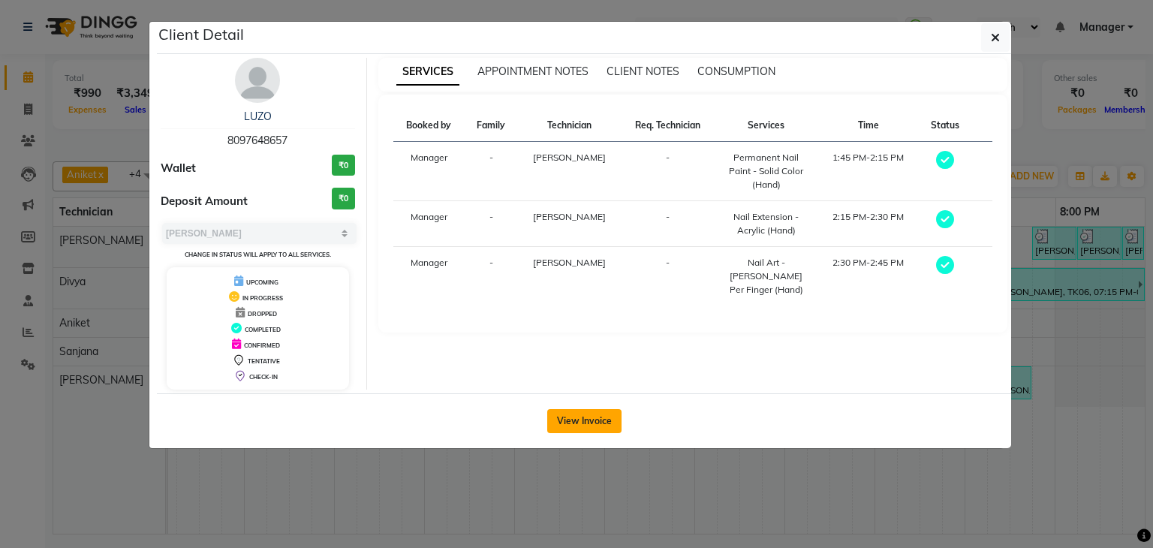
click at [588, 415] on button "View Invoice" at bounding box center [584, 421] width 74 height 24
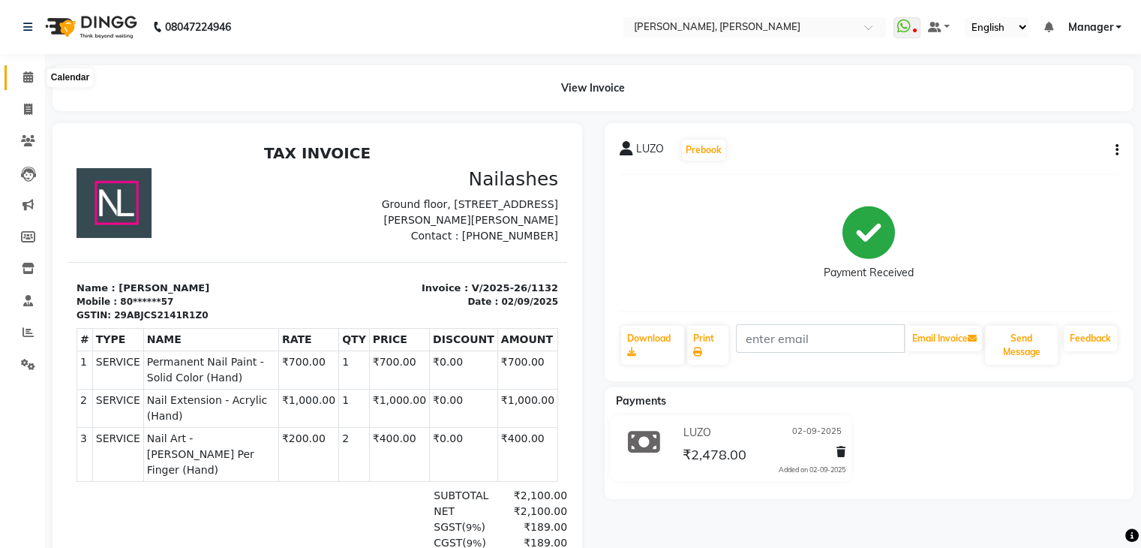
click at [23, 73] on icon at bounding box center [28, 76] width 10 height 11
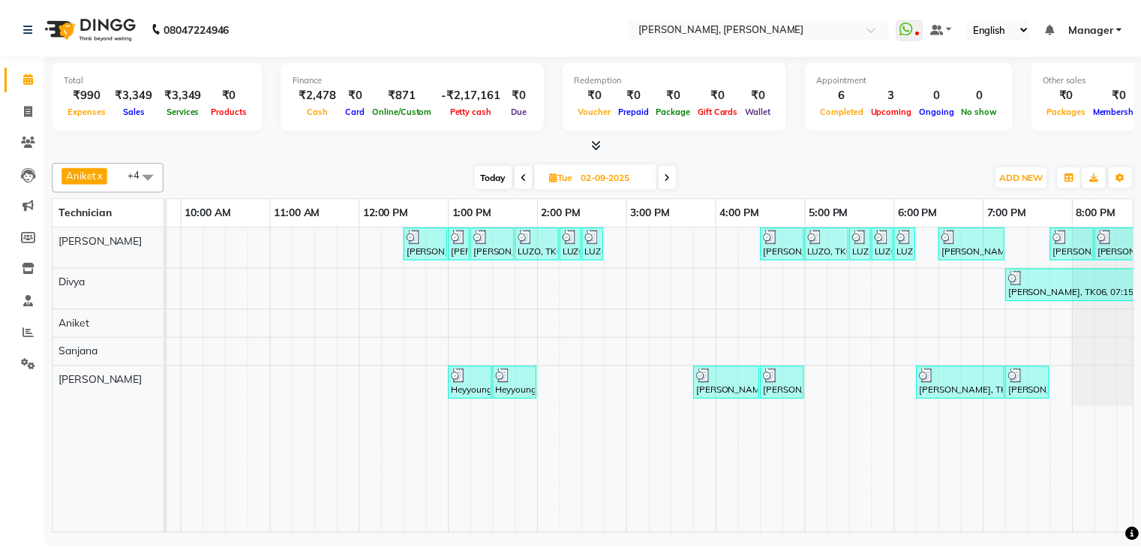
scroll to position [0, 194]
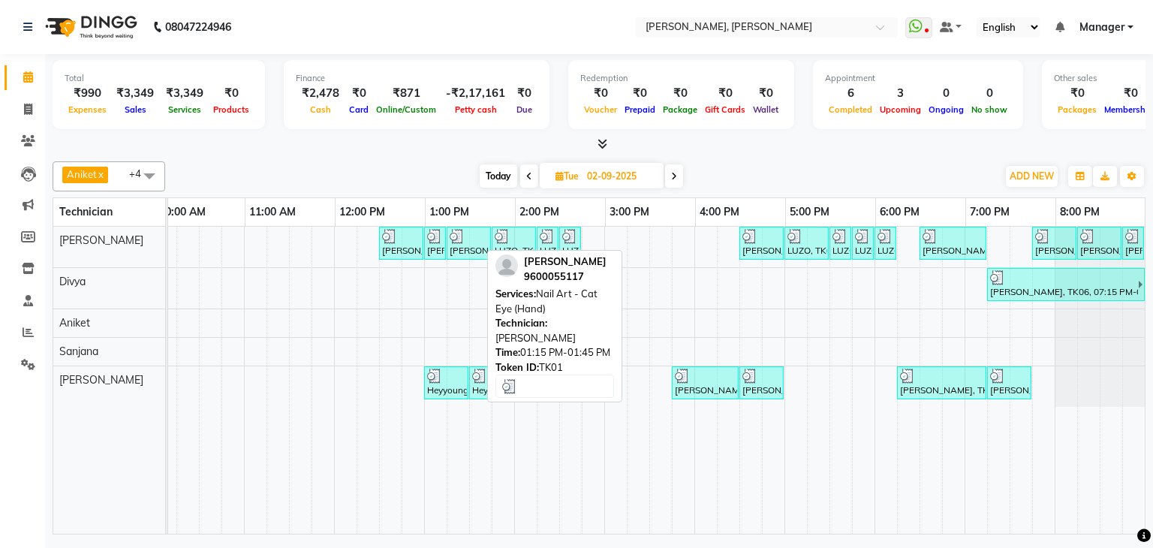
click at [453, 238] on div at bounding box center [468, 236] width 38 height 15
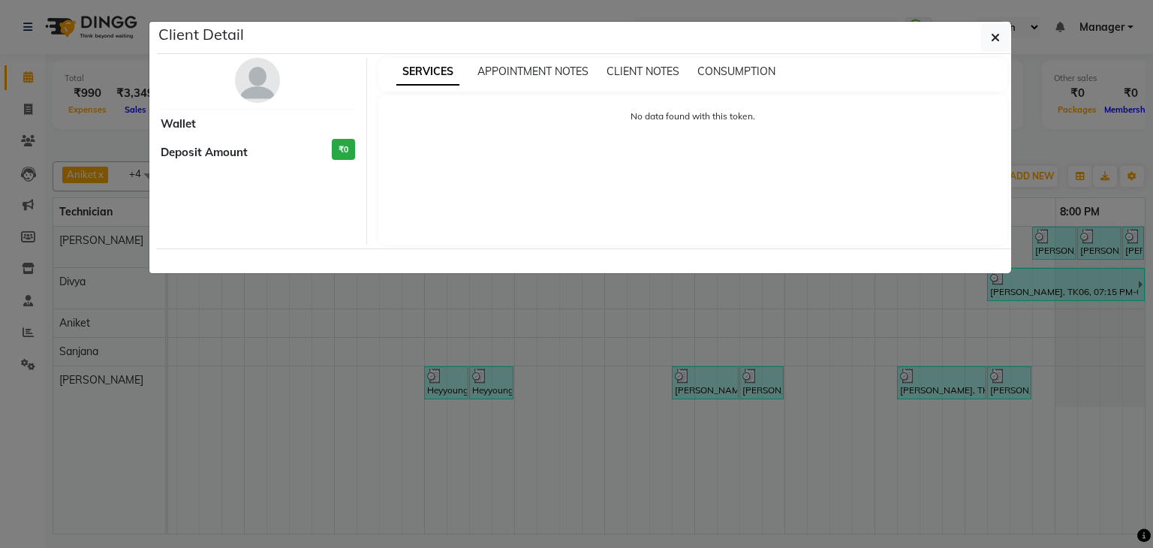
select select "3"
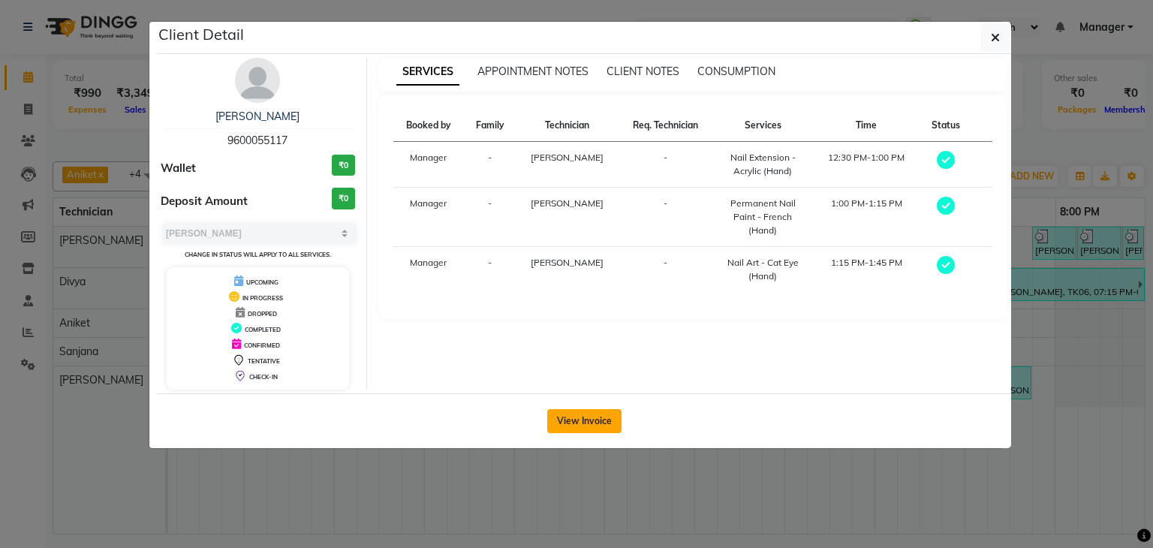
click at [606, 416] on button "View Invoice" at bounding box center [584, 421] width 74 height 24
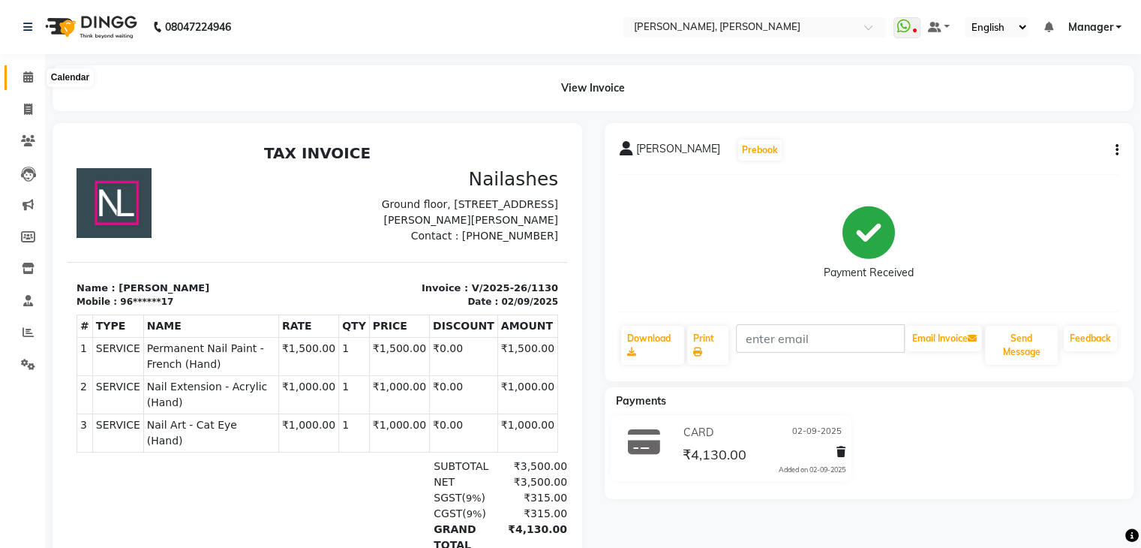
click at [9, 71] on link "Calendar" at bounding box center [23, 77] width 36 height 25
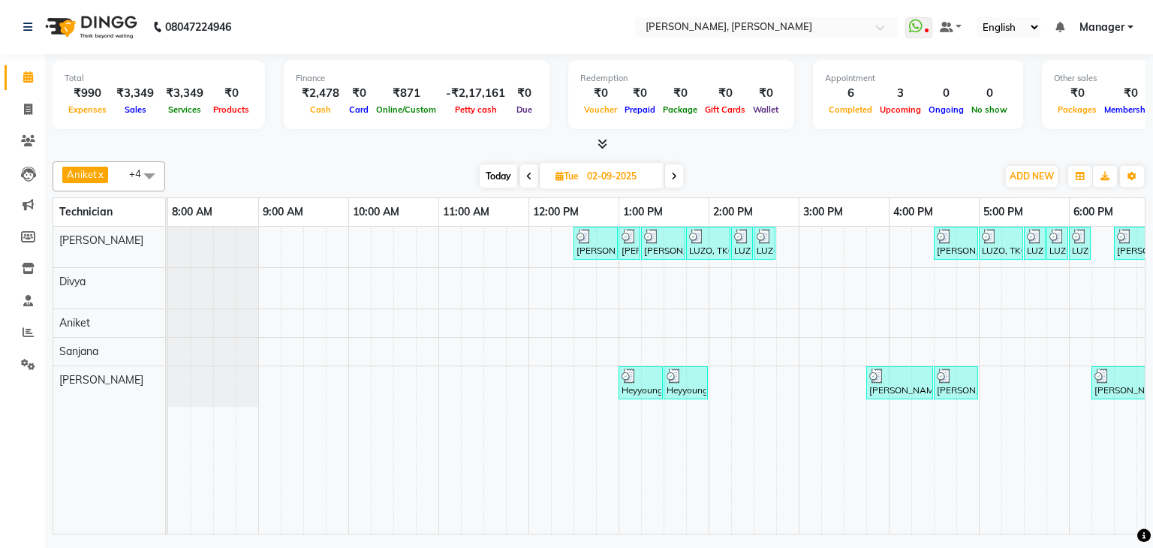
click at [666, 172] on span at bounding box center [674, 175] width 18 height 23
type input "03-09-2025"
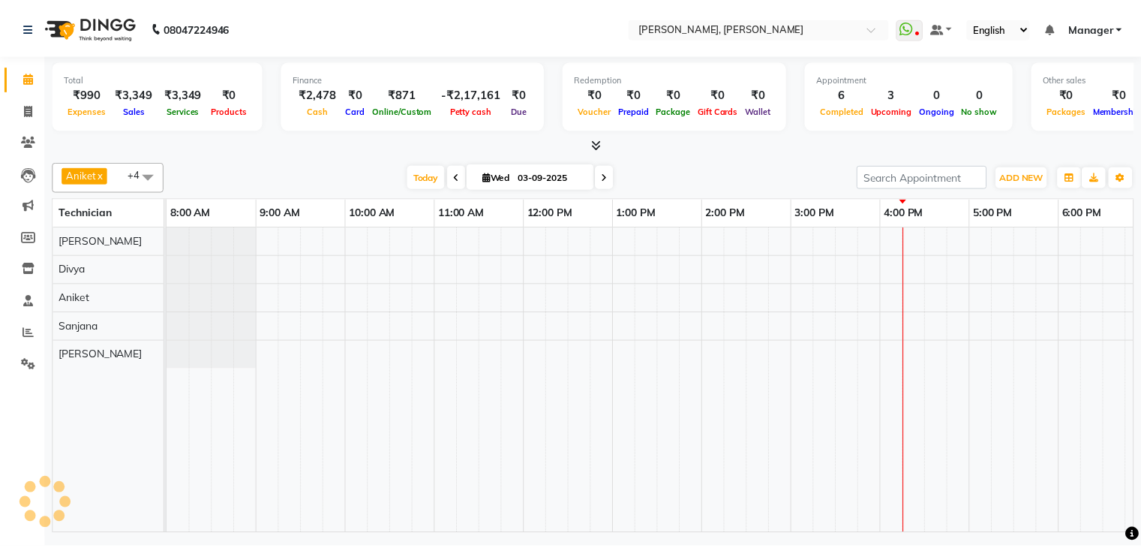
scroll to position [0, 194]
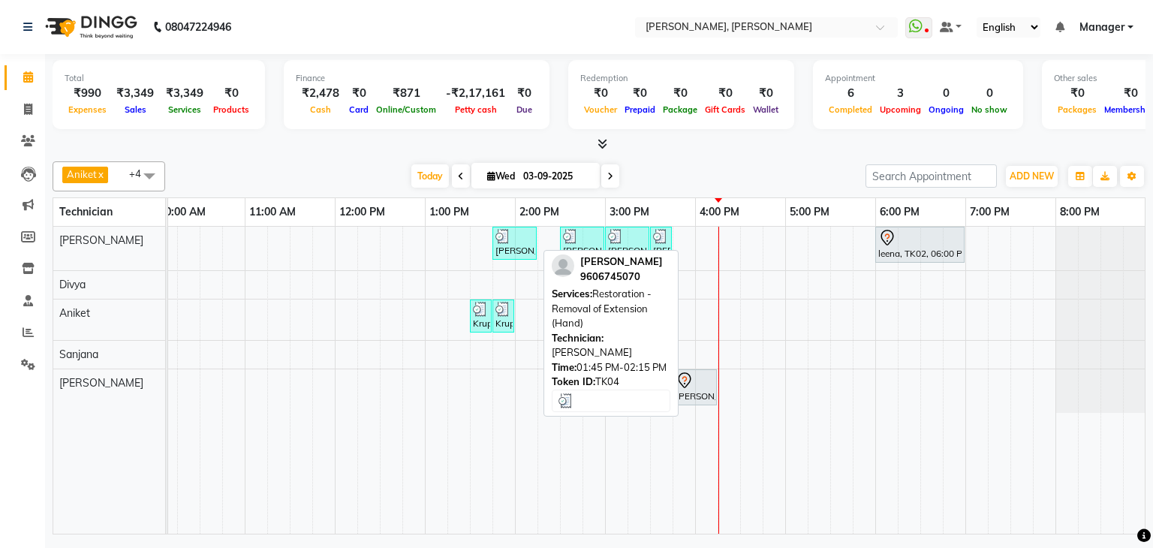
click at [515, 241] on div at bounding box center [514, 236] width 38 height 15
select select "3"
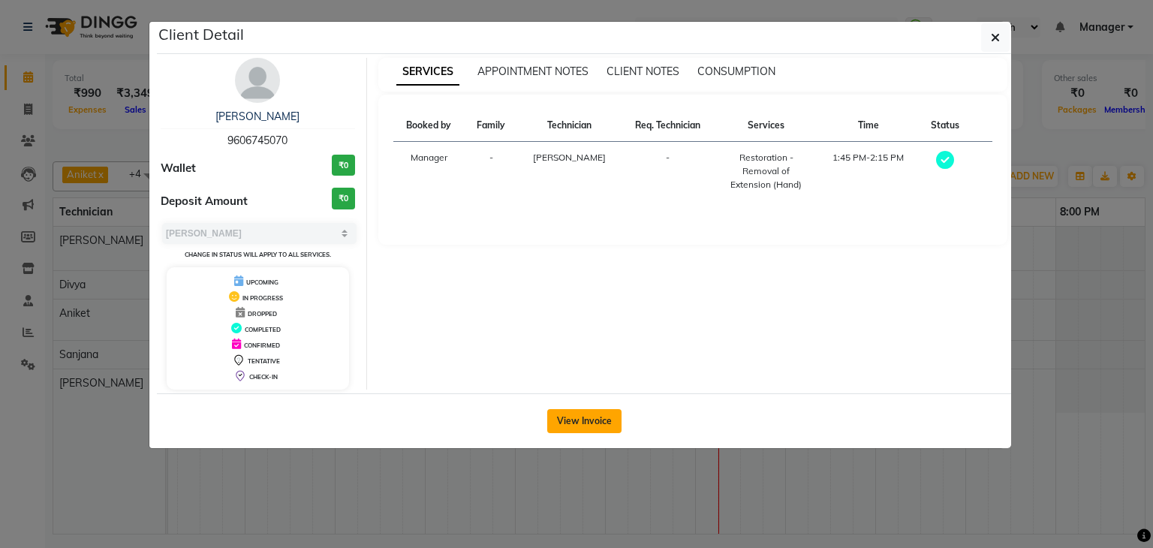
click at [582, 418] on button "View Invoice" at bounding box center [584, 421] width 74 height 24
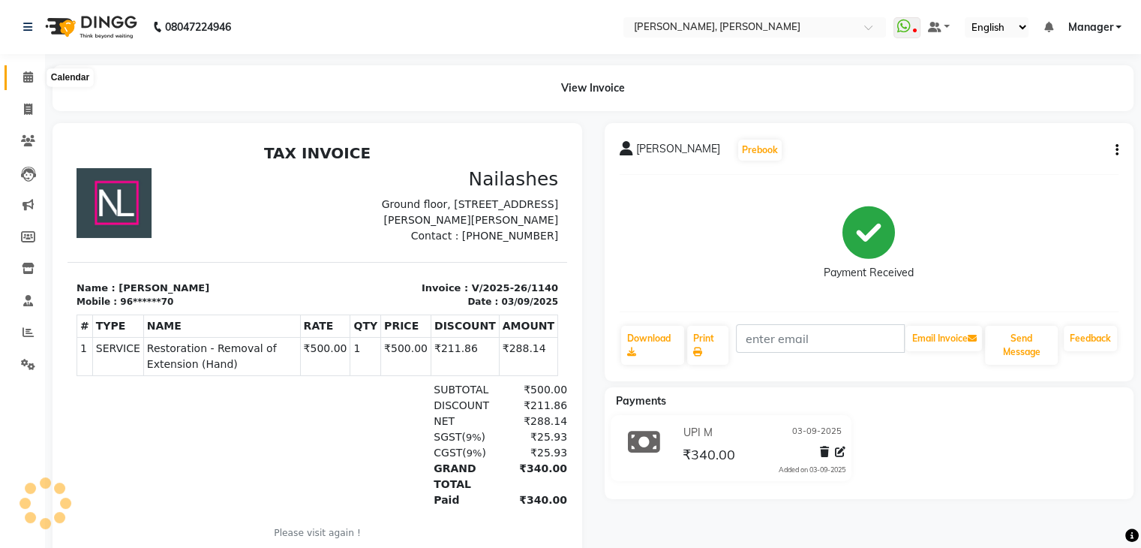
click at [32, 80] on icon at bounding box center [28, 76] width 10 height 11
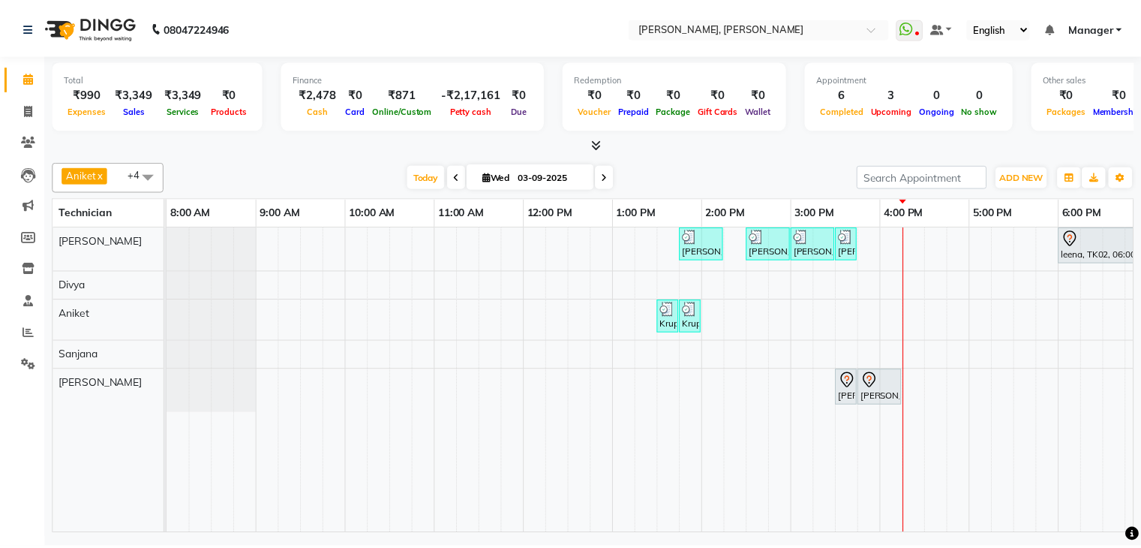
scroll to position [0, 194]
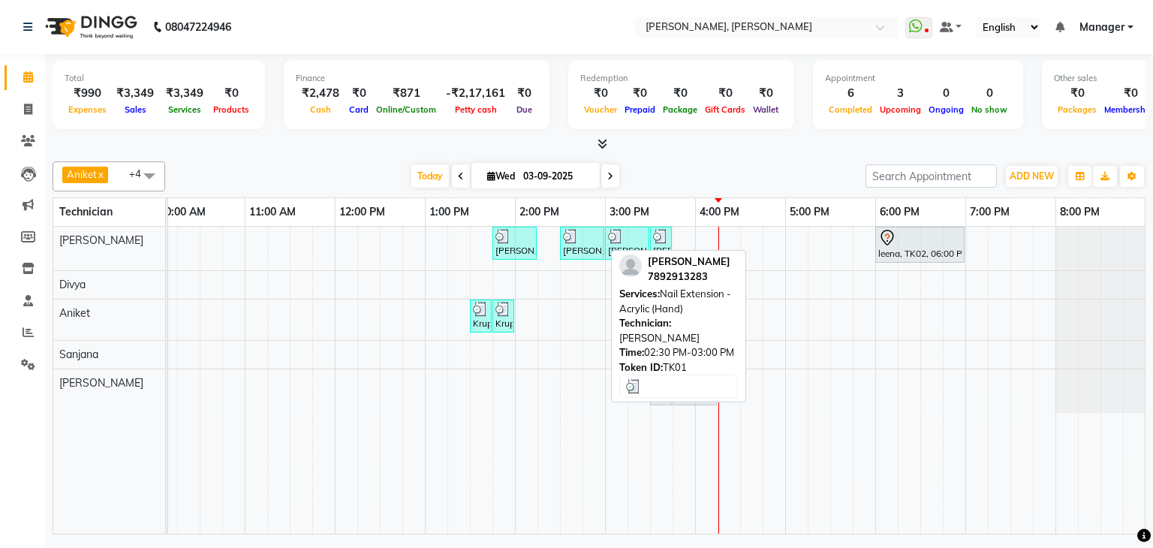
click at [583, 242] on div "[PERSON_NAME], TK01, 02:30 PM-03:00 PM, Nail Extension - Acrylic (Hand)" at bounding box center [581, 243] width 41 height 29
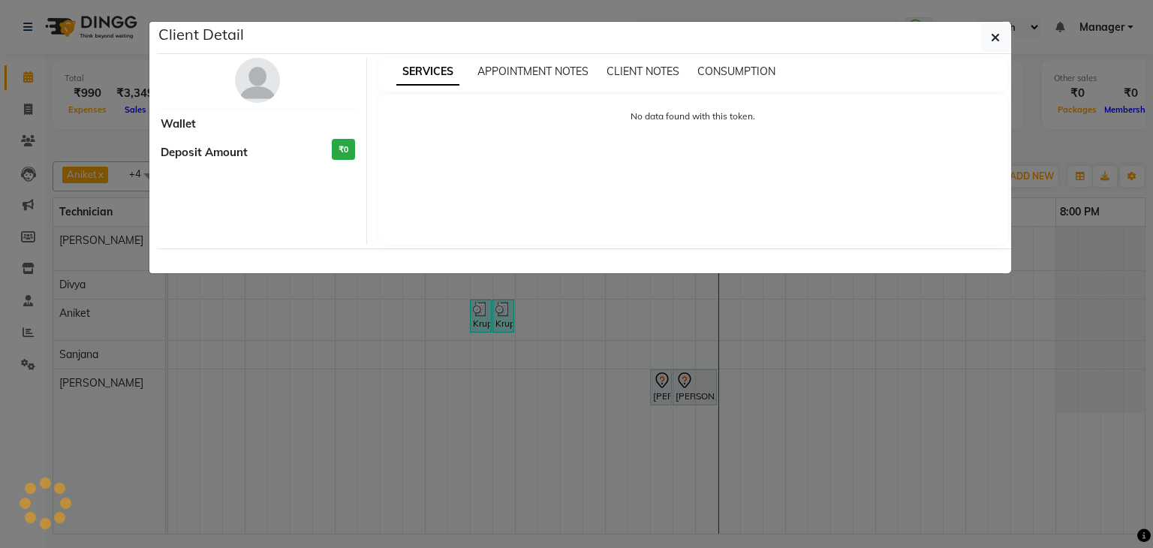
select select "3"
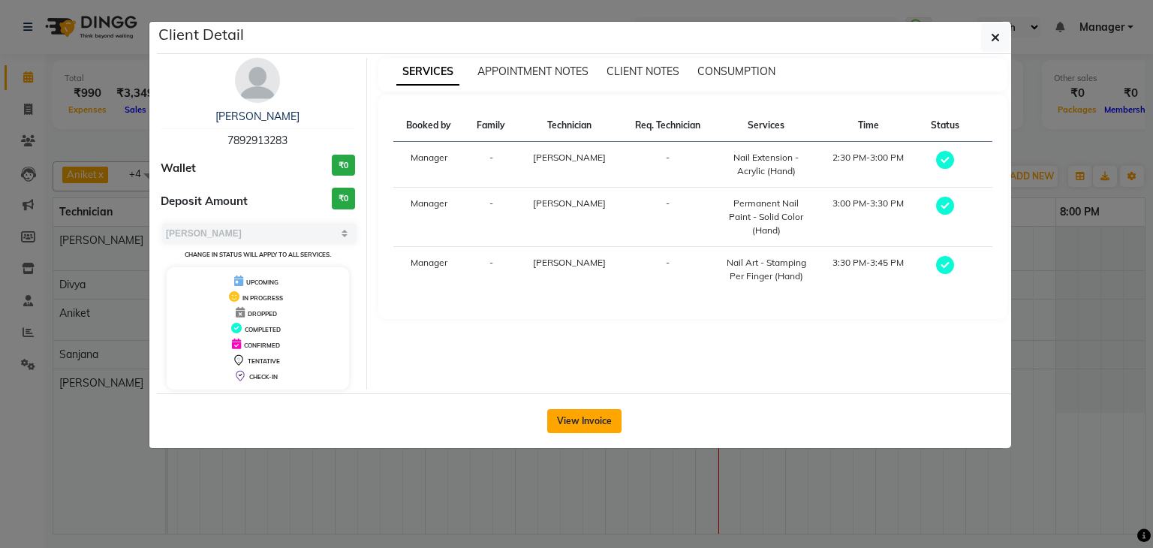
click at [588, 415] on button "View Invoice" at bounding box center [584, 421] width 74 height 24
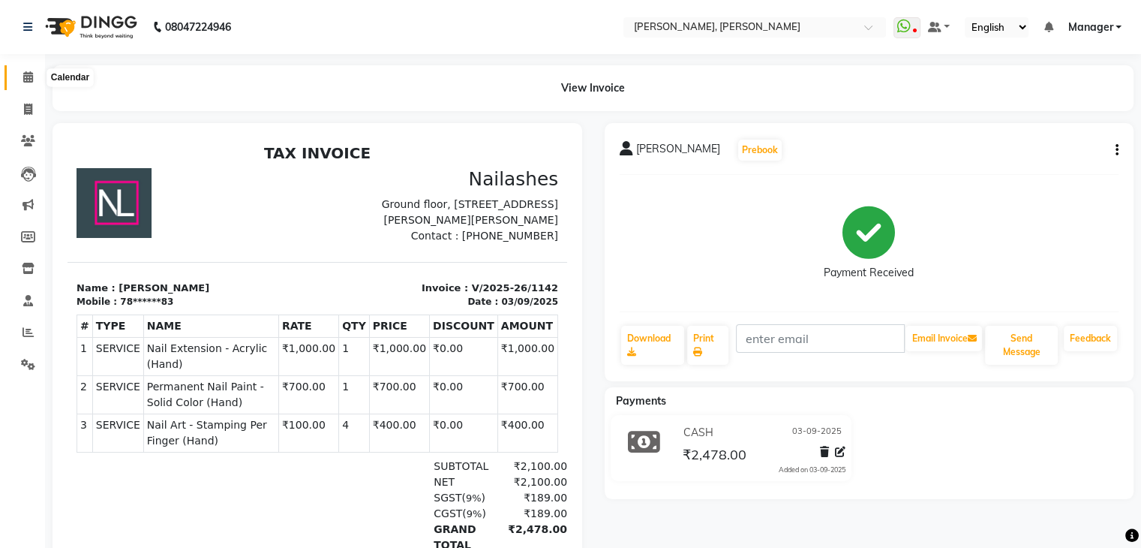
click at [29, 77] on icon at bounding box center [28, 76] width 10 height 11
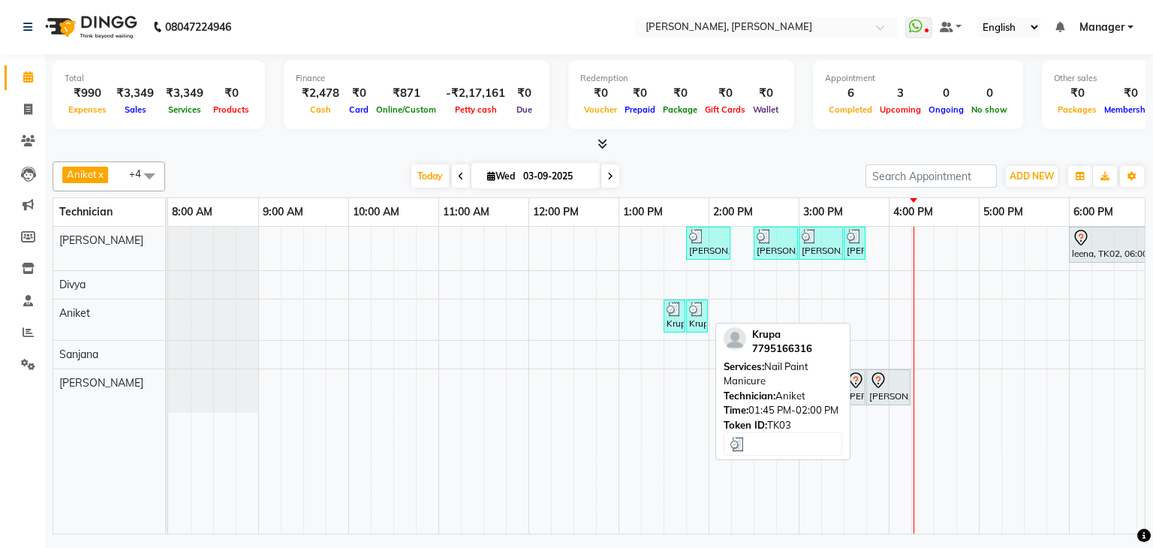
click at [691, 315] on div "Krupa, TK03, 01:45 PM-02:00 PM, Nail Paint Manicure" at bounding box center [696, 316] width 19 height 29
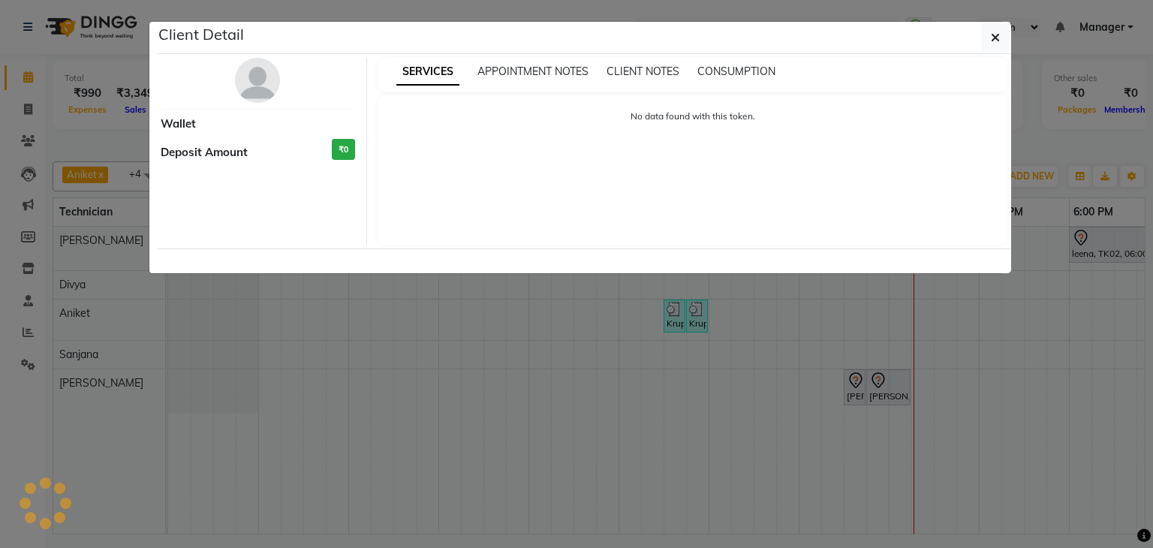
select select "3"
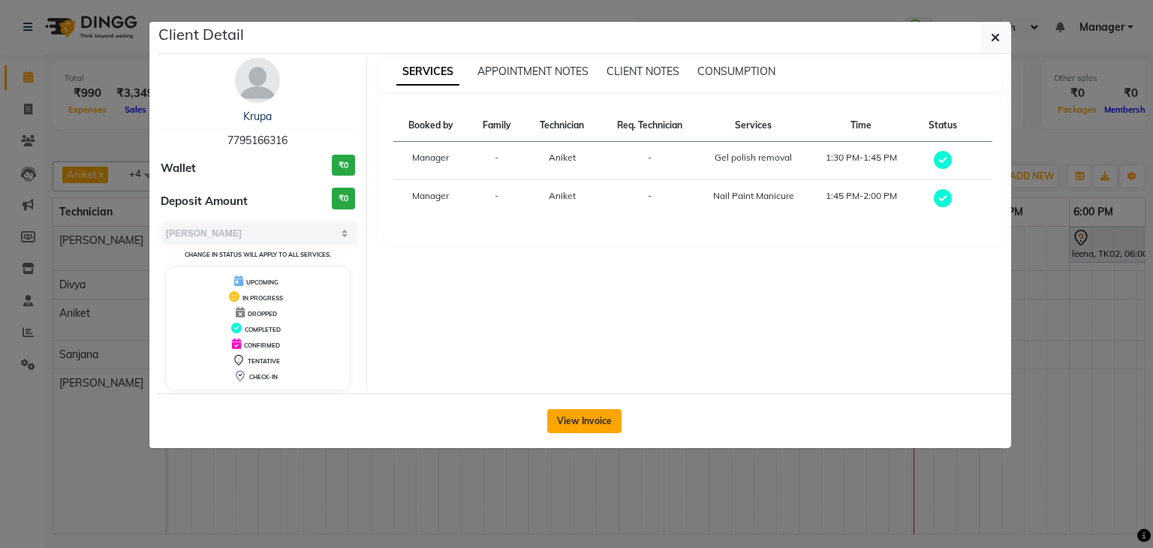
click at [589, 421] on button "View Invoice" at bounding box center [584, 421] width 74 height 24
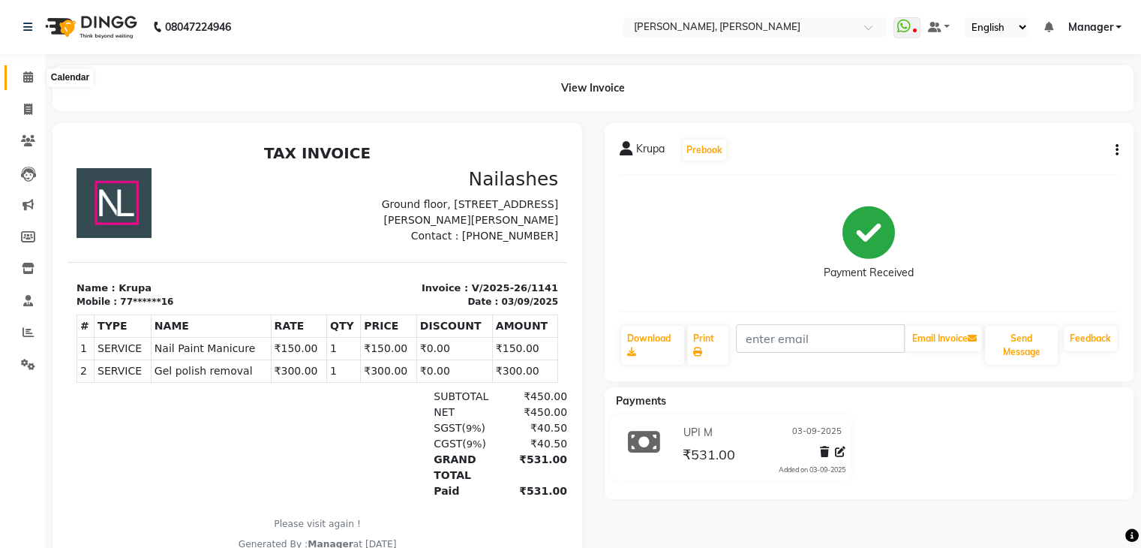
click at [32, 83] on icon at bounding box center [28, 76] width 10 height 11
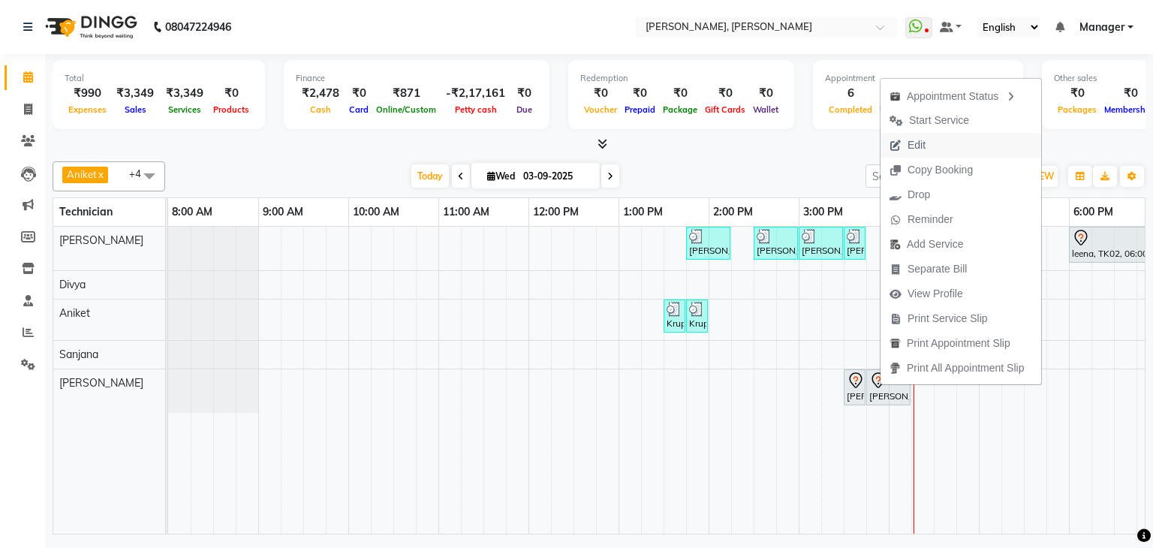
click at [942, 148] on button "Edit" at bounding box center [960, 145] width 161 height 25
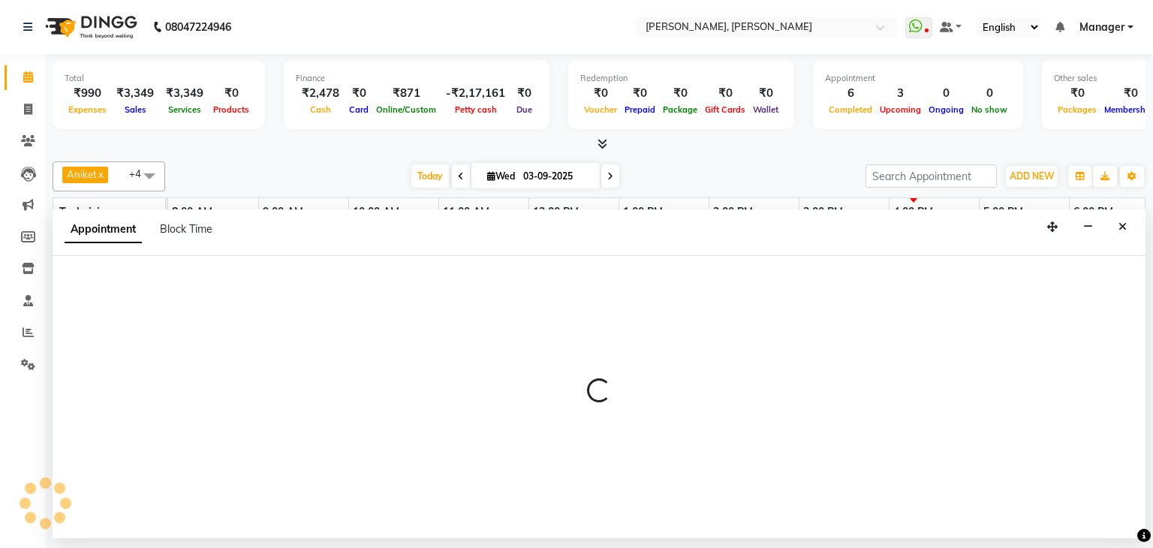
select select "tentative"
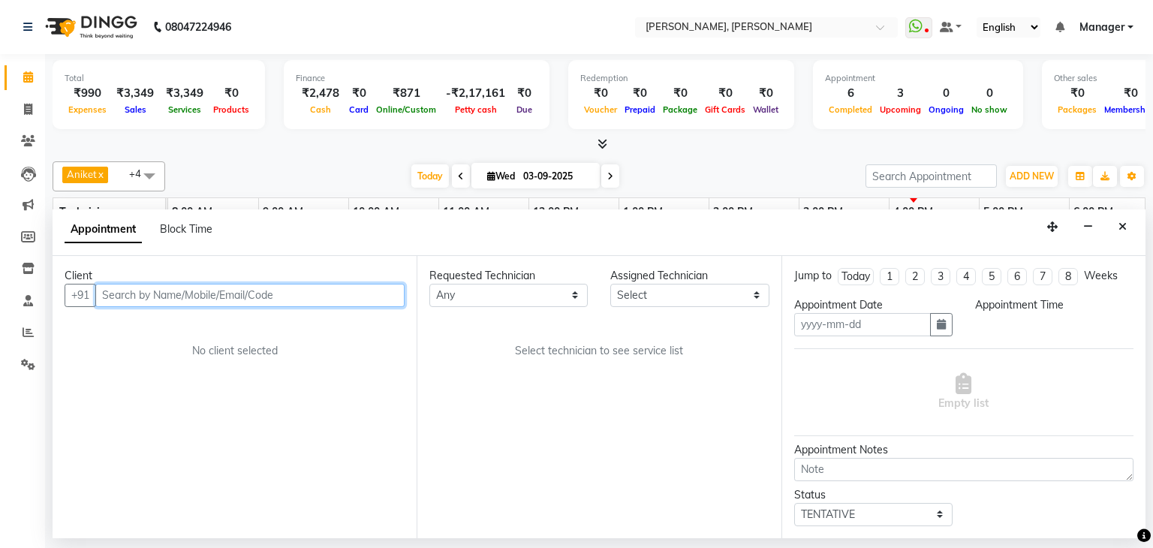
type input "03-09-2025"
select select "87862"
select select "930"
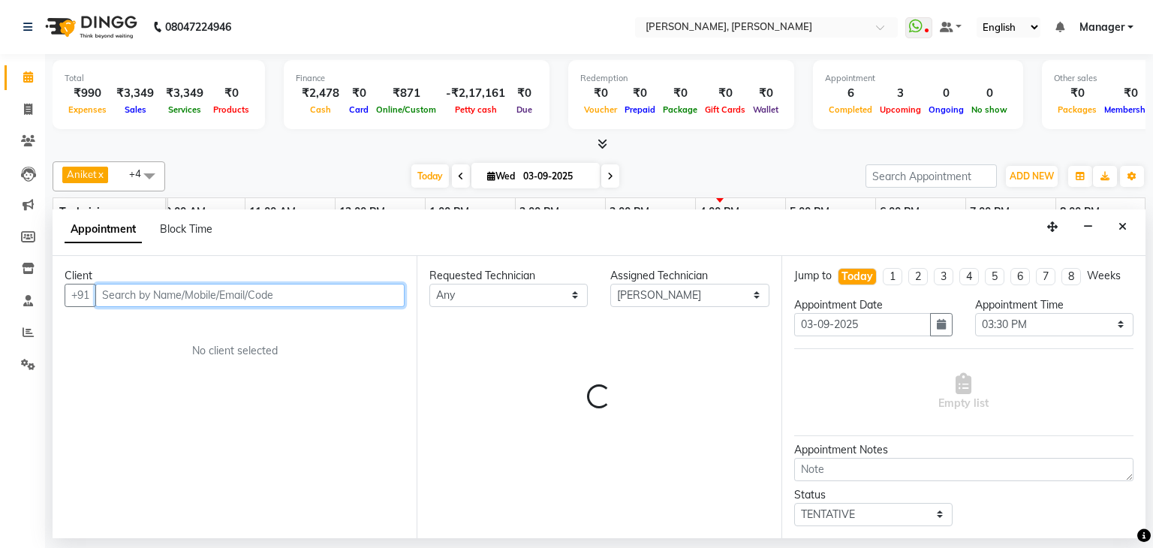
select select "3204"
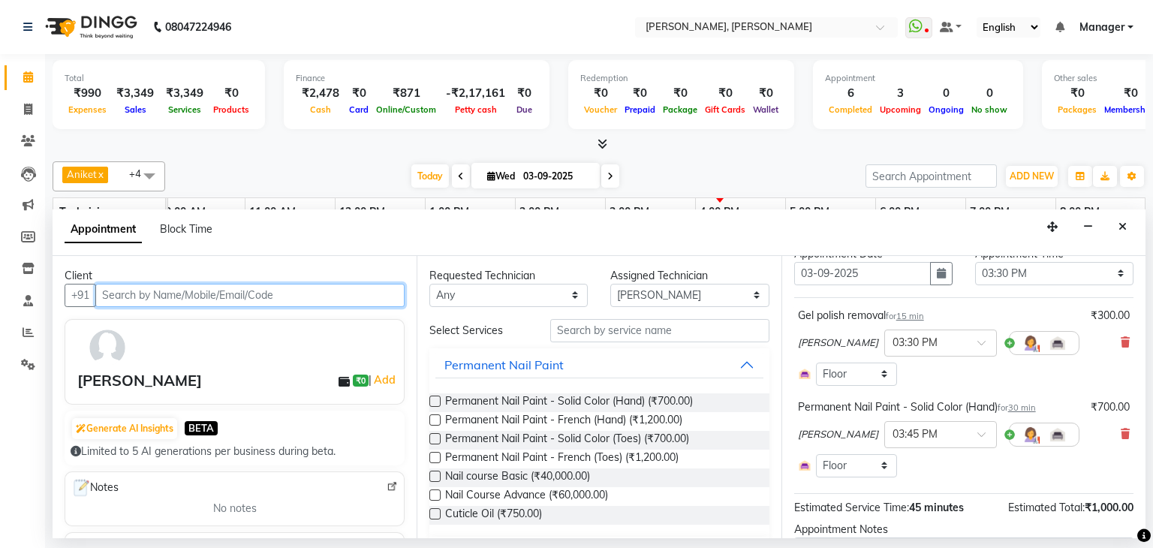
scroll to position [75, 0]
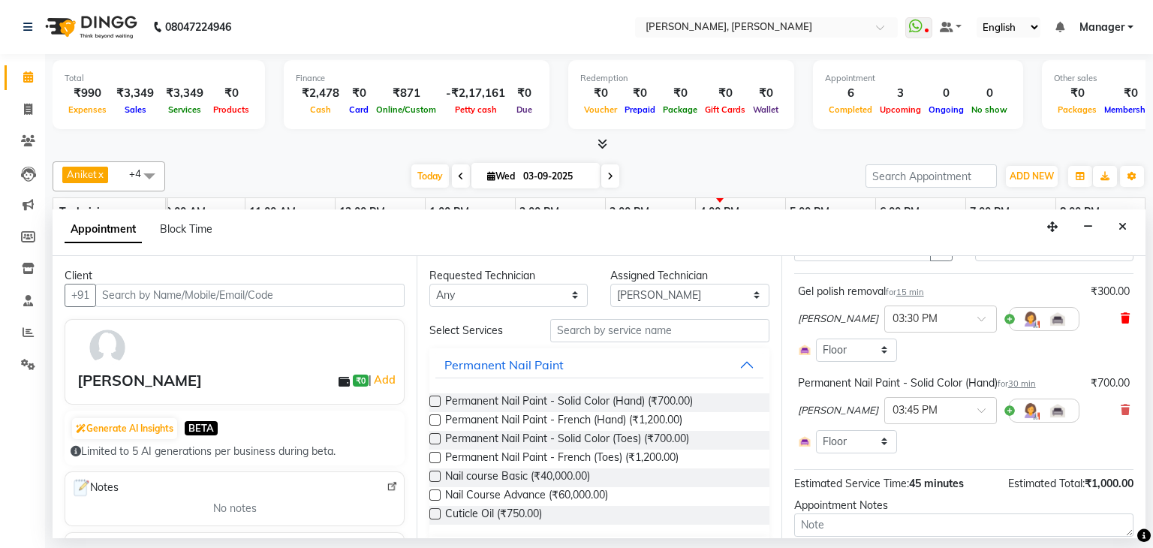
click at [1120, 316] on icon at bounding box center [1124, 318] width 9 height 11
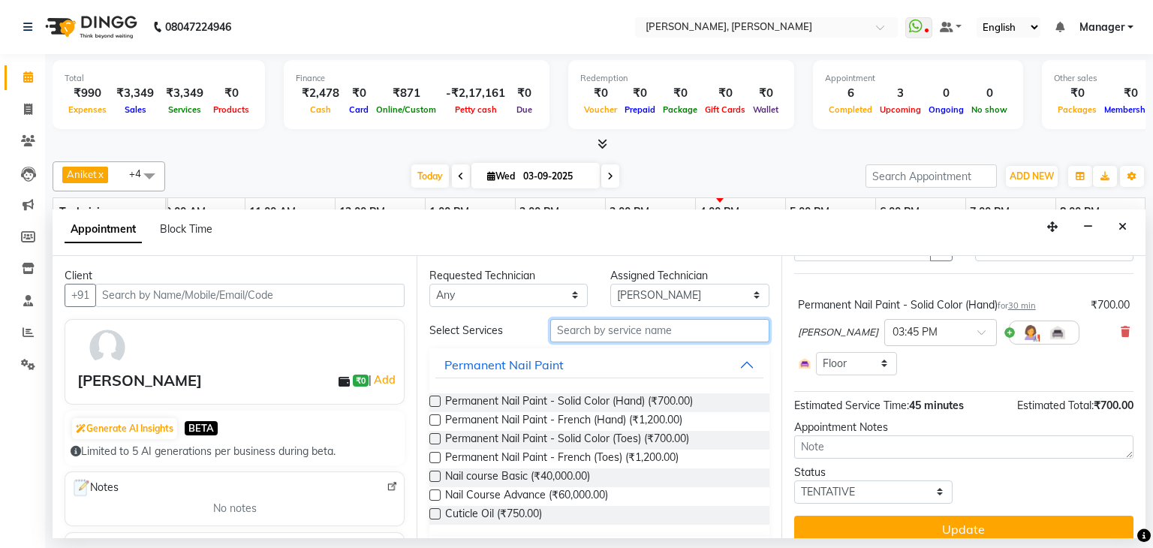
click at [618, 332] on input "text" at bounding box center [659, 330] width 219 height 23
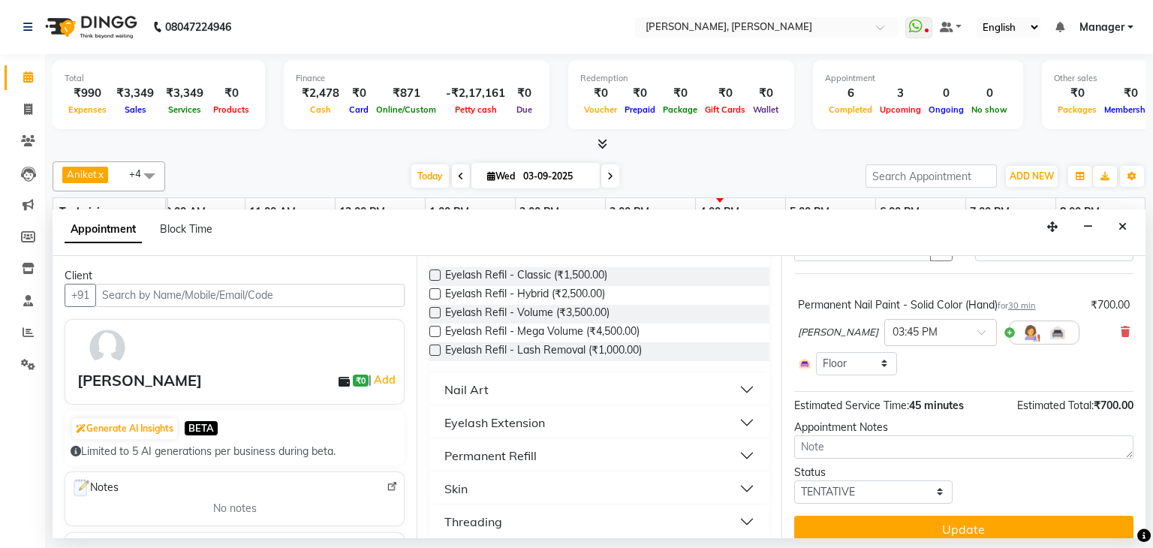
scroll to position [138, 0]
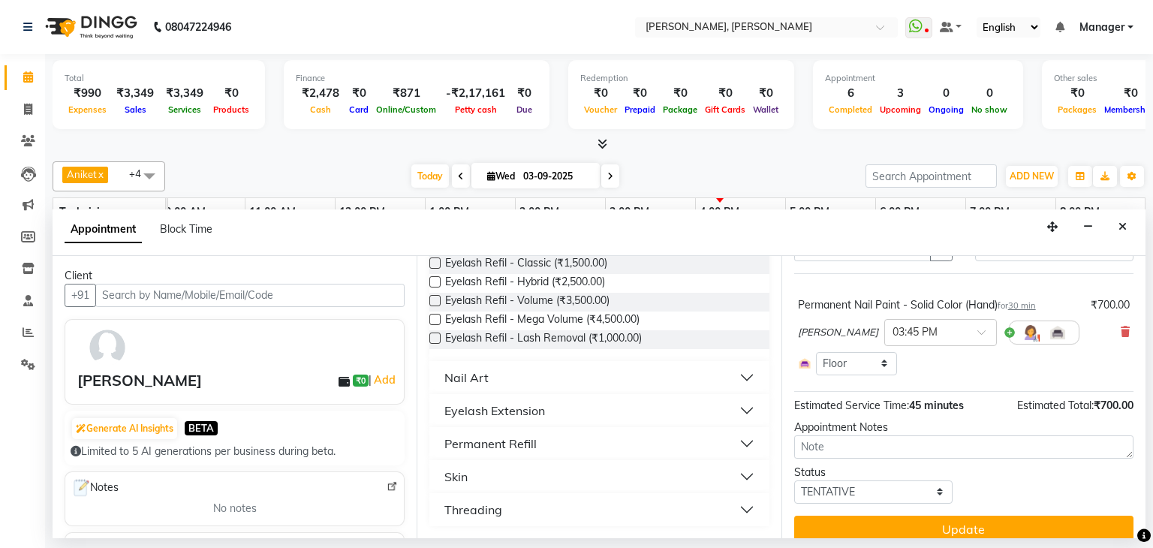
type input "EYE"
click at [507, 508] on button "Threading" at bounding box center [598, 509] width 327 height 27
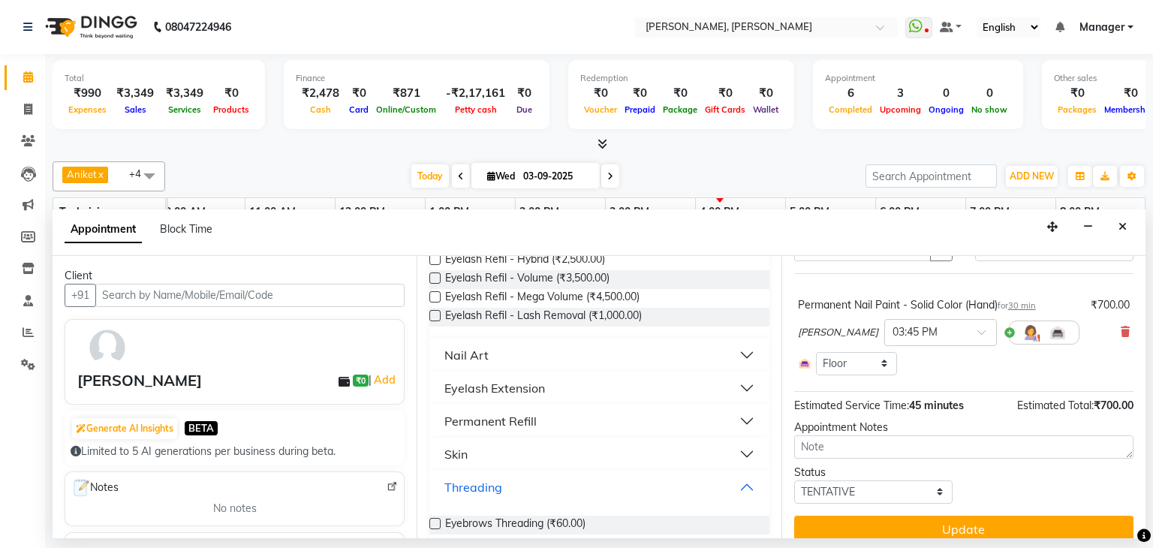
scroll to position [180, 0]
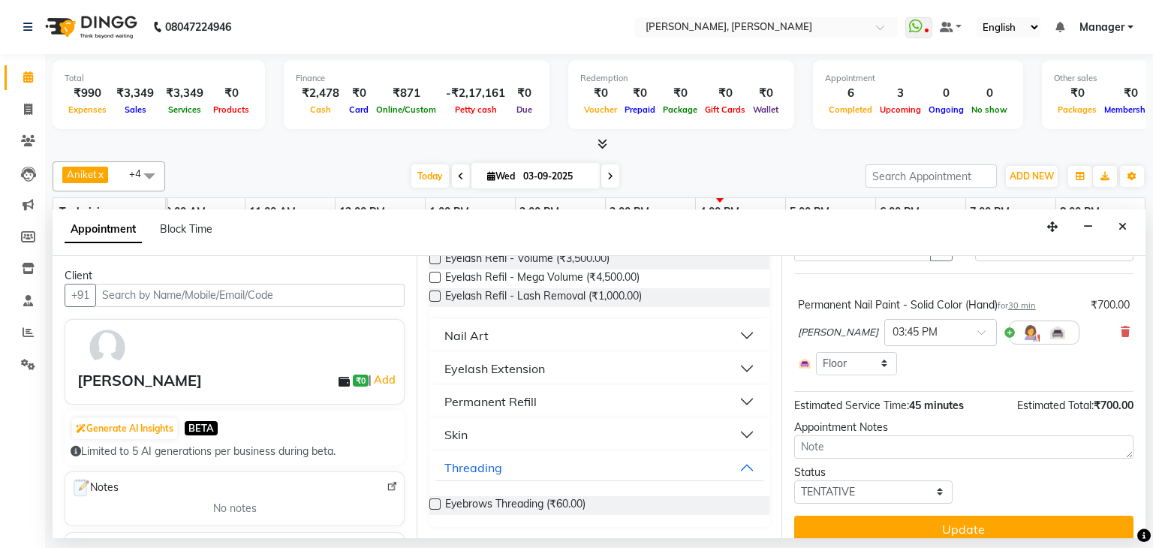
click at [438, 500] on label at bounding box center [434, 503] width 11 height 11
click at [438, 500] on input "checkbox" at bounding box center [434, 505] width 10 height 10
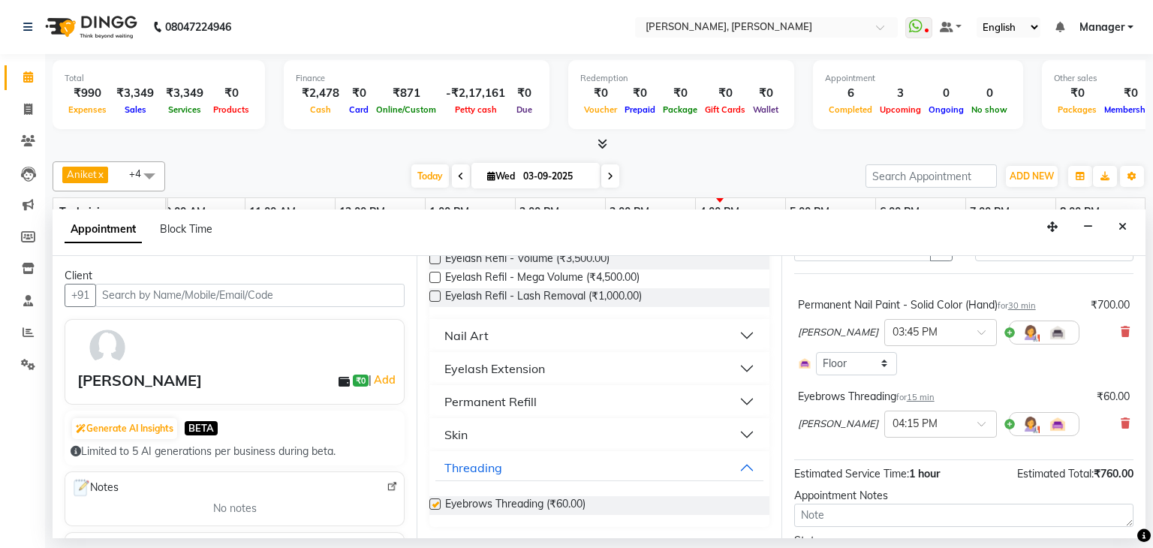
checkbox input "false"
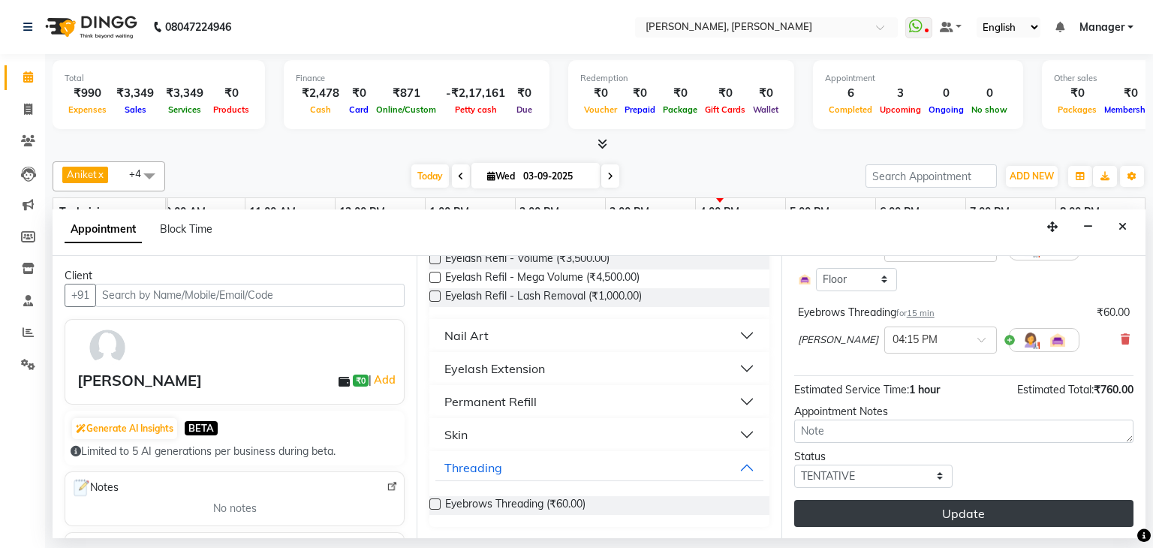
click at [951, 514] on button "Update" at bounding box center [963, 513] width 339 height 27
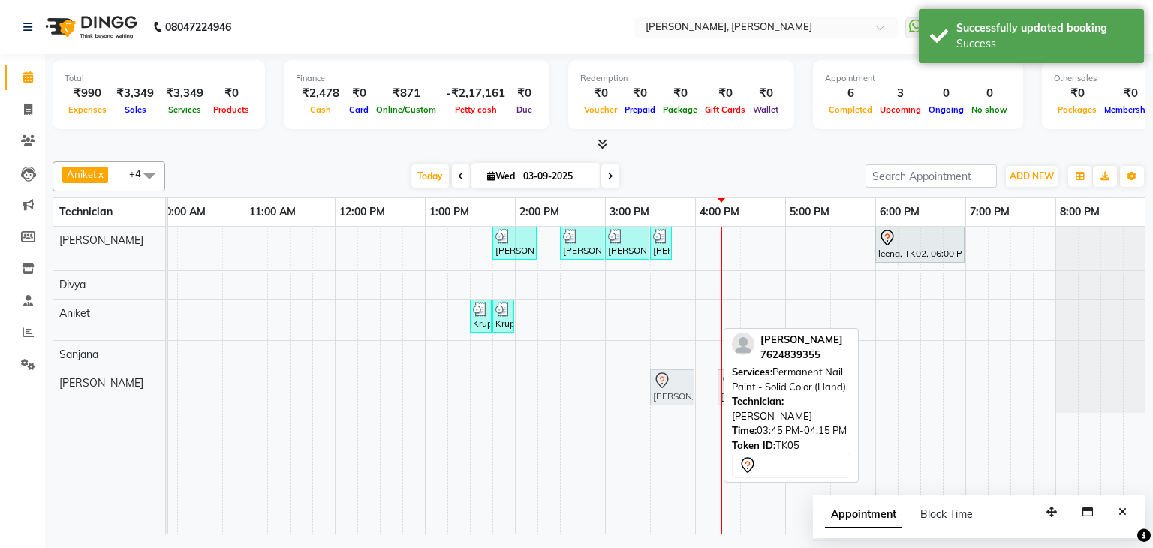
drag, startPoint x: 697, startPoint y: 383, endPoint x: 689, endPoint y: 380, distance: 8.8
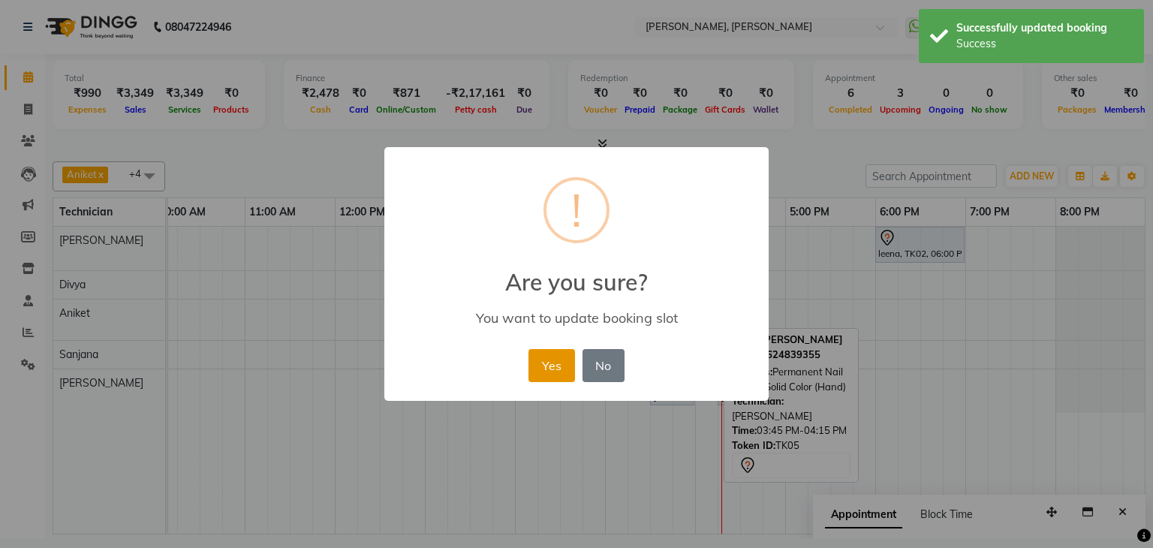
click at [558, 367] on button "Yes" at bounding box center [551, 365] width 46 height 33
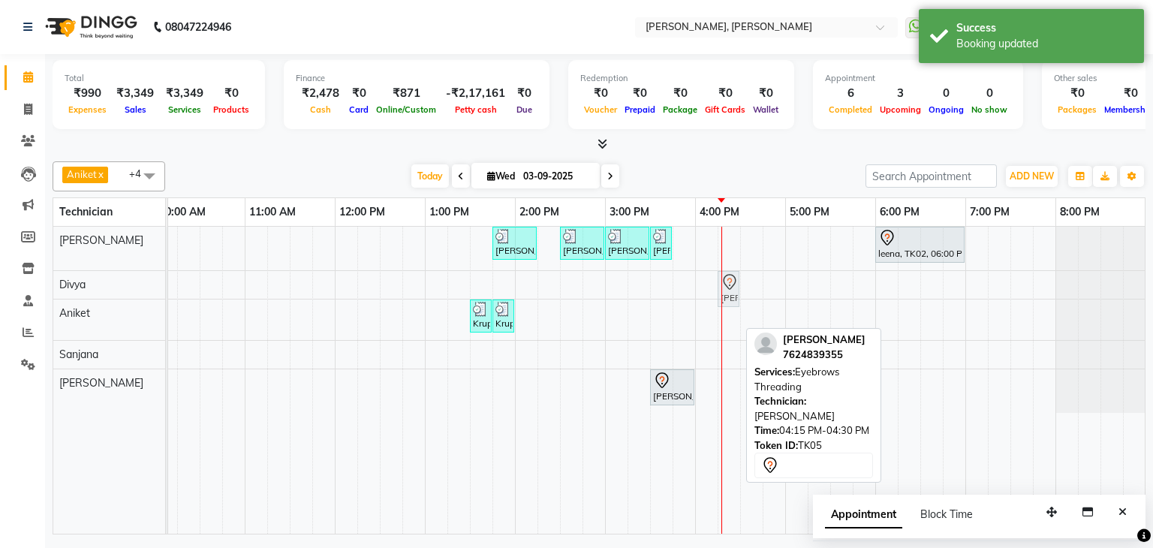
drag, startPoint x: 729, startPoint y: 384, endPoint x: 729, endPoint y: 293, distance: 91.5
click at [731, 293] on tbody "Sheethal Shetty, TK04, 01:45 PM-02:15 PM, Restoration - Removal of Extension (H…" at bounding box center [559, 320] width 1171 height 186
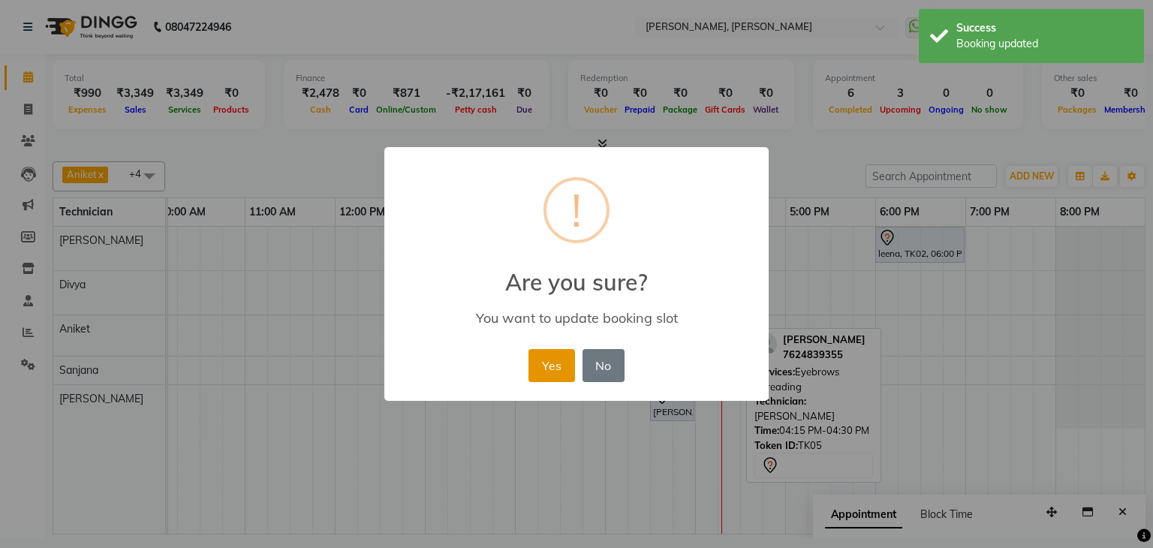
click at [555, 361] on button "Yes" at bounding box center [551, 365] width 46 height 33
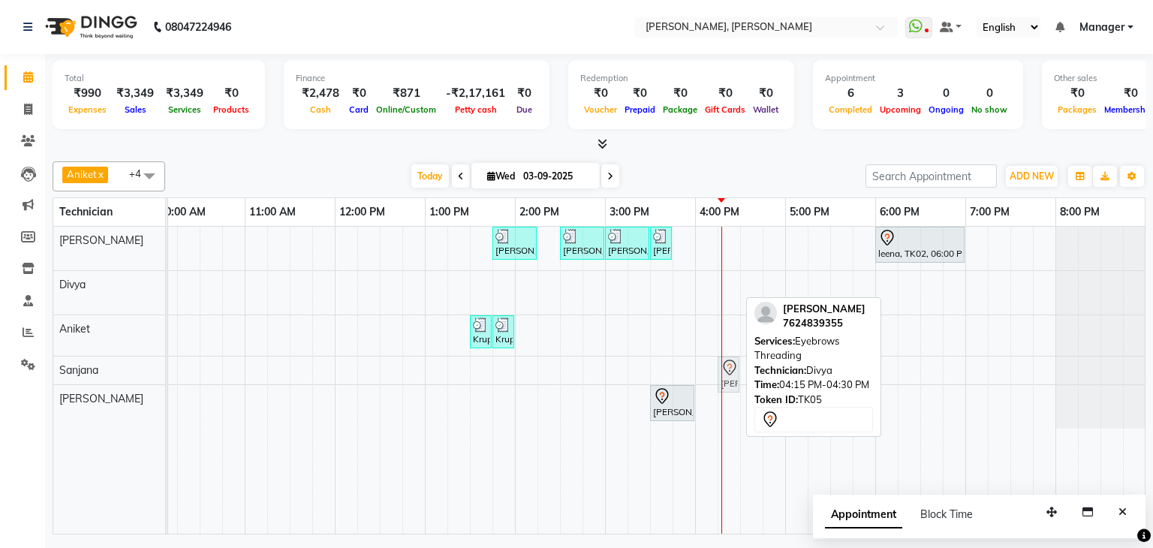
drag, startPoint x: 729, startPoint y: 278, endPoint x: 725, endPoint y: 367, distance: 89.4
click at [725, 367] on tbody "Sheethal Shetty, TK04, 01:45 PM-02:15 PM, Restoration - Removal of Extension (H…" at bounding box center [559, 328] width 1171 height 202
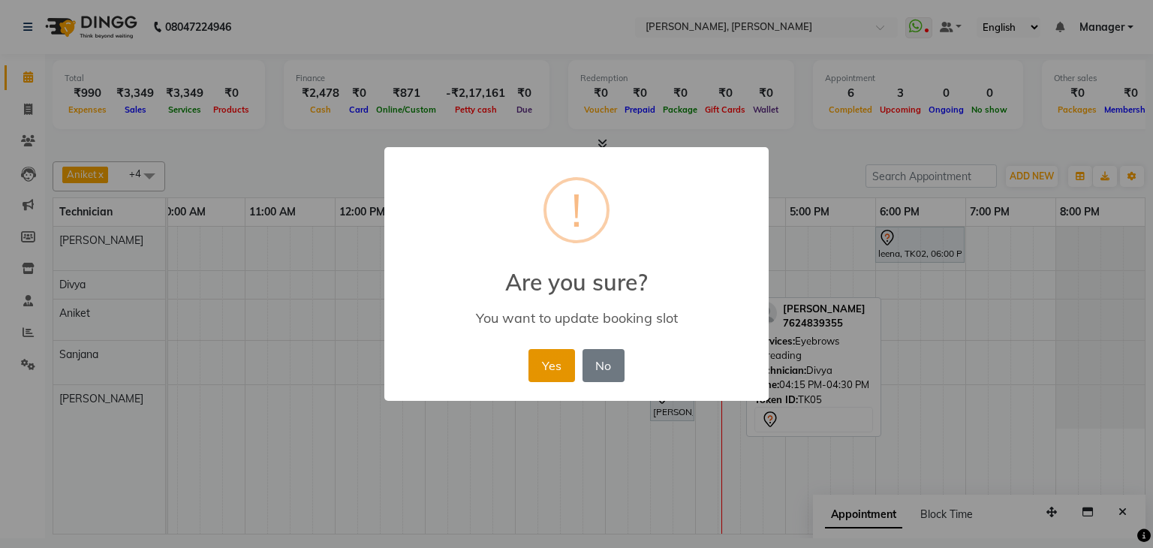
click at [563, 365] on button "Yes" at bounding box center [551, 365] width 46 height 33
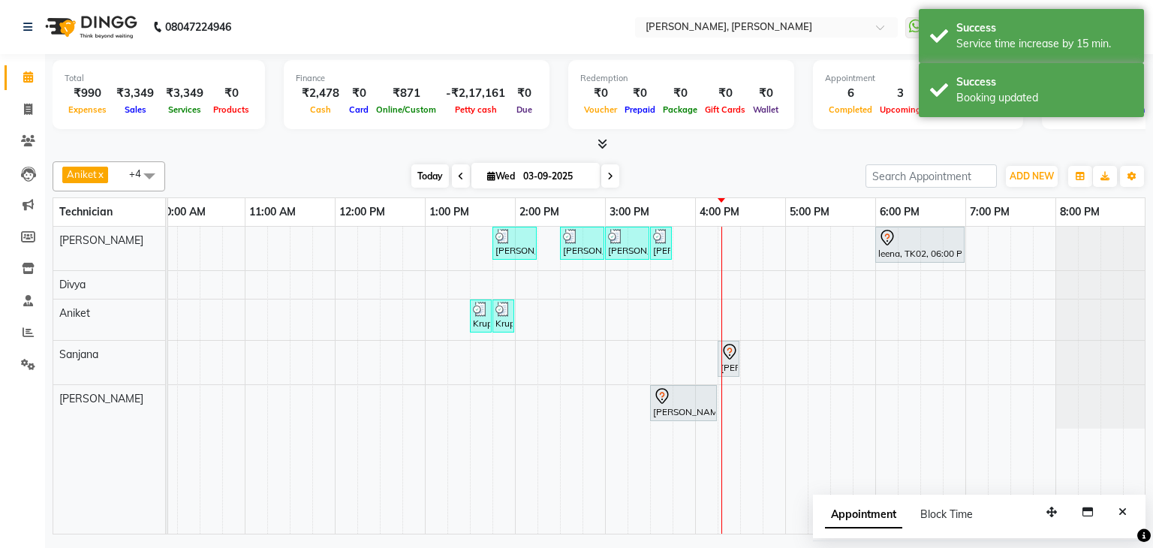
click at [431, 174] on span "Today" at bounding box center [430, 175] width 38 height 23
click at [501, 176] on span "Wed" at bounding box center [500, 175] width 35 height 11
select select "9"
select select "2025"
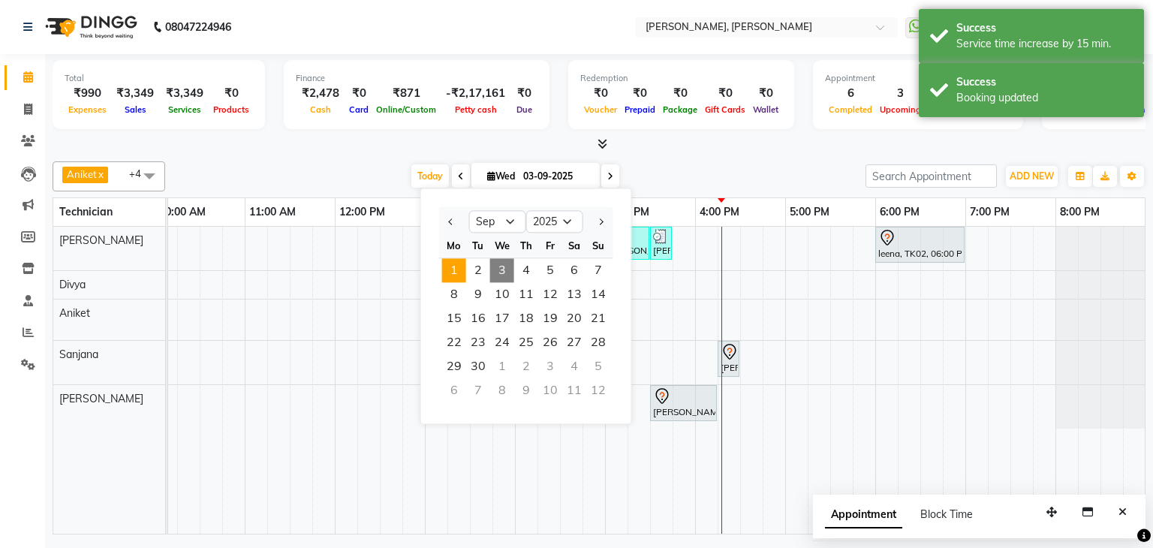
click at [449, 272] on span "1" at bounding box center [454, 270] width 24 height 24
type input "01-09-2025"
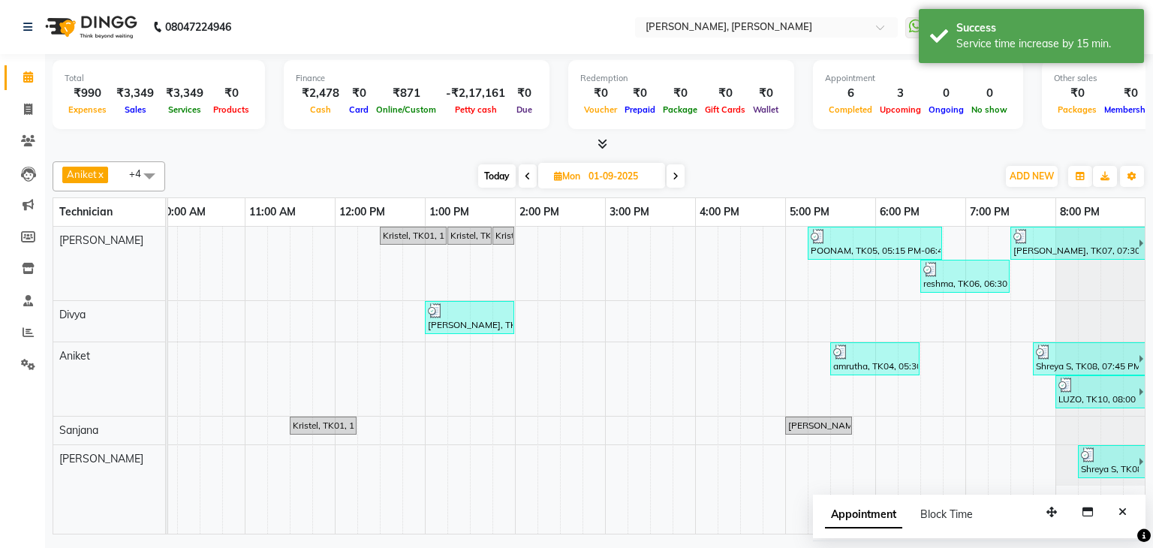
scroll to position [0, 205]
click at [1116, 507] on button "Close" at bounding box center [1122, 511] width 22 height 23
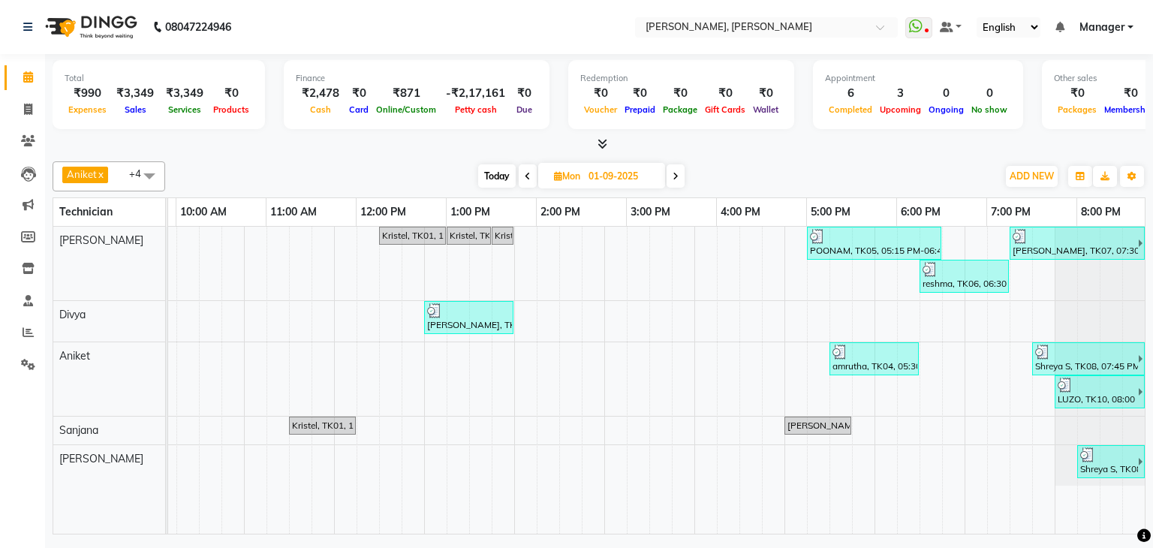
scroll to position [0, 194]
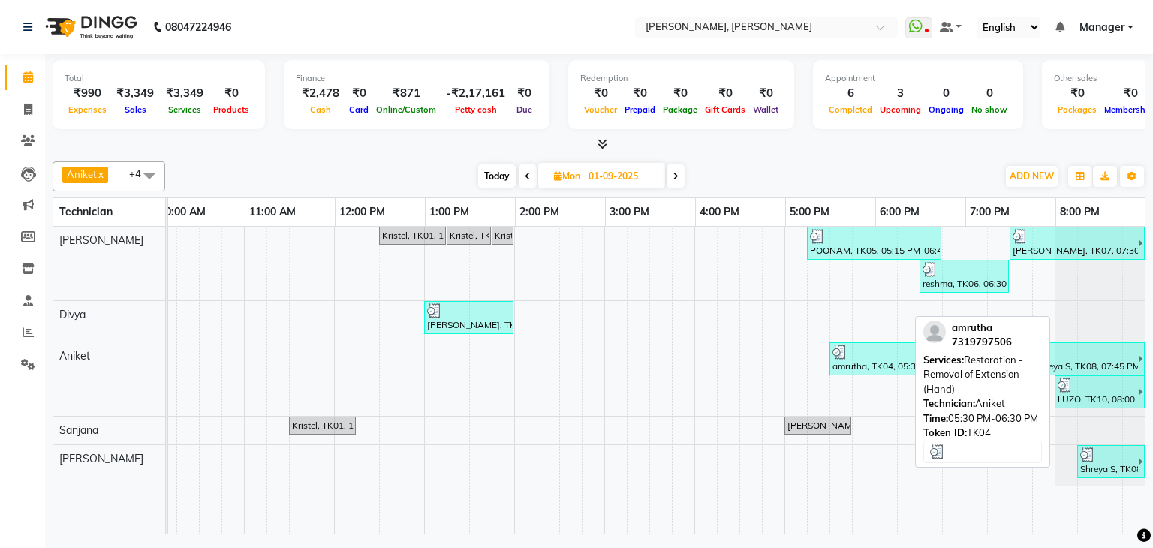
click at [859, 356] on div at bounding box center [873, 351] width 83 height 15
select select "3"
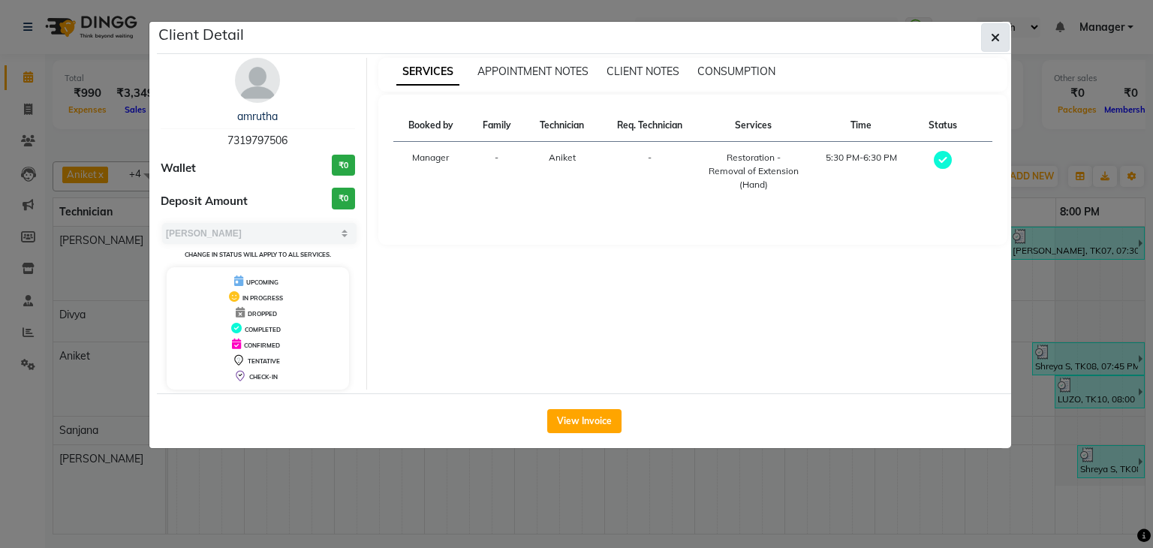
click at [995, 45] on button "button" at bounding box center [995, 37] width 29 height 29
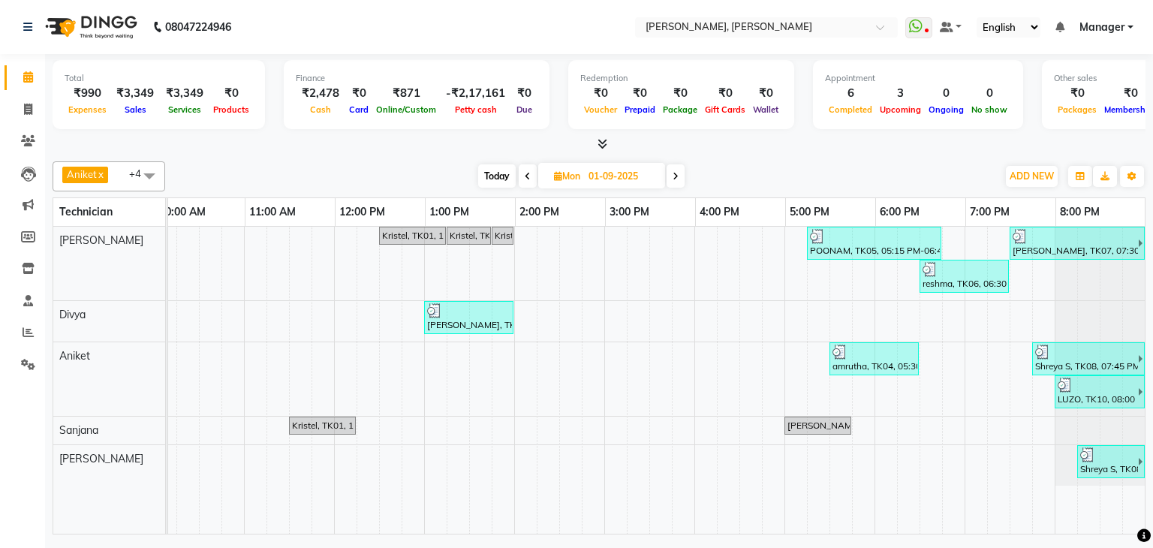
click at [600, 143] on icon at bounding box center [602, 143] width 10 height 11
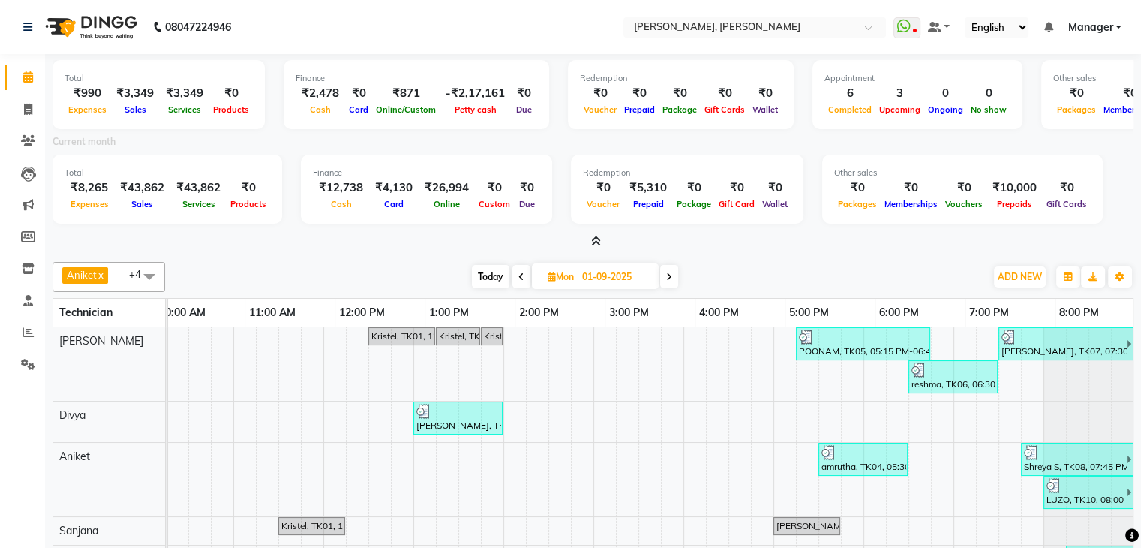
click at [599, 239] on icon at bounding box center [596, 241] width 10 height 11
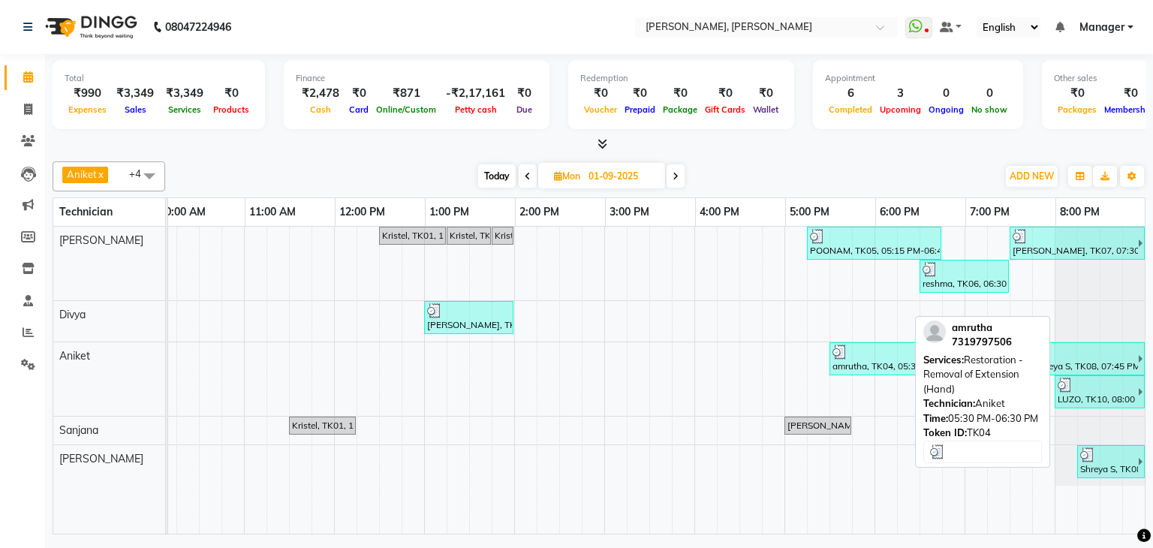
click at [859, 359] on div "amrutha, TK04, 05:30 PM-06:30 PM, Restoration - Removal of Extension (Hand)" at bounding box center [874, 358] width 86 height 29
select select "3"
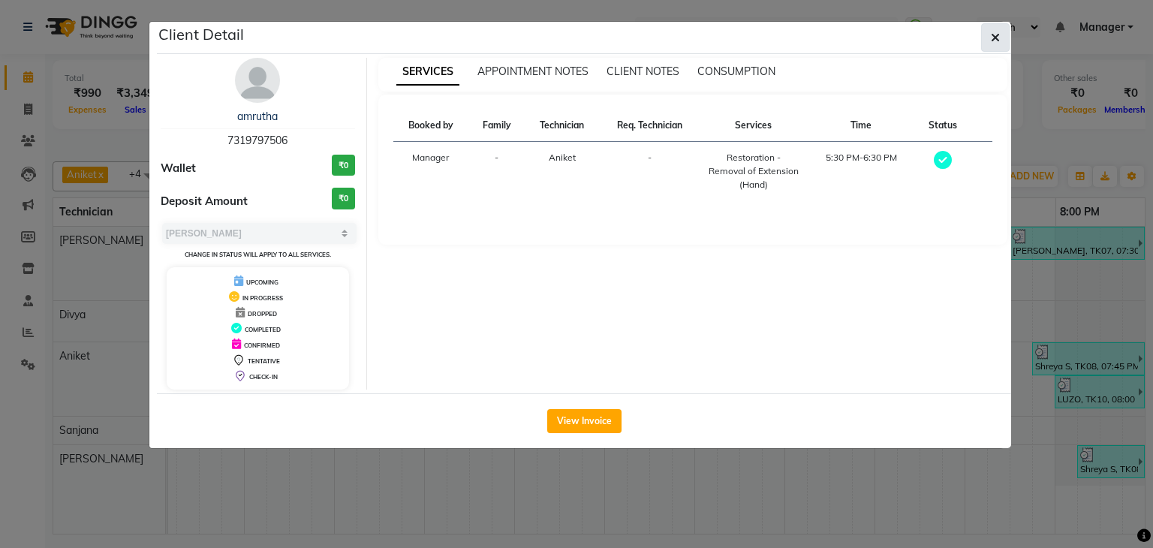
click at [994, 28] on button "button" at bounding box center [995, 37] width 29 height 29
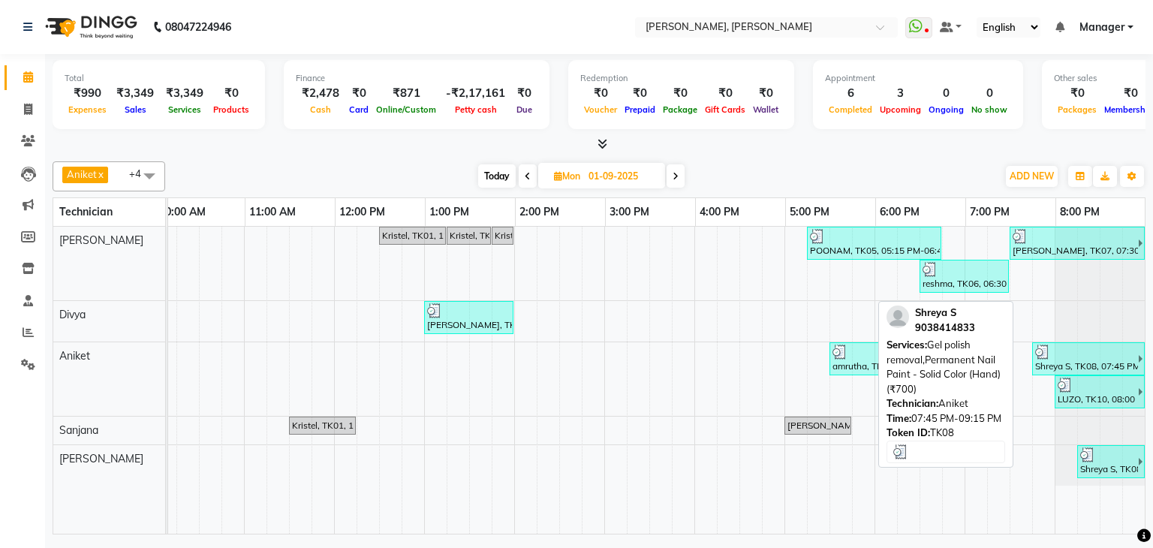
click at [1054, 356] on div "Shreya S, TK08, 07:45 PM-09:15 PM, Gel polish removal,Permanent Nail Paint - So…" at bounding box center [1085, 358] width 104 height 29
select select "3"
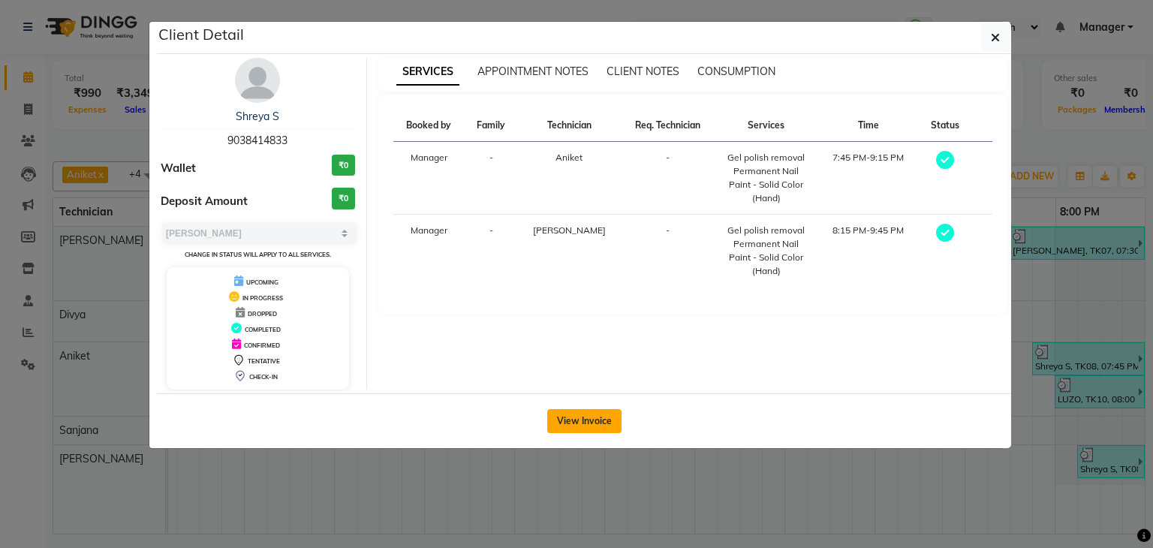
click at [577, 417] on button "View Invoice" at bounding box center [584, 421] width 74 height 24
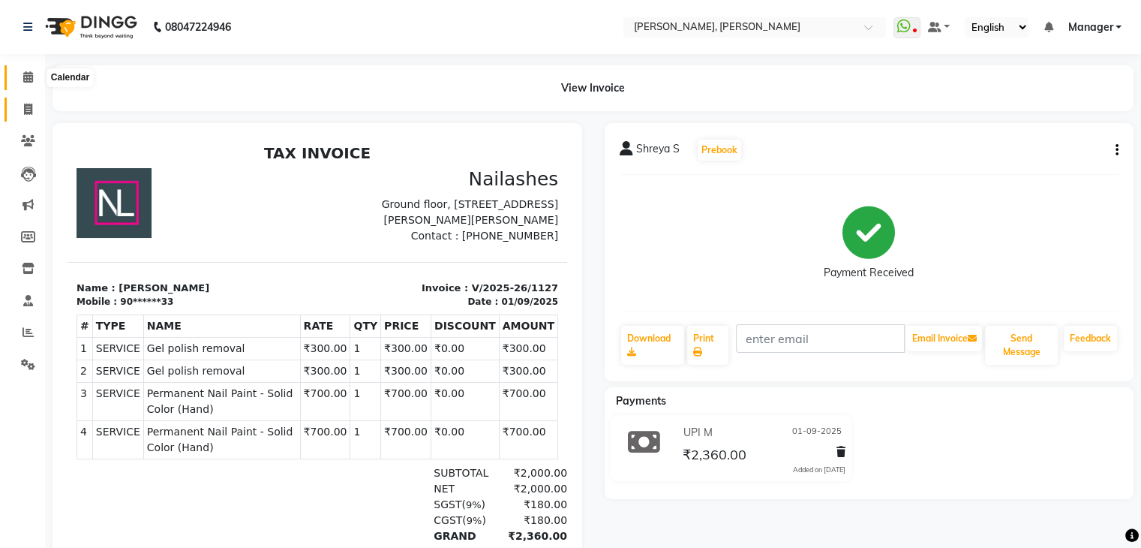
drag, startPoint x: 24, startPoint y: 82, endPoint x: 38, endPoint y: 99, distance: 21.9
click at [24, 82] on icon at bounding box center [28, 76] width 10 height 11
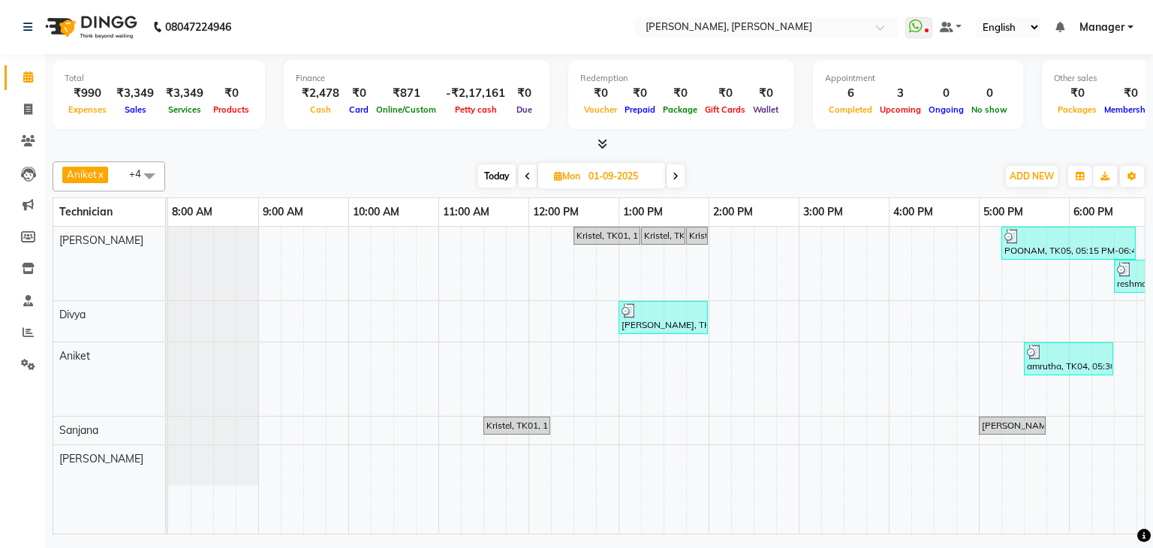
click at [480, 172] on span "Today" at bounding box center [497, 175] width 38 height 23
type input "03-09-2025"
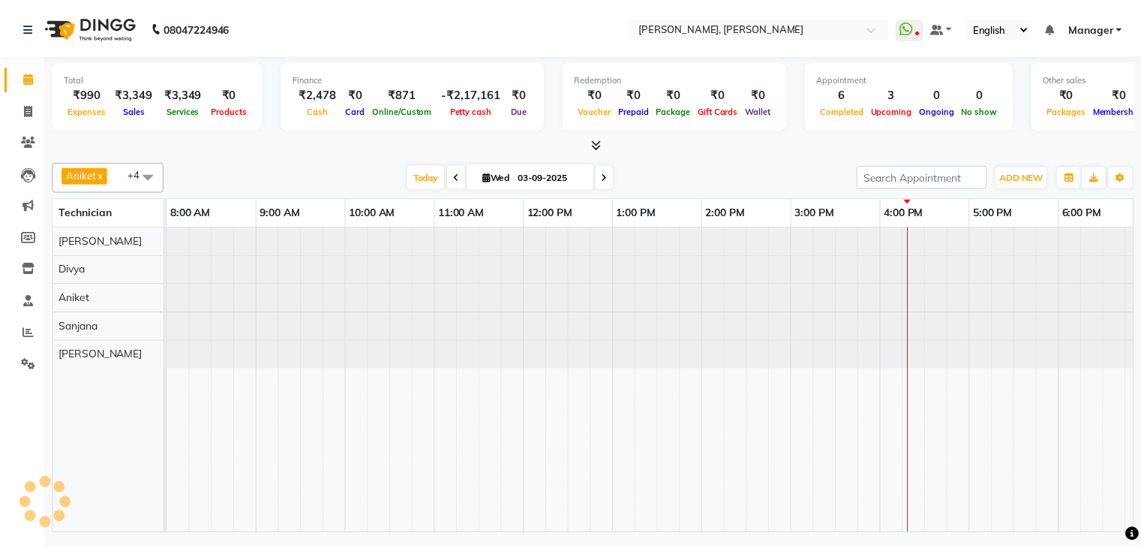
scroll to position [0, 194]
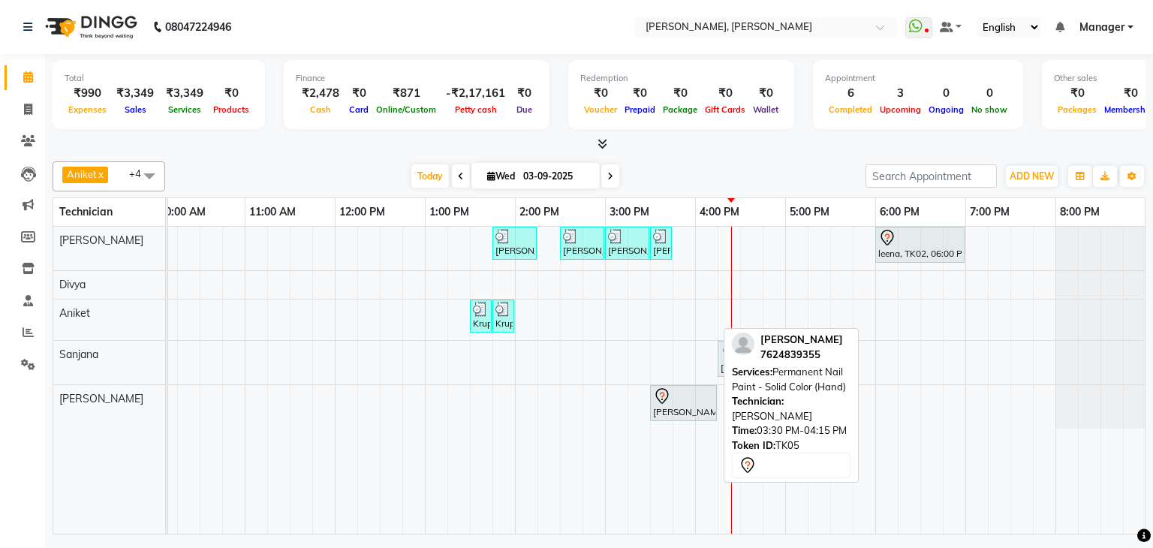
click at [678, 404] on div "[PERSON_NAME], TK05, 03:30 PM-04:15 PM, Permanent Nail Paint - Solid Color (Han…" at bounding box center [683, 403] width 64 height 32
select select "7"
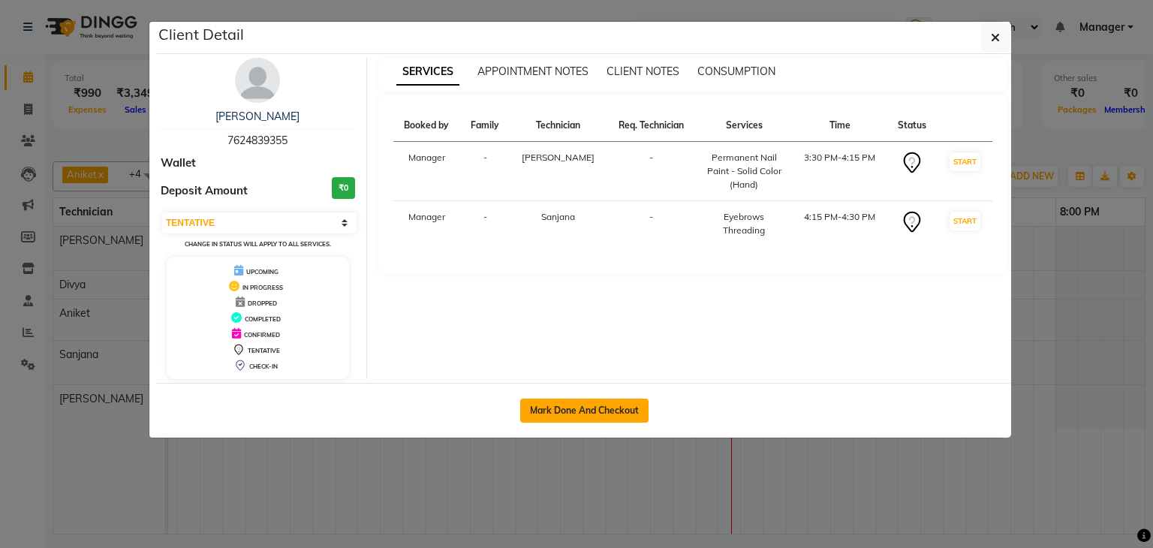
click at [602, 415] on button "Mark Done And Checkout" at bounding box center [584, 410] width 128 height 24
select select "6455"
select select "service"
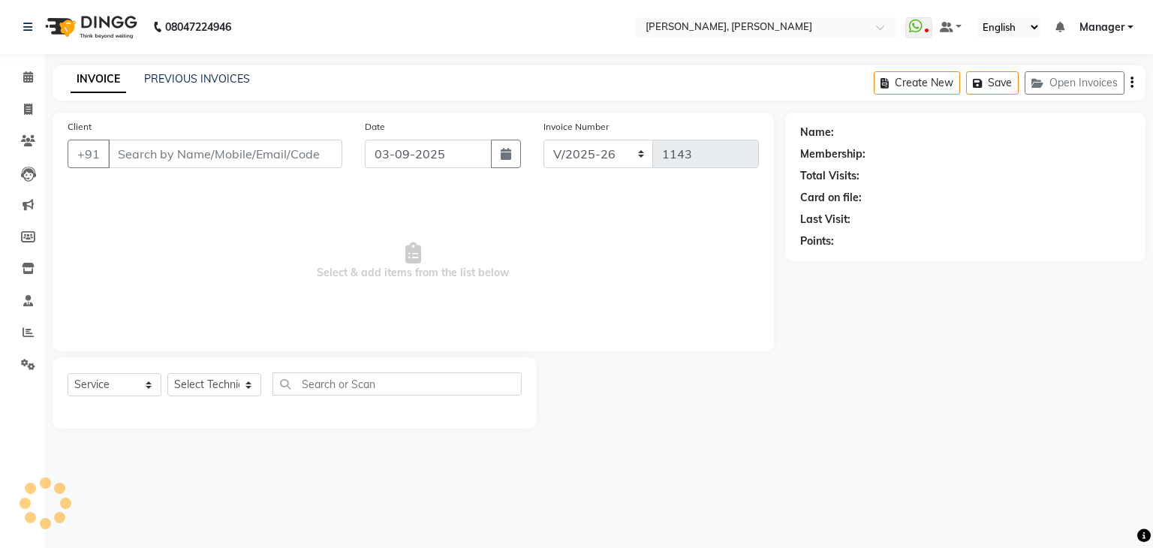
type input "76******55"
select select "86749"
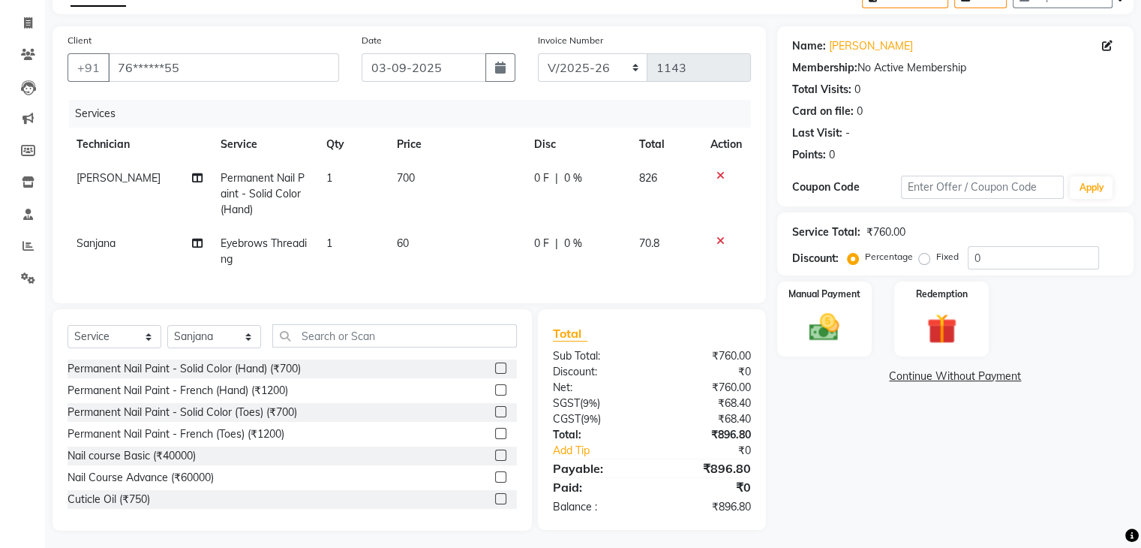
scroll to position [104, 0]
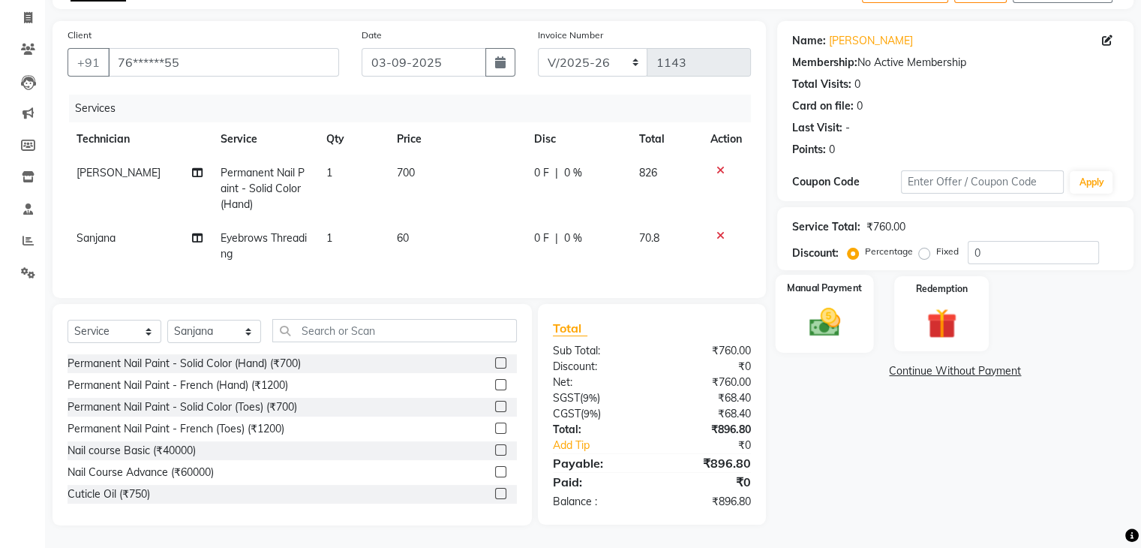
click at [846, 289] on div "Manual Payment" at bounding box center [824, 313] width 98 height 77
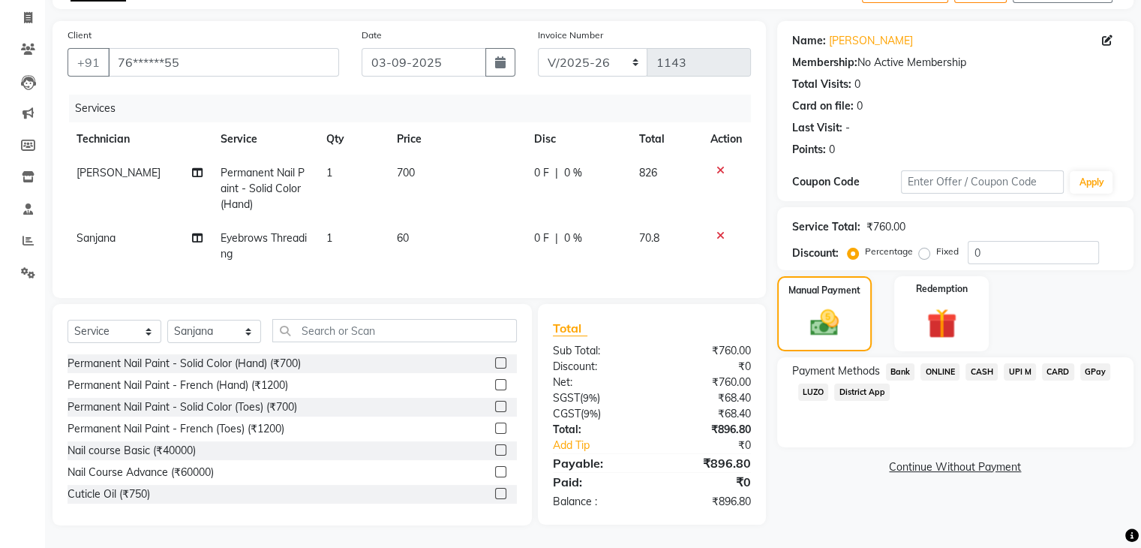
click at [981, 363] on span "CASH" at bounding box center [982, 371] width 32 height 17
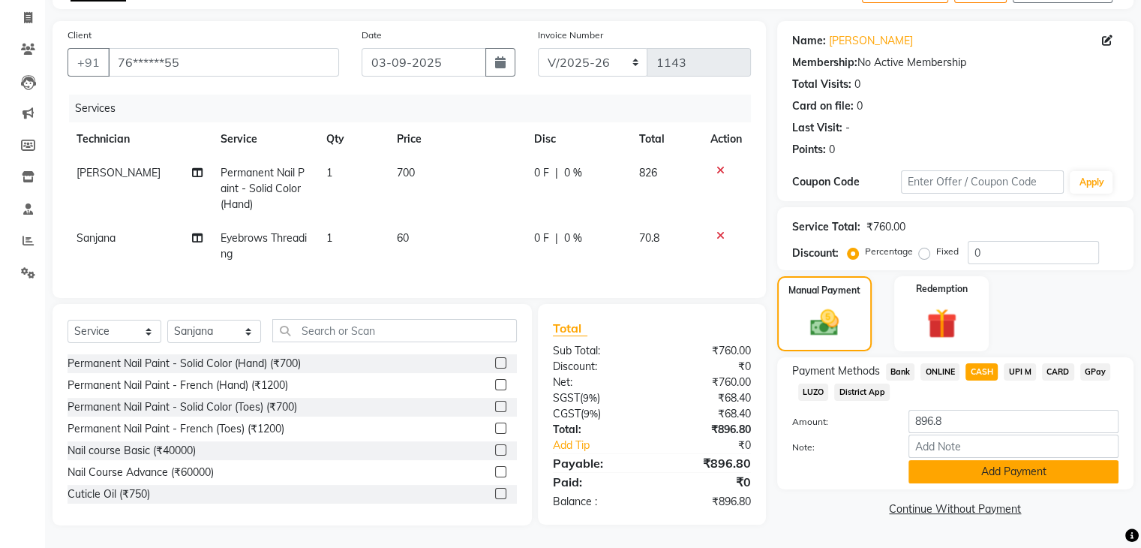
click at [990, 460] on button "Add Payment" at bounding box center [1014, 471] width 210 height 23
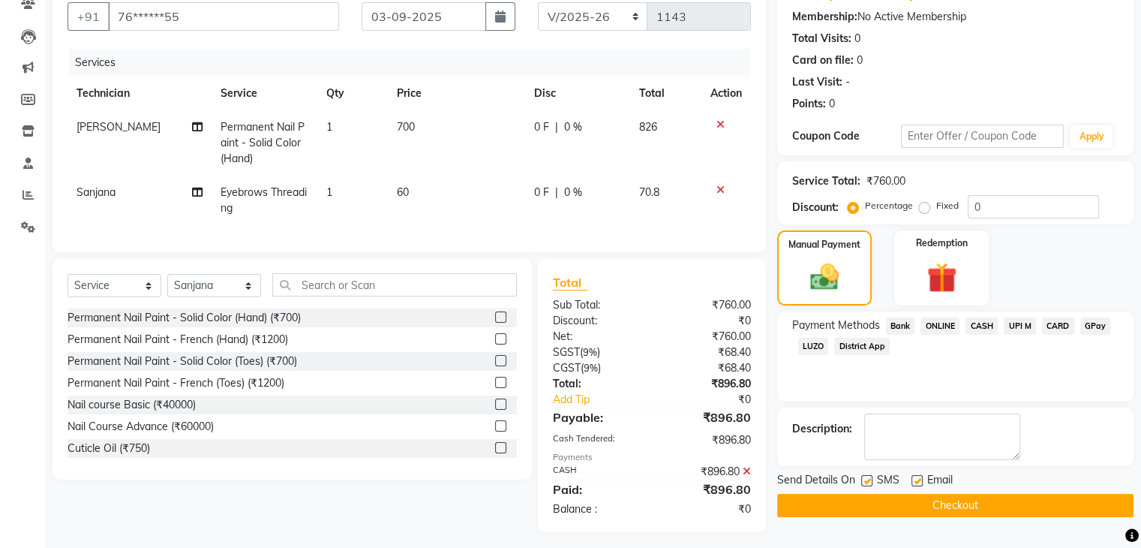
scroll to position [156, 0]
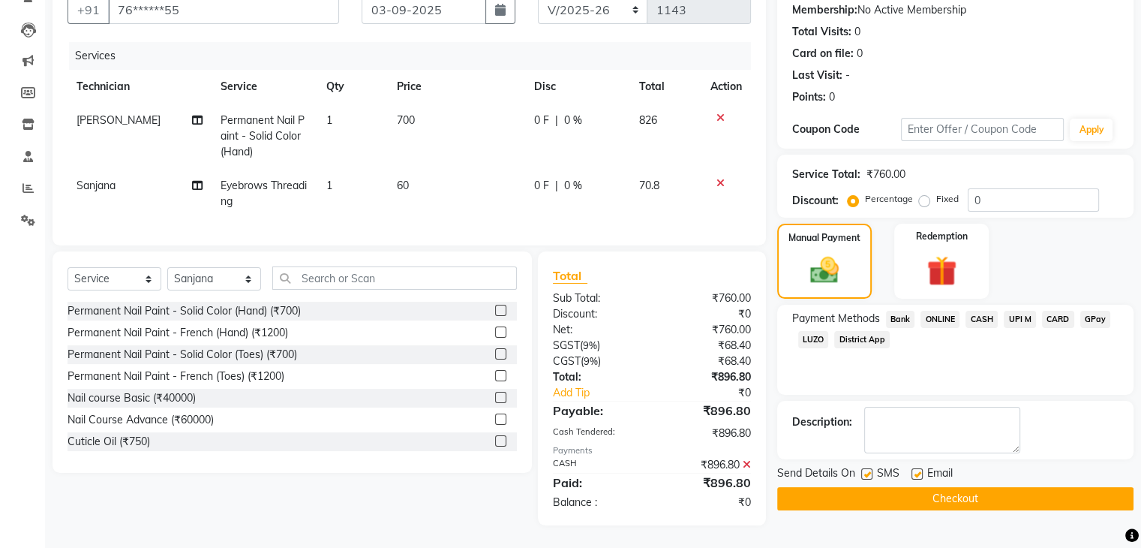
click at [957, 487] on button "Checkout" at bounding box center [955, 498] width 356 height 23
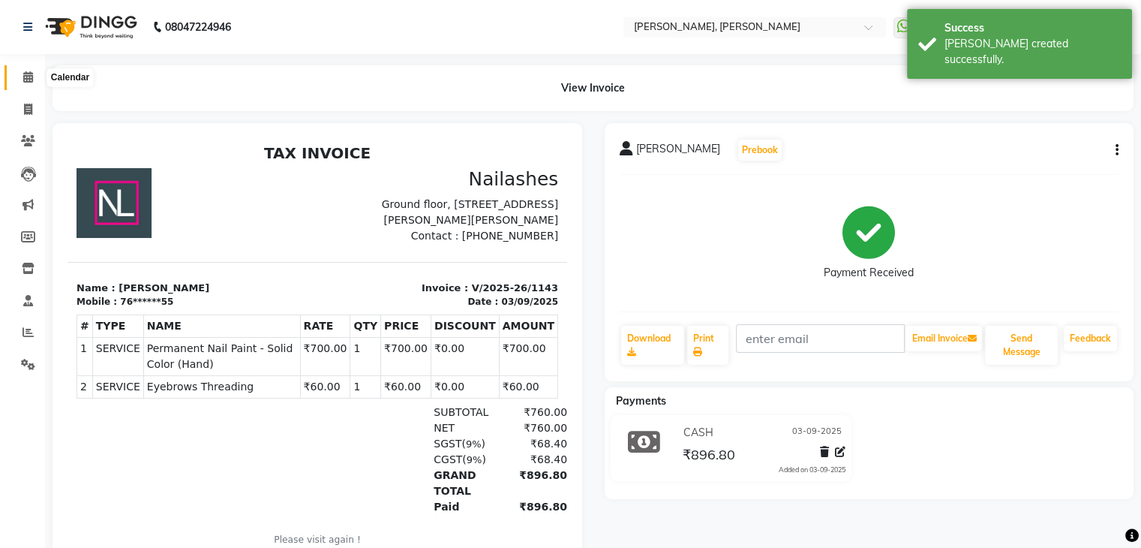
click at [30, 83] on icon at bounding box center [28, 76] width 10 height 11
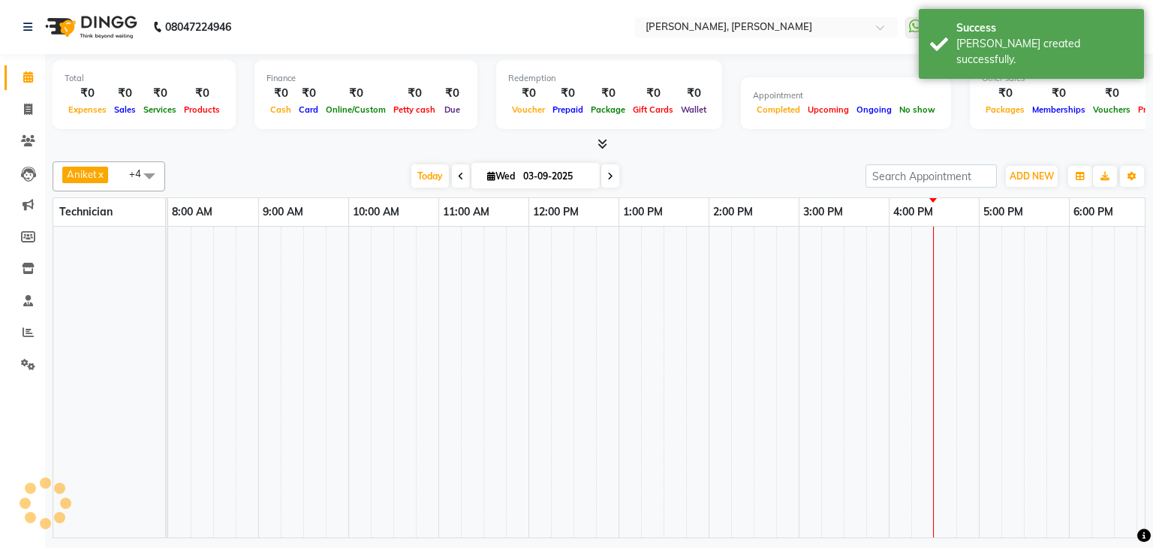
scroll to position [0, 194]
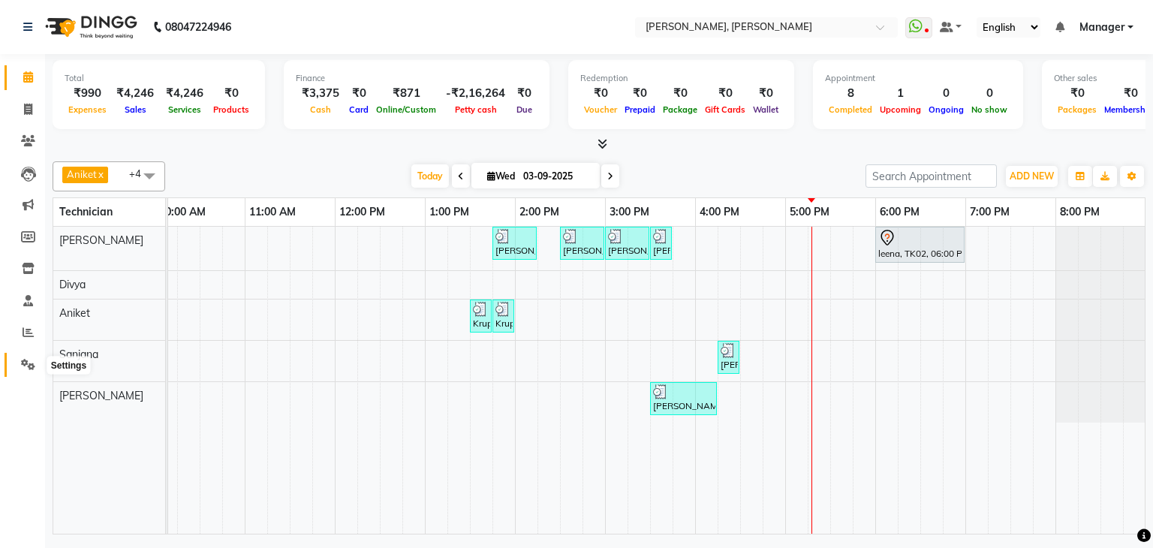
click at [32, 368] on icon at bounding box center [28, 364] width 14 height 11
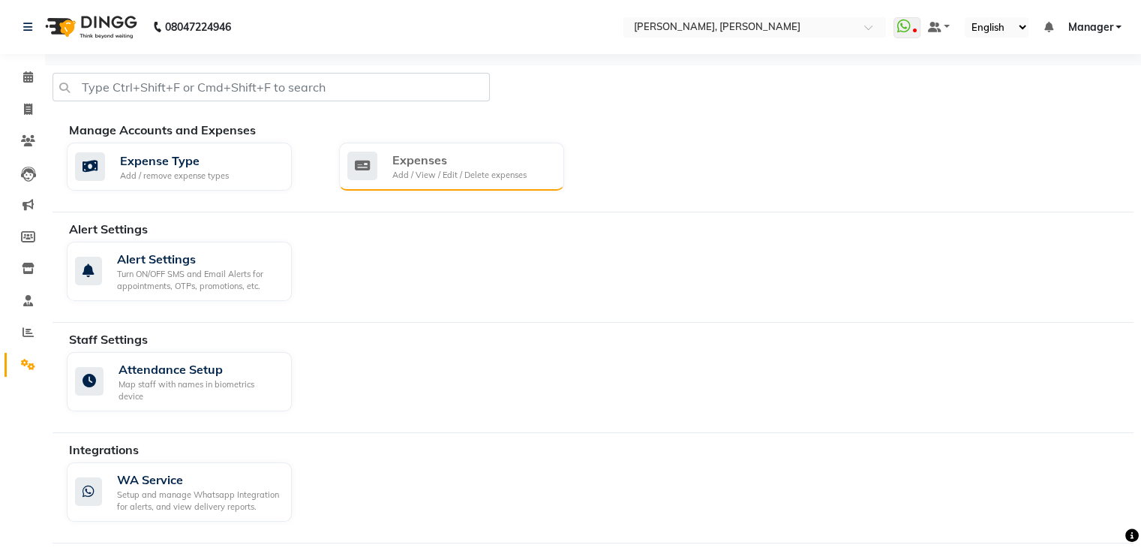
click at [426, 179] on div "Add / View / Edit / Delete expenses" at bounding box center [459, 175] width 134 height 13
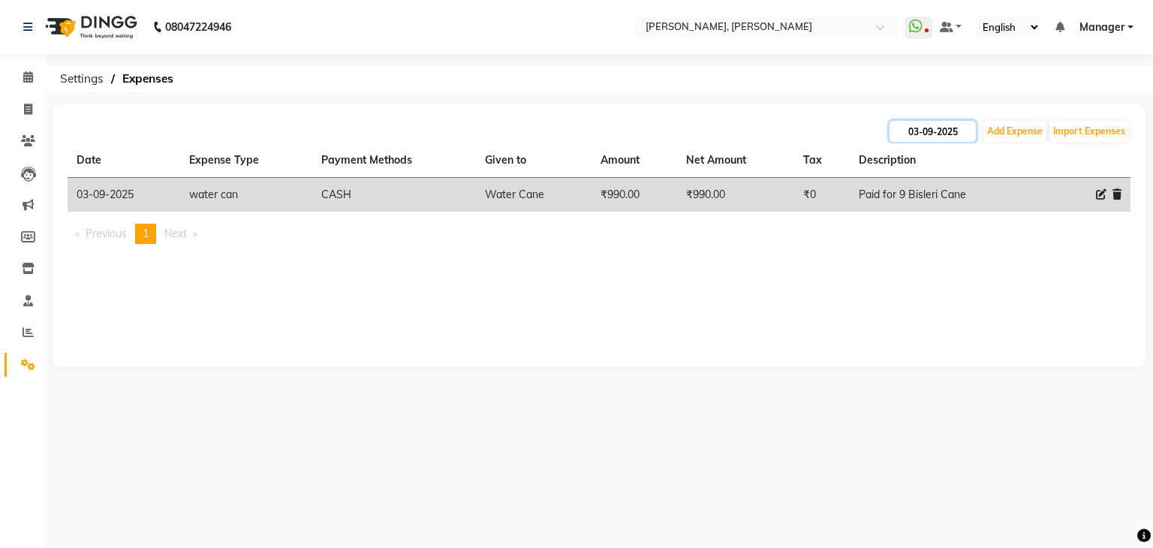
click at [936, 135] on input "03-09-2025" at bounding box center [932, 131] width 86 height 21
select select "9"
select select "2025"
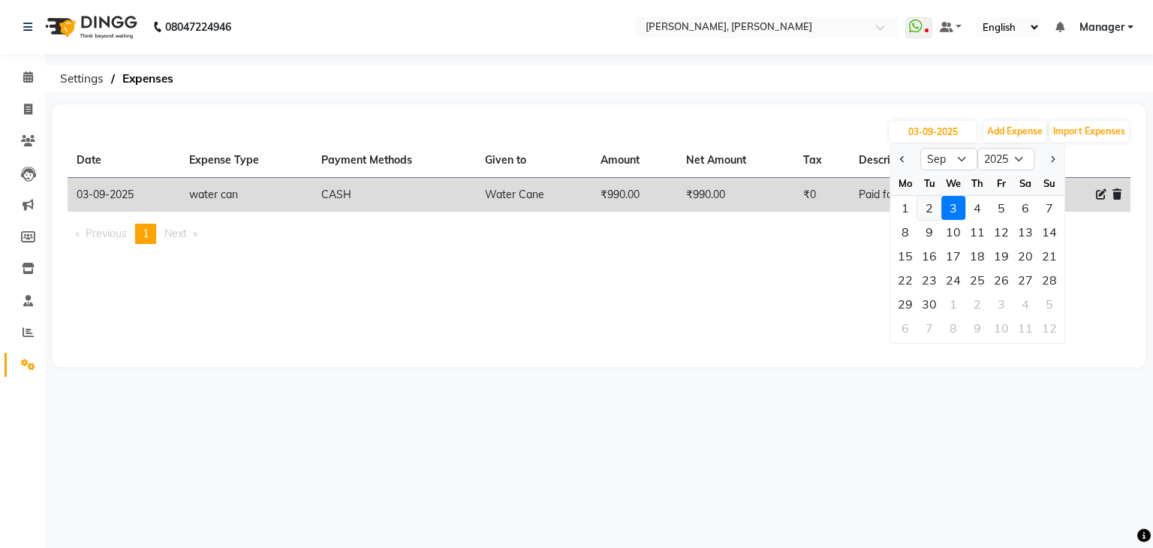
click at [932, 210] on div "2" at bounding box center [929, 208] width 24 height 24
type input "02-09-2025"
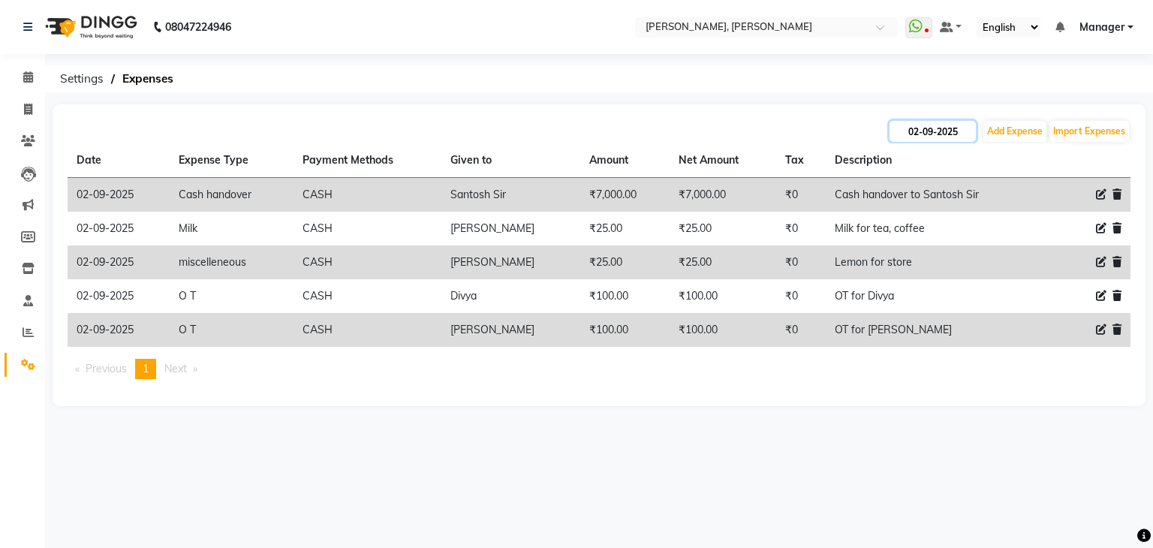
click at [954, 131] on input "02-09-2025" at bounding box center [932, 131] width 86 height 21
select select "9"
select select "2025"
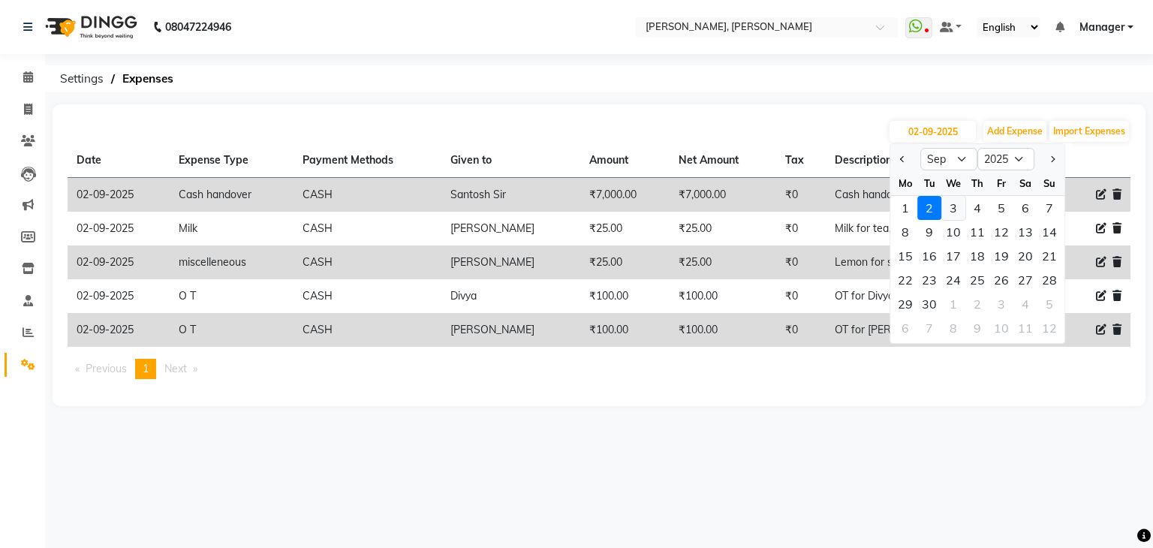
click at [951, 207] on div "3" at bounding box center [953, 208] width 24 height 24
type input "03-09-2025"
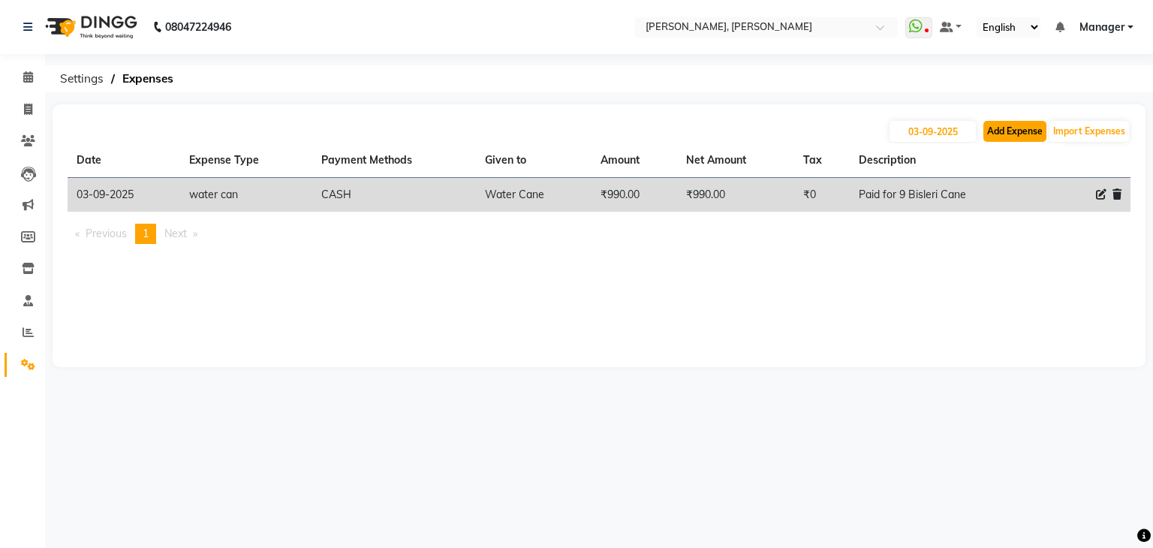
click at [994, 132] on button "Add Expense" at bounding box center [1014, 131] width 63 height 21
select select "1"
select select "5476"
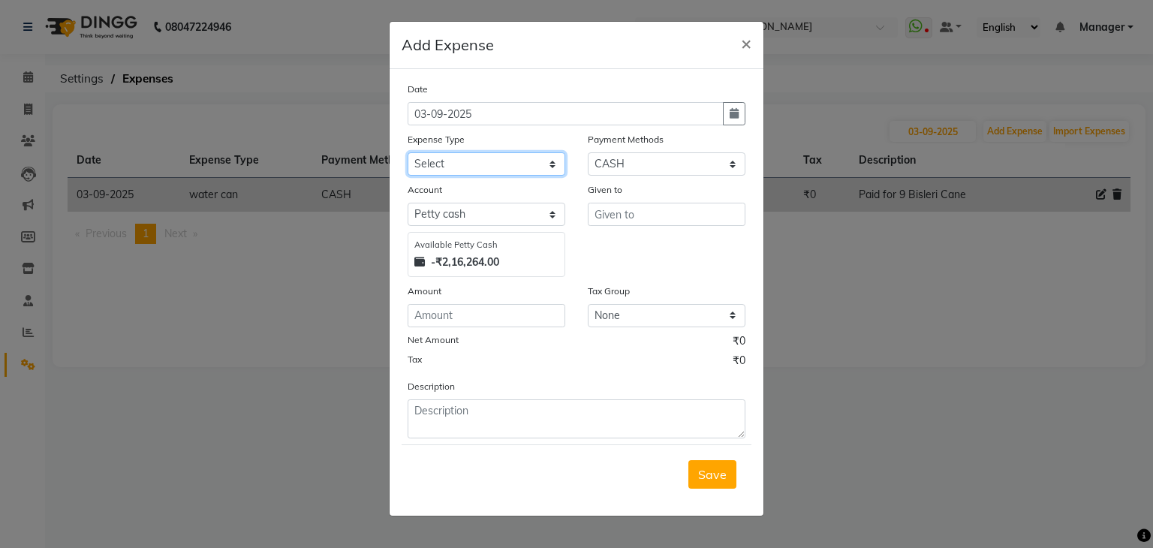
click at [464, 166] on select "Select acetone Advance Salary bank deposite BBMP Beauty products Bed charges BI…" at bounding box center [486, 163] width 158 height 23
select select "21438"
click at [407, 154] on select "Select acetone Advance Salary bank deposite BBMP Beauty products Bed charges BI…" at bounding box center [486, 163] width 158 height 23
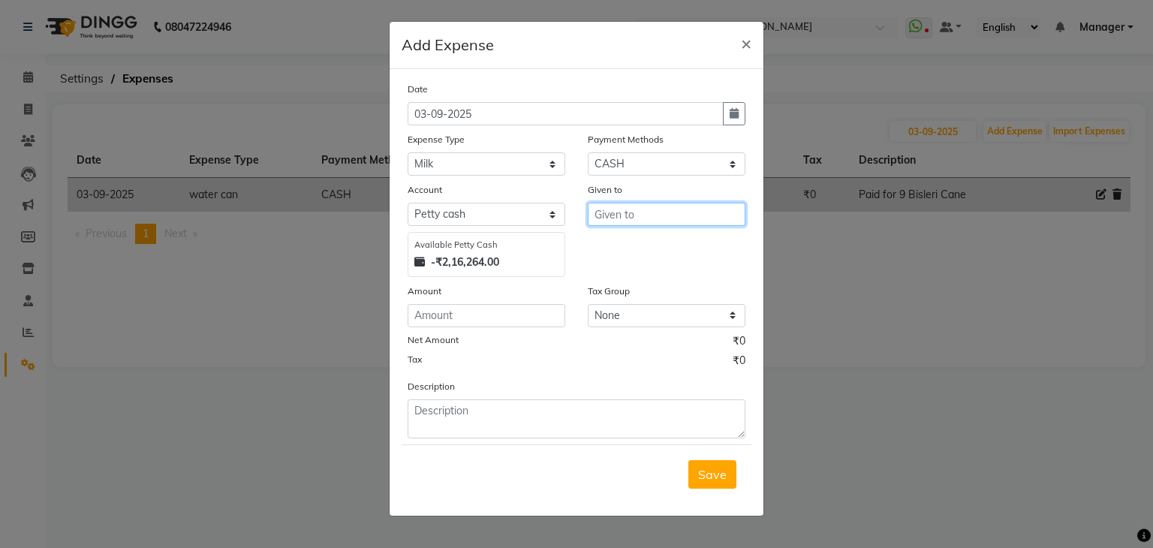
click at [597, 218] on input "text" at bounding box center [667, 214] width 158 height 23
click at [656, 217] on input "Diksheet" at bounding box center [667, 214] width 158 height 23
type input "Diksheet"
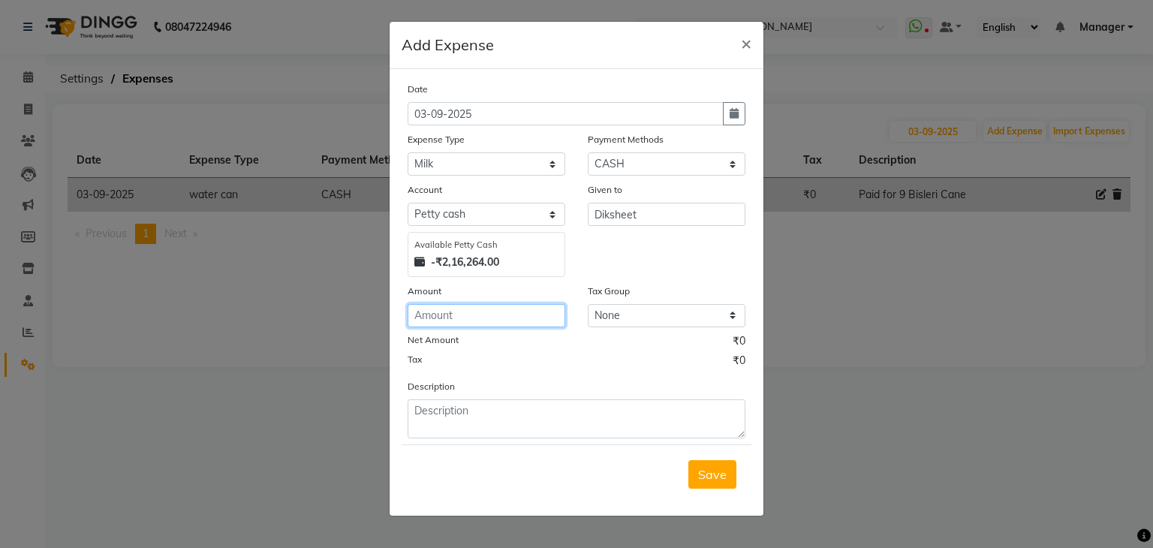
click at [486, 319] on input "number" at bounding box center [486, 315] width 158 height 23
type input "25"
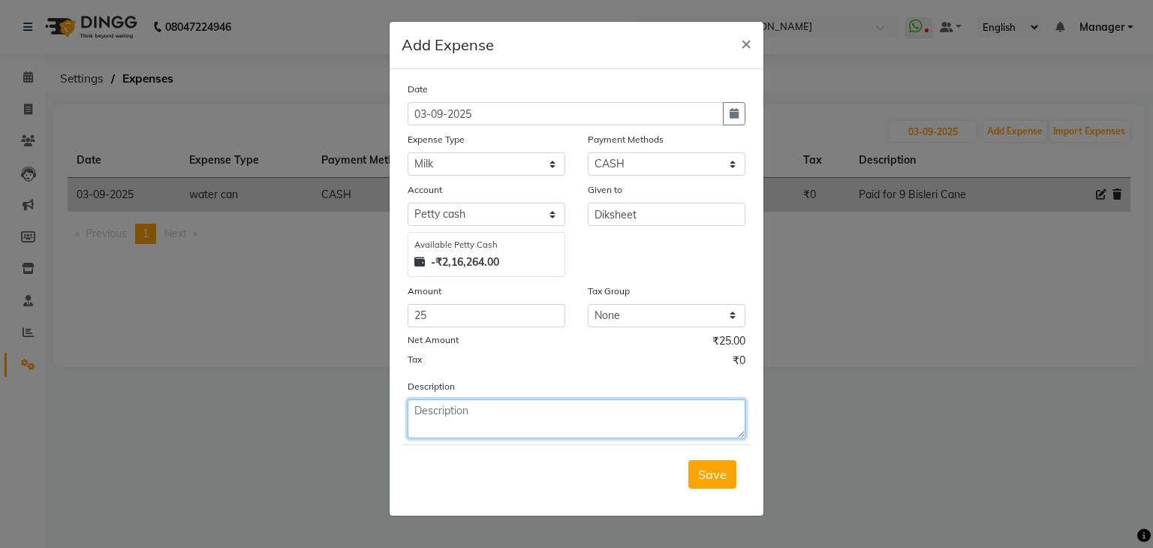
click at [569, 422] on textarea at bounding box center [576, 418] width 338 height 39
type textarea "Milk for tea, coffee"
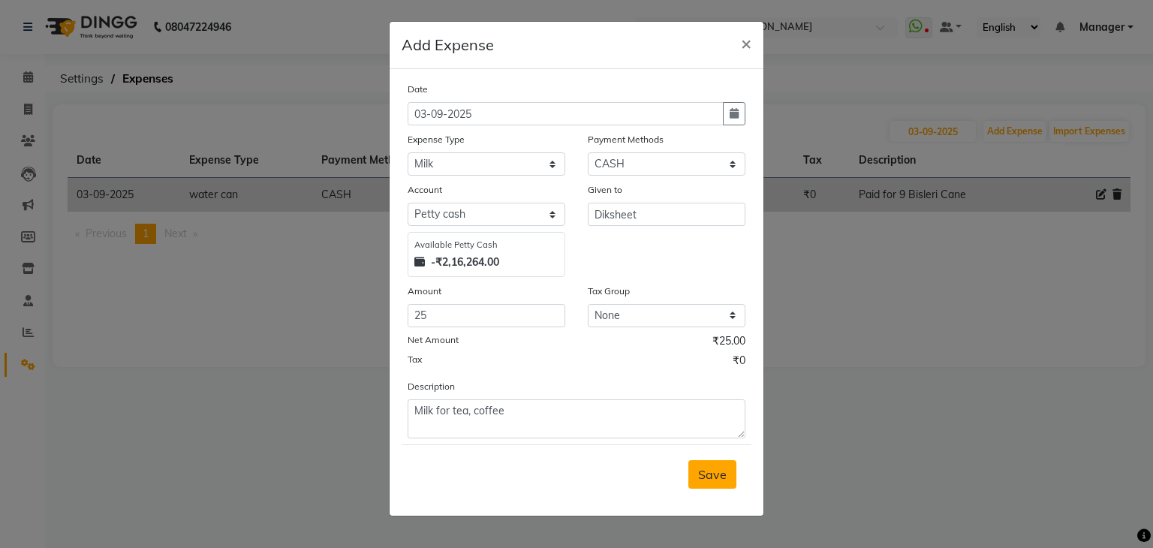
click at [717, 480] on span "Save" at bounding box center [712, 474] width 29 height 15
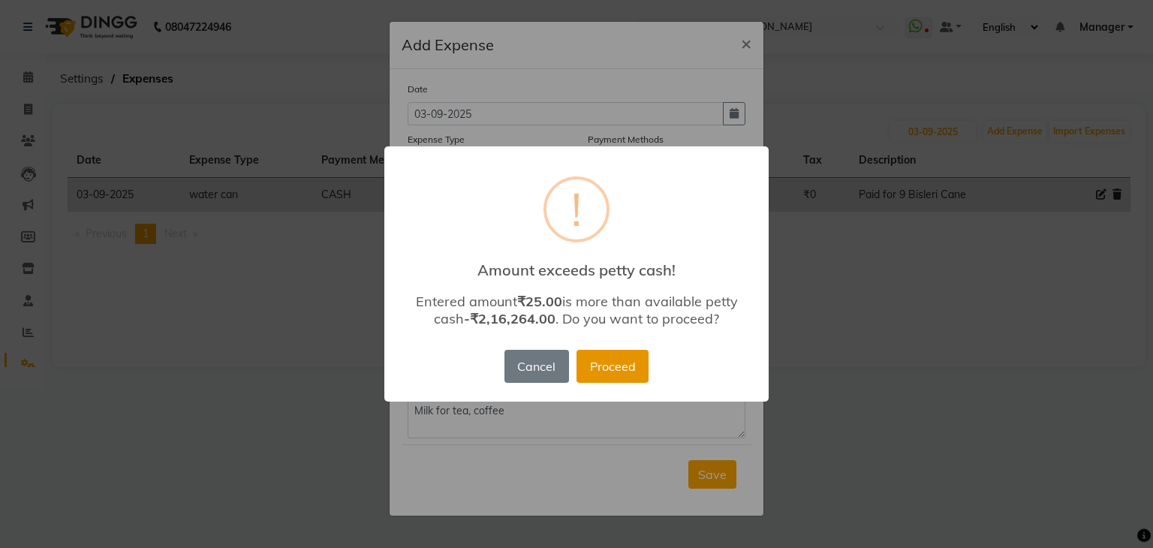
click at [603, 365] on button "Proceed" at bounding box center [612, 366] width 72 height 33
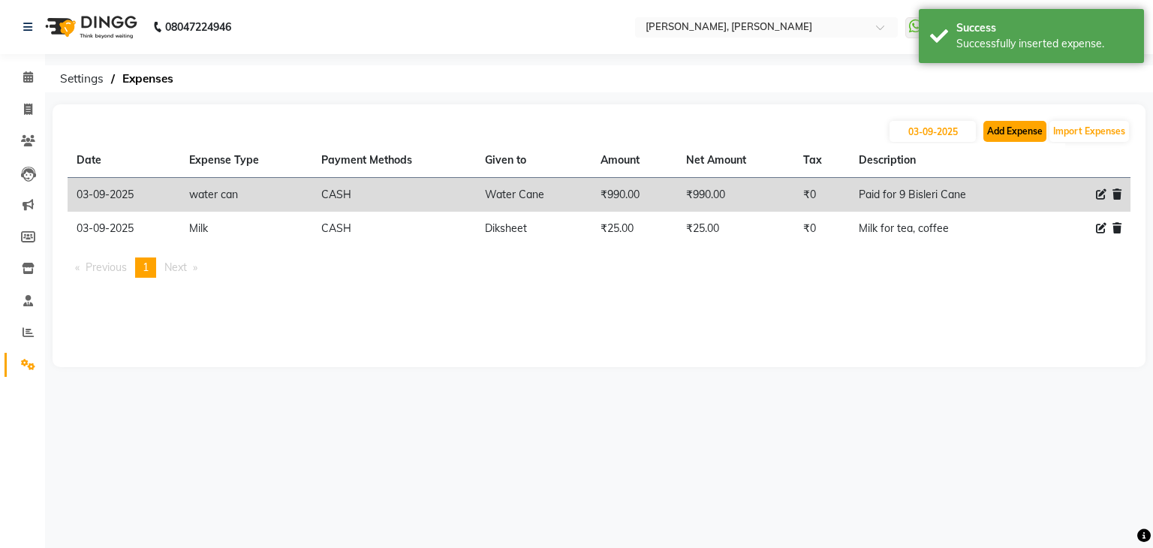
click at [1012, 136] on button "Add Expense" at bounding box center [1014, 131] width 63 height 21
select select "1"
select select "5476"
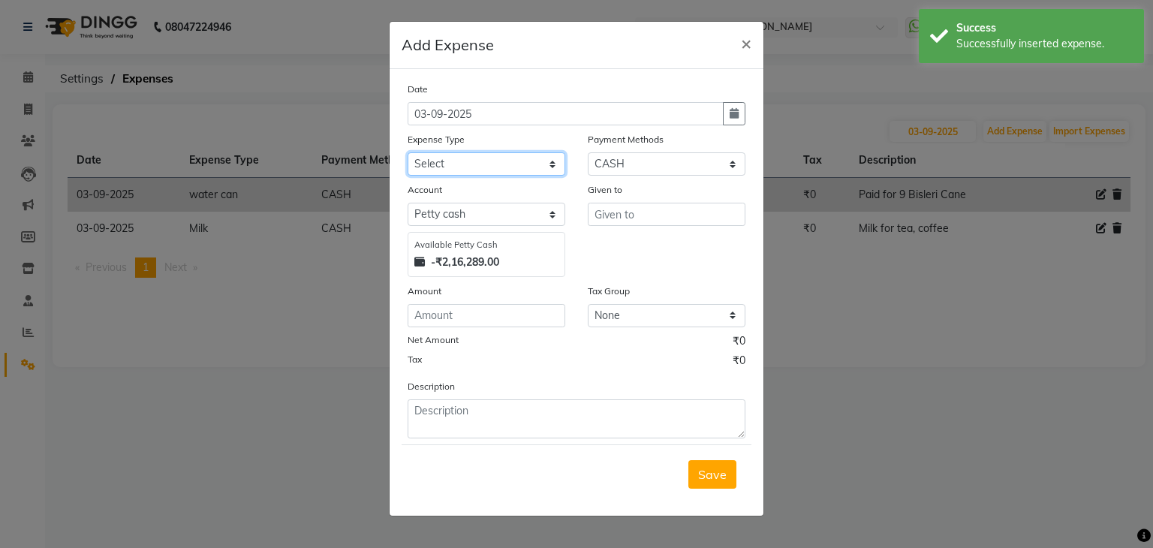
click at [527, 169] on select "Select acetone Advance Salary bank deposite BBMP Beauty products Bed charges BI…" at bounding box center [486, 163] width 158 height 23
select select "16661"
click at [407, 154] on select "Select acetone Advance Salary bank deposite BBMP Beauty products Bed charges BI…" at bounding box center [486, 163] width 158 height 23
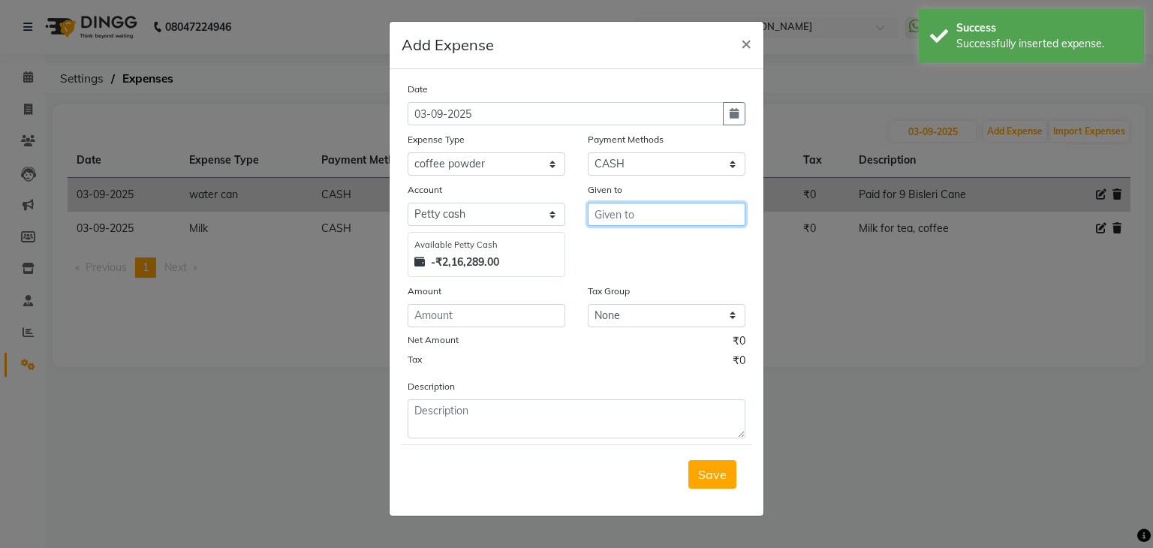
click at [632, 224] on input "text" at bounding box center [667, 214] width 158 height 23
paste input "Diksheet"
type input "Diksheet"
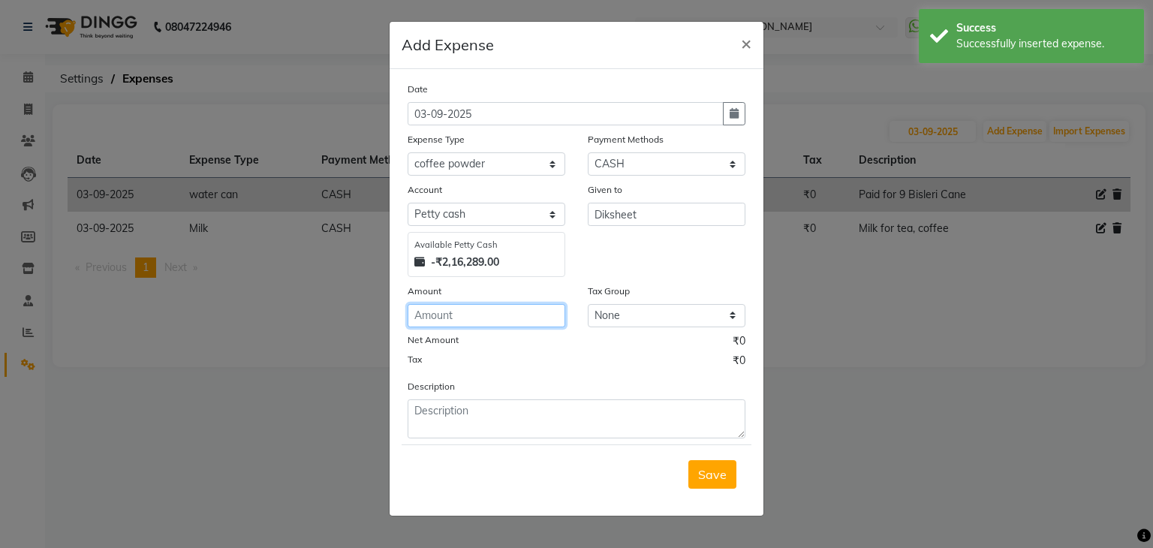
click at [448, 319] on input "number" at bounding box center [486, 315] width 158 height 23
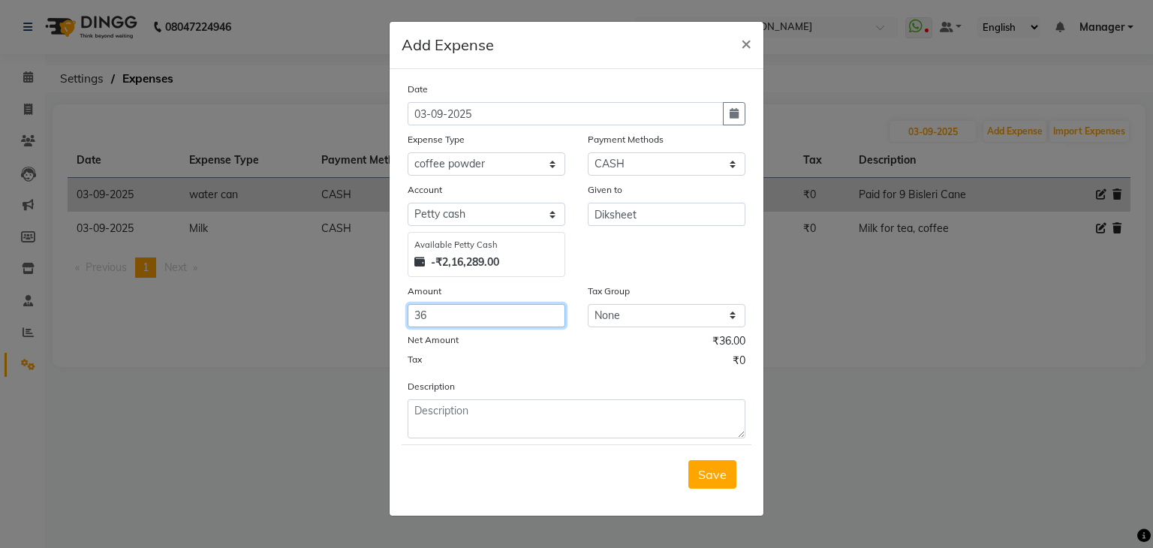
type input "36"
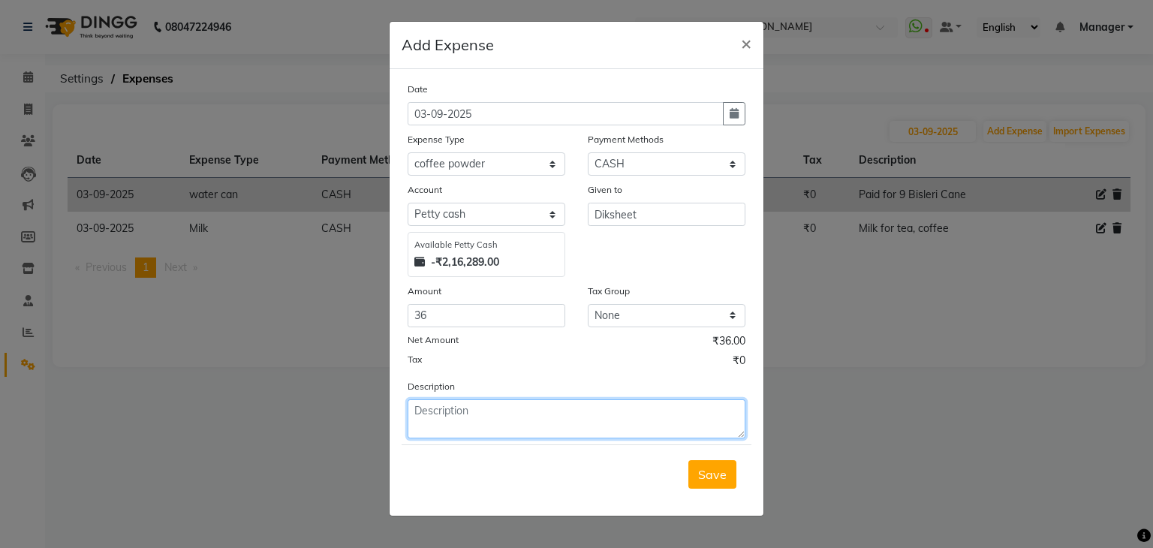
click at [448, 421] on textarea at bounding box center [576, 418] width 338 height 39
type textarea "Coffee powder"
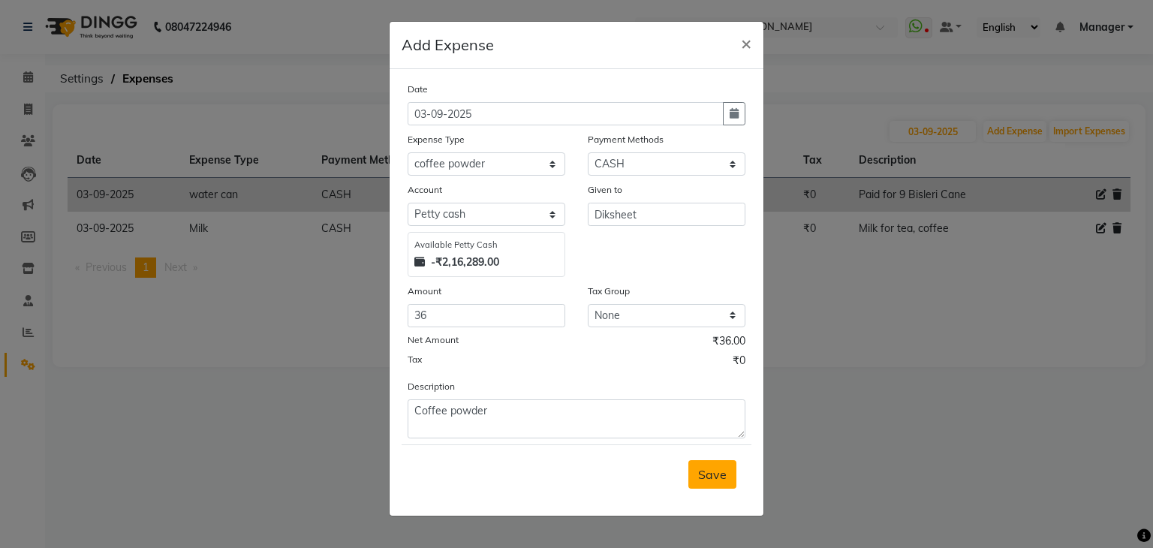
click at [720, 475] on span "Save" at bounding box center [712, 474] width 29 height 15
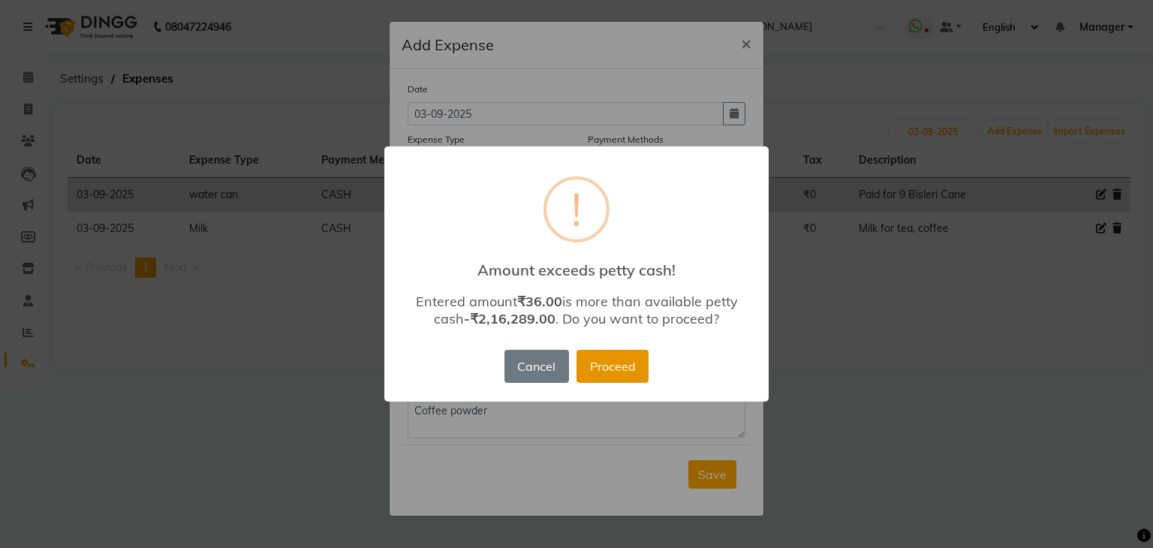
click at [641, 362] on button "Proceed" at bounding box center [612, 366] width 72 height 33
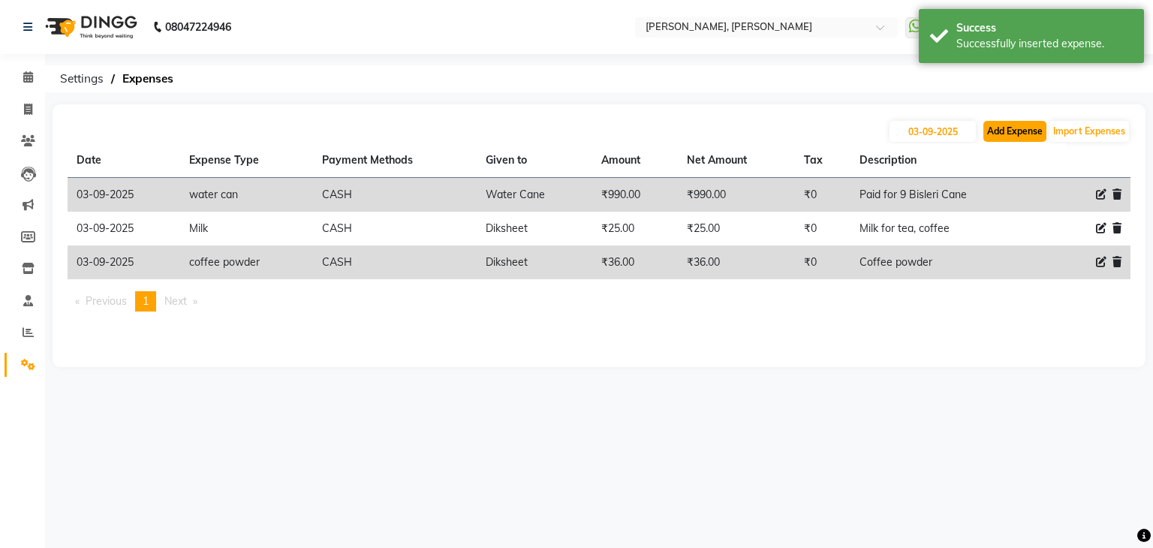
click at [1029, 136] on button "Add Expense" at bounding box center [1014, 131] width 63 height 21
select select "1"
select select "5476"
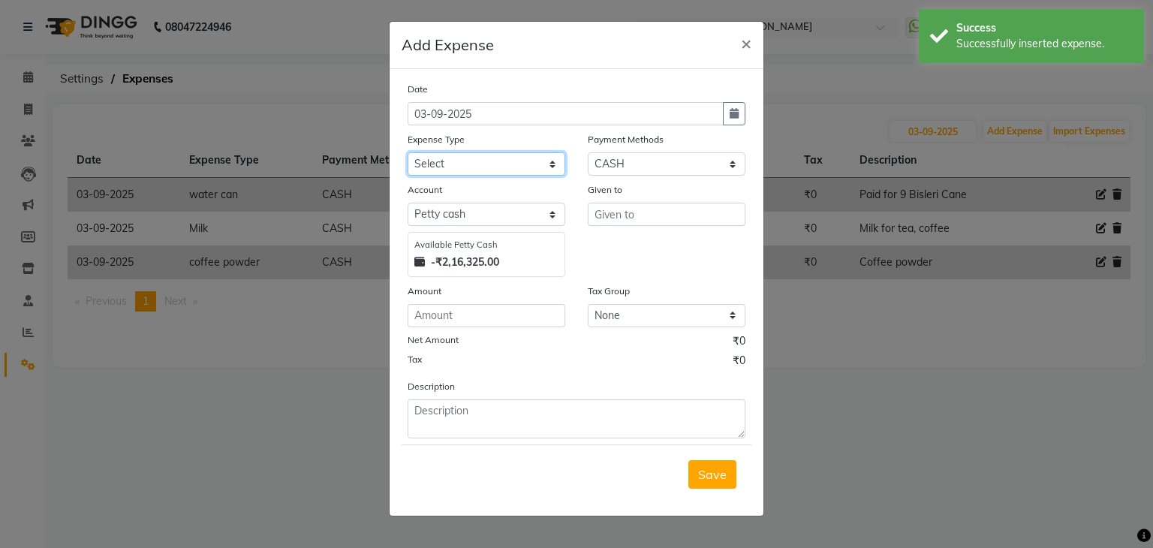
click at [517, 167] on select "Select acetone Advance Salary bank deposite BBMP Beauty products Bed charges BI…" at bounding box center [486, 163] width 158 height 23
select select "17035"
click at [407, 154] on select "Select acetone Advance Salary bank deposite BBMP Beauty products Bed charges BI…" at bounding box center [486, 163] width 158 height 23
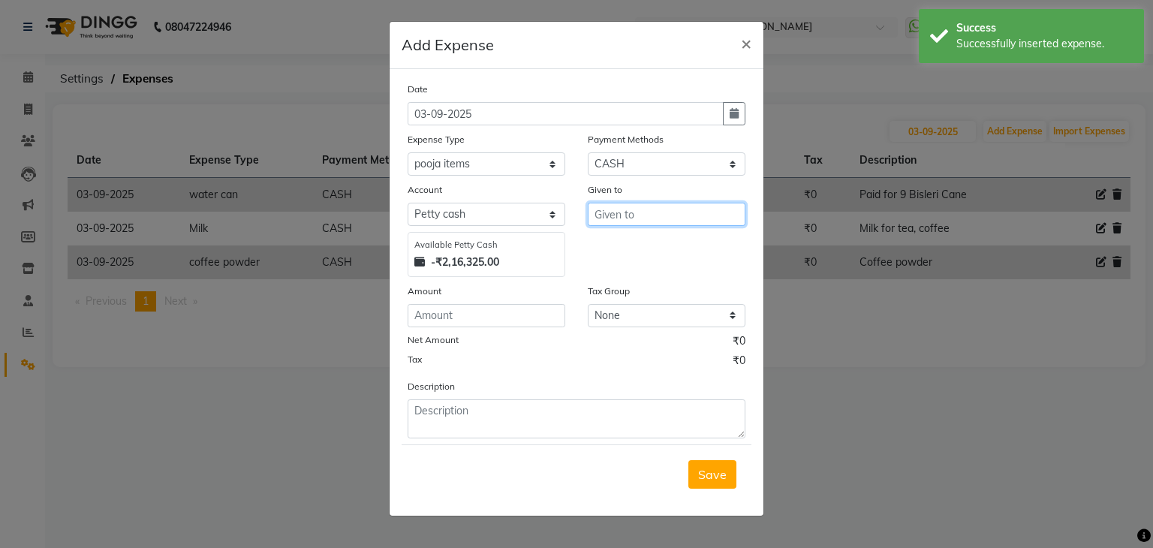
click at [616, 220] on input "text" at bounding box center [667, 214] width 158 height 23
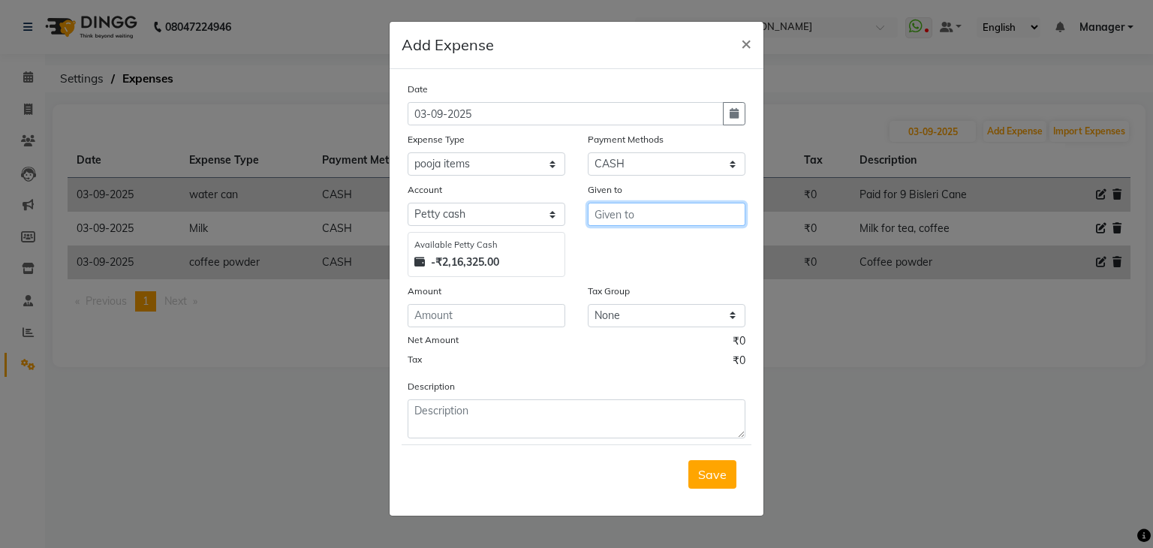
paste input "Diksheet"
type input "Diksheet"
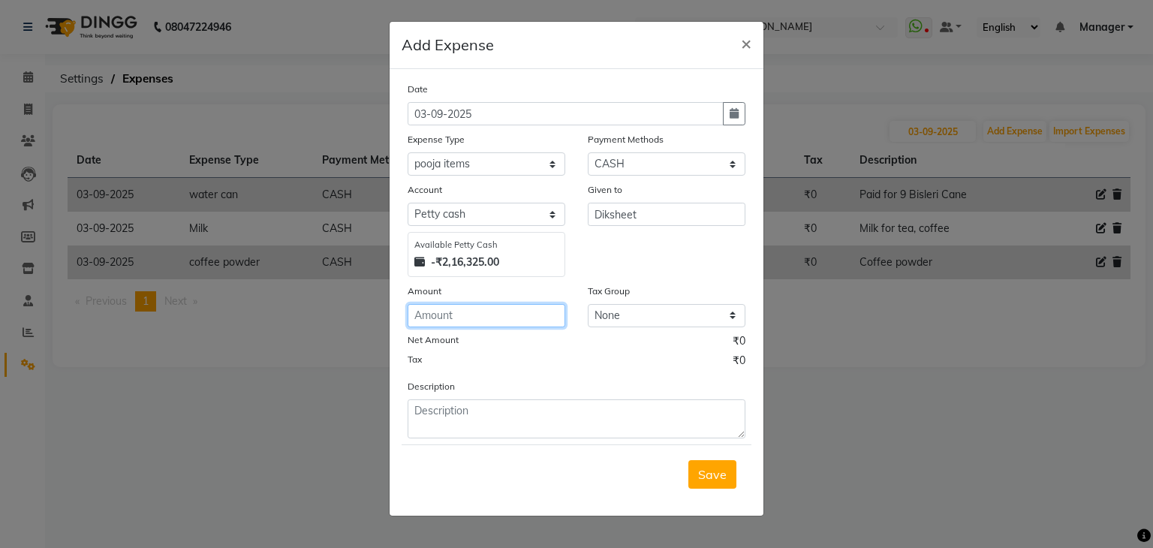
click at [506, 311] on input "number" at bounding box center [486, 315] width 158 height 23
type input "99"
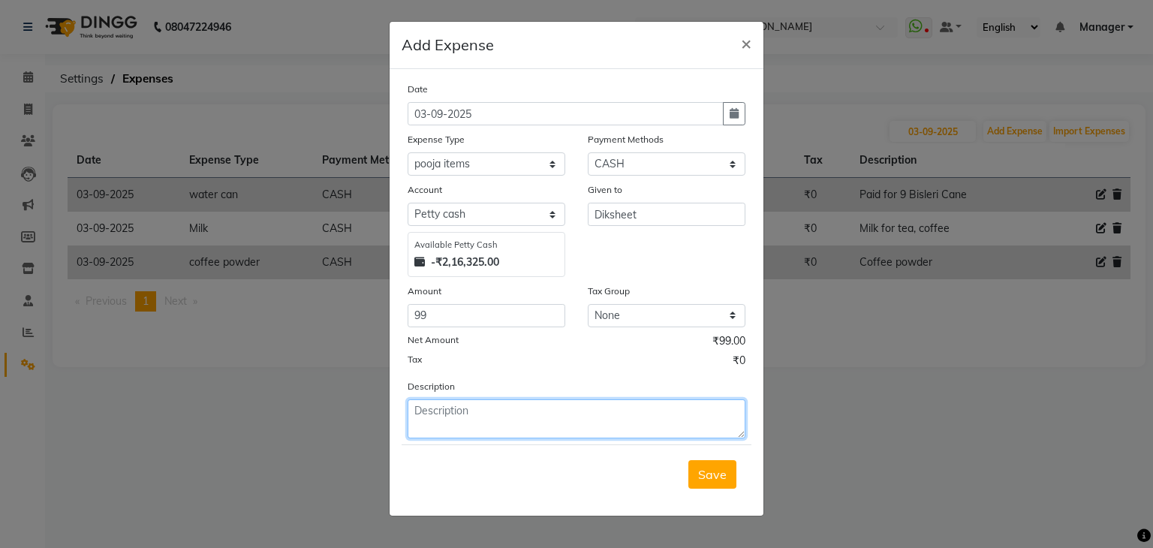
click at [491, 409] on textarea at bounding box center [576, 418] width 338 height 39
drag, startPoint x: 431, startPoint y: 414, endPoint x: 534, endPoint y: 424, distance: 104.0
click at [430, 414] on textarea "Pooja oil" at bounding box center [576, 418] width 338 height 39
click at [574, 413] on textarea "Puja oil" at bounding box center [576, 418] width 338 height 39
type textarea "Puja oil"
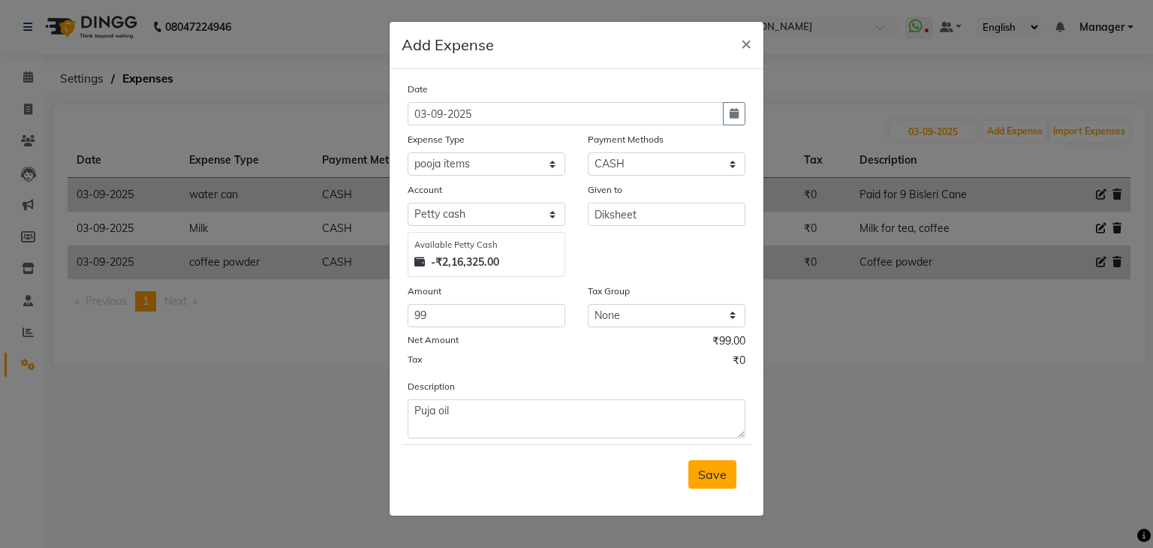
click at [705, 470] on span "Save" at bounding box center [712, 474] width 29 height 15
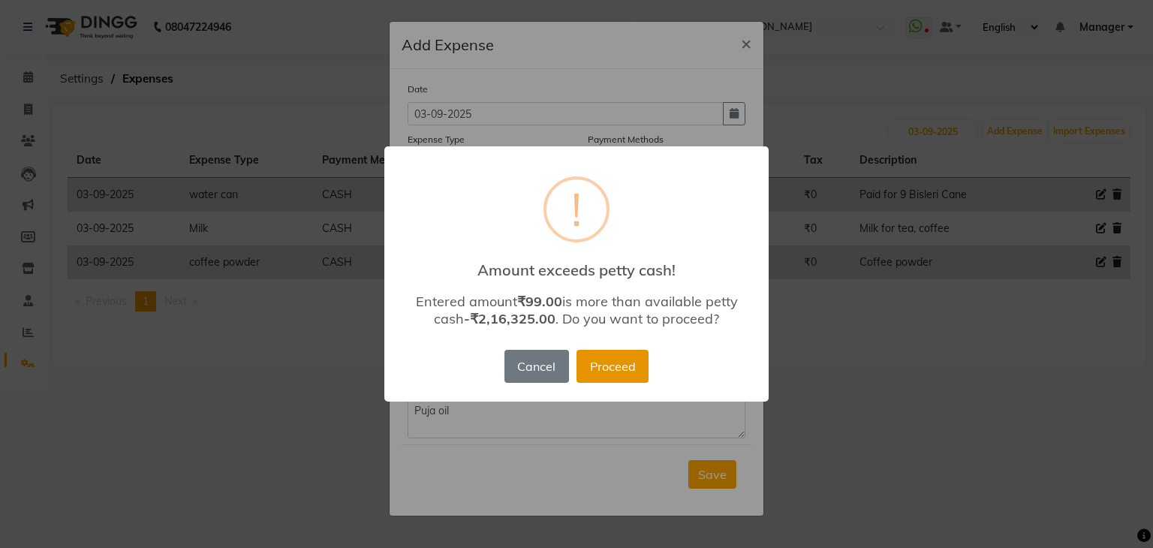
click at [610, 362] on button "Proceed" at bounding box center [612, 366] width 72 height 33
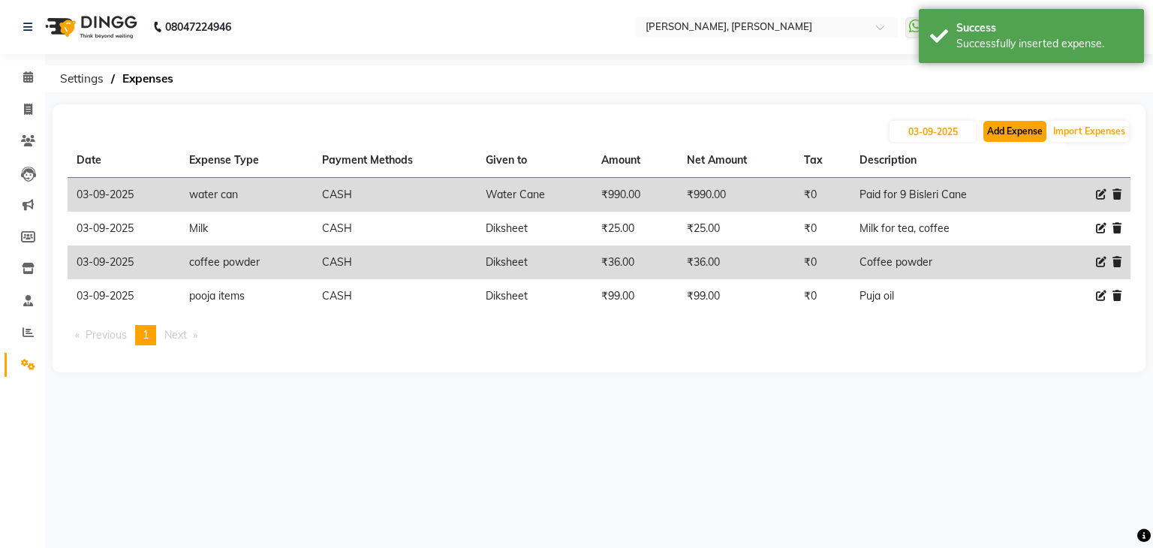
click at [1006, 133] on button "Add Expense" at bounding box center [1014, 131] width 63 height 21
select select "1"
select select "5476"
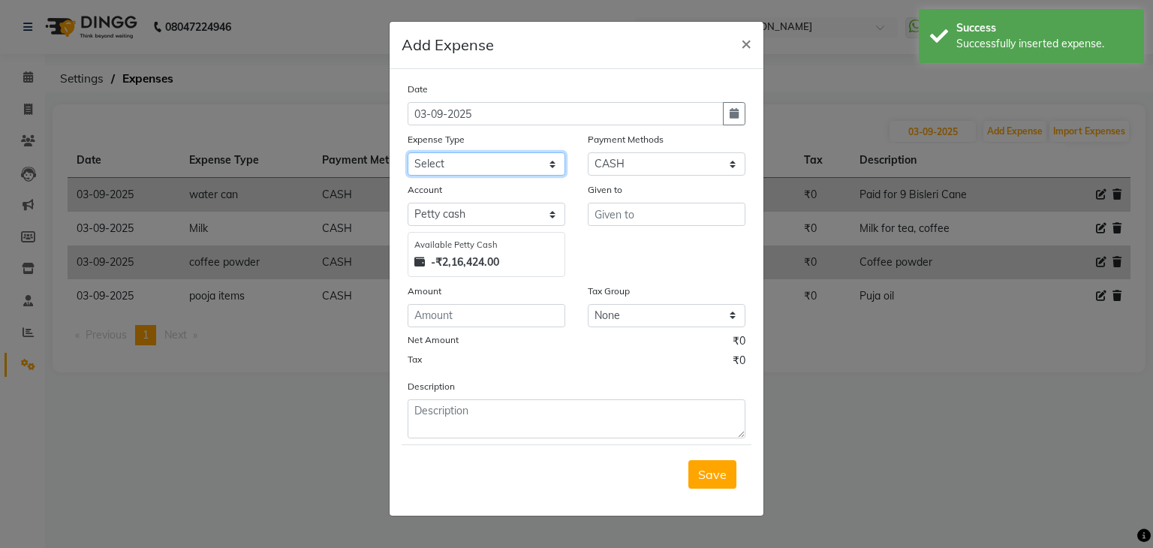
click at [510, 161] on select "Select acetone Advance Salary bank deposite BBMP Beauty products Bed charges BI…" at bounding box center [486, 163] width 158 height 23
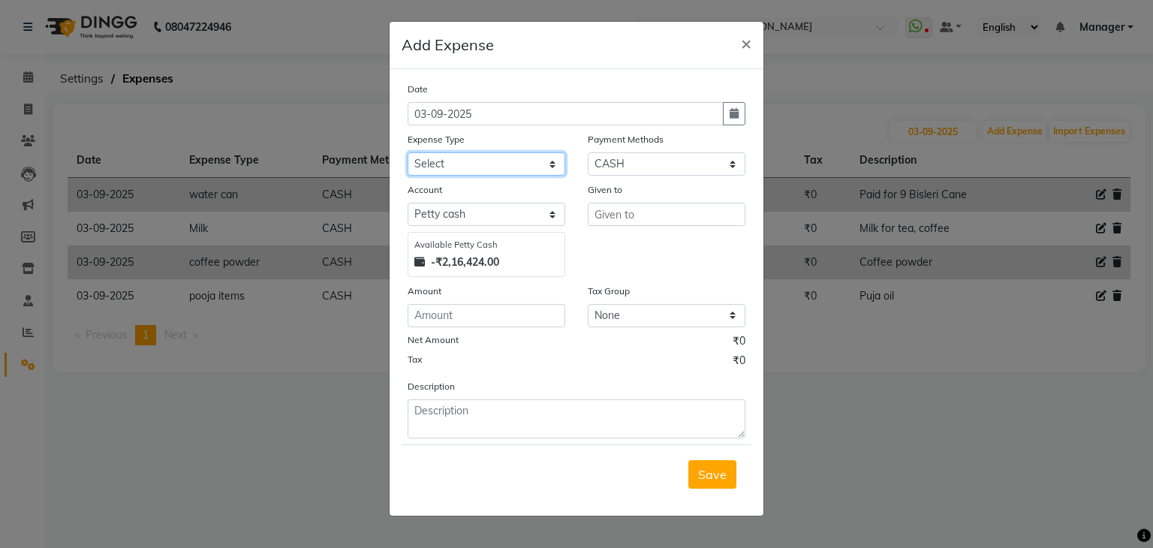
select select "23920"
click at [407, 154] on select "Select acetone Advance Salary bank deposite BBMP Beauty products Bed charges BI…" at bounding box center [486, 163] width 158 height 23
click at [500, 322] on input "number" at bounding box center [486, 315] width 158 height 23
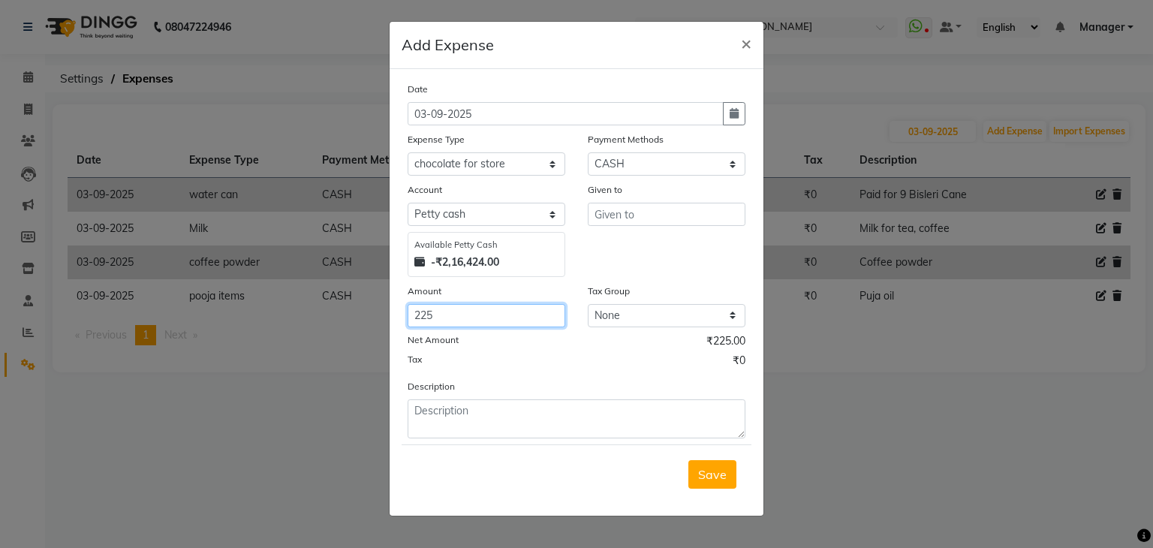
type input "225"
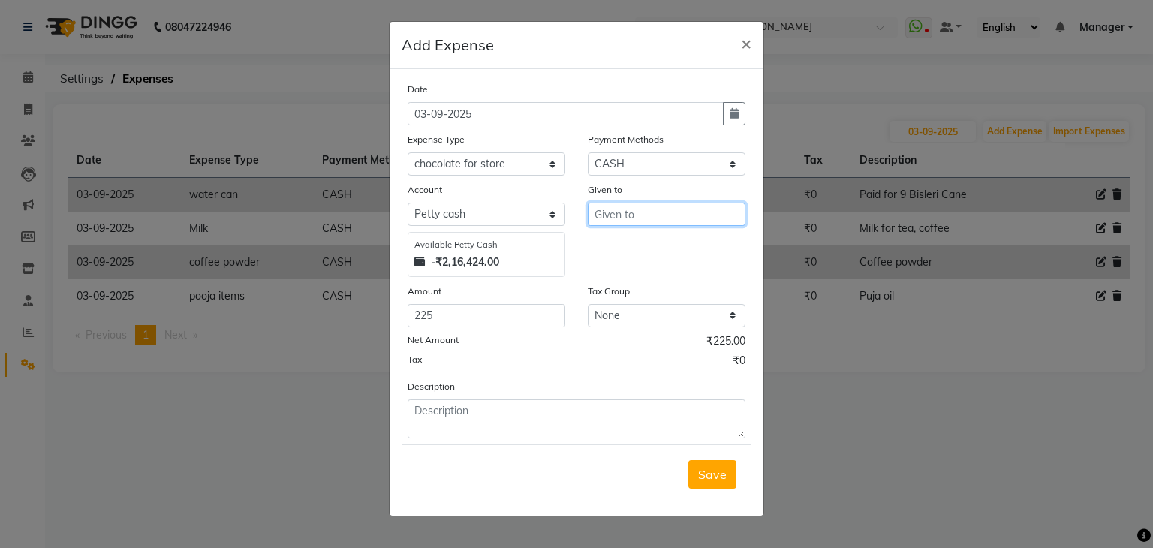
click at [660, 211] on input "text" at bounding box center [667, 214] width 158 height 23
paste input "Diksheet"
type input "Diksheet"
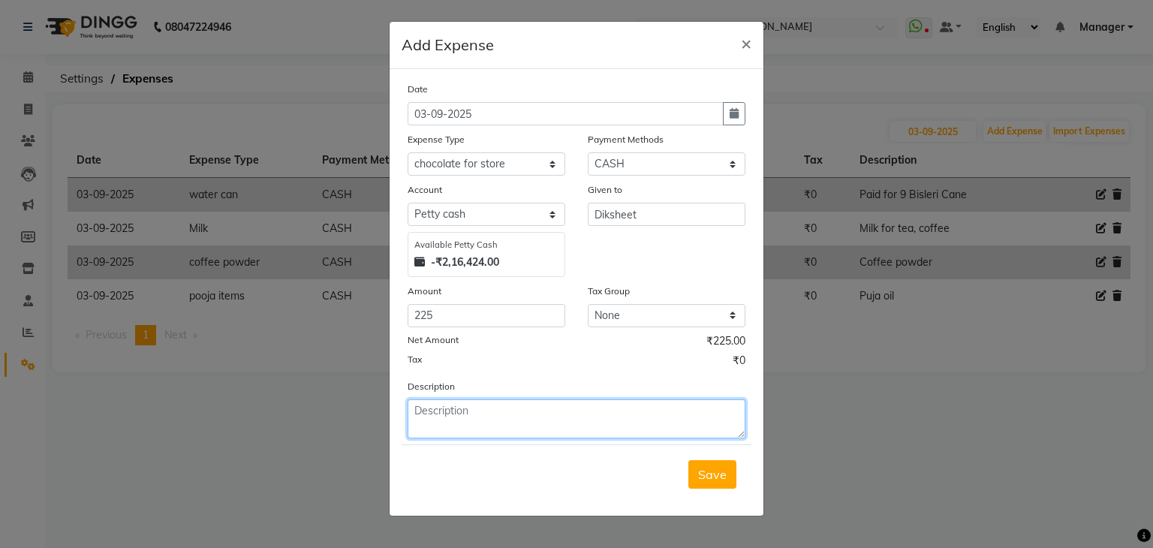
click at [443, 429] on textarea at bounding box center [576, 418] width 338 height 39
type textarea "Chocolate for clients"
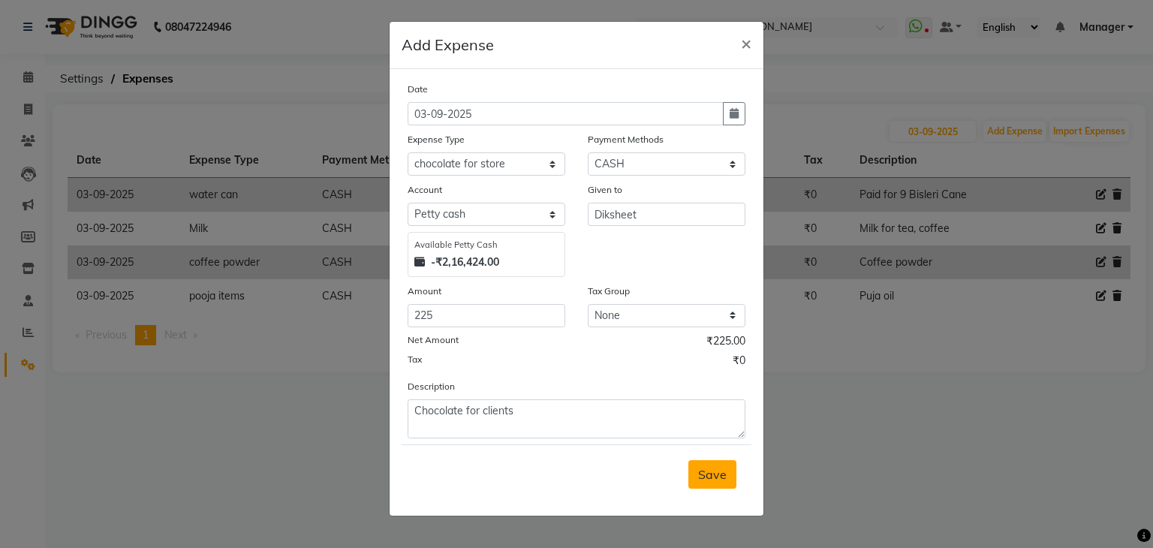
click at [725, 476] on span "Save" at bounding box center [712, 474] width 29 height 15
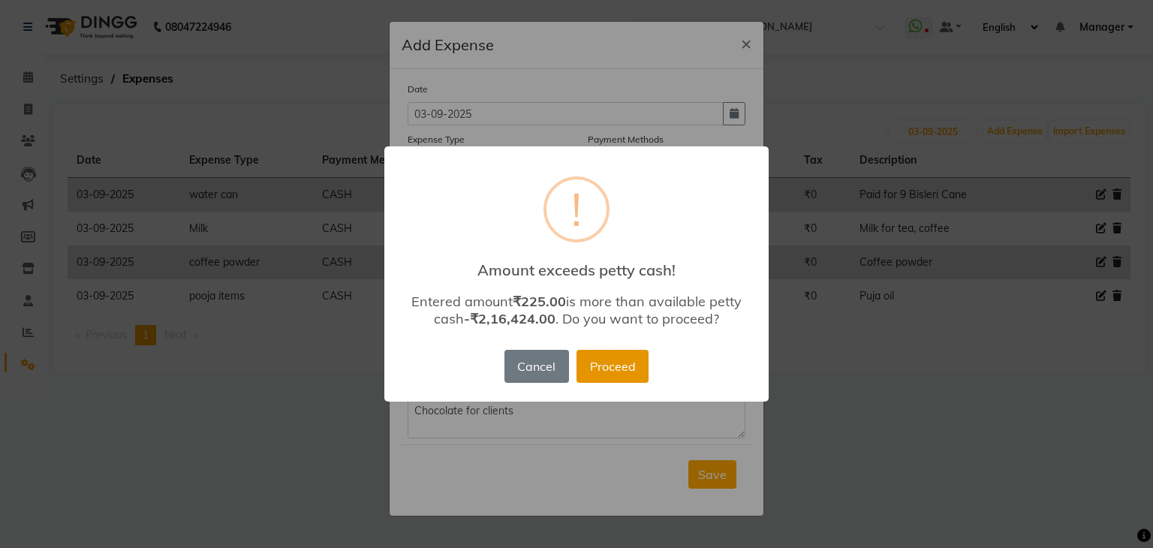
click at [613, 368] on button "Proceed" at bounding box center [612, 366] width 72 height 33
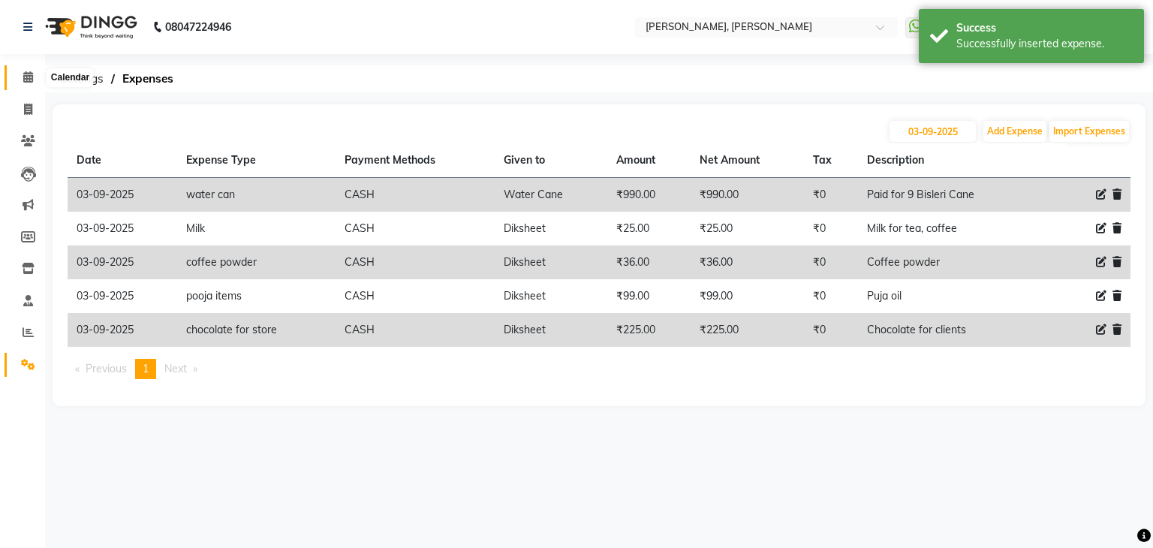
click at [32, 74] on icon at bounding box center [28, 76] width 10 height 11
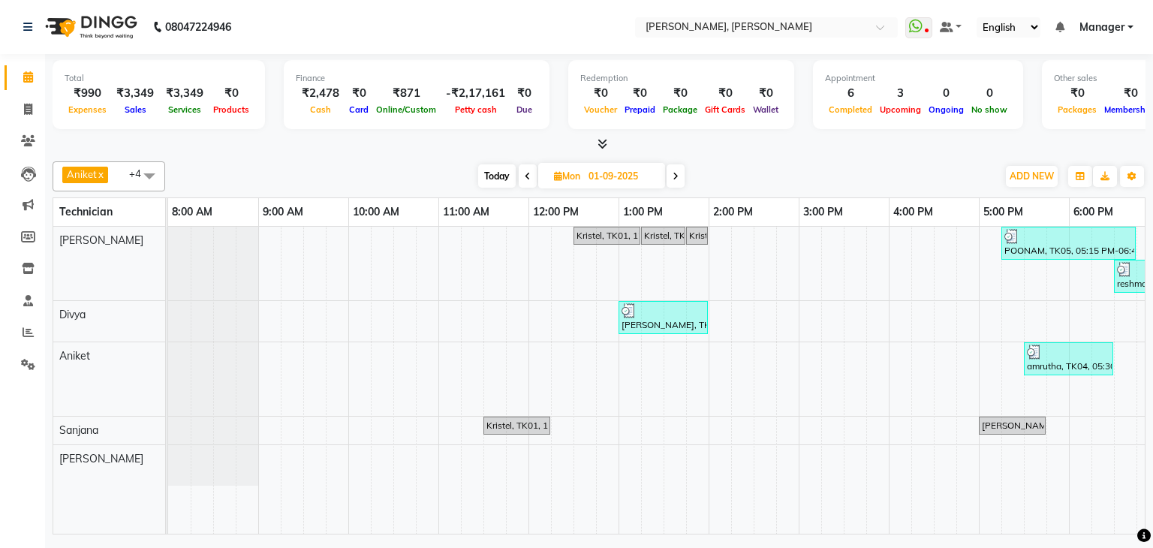
click at [609, 173] on input "01-09-2025" at bounding box center [621, 176] width 75 height 23
select select "9"
select select "2025"
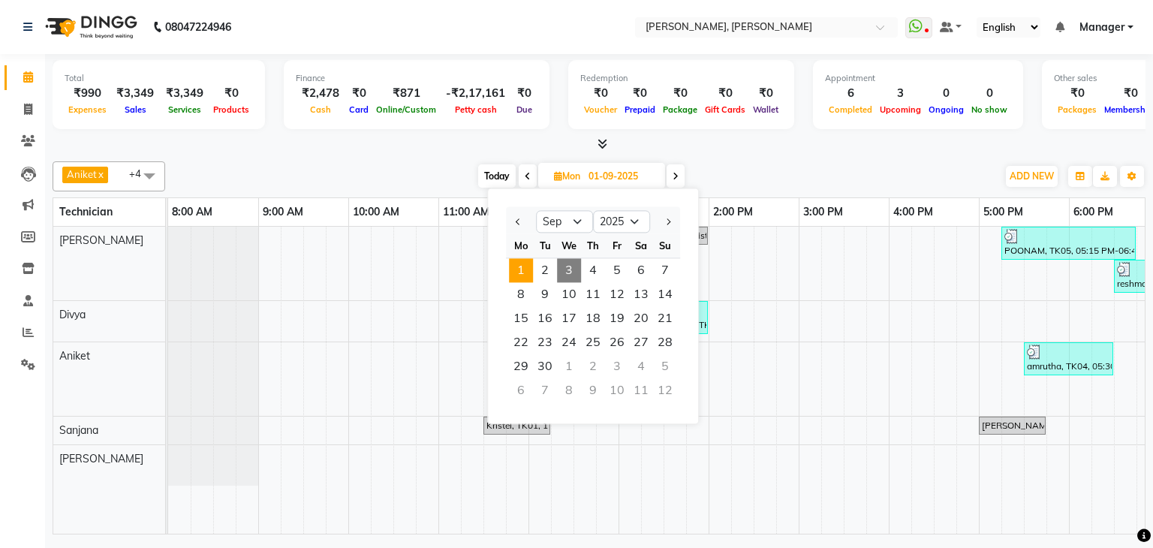
click at [509, 270] on span "1" at bounding box center [521, 270] width 24 height 24
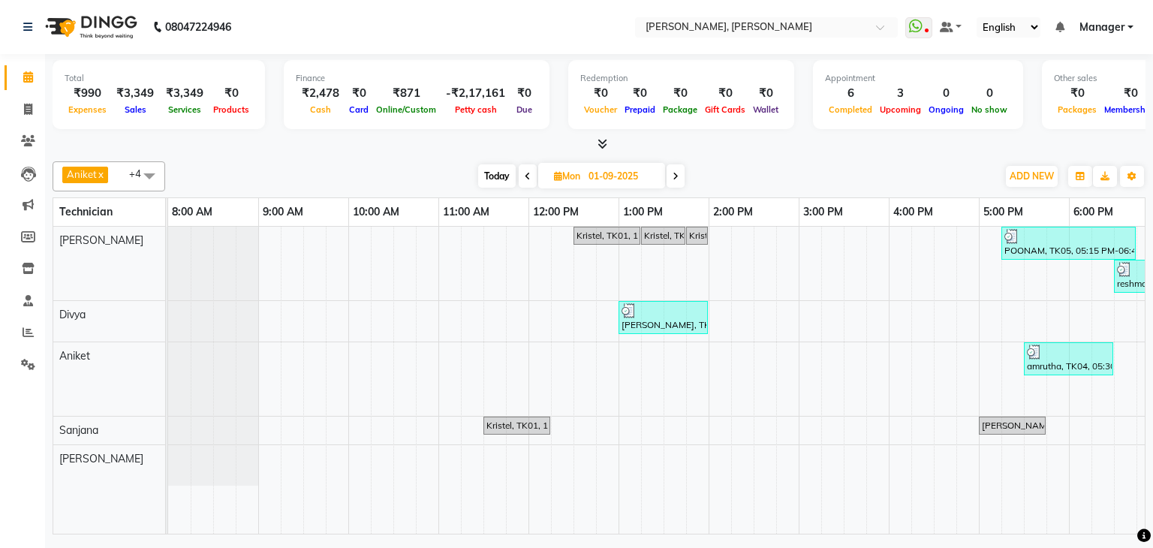
click at [677, 180] on span at bounding box center [675, 175] width 18 height 23
type input "02-09-2025"
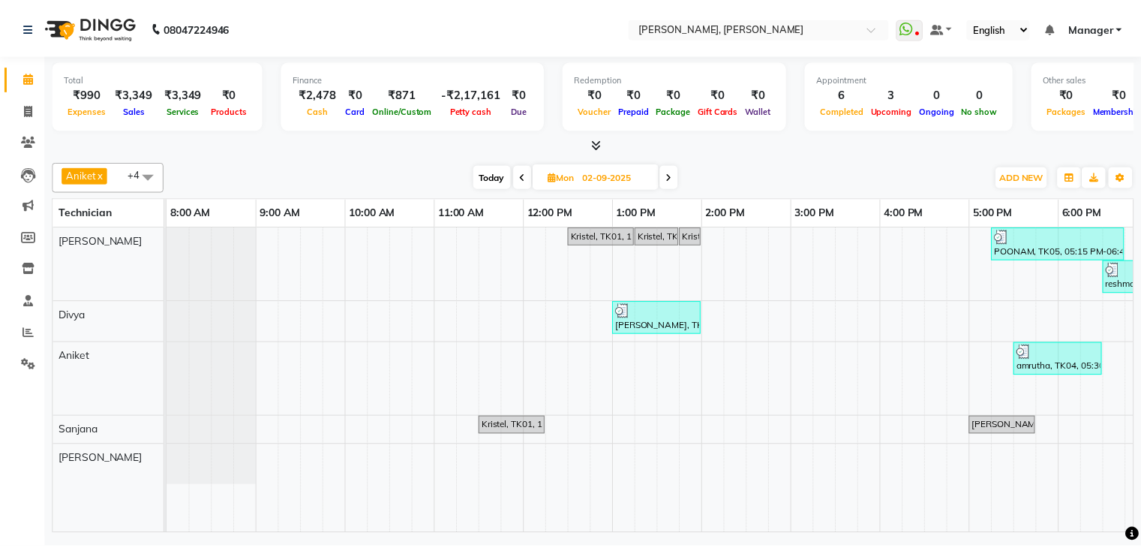
scroll to position [0, 194]
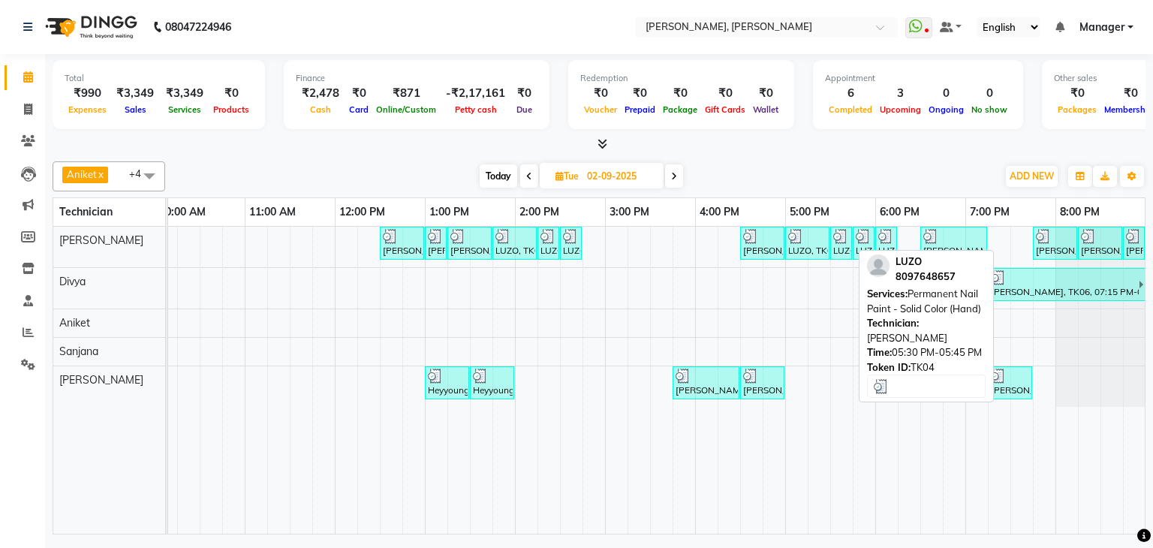
click at [847, 238] on div at bounding box center [841, 236] width 16 height 15
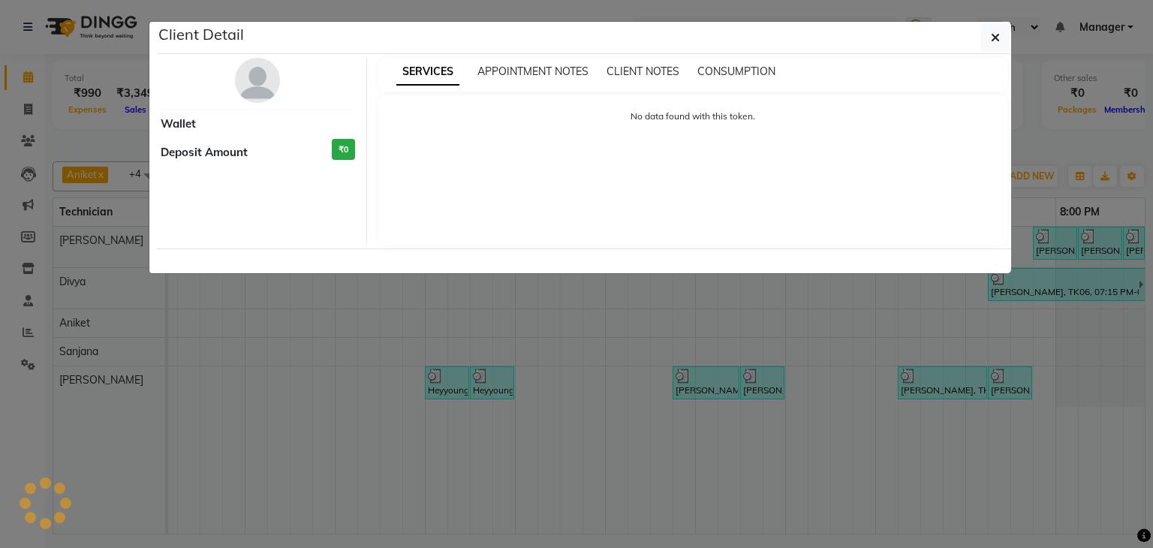
select select "3"
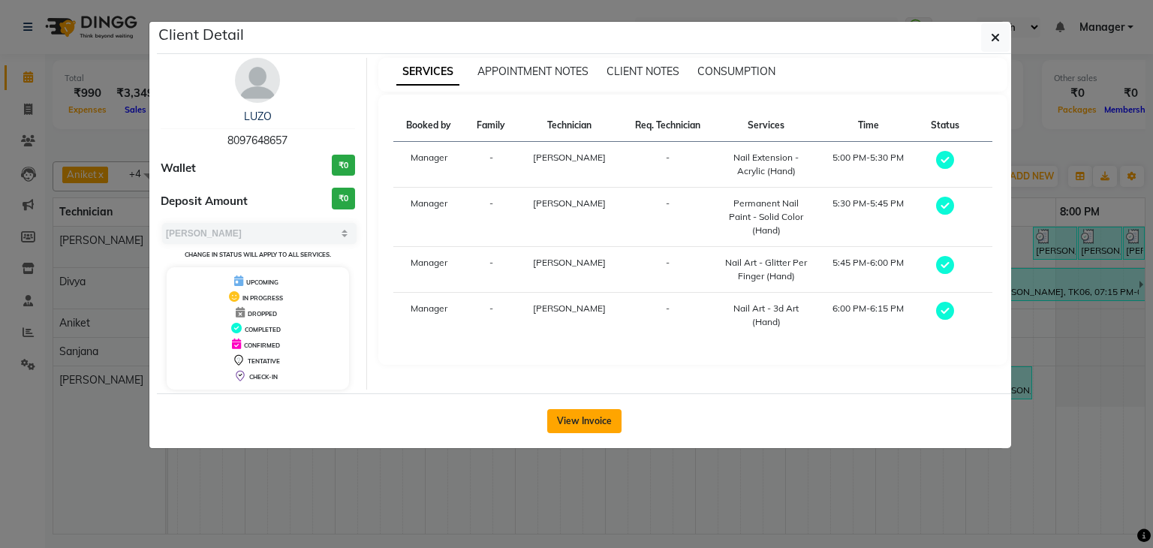
click at [587, 414] on button "View Invoice" at bounding box center [584, 421] width 74 height 24
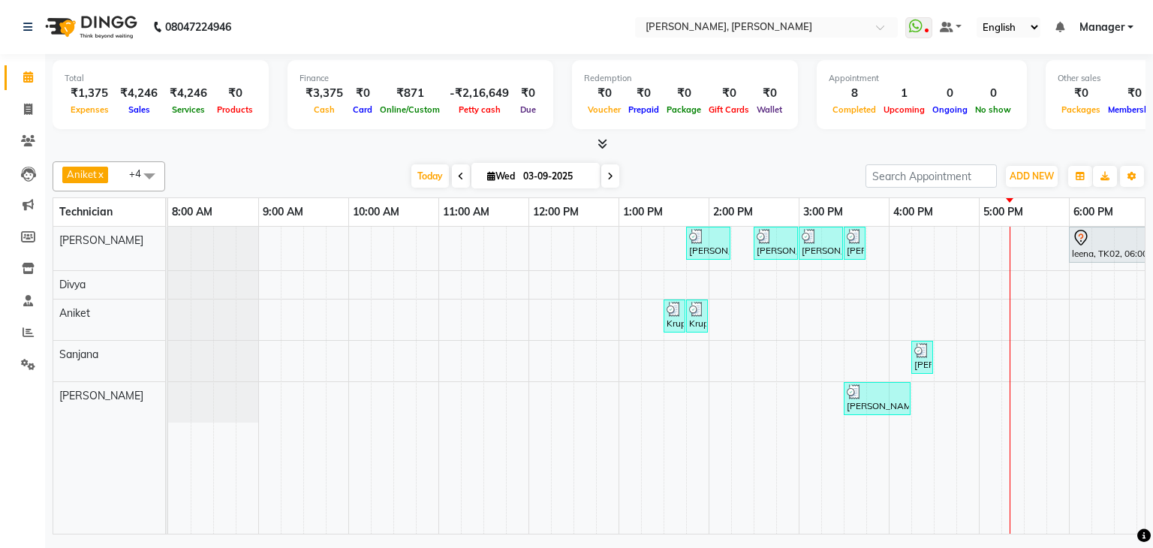
scroll to position [0, 194]
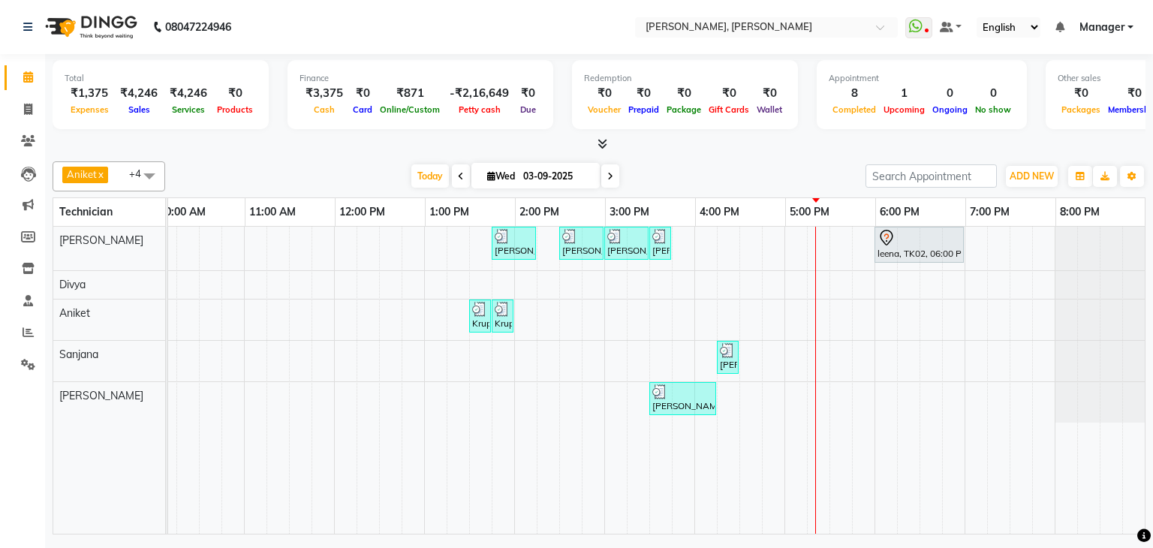
click at [825, 311] on div "[PERSON_NAME], TK04, 01:45 PM-02:15 PM, Restoration - Removal of Extension (Han…" at bounding box center [559, 380] width 1171 height 307
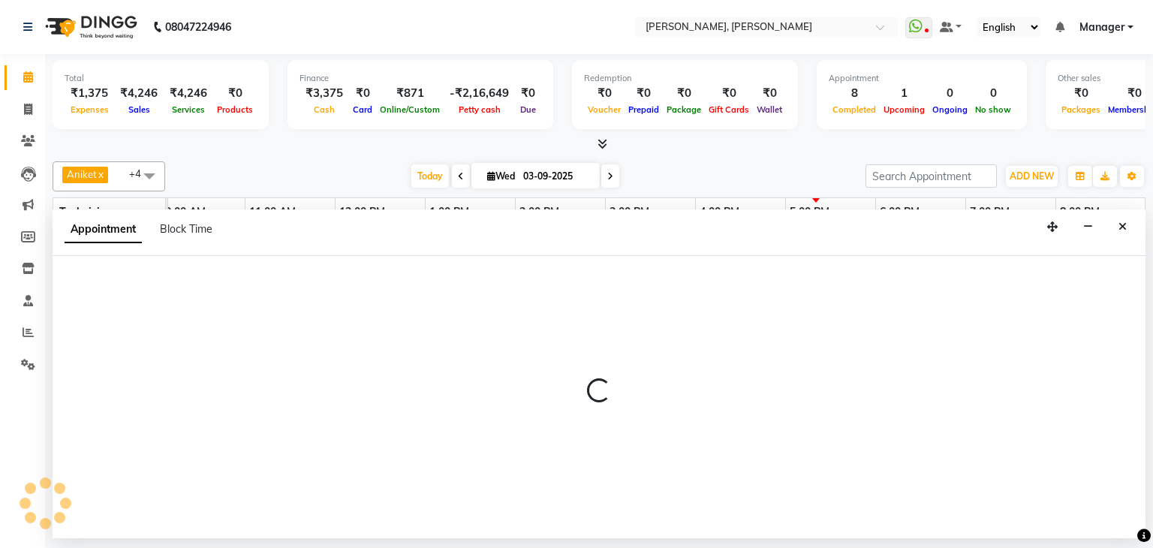
select select "81777"
select select "1050"
select select "tentative"
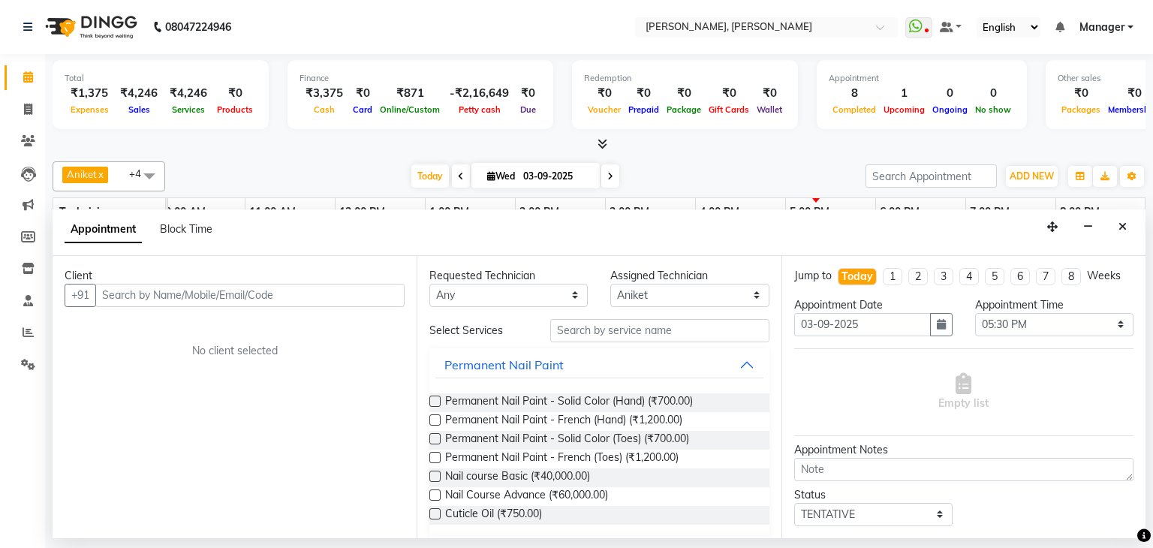
click at [296, 293] on input "text" at bounding box center [249, 295] width 309 height 23
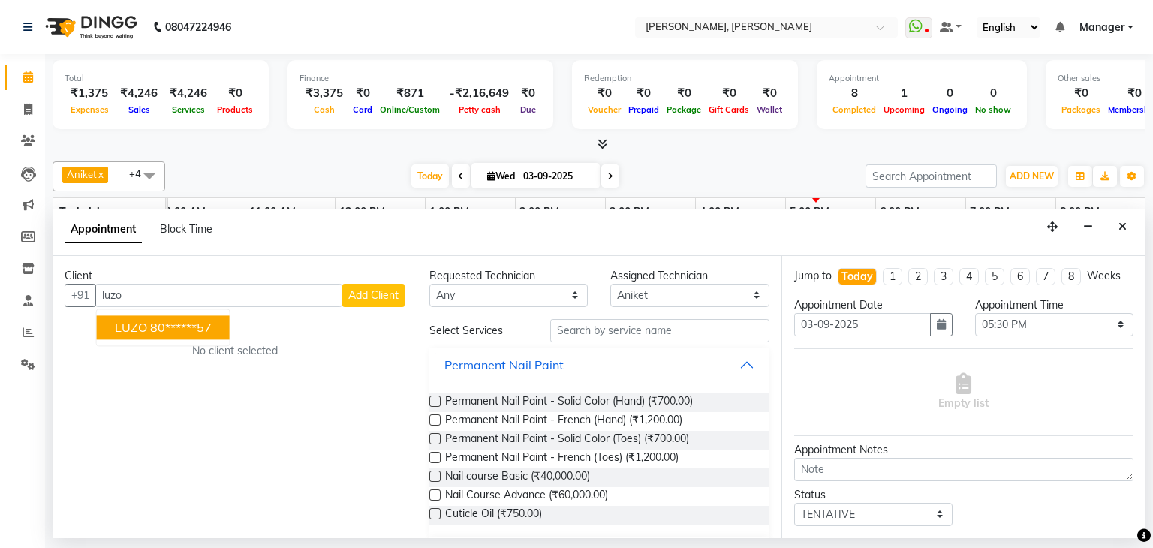
click at [224, 328] on button "LUZO 80******57" at bounding box center [163, 327] width 133 height 24
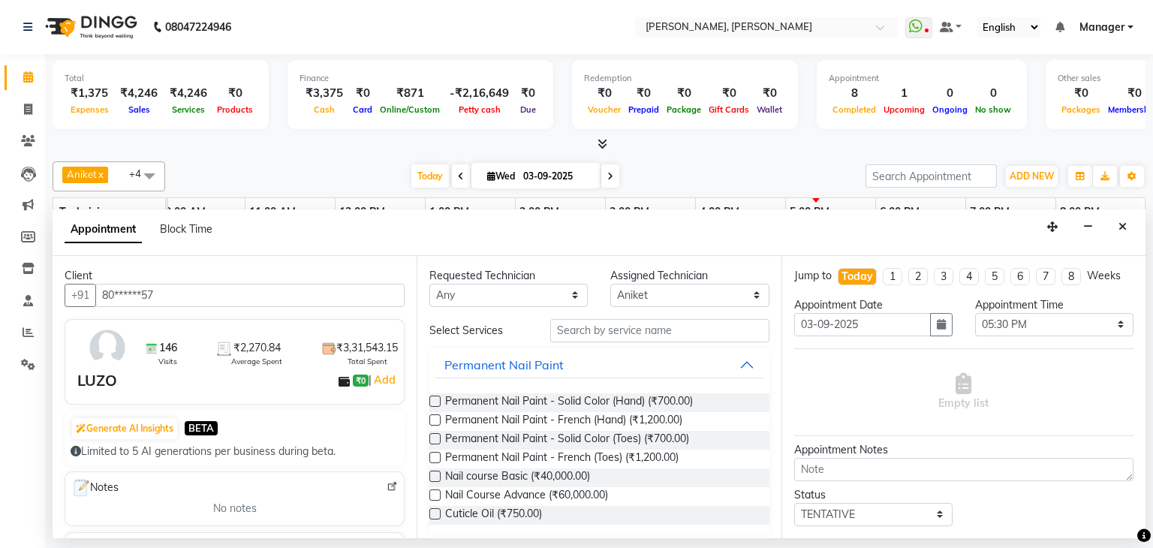
type input "80******57"
click at [607, 331] on input "text" at bounding box center [659, 330] width 219 height 23
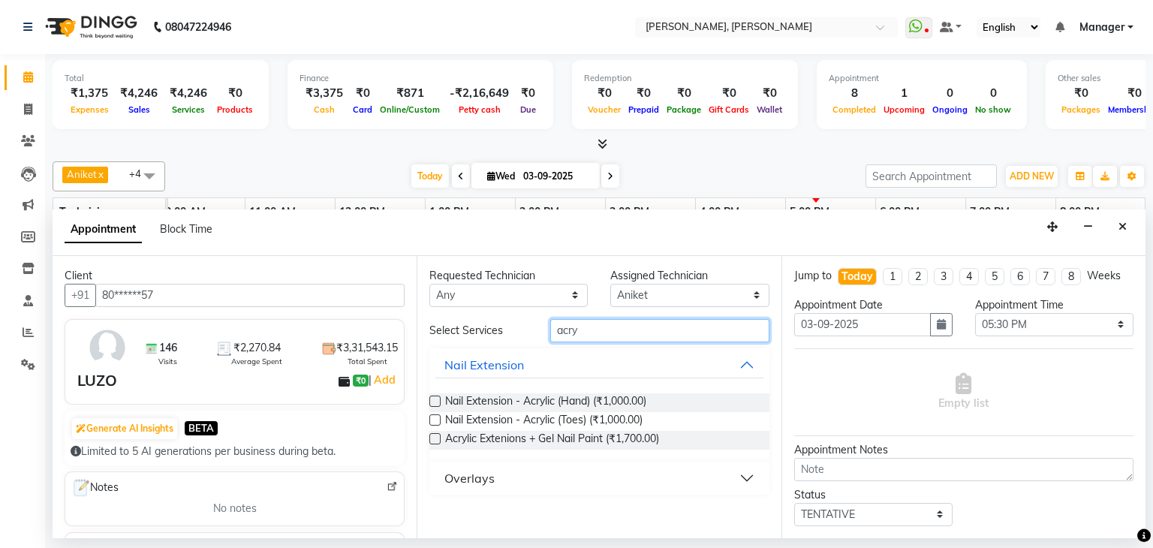
type input "acry"
click at [439, 399] on label at bounding box center [434, 400] width 11 height 11
click at [439, 399] on input "checkbox" at bounding box center [434, 403] width 10 height 10
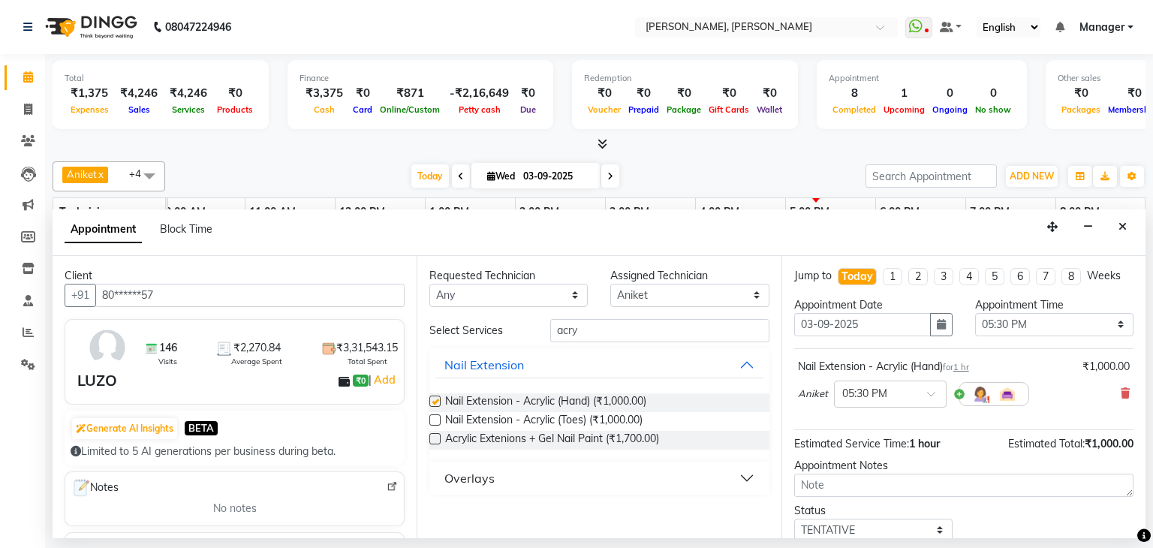
checkbox input "false"
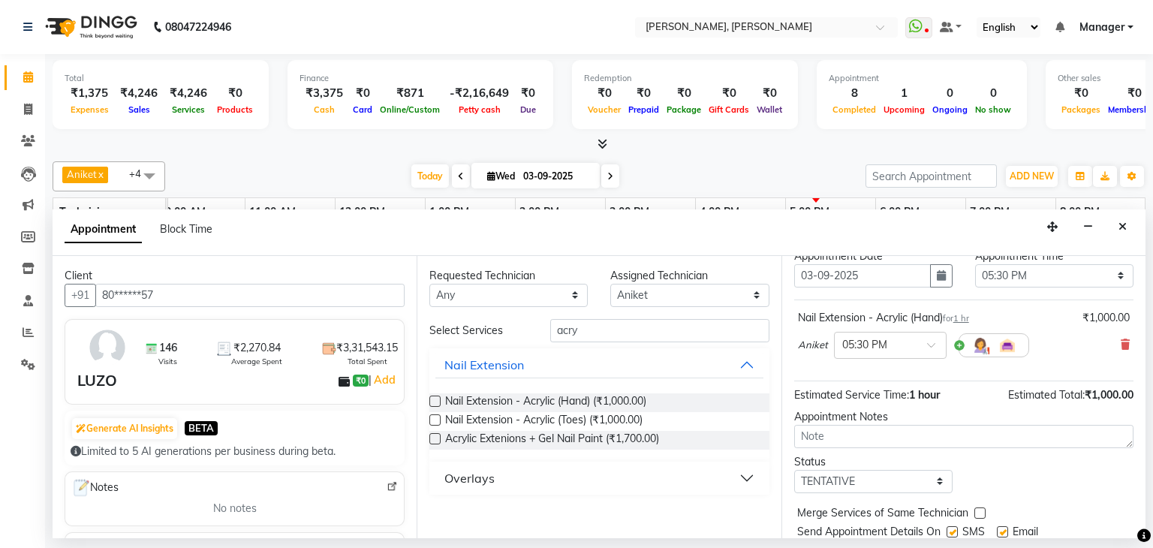
scroll to position [98, 0]
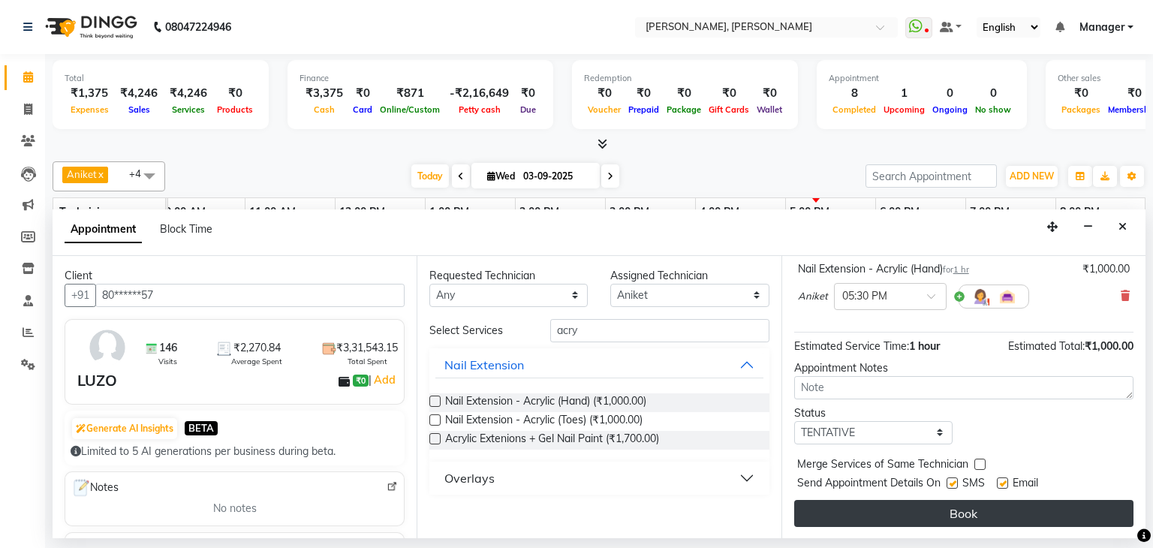
click at [948, 500] on button "Book" at bounding box center [963, 513] width 339 height 27
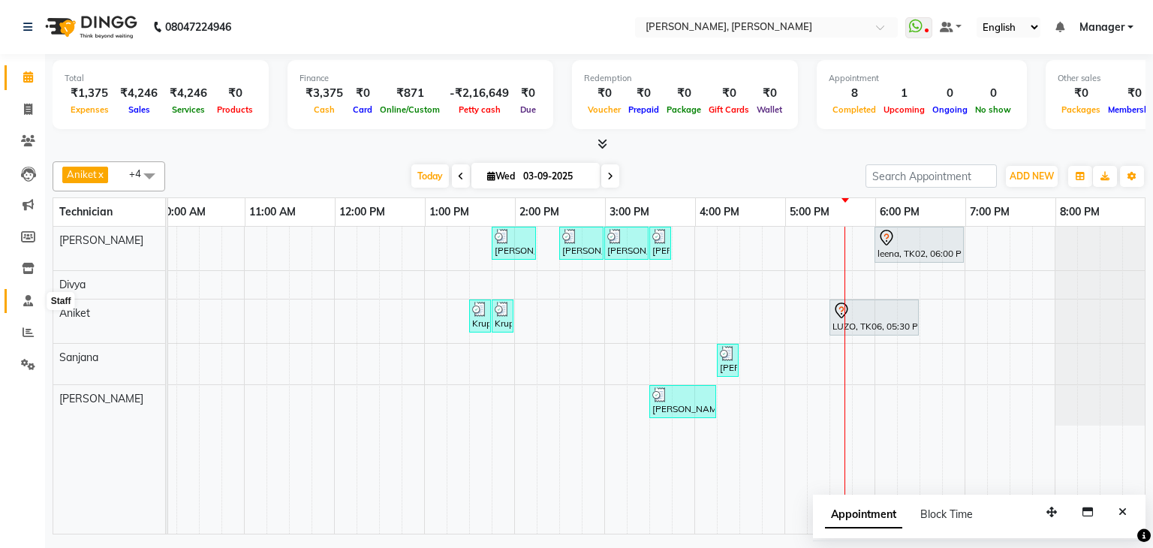
click at [35, 304] on span at bounding box center [28, 301] width 26 height 17
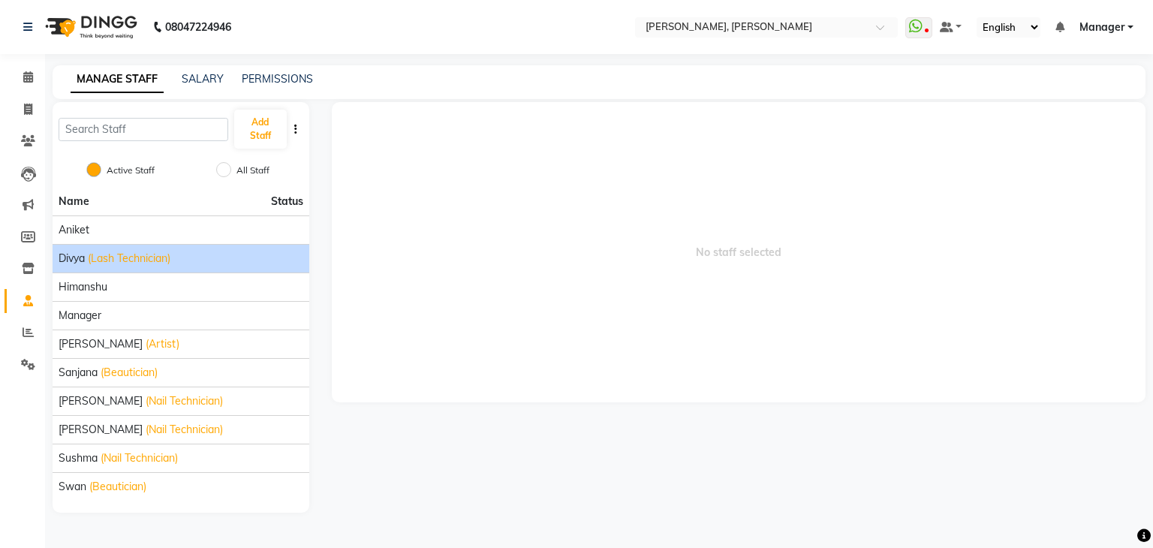
click at [227, 269] on li "Divya (Lash Technician)" at bounding box center [181, 258] width 257 height 29
click at [239, 262] on div "Divya (Lash Technician)" at bounding box center [181, 259] width 245 height 16
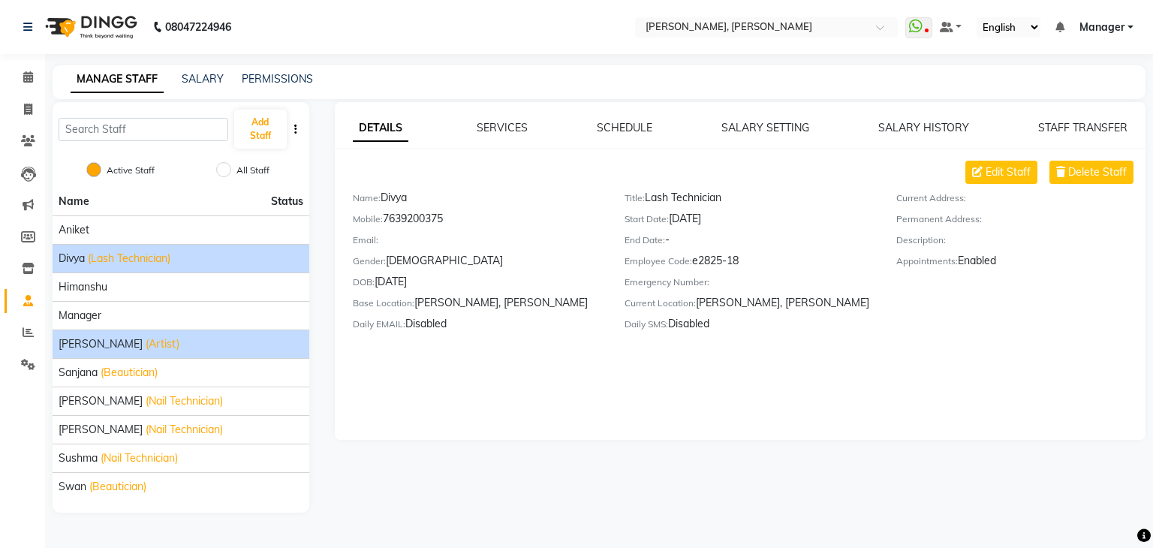
click at [191, 352] on li "[PERSON_NAME] (Artist)" at bounding box center [181, 343] width 257 height 29
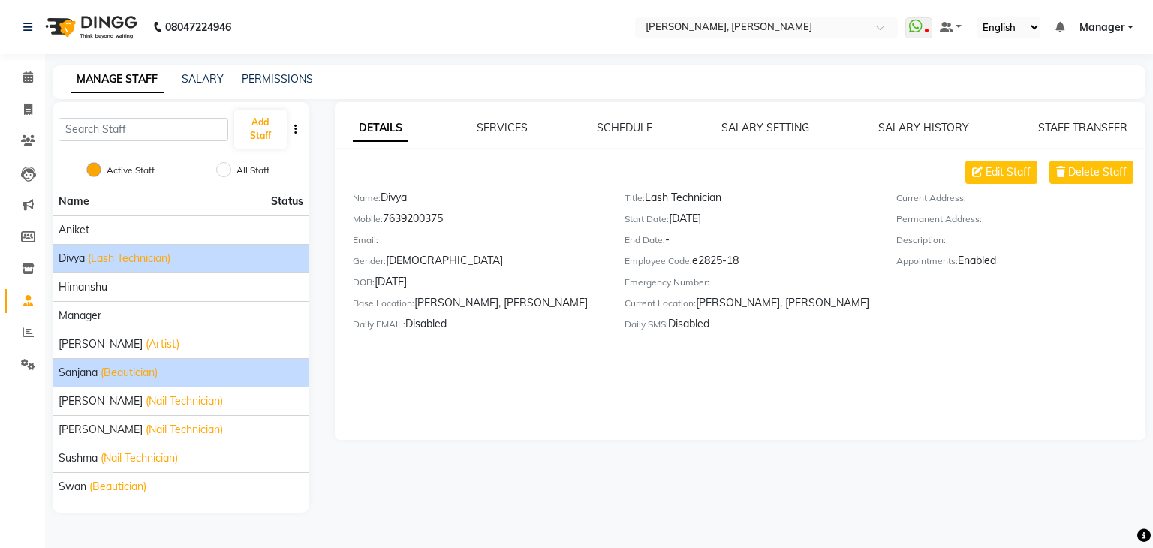
click at [182, 372] on div "[PERSON_NAME] (Beautician)" at bounding box center [181, 373] width 245 height 16
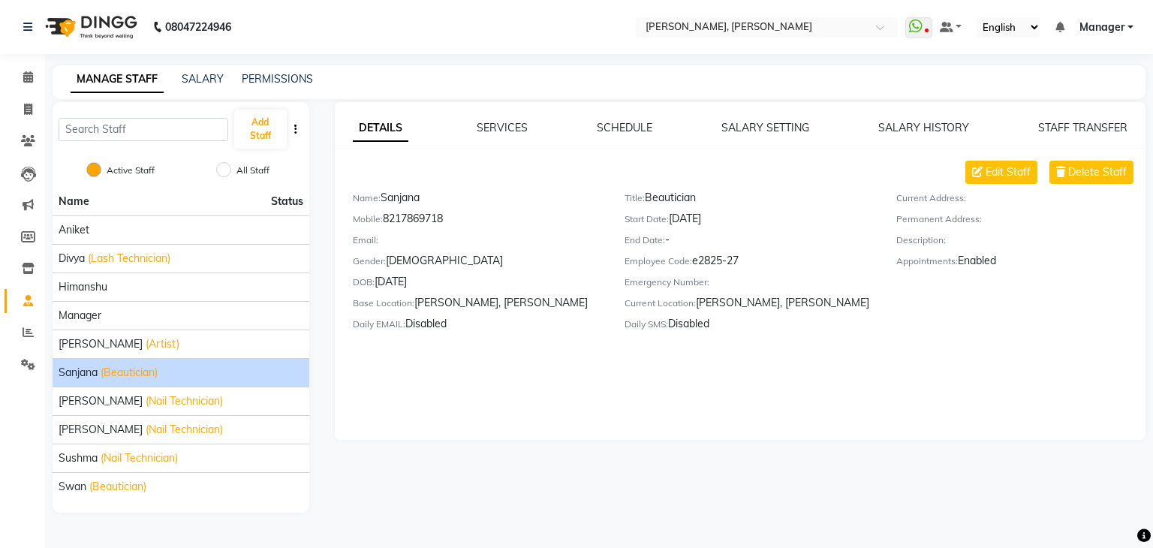
click at [182, 372] on div "[PERSON_NAME] (Beautician)" at bounding box center [181, 373] width 245 height 16
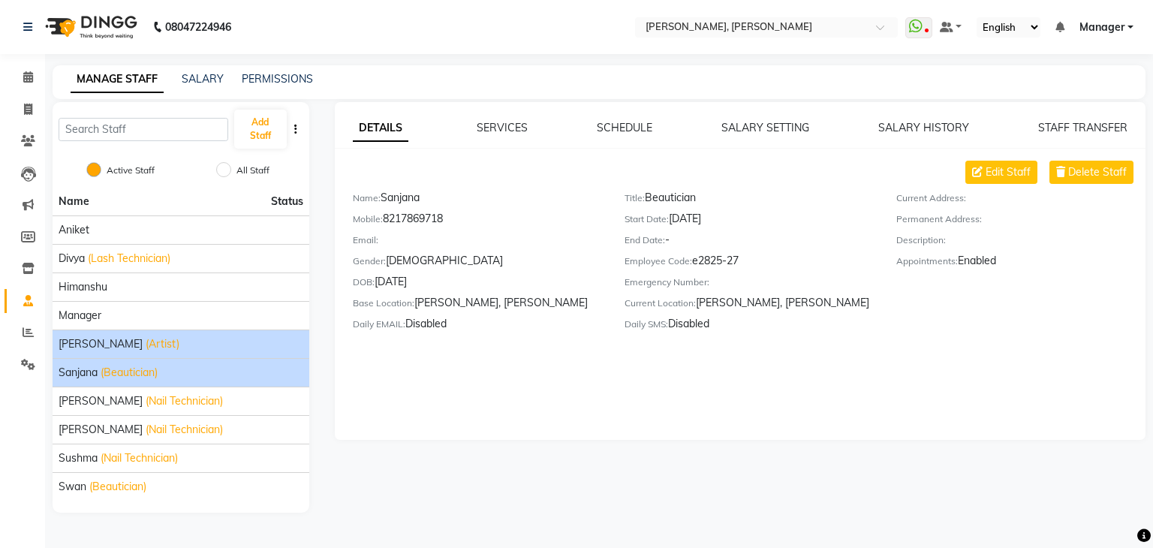
click at [196, 347] on div "[PERSON_NAME] (Artist)" at bounding box center [181, 344] width 245 height 16
click at [193, 374] on div "[PERSON_NAME] (Beautician)" at bounding box center [181, 373] width 245 height 16
click at [189, 350] on div "[PERSON_NAME] (Artist)" at bounding box center [181, 344] width 245 height 16
click at [181, 365] on div "[PERSON_NAME] (Beautician)" at bounding box center [181, 373] width 245 height 16
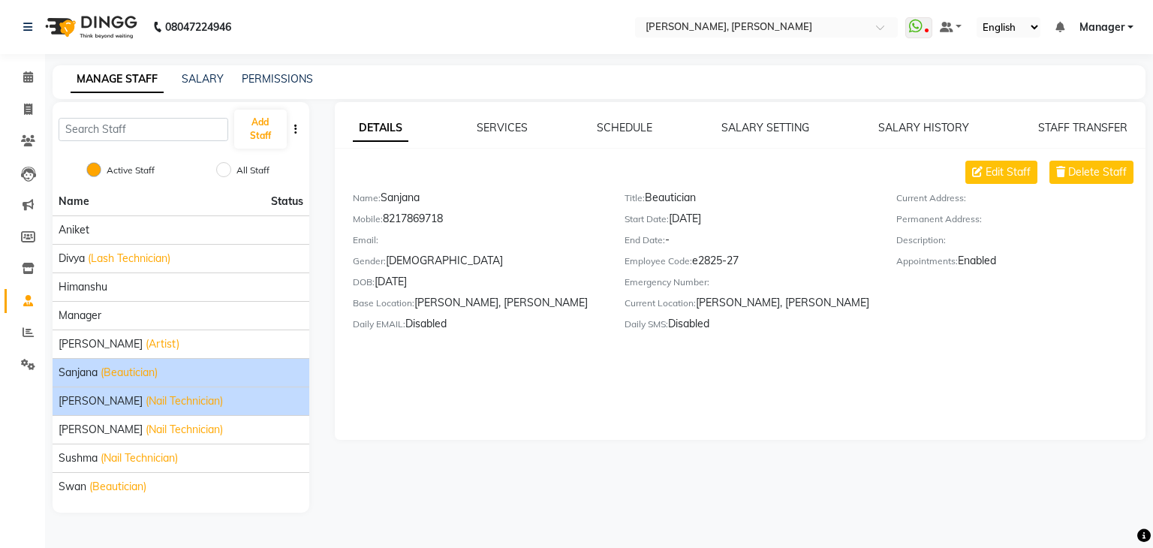
click at [174, 398] on div "[PERSON_NAME] (Nail Technician)" at bounding box center [181, 401] width 245 height 16
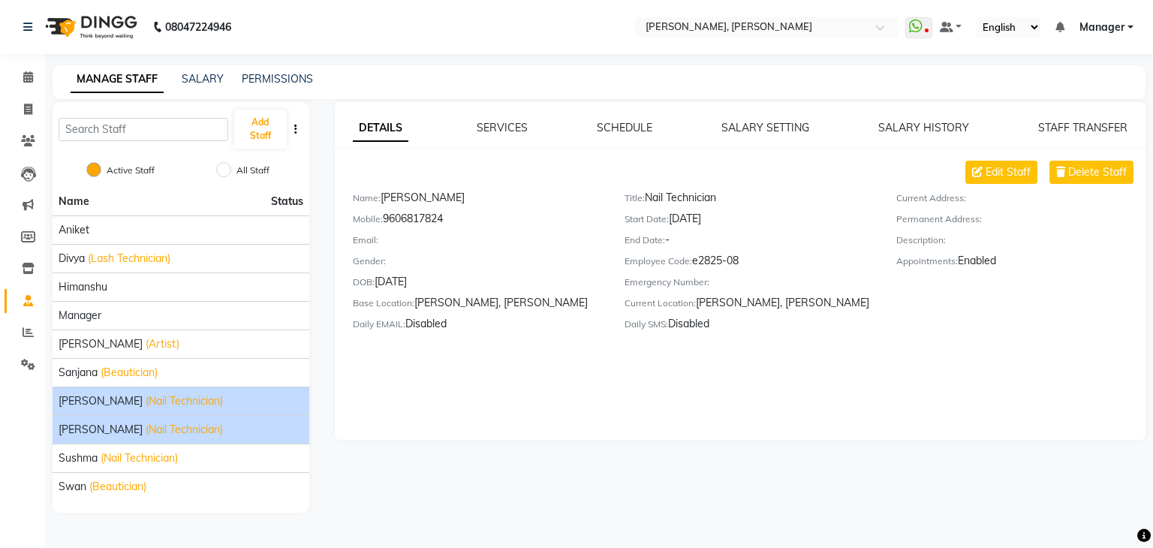
click at [195, 430] on div "[PERSON_NAME] (Nail Technician)" at bounding box center [181, 430] width 245 height 16
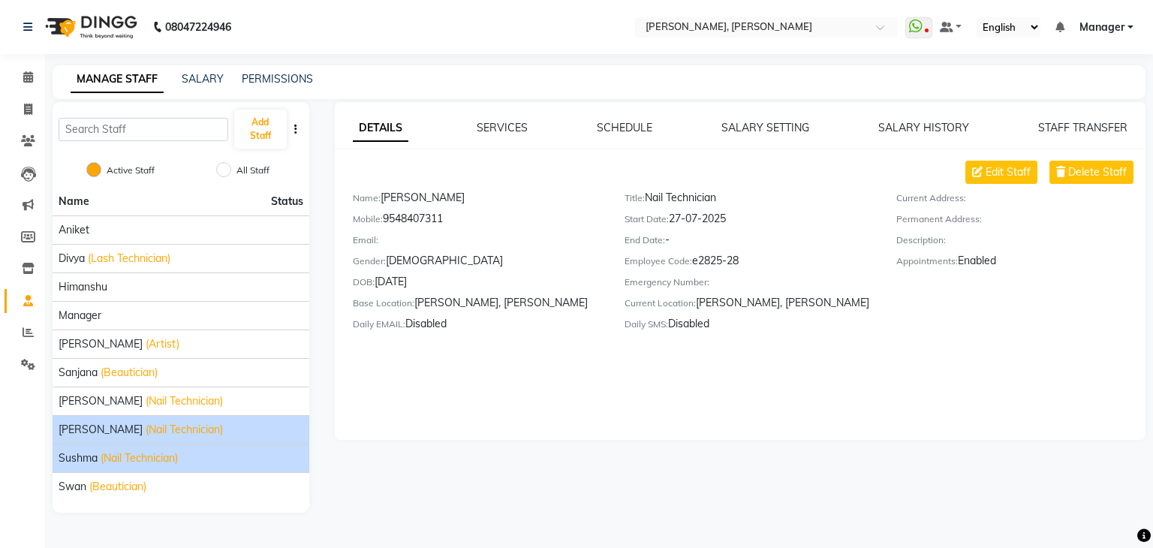
click at [168, 452] on span "(Nail Technician)" at bounding box center [139, 458] width 77 height 16
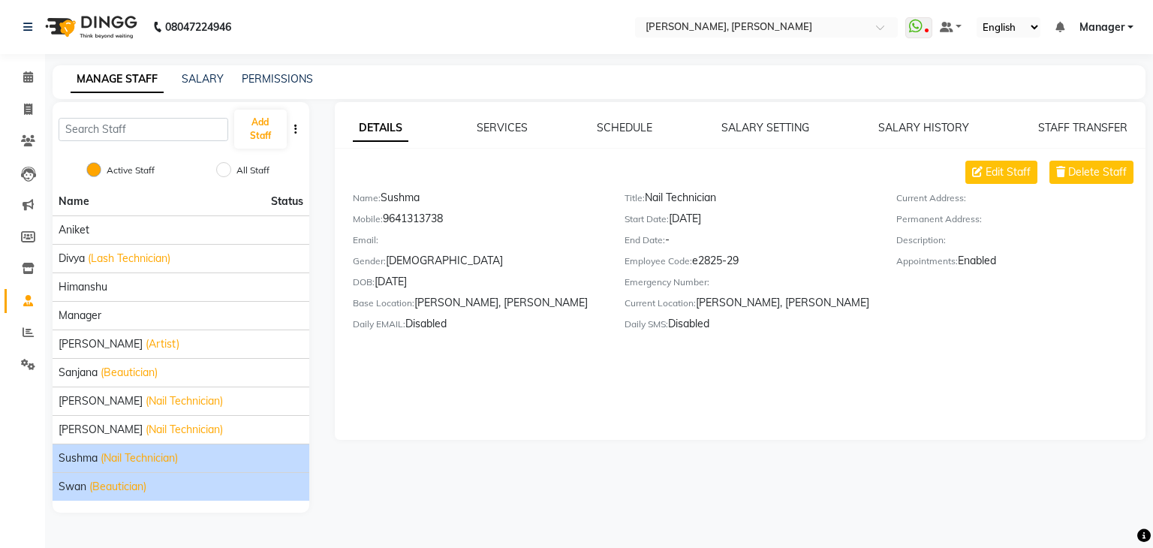
click at [179, 489] on div "Swan (Beautician)" at bounding box center [181, 487] width 245 height 16
click at [197, 457] on div "[PERSON_NAME] (Nail Technician)" at bounding box center [181, 458] width 245 height 16
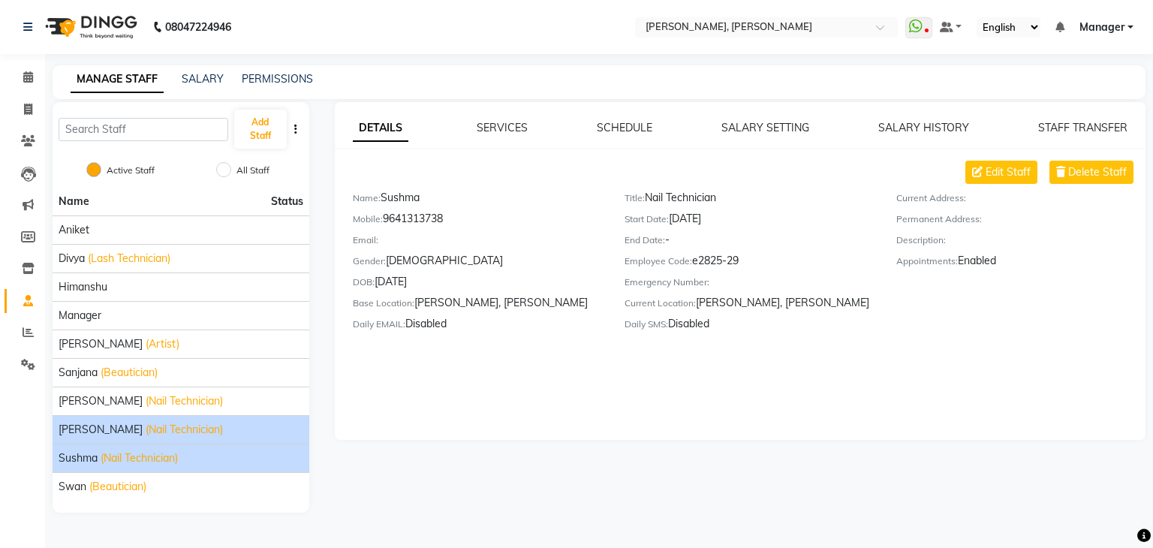
click at [207, 429] on div "[PERSON_NAME] (Nail Technician)" at bounding box center [181, 430] width 245 height 16
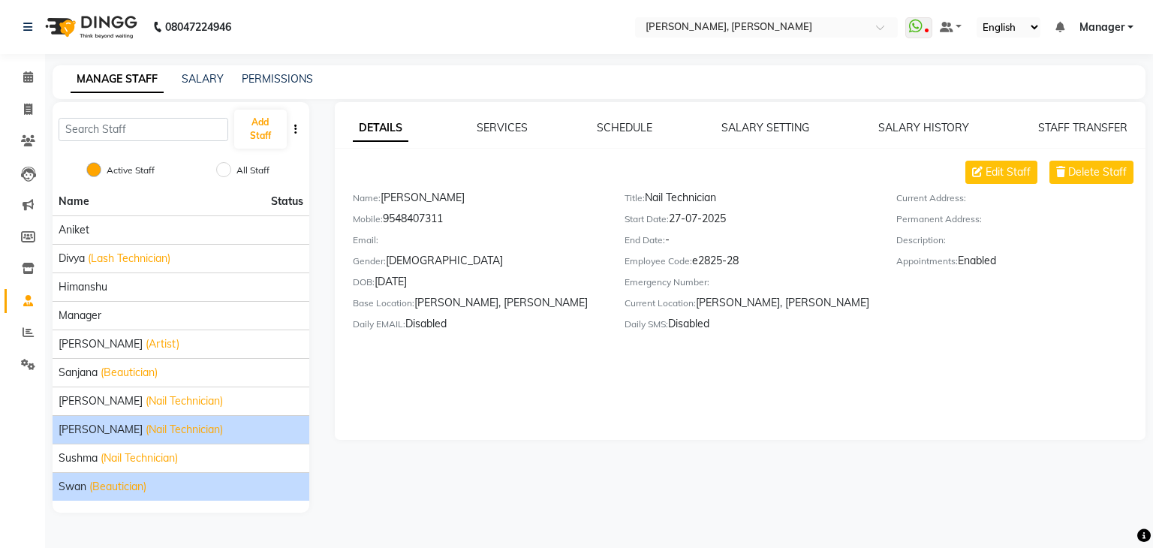
click at [170, 482] on div "Swan (Beautician)" at bounding box center [181, 487] width 245 height 16
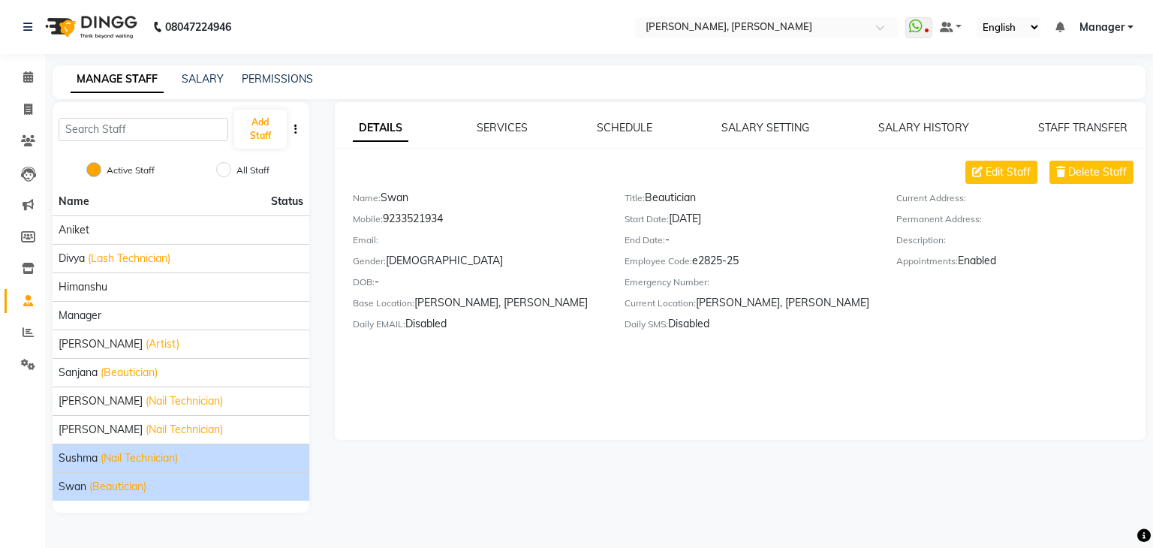
click at [177, 461] on span "(Nail Technician)" at bounding box center [139, 458] width 77 height 16
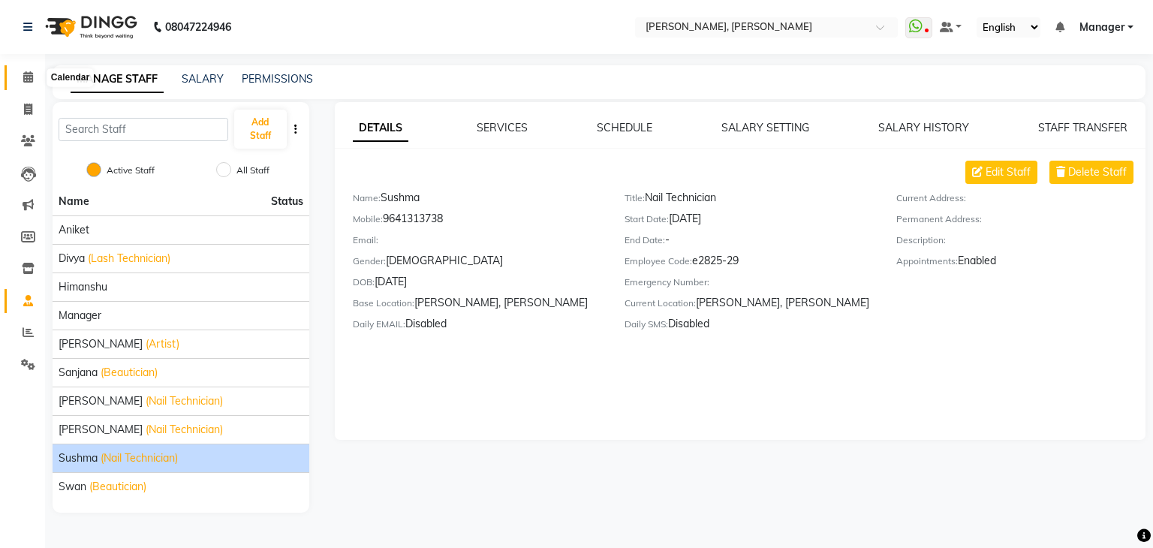
click at [33, 82] on span at bounding box center [28, 77] width 26 height 17
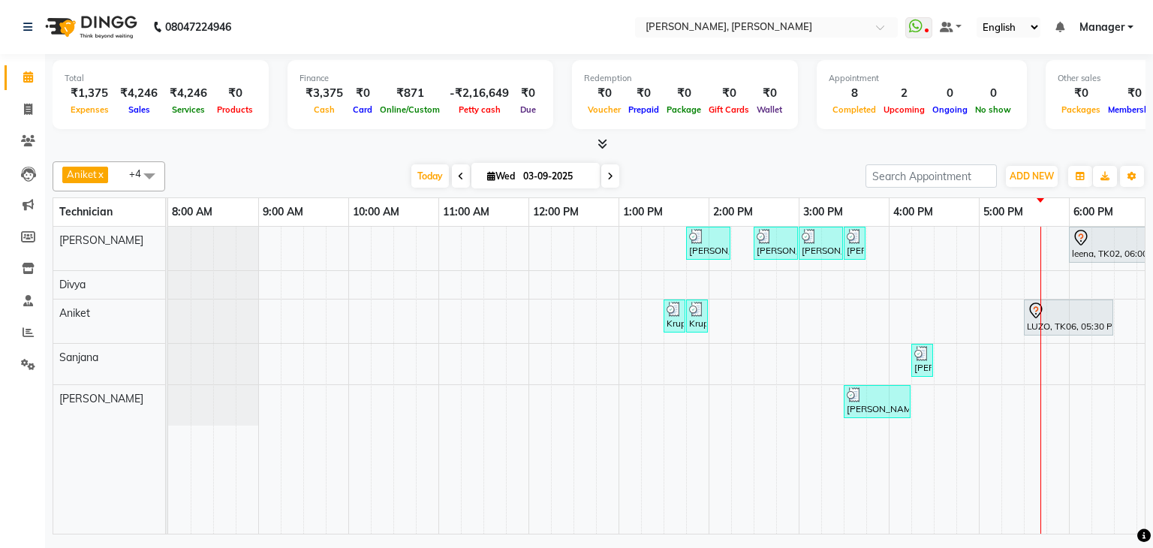
drag, startPoint x: 546, startPoint y: 516, endPoint x: 696, endPoint y: 512, distance: 150.1
click at [723, 523] on div "[PERSON_NAME], TK04, 01:45 PM-02:15 PM, Restoration - Removal of Extension (Han…" at bounding box center [656, 380] width 976 height 307
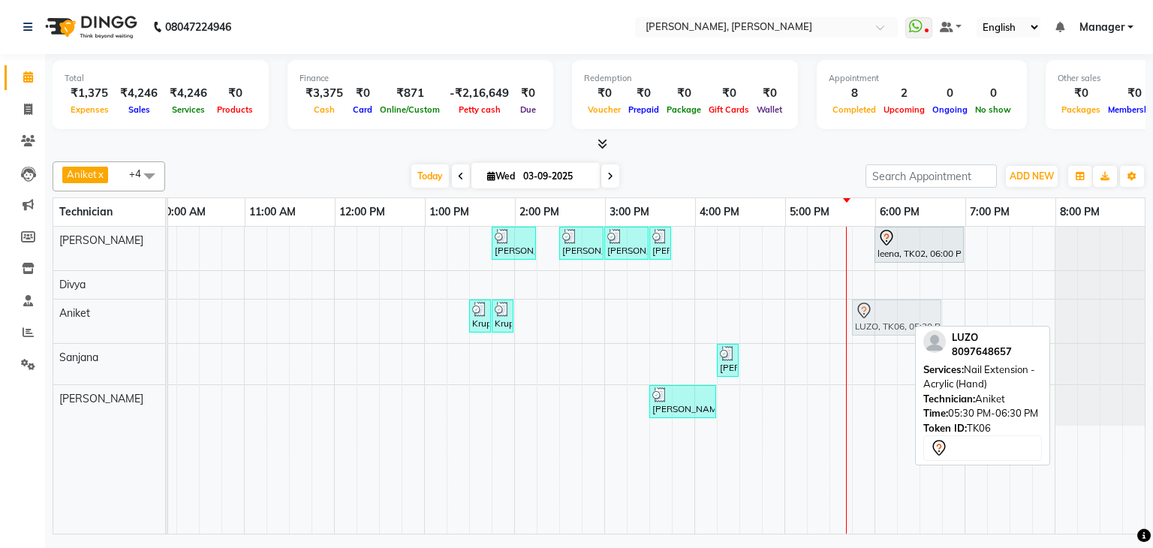
drag, startPoint x: 837, startPoint y: 314, endPoint x: 869, endPoint y: 317, distance: 31.7
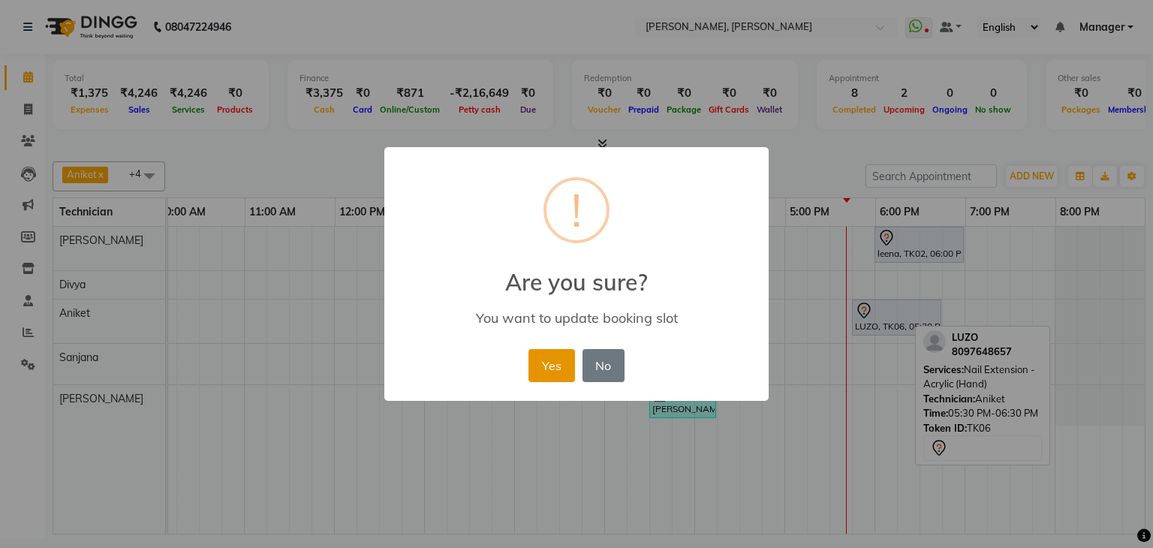
click at [543, 364] on button "Yes" at bounding box center [551, 365] width 46 height 33
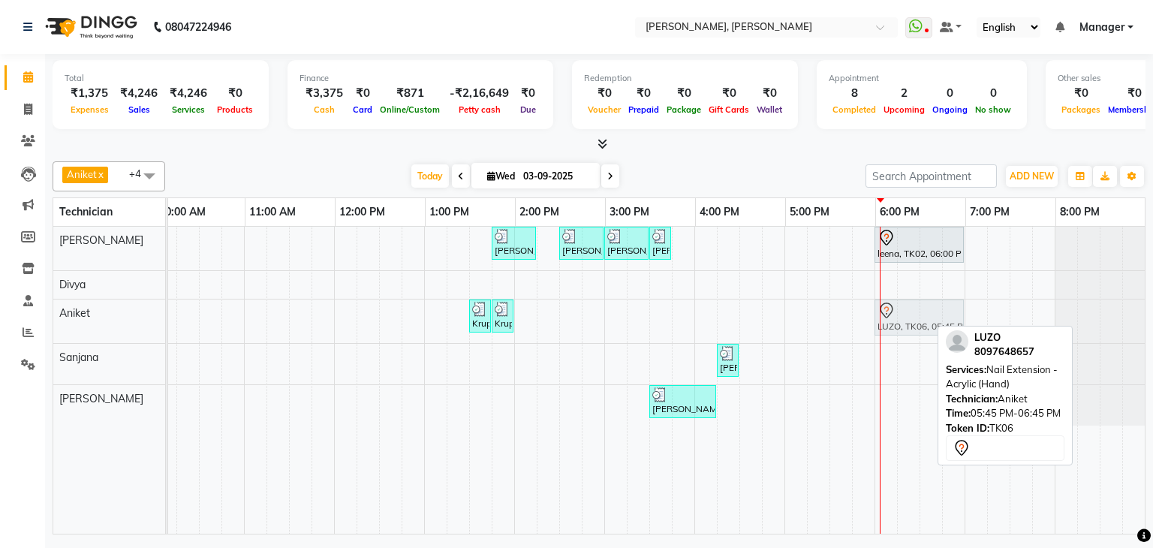
drag, startPoint x: 866, startPoint y: 316, endPoint x: 894, endPoint y: 325, distance: 29.9
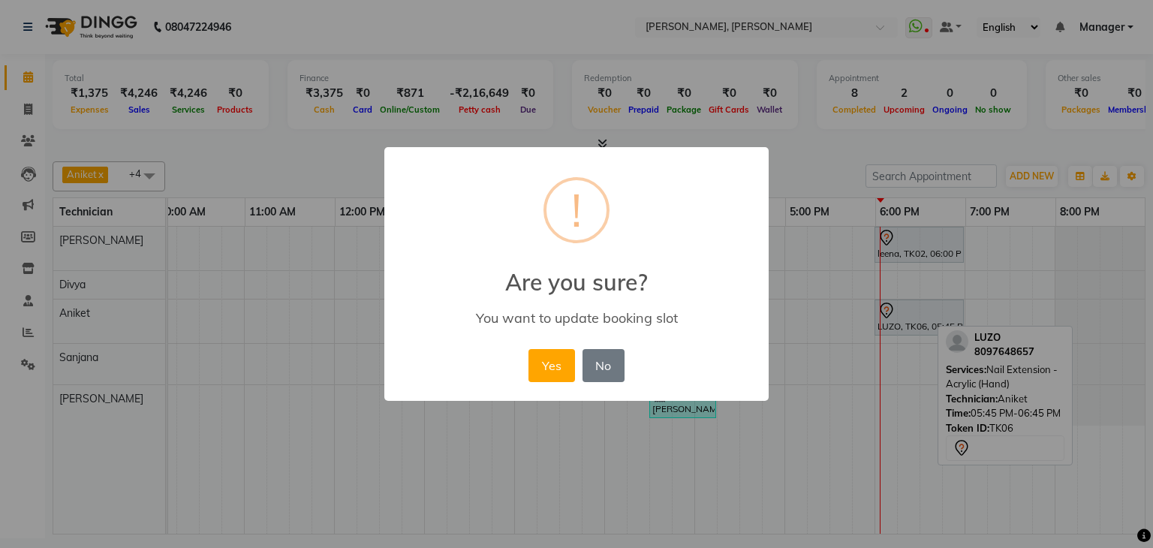
click at [518, 361] on div "× ! Are you sure? You want to update booking slot Yes No No" at bounding box center [576, 274] width 384 height 254
click at [551, 356] on button "Yes" at bounding box center [551, 365] width 46 height 33
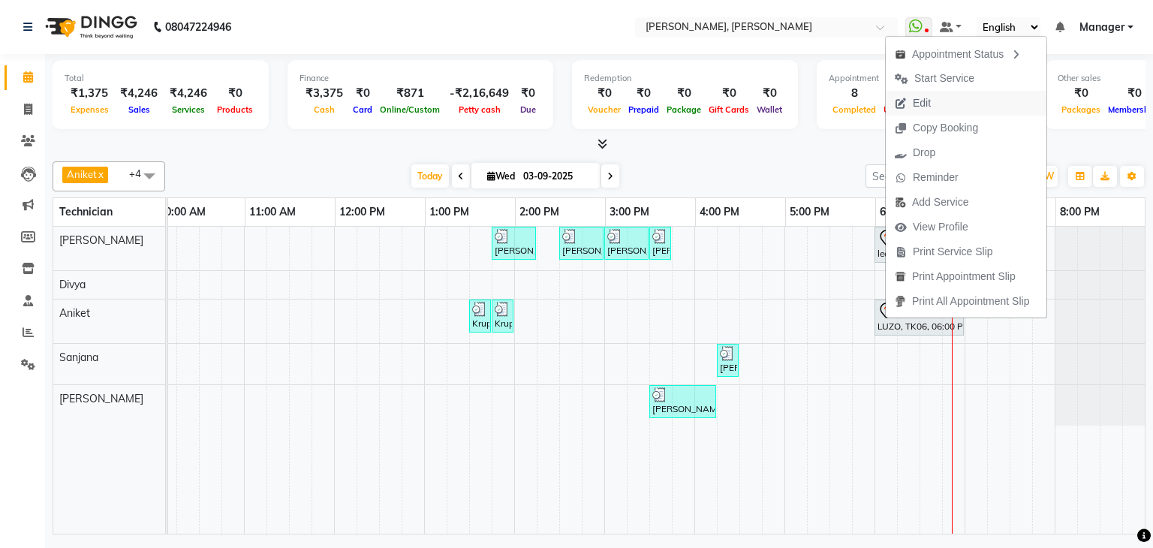
click at [917, 108] on span "Edit" at bounding box center [921, 103] width 18 height 16
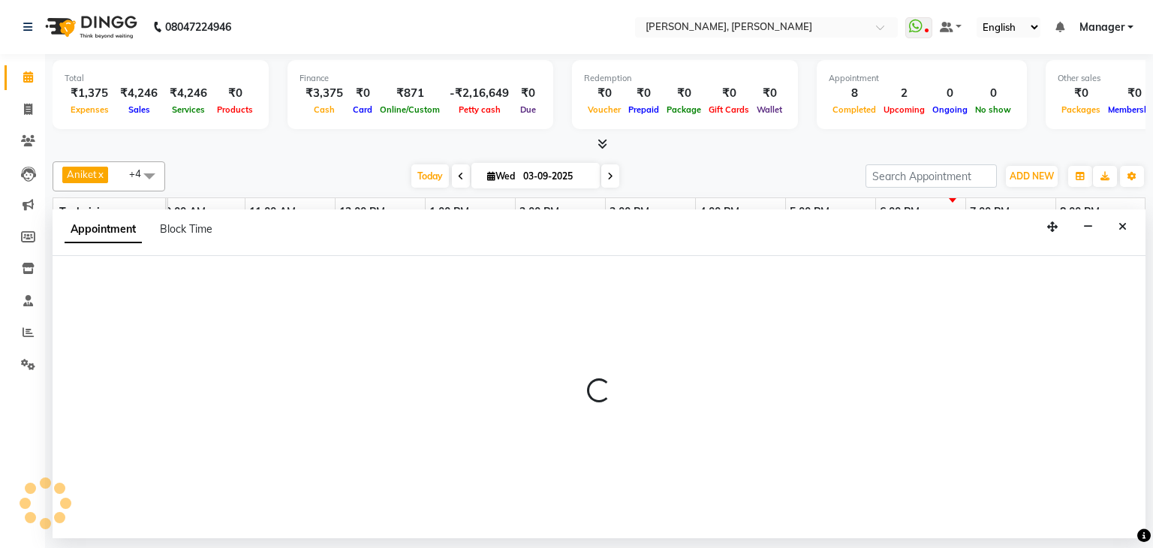
scroll to position [0, 0]
select select "81777"
select select "1080"
select select "tentative"
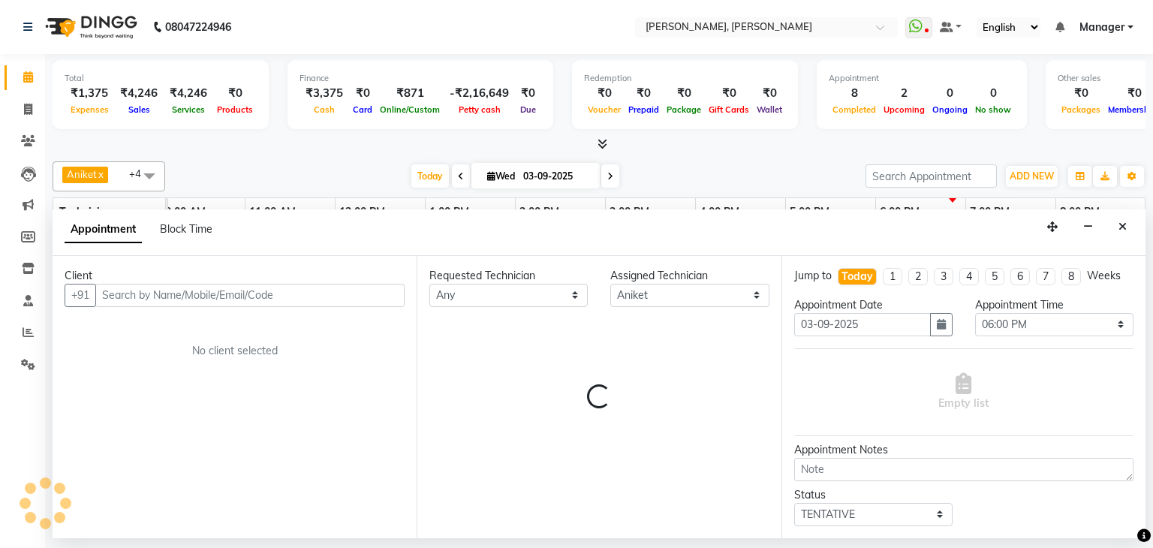
scroll to position [0, 194]
select select "3204"
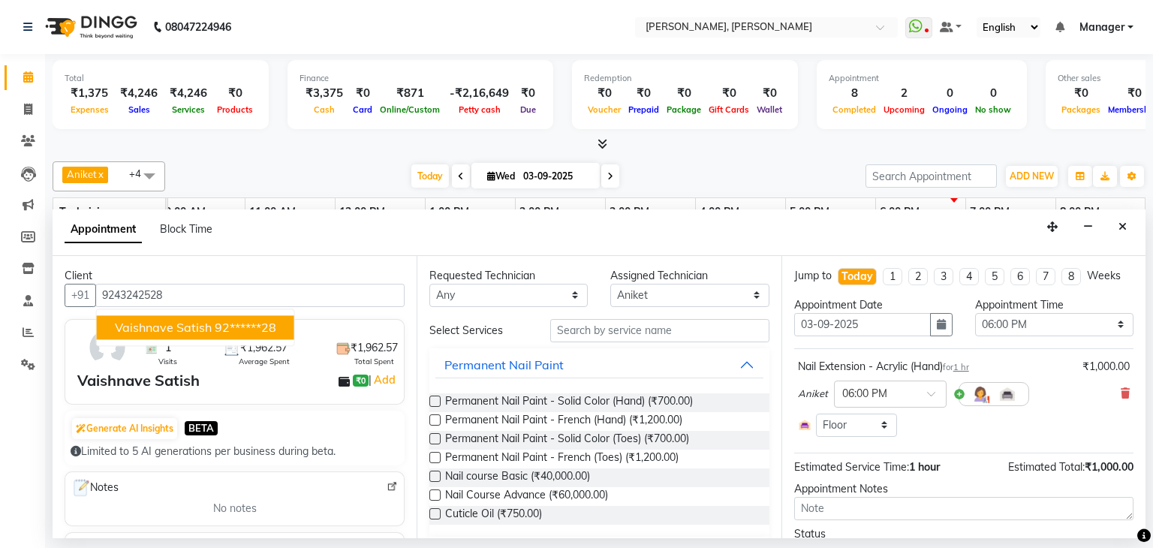
click at [194, 323] on span "Vaishnave Satish" at bounding box center [163, 327] width 97 height 15
type input "92******28"
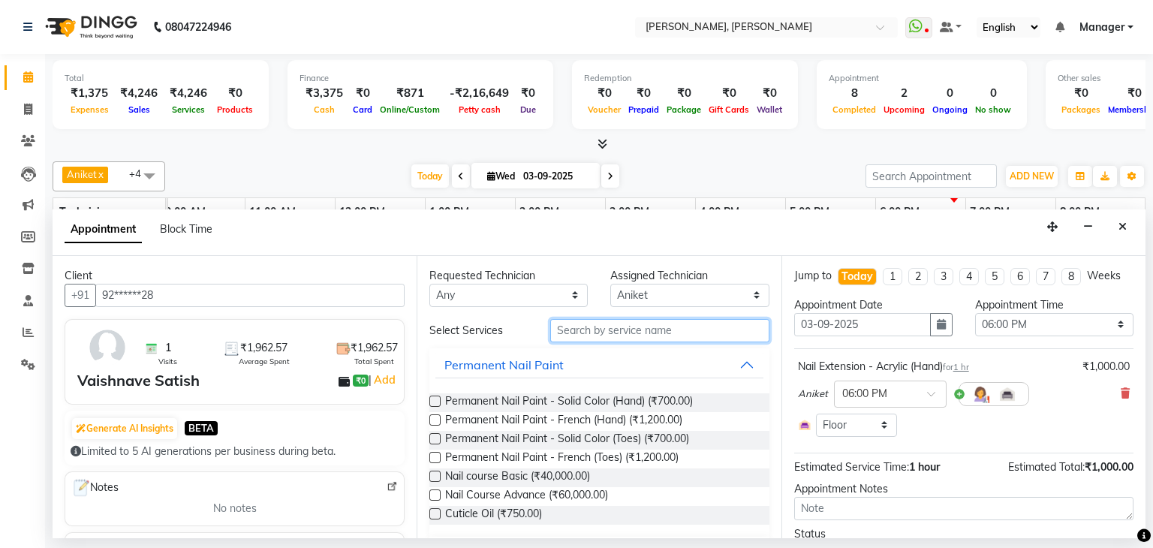
click at [613, 321] on input "text" at bounding box center [659, 330] width 219 height 23
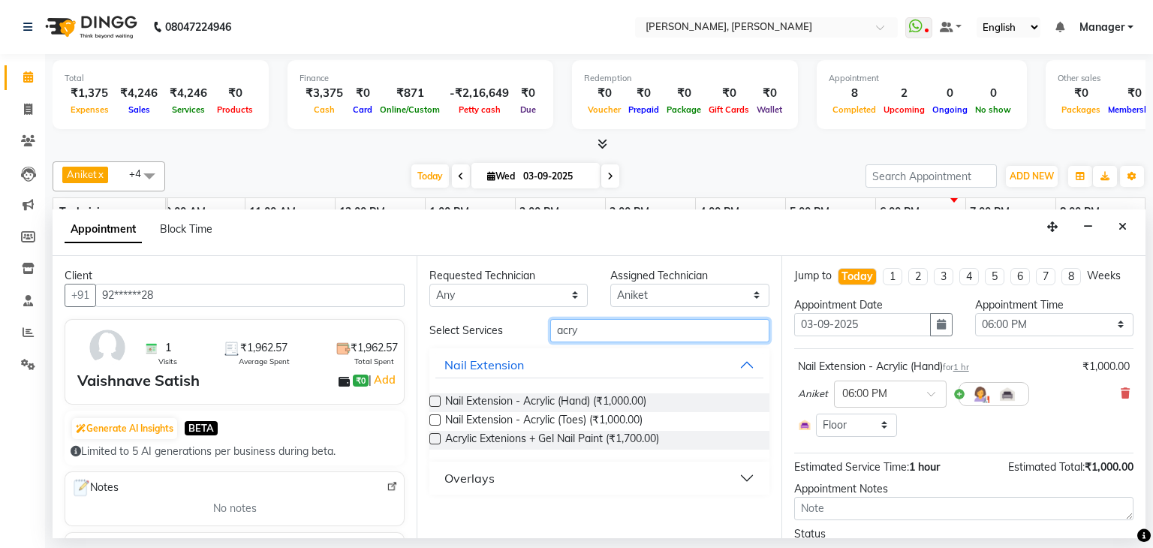
type input "acry"
click at [435, 398] on label at bounding box center [434, 400] width 11 height 11
click at [435, 398] on input "checkbox" at bounding box center [434, 403] width 10 height 10
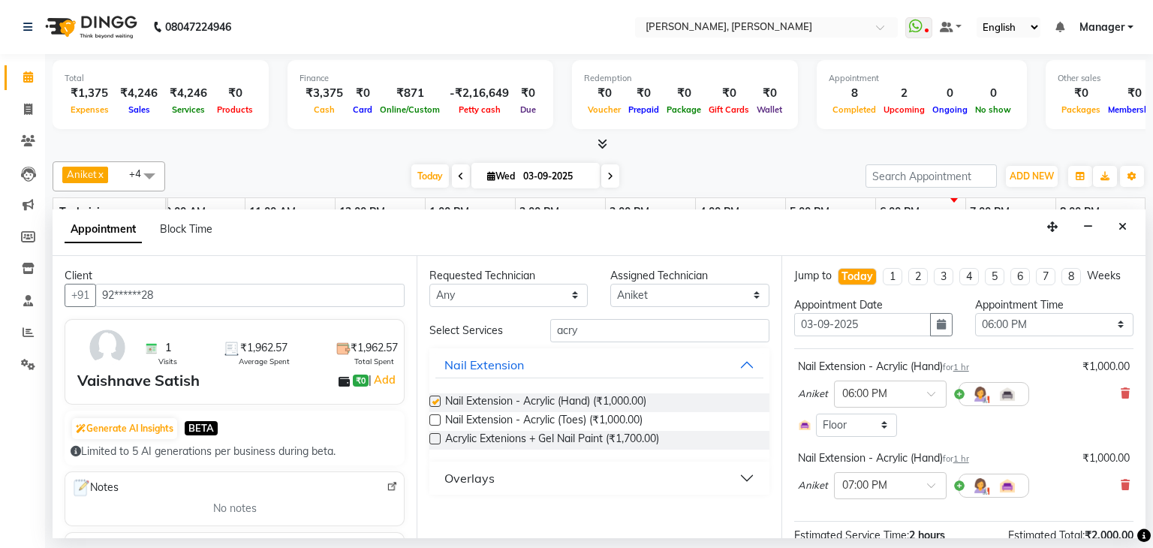
checkbox input "false"
click at [1120, 394] on icon at bounding box center [1124, 393] width 9 height 11
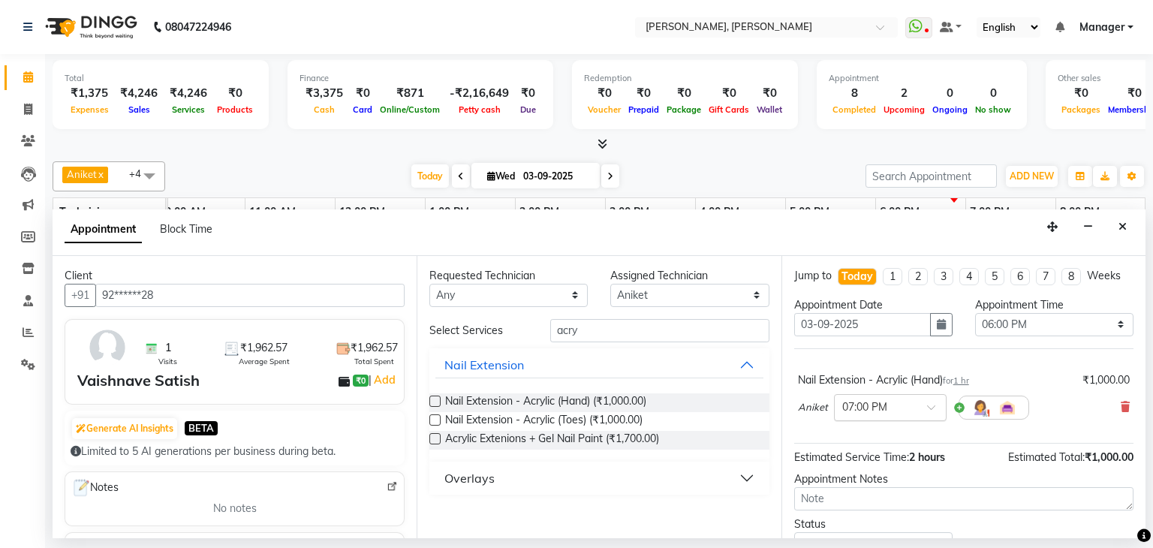
click at [927, 404] on span at bounding box center [936, 412] width 19 height 16
click at [875, 437] on div "06:00 PM" at bounding box center [889, 440] width 111 height 28
click at [621, 337] on input "acry" at bounding box center [659, 330] width 219 height 23
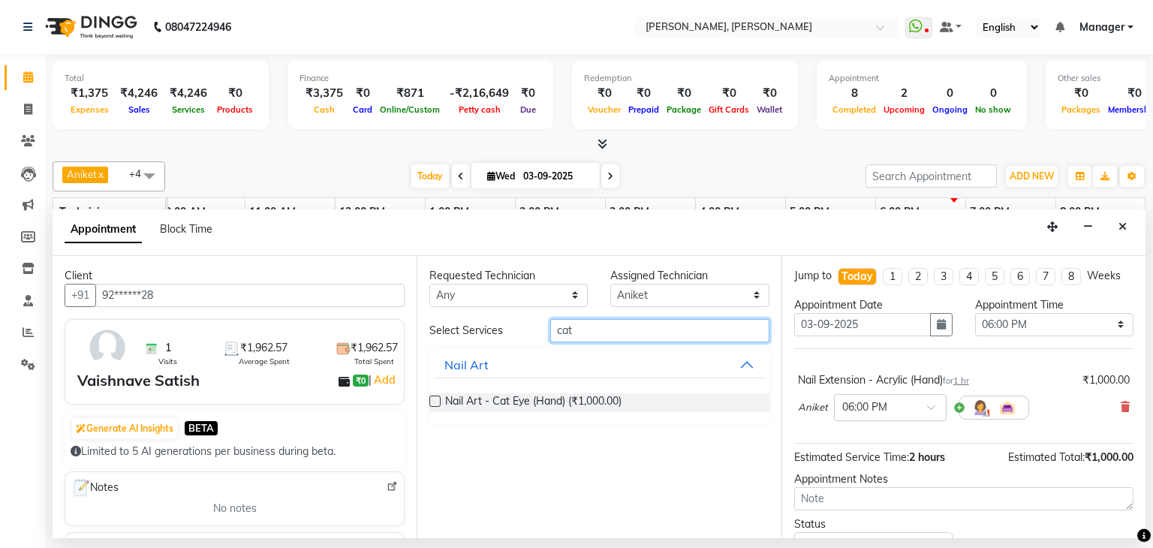
type input "cat"
click at [432, 399] on label at bounding box center [434, 400] width 11 height 11
click at [432, 399] on input "checkbox" at bounding box center [434, 403] width 10 height 10
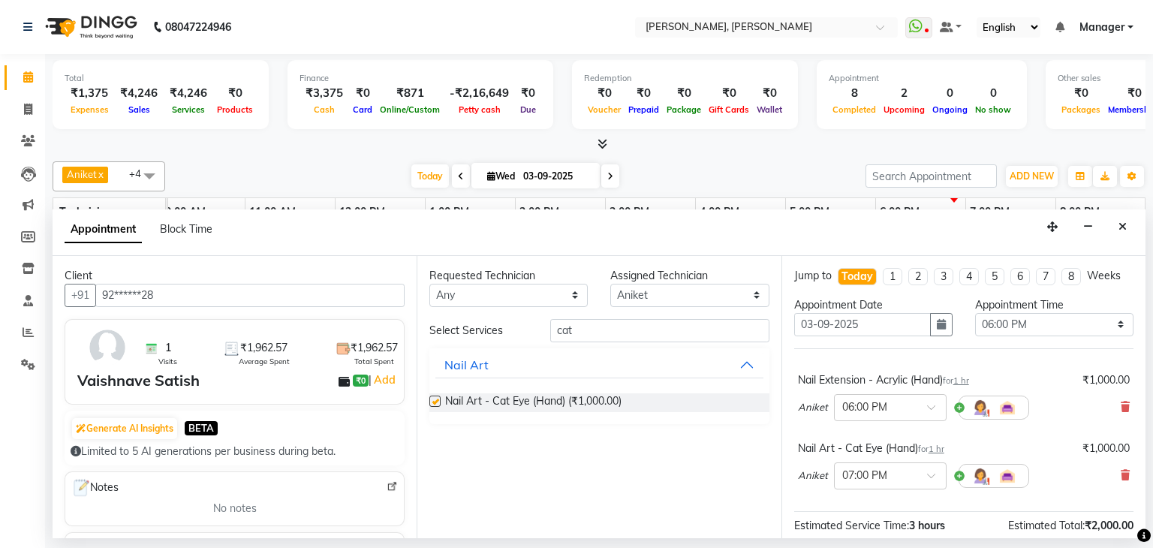
checkbox input "false"
click at [585, 327] on input "cat" at bounding box center [659, 330] width 219 height 23
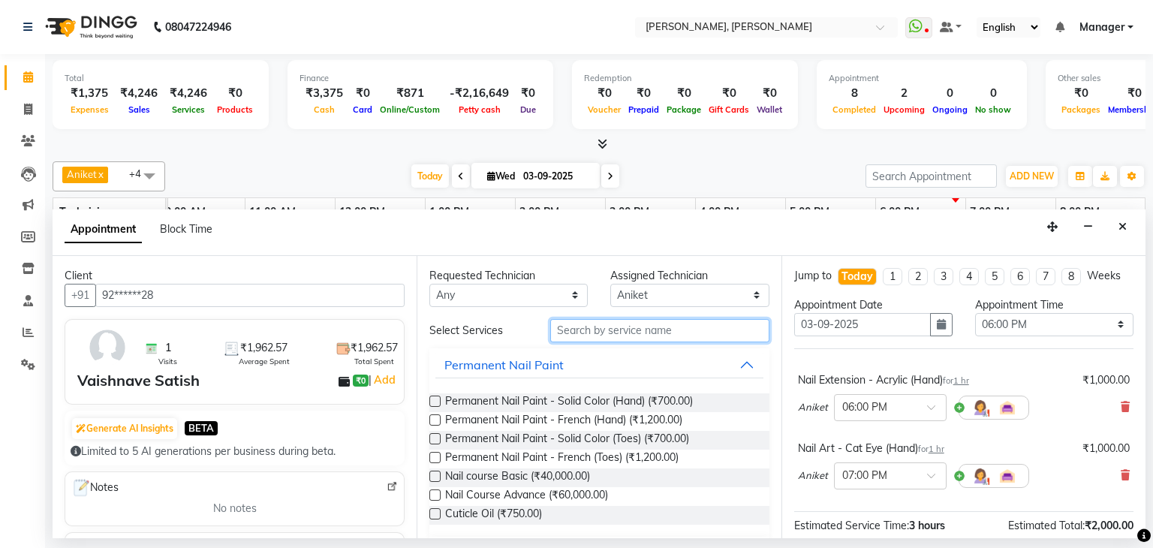
click at [648, 327] on input "text" at bounding box center [659, 330] width 219 height 23
click at [672, 322] on input "text" at bounding box center [659, 330] width 219 height 23
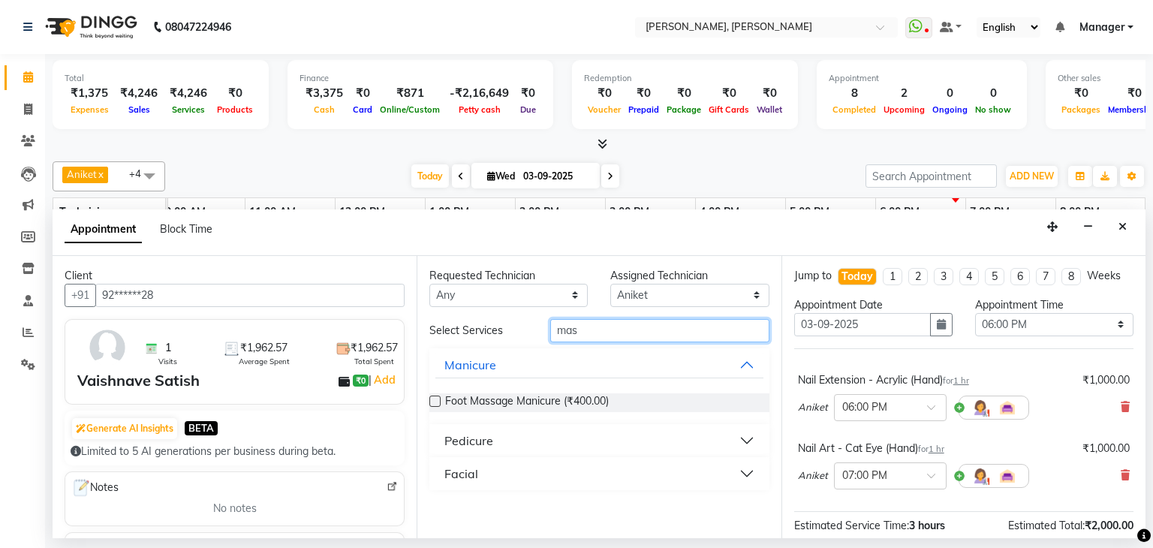
type input "mas"
click at [528, 439] on button "Pedicure" at bounding box center [598, 440] width 327 height 27
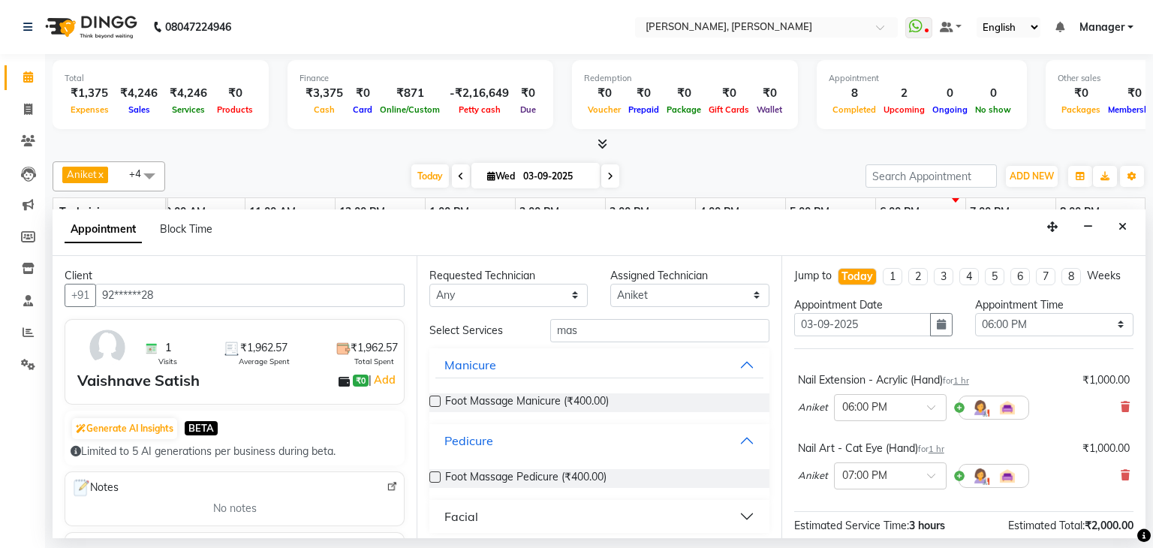
scroll to position [6, 0]
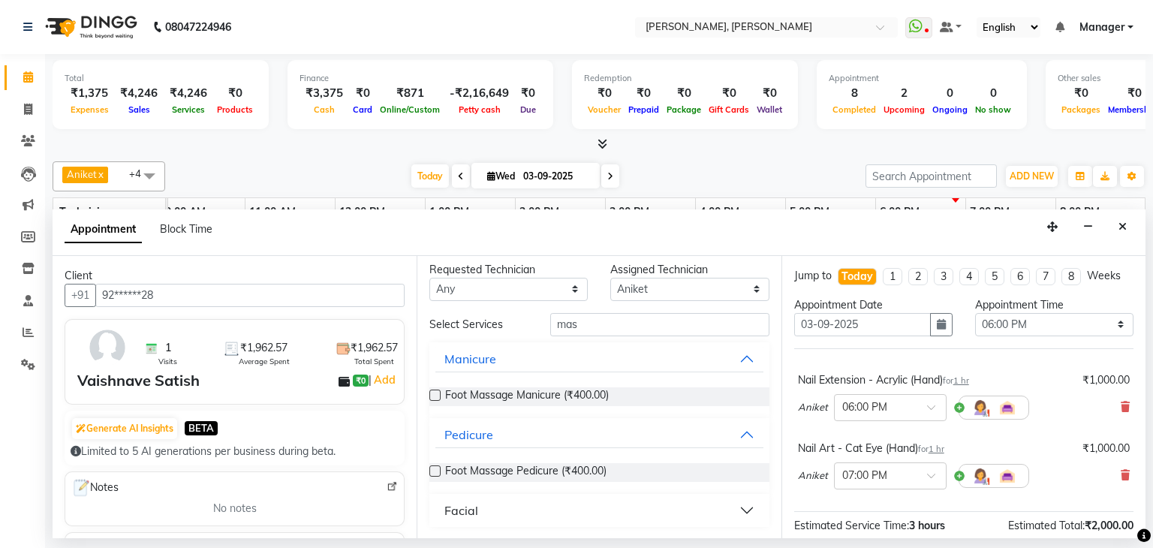
click at [434, 469] on label at bounding box center [434, 470] width 11 height 11
click at [434, 469] on input "checkbox" at bounding box center [434, 472] width 10 height 10
checkbox input "false"
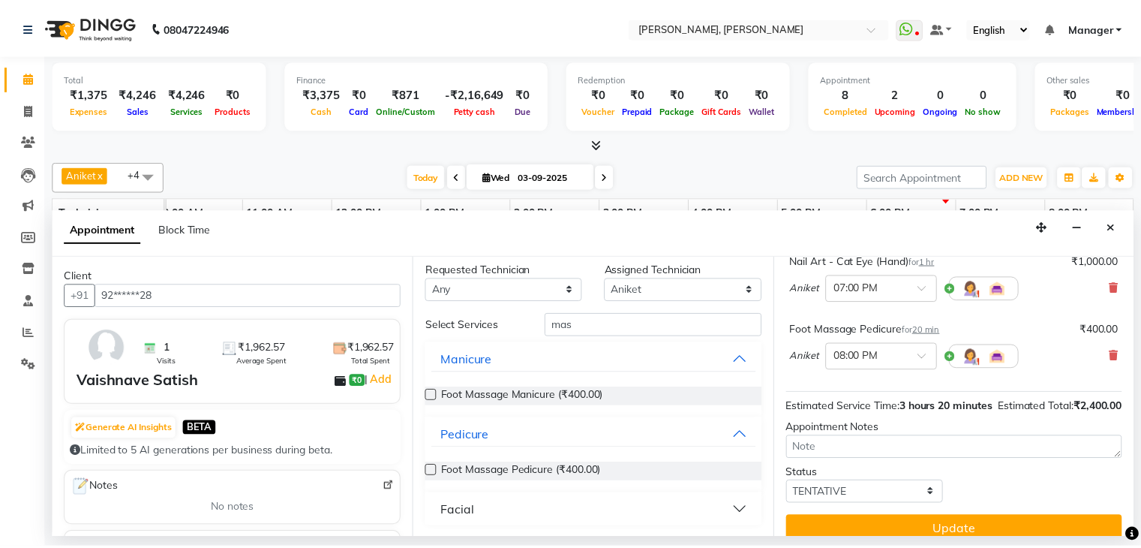
scroll to position [219, 0]
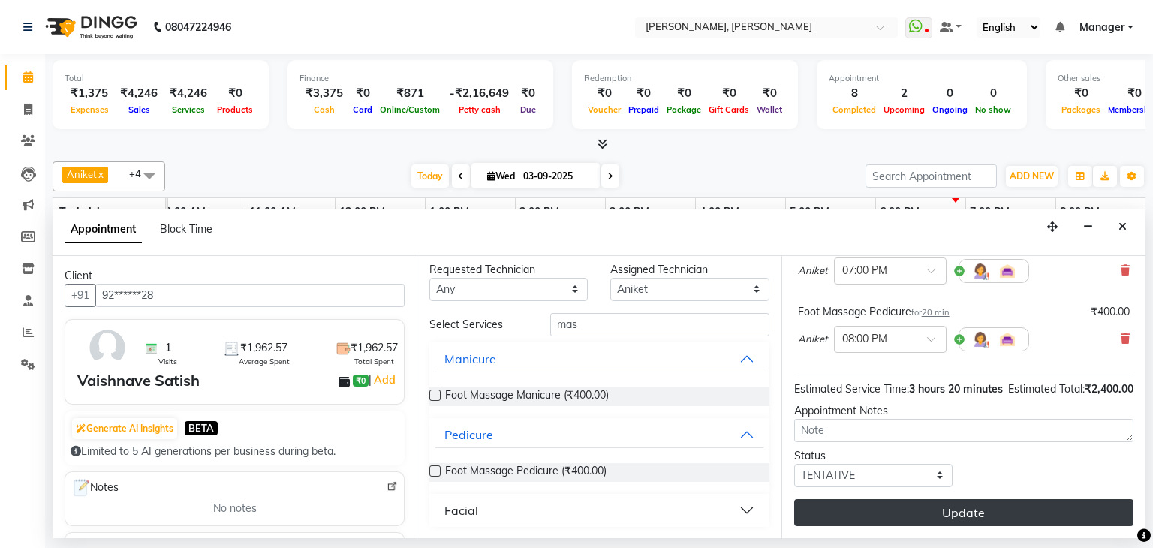
click at [942, 509] on button "Update" at bounding box center [963, 512] width 339 height 27
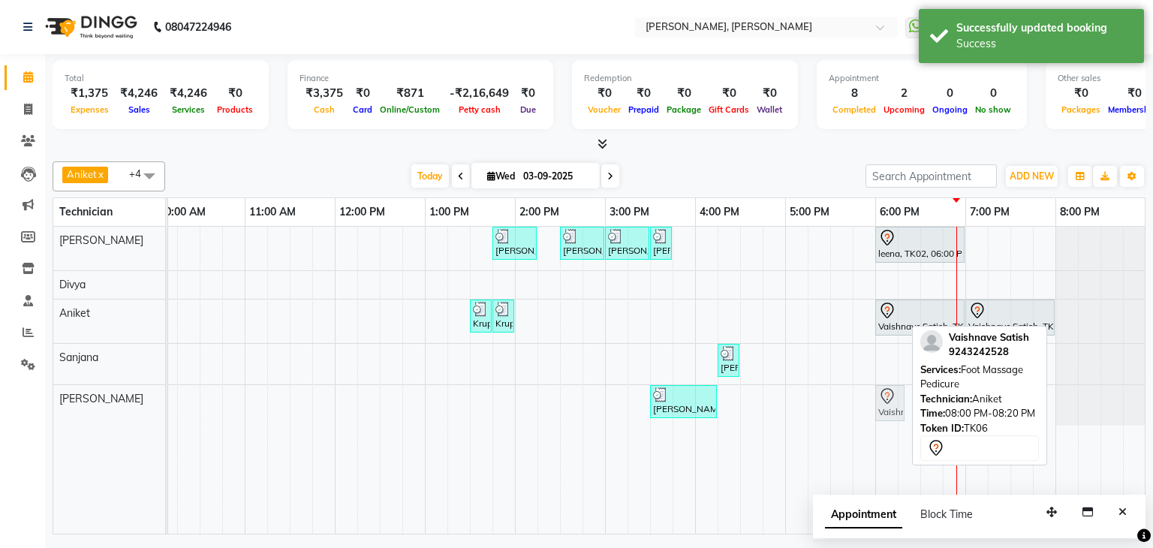
drag, startPoint x: 1068, startPoint y: 318, endPoint x: 894, endPoint y: 400, distance: 193.0
click at [896, 399] on tbody "[PERSON_NAME], TK04, 01:45 PM-02:15 PM, Restoration - Removal of Extension (Han…" at bounding box center [559, 326] width 1171 height 199
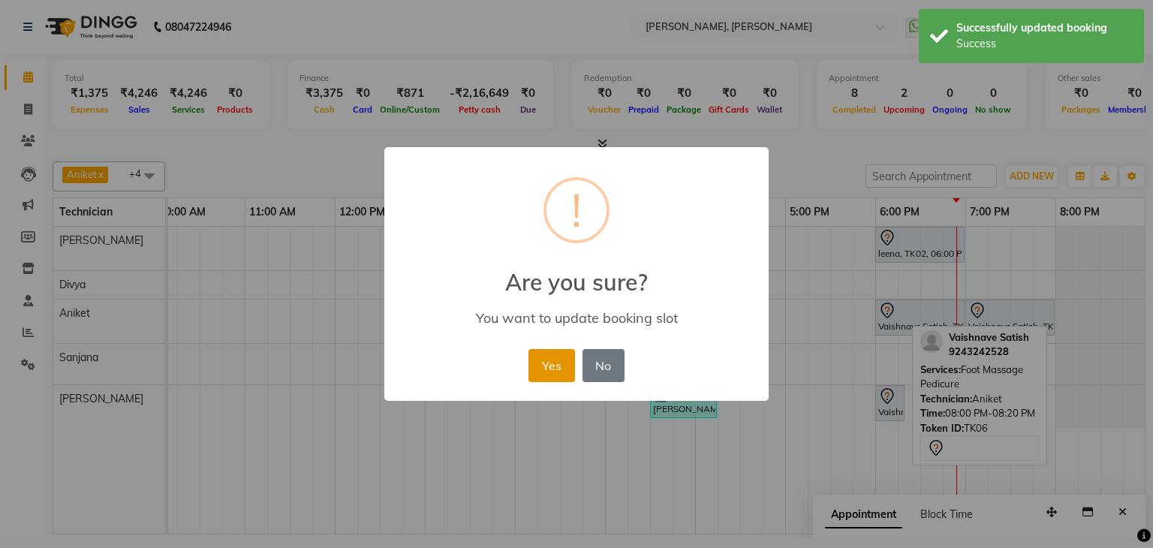
click at [548, 355] on button "Yes" at bounding box center [551, 365] width 46 height 33
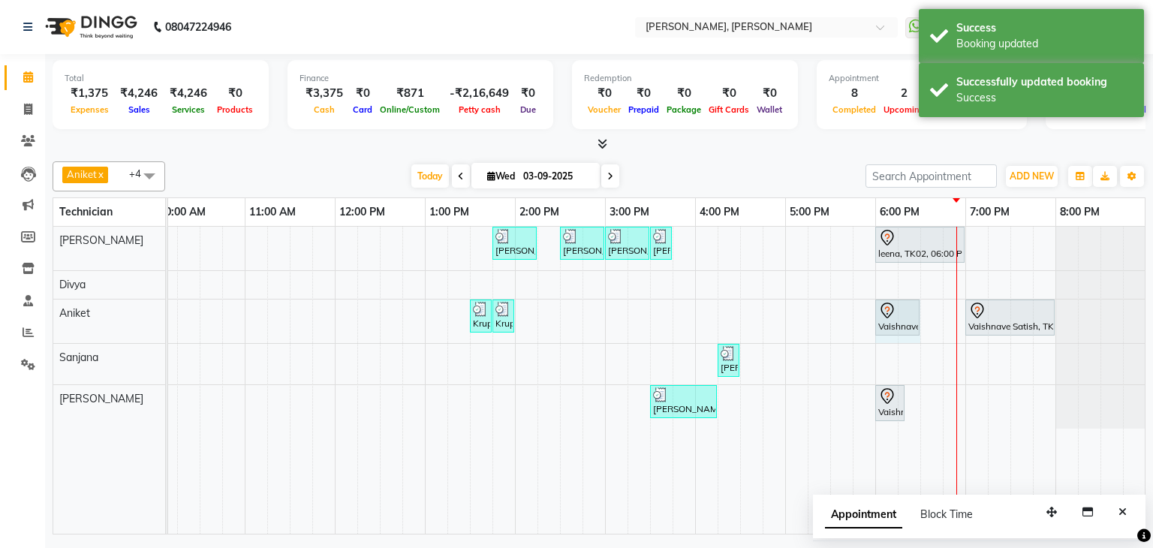
drag, startPoint x: 963, startPoint y: 311, endPoint x: 949, endPoint y: 329, distance: 23.6
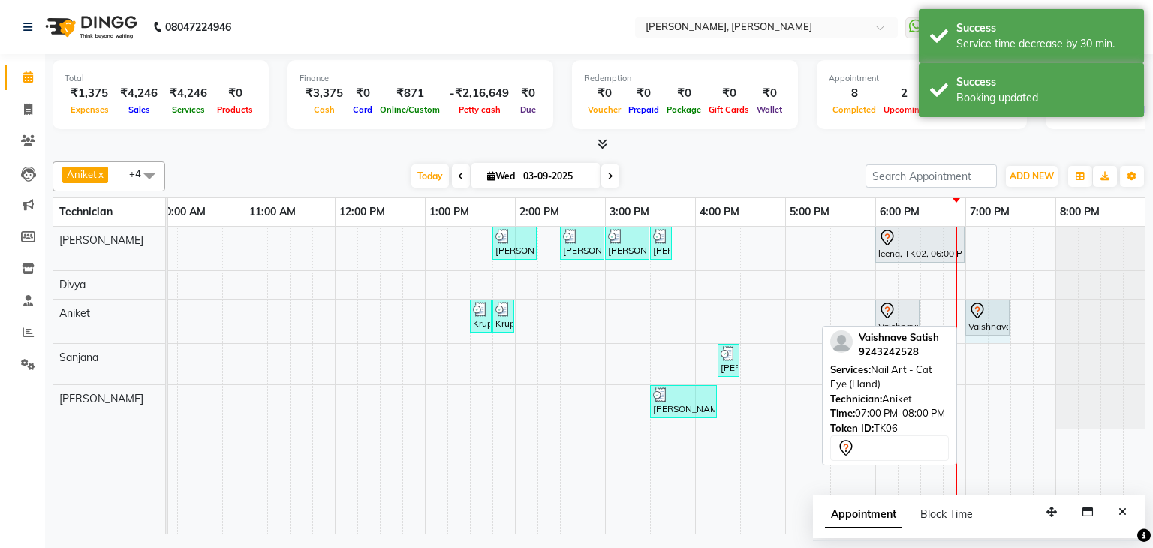
drag, startPoint x: 1053, startPoint y: 314, endPoint x: 989, endPoint y: 319, distance: 64.0
drag, startPoint x: 987, startPoint y: 316, endPoint x: 941, endPoint y: 324, distance: 46.5
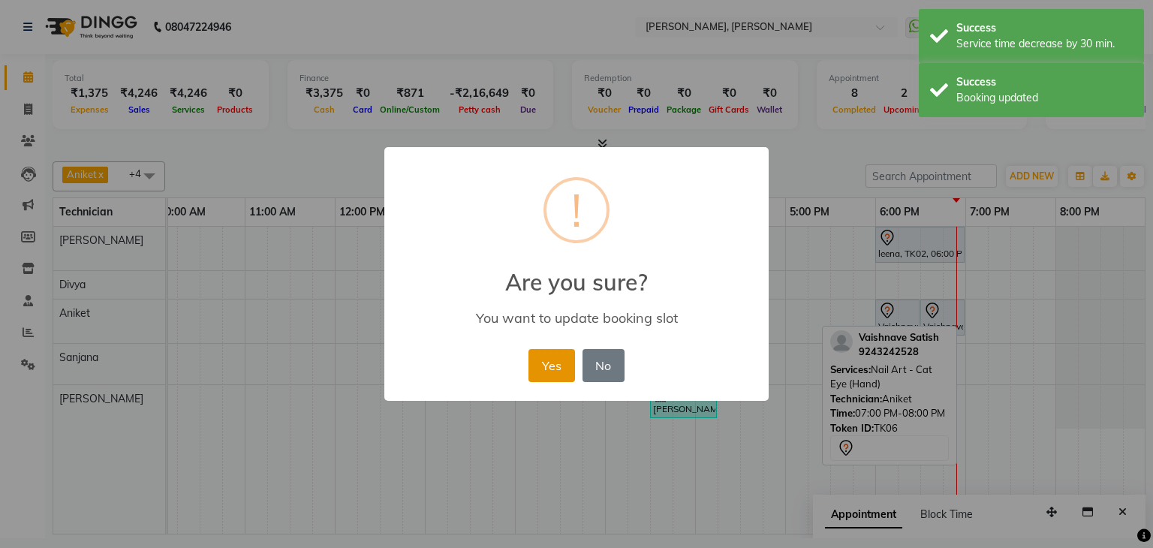
click at [548, 355] on button "Yes" at bounding box center [551, 365] width 46 height 33
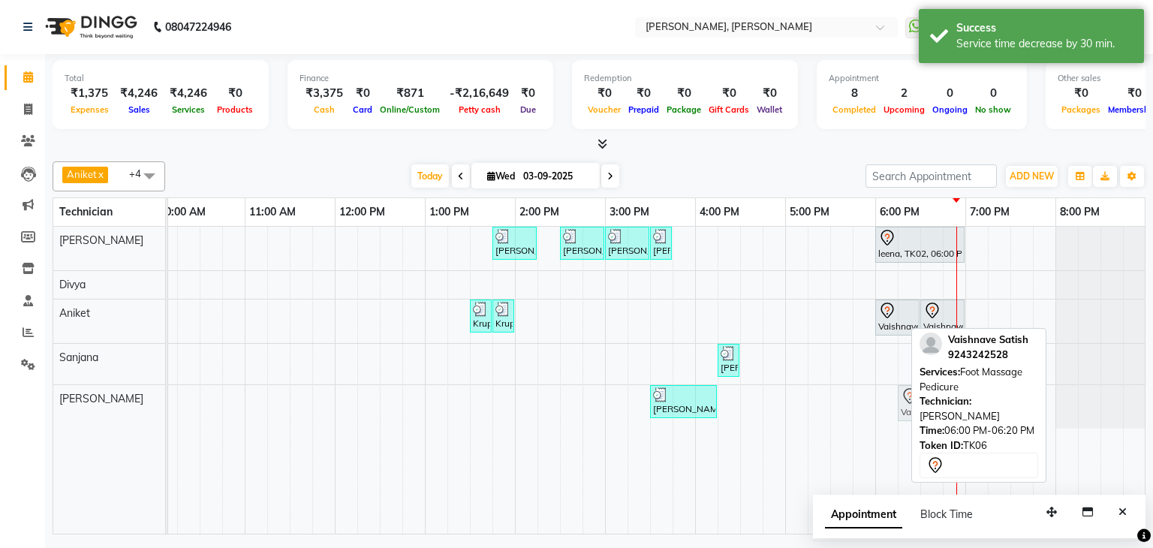
drag, startPoint x: 887, startPoint y: 398, endPoint x: 900, endPoint y: 400, distance: 13.7
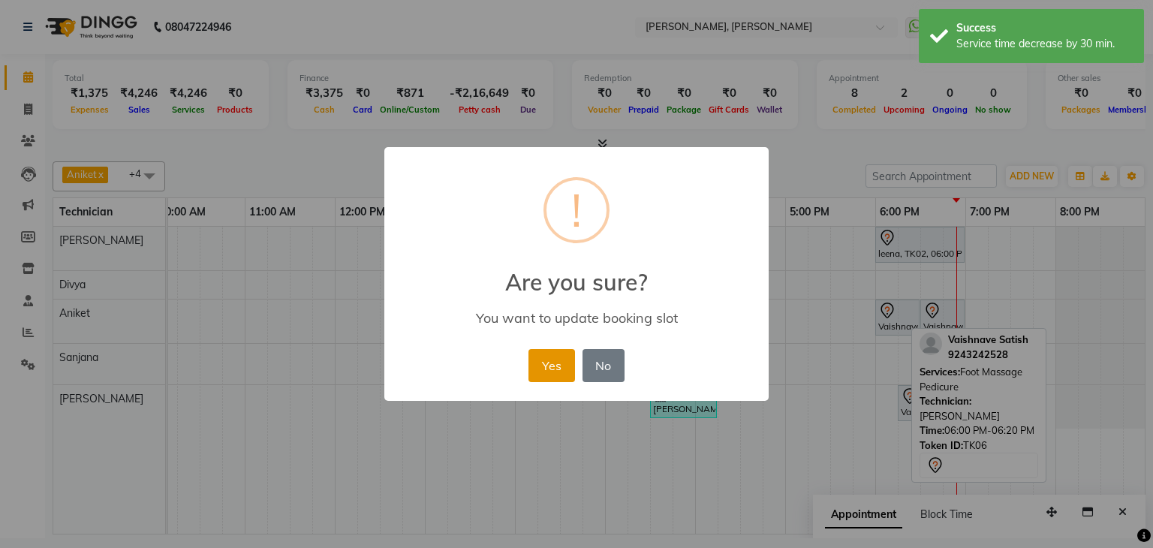
click at [536, 355] on button "Yes" at bounding box center [551, 365] width 46 height 33
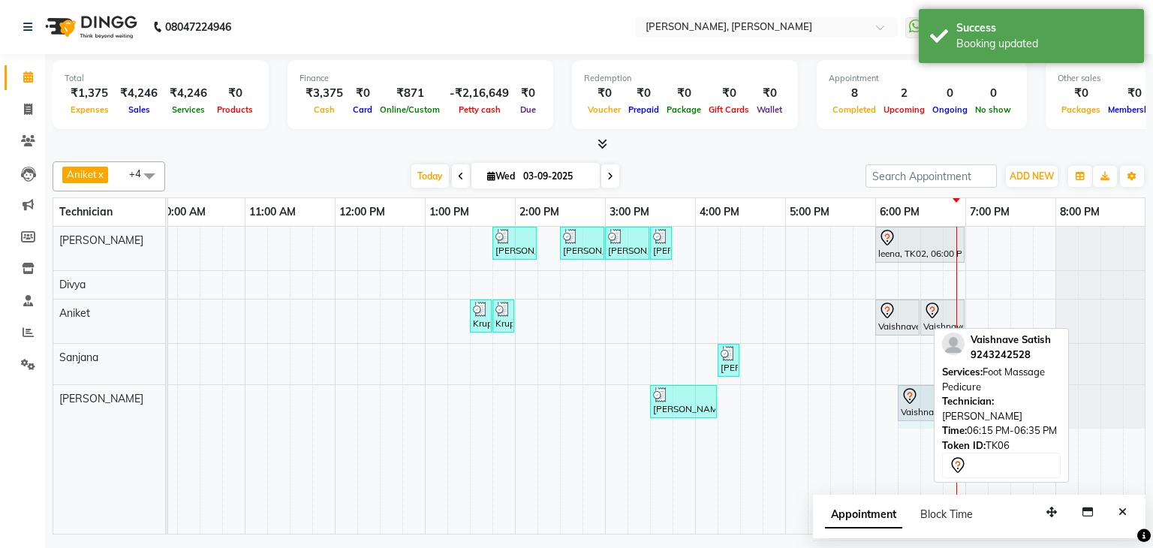
drag, startPoint x: 926, startPoint y: 398, endPoint x: 944, endPoint y: 395, distance: 18.1
click at [944, 395] on div "[PERSON_NAME] x Divya x [PERSON_NAME] x [PERSON_NAME] x +4 Select All [PERSON_N…" at bounding box center [599, 344] width 1092 height 379
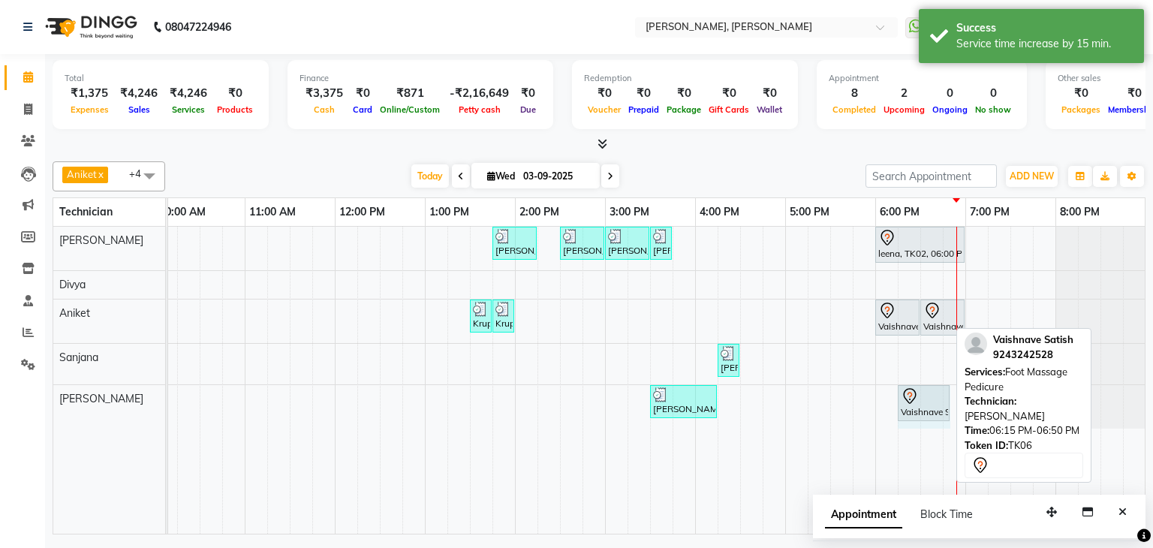
click at [918, 385] on link "Vaishnave Satish, TK06, 06:15 PM-06:50 PM, Foot Massage Pedicure" at bounding box center [923, 403] width 52 height 36
click at [924, 395] on div at bounding box center [923, 396] width 46 height 18
select select "7"
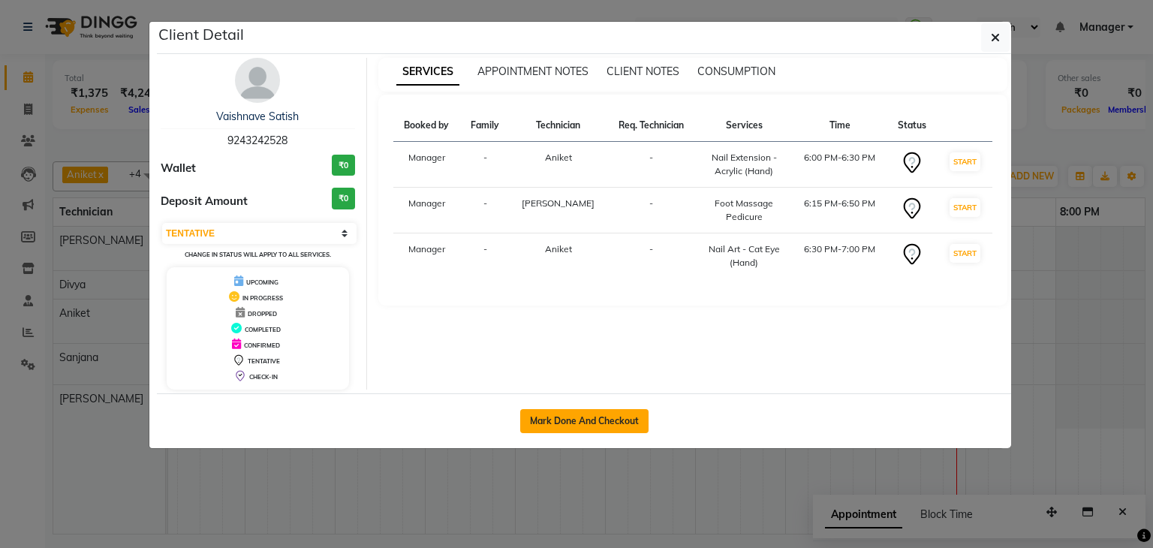
click at [548, 418] on button "Mark Done And Checkout" at bounding box center [584, 421] width 128 height 24
select select "service"
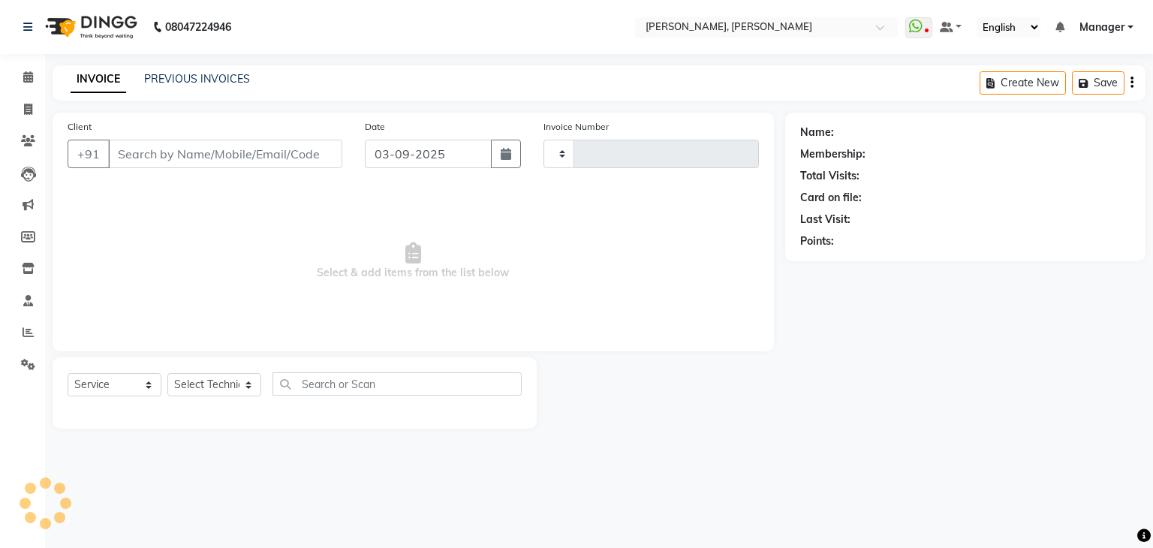
type input "1144"
select select "6455"
type input "92******28"
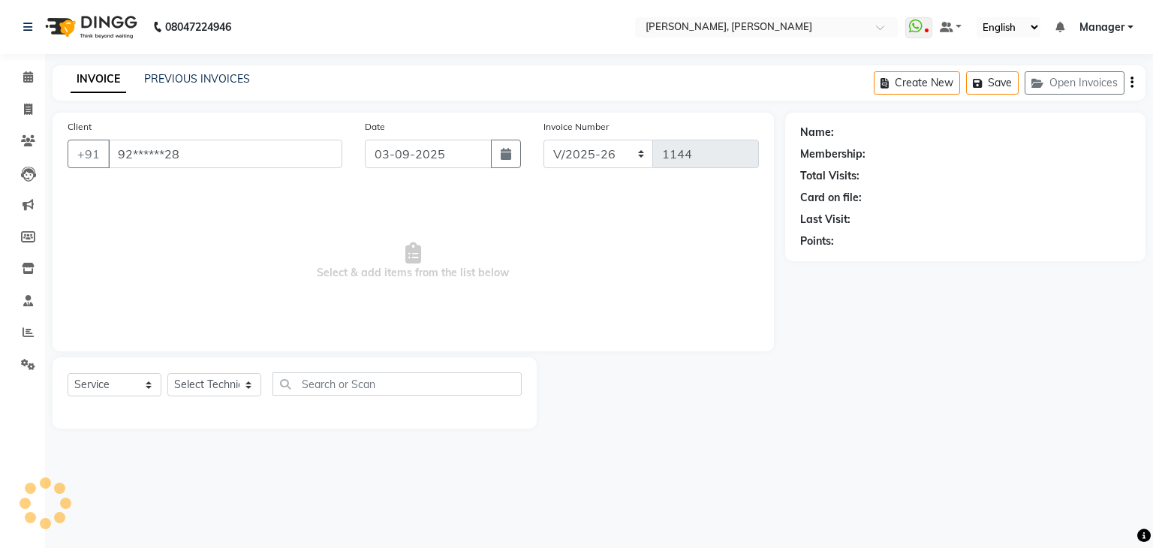
select select "87862"
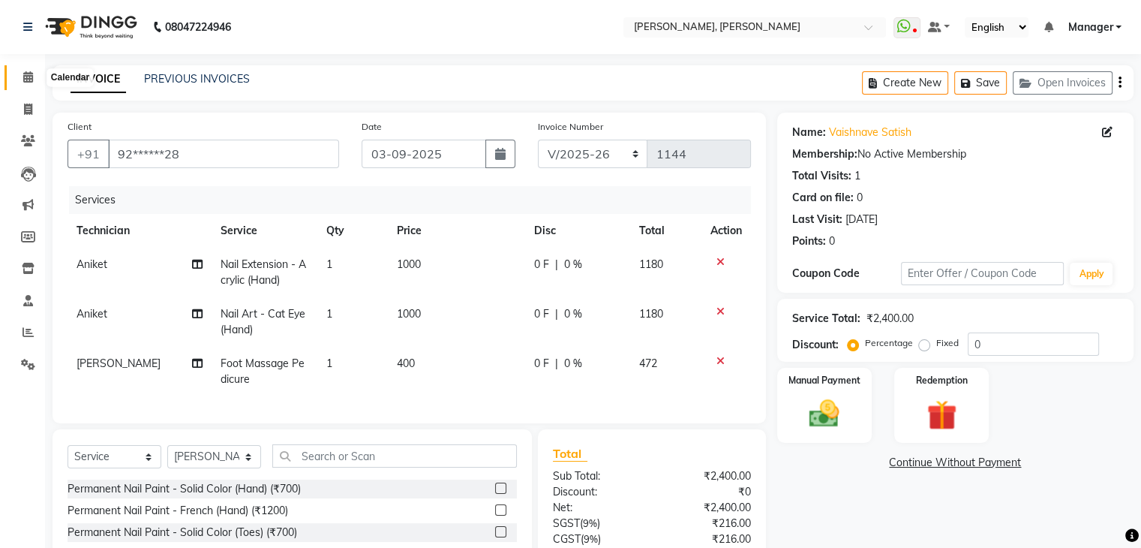
click at [27, 72] on icon at bounding box center [28, 76] width 10 height 11
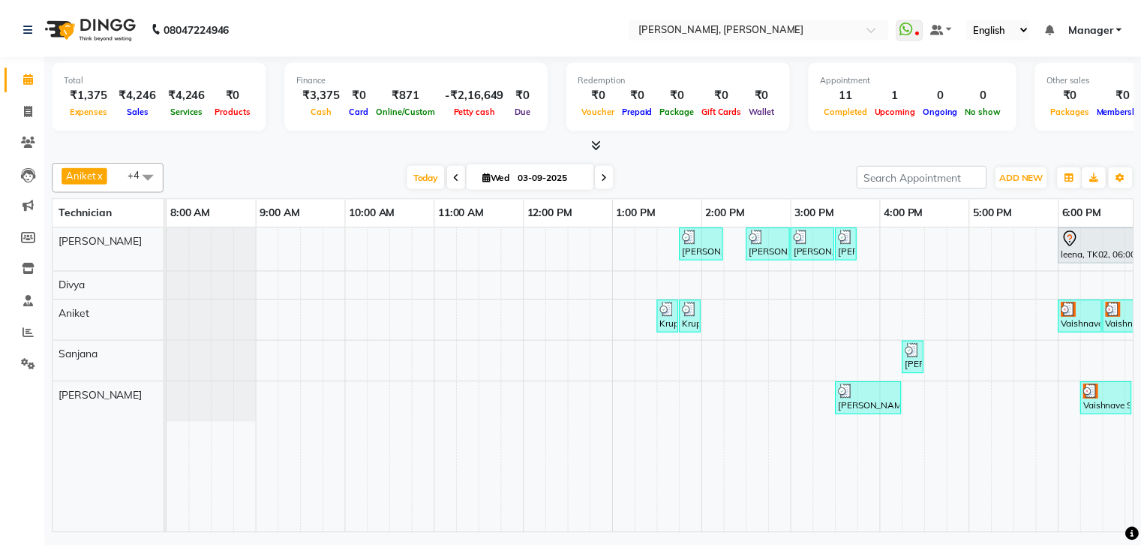
scroll to position [0, 194]
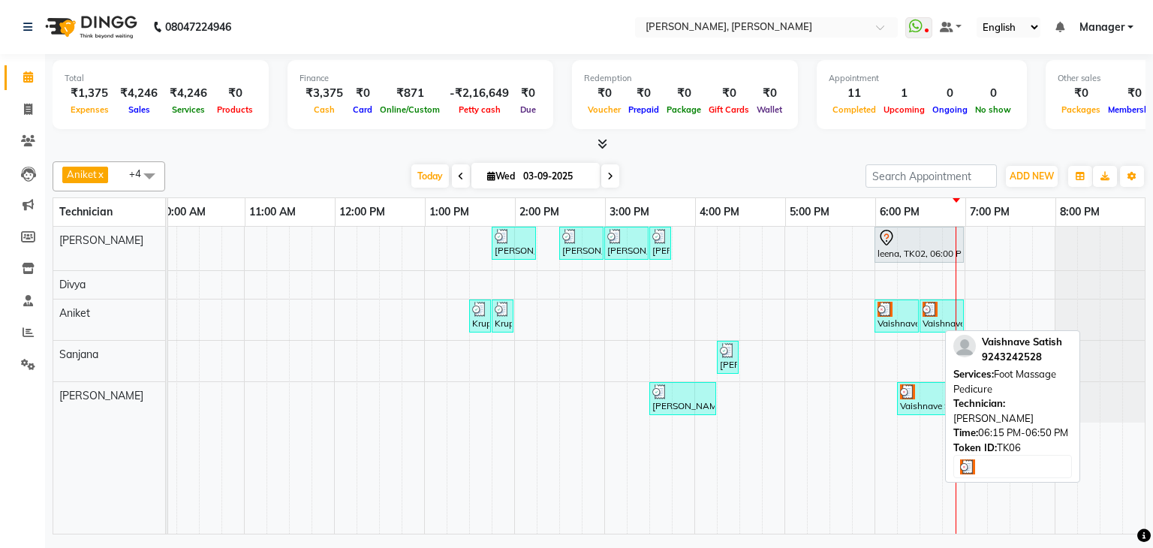
click at [915, 389] on div at bounding box center [923, 391] width 46 height 15
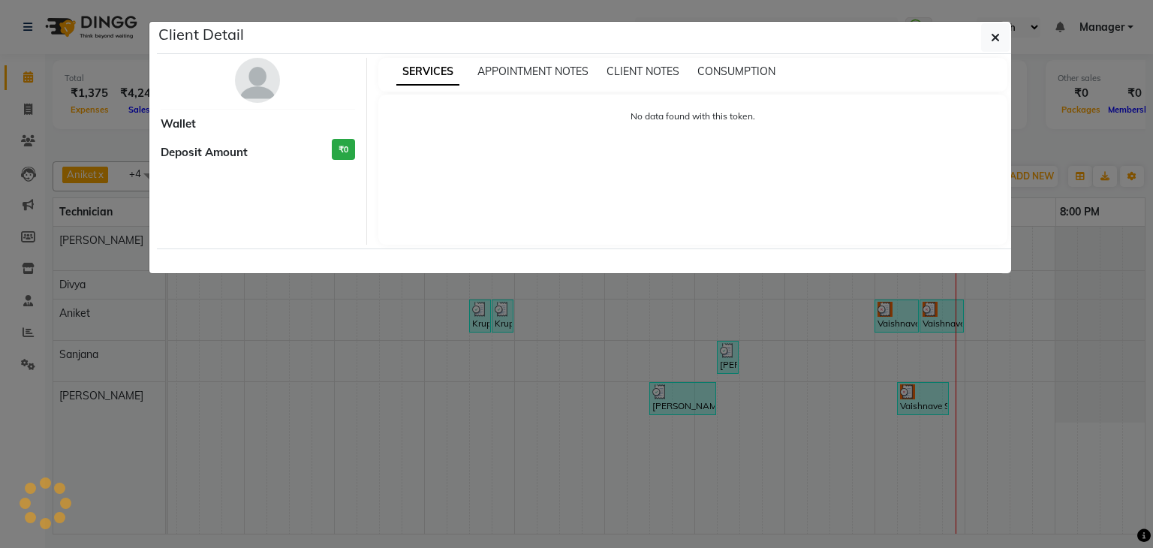
select select "3"
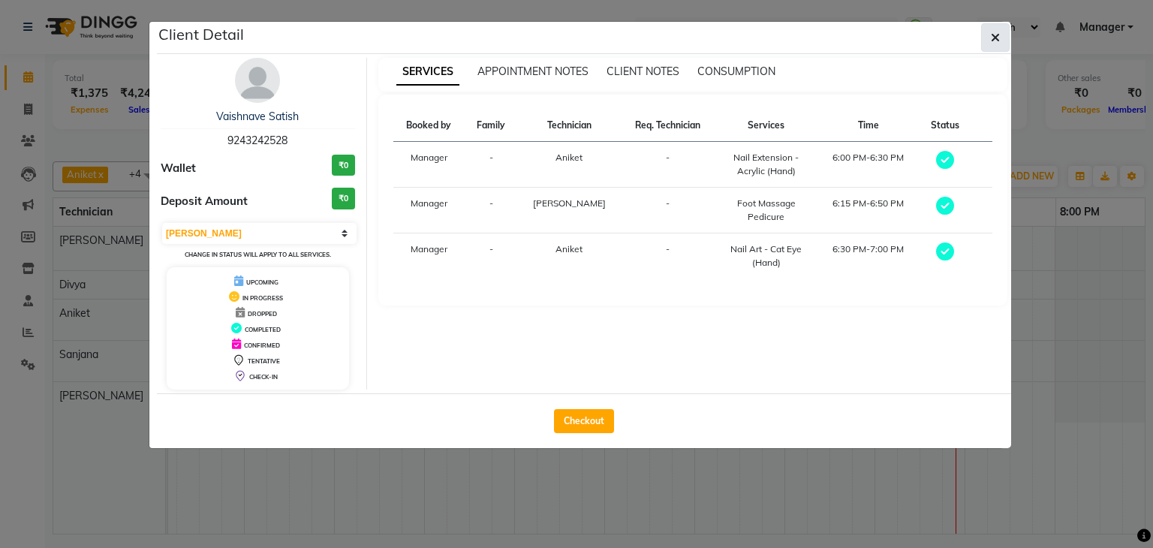
click at [981, 34] on button "button" at bounding box center [995, 37] width 29 height 29
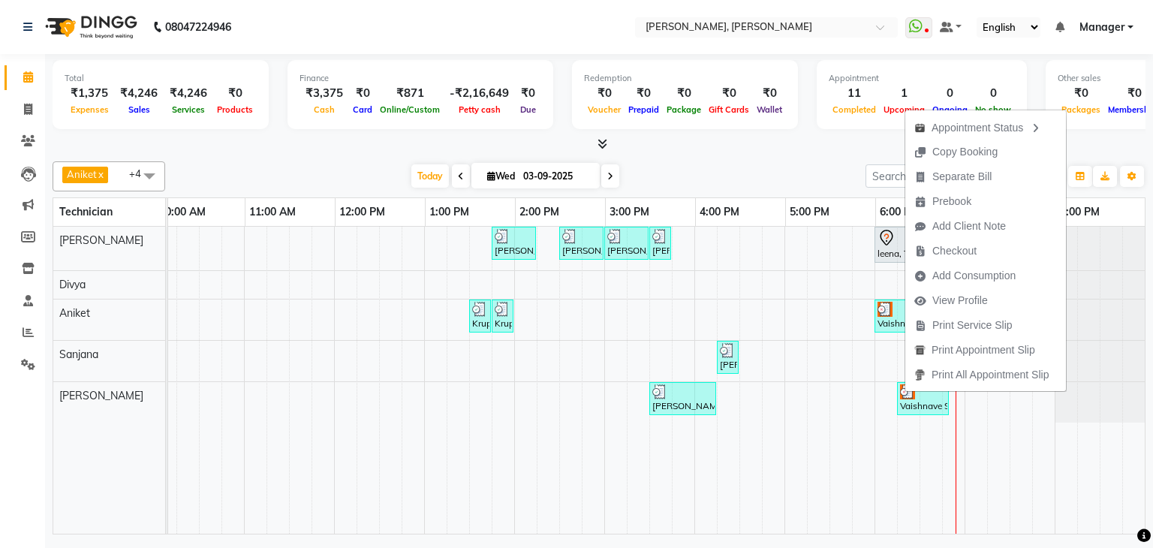
click at [783, 144] on div at bounding box center [599, 145] width 1092 height 16
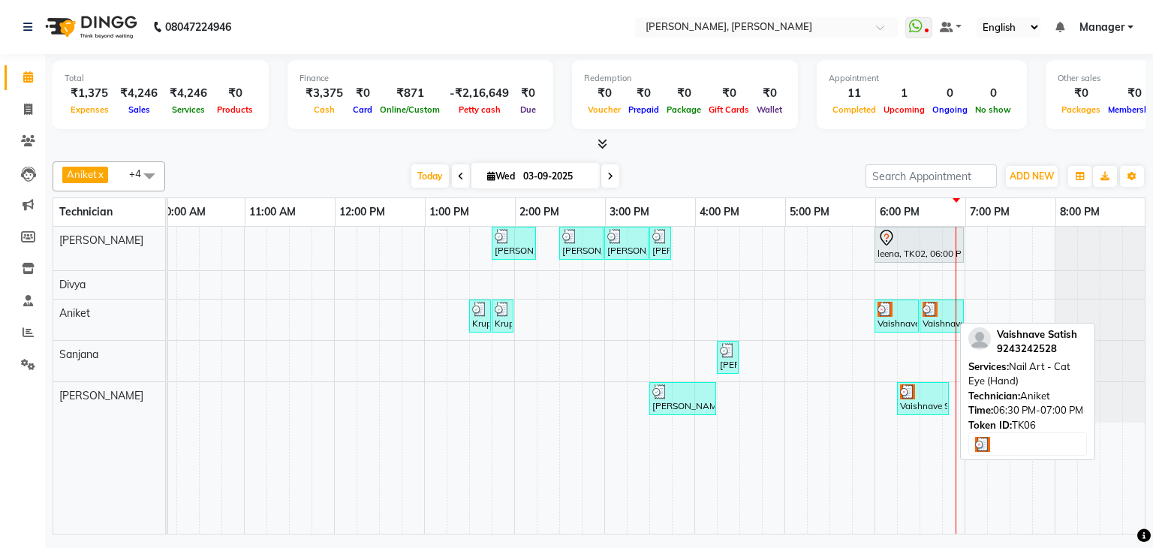
click at [921, 322] on div "Vaishnave Satish, TK06, 06:30 PM-07:00 PM, Nail Art - Cat Eye (Hand)" at bounding box center [941, 316] width 41 height 29
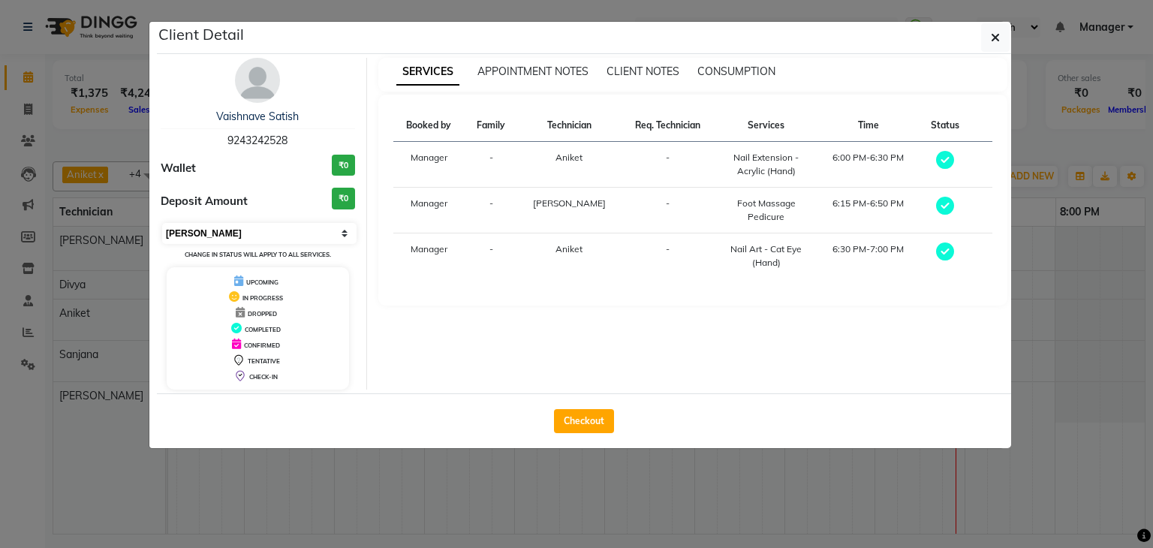
click at [312, 232] on select "Select MARK DONE UPCOMING" at bounding box center [259, 233] width 194 height 21
select select "5"
click at [162, 223] on select "Select MARK DONE UPCOMING" at bounding box center [259, 233] width 194 height 21
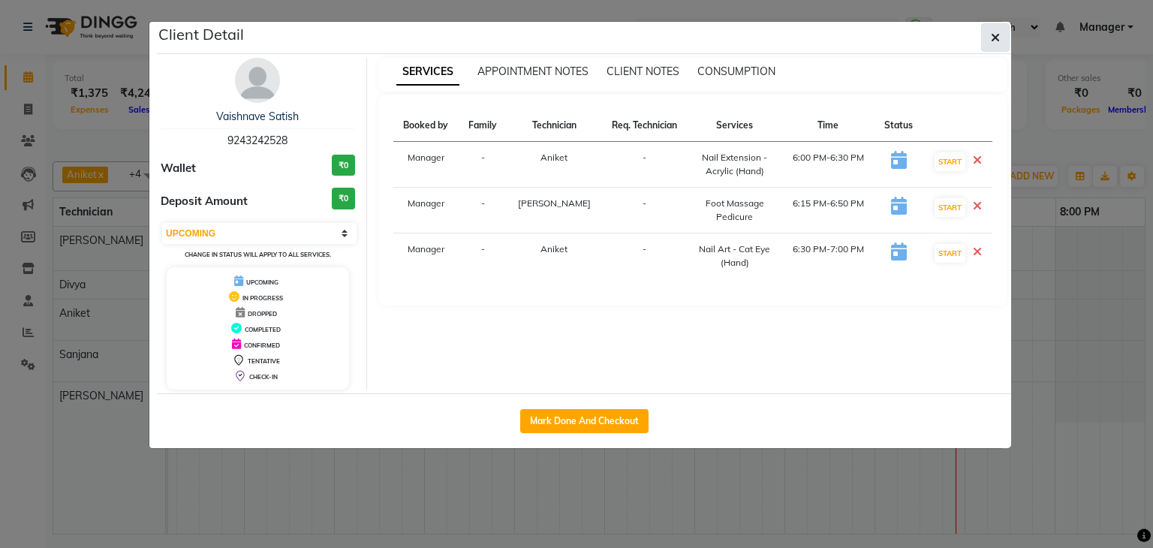
click at [981, 38] on button "button" at bounding box center [995, 37] width 29 height 29
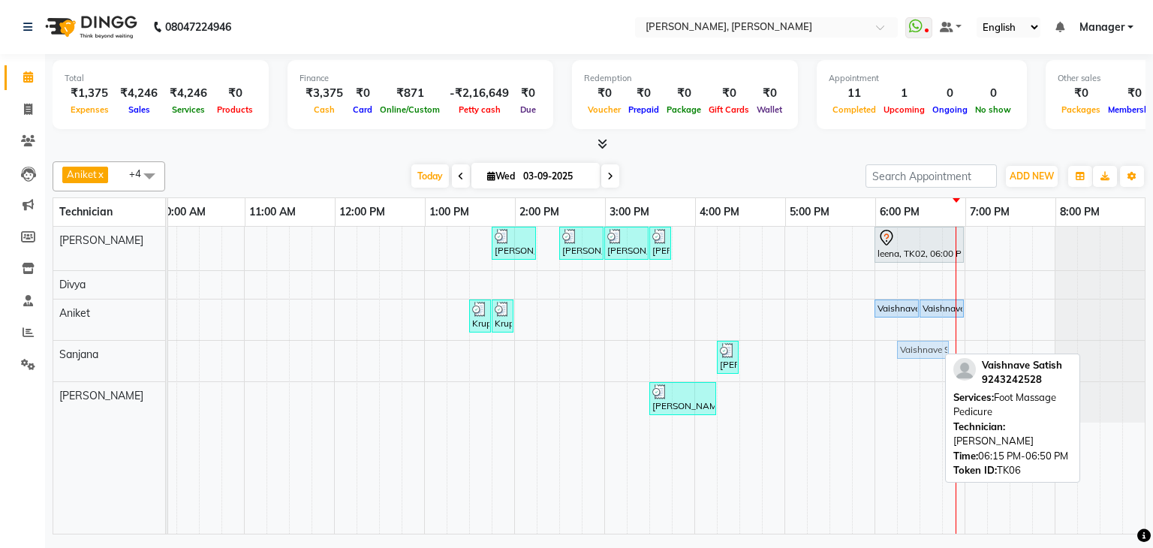
drag, startPoint x: 910, startPoint y: 389, endPoint x: 911, endPoint y: 361, distance: 28.5
click at [911, 361] on div "[PERSON_NAME], TK04, 01:45 PM-02:15 PM, Restoration - Removal of Extension (Han…" at bounding box center [559, 380] width 1171 height 307
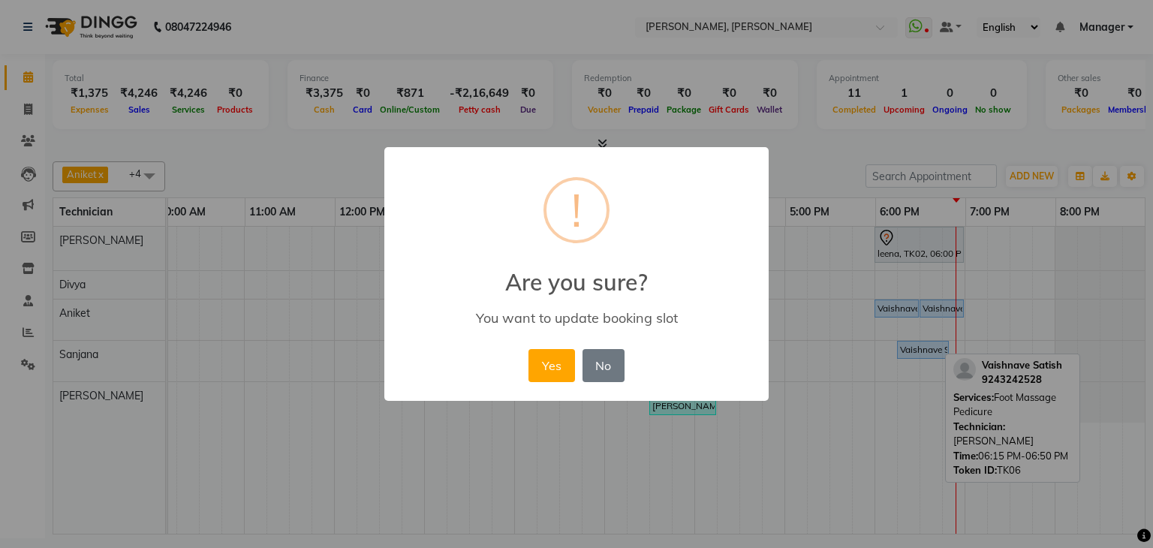
drag, startPoint x: 562, startPoint y: 356, endPoint x: 585, endPoint y: 356, distance: 23.3
click at [563, 356] on button "Yes" at bounding box center [551, 365] width 46 height 33
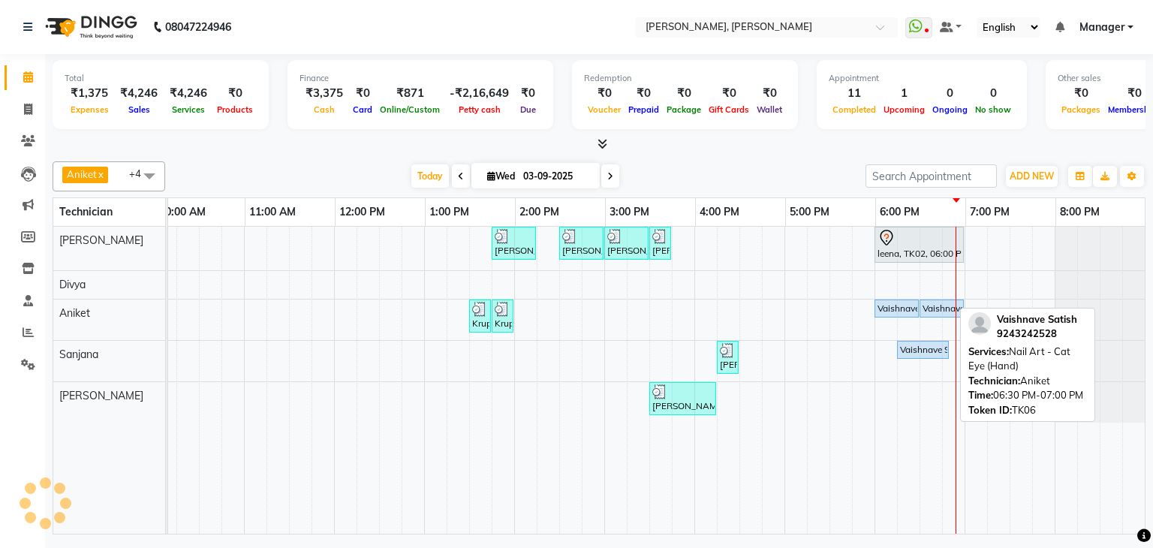
click at [921, 302] on div "Vaishnave Satish, TK06, 06:30 PM-07:00 PM, Nail Art - Cat Eye (Hand)" at bounding box center [941, 309] width 41 height 14
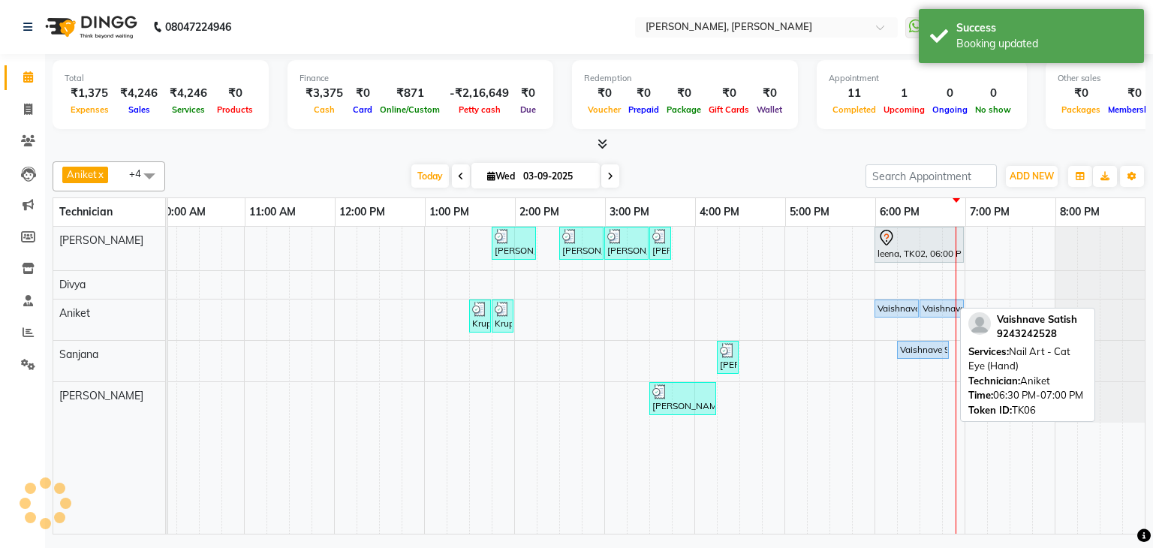
click at [921, 307] on div "Vaishnave Satish, TK06, 06:30 PM-07:00 PM, Nail Art - Cat Eye (Hand)" at bounding box center [941, 309] width 41 height 14
select select "5"
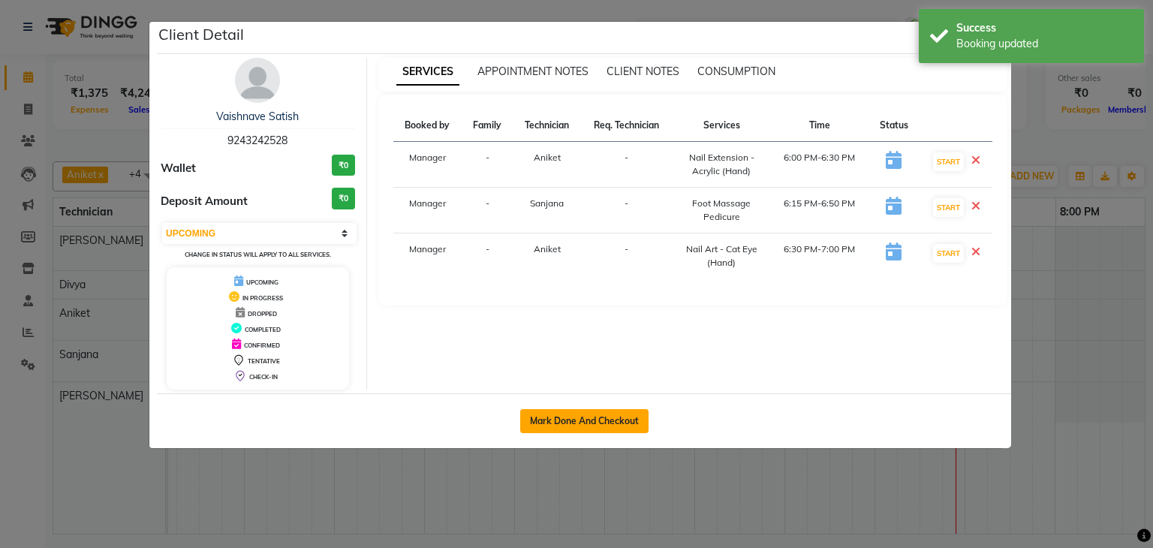
click at [605, 415] on button "Mark Done And Checkout" at bounding box center [584, 421] width 128 height 24
select select "service"
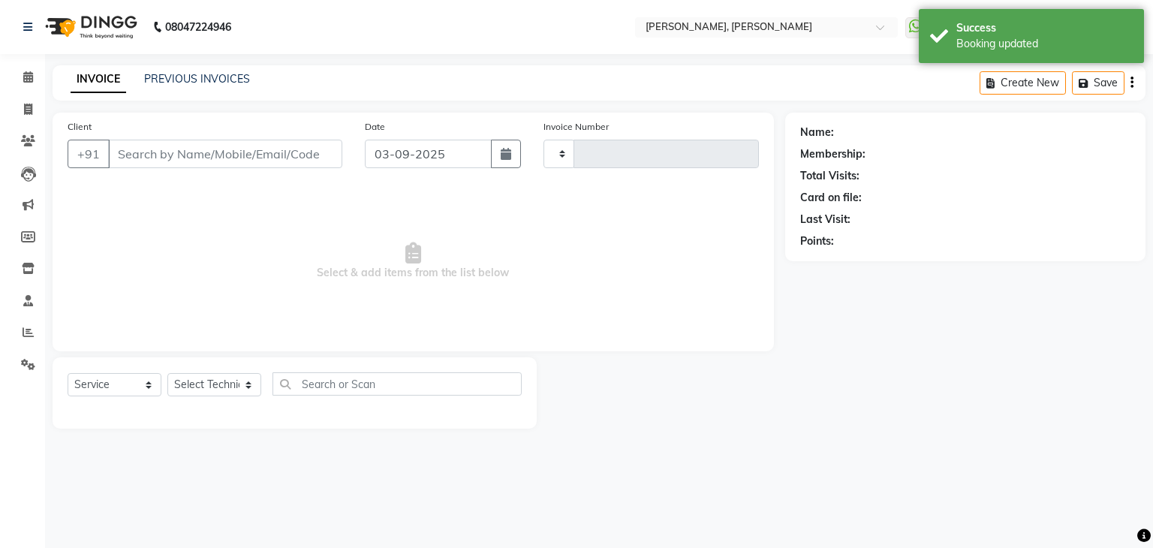
type input "1144"
select select "6455"
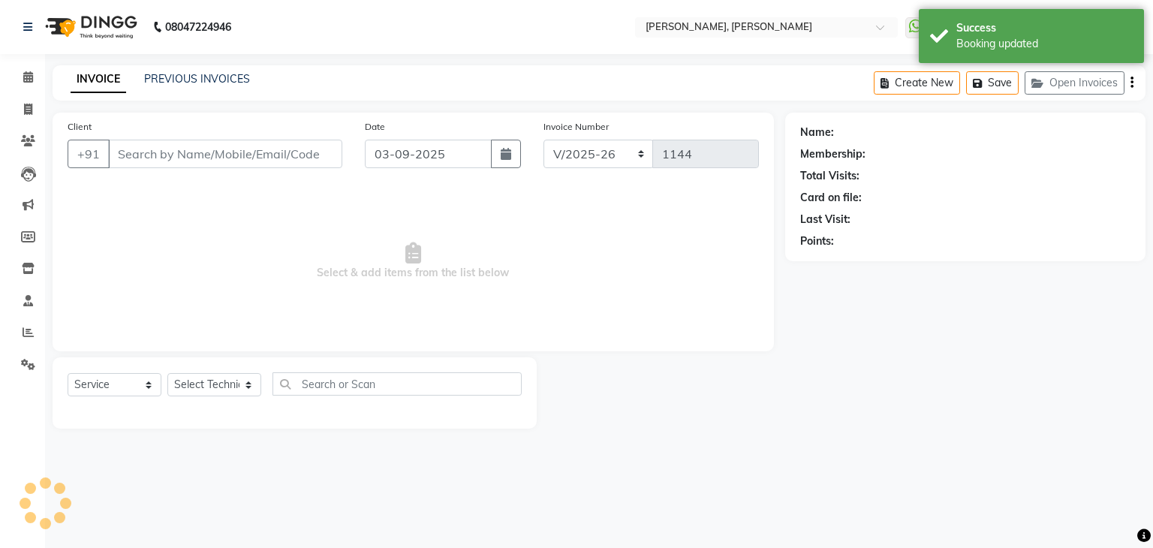
type input "92******28"
select select "86749"
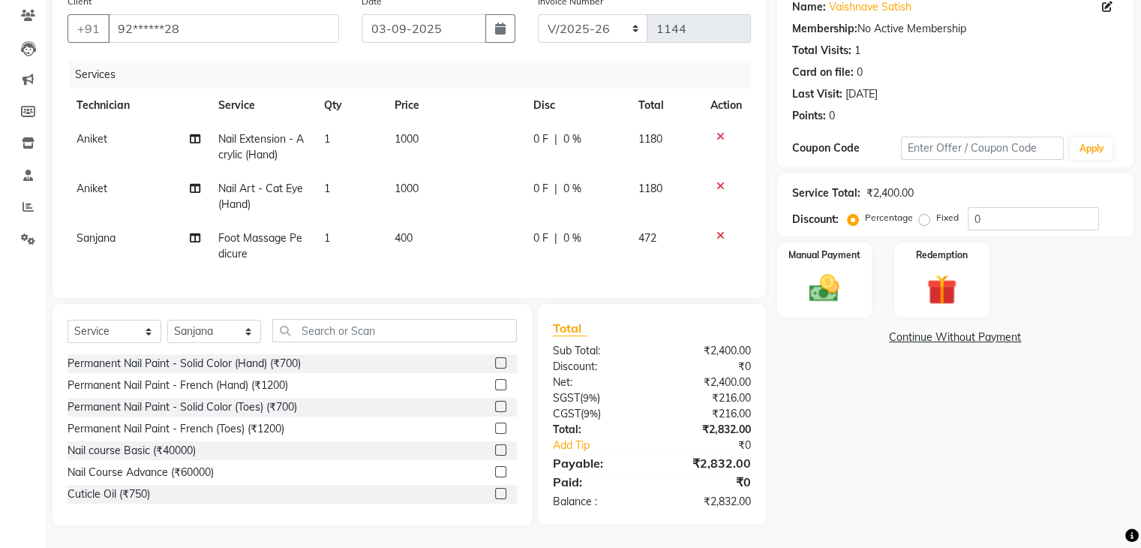
scroll to position [137, 0]
click at [993, 209] on input "0" at bounding box center [1033, 218] width 131 height 23
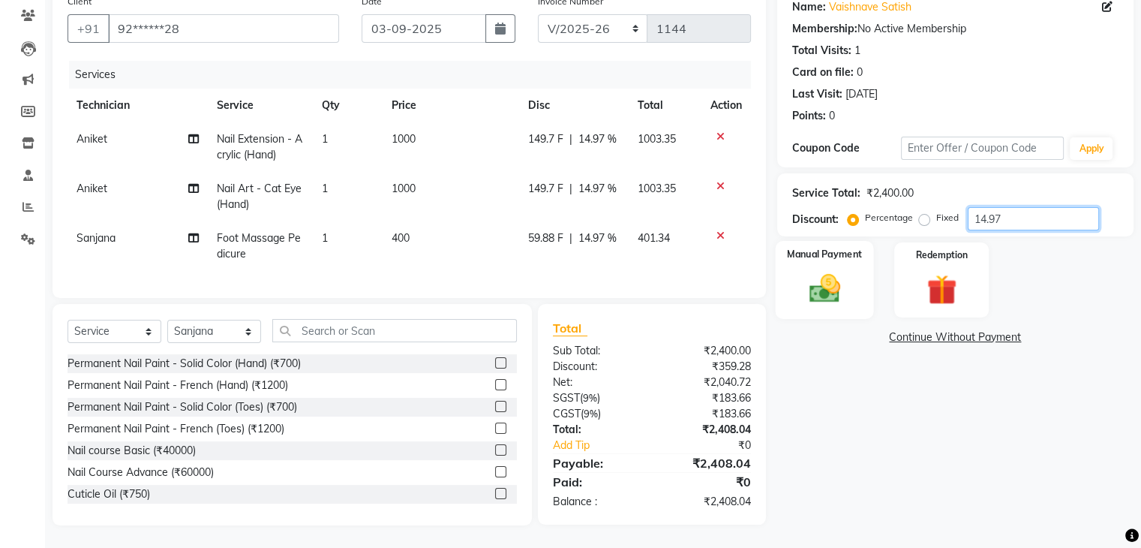
type input "14.97"
click at [842, 271] on img at bounding box center [824, 289] width 50 height 36
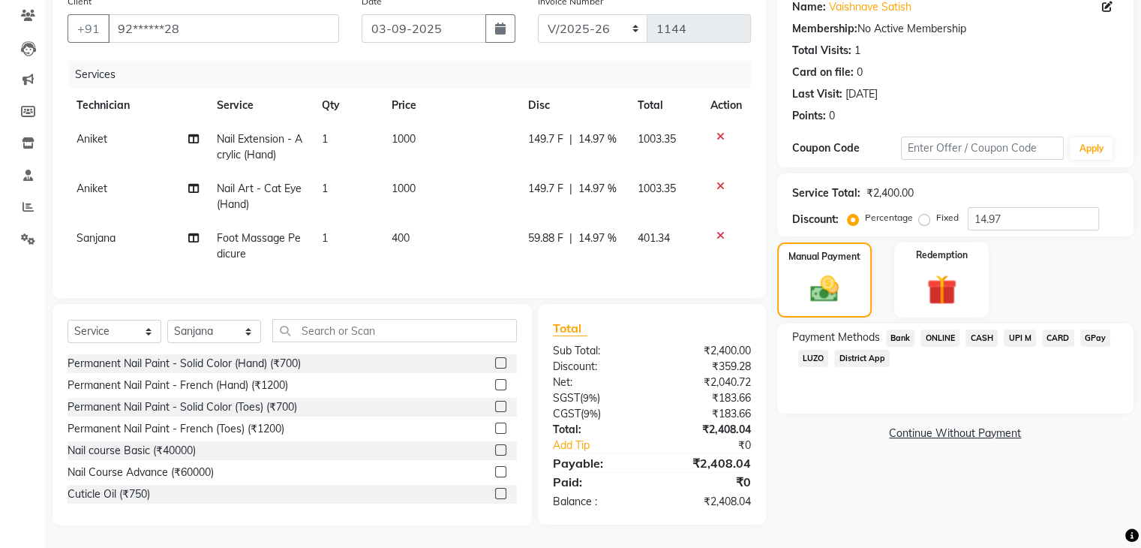
click at [1017, 329] on span "UPI M" at bounding box center [1020, 337] width 32 height 17
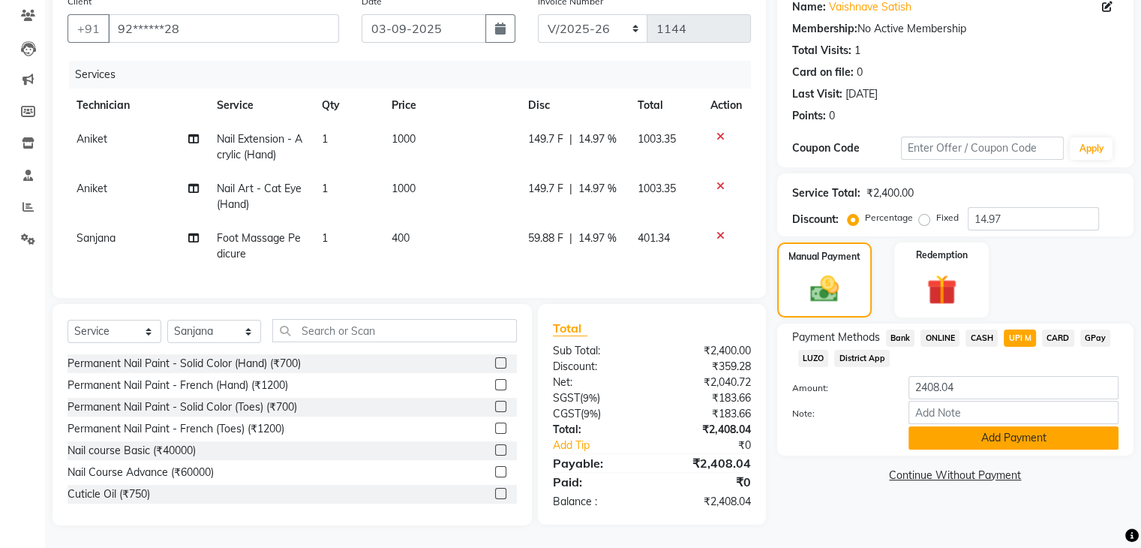
click at [978, 426] on button "Add Payment" at bounding box center [1014, 437] width 210 height 23
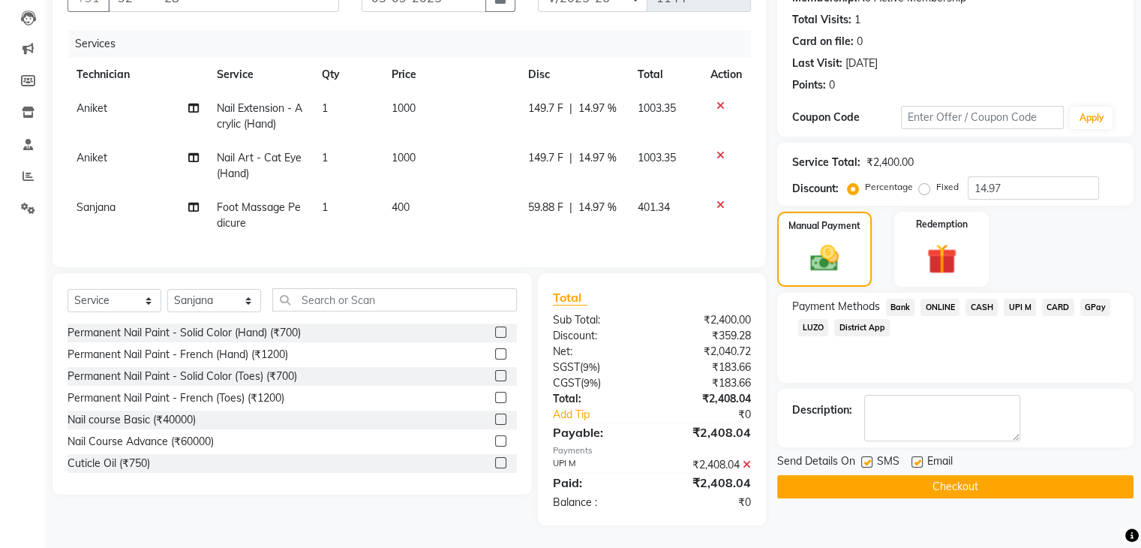
scroll to position [168, 0]
click at [956, 475] on button "Checkout" at bounding box center [955, 486] width 356 height 23
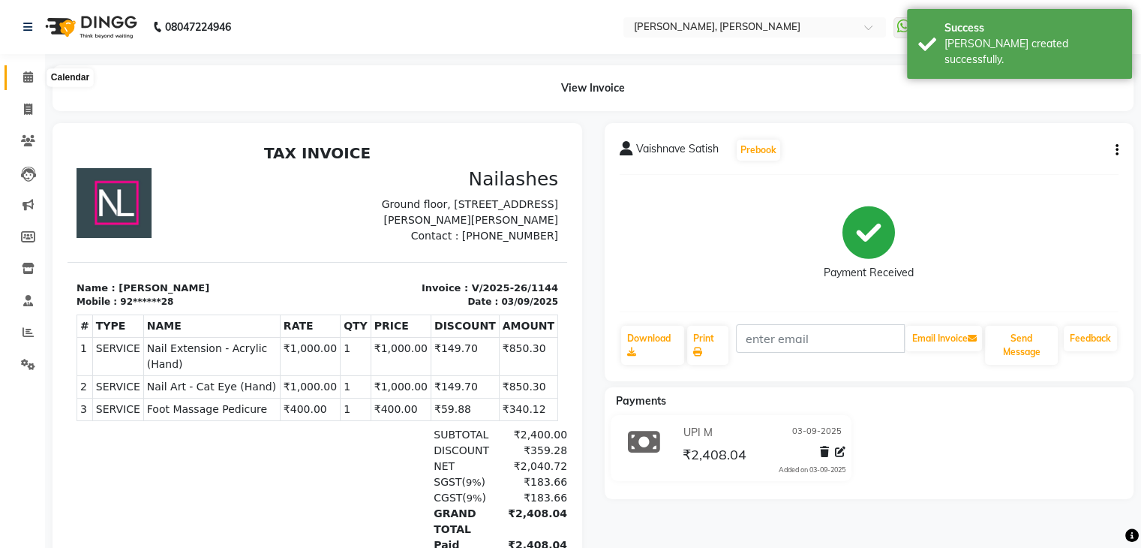
click at [20, 74] on span at bounding box center [28, 77] width 26 height 17
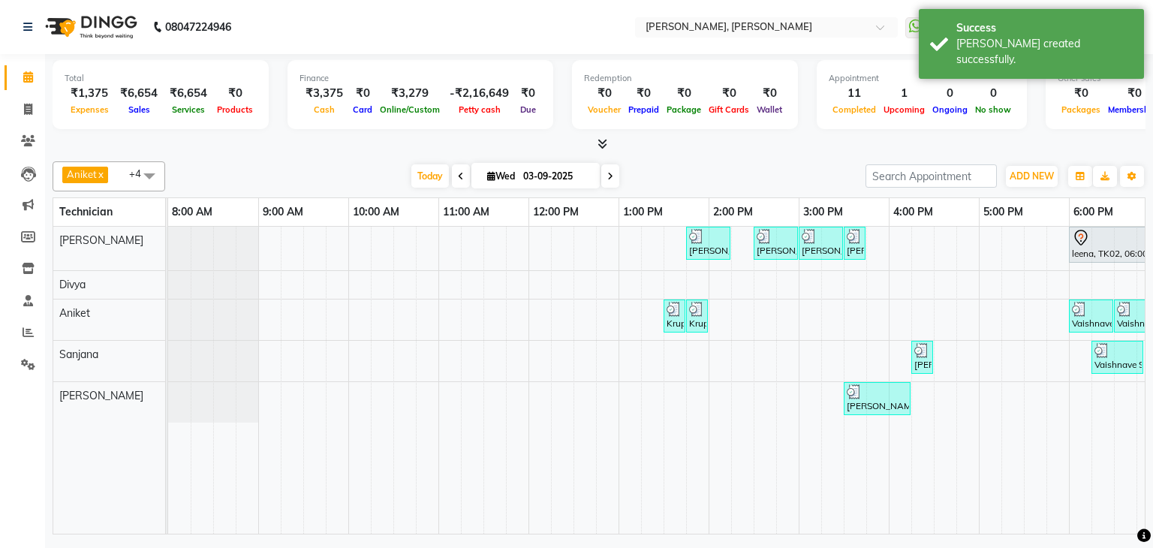
scroll to position [0, 194]
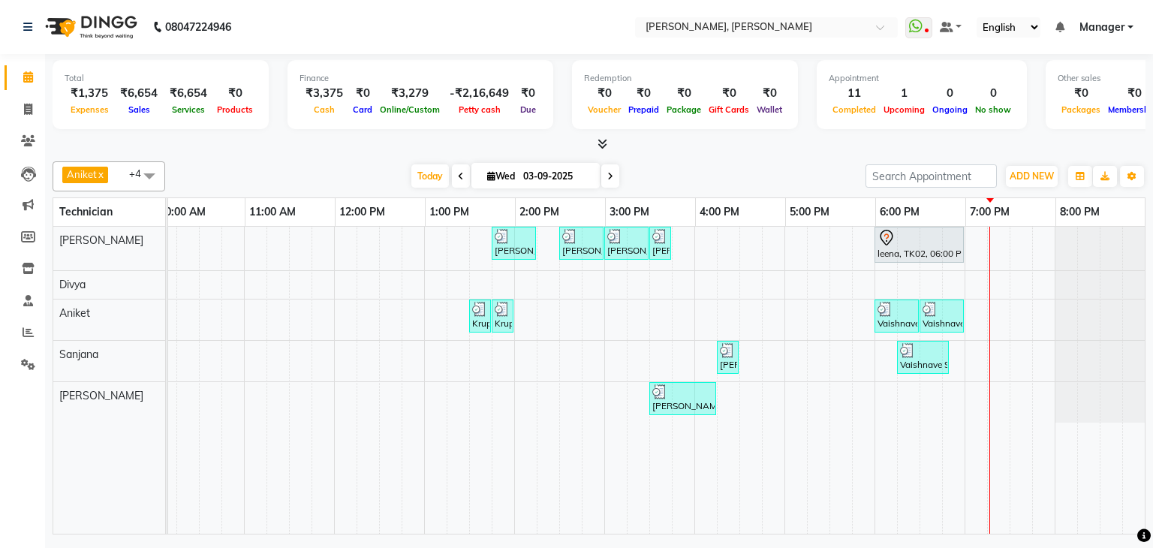
click at [730, 147] on div at bounding box center [599, 145] width 1092 height 16
click at [752, 262] on div "[PERSON_NAME], TK04, 01:45 PM-02:15 PM, Restoration - Removal of Extension (Han…" at bounding box center [559, 380] width 1171 height 307
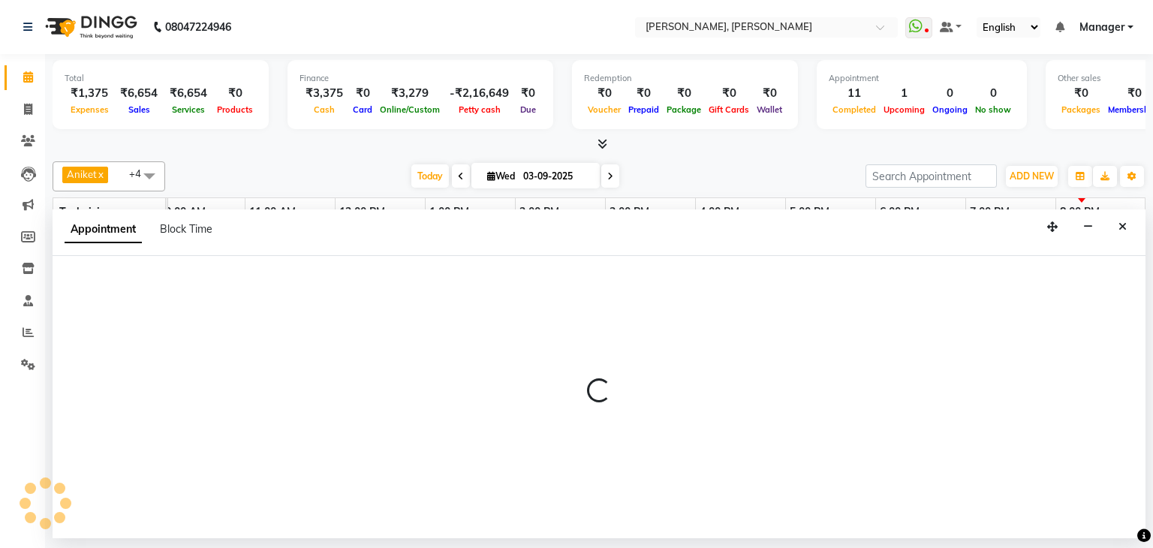
select select "54412"
select select "1005"
select select "tentative"
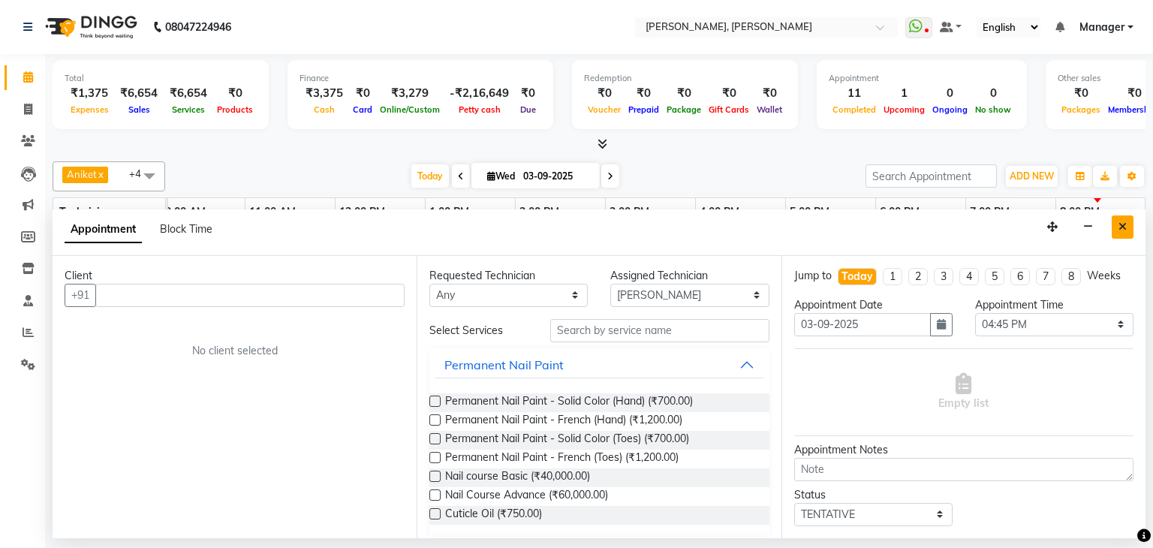
click at [1122, 232] on button "Close" at bounding box center [1122, 226] width 22 height 23
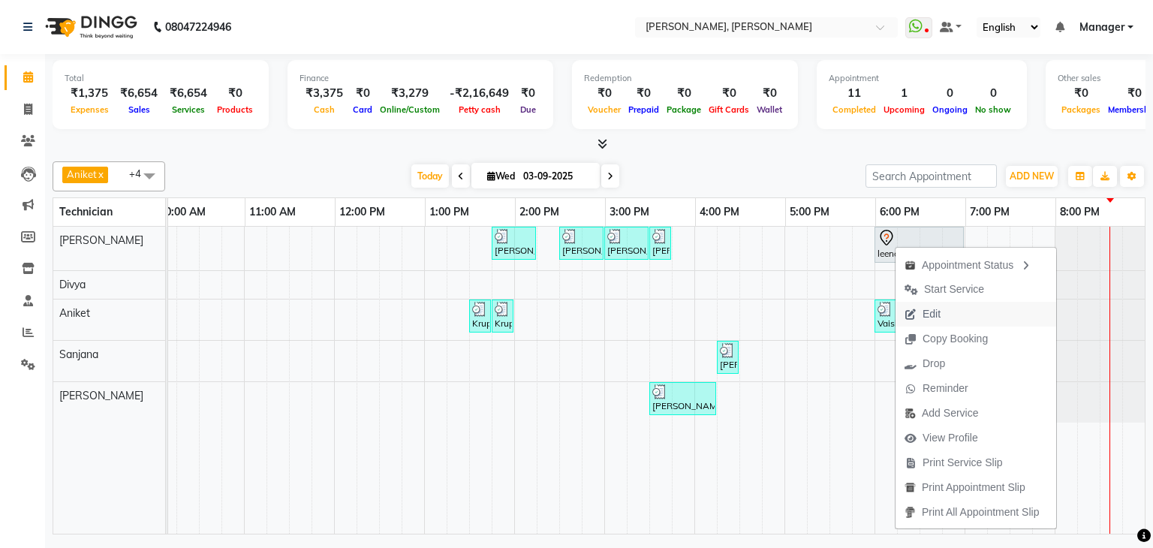
click at [936, 319] on span "Edit" at bounding box center [931, 314] width 18 height 16
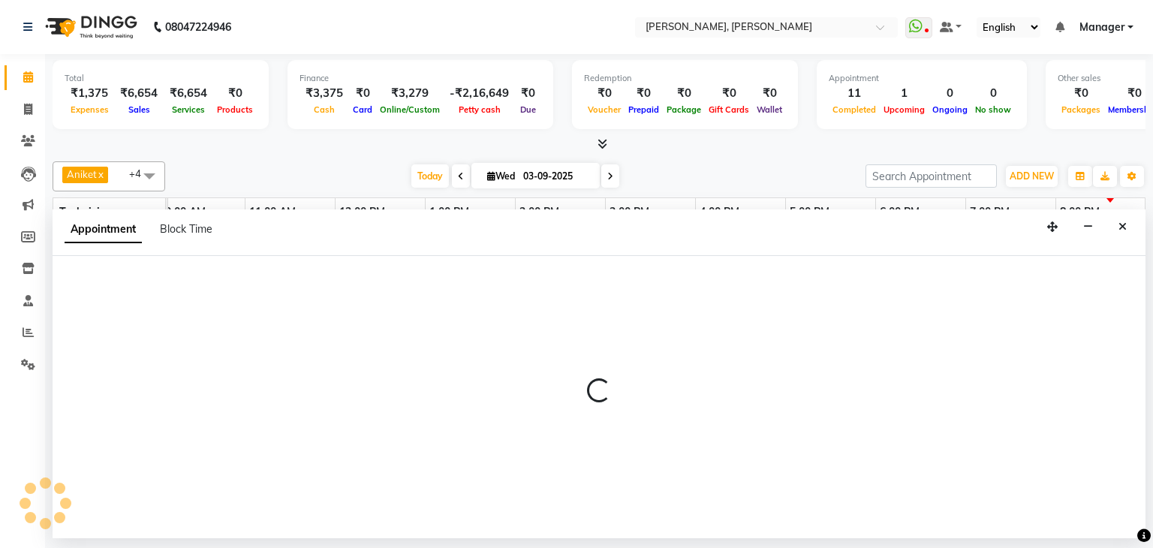
select select "tentative"
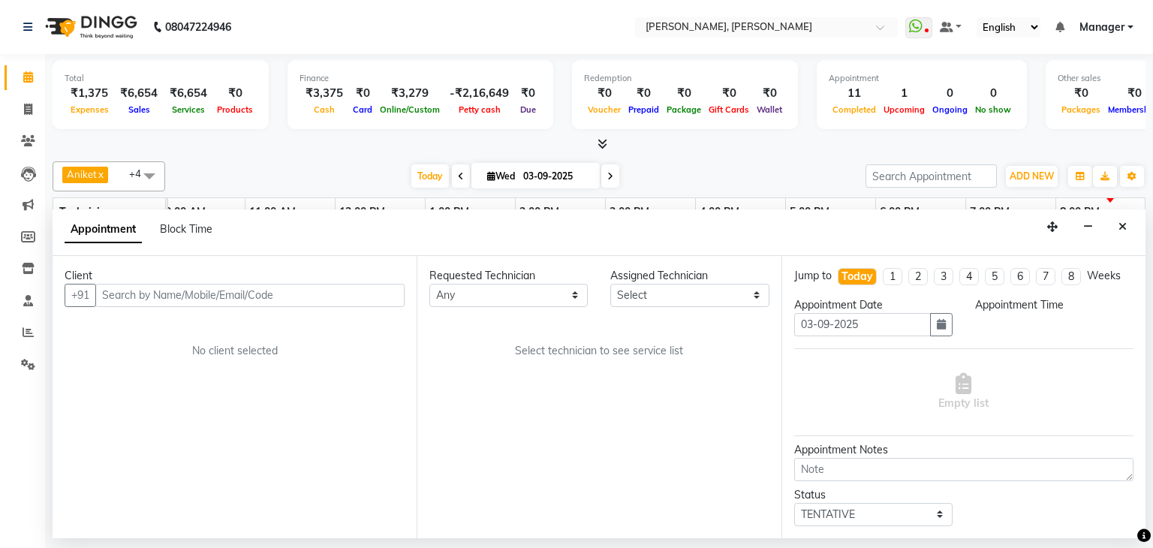
scroll to position [0, 0]
select select "54412"
select select "1080"
select select "3204"
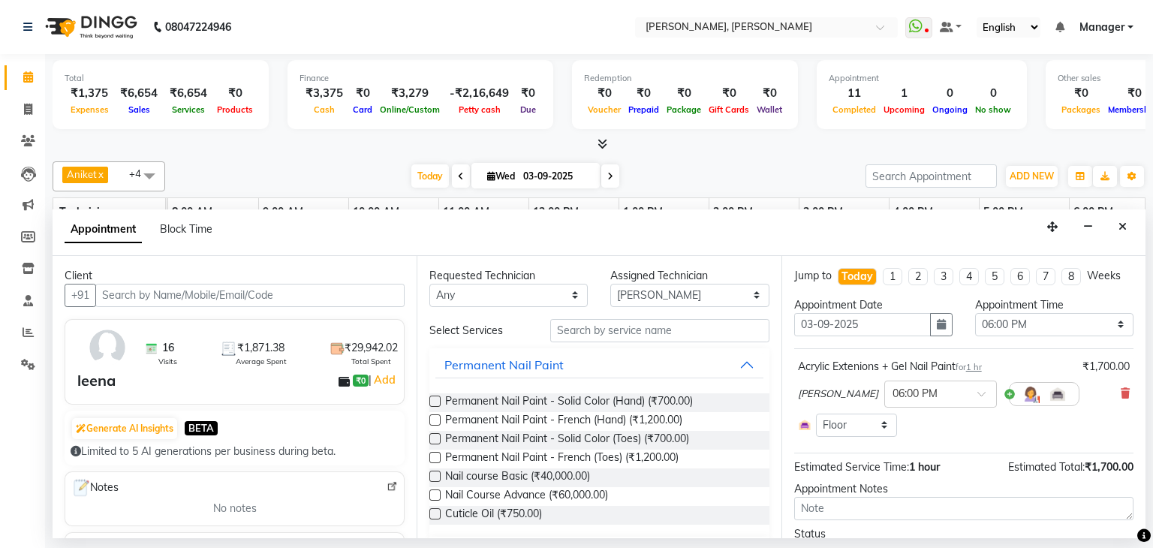
scroll to position [0, 194]
click at [301, 296] on input "text" at bounding box center [249, 295] width 309 height 23
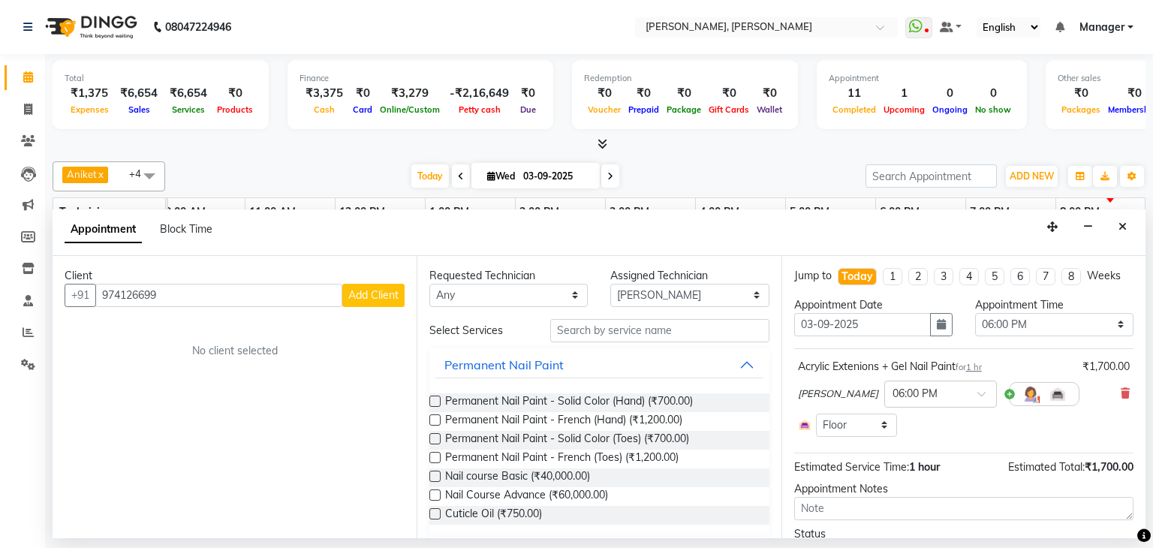
click at [188, 298] on input "974126699" at bounding box center [218, 295] width 247 height 23
type input "9741266998"
click at [353, 288] on span "Add Client" at bounding box center [373, 295] width 50 height 14
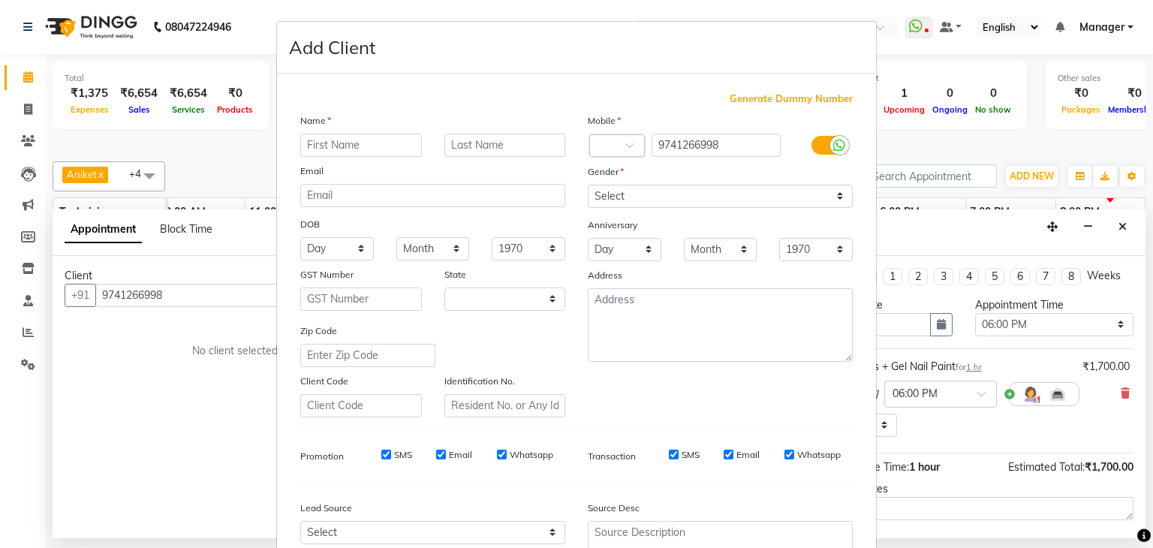
select select "21"
click at [375, 145] on input "text" at bounding box center [361, 145] width 122 height 23
paste input "[PERSON_NAME]"
type input "[PERSON_NAME]"
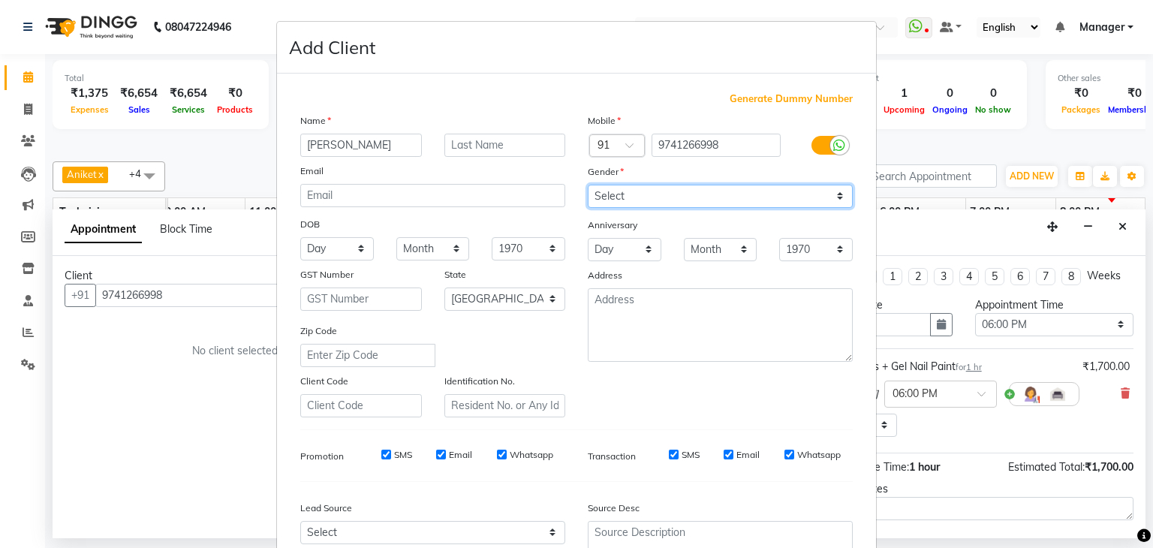
click at [646, 191] on select "Select [DEMOGRAPHIC_DATA] [DEMOGRAPHIC_DATA] Other Prefer Not To Say" at bounding box center [720, 196] width 265 height 23
select select "[DEMOGRAPHIC_DATA]"
click at [588, 185] on select "Select [DEMOGRAPHIC_DATA] [DEMOGRAPHIC_DATA] Other Prefer Not To Say" at bounding box center [720, 196] width 265 height 23
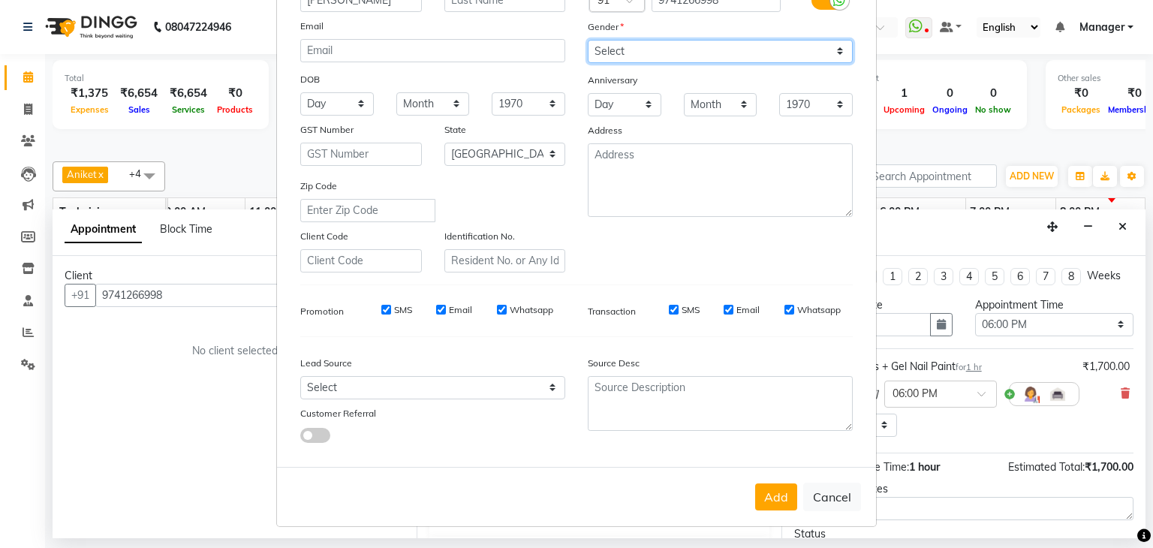
scroll to position [152, 0]
click at [770, 490] on button "Add" at bounding box center [776, 496] width 42 height 27
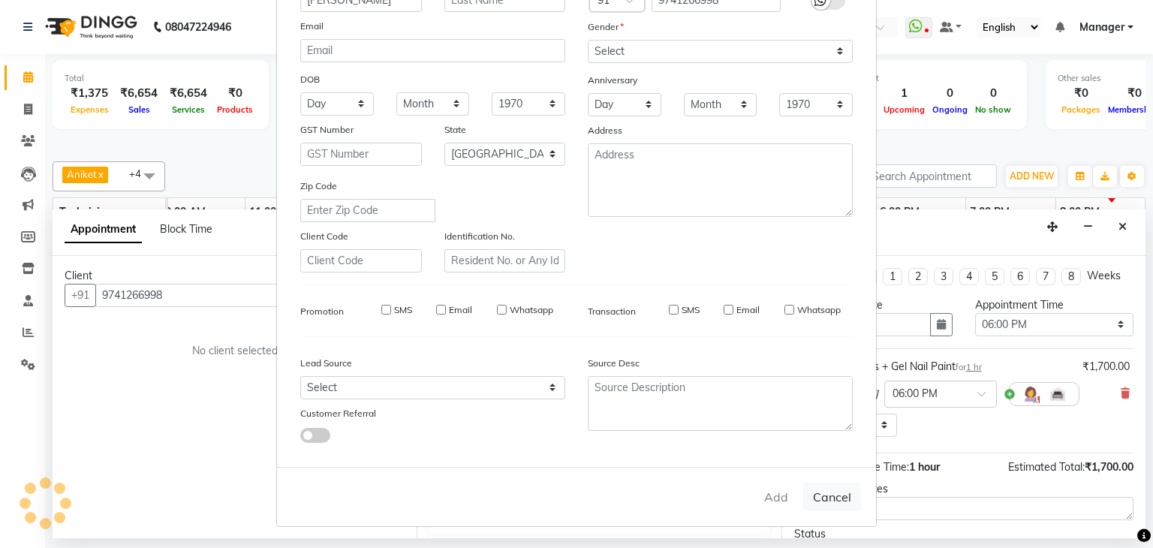
type input "97******98"
select select
select select "null"
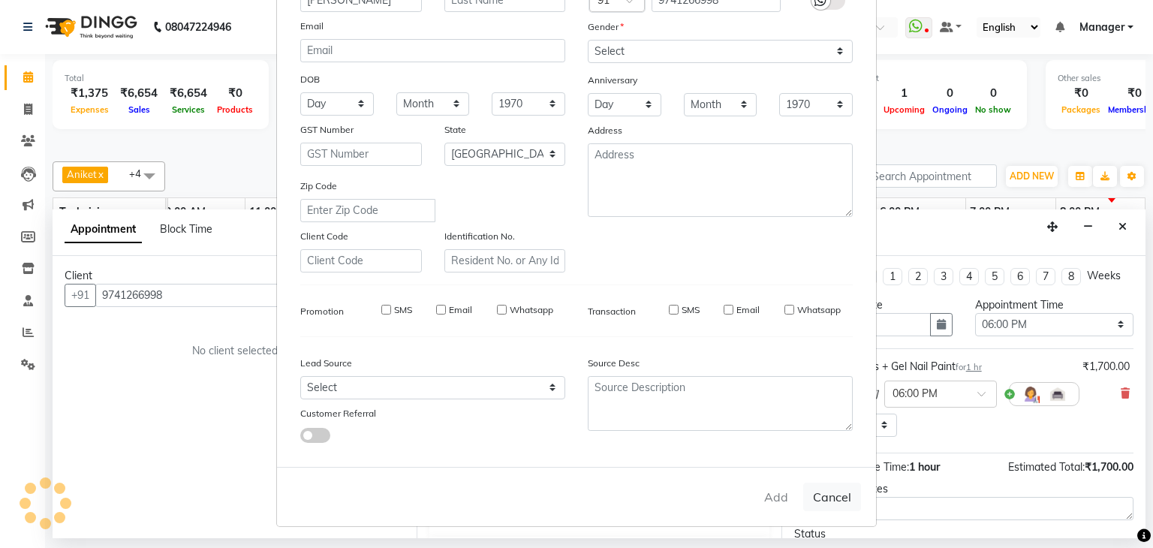
select select
checkbox input "false"
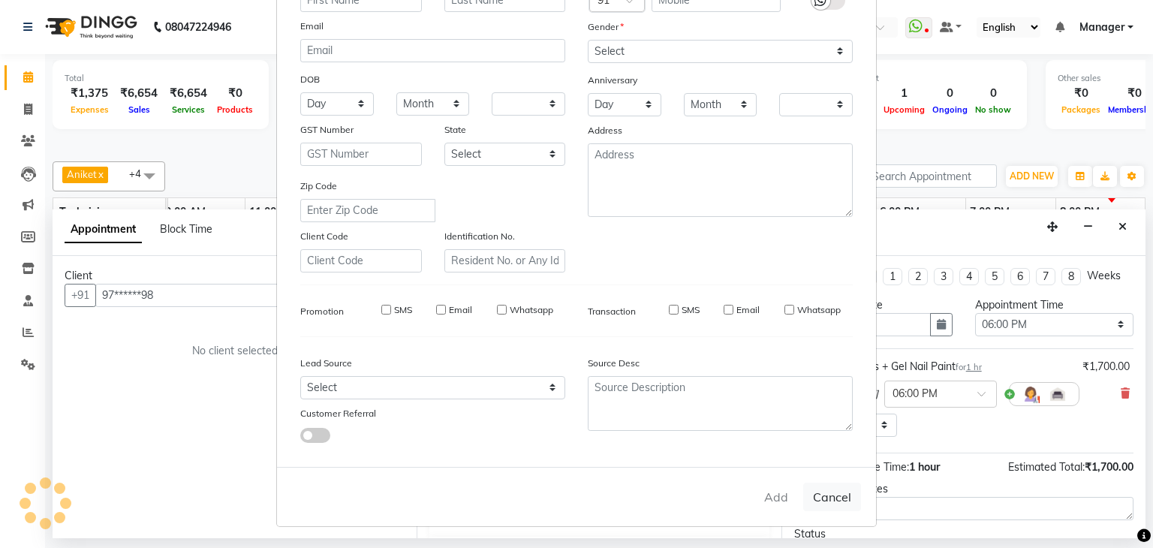
checkbox input "false"
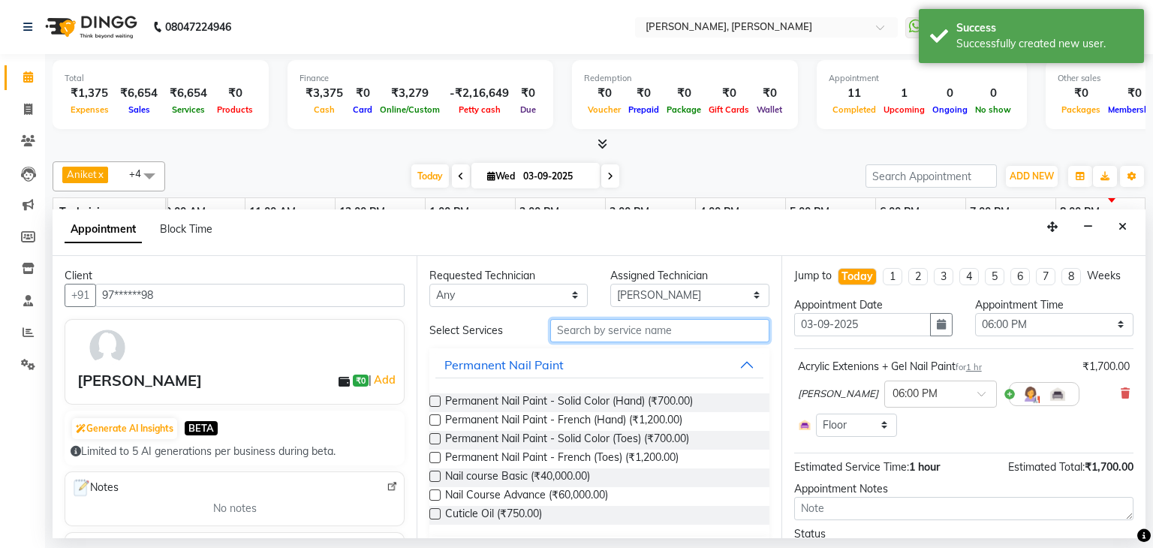
click at [651, 331] on input "text" at bounding box center [659, 330] width 219 height 23
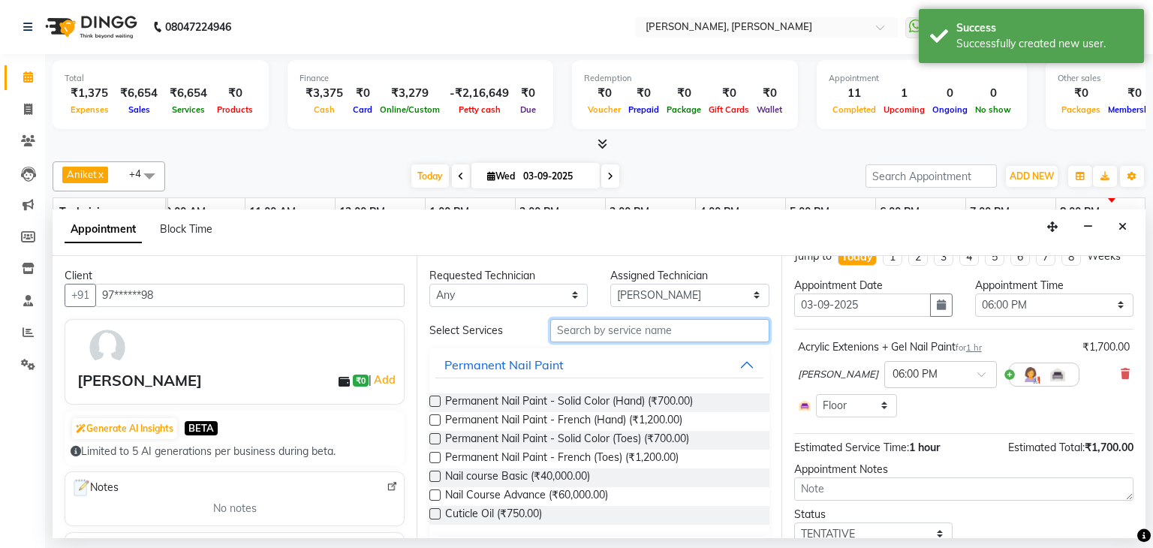
scroll to position [0, 0]
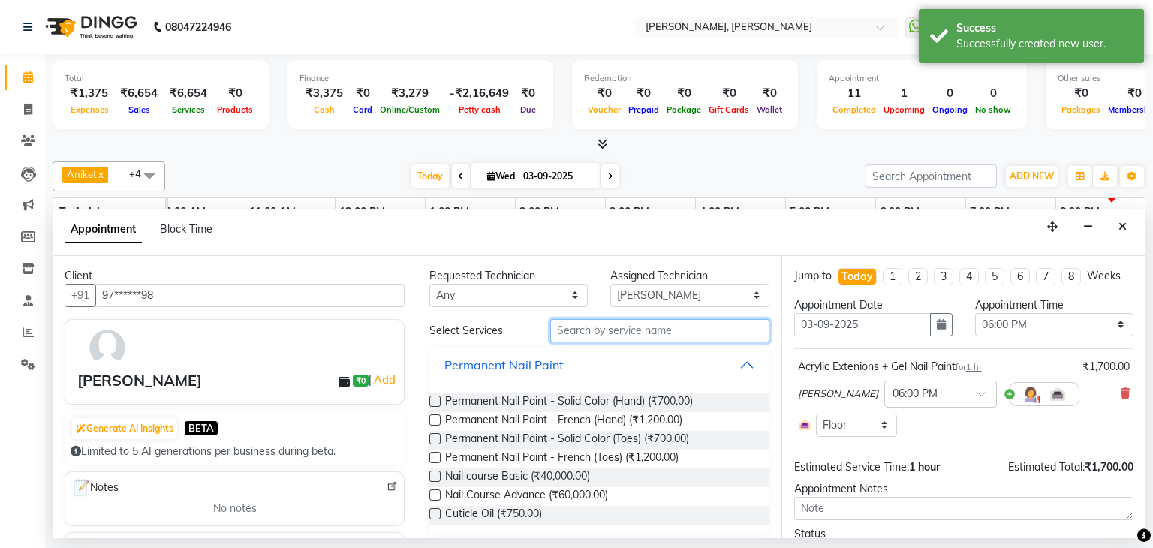
click at [640, 331] on input "text" at bounding box center [659, 330] width 219 height 23
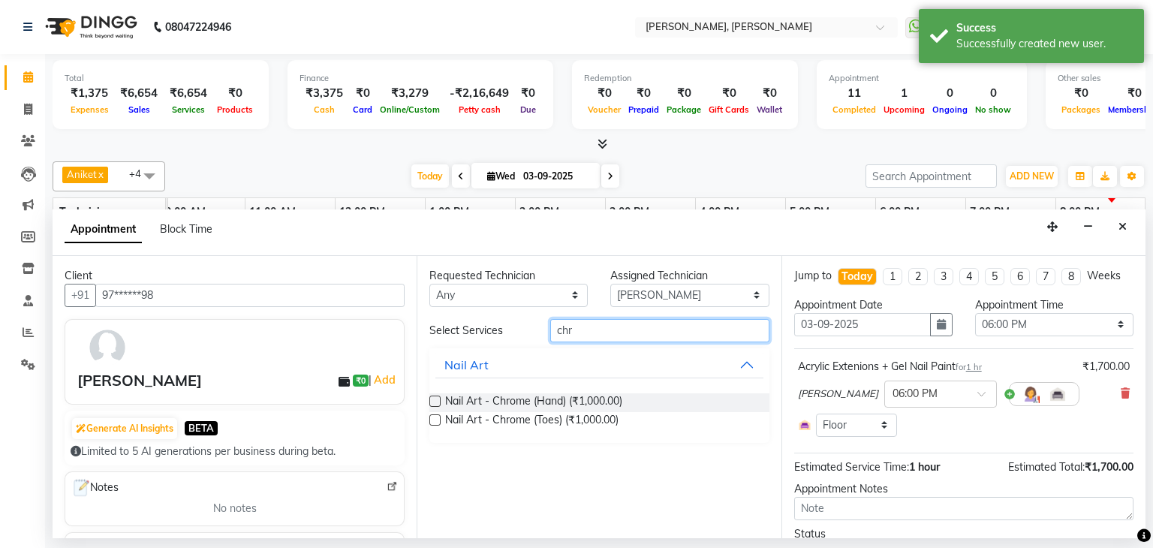
type input "chr"
click at [434, 402] on label at bounding box center [434, 400] width 11 height 11
click at [434, 402] on input "checkbox" at bounding box center [434, 403] width 10 height 10
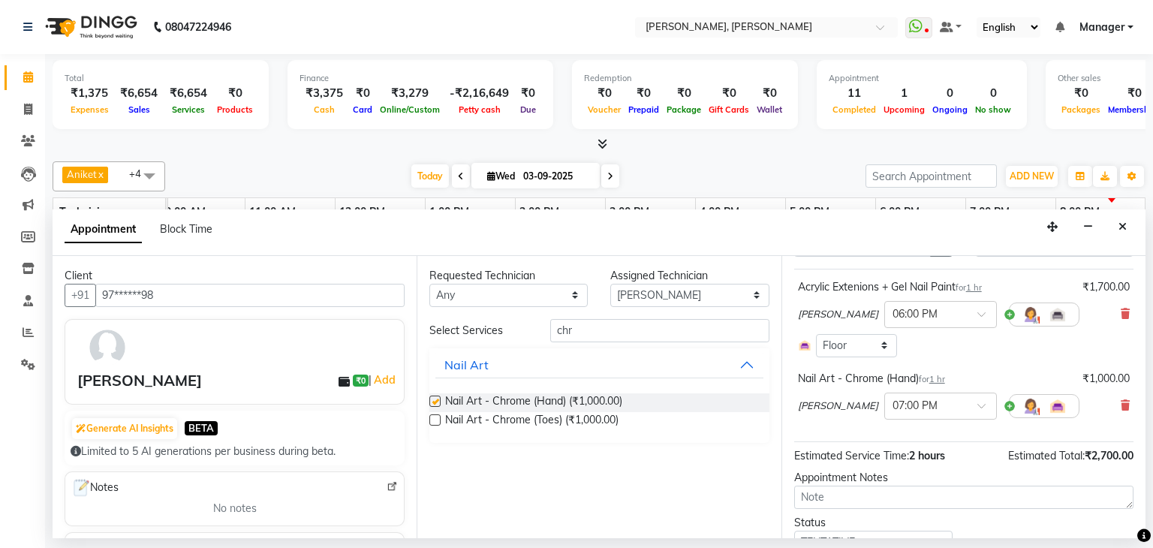
checkbox input "false"
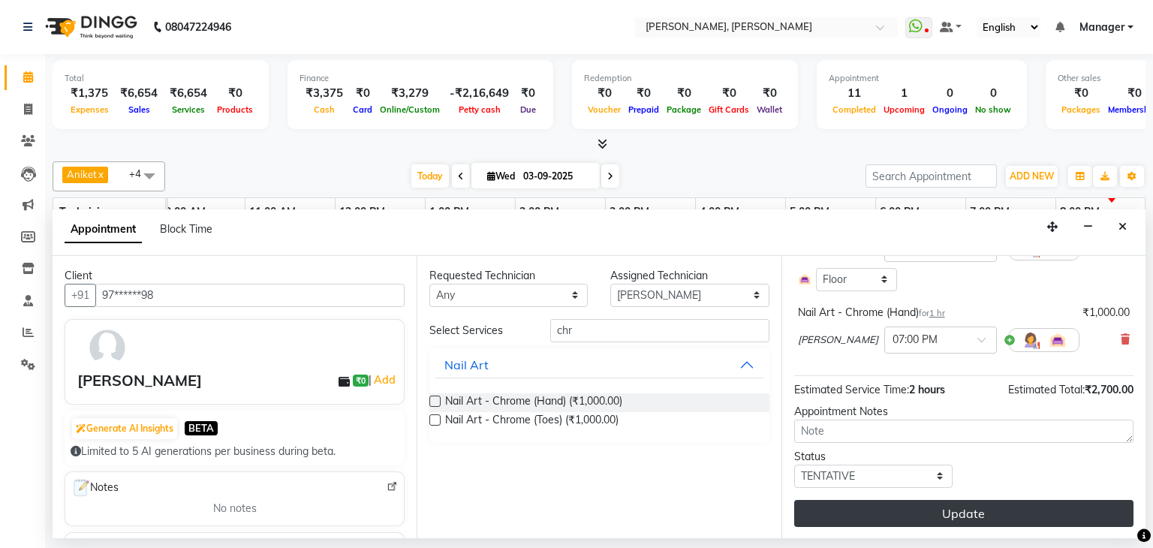
click at [942, 511] on button "Update" at bounding box center [963, 513] width 339 height 27
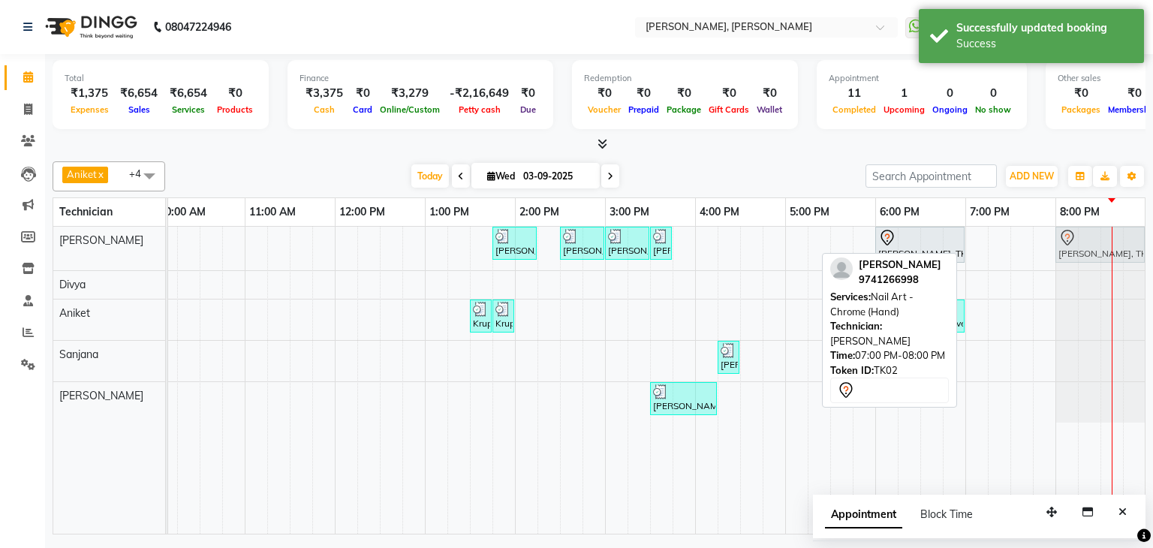
drag, startPoint x: 995, startPoint y: 241, endPoint x: 1083, endPoint y: 239, distance: 88.6
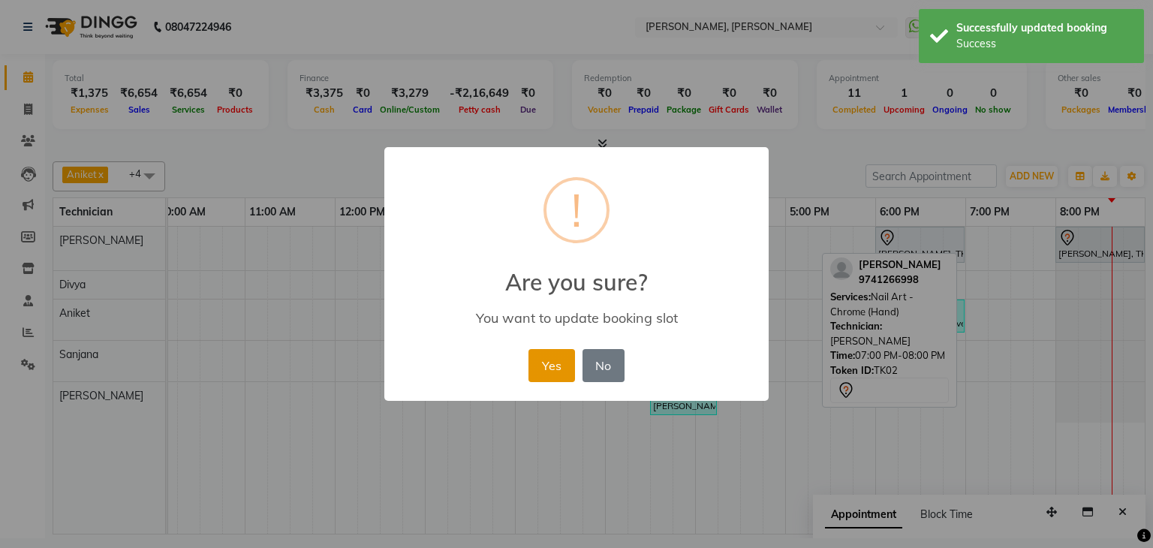
click at [560, 362] on button "Yes" at bounding box center [551, 365] width 46 height 33
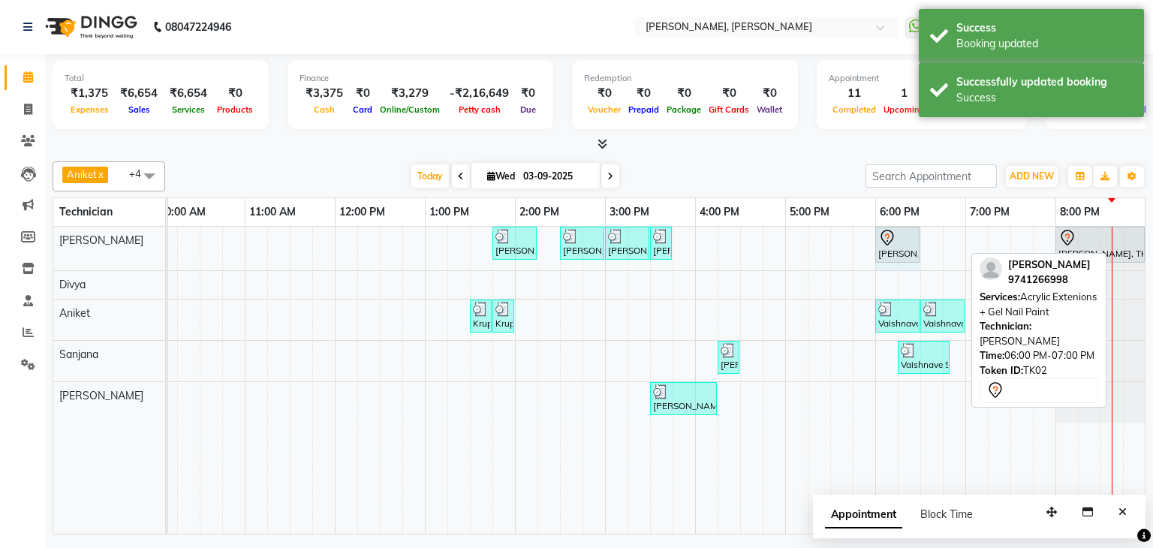
drag, startPoint x: 960, startPoint y: 238, endPoint x: 952, endPoint y: 238, distance: 8.3
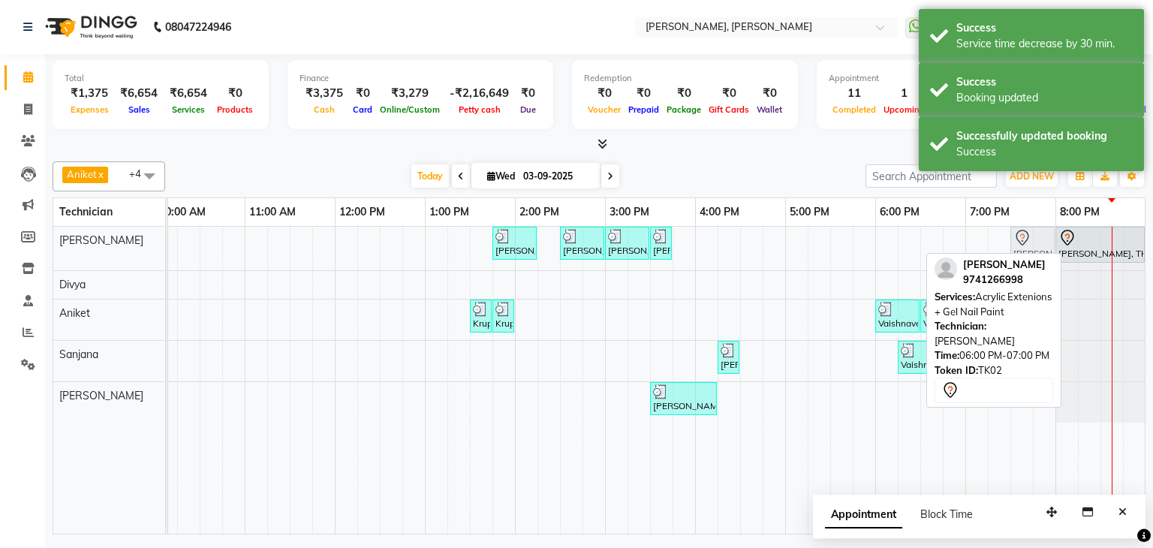
drag, startPoint x: 900, startPoint y: 241, endPoint x: 1036, endPoint y: 248, distance: 136.8
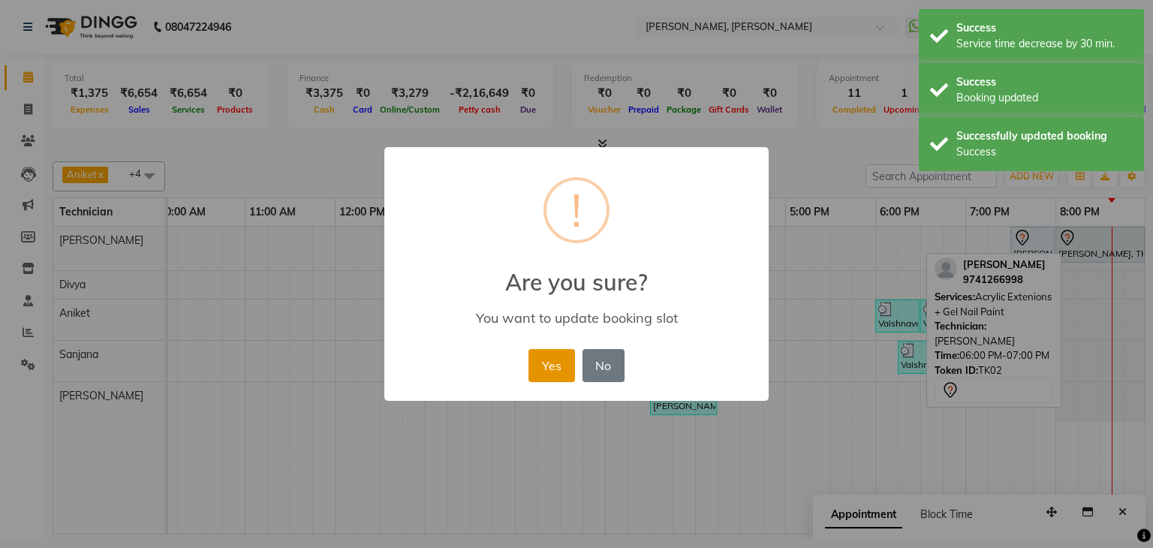
click at [541, 358] on button "Yes" at bounding box center [551, 365] width 46 height 33
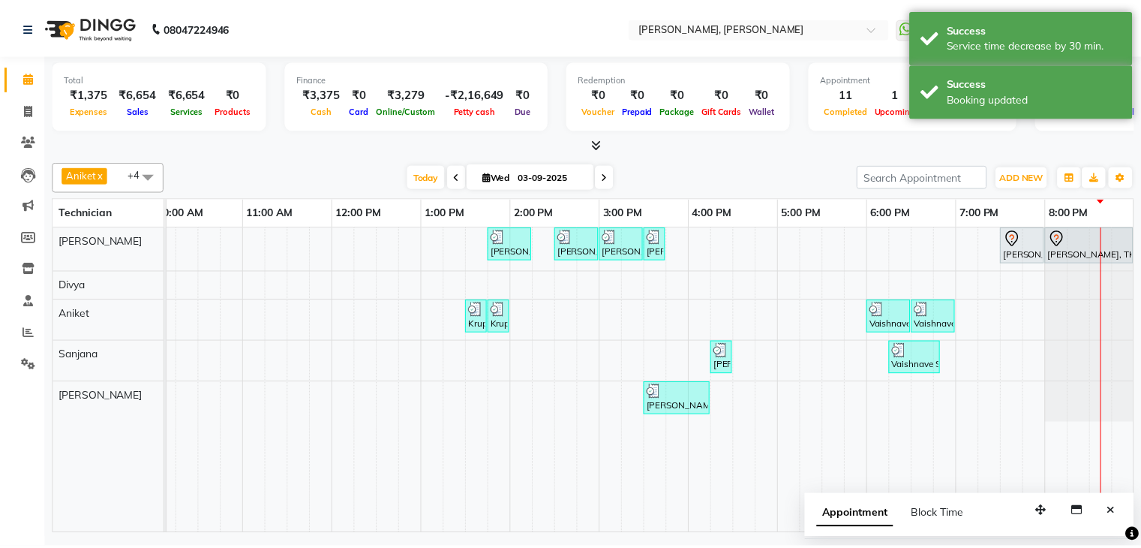
scroll to position [0, 205]
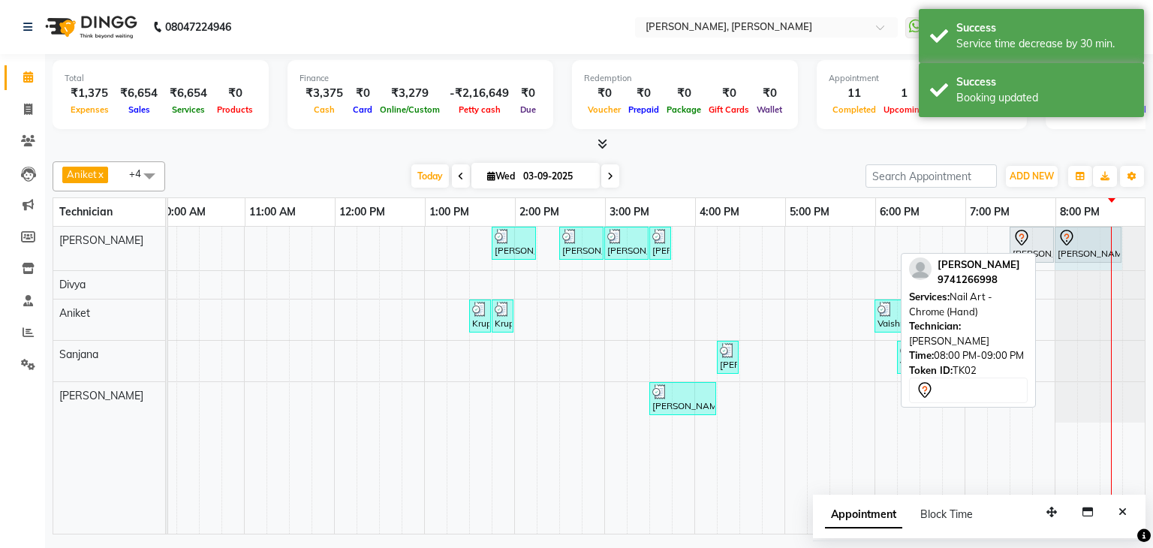
drag, startPoint x: 1131, startPoint y: 241, endPoint x: 1094, endPoint y: 242, distance: 37.5
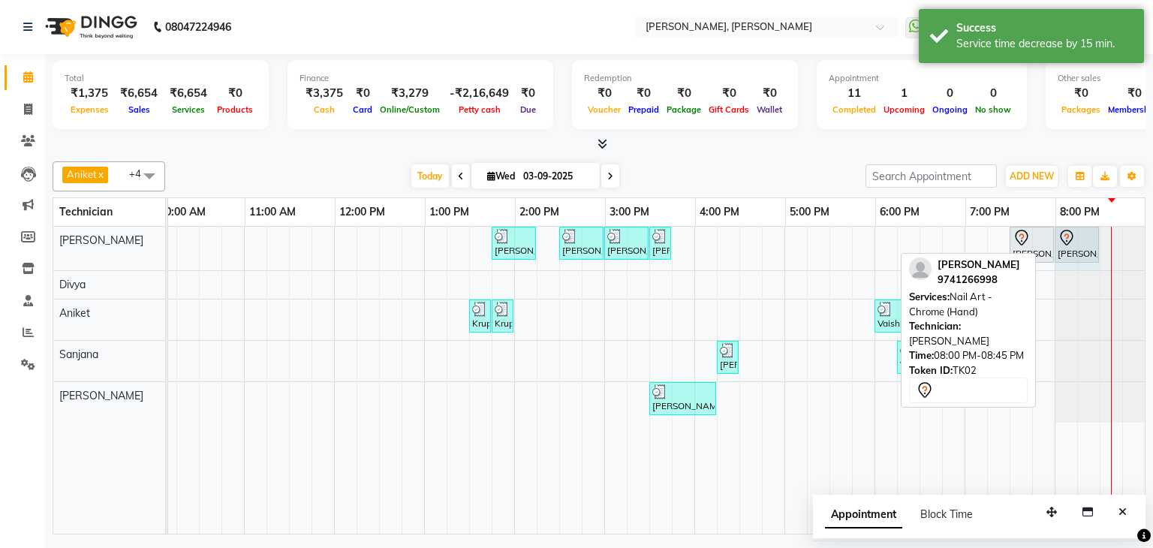
drag, startPoint x: 1108, startPoint y: 241, endPoint x: 1086, endPoint y: 248, distance: 23.7
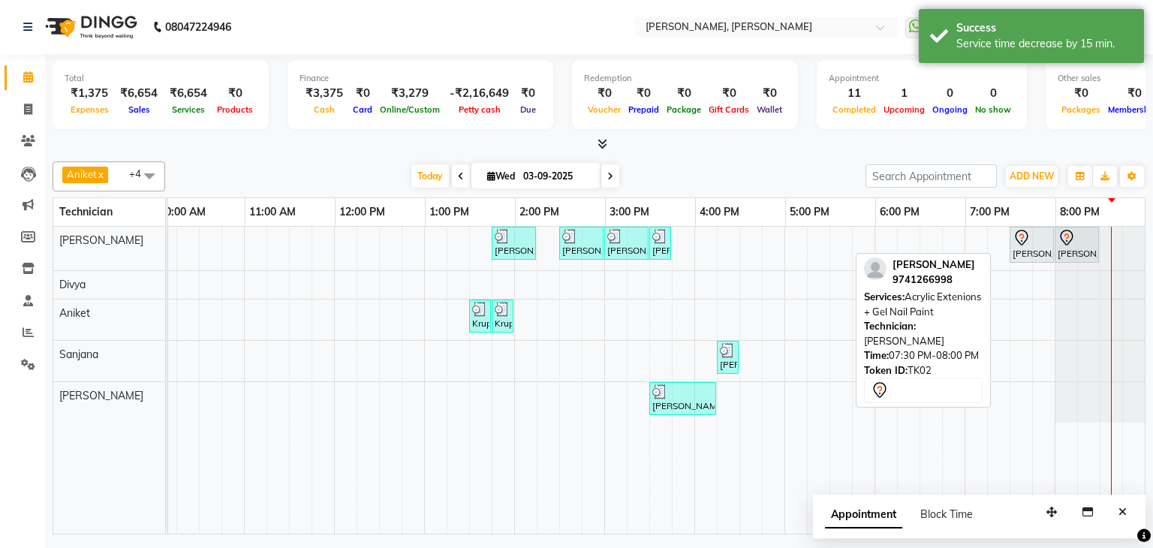
click at [1026, 242] on div at bounding box center [1031, 238] width 38 height 18
select select "7"
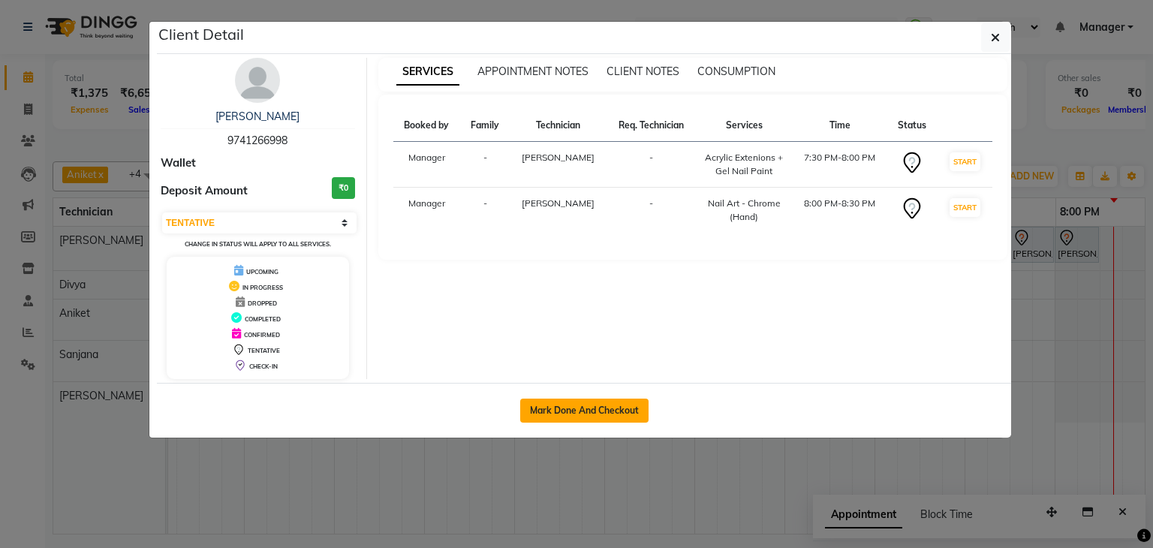
click at [613, 412] on button "Mark Done And Checkout" at bounding box center [584, 410] width 128 height 24
select select "service"
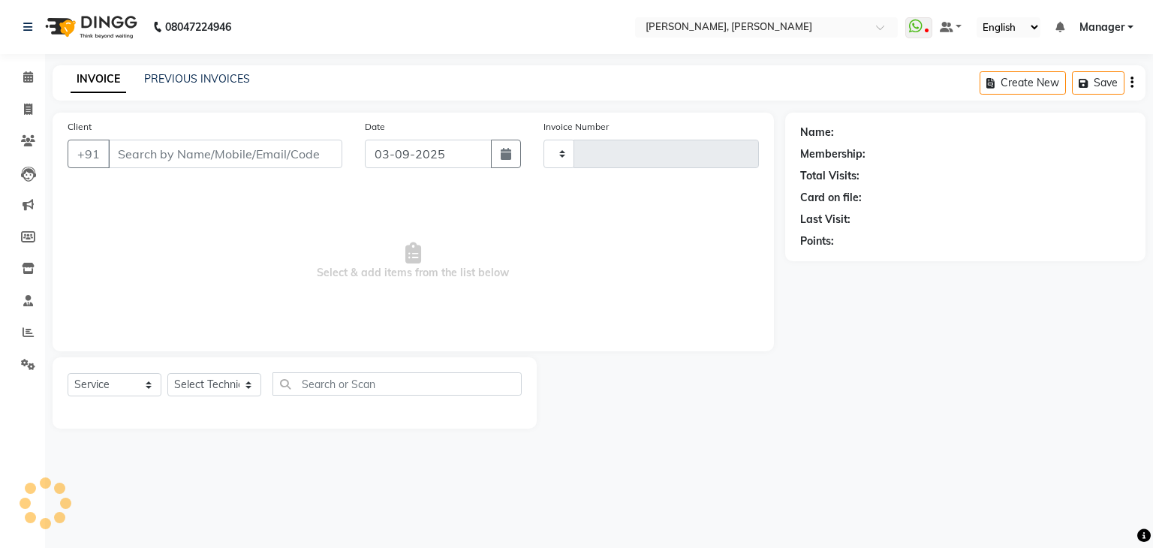
type input "1145"
select select "6455"
type input "97******98"
select select "54412"
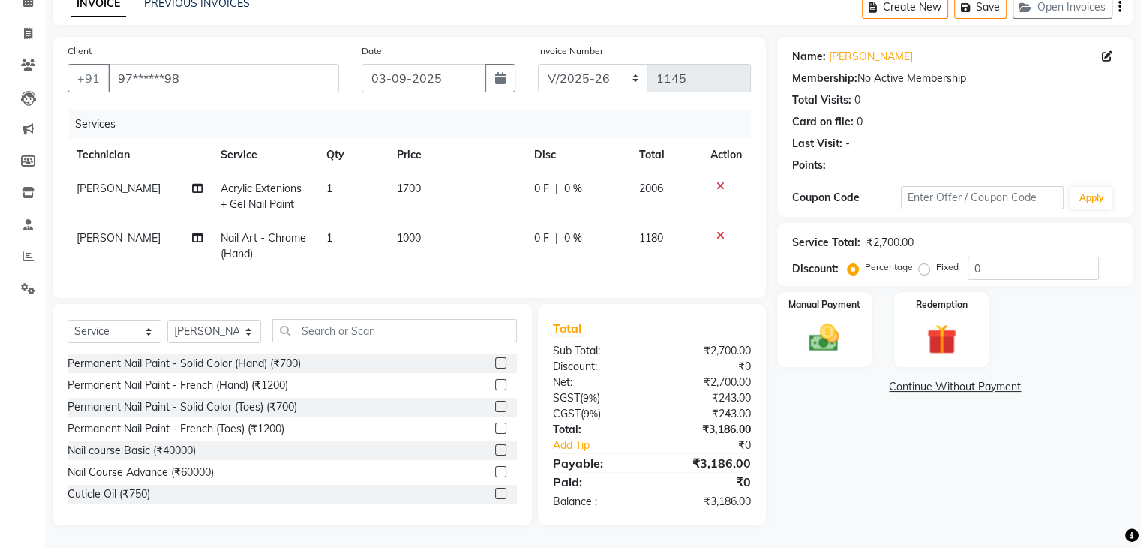
scroll to position [88, 0]
click at [808, 320] on img at bounding box center [824, 338] width 50 height 36
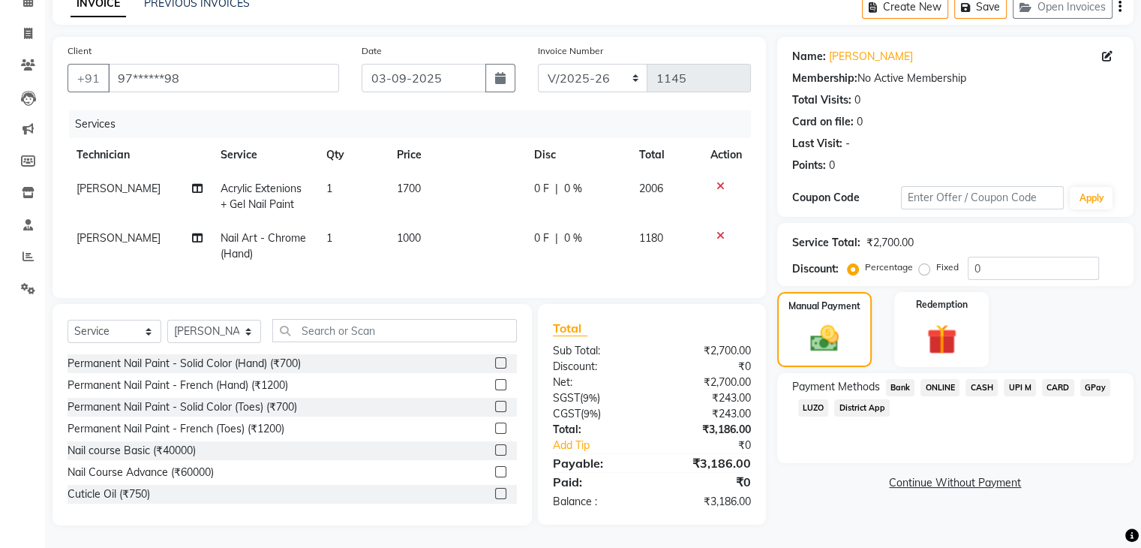
click at [1053, 379] on span "CARD" at bounding box center [1058, 387] width 32 height 17
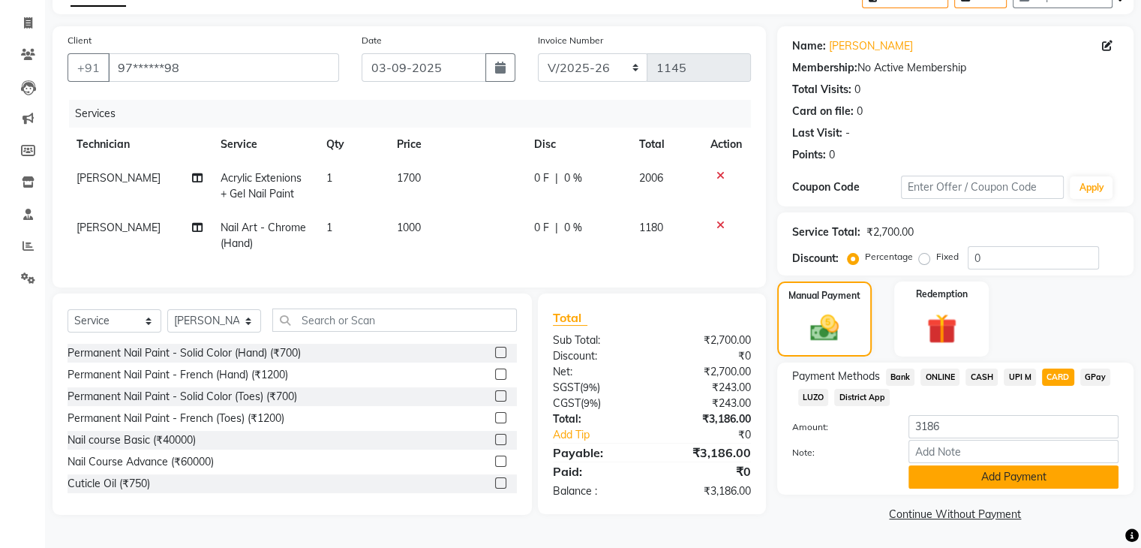
click at [1026, 475] on button "Add Payment" at bounding box center [1014, 476] width 210 height 23
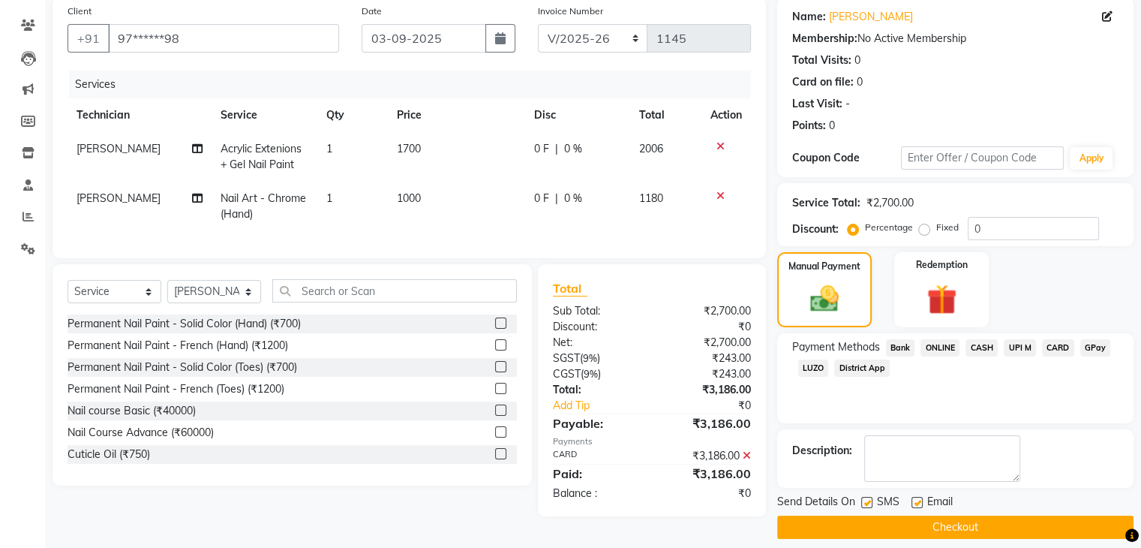
scroll to position [128, 0]
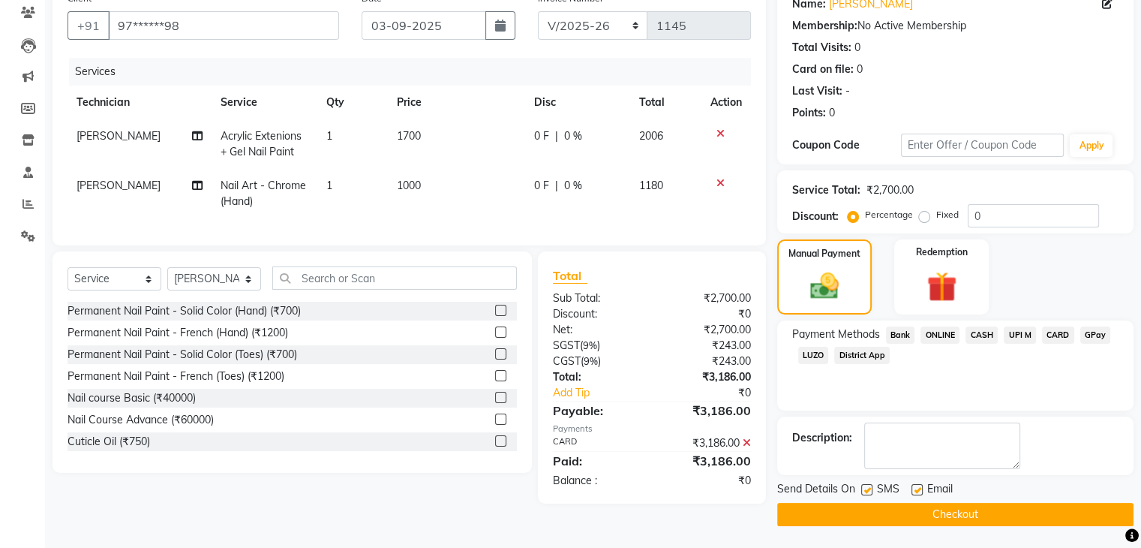
click at [942, 515] on button "Checkout" at bounding box center [955, 514] width 356 height 23
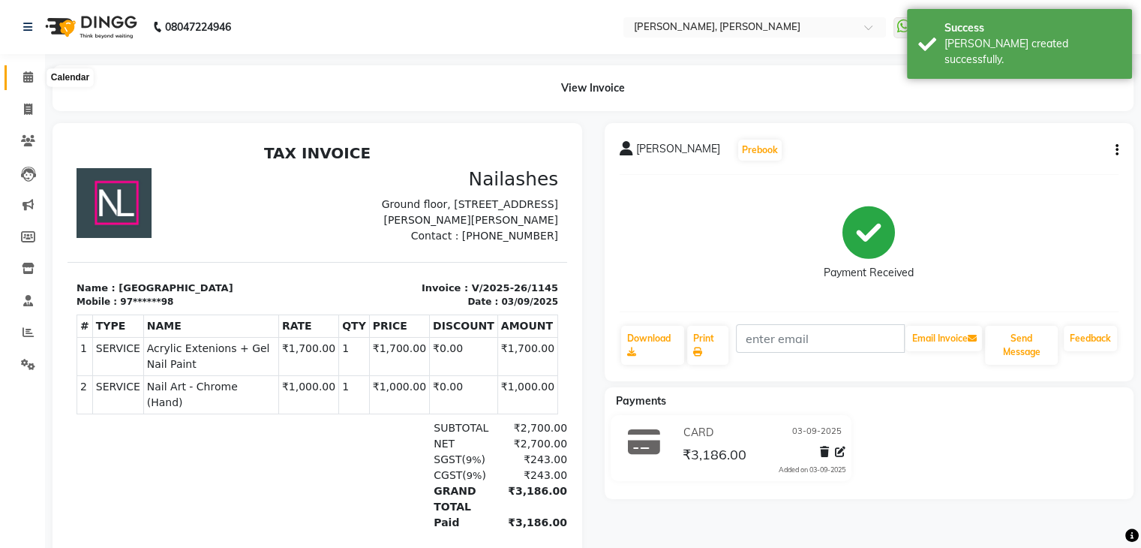
click at [28, 71] on icon at bounding box center [28, 76] width 10 height 11
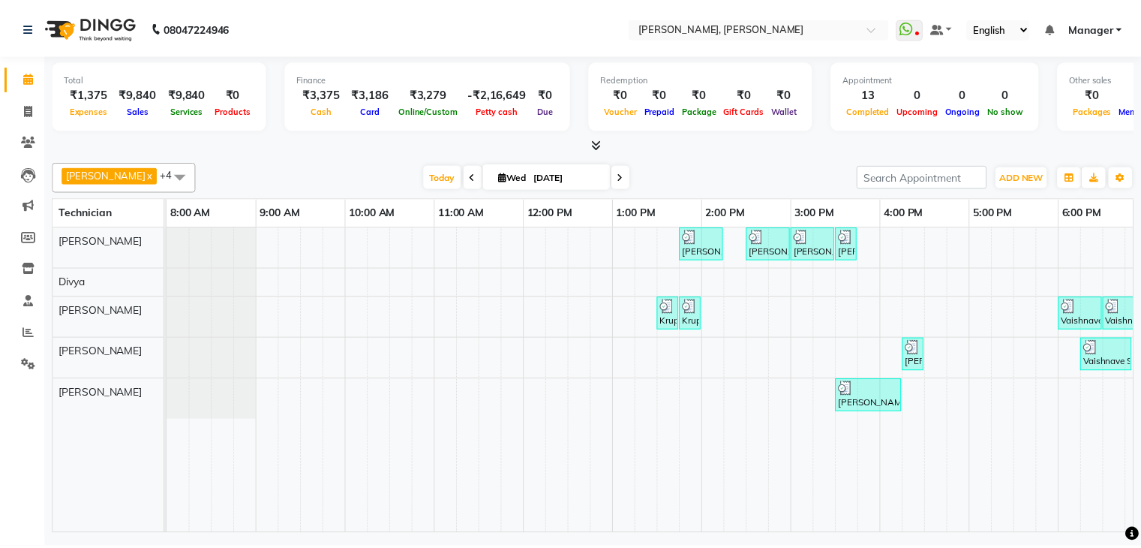
scroll to position [0, 194]
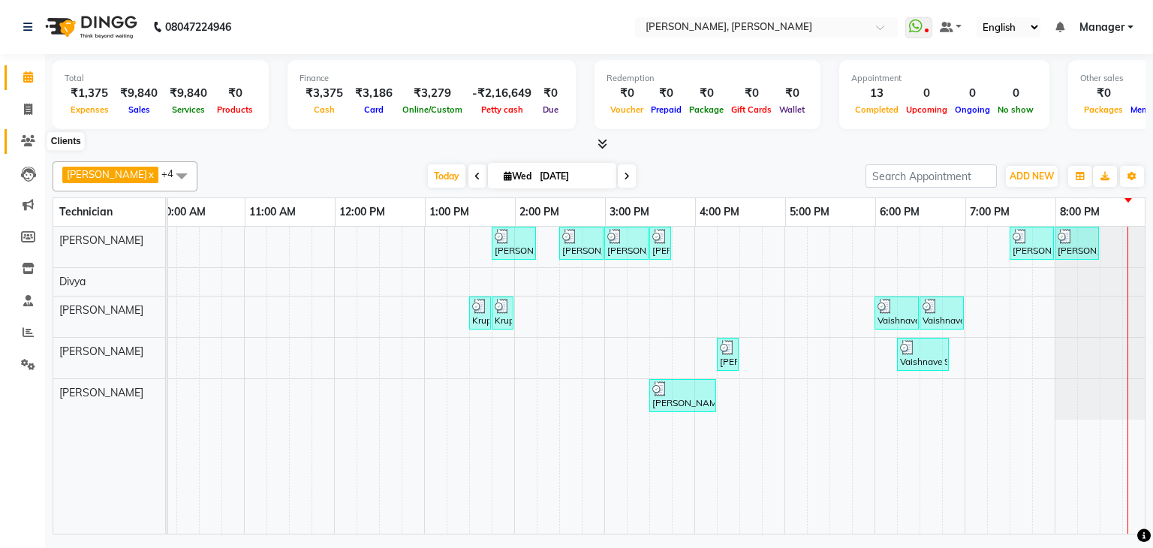
click icon
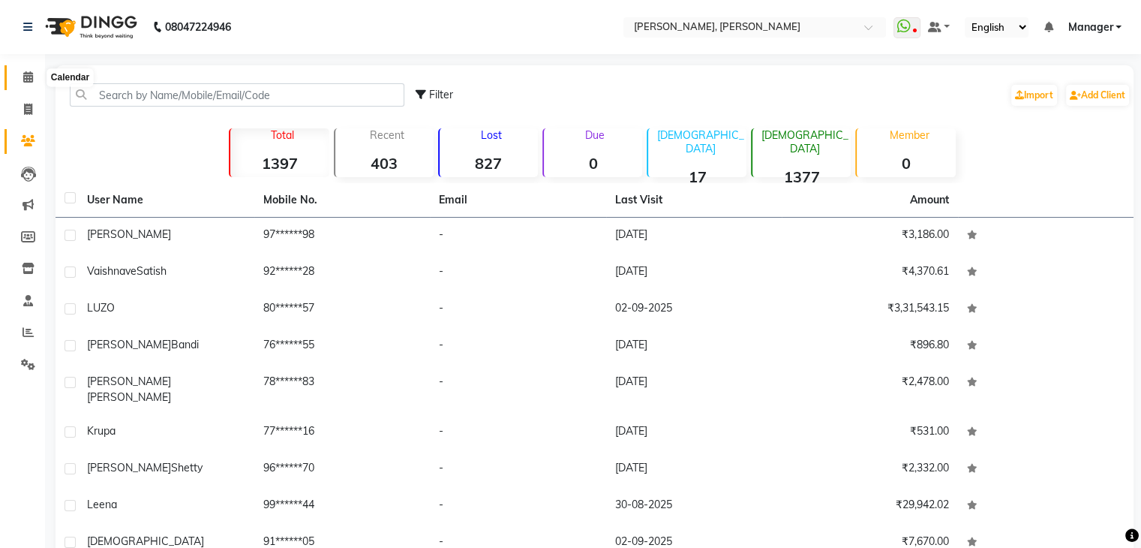
click icon
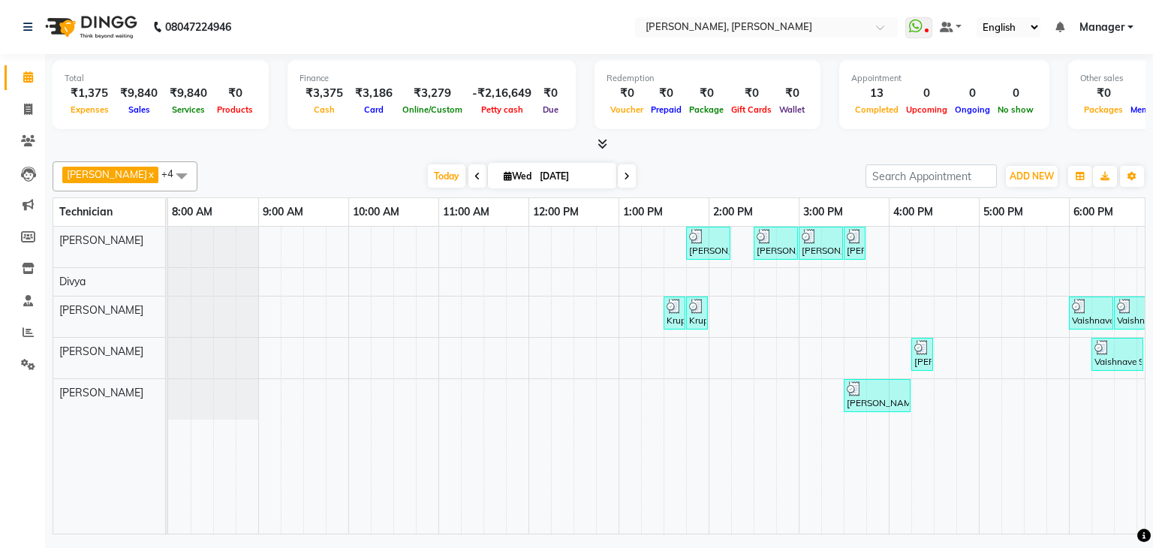
scroll to position [0, 194]
